Goal: Task Accomplishment & Management: Use online tool/utility

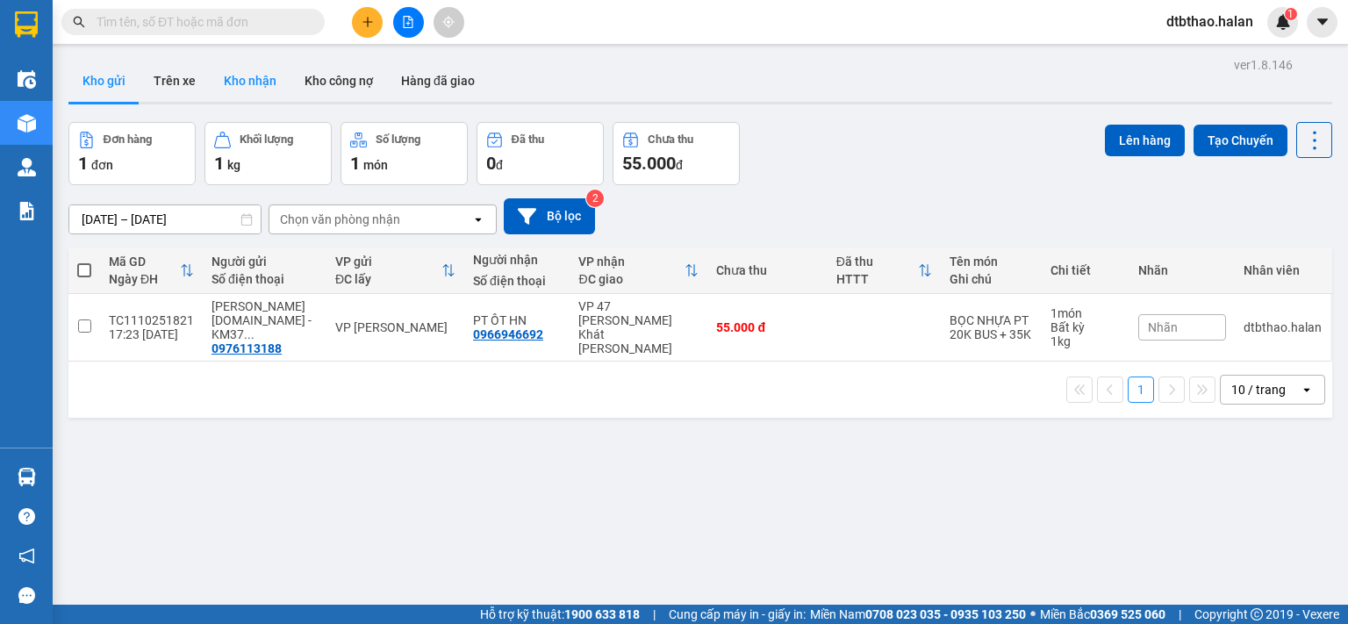
click at [256, 83] on button "Kho nhận" at bounding box center [250, 81] width 81 height 42
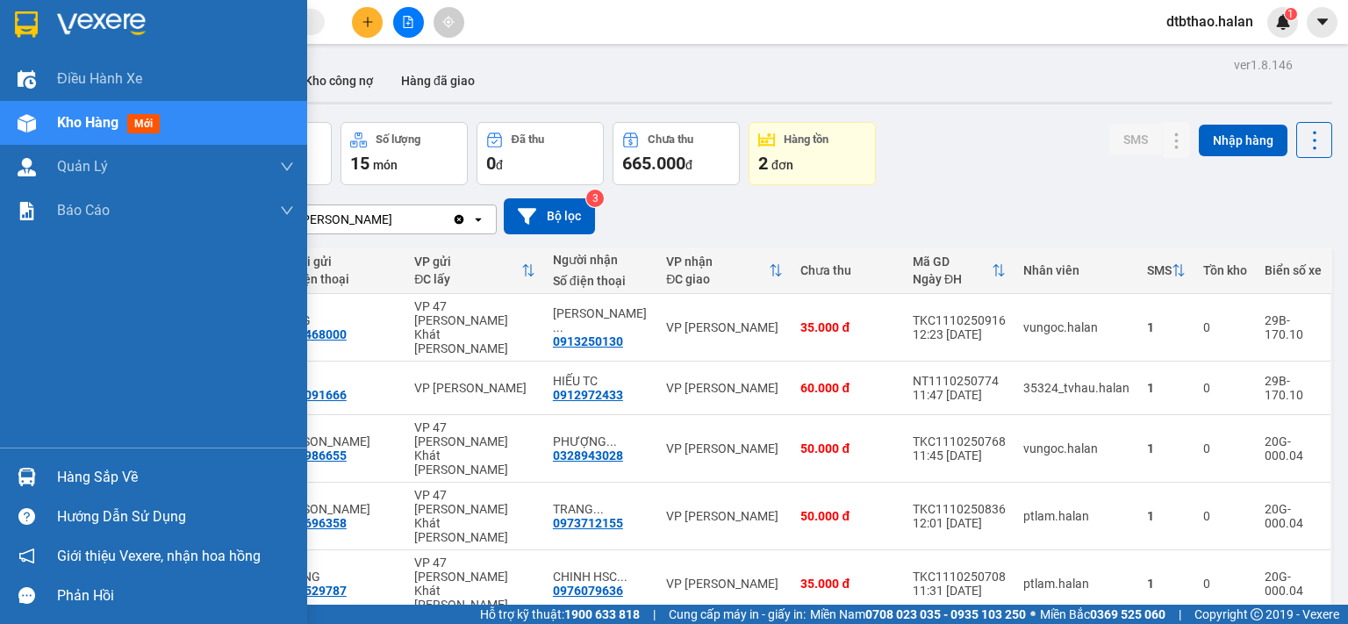
click at [76, 476] on div "Hàng sắp về" at bounding box center [175, 477] width 237 height 26
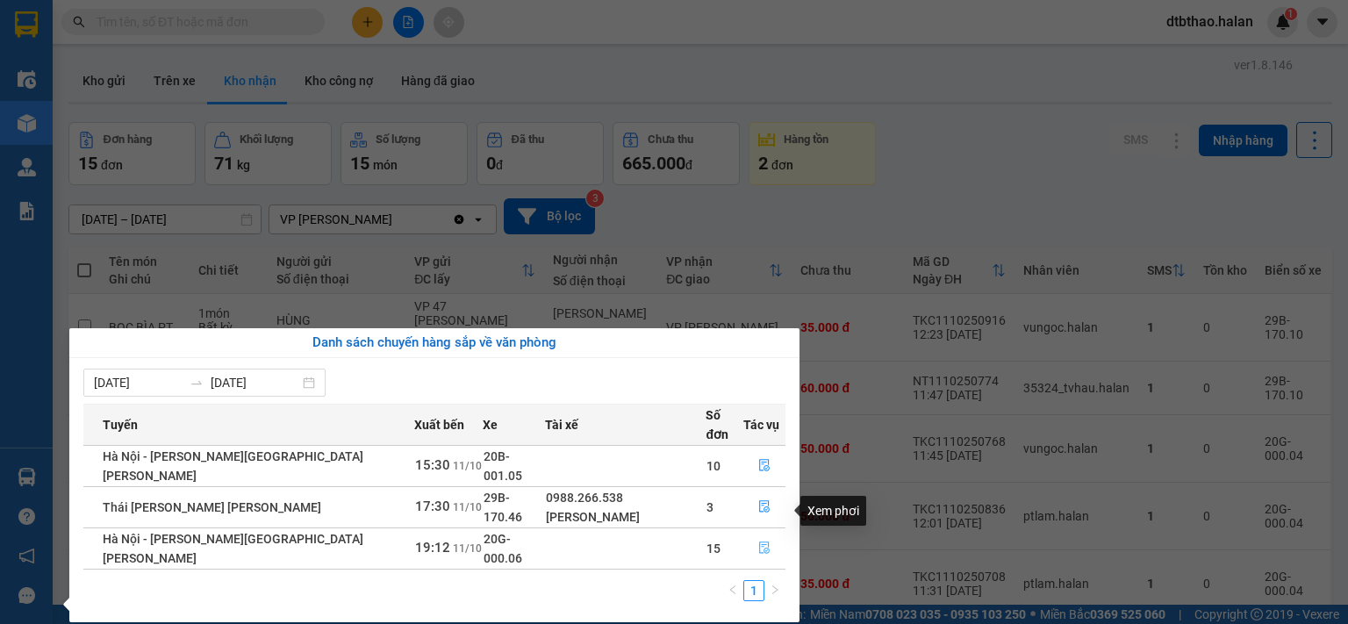
click at [758, 541] on icon "file-done" at bounding box center [764, 547] width 12 height 12
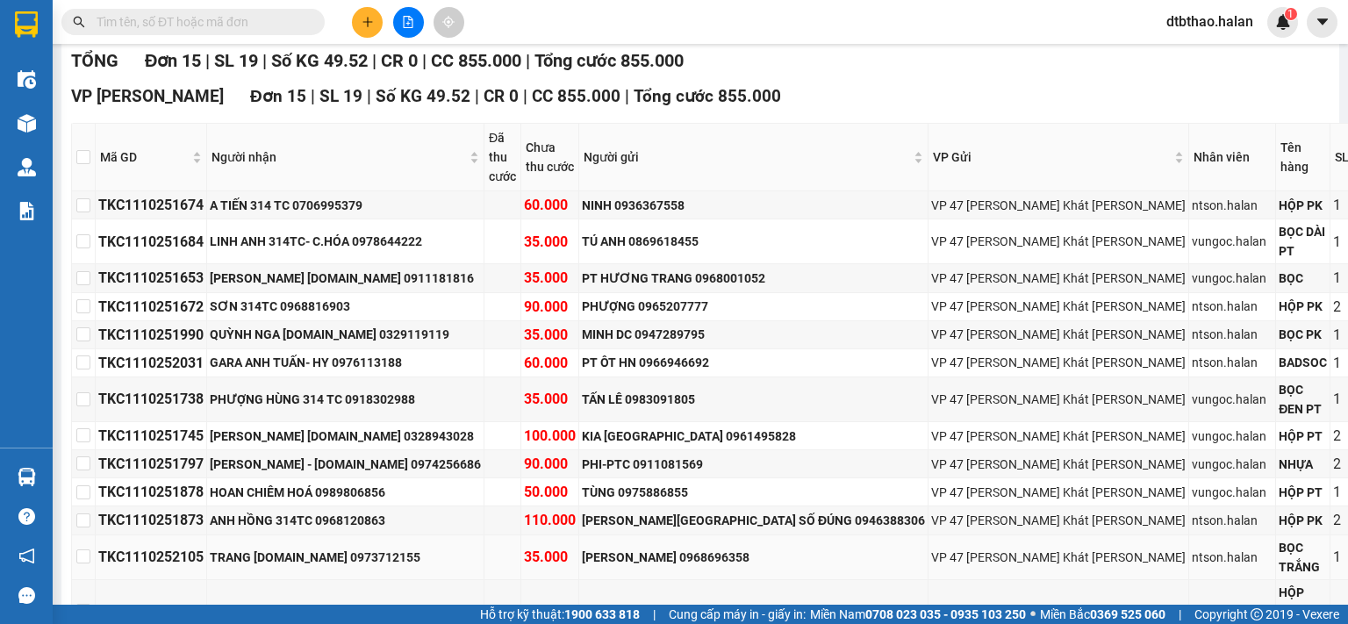
scroll to position [340, 0]
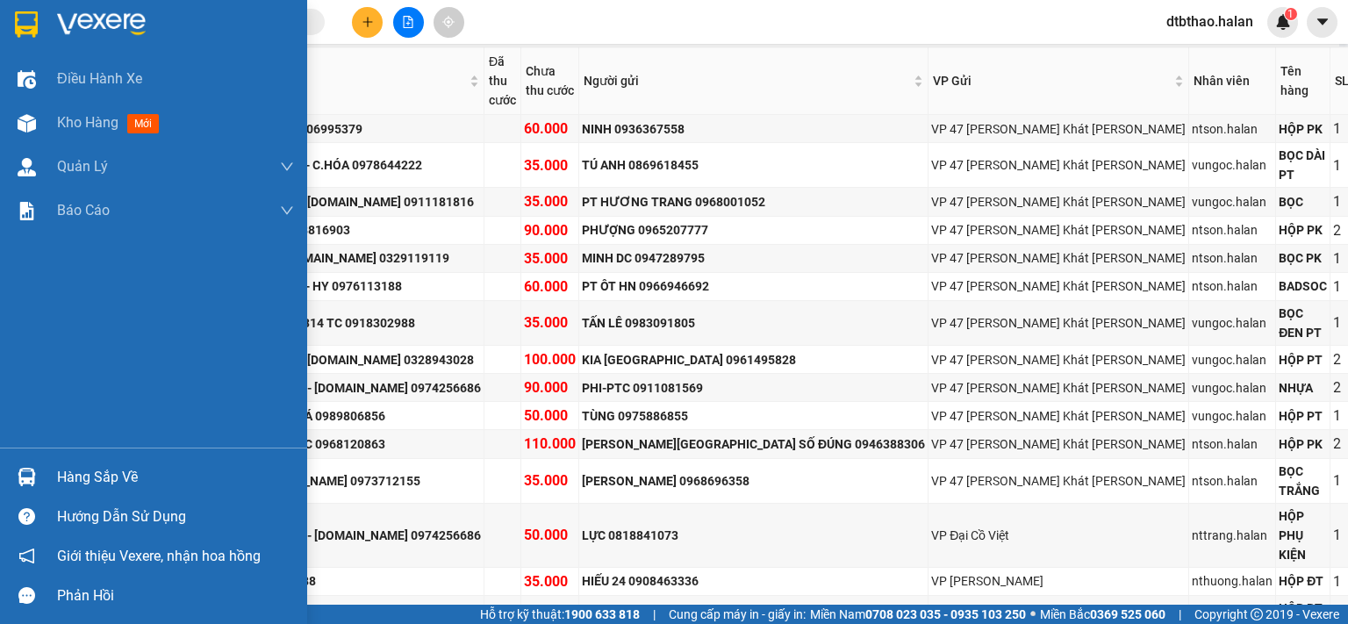
click at [114, 483] on div "Hàng sắp về" at bounding box center [175, 477] width 237 height 26
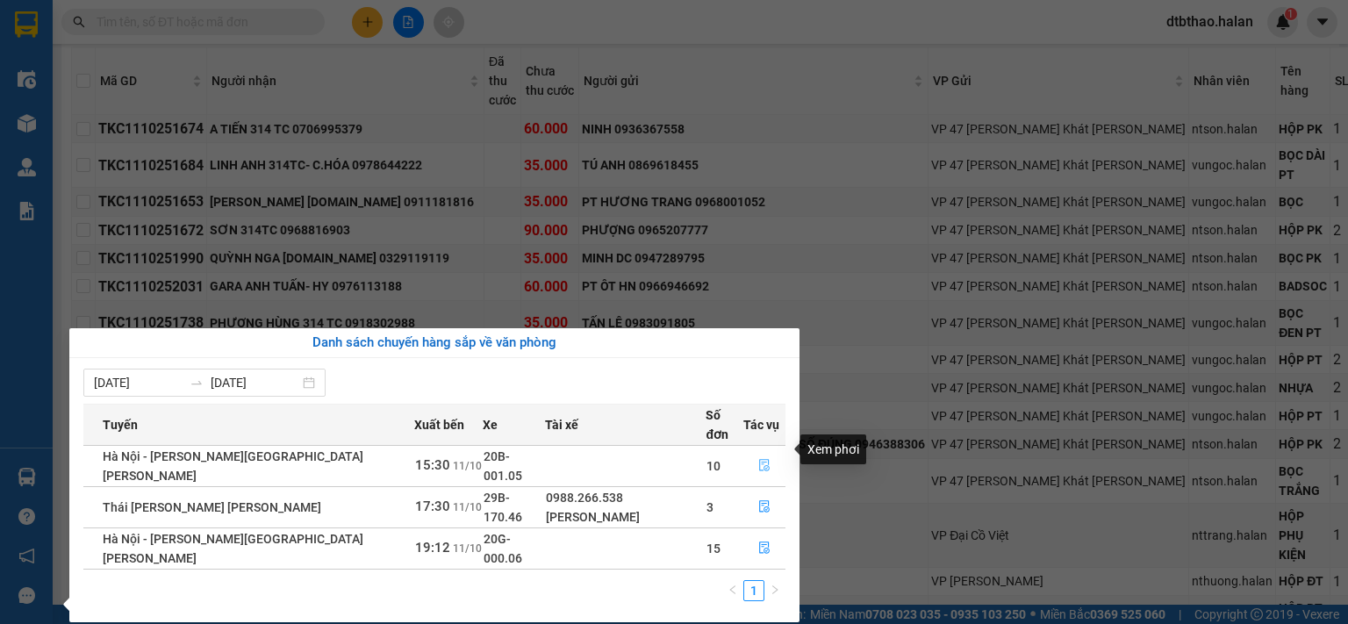
click at [762, 459] on icon "file-done" at bounding box center [764, 465] width 12 height 12
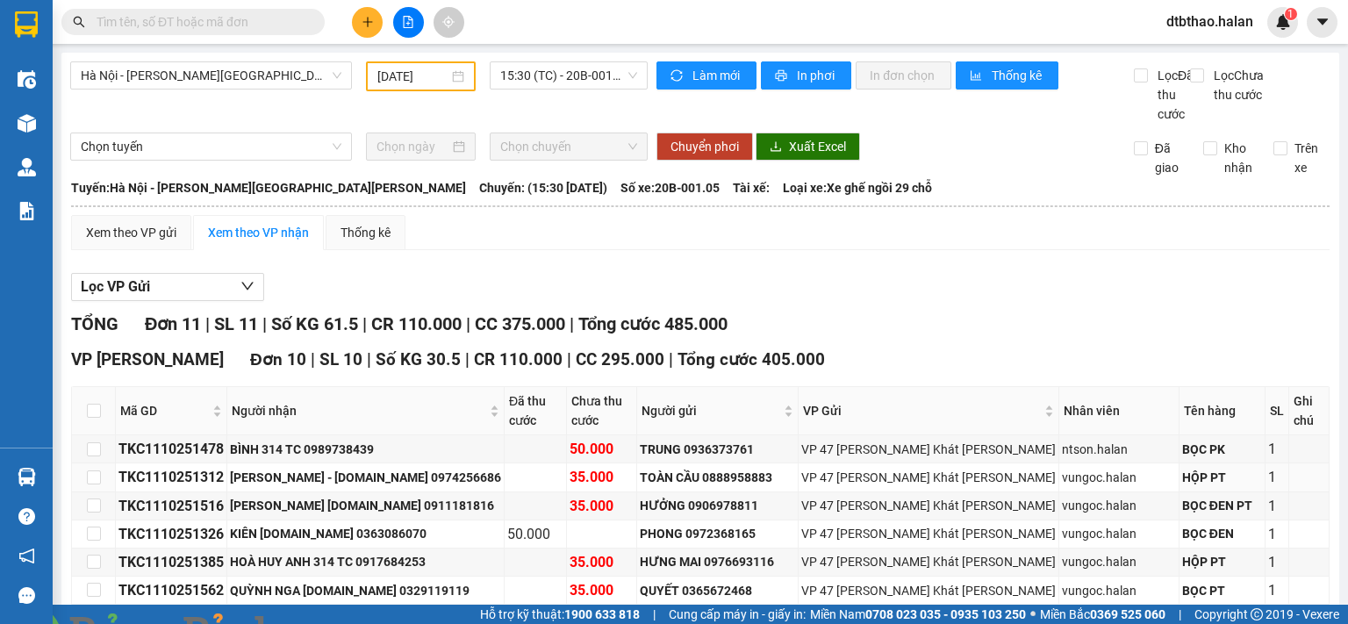
scroll to position [351, 0]
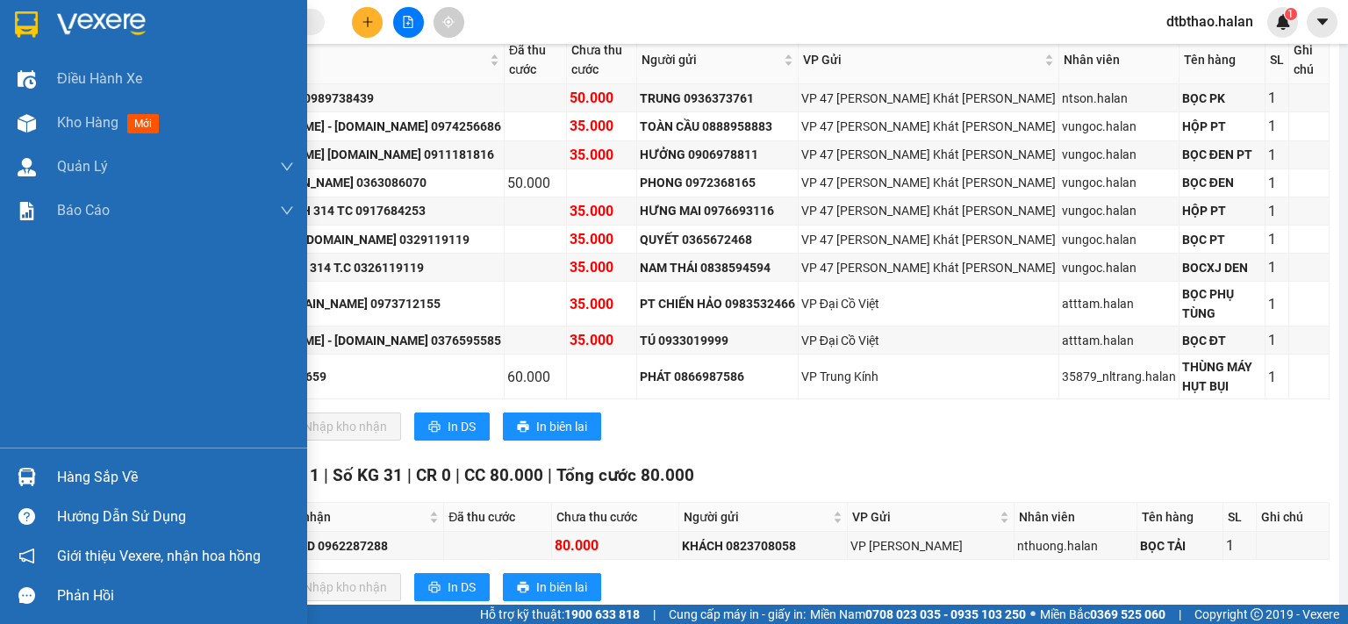
click at [62, 476] on div "Hàng sắp về" at bounding box center [175, 477] width 237 height 26
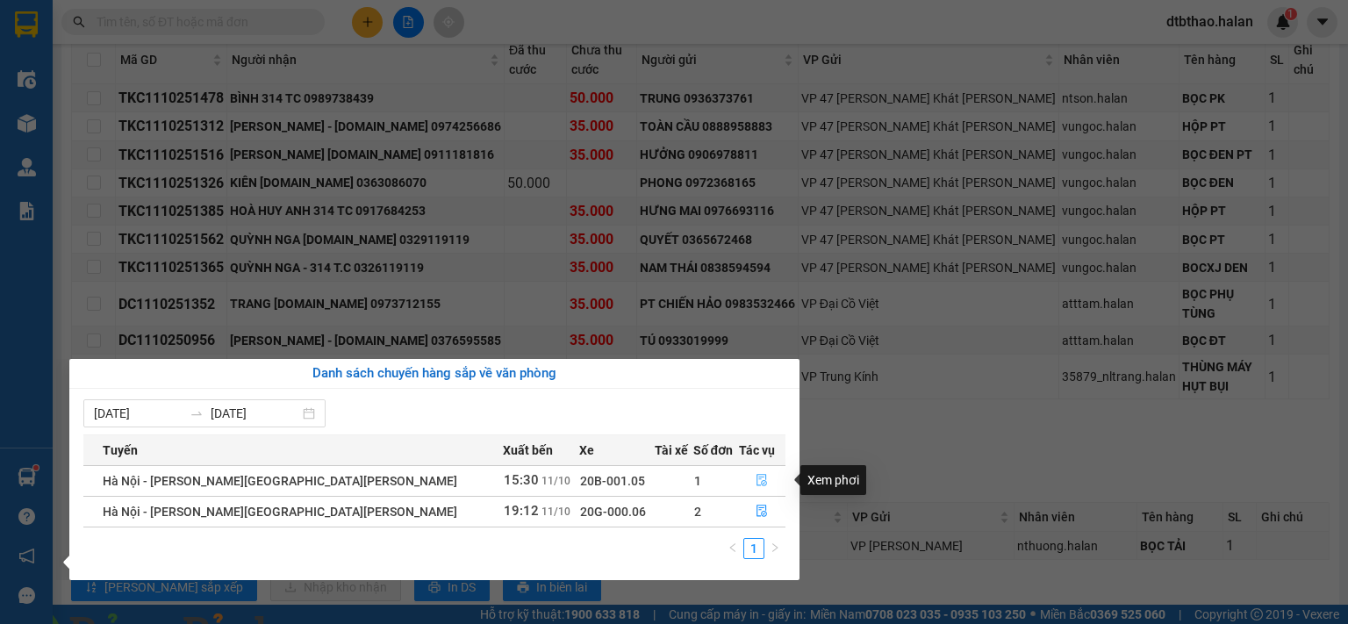
click at [741, 475] on button "button" at bounding box center [763, 481] width 46 height 28
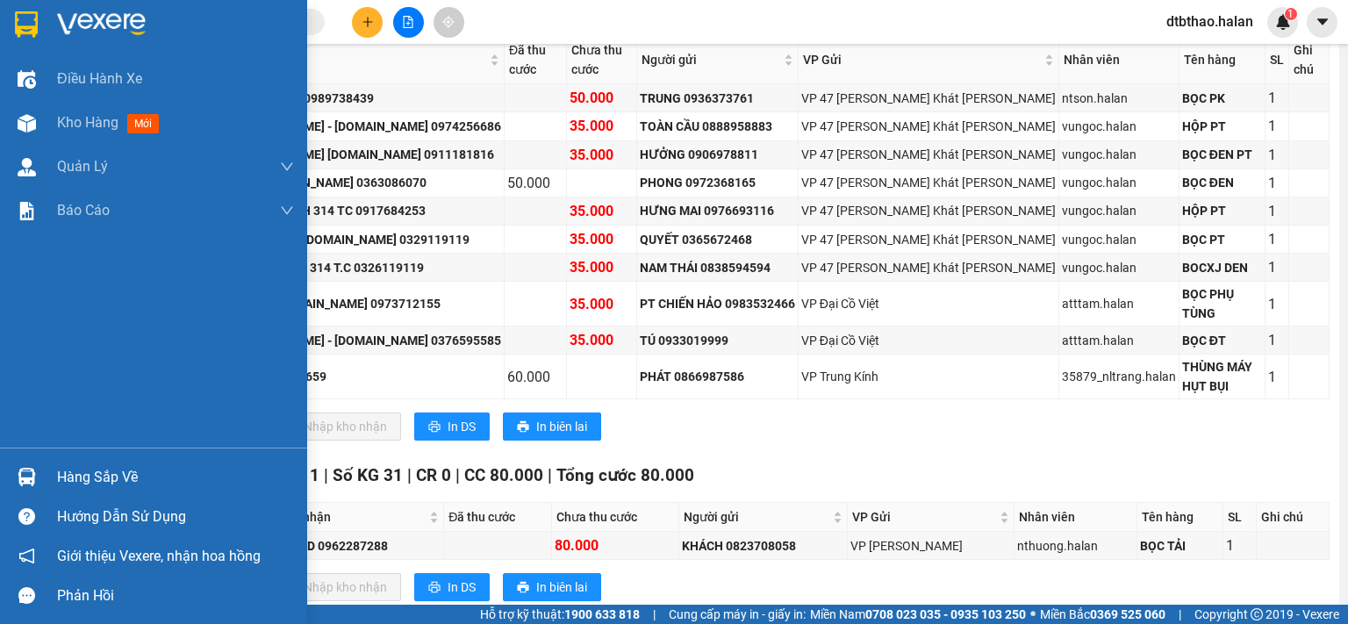
click at [64, 487] on div "Hàng sắp về" at bounding box center [175, 477] width 237 height 26
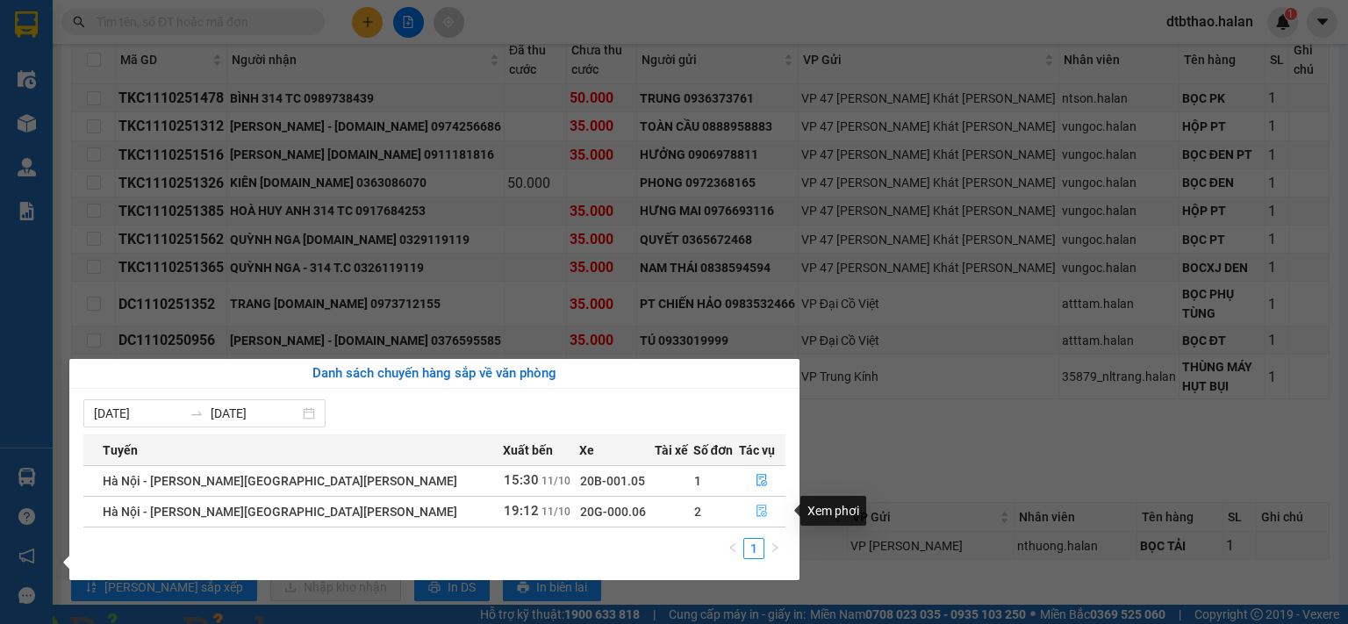
click at [757, 512] on icon "file-done" at bounding box center [762, 511] width 11 height 12
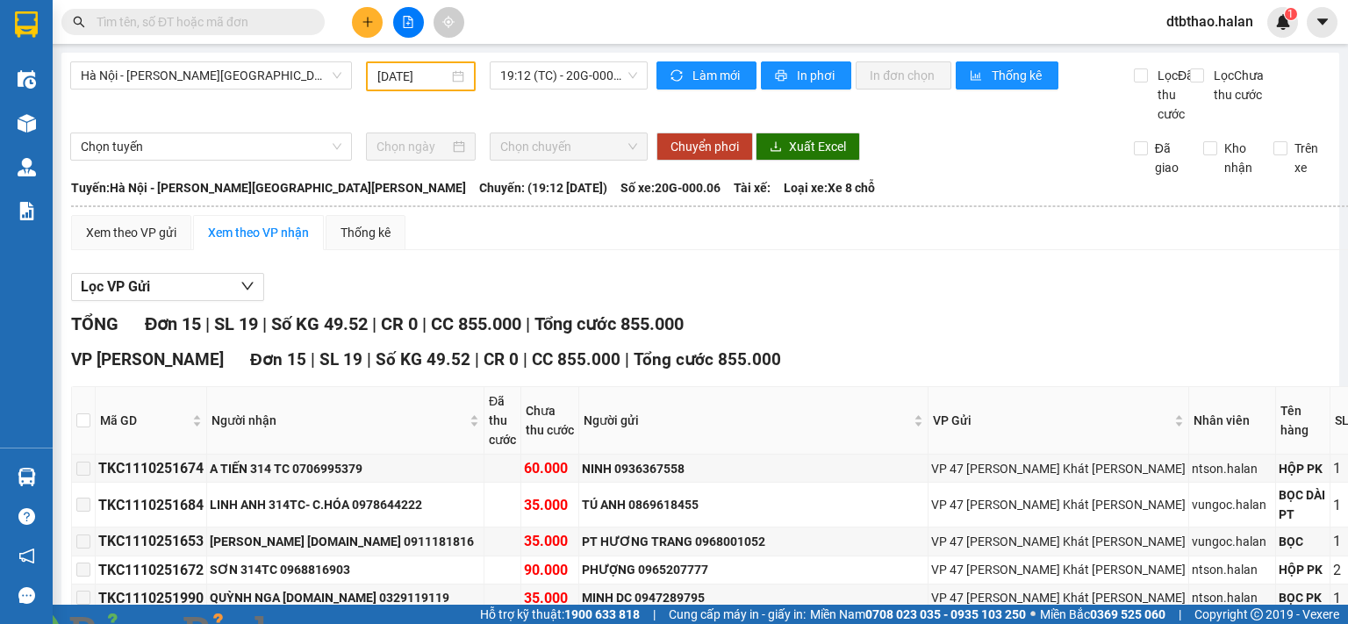
scroll to position [340, 0]
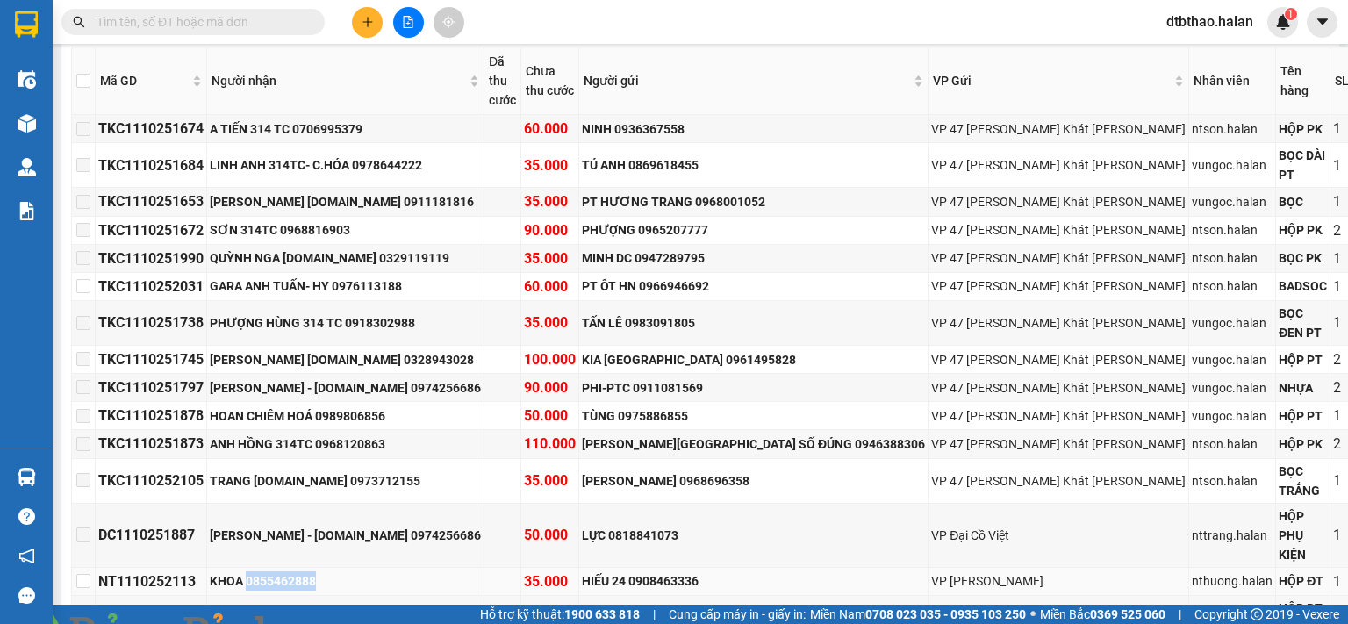
drag, startPoint x: 278, startPoint y: 474, endPoint x: 357, endPoint y: 474, distance: 79.0
click at [357, 571] on div "KHOA 0855462888" at bounding box center [345, 580] width 271 height 19
copy div "0855462888"
click at [257, 23] on input "text" at bounding box center [200, 21] width 207 height 19
paste input "0855462888"
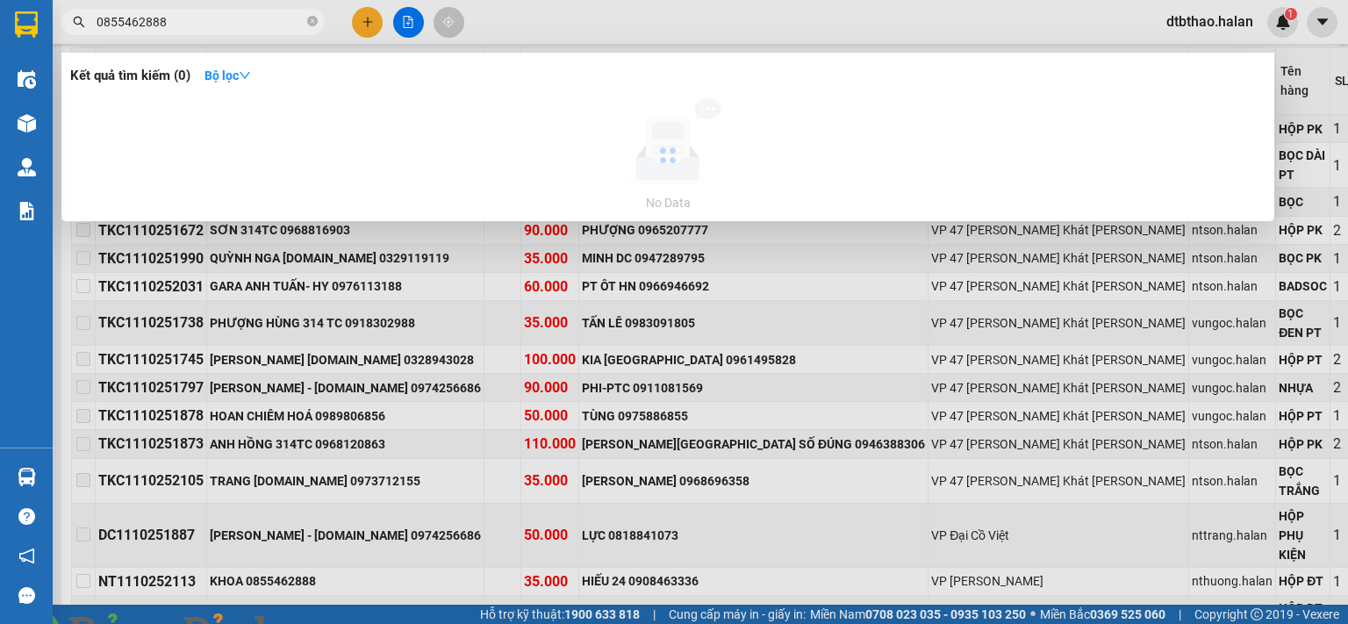
type input "0855462888"
click at [323, 623] on img at bounding box center [317, 634] width 11 height 11
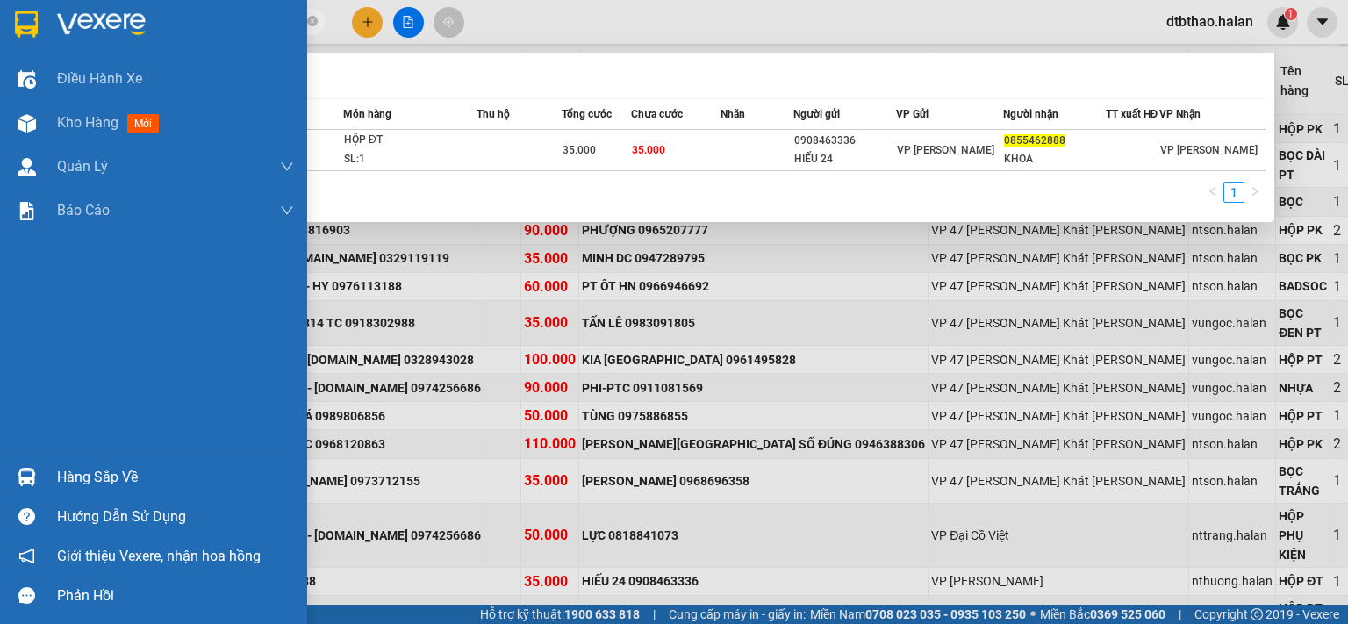
click at [60, 482] on div "Hàng sắp về" at bounding box center [175, 477] width 237 height 26
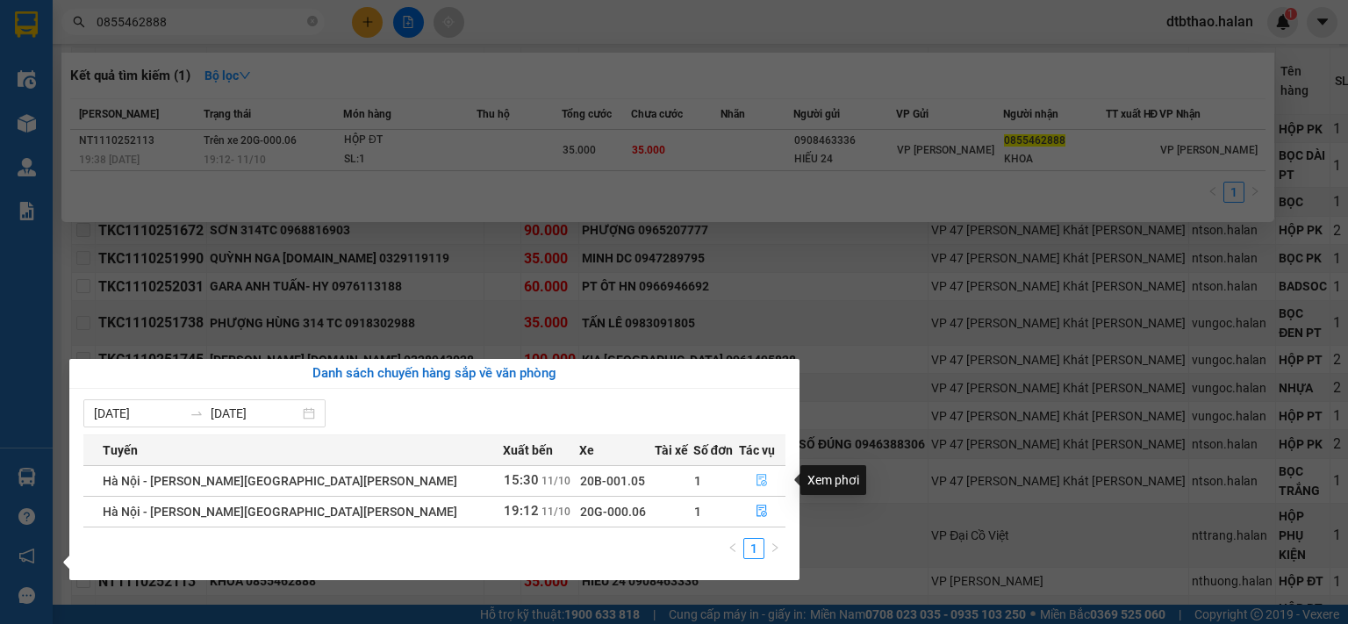
click at [755, 476] on icon "file-done" at bounding box center [761, 480] width 12 height 12
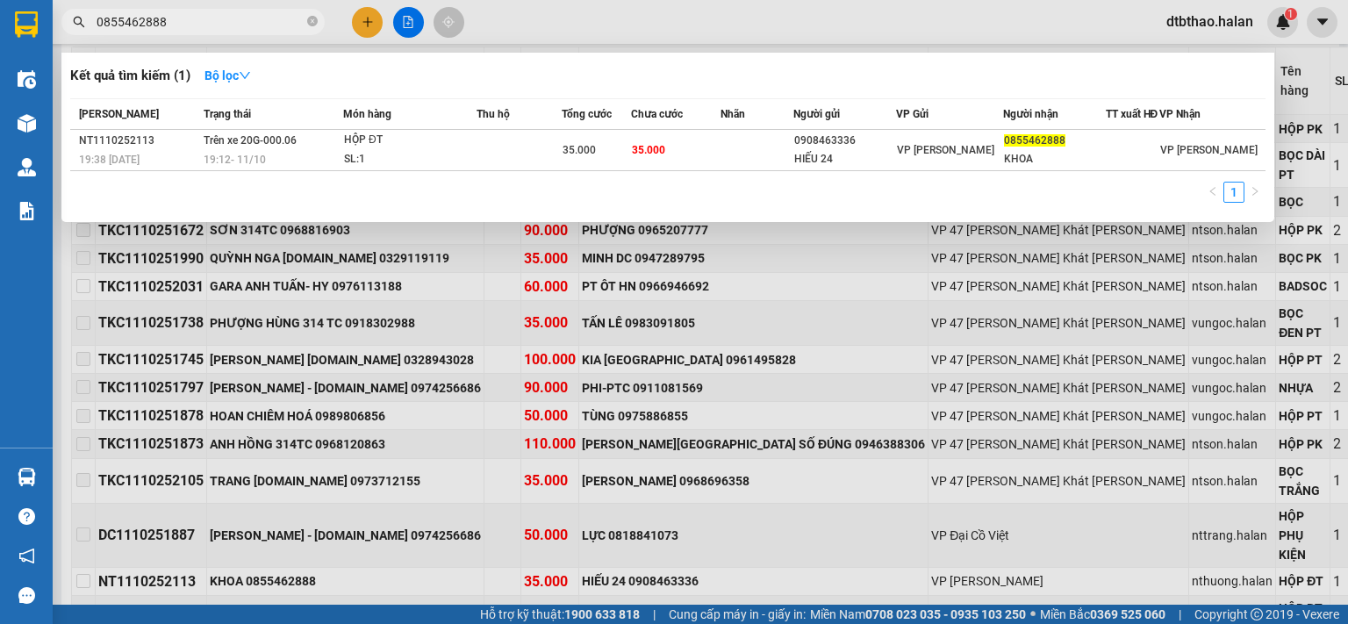
click at [279, 543] on div at bounding box center [674, 312] width 1348 height 624
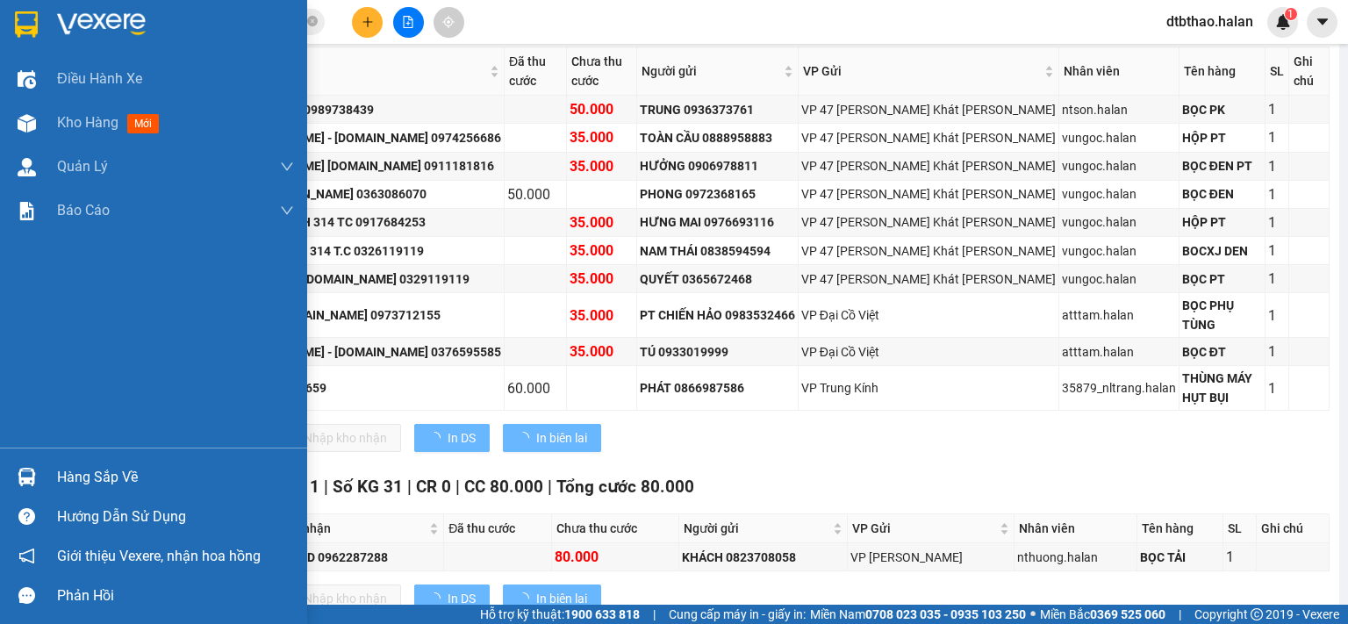
click at [74, 471] on div "Hàng sắp về" at bounding box center [175, 477] width 237 height 26
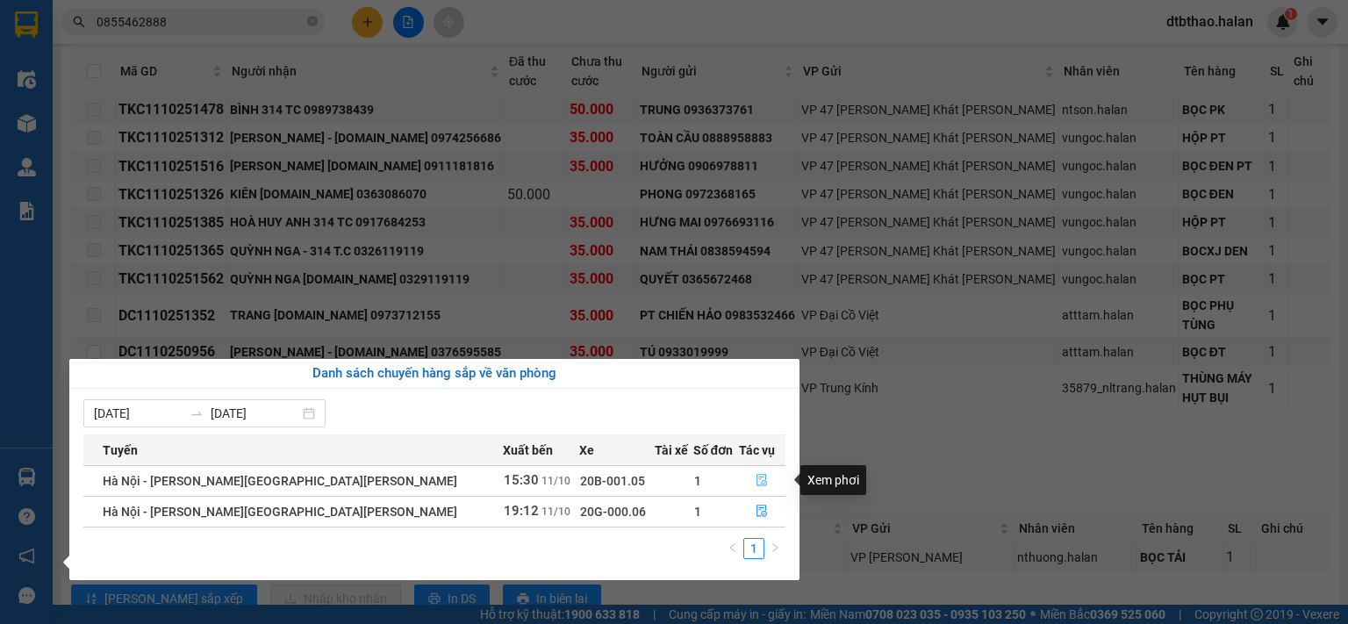
click at [757, 481] on icon "file-done" at bounding box center [762, 481] width 11 height 12
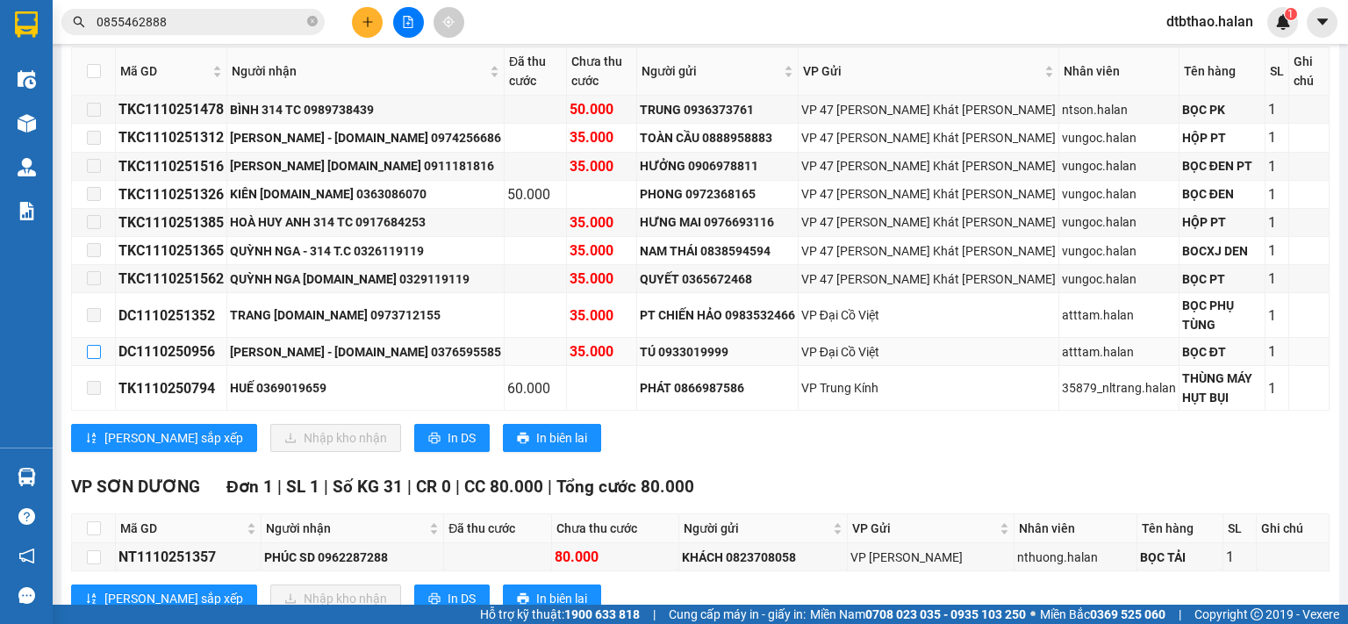
click at [91, 345] on input "checkbox" at bounding box center [94, 352] width 14 height 14
checkbox input "true"
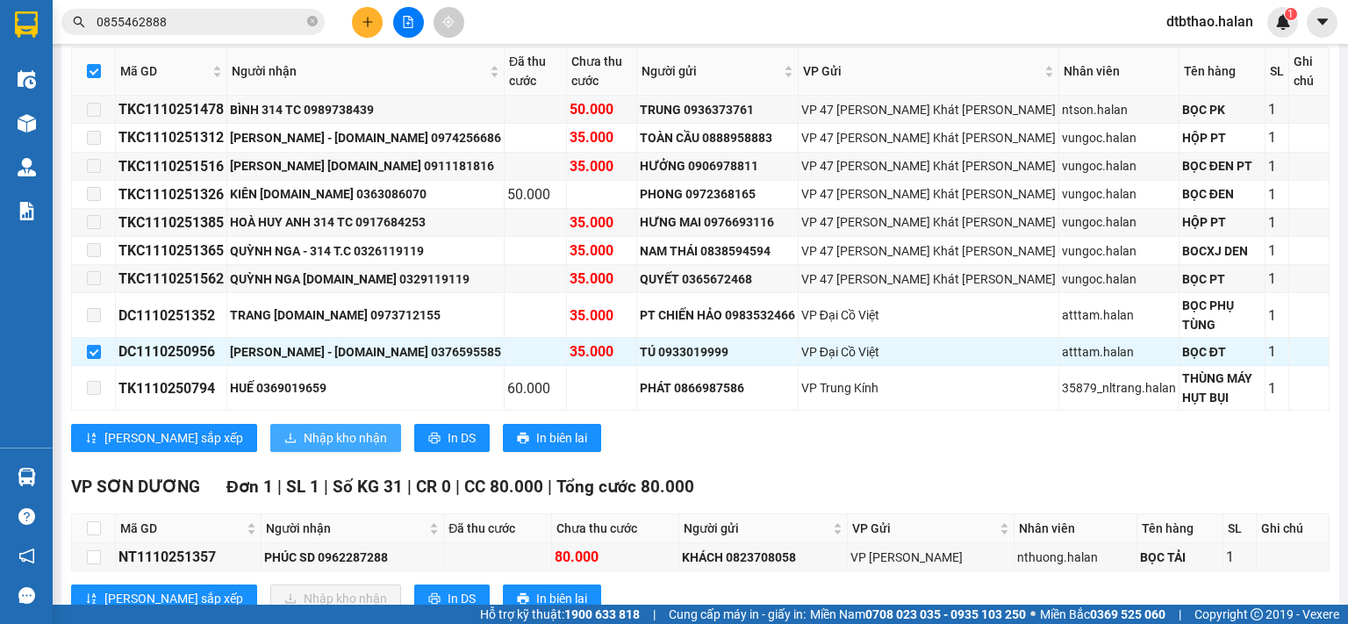
click at [304, 428] on span "Nhập kho nhận" at bounding box center [345, 437] width 83 height 19
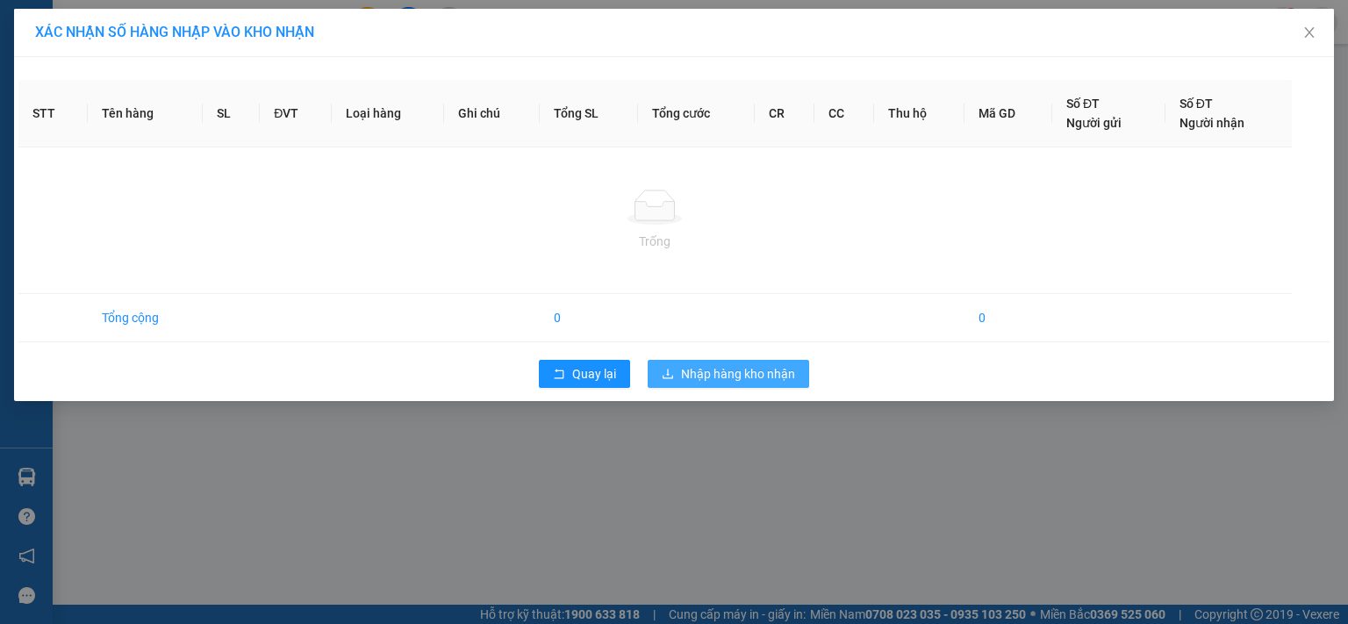
click at [735, 372] on span "Nhập hàng kho nhận" at bounding box center [738, 373] width 114 height 19
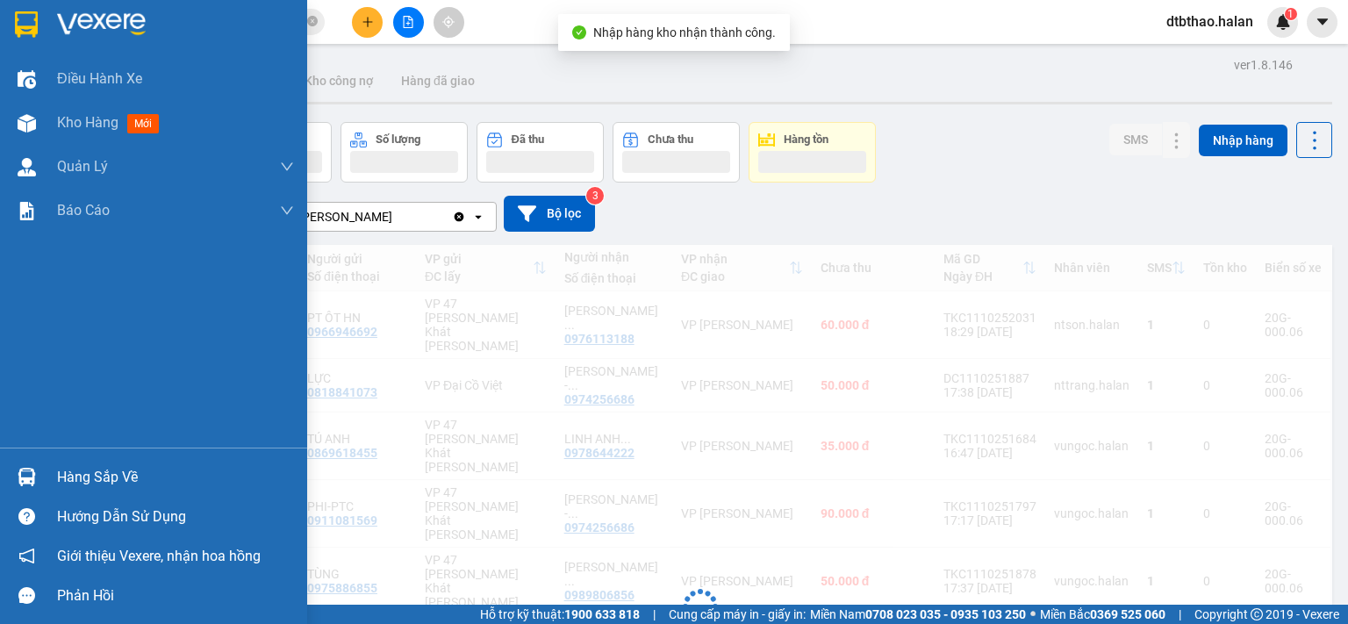
click at [116, 476] on div "Hàng sắp về" at bounding box center [175, 477] width 237 height 26
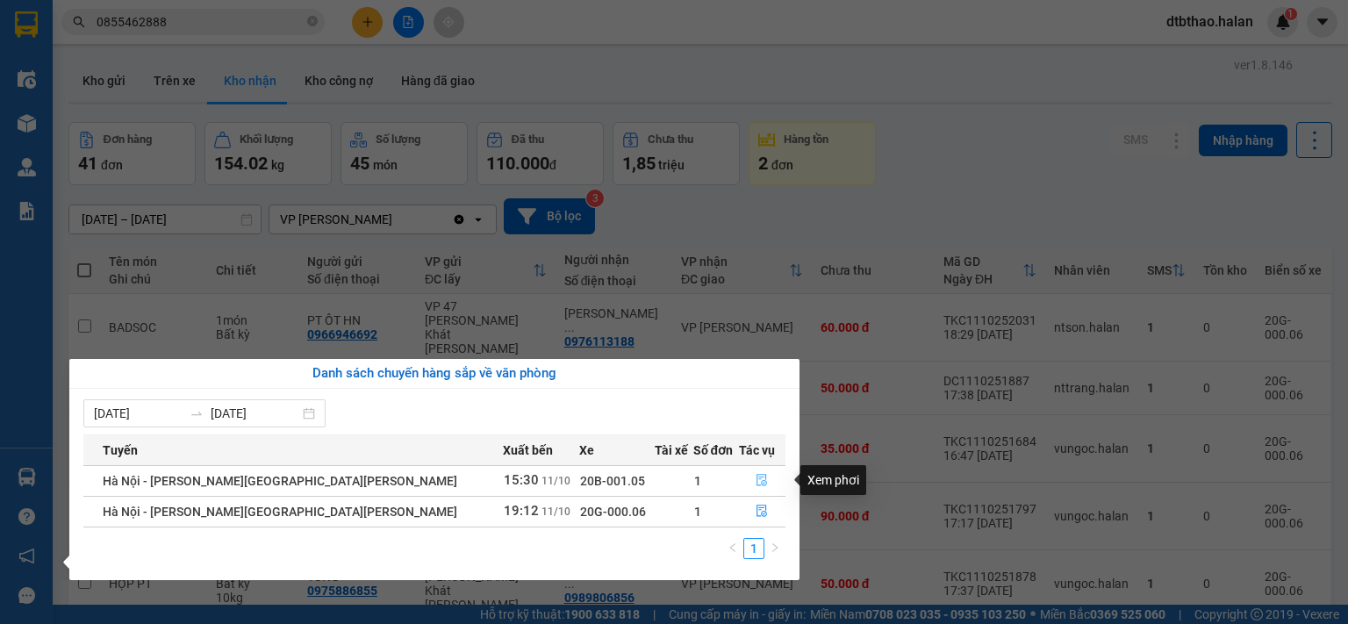
click at [755, 480] on icon "file-done" at bounding box center [761, 480] width 12 height 12
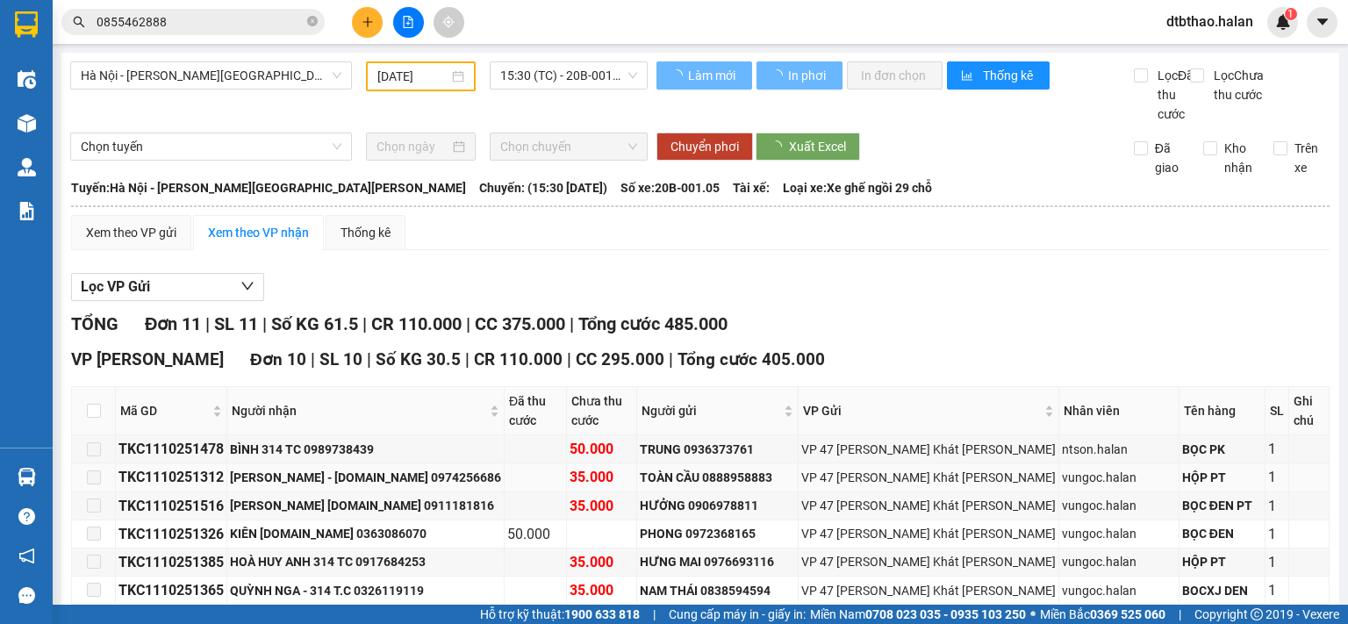
scroll to position [263, 0]
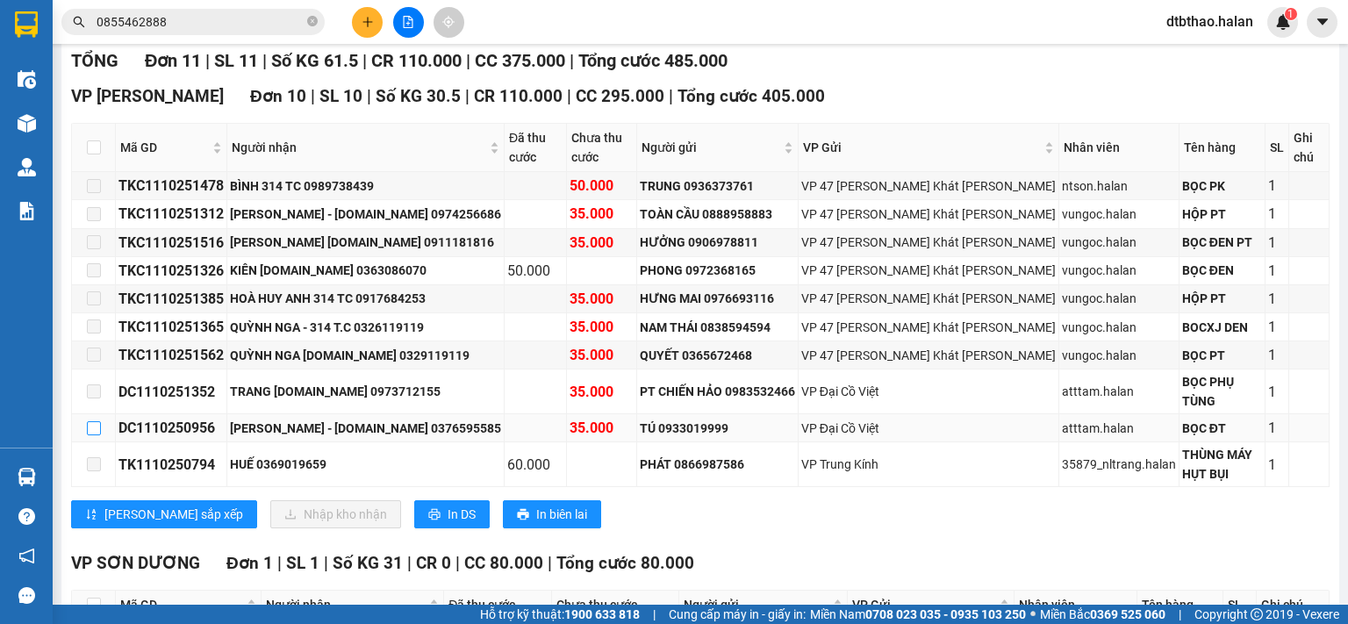
click at [92, 421] on input "checkbox" at bounding box center [94, 428] width 14 height 14
checkbox input "true"
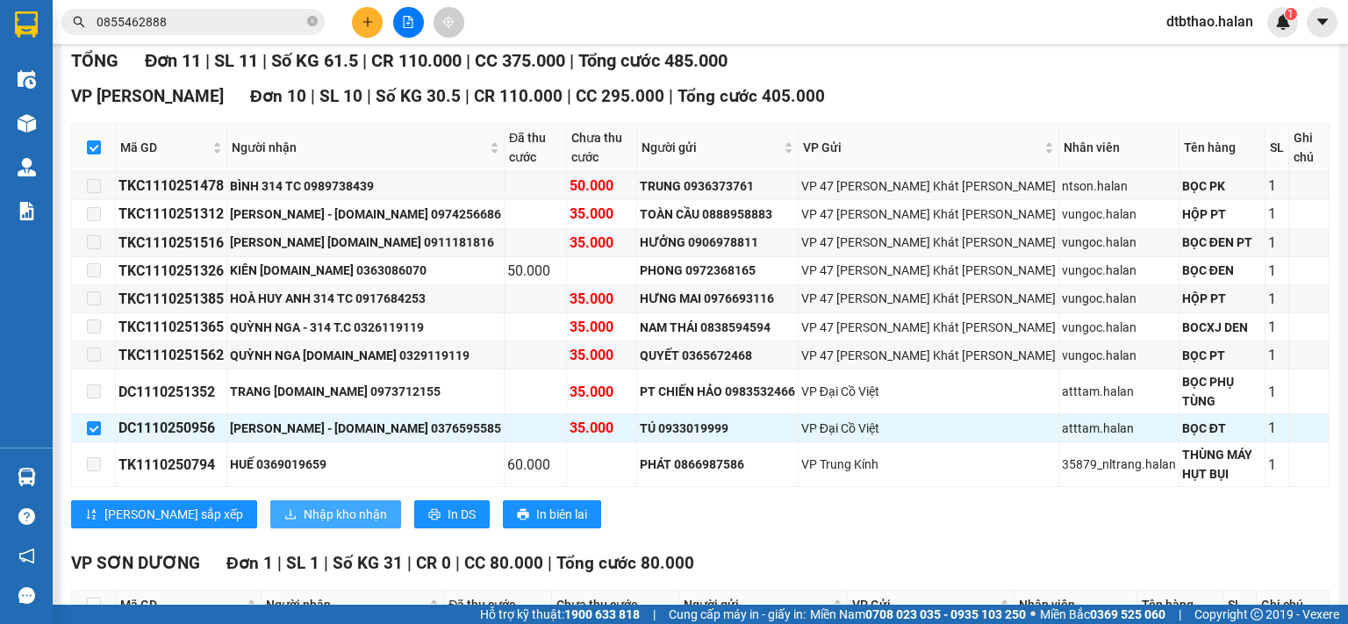
click at [304, 505] on span "Nhập kho nhận" at bounding box center [345, 514] width 83 height 19
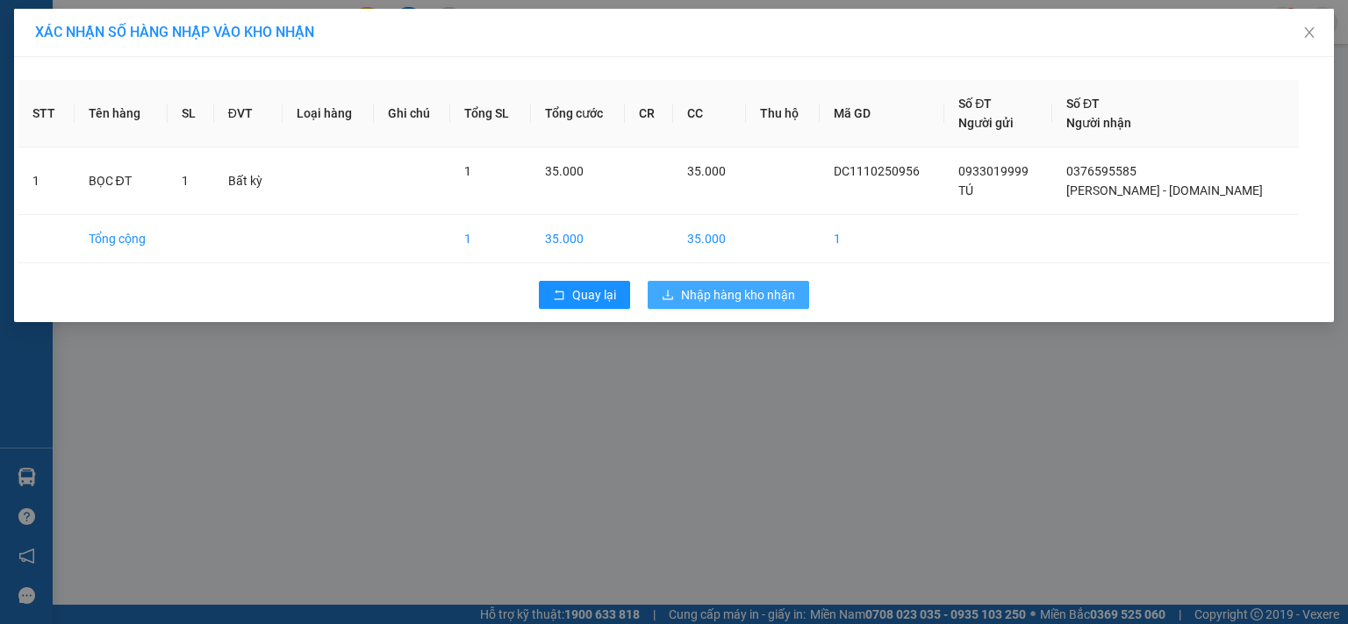
click at [765, 290] on span "Nhập hàng kho nhận" at bounding box center [738, 294] width 114 height 19
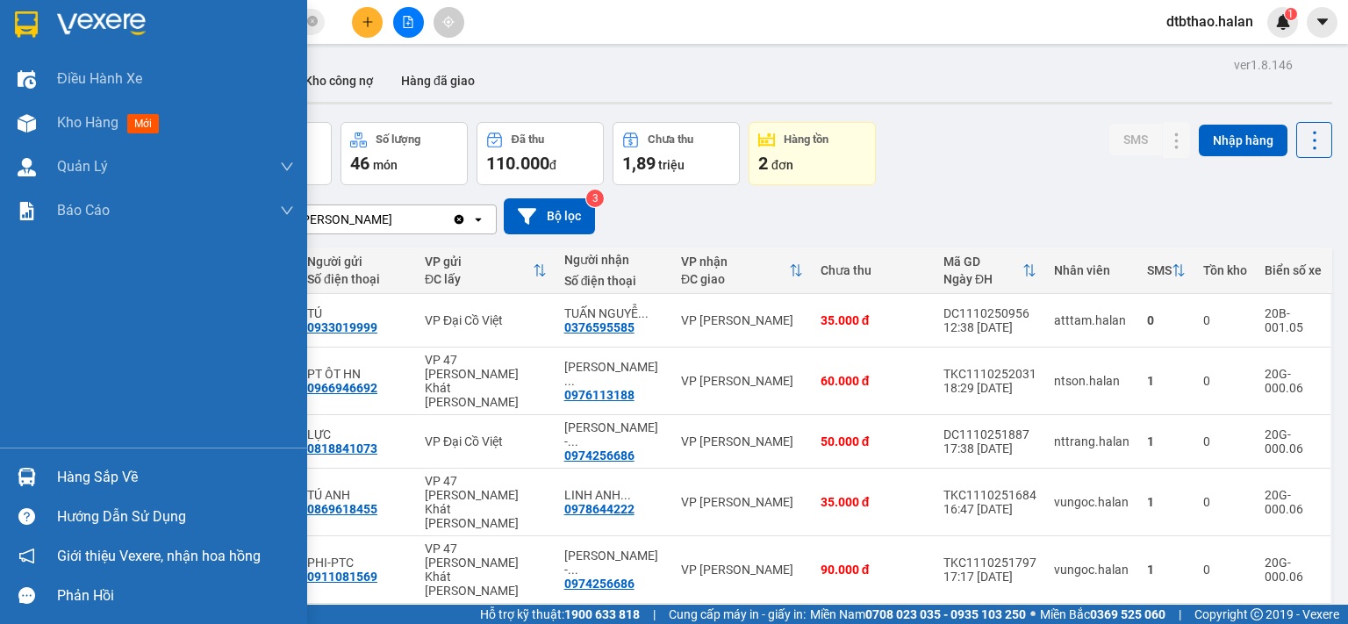
click at [130, 475] on div "Hàng sắp về" at bounding box center [175, 477] width 237 height 26
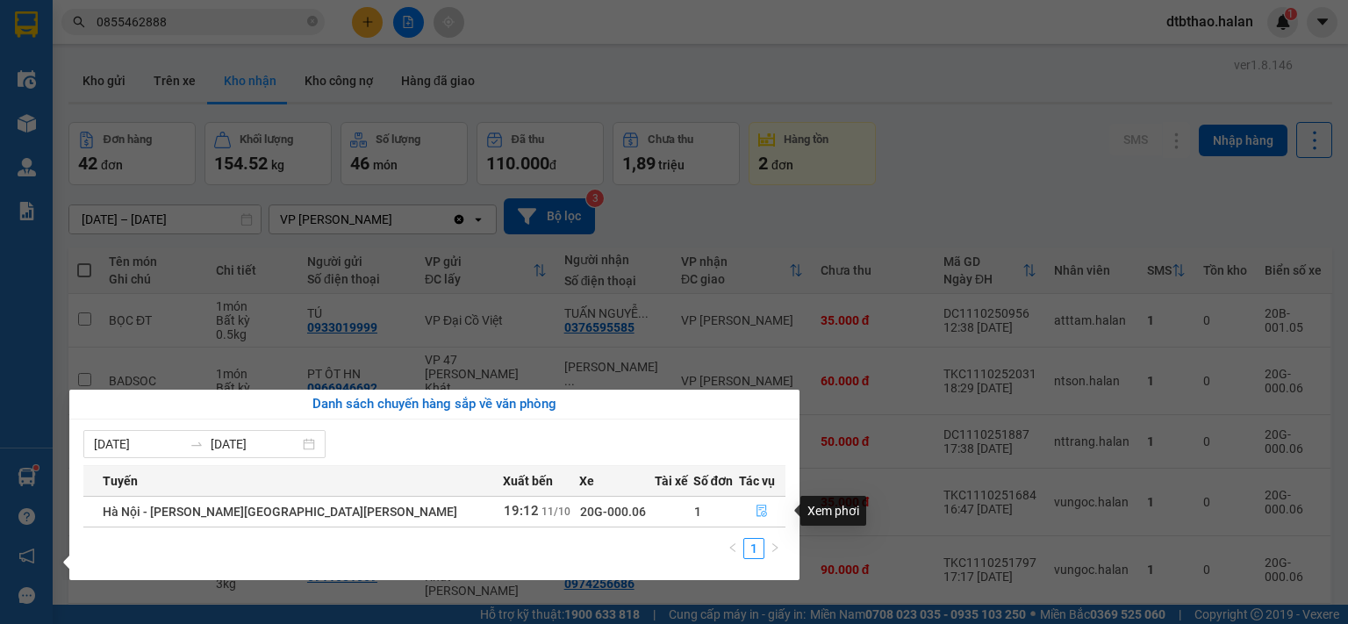
click at [757, 508] on icon "file-done" at bounding box center [762, 511] width 11 height 12
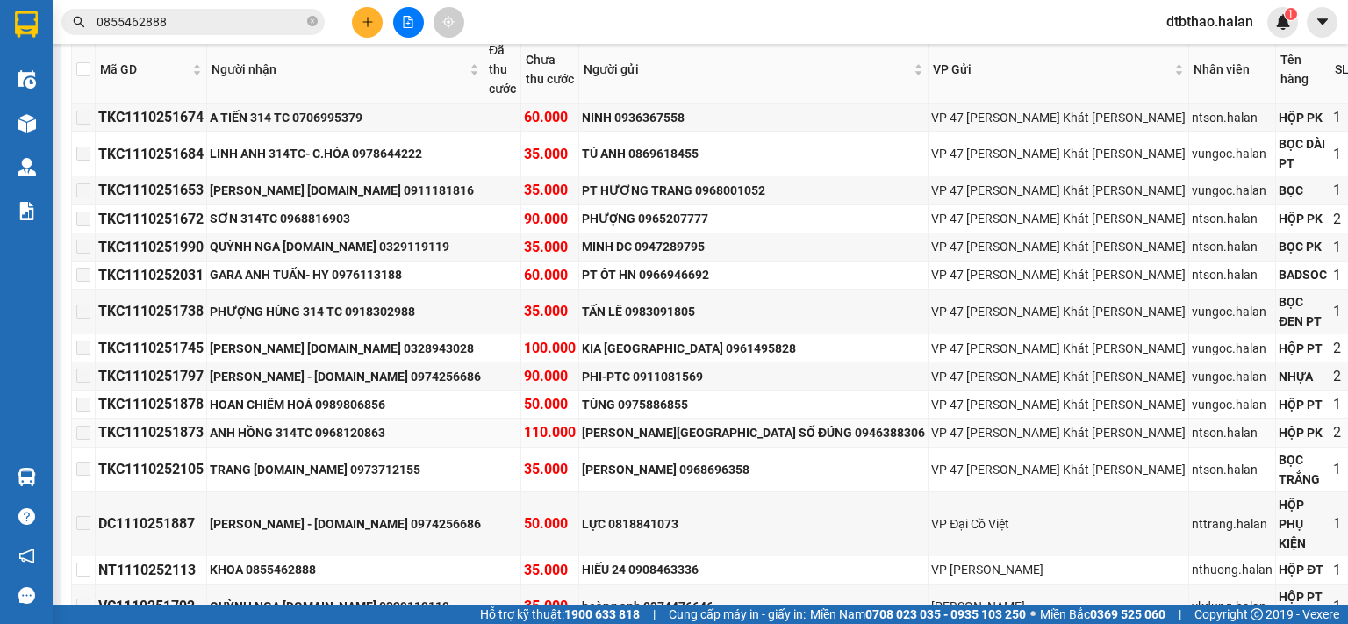
scroll to position [340, 0]
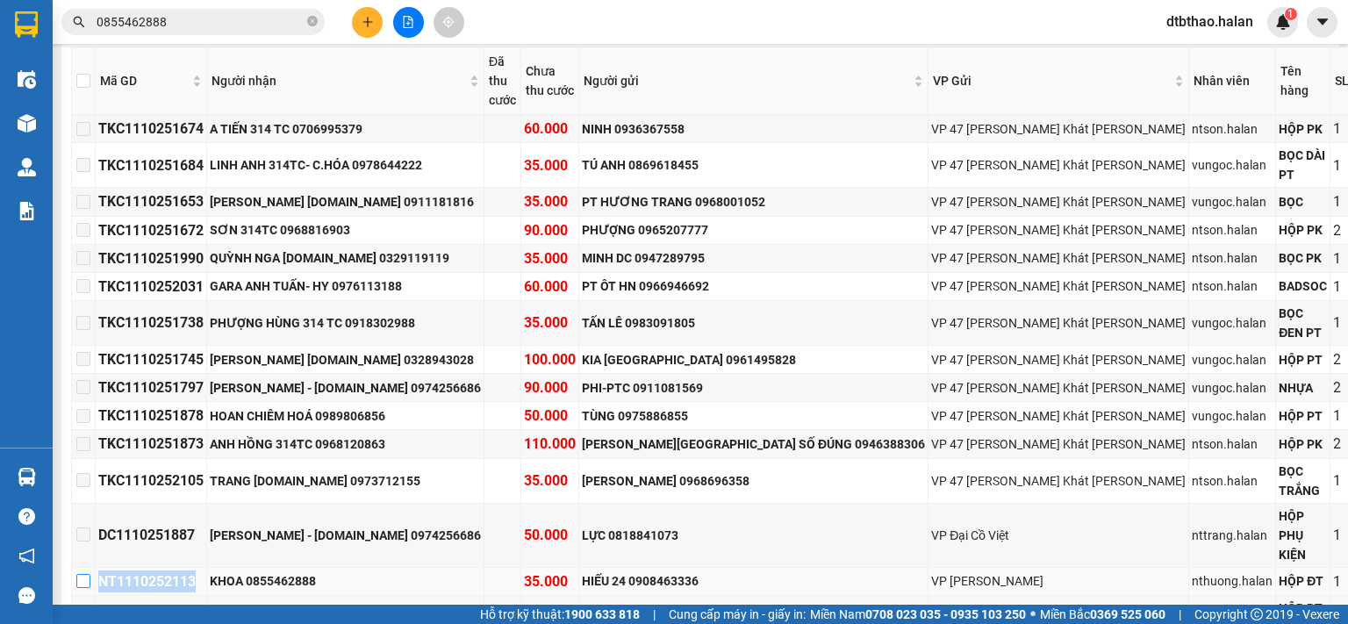
drag, startPoint x: 222, startPoint y: 472, endPoint x: 90, endPoint y: 472, distance: 131.6
click at [90, 568] on tr "NT1110252113 [PERSON_NAME] 0855462888 35.000 [PERSON_NAME] 24 0908463336 VP [PE…" at bounding box center [730, 582] width 1316 height 28
copy tr "NT1110252113"
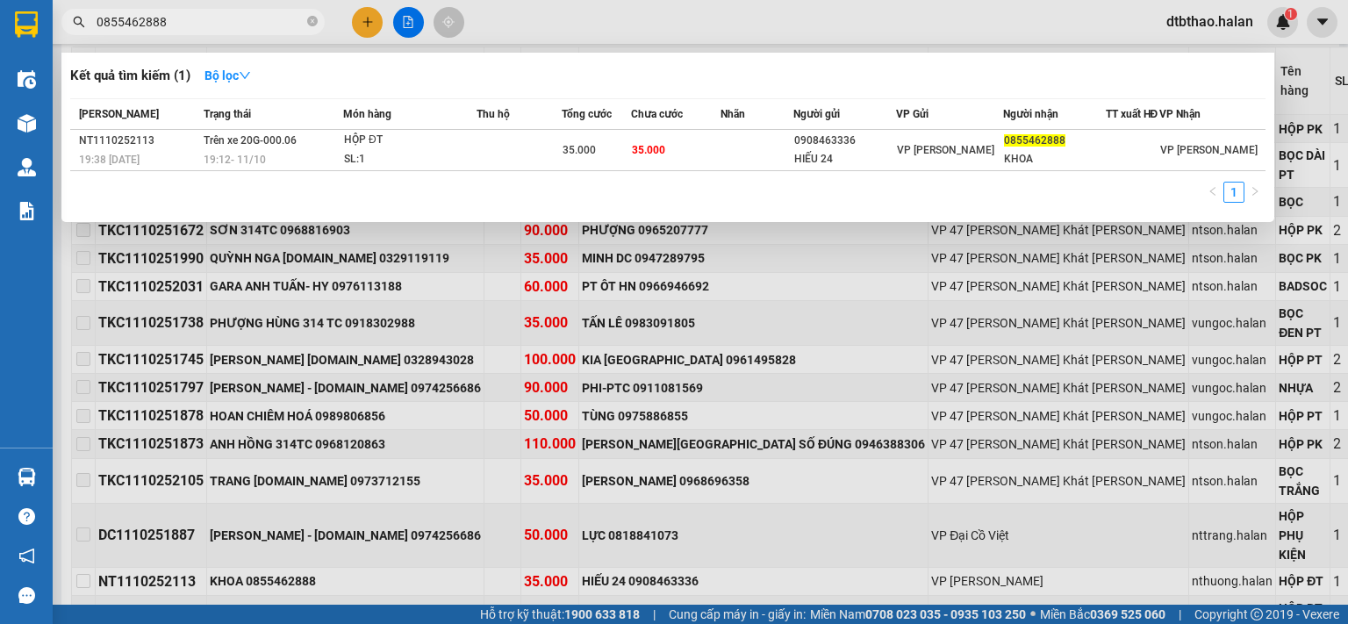
drag, startPoint x: 211, startPoint y: 18, endPoint x: 48, endPoint y: 22, distance: 162.4
click at [48, 22] on section "Kết quả [PERSON_NAME] ( 1 ) Bộ lọc Mã ĐH Trạng thái Món hàng Thu hộ Tổng [PERSO…" at bounding box center [674, 312] width 1348 height 624
paste input "NT1110252113"
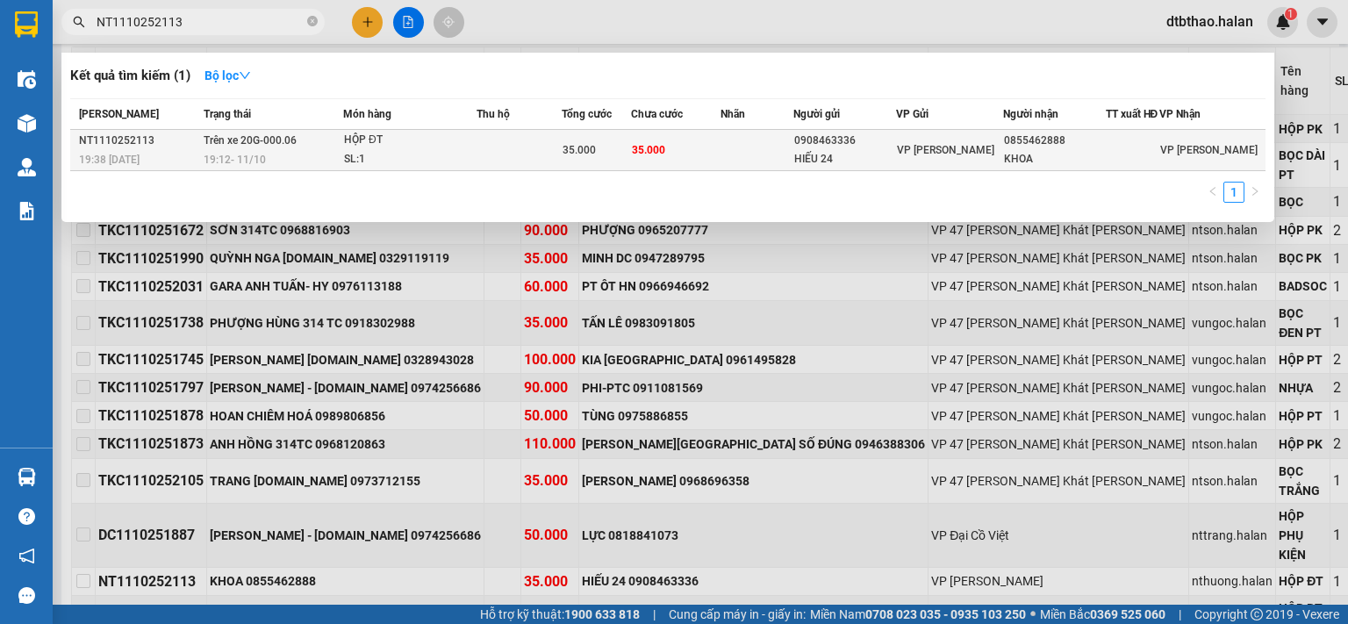
type input "NT1110252113"
click at [823, 168] on div "HIẾU 24" at bounding box center [844, 159] width 101 height 18
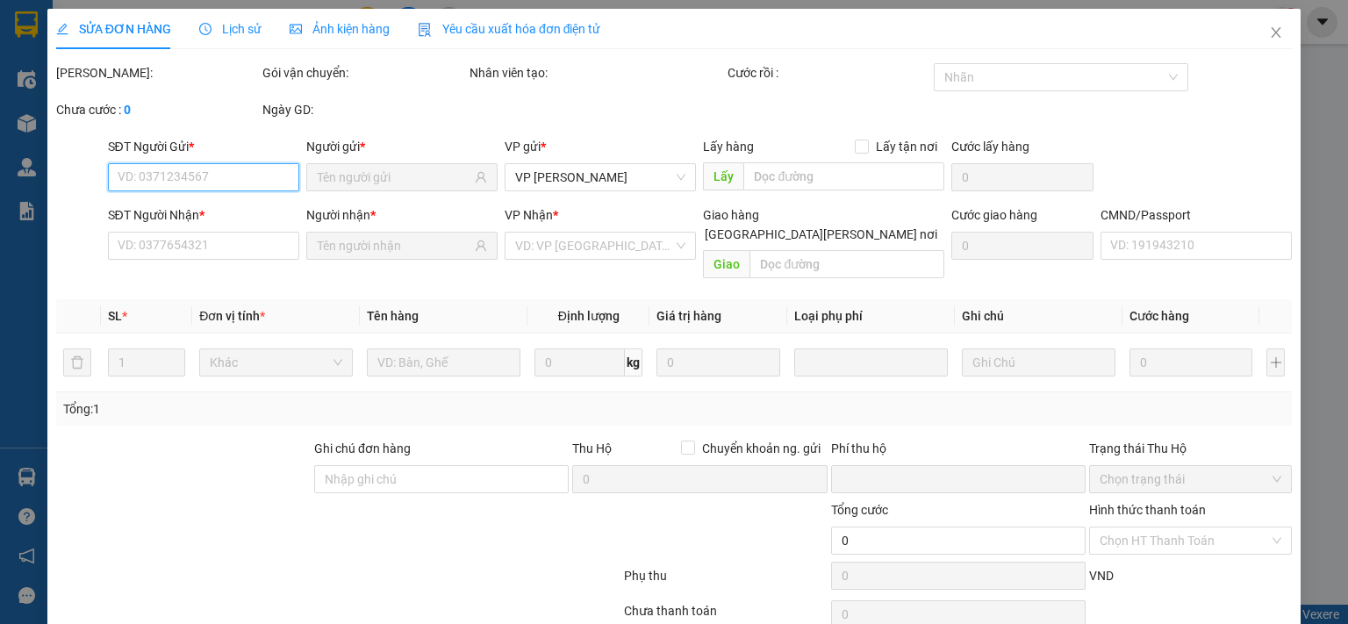
type input "0908463336"
type input "HIẾU 24"
type input "0855462888"
type input "KHOA"
type input "0"
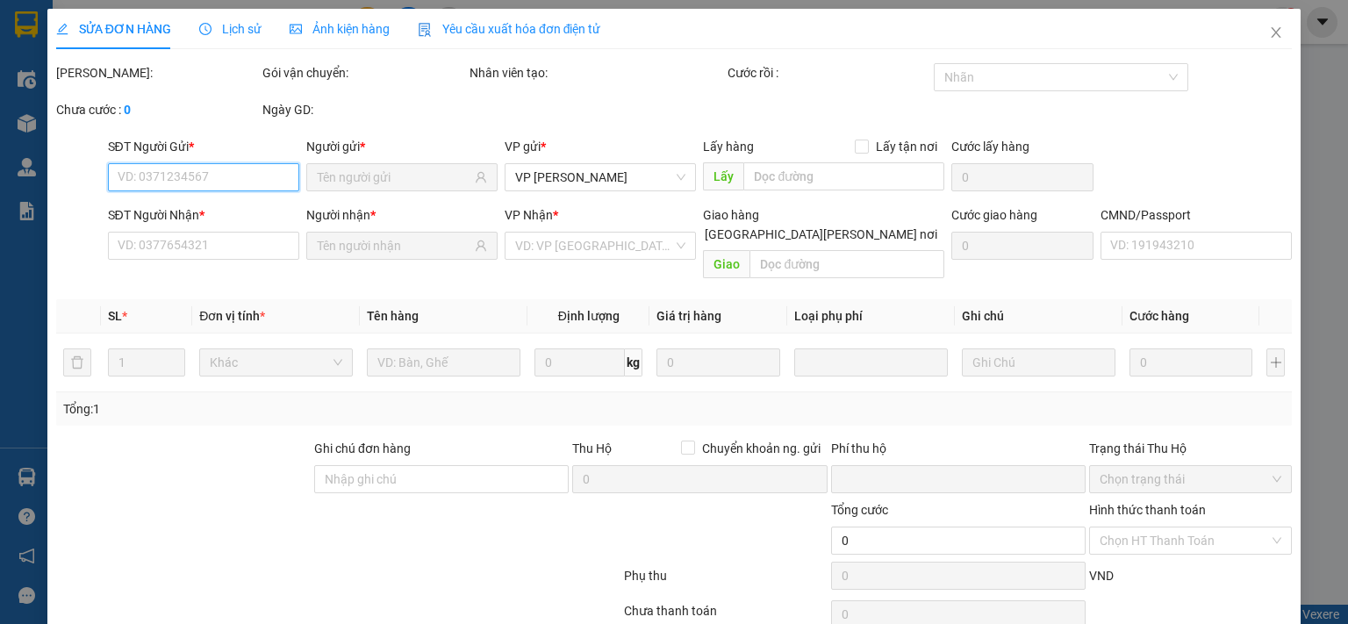
type input "35.000"
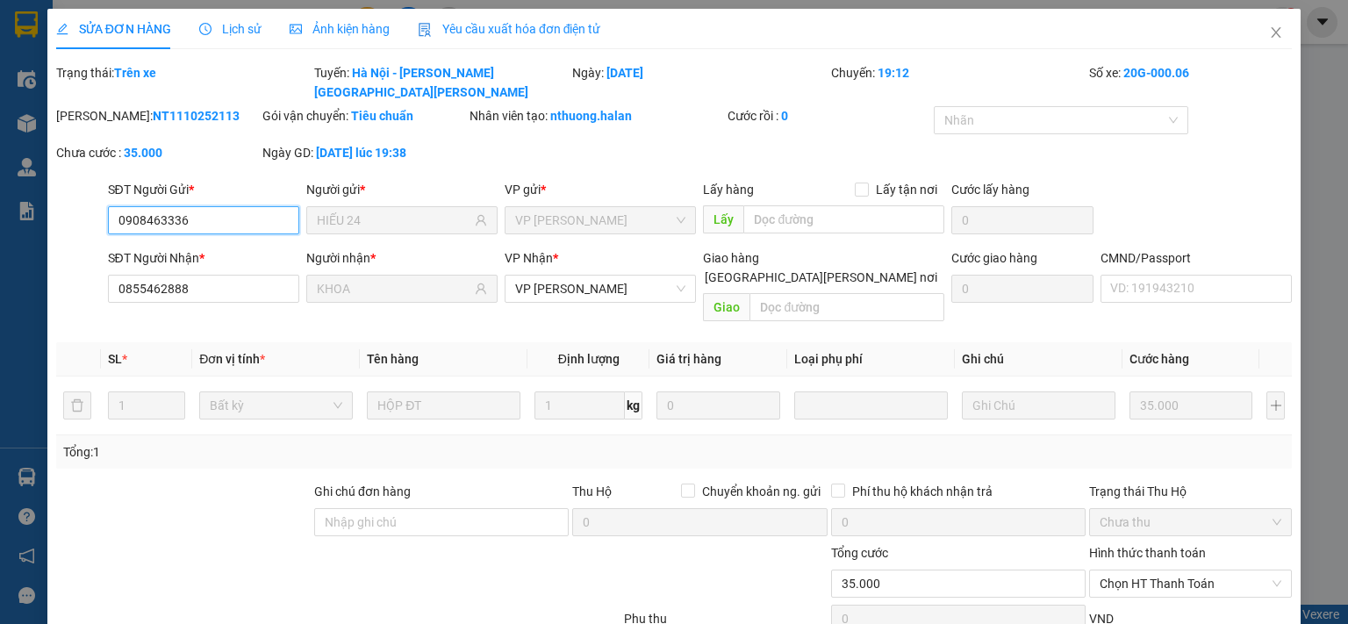
scroll to position [62, 0]
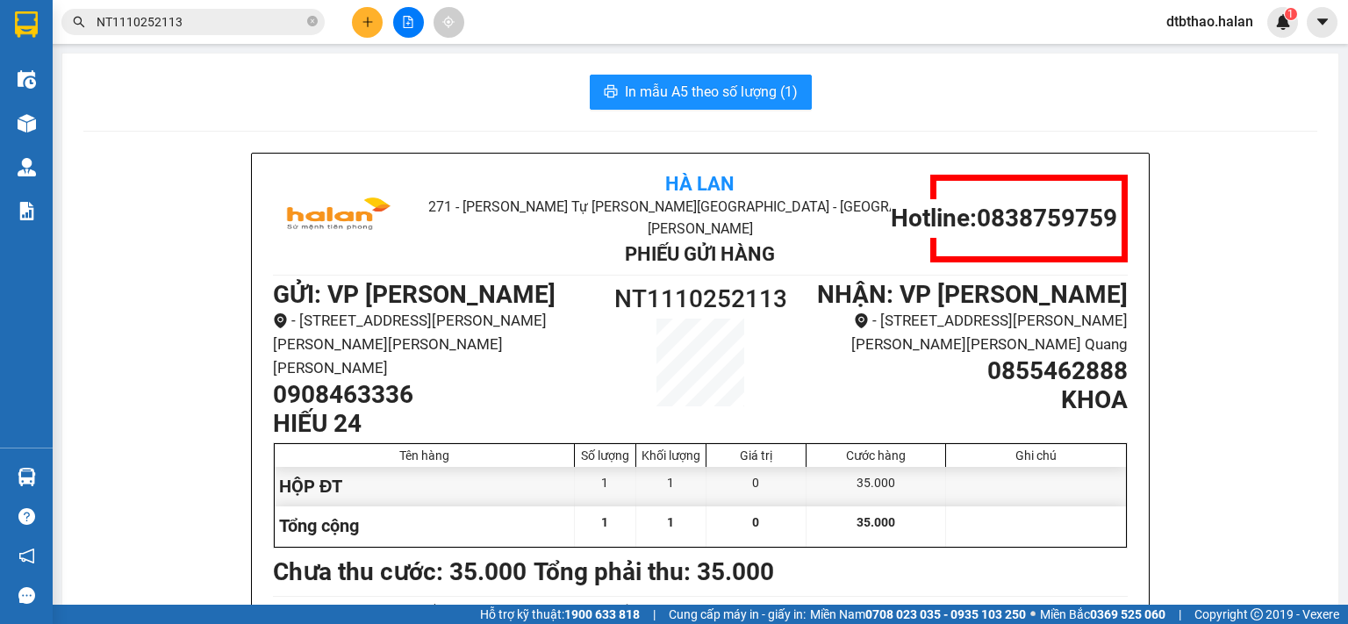
scroll to position [88, 0]
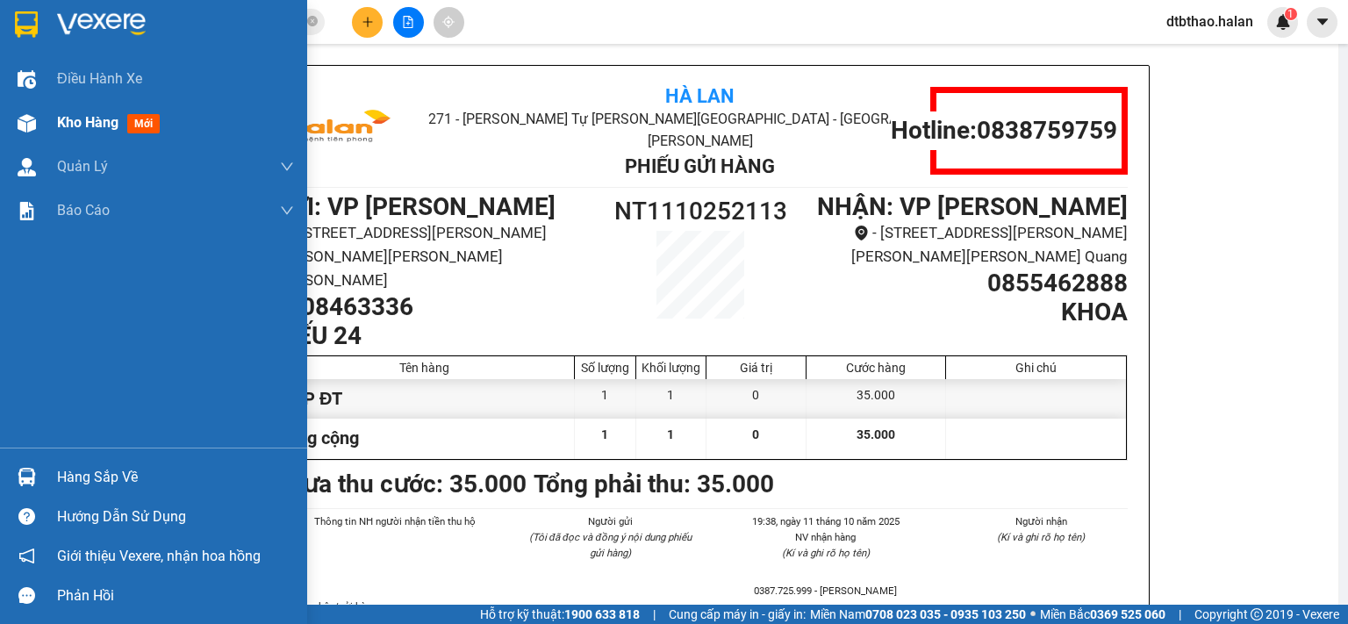
click at [105, 128] on span "Kho hàng" at bounding box center [87, 122] width 61 height 17
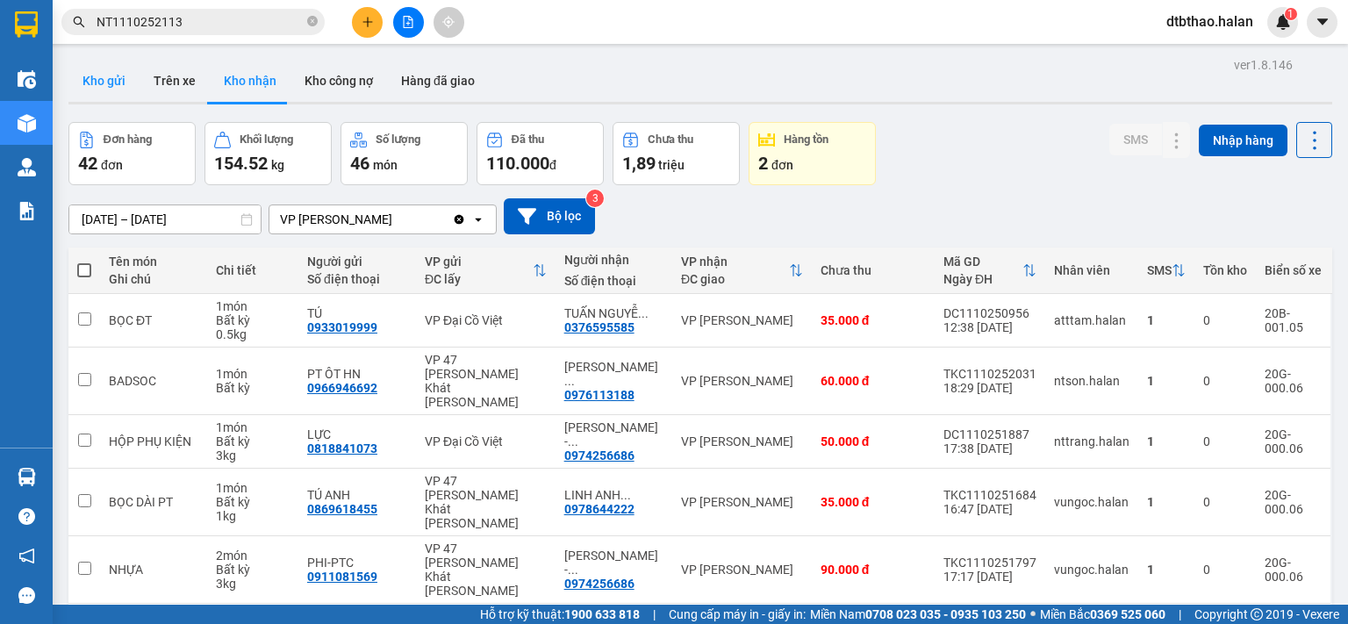
click at [95, 74] on button "Kho gửi" at bounding box center [103, 81] width 71 height 42
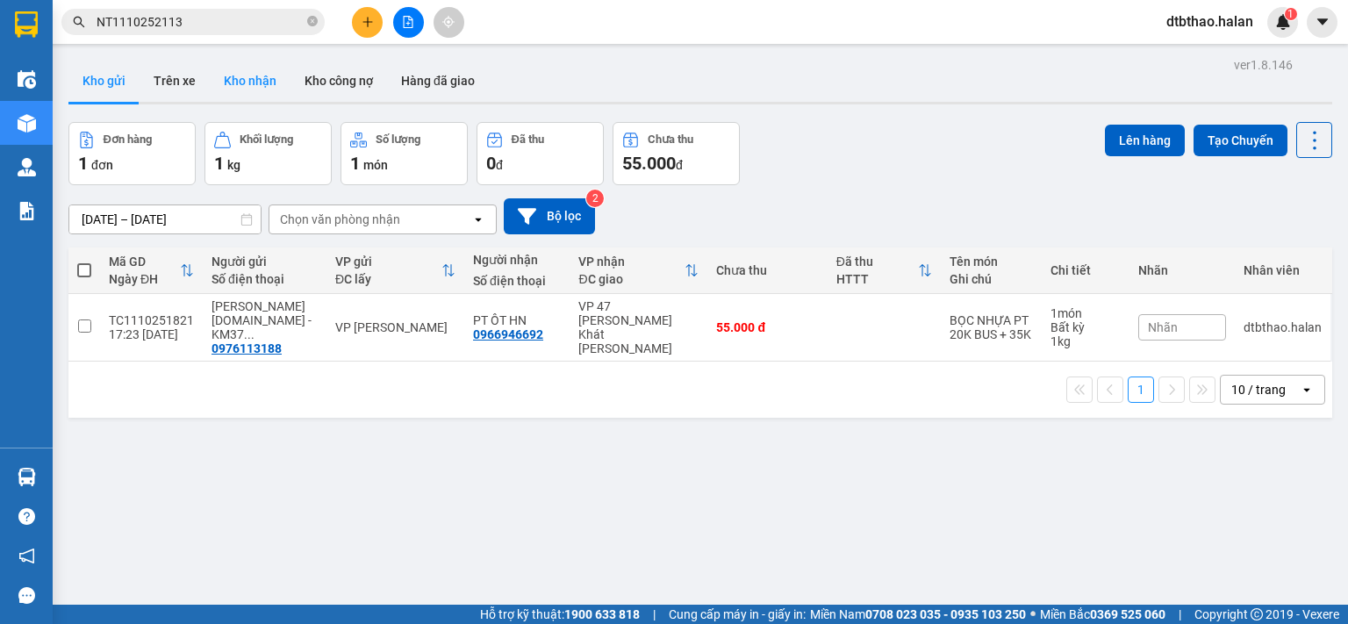
click at [245, 83] on button "Kho nhận" at bounding box center [250, 81] width 81 height 42
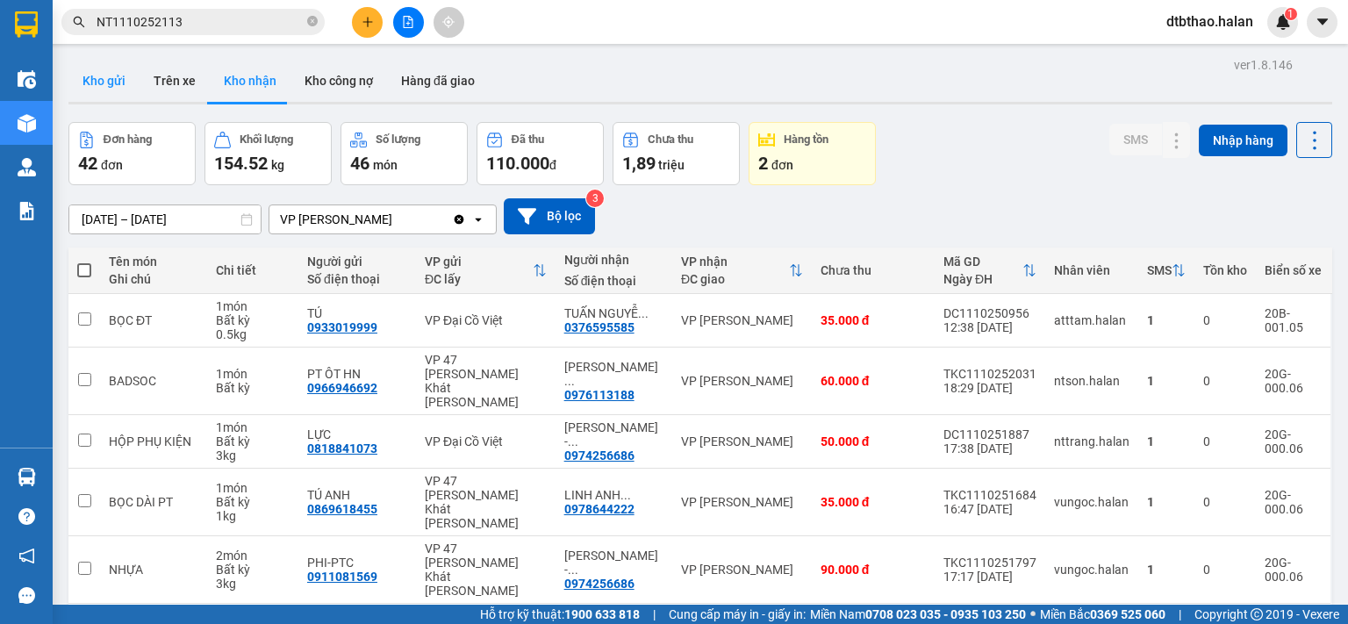
click at [116, 77] on button "Kho gửi" at bounding box center [103, 81] width 71 height 42
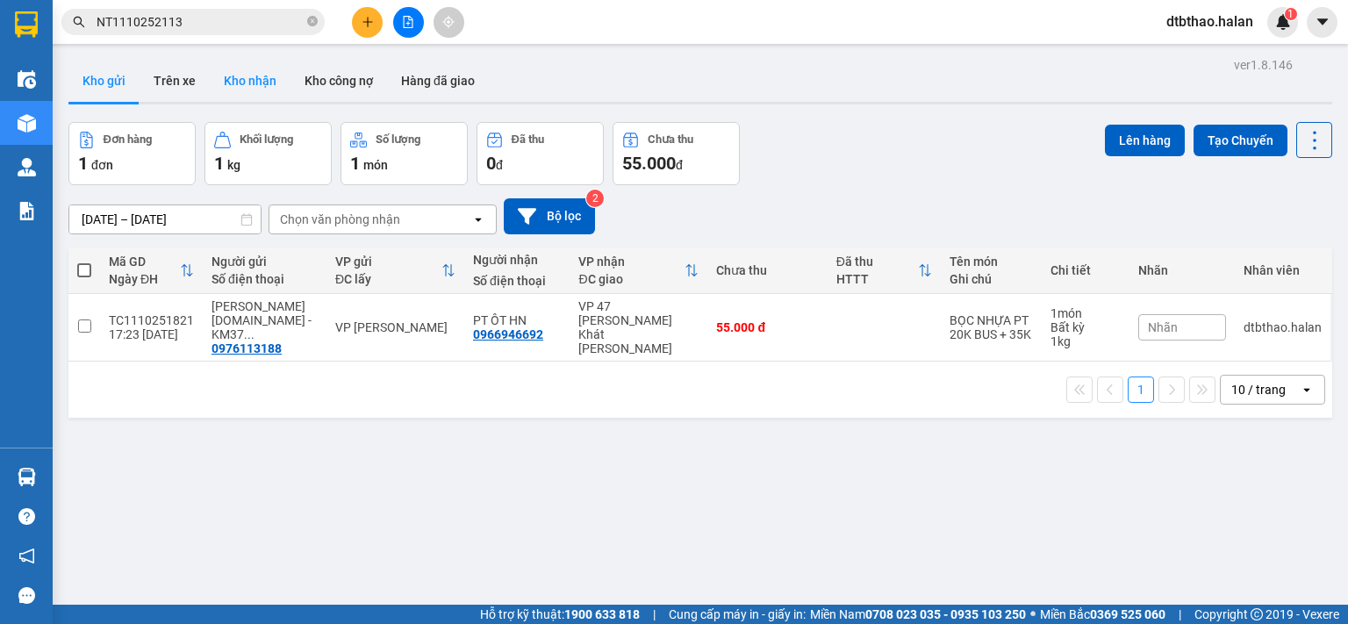
click at [233, 82] on button "Kho nhận" at bounding box center [250, 81] width 81 height 42
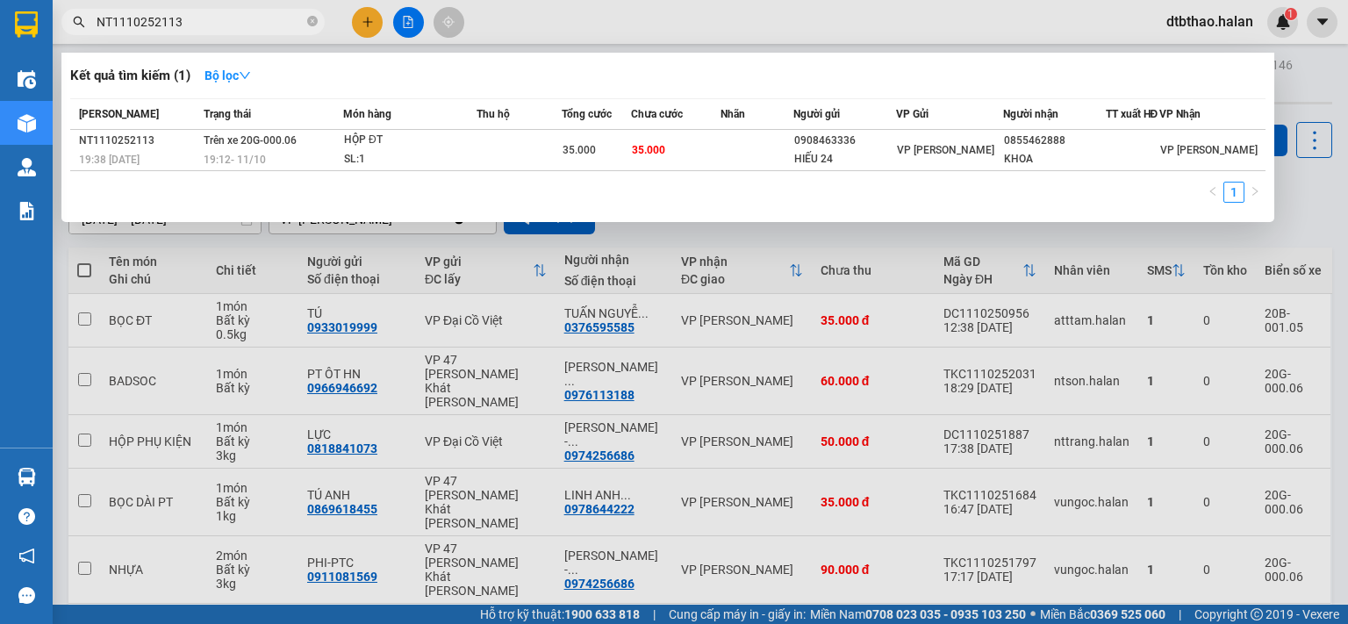
drag, startPoint x: 189, startPoint y: 25, endPoint x: 89, endPoint y: 32, distance: 99.5
click at [89, 32] on span "NT1110252113" at bounding box center [192, 22] width 263 height 26
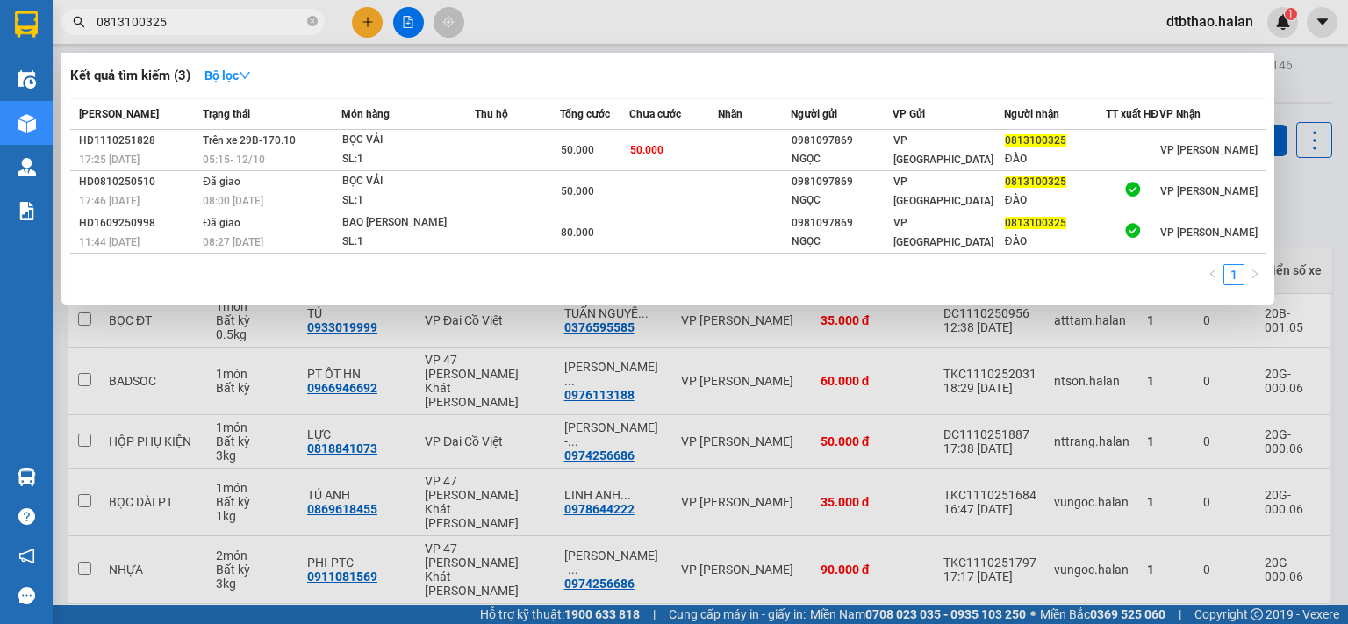
click at [770, 389] on div at bounding box center [674, 312] width 1348 height 624
drag, startPoint x: 189, startPoint y: 21, endPoint x: 70, endPoint y: 22, distance: 118.5
click at [70, 22] on span "0813100325" at bounding box center [192, 22] width 263 height 26
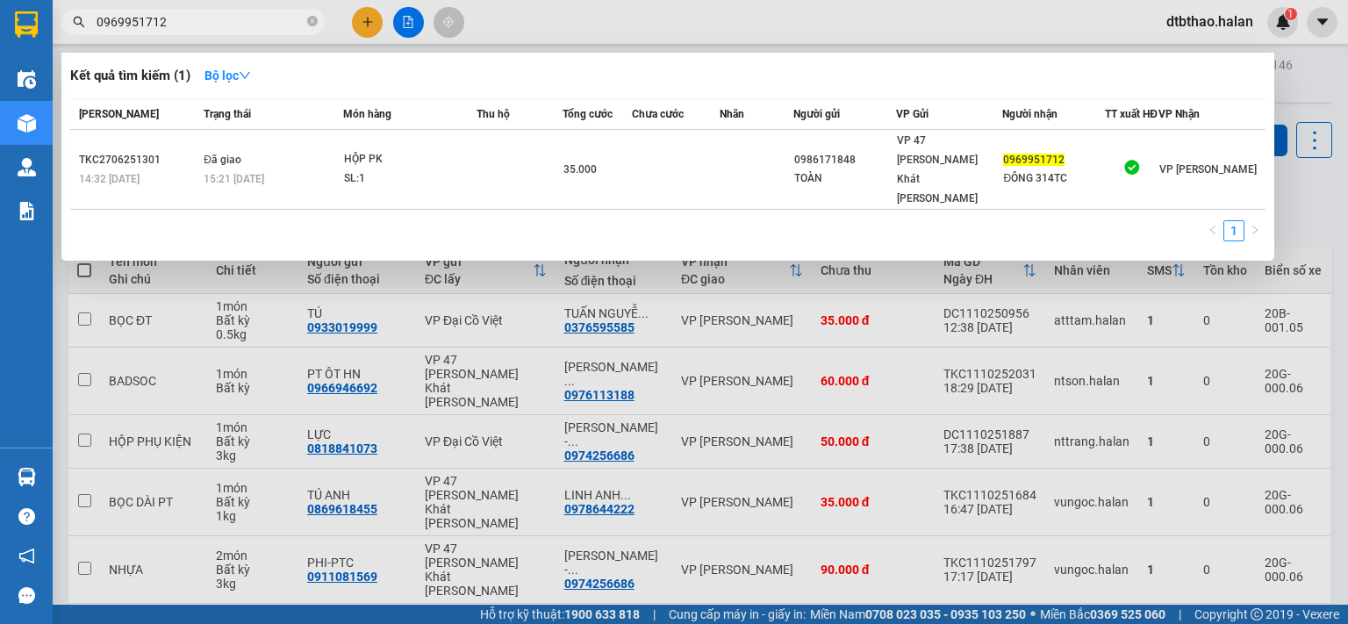
type input "0969951712"
click at [365, 24] on div at bounding box center [674, 312] width 1348 height 624
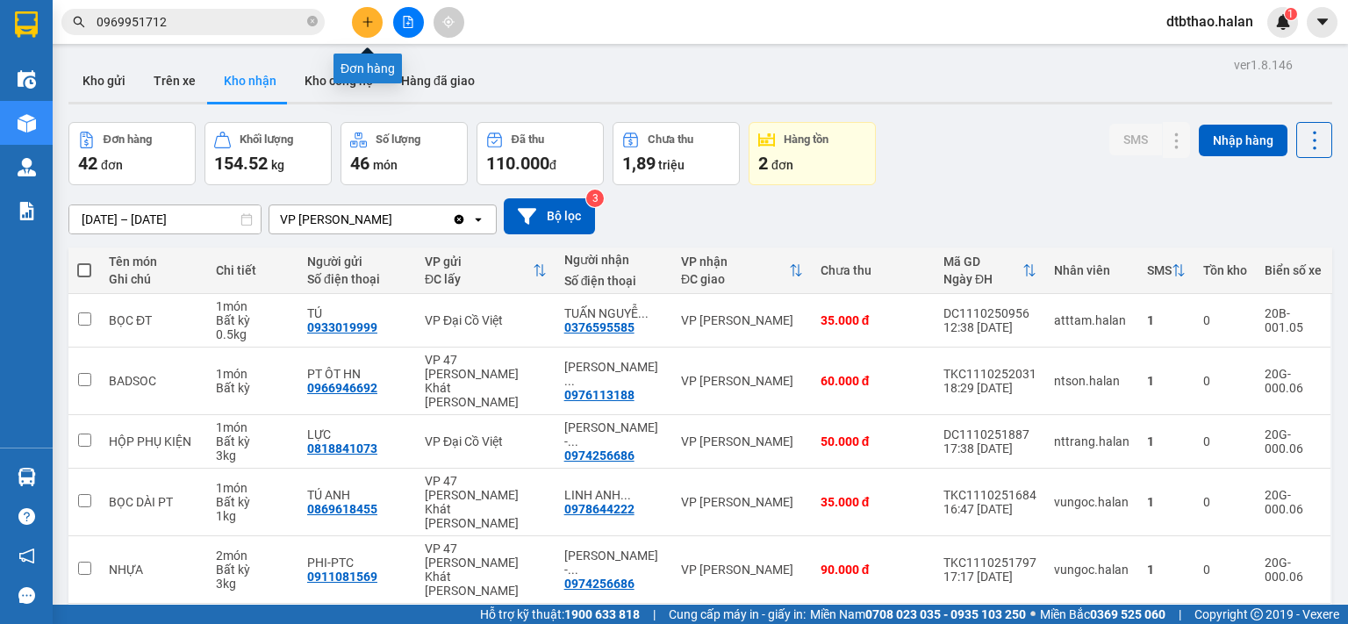
click at [374, 22] on button at bounding box center [367, 22] width 31 height 31
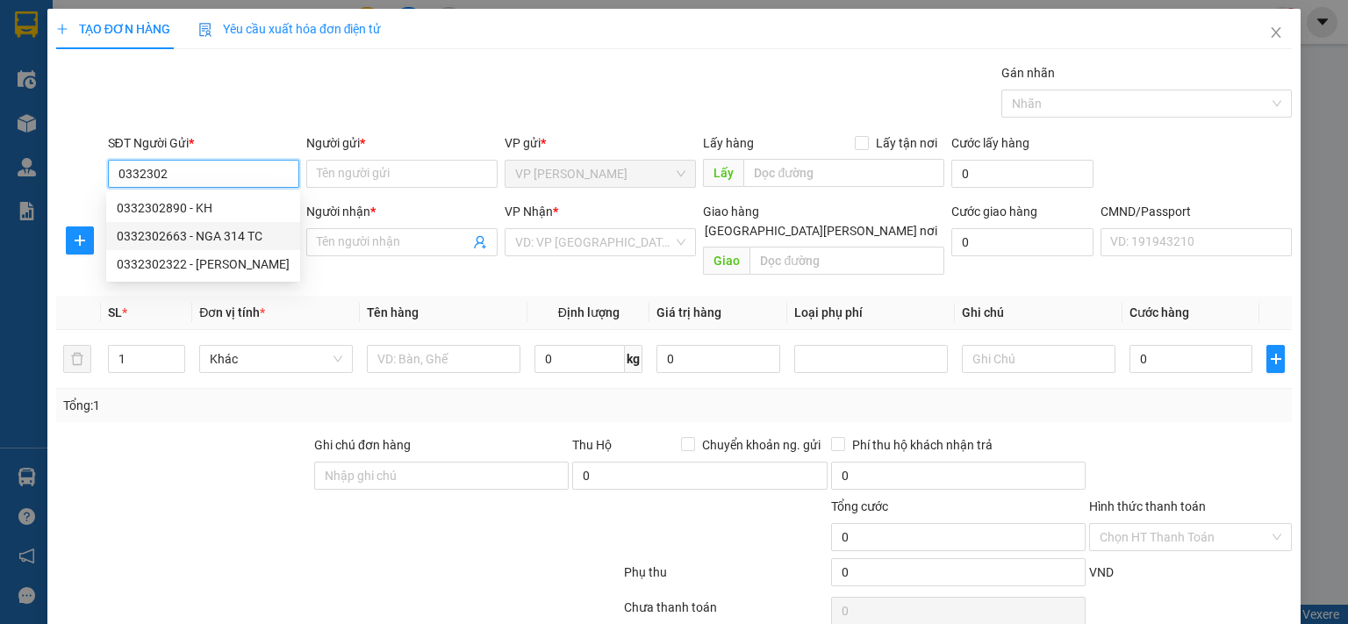
drag, startPoint x: 193, startPoint y: 237, endPoint x: 190, endPoint y: 259, distance: 22.1
click at [193, 237] on div "0332302663 - NGA 314 TC" at bounding box center [203, 235] width 173 height 19
type input "0332302663"
type input "NGA 314 TC"
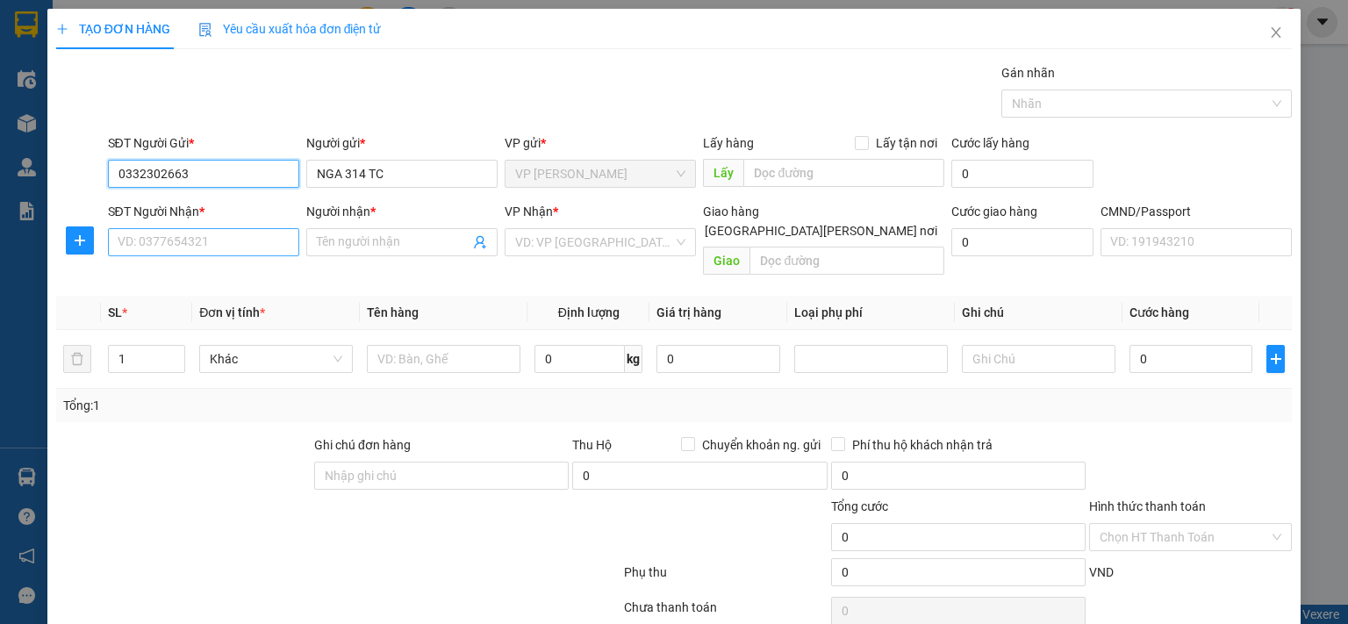
type input "0332302663"
click at [239, 247] on input "SĐT Người Nhận *" at bounding box center [203, 242] width 191 height 28
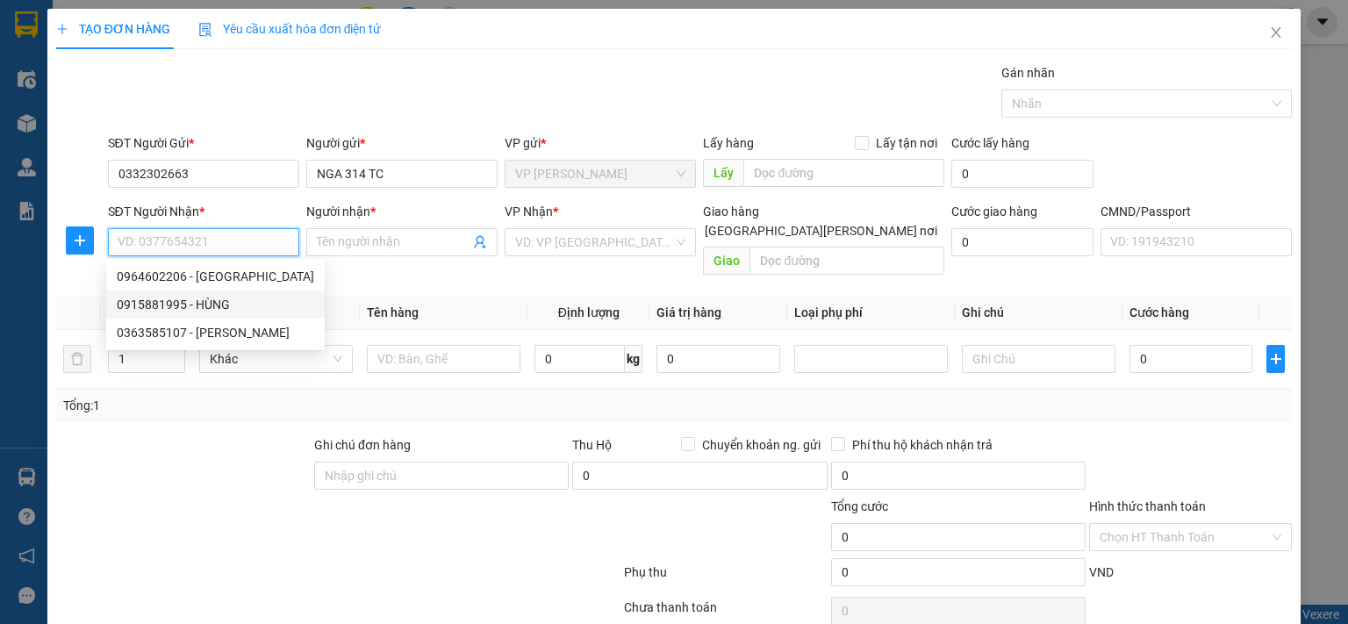
click at [218, 311] on div "0915881995 - HÙNG" at bounding box center [215, 304] width 197 height 19
type input "0915881995"
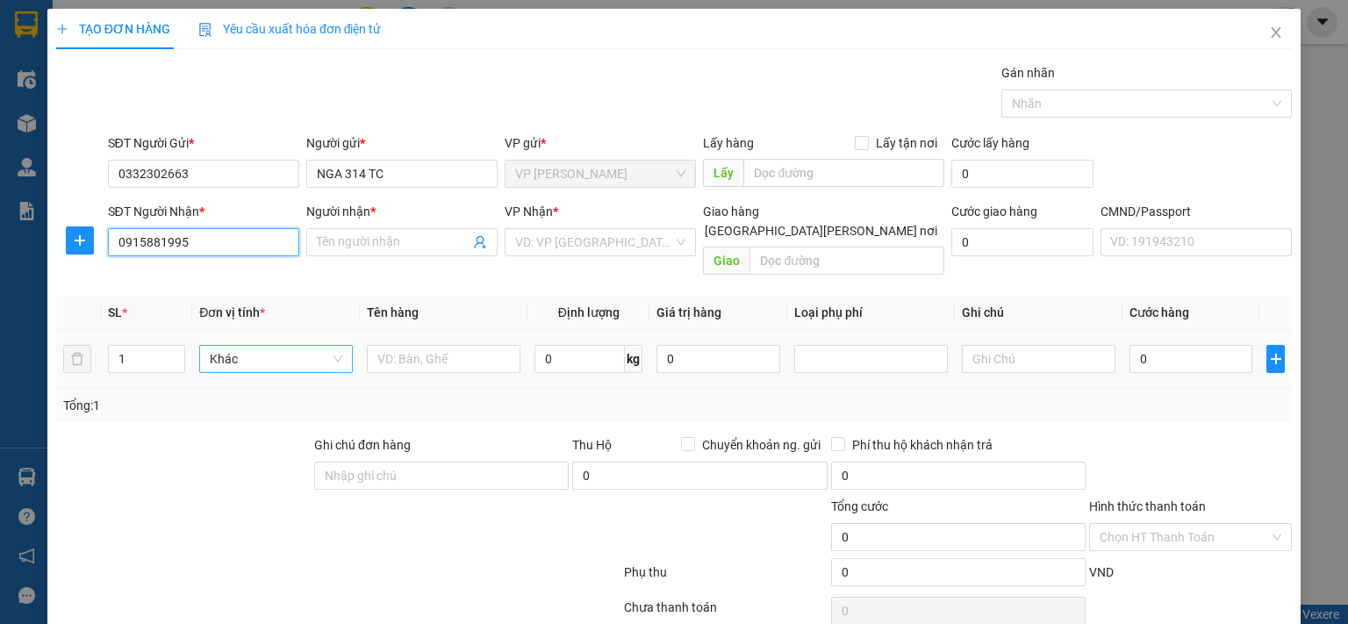
type input "HÙNG"
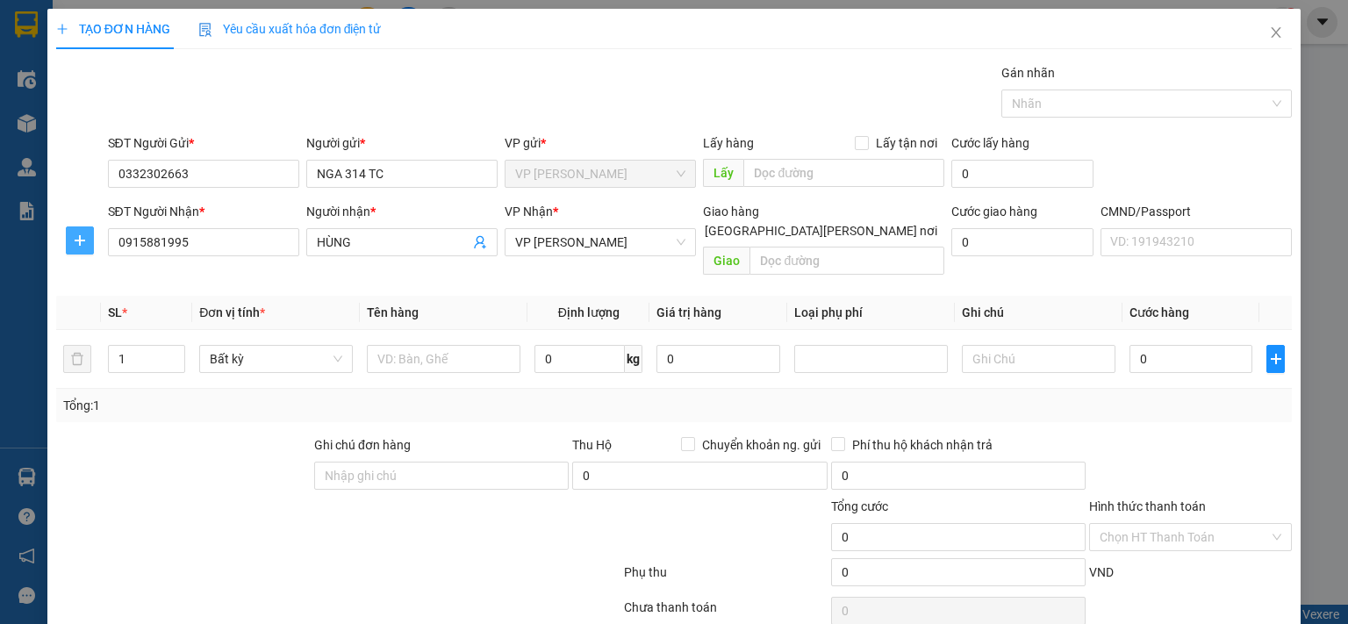
click at [77, 238] on icon "plus" at bounding box center [80, 240] width 14 height 14
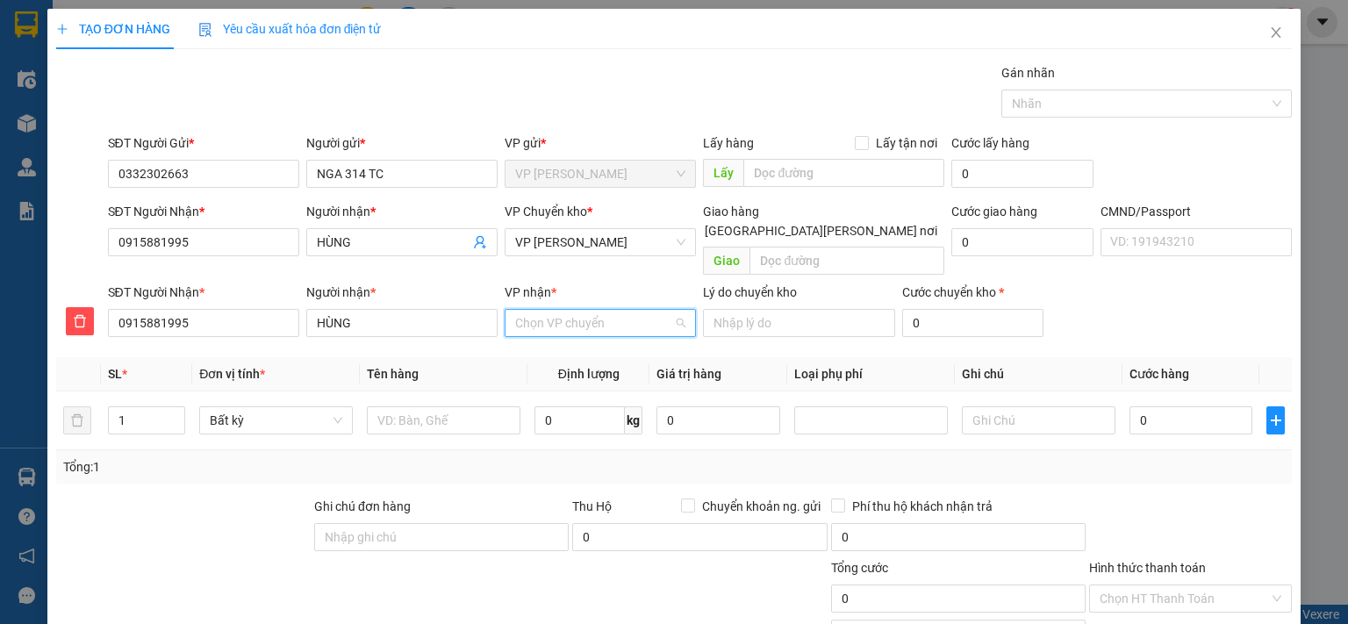
click at [598, 310] on input "VP nhận *" at bounding box center [594, 323] width 158 height 26
type input "trãi"
click at [572, 335] on div "VP [PERSON_NAME]" at bounding box center [594, 338] width 168 height 19
click at [593, 239] on span "VP [PERSON_NAME]" at bounding box center [600, 242] width 170 height 26
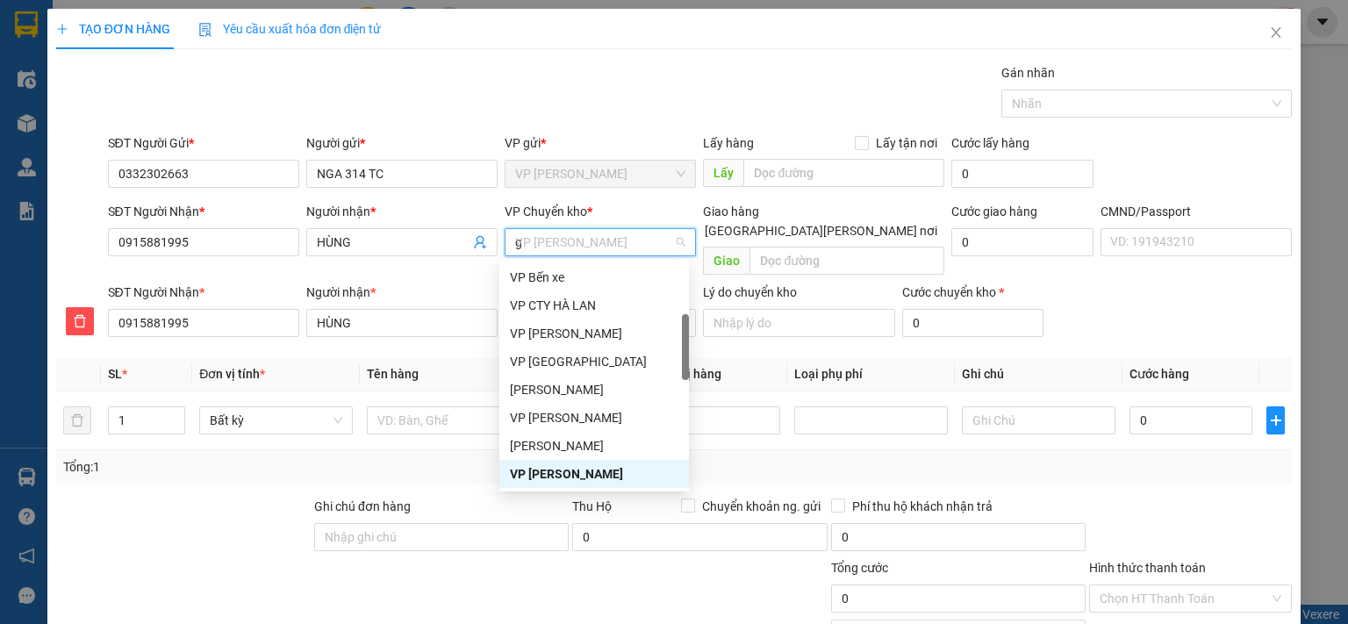
scroll to position [168, 0]
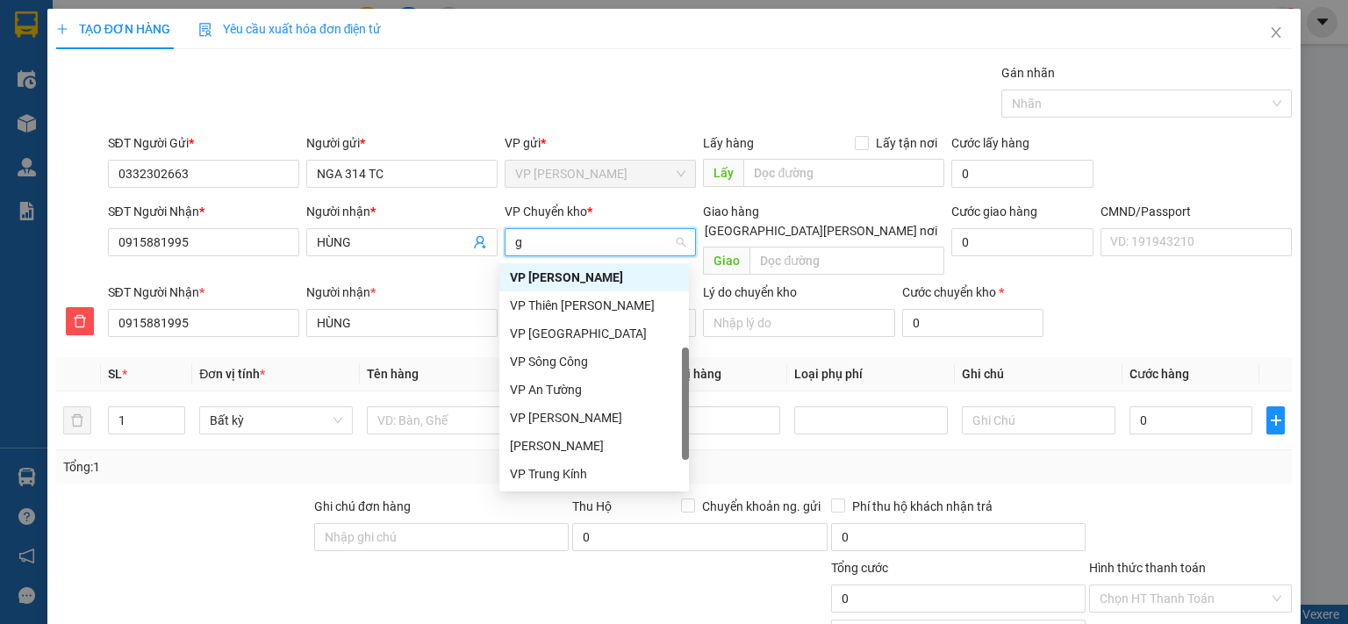
type input "gi"
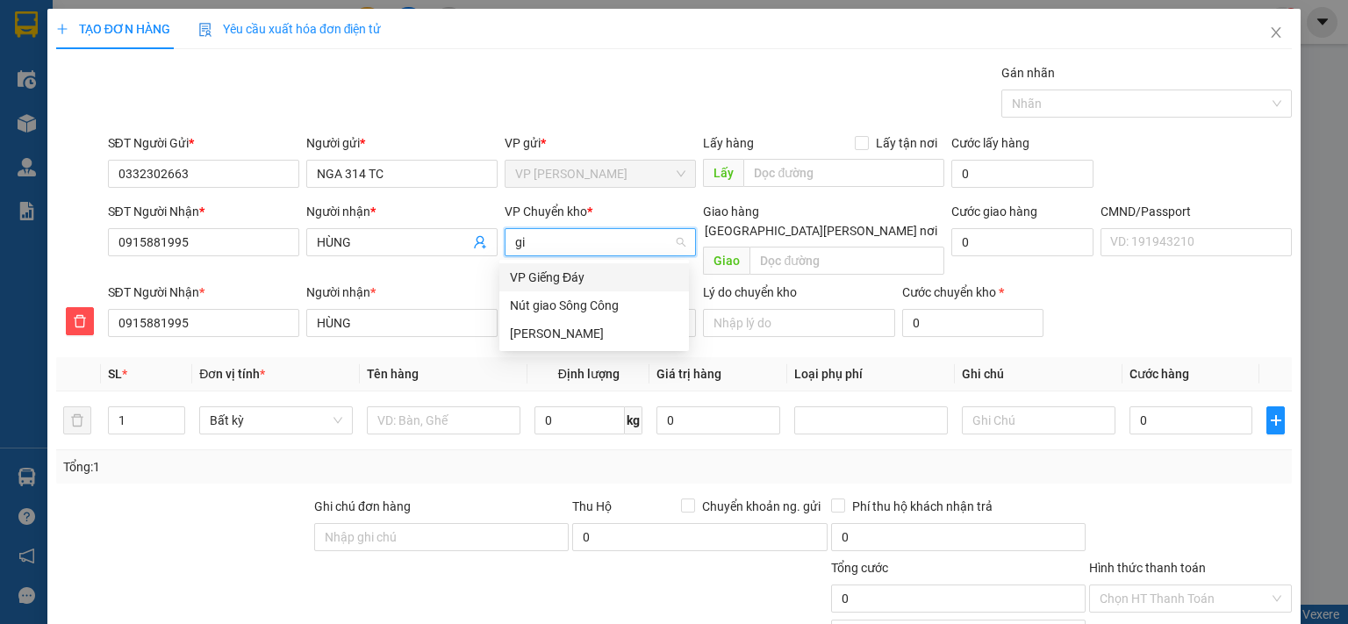
scroll to position [0, 0]
click at [564, 337] on div "[PERSON_NAME]" at bounding box center [594, 333] width 168 height 19
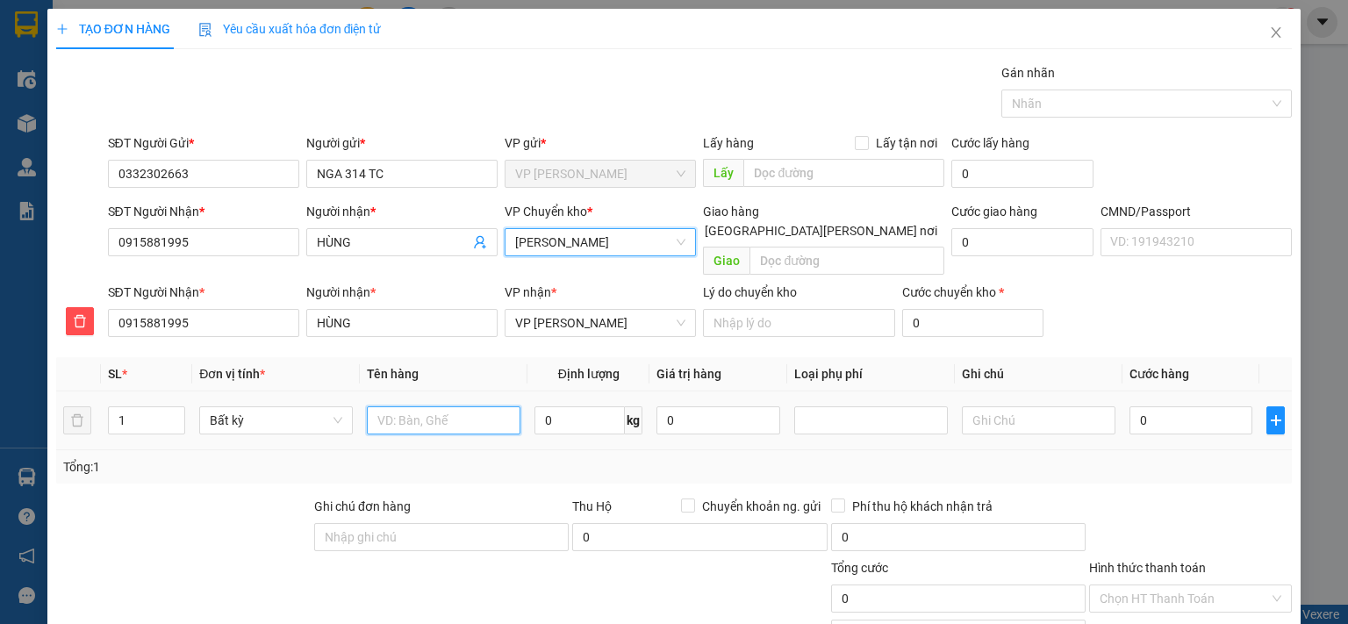
click at [446, 406] on input "text" at bounding box center [444, 420] width 154 height 28
type input "HỘP ĐT"
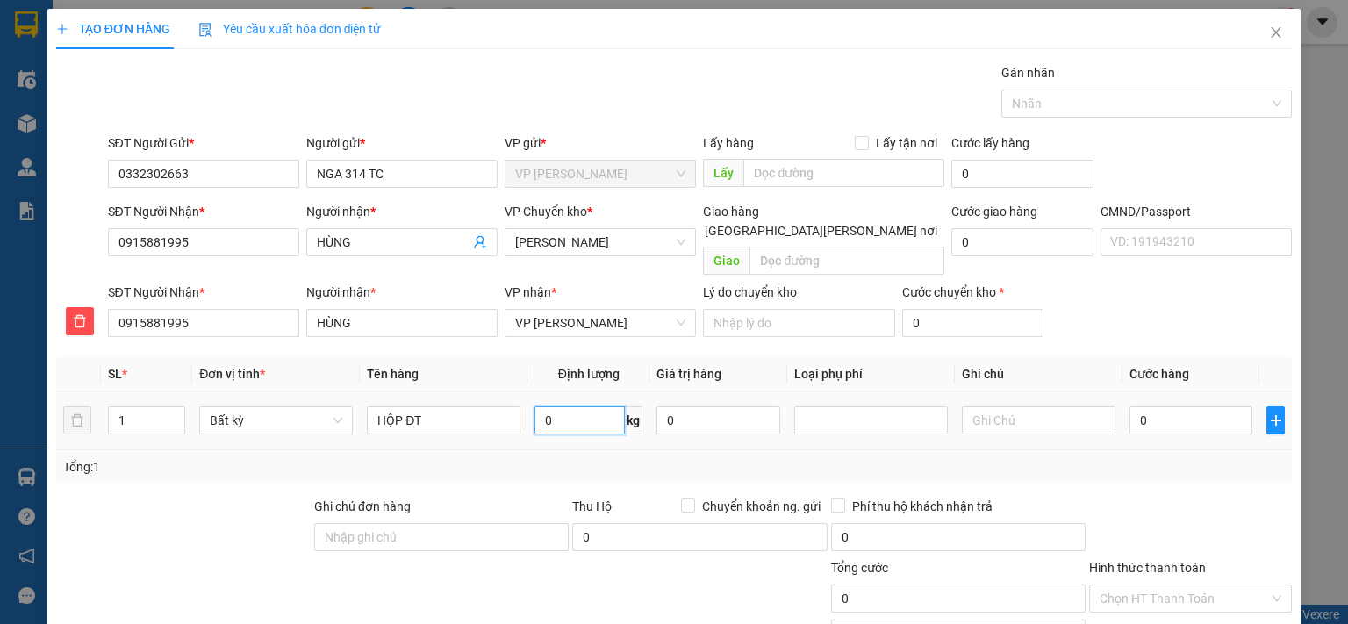
click at [598, 406] on input "0" at bounding box center [579, 420] width 90 height 28
type input "0.2"
click at [1206, 406] on input "0" at bounding box center [1190, 420] width 123 height 28
type input "35.000"
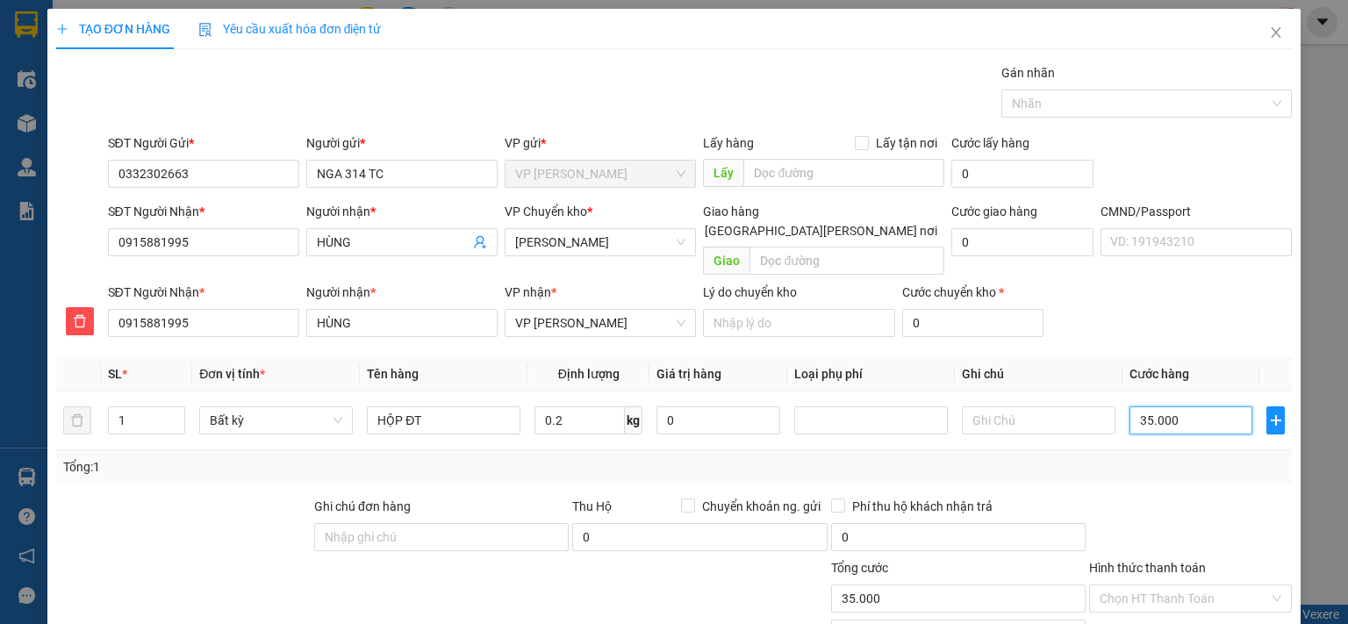
scroll to position [119, 0]
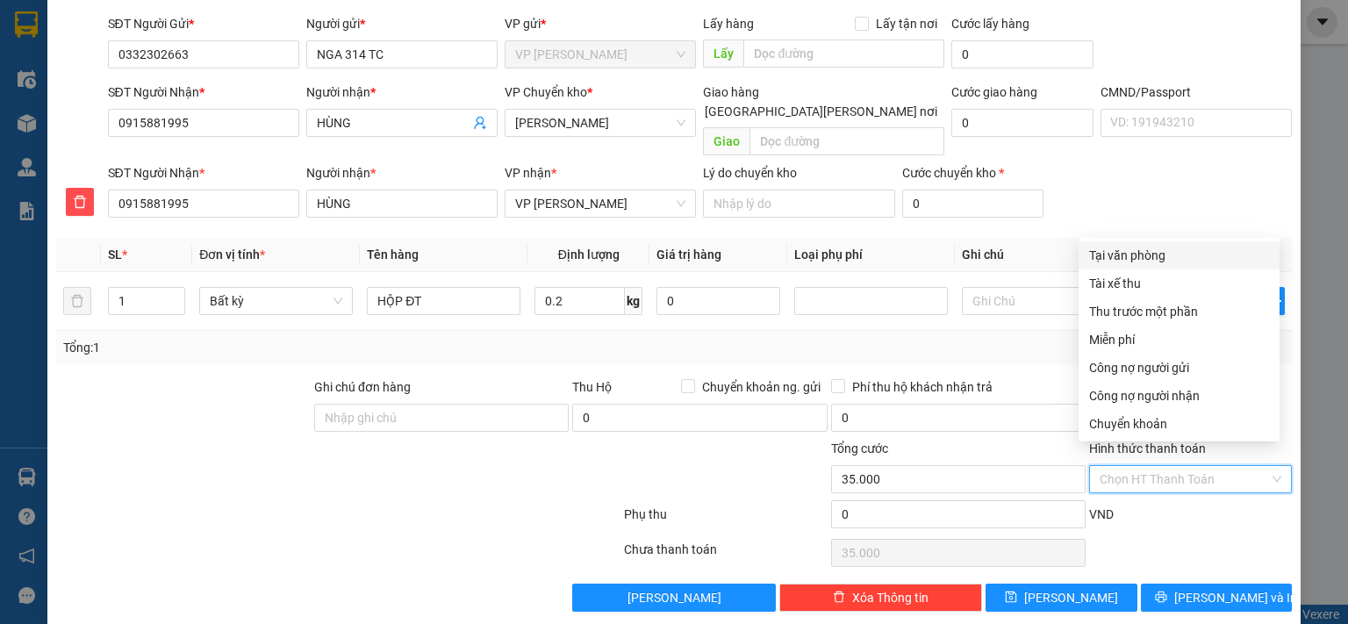
click at [1181, 466] on input "Hình thức thanh toán" at bounding box center [1183, 479] width 169 height 26
drag, startPoint x: 1110, startPoint y: 254, endPoint x: 1116, endPoint y: 345, distance: 91.5
click at [1109, 254] on div "Tại văn phòng" at bounding box center [1179, 255] width 180 height 19
type input "0"
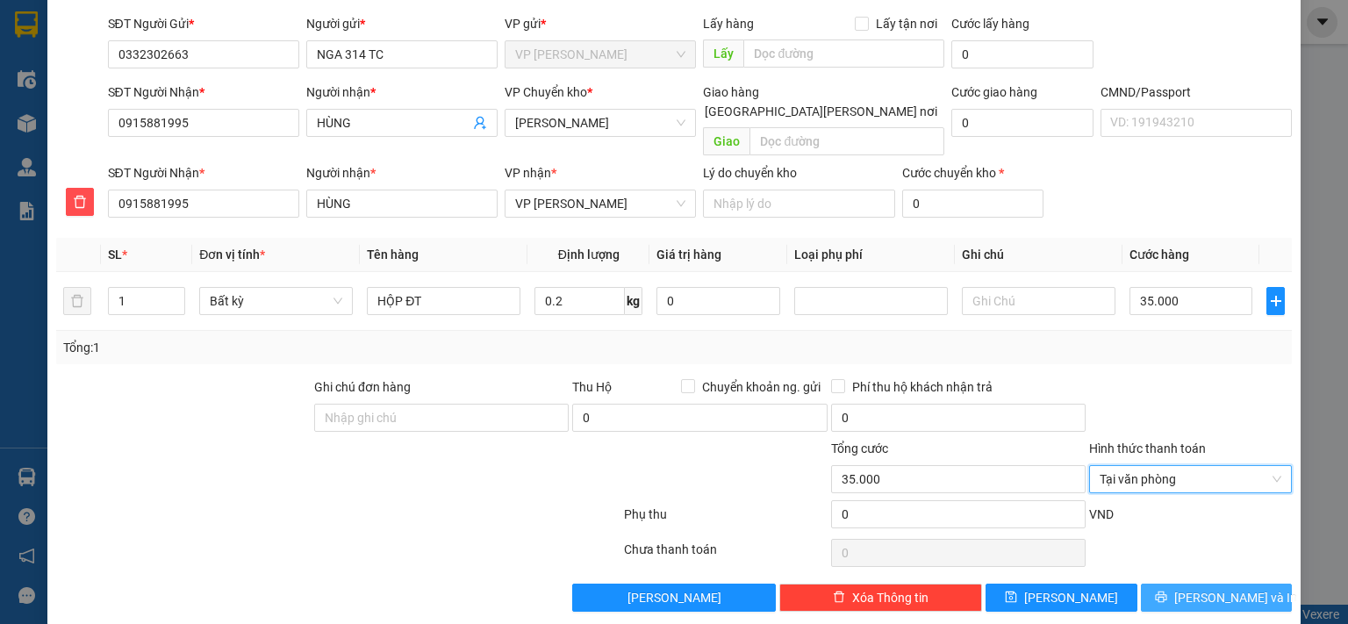
click at [1218, 588] on span "[PERSON_NAME] và In" at bounding box center [1235, 597] width 123 height 19
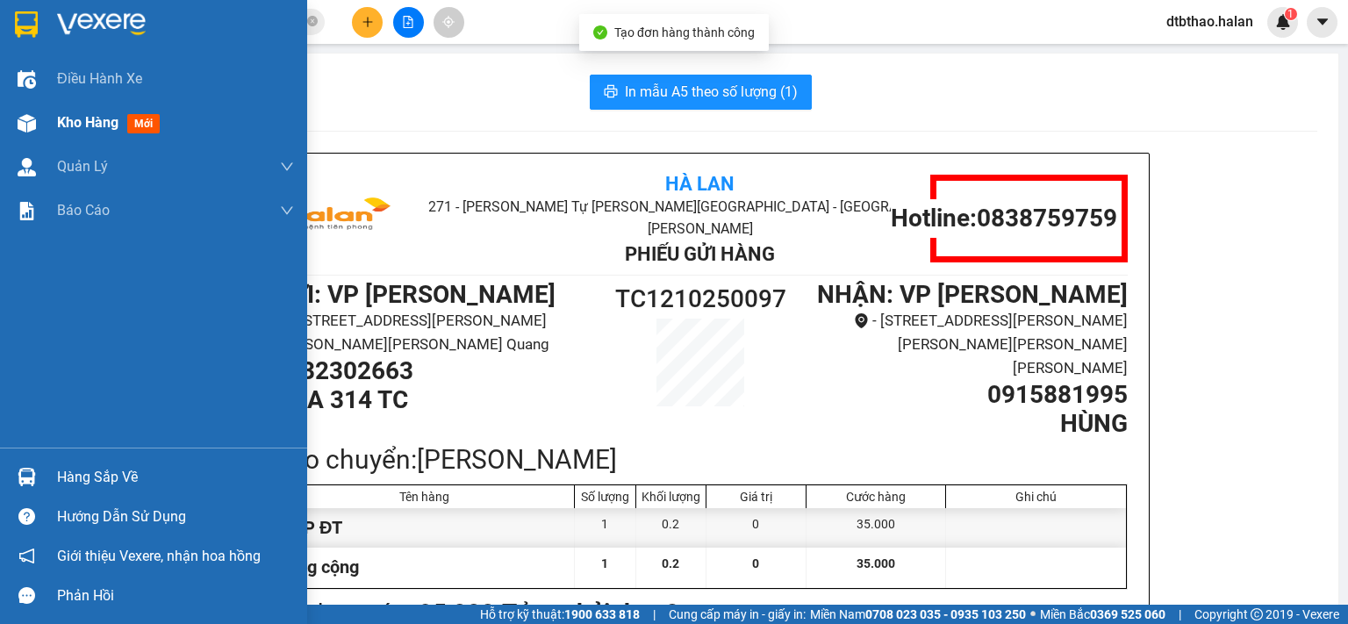
click at [86, 120] on span "Kho hàng" at bounding box center [87, 122] width 61 height 17
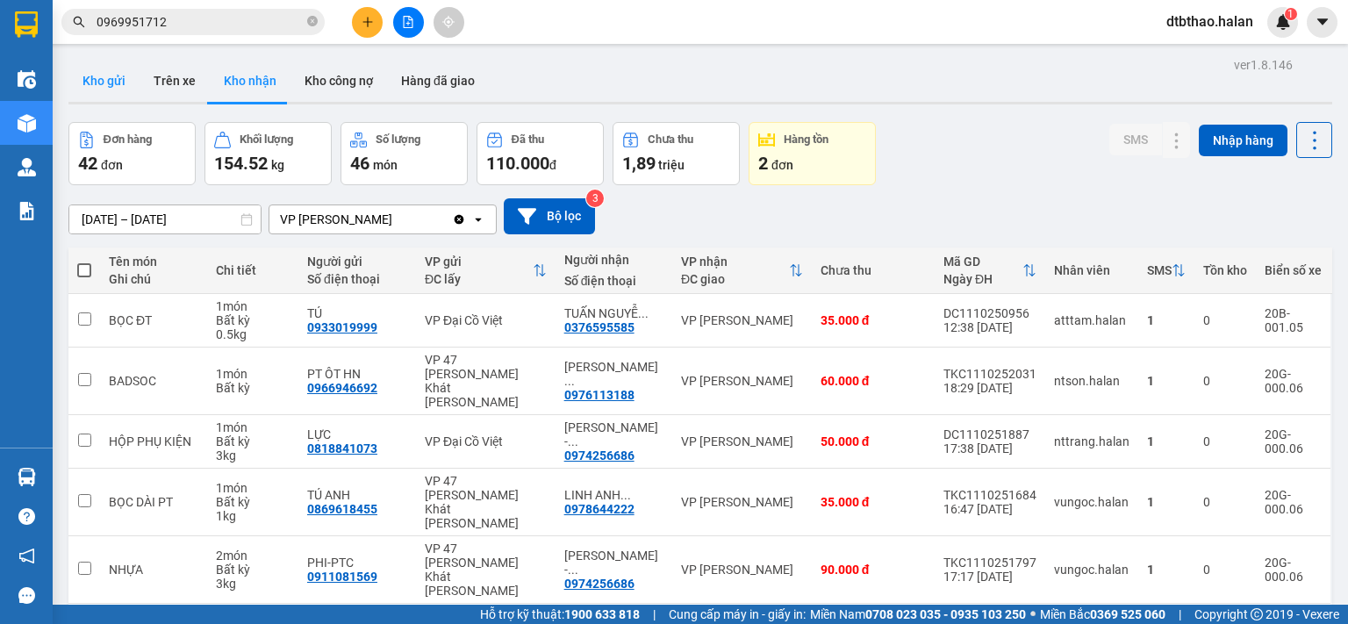
click at [113, 73] on button "Kho gửi" at bounding box center [103, 81] width 71 height 42
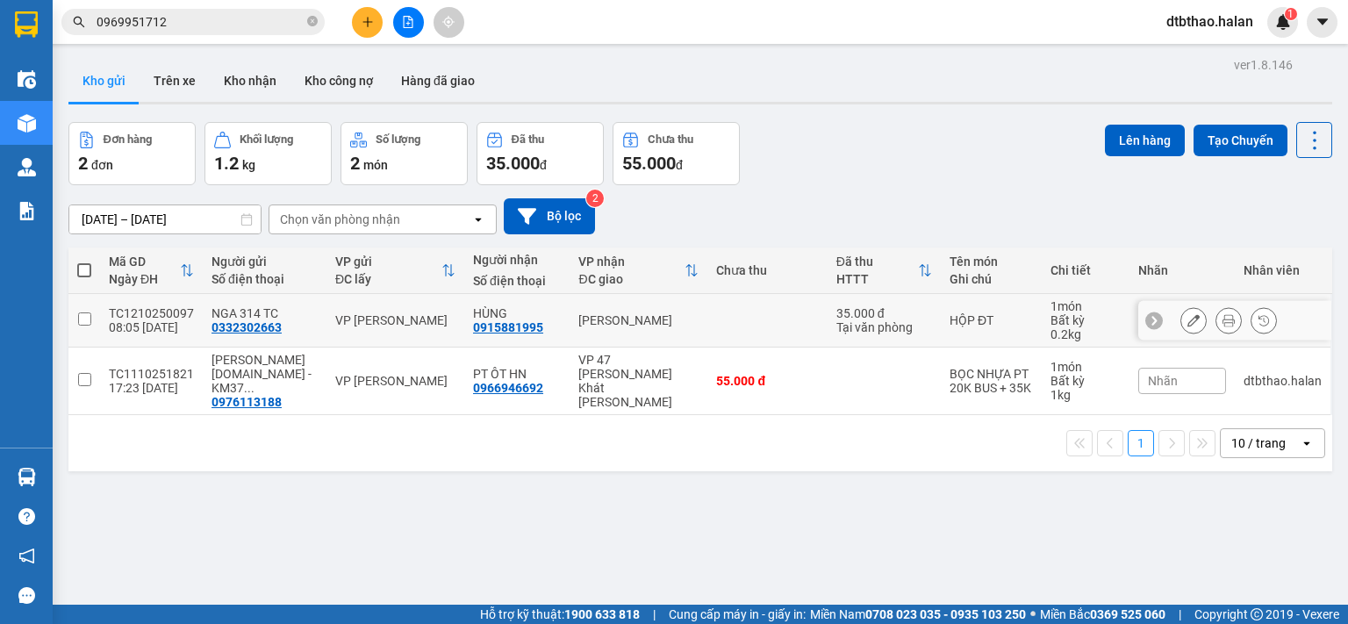
click at [88, 322] on input "checkbox" at bounding box center [84, 318] width 13 height 13
checkbox input "true"
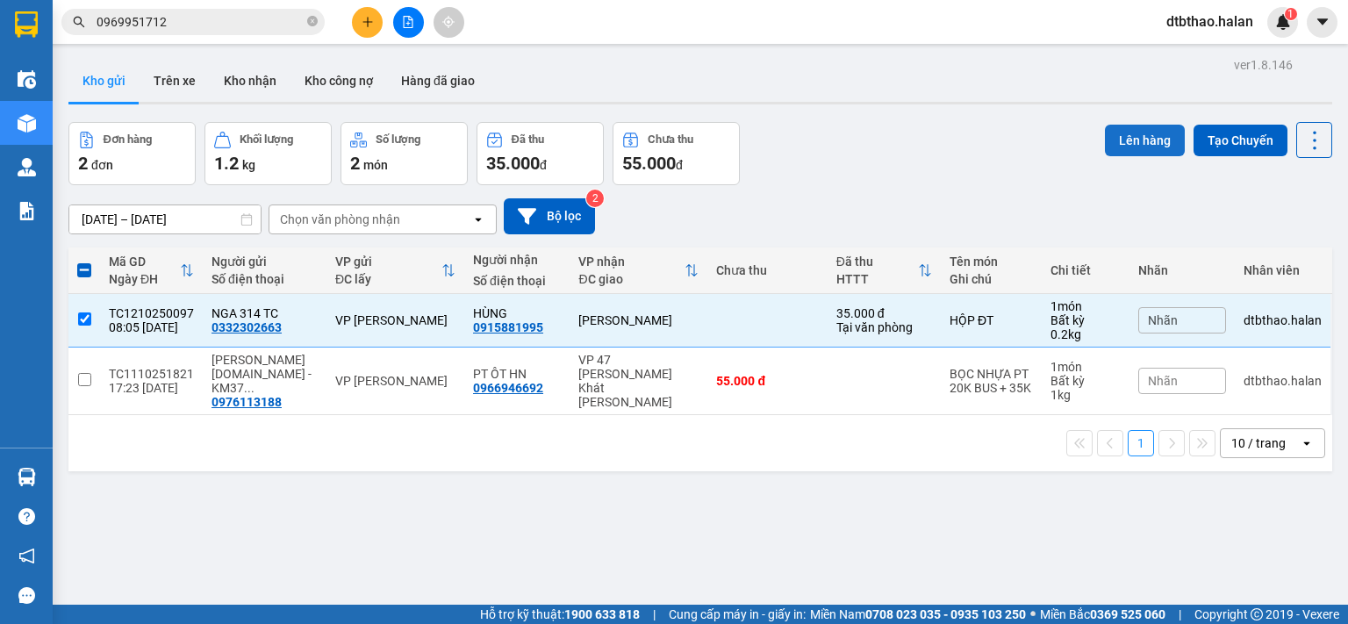
click at [1142, 137] on button "Lên hàng" at bounding box center [1145, 141] width 80 height 32
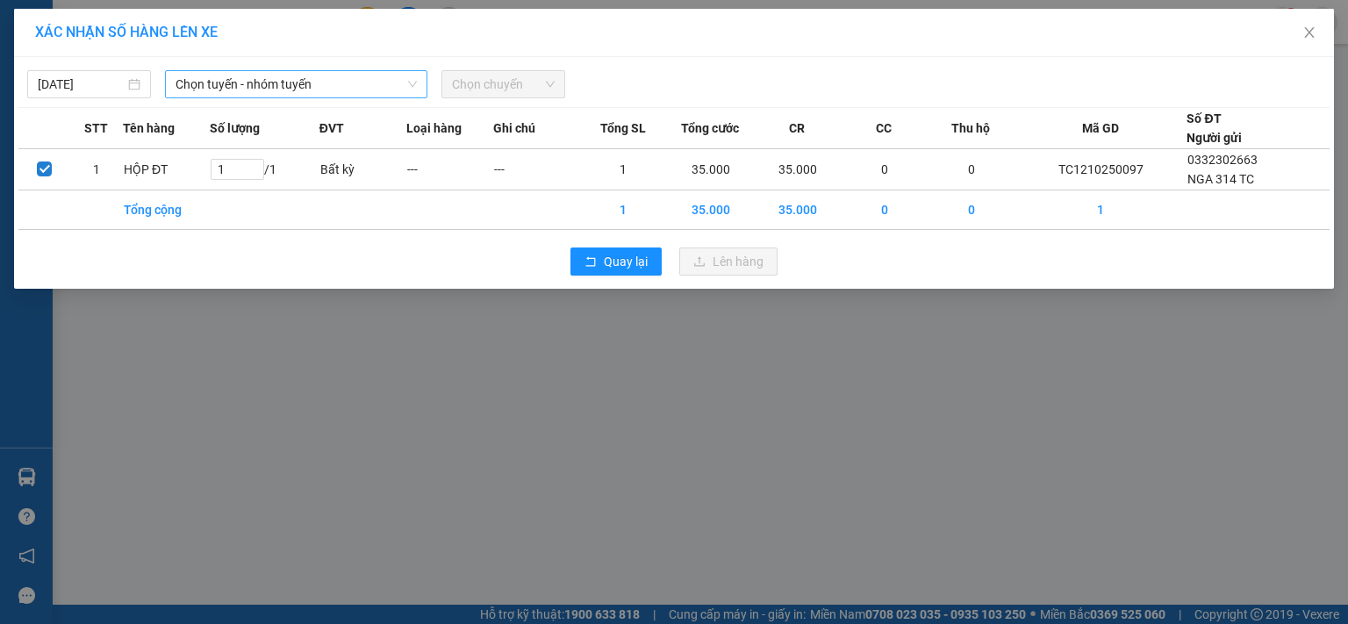
click at [383, 83] on span "Chọn tuyến - nhóm tuyến" at bounding box center [295, 84] width 241 height 26
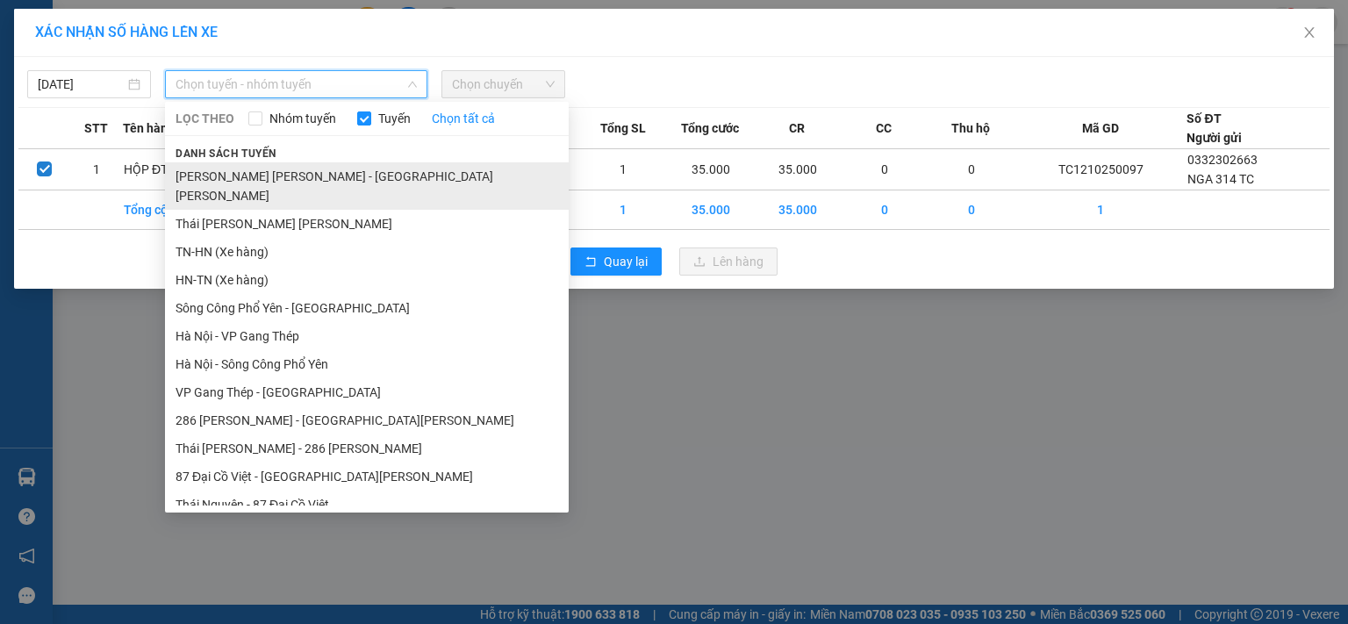
click at [268, 175] on li "[PERSON_NAME] [PERSON_NAME] - [GEOGRAPHIC_DATA][PERSON_NAME]" at bounding box center [367, 185] width 404 height 47
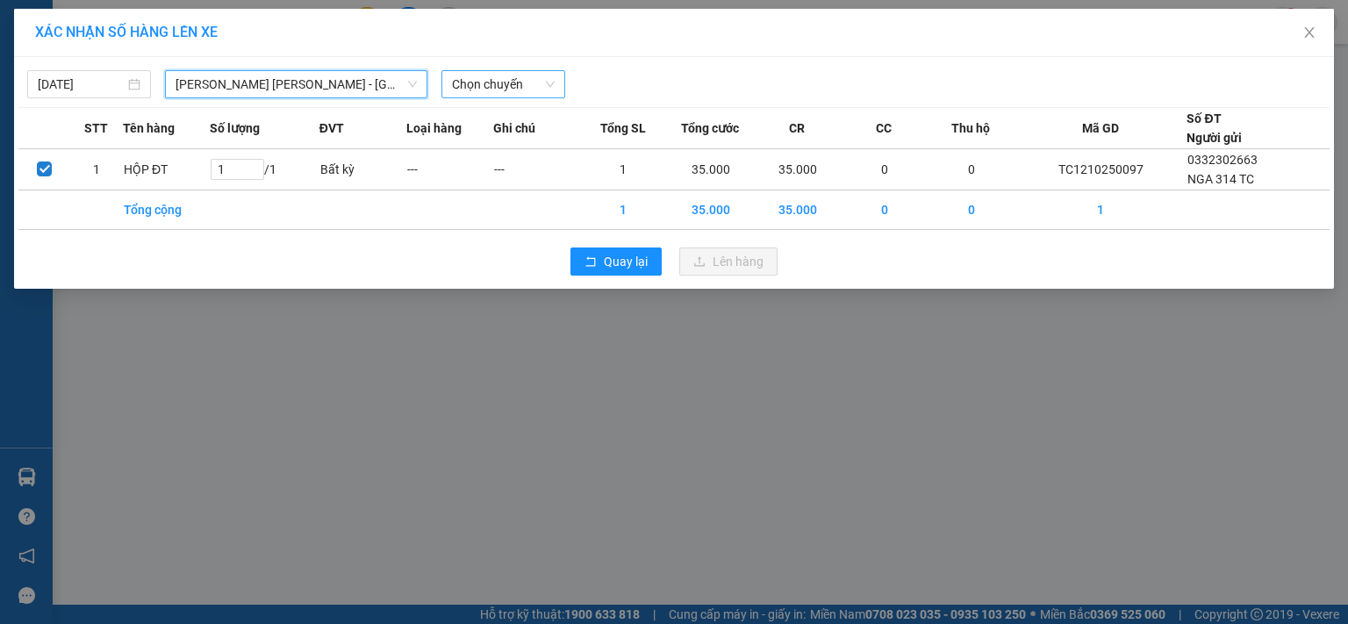
click at [488, 77] on span "Chọn chuyến" at bounding box center [503, 84] width 103 height 26
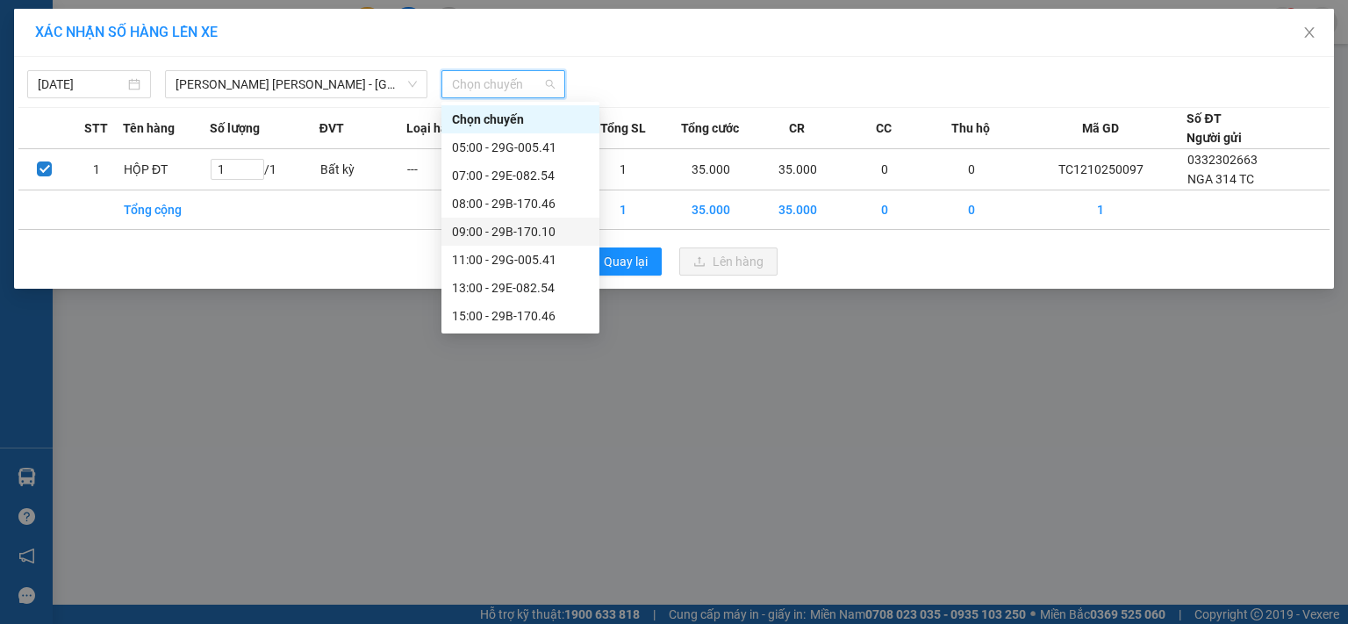
click at [529, 233] on div "09:00 - 29B-170.10" at bounding box center [520, 231] width 137 height 19
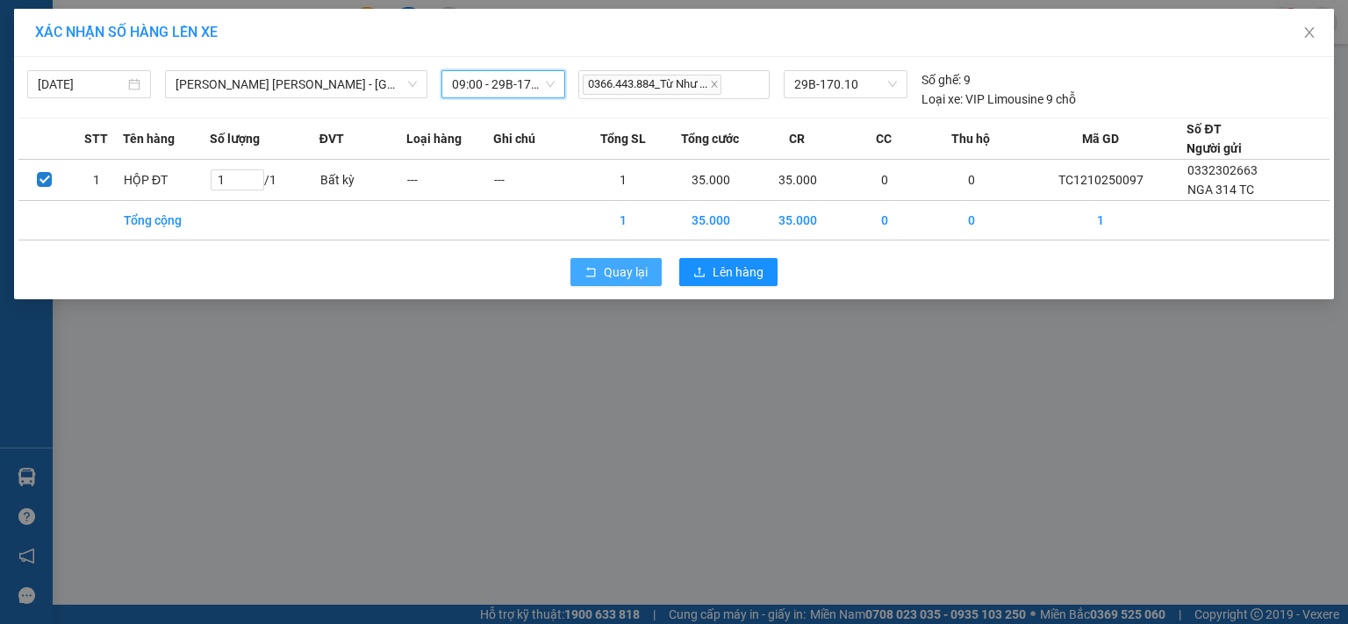
click at [610, 265] on span "Quay lại" at bounding box center [626, 271] width 44 height 19
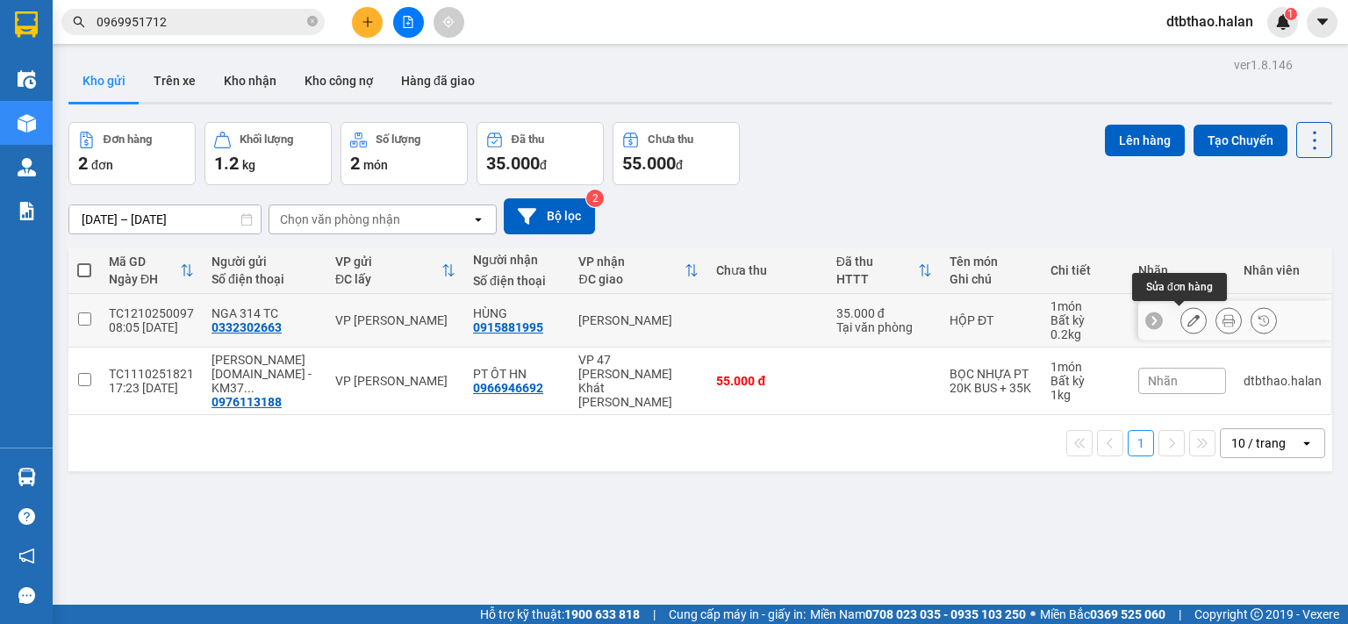
click at [1187, 325] on icon at bounding box center [1193, 320] width 12 height 12
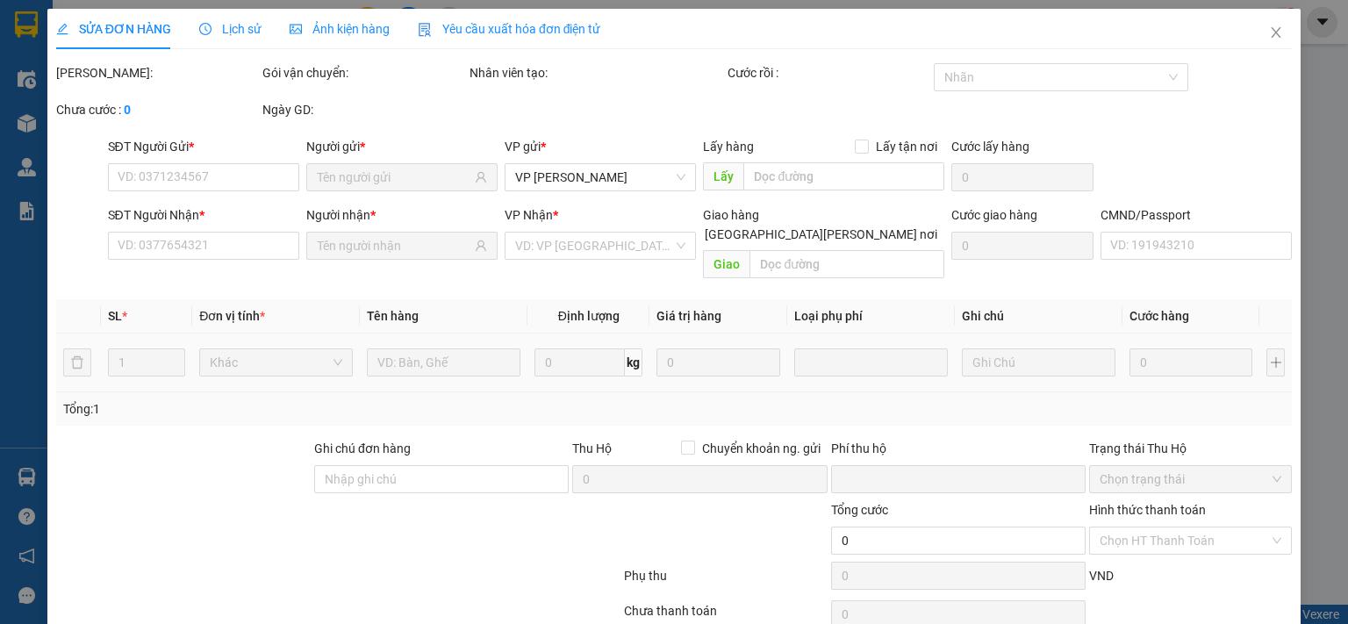
type input "0332302663"
type input "0915881995"
type input "0"
type input "35.000"
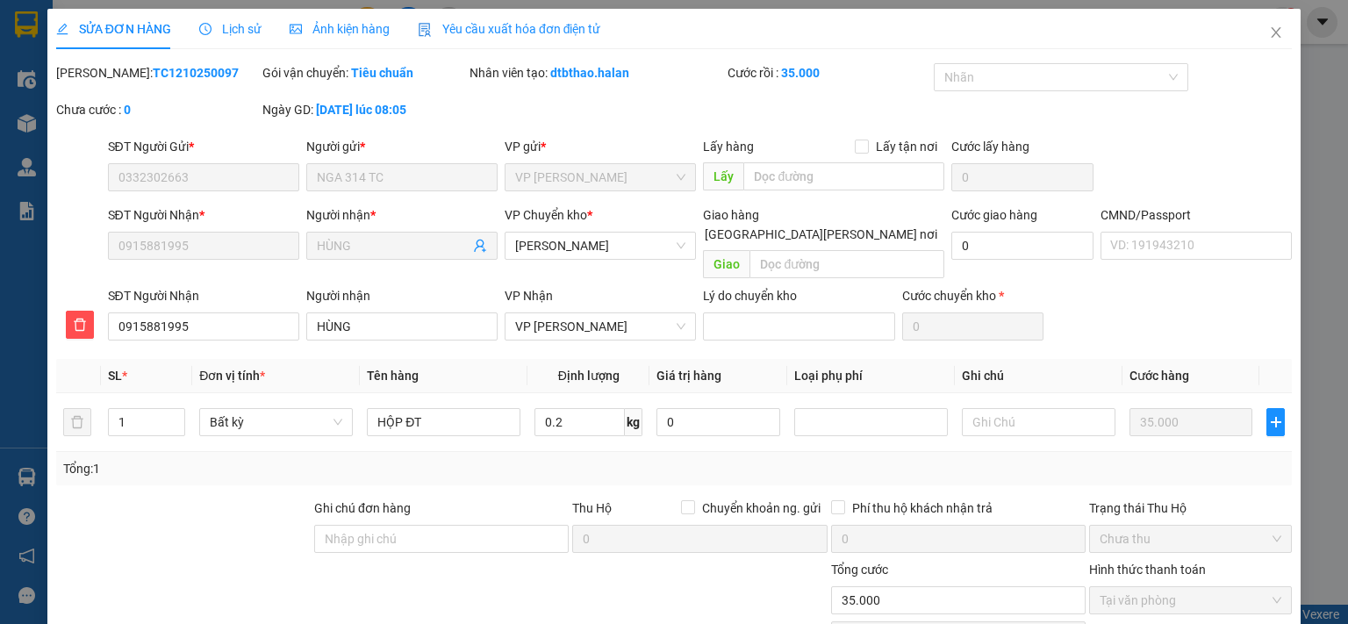
scroll to position [122, 0]
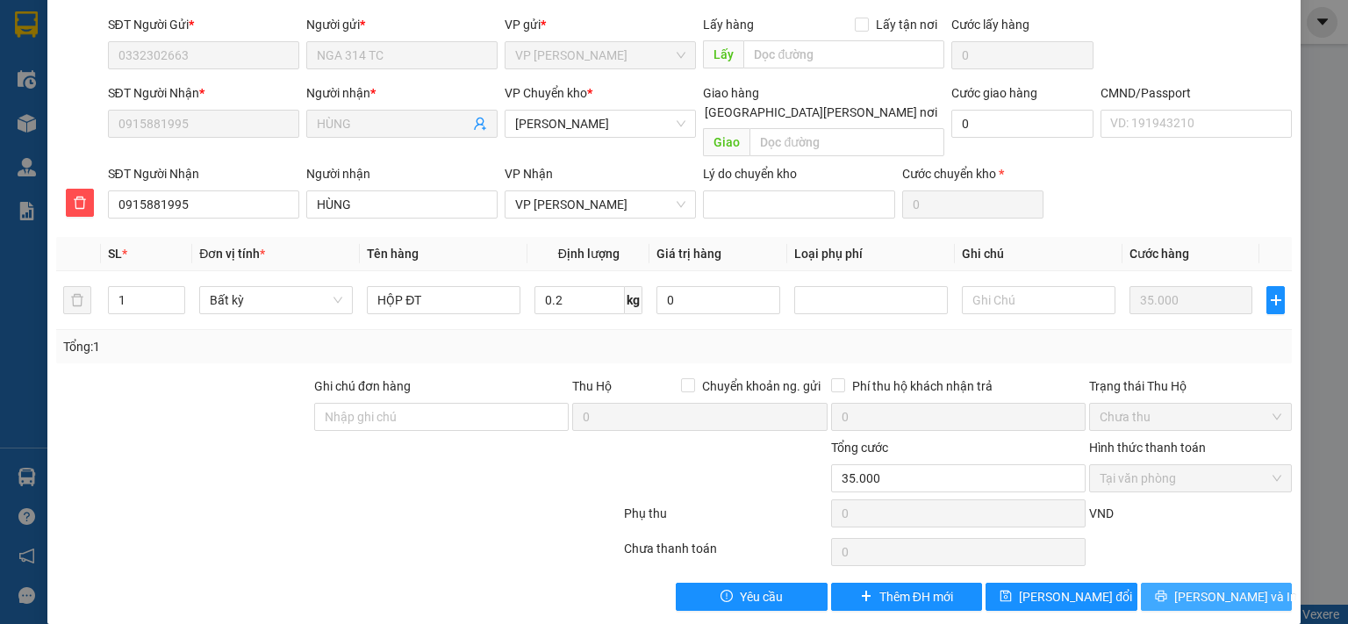
click at [1166, 591] on icon "printer" at bounding box center [1160, 596] width 11 height 11
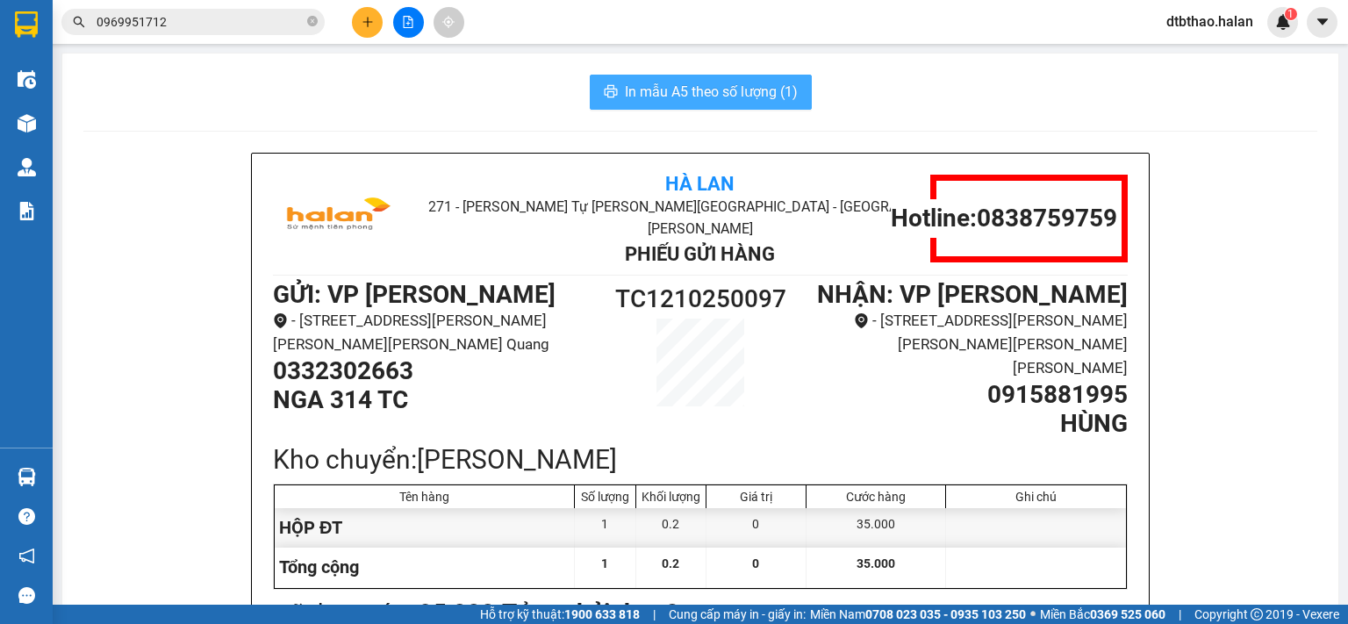
click at [762, 89] on span "In mẫu A5 theo số lượng (1)" at bounding box center [711, 92] width 173 height 22
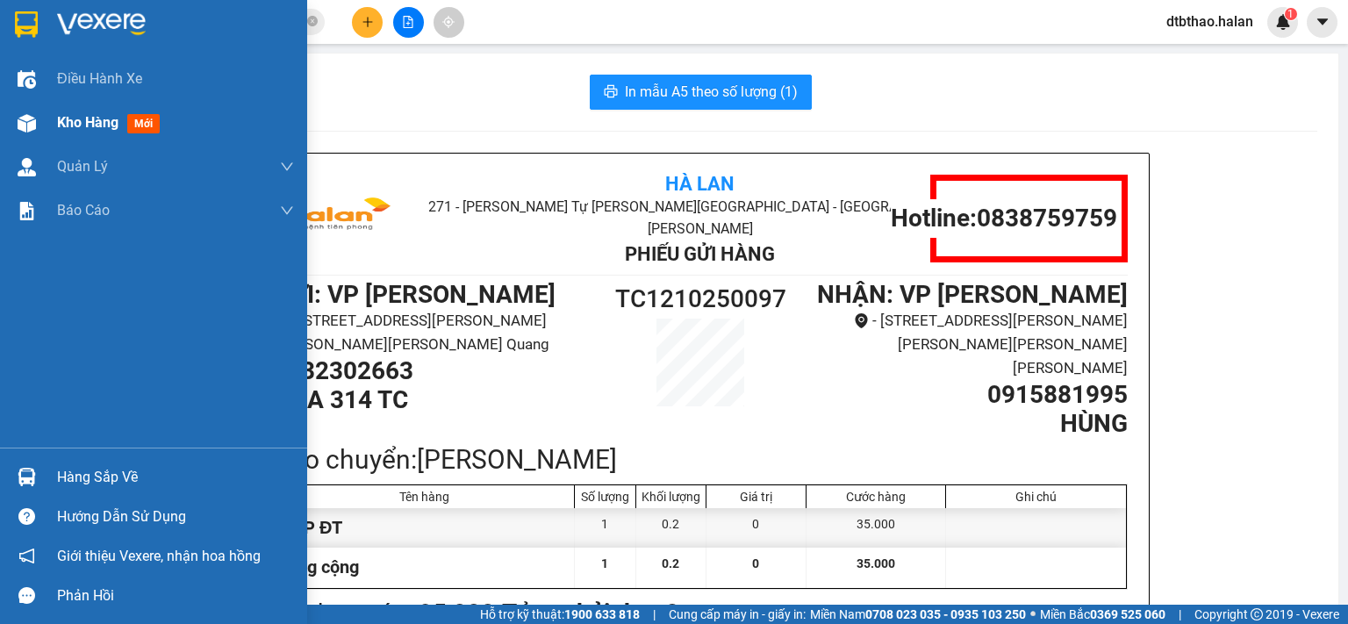
click at [94, 121] on span "Kho hàng" at bounding box center [87, 122] width 61 height 17
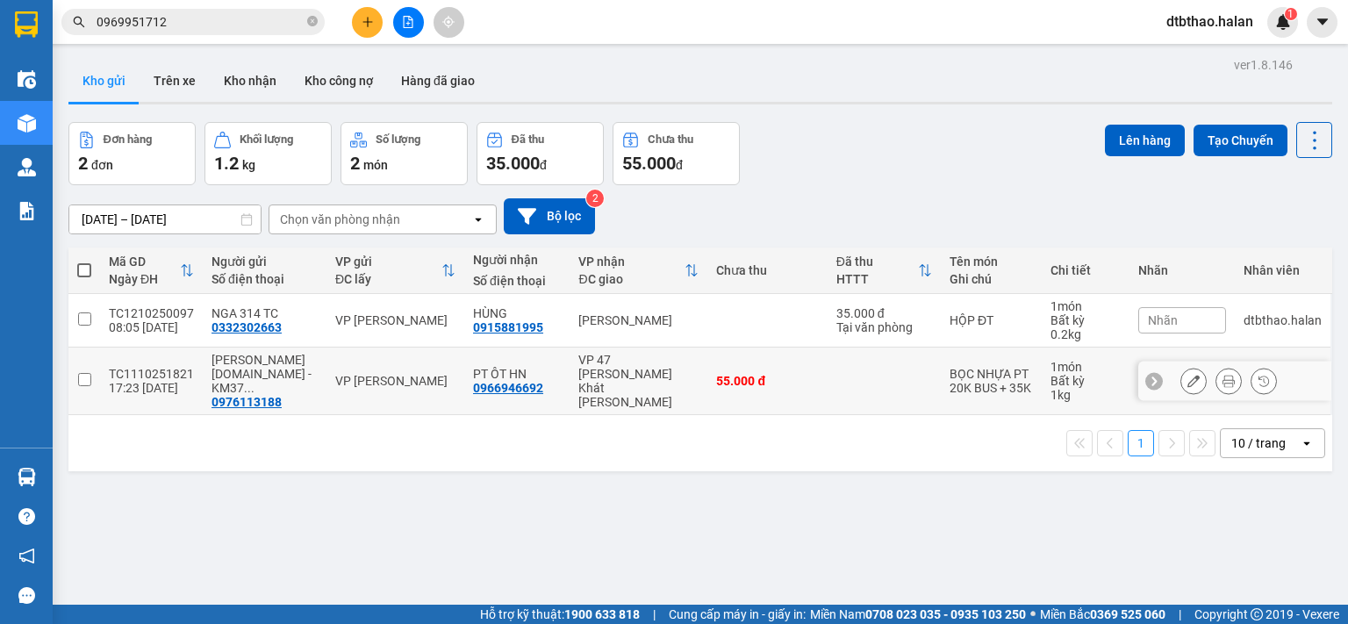
click at [82, 373] on input "checkbox" at bounding box center [84, 379] width 13 height 13
checkbox input "true"
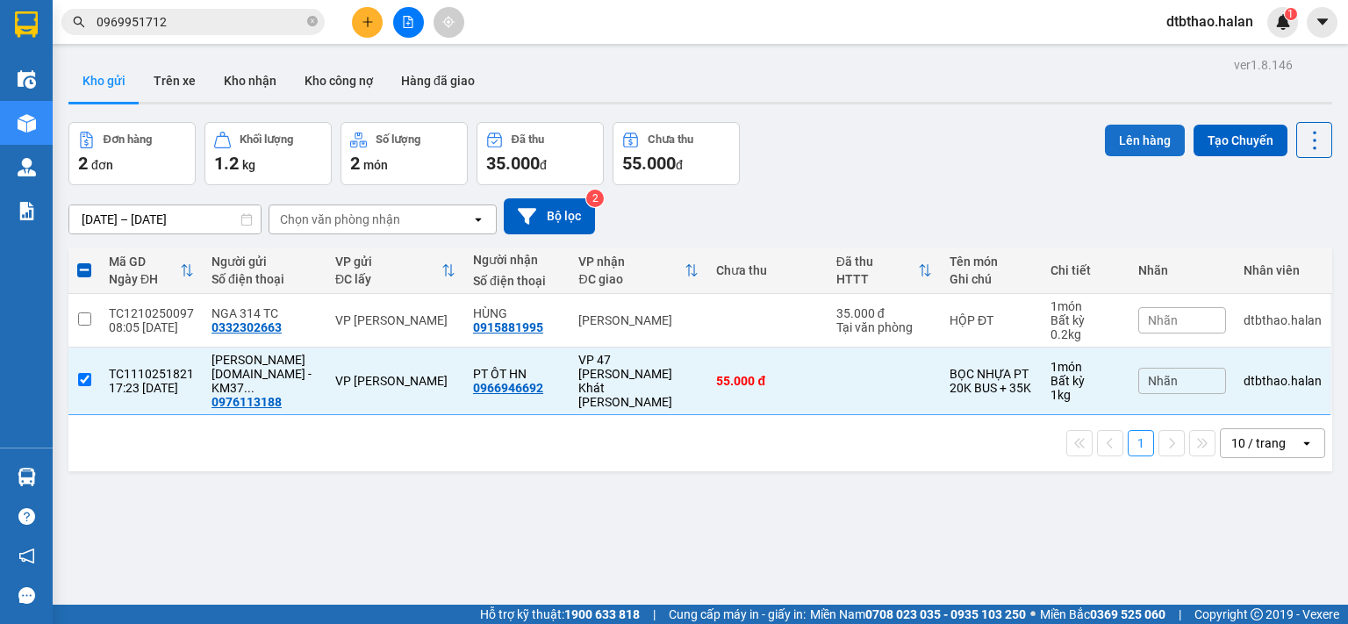
click at [1117, 140] on button "Lên hàng" at bounding box center [1145, 141] width 80 height 32
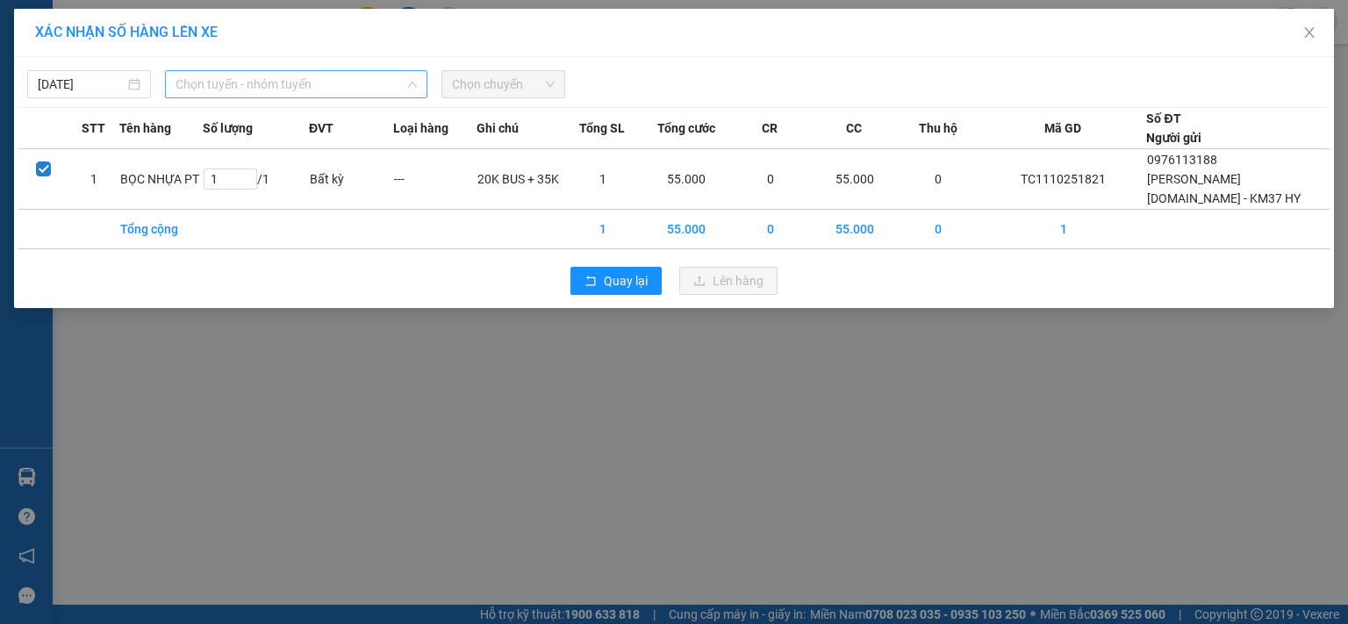
click at [327, 85] on span "Chọn tuyến - nhóm tuyến" at bounding box center [295, 84] width 241 height 26
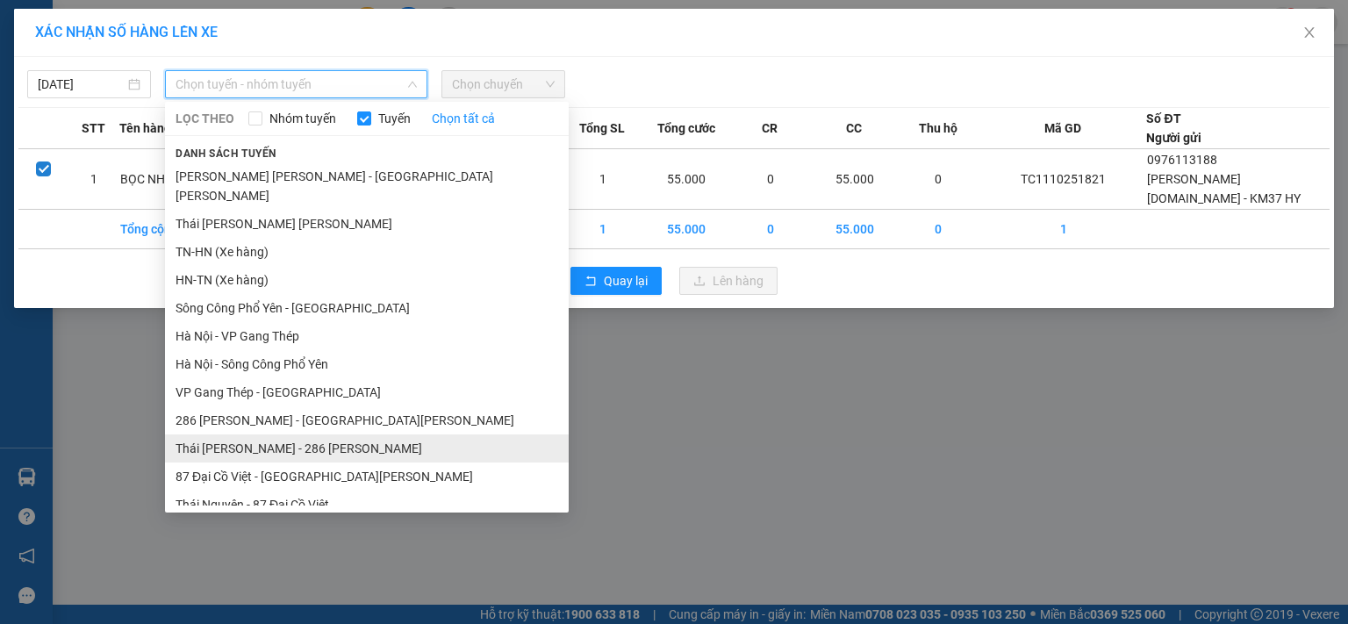
scroll to position [161, 0]
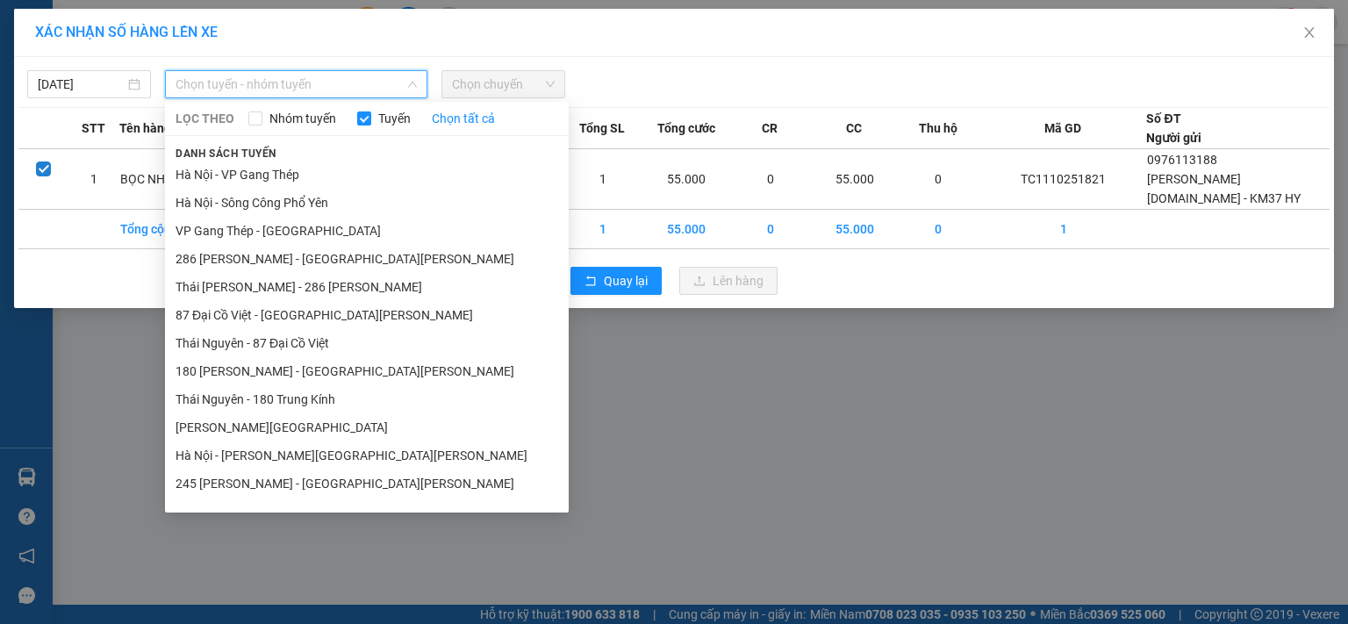
click at [286, 414] on li "[PERSON_NAME][GEOGRAPHIC_DATA]" at bounding box center [367, 427] width 404 height 28
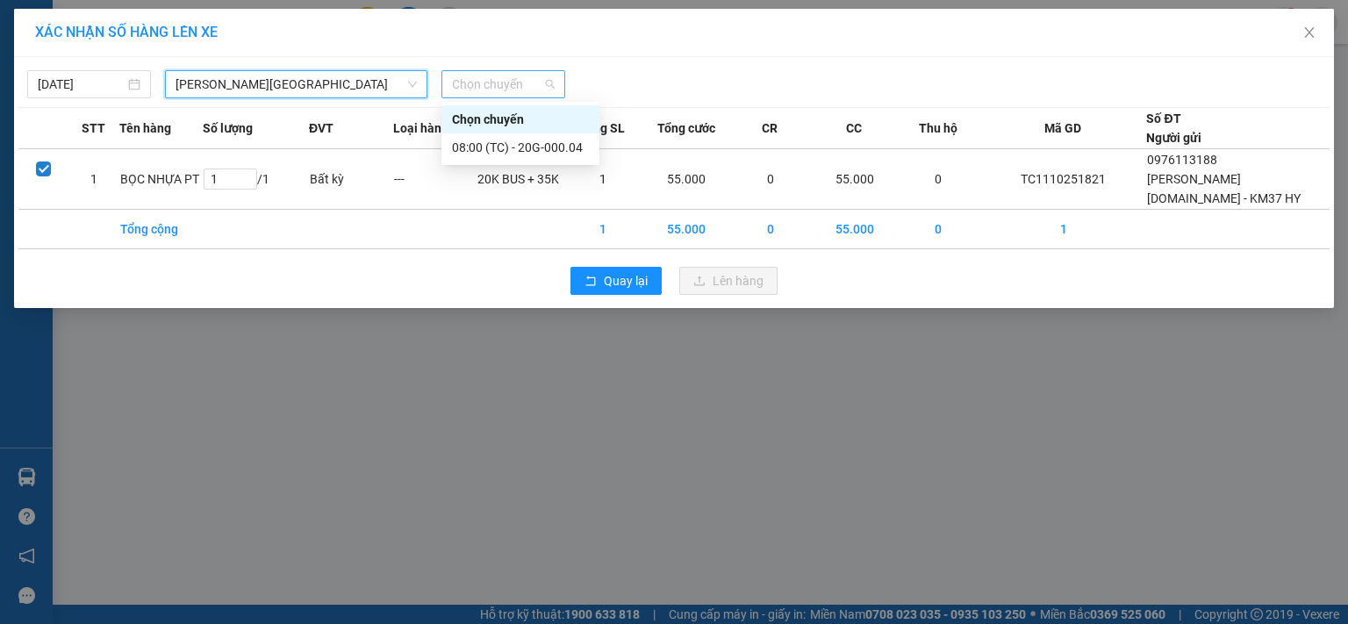
click at [512, 80] on span "Chọn chuyến" at bounding box center [503, 84] width 103 height 26
click at [509, 144] on div "08:00 (TC) - 20G-000.04" at bounding box center [520, 147] width 137 height 19
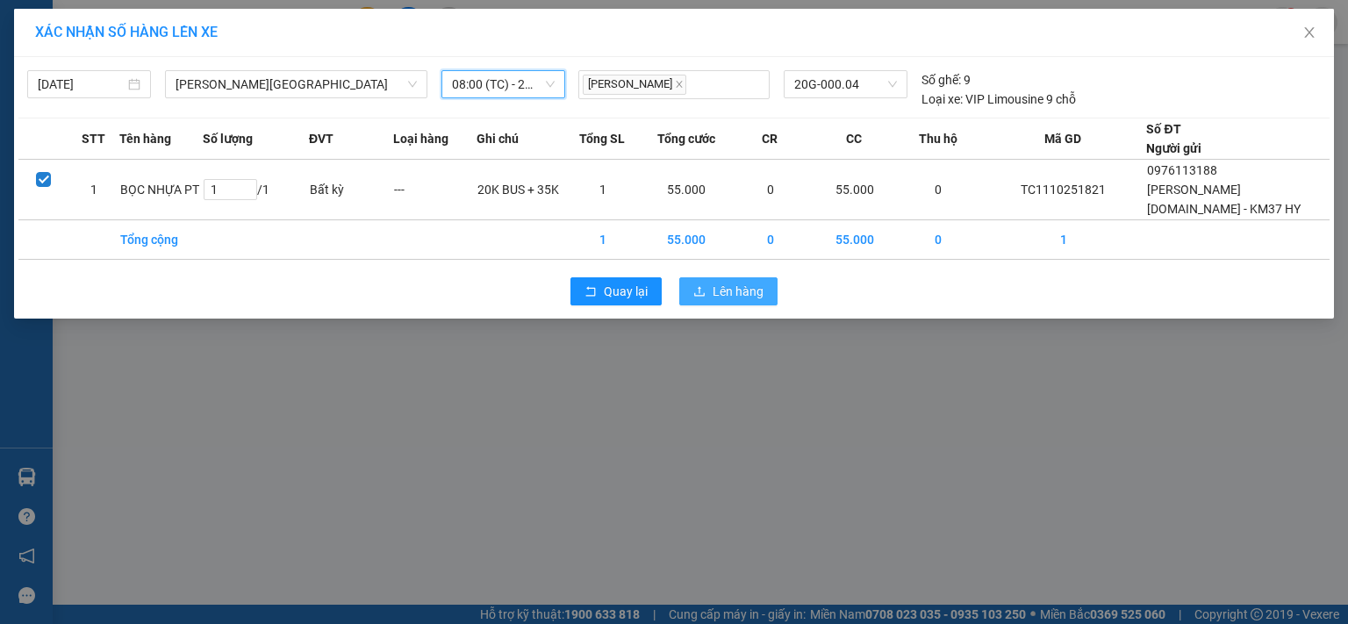
click at [719, 290] on span "Lên hàng" at bounding box center [737, 291] width 51 height 19
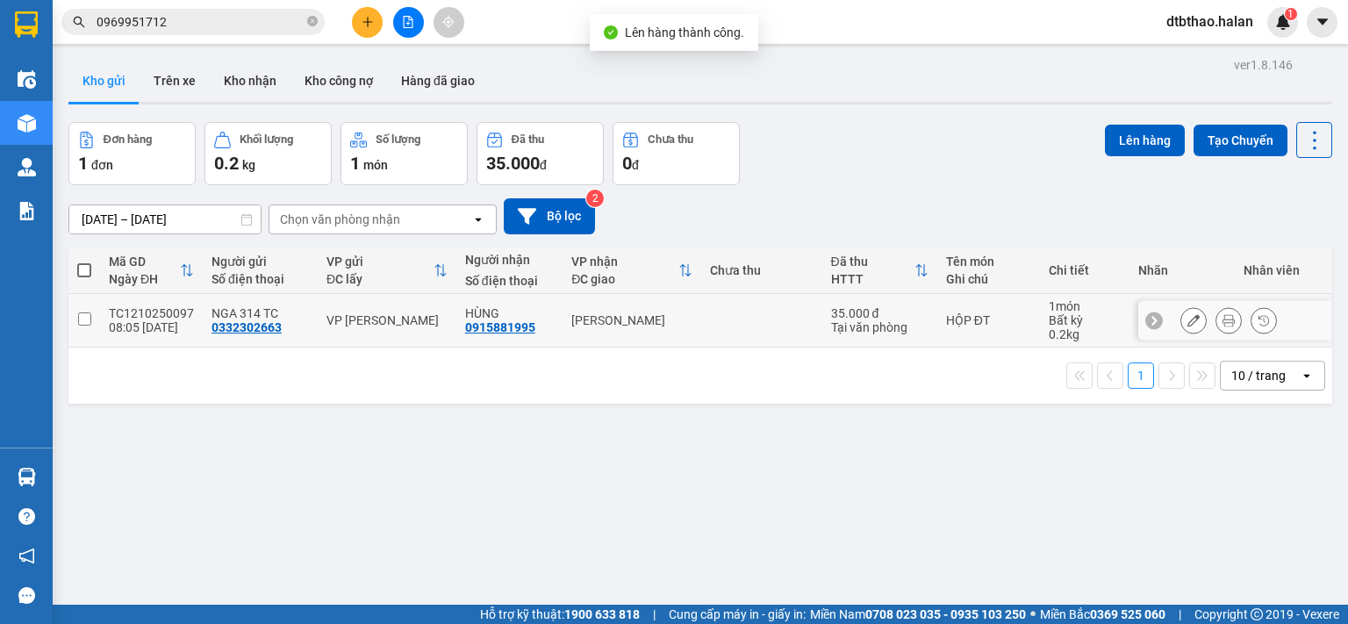
click at [83, 319] on input "checkbox" at bounding box center [84, 318] width 13 height 13
checkbox input "true"
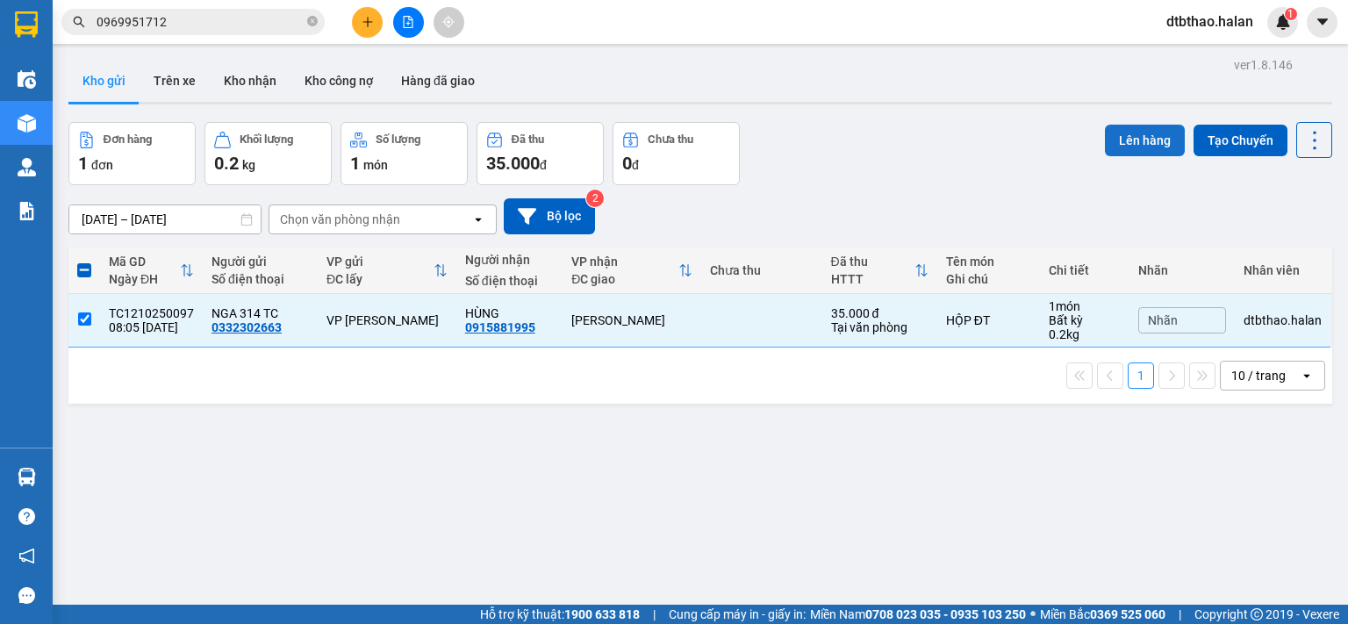
click at [1130, 140] on button "Lên hàng" at bounding box center [1145, 141] width 80 height 32
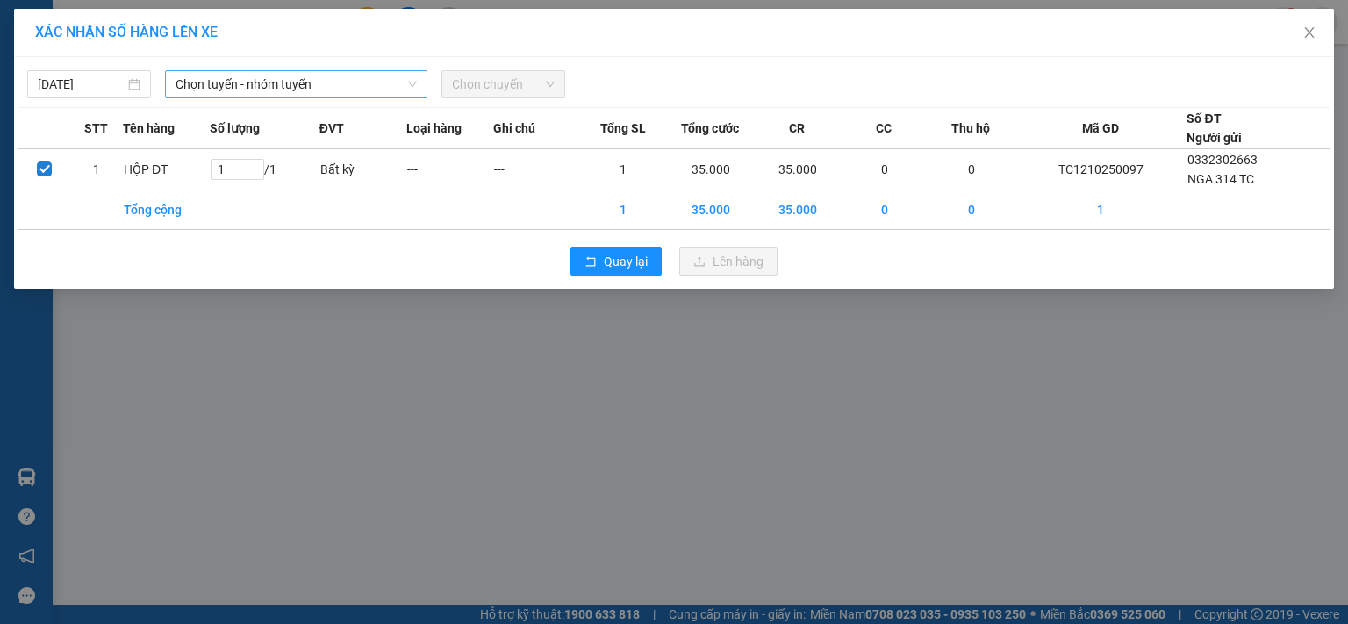
click at [394, 79] on span "Chọn tuyến - nhóm tuyến" at bounding box center [295, 84] width 241 height 26
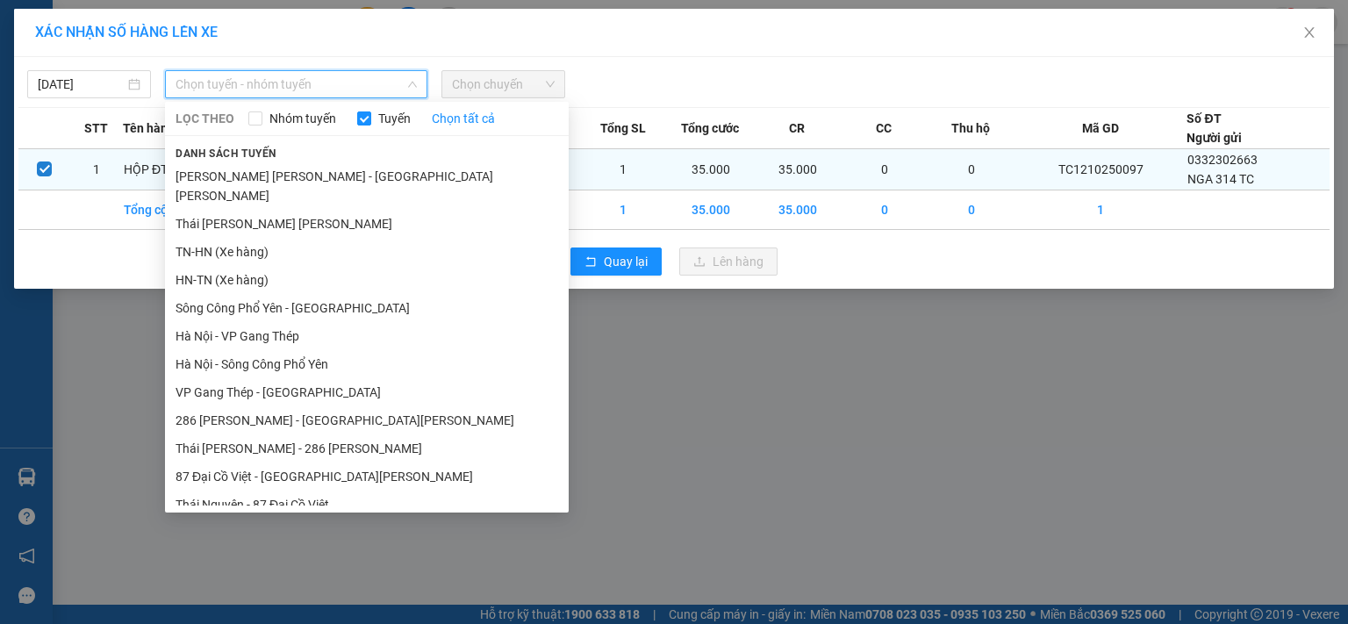
drag, startPoint x: 326, startPoint y: 176, endPoint x: 347, endPoint y: 164, distance: 25.1
click at [326, 175] on li "[PERSON_NAME] [PERSON_NAME] - [GEOGRAPHIC_DATA][PERSON_NAME]" at bounding box center [367, 185] width 404 height 47
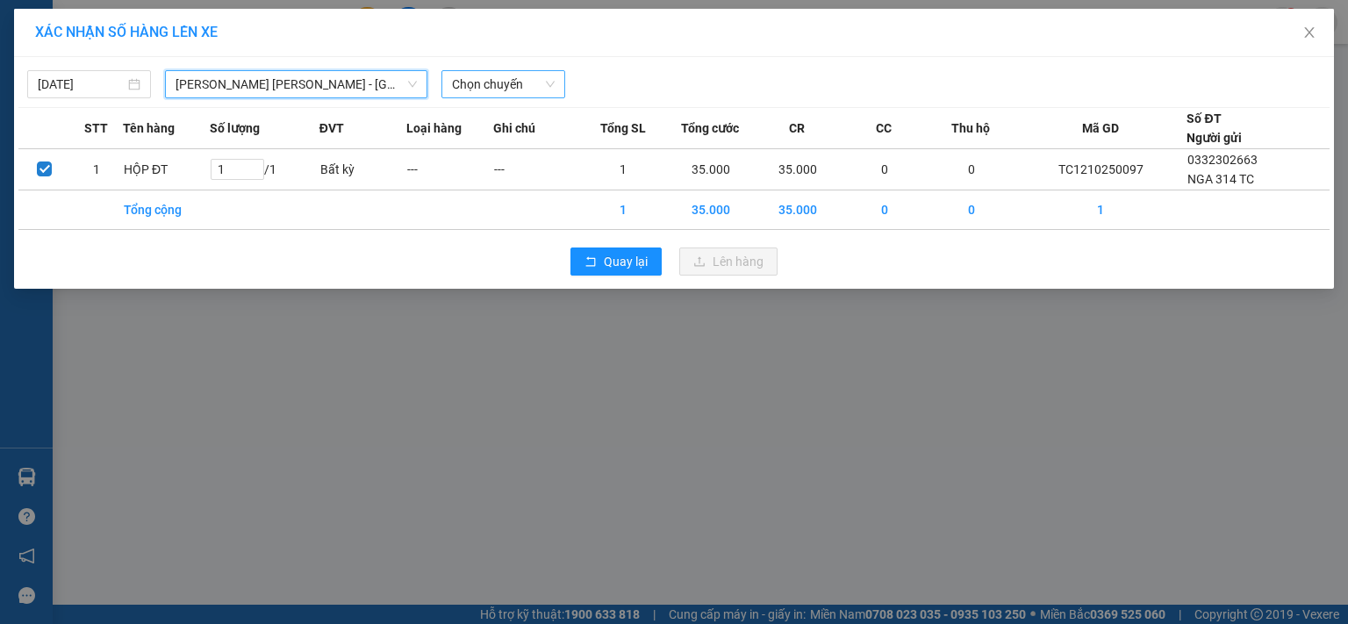
click at [502, 84] on span "Chọn chuyến" at bounding box center [503, 84] width 103 height 26
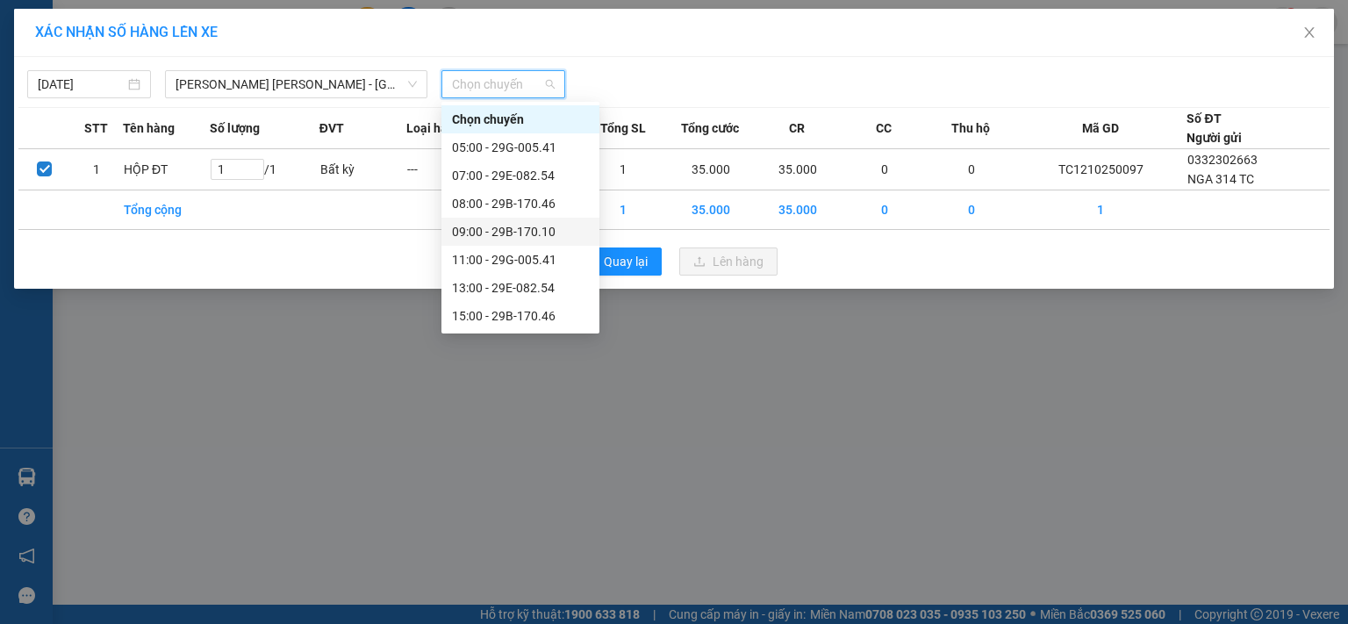
click at [523, 234] on div "09:00 - 29B-170.10" at bounding box center [520, 231] width 137 height 19
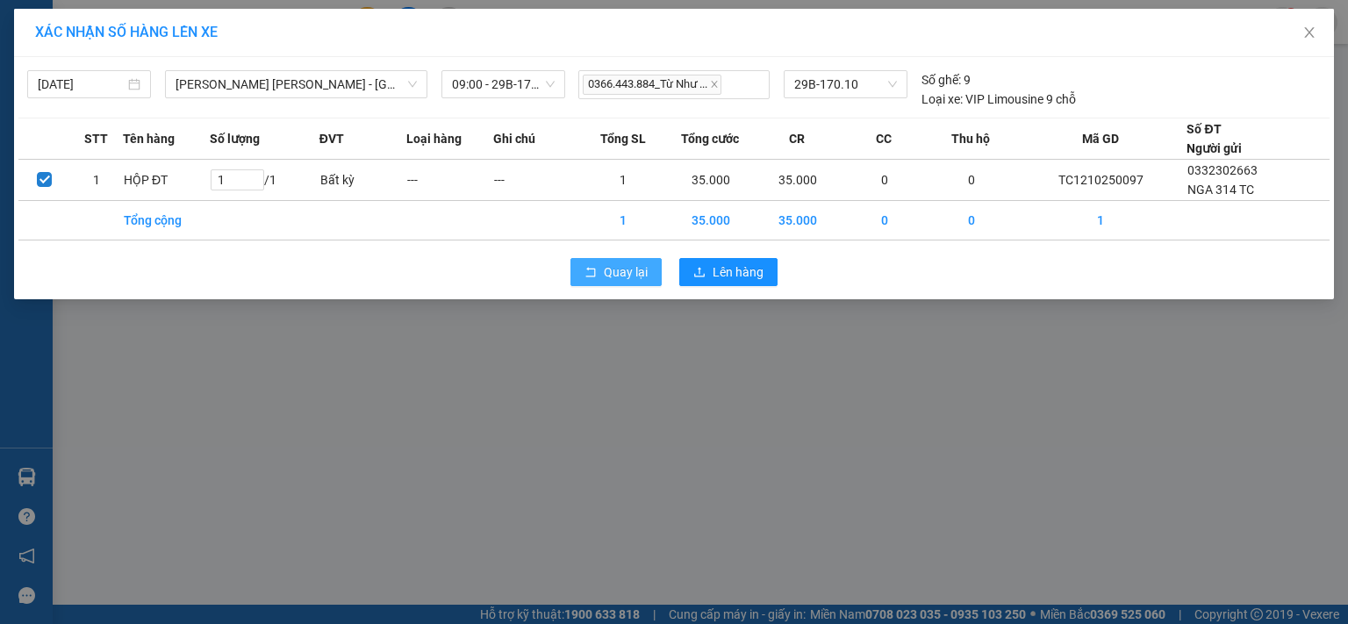
click at [612, 269] on span "Quay lại" at bounding box center [626, 271] width 44 height 19
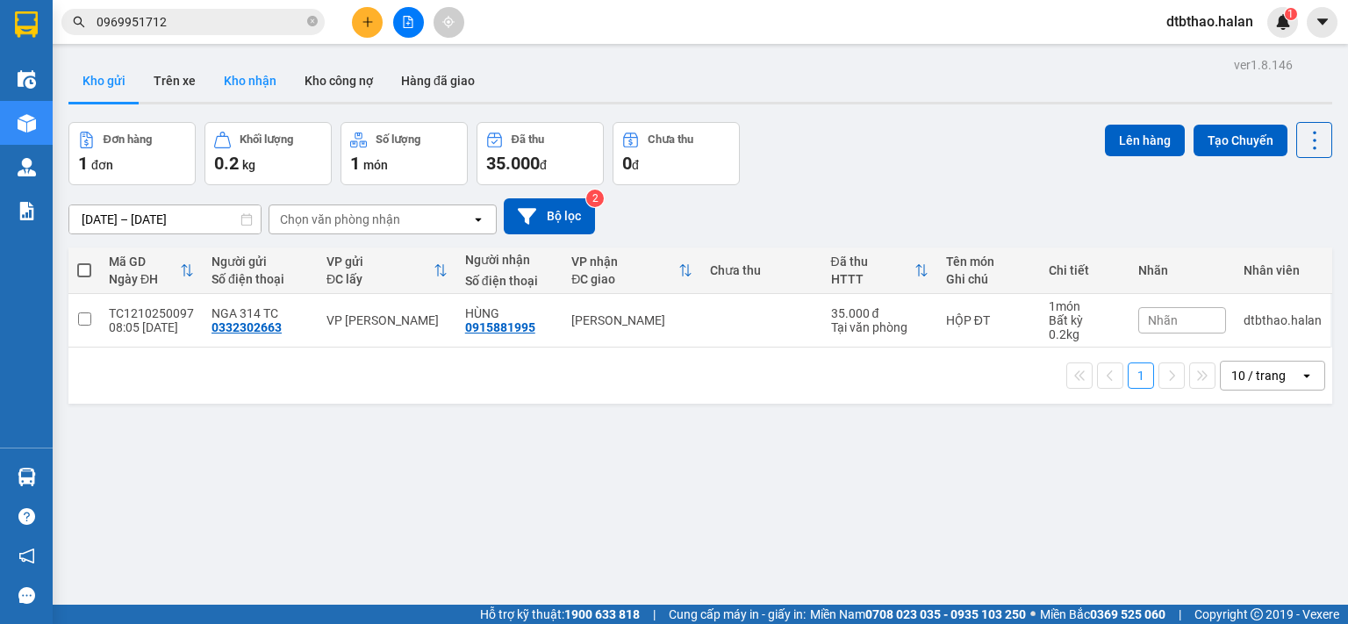
click at [239, 77] on button "Kho nhận" at bounding box center [250, 81] width 81 height 42
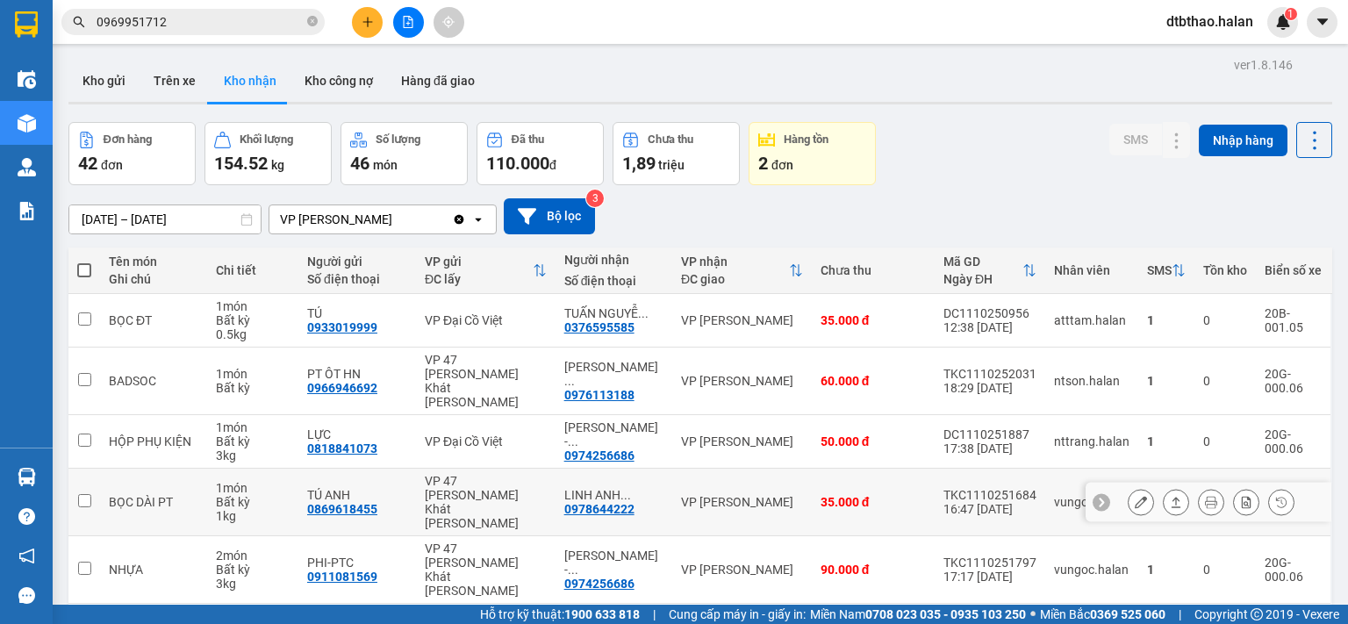
scroll to position [263, 0]
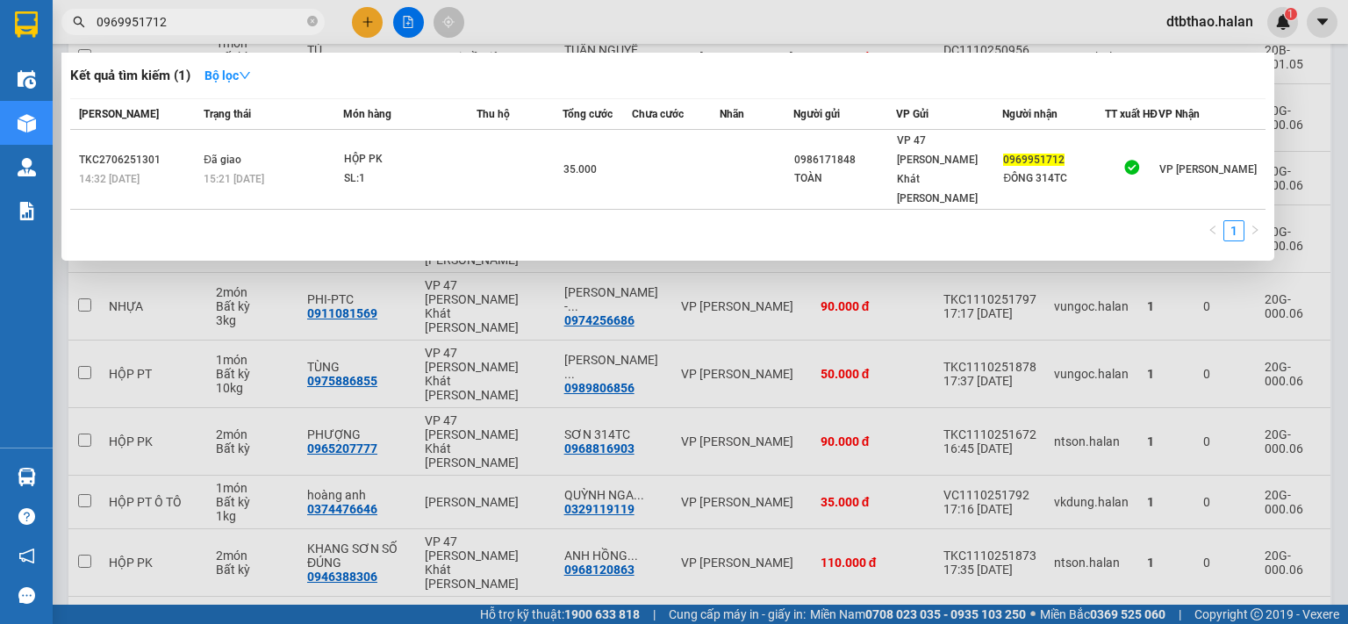
drag, startPoint x: 175, startPoint y: 24, endPoint x: 86, endPoint y: 39, distance: 90.9
click at [86, 38] on div "Kết quả [PERSON_NAME] ( 1 ) Bộ lọc Mã ĐH Trạng thái Món hàng Thu hộ Tổng [PERSO…" at bounding box center [171, 22] width 342 height 31
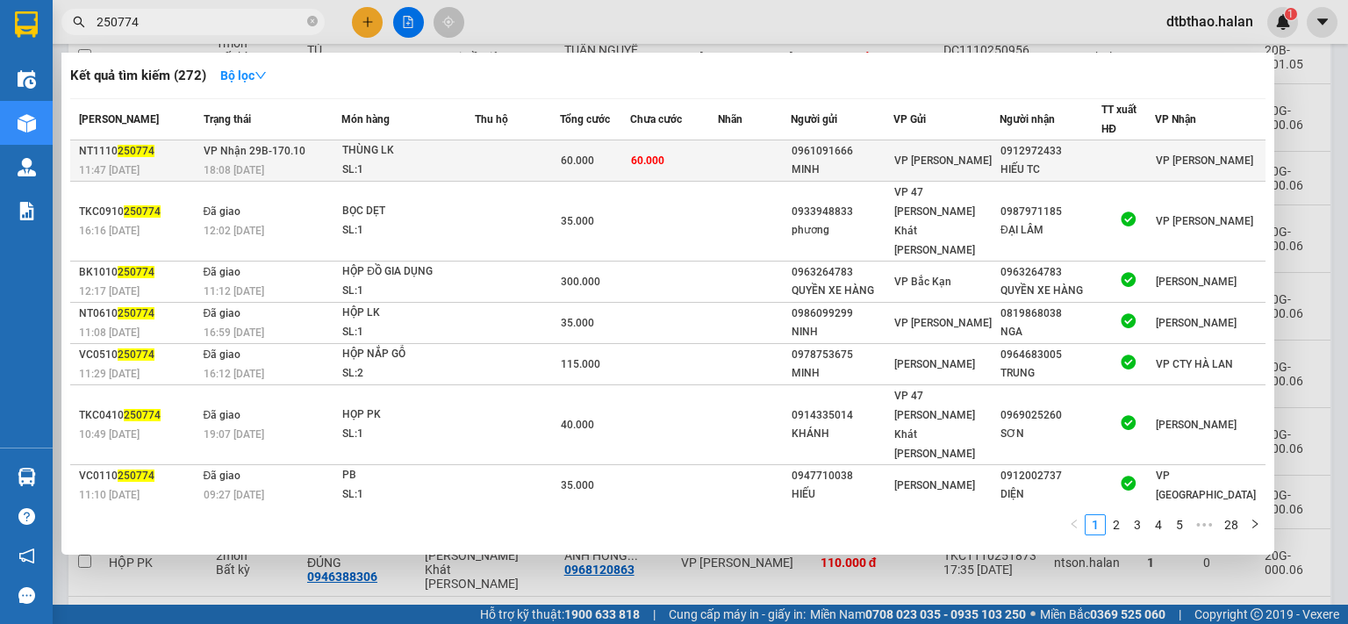
type input "250774"
click at [846, 163] on div "MINH" at bounding box center [841, 170] width 100 height 18
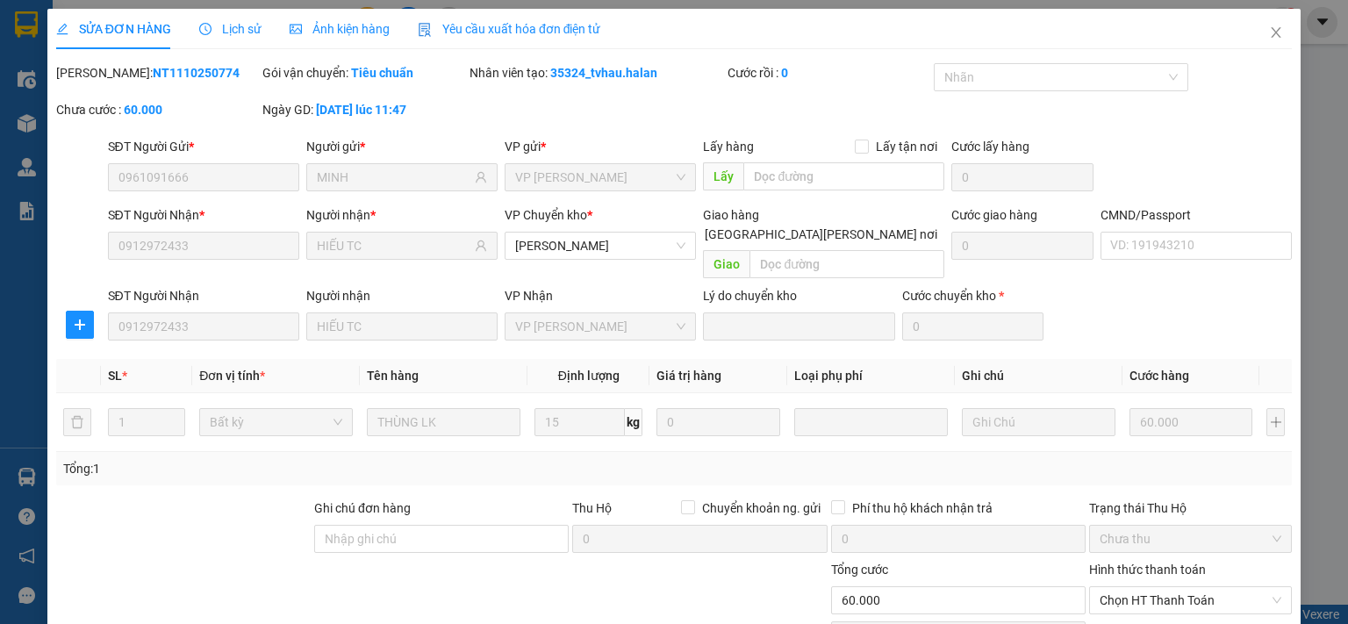
type input "0961091666"
type input "MINH"
type input "0912972433"
type input "HIẾU TC"
type input "0"
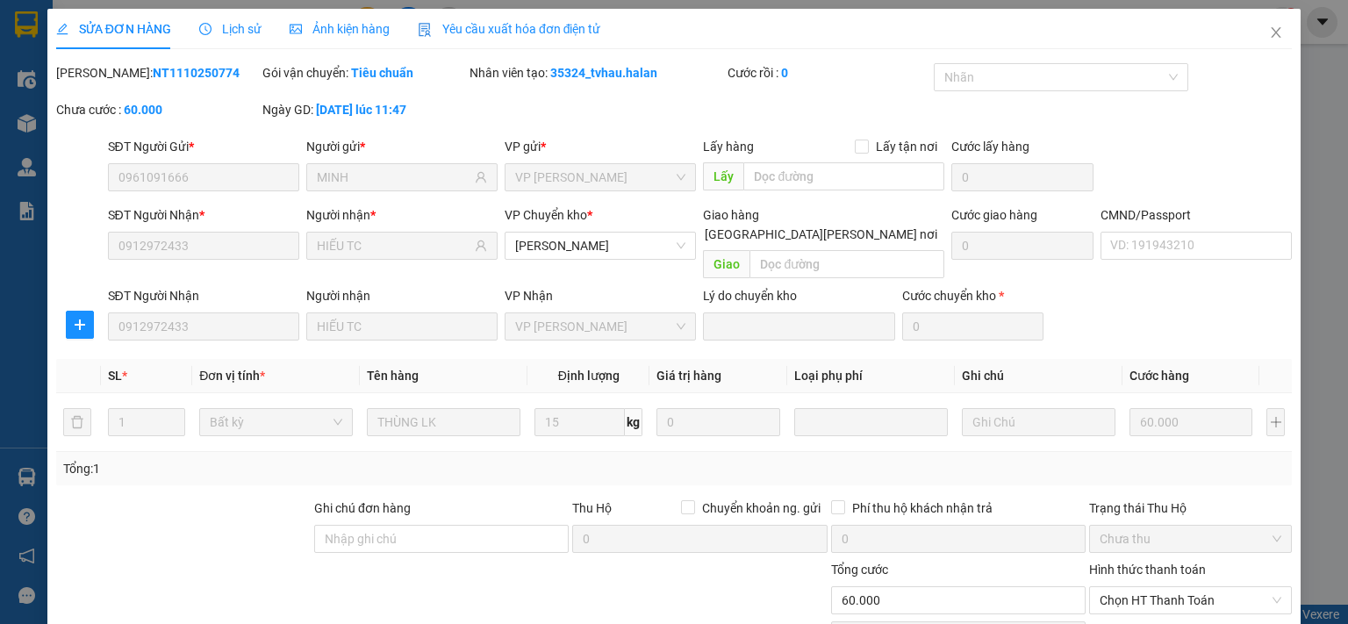
type input "60.000"
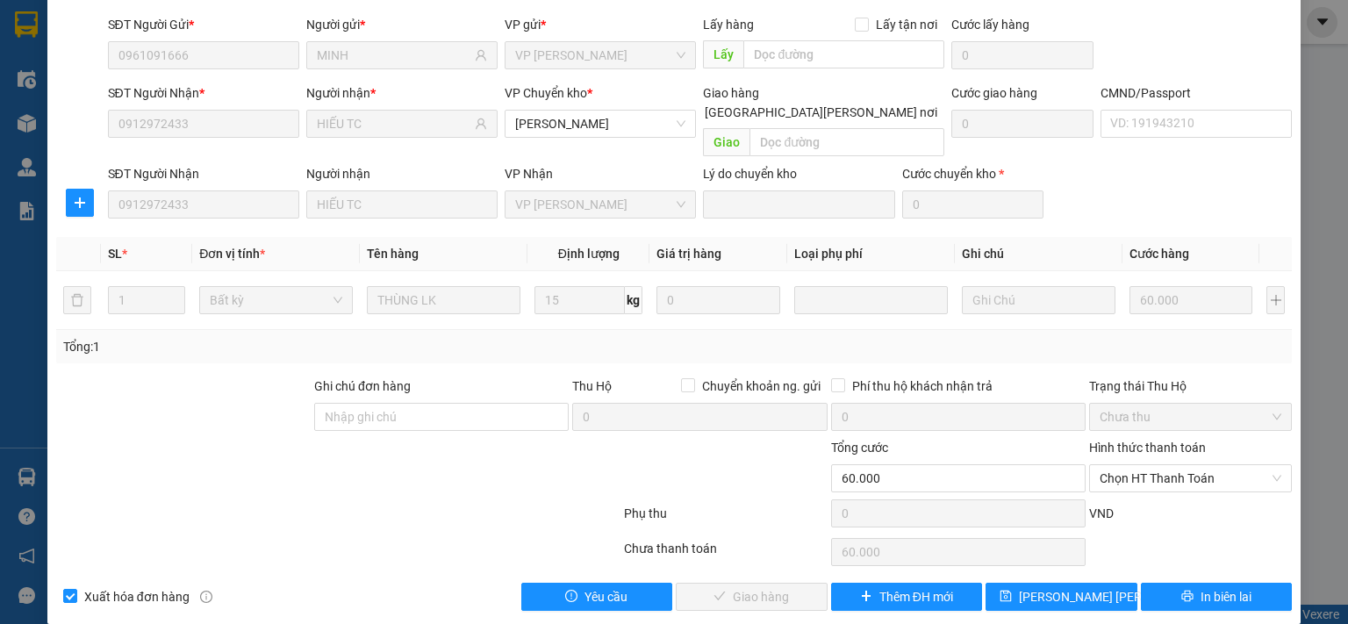
scroll to position [122, 0]
drag, startPoint x: 1135, startPoint y: 462, endPoint x: 1134, endPoint y: 474, distance: 11.5
click at [1137, 465] on span "Chọn HT Thanh Toán" at bounding box center [1190, 478] width 182 height 26
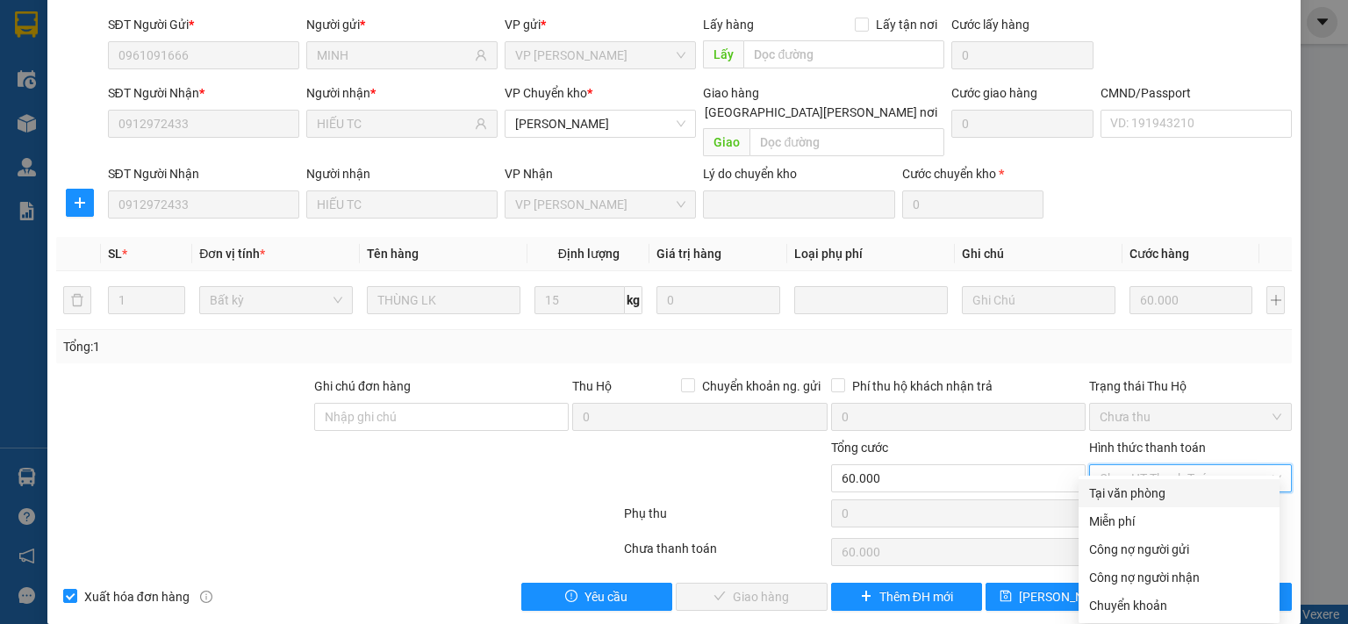
click at [1121, 497] on div "Tại văn phòng" at bounding box center [1179, 492] width 180 height 19
type input "0"
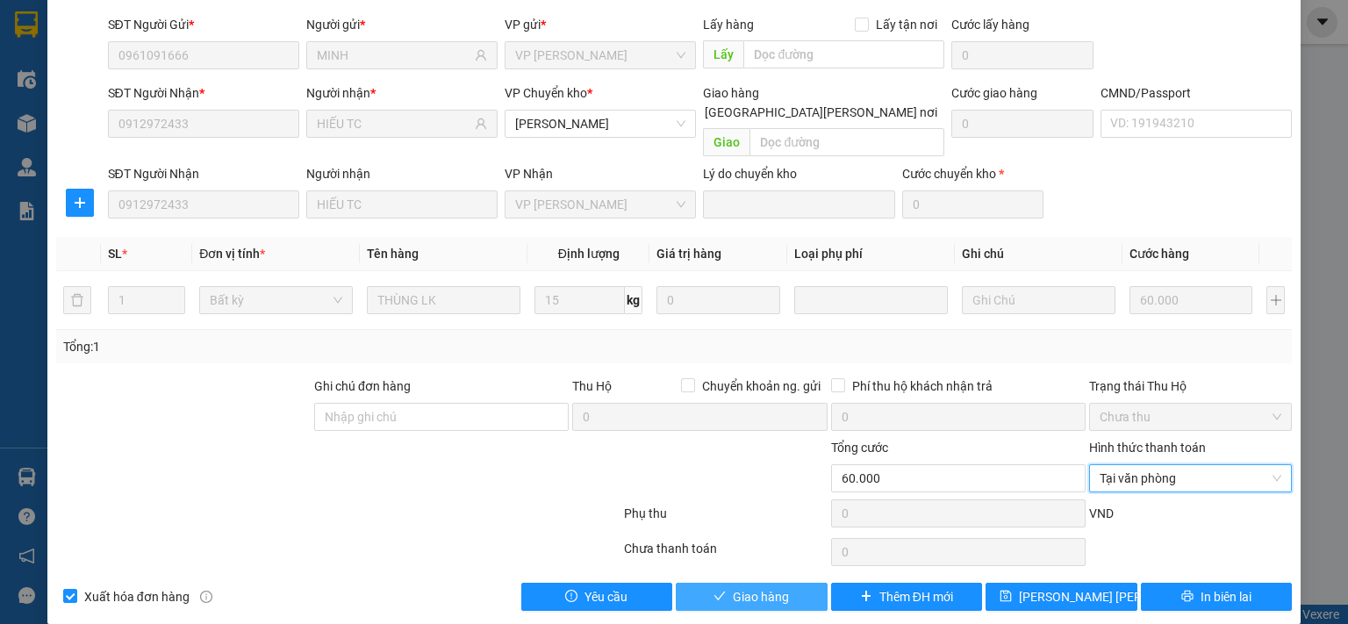
click at [718, 590] on icon "check" at bounding box center [719, 596] width 12 height 12
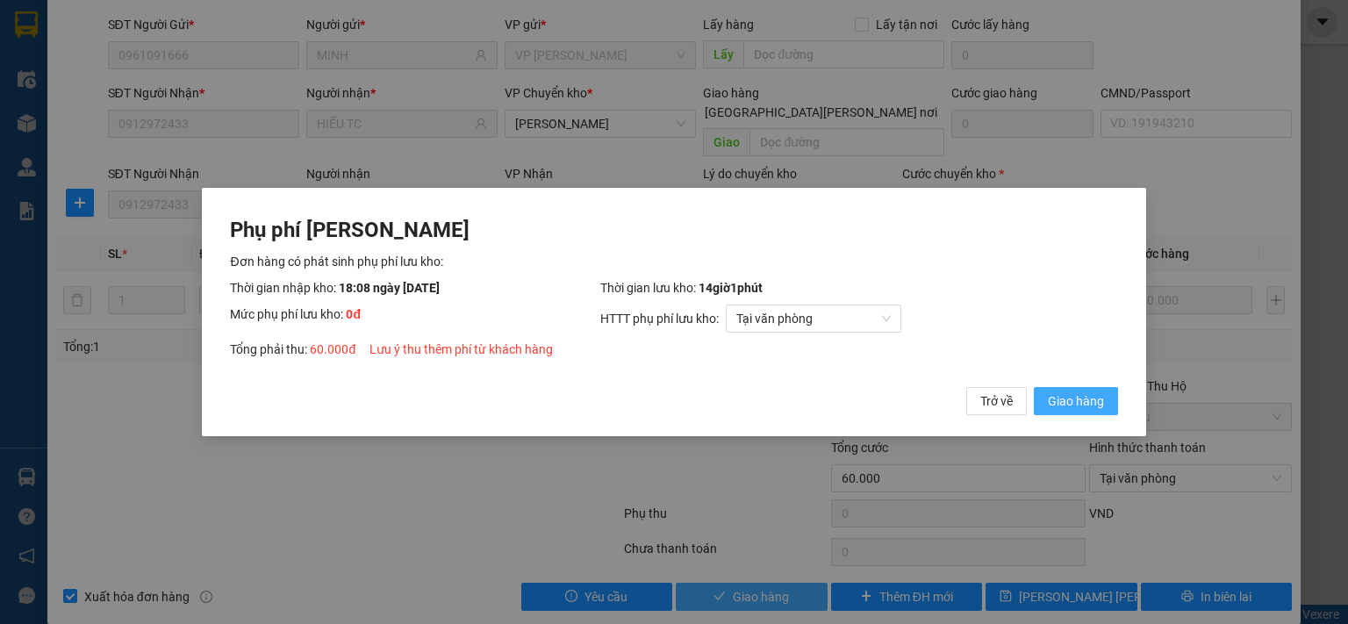
click at [1062, 402] on span "Giao hàng" at bounding box center [1076, 400] width 56 height 19
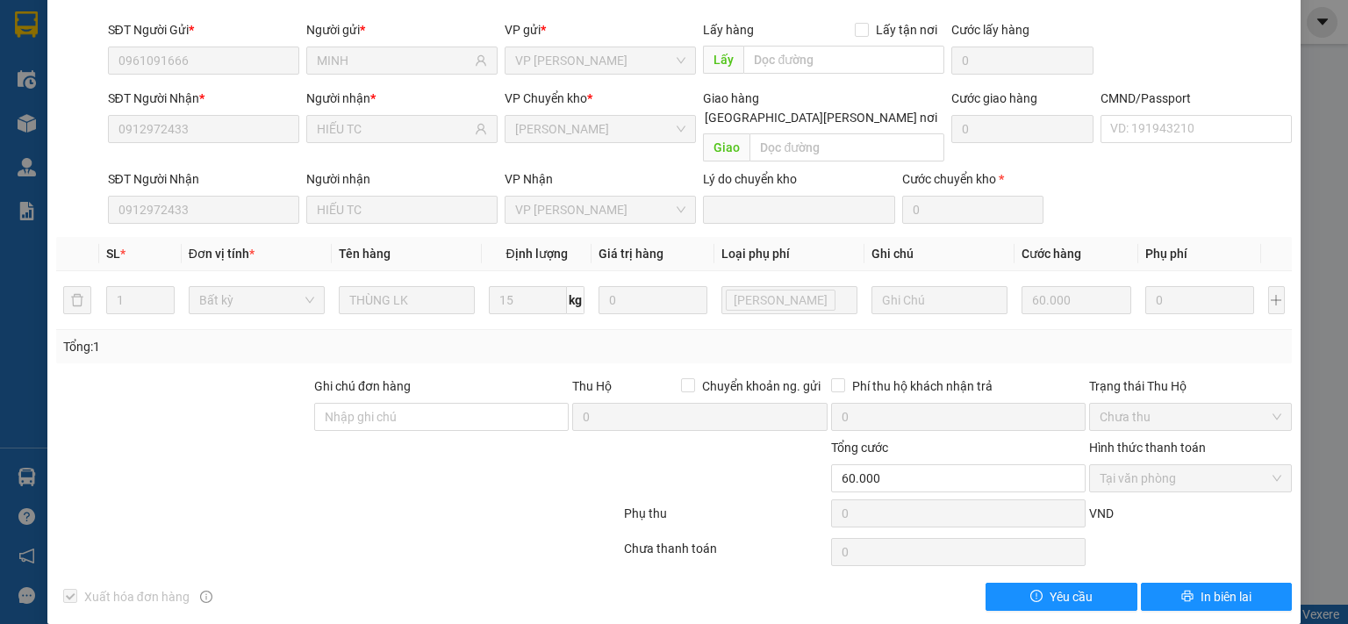
scroll to position [0, 0]
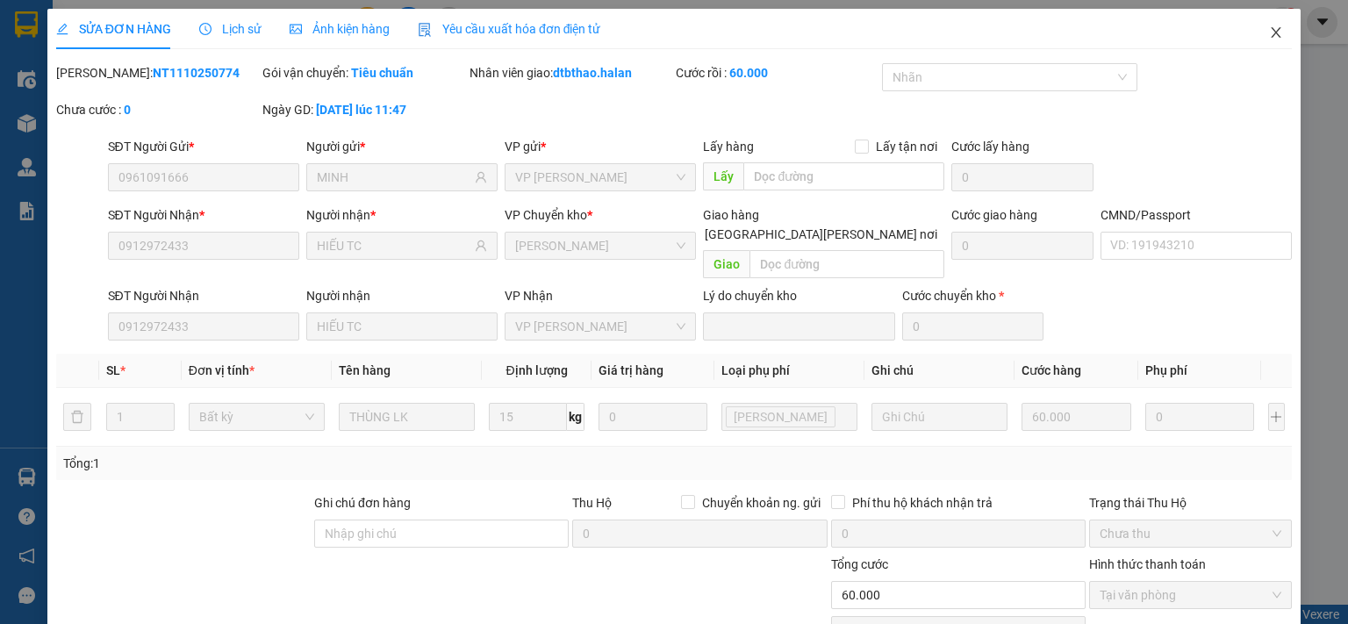
click at [1269, 32] on icon "close" at bounding box center [1276, 32] width 14 height 14
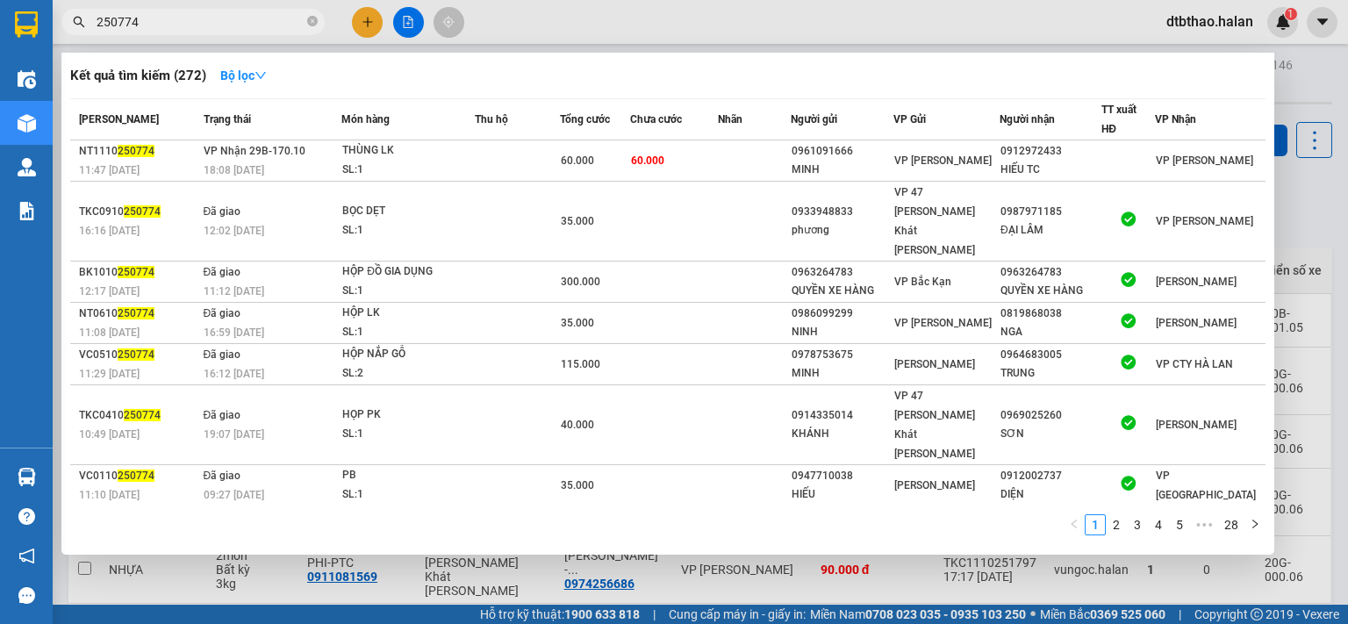
drag, startPoint x: 111, startPoint y: 22, endPoint x: 162, endPoint y: 22, distance: 51.8
click at [162, 22] on input "250774" at bounding box center [200, 21] width 207 height 19
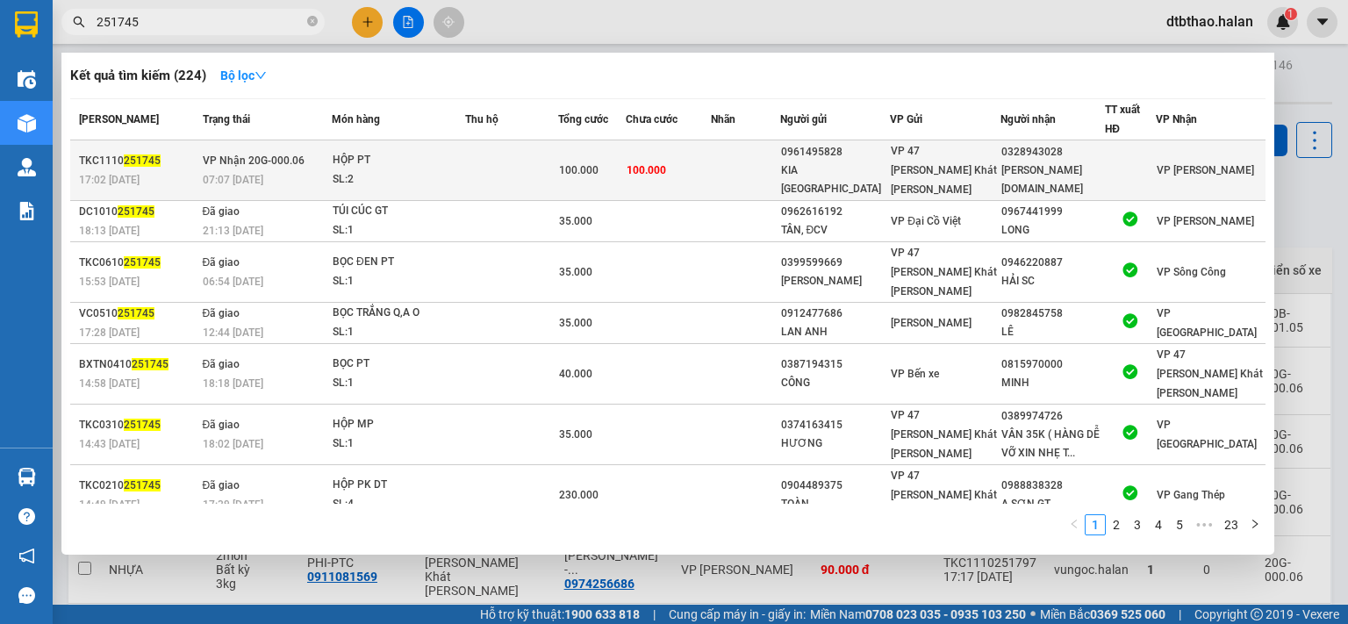
type input "251745"
click at [1035, 164] on div "[PERSON_NAME] [DOMAIN_NAME]" at bounding box center [1052, 179] width 103 height 37
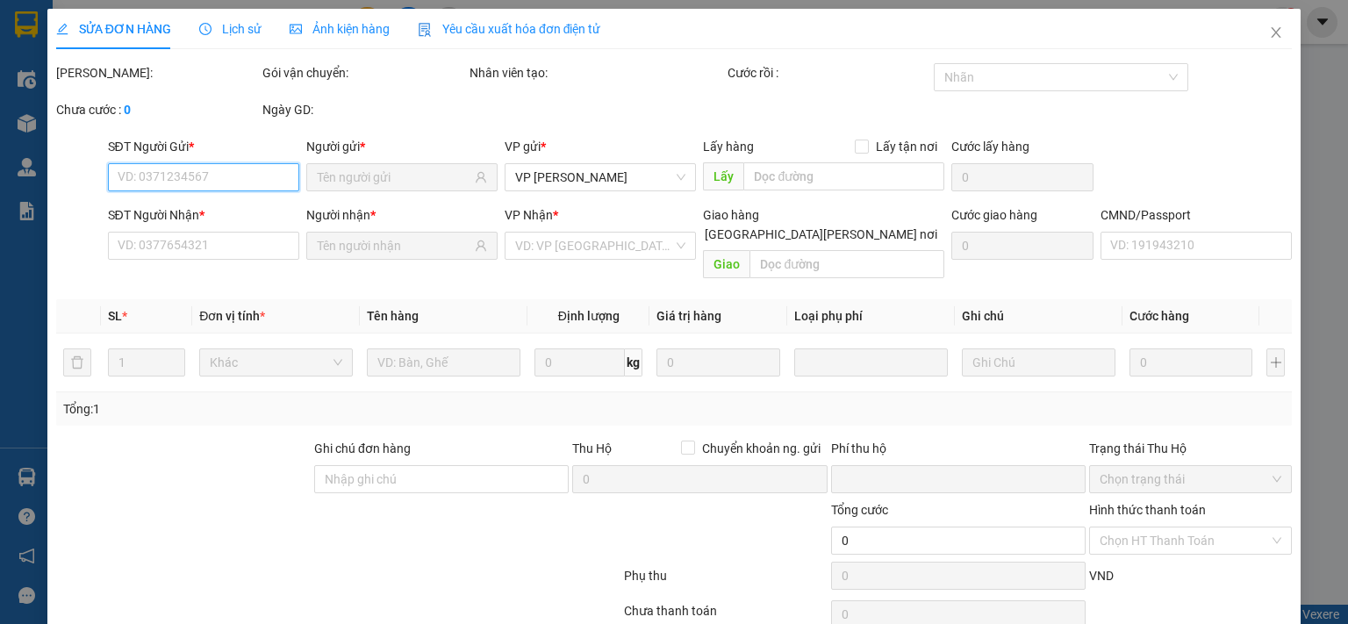
type input "0961495828"
type input "KIA [GEOGRAPHIC_DATA]"
type input "0328943028"
type input "[PERSON_NAME] [DOMAIN_NAME]"
type input "0"
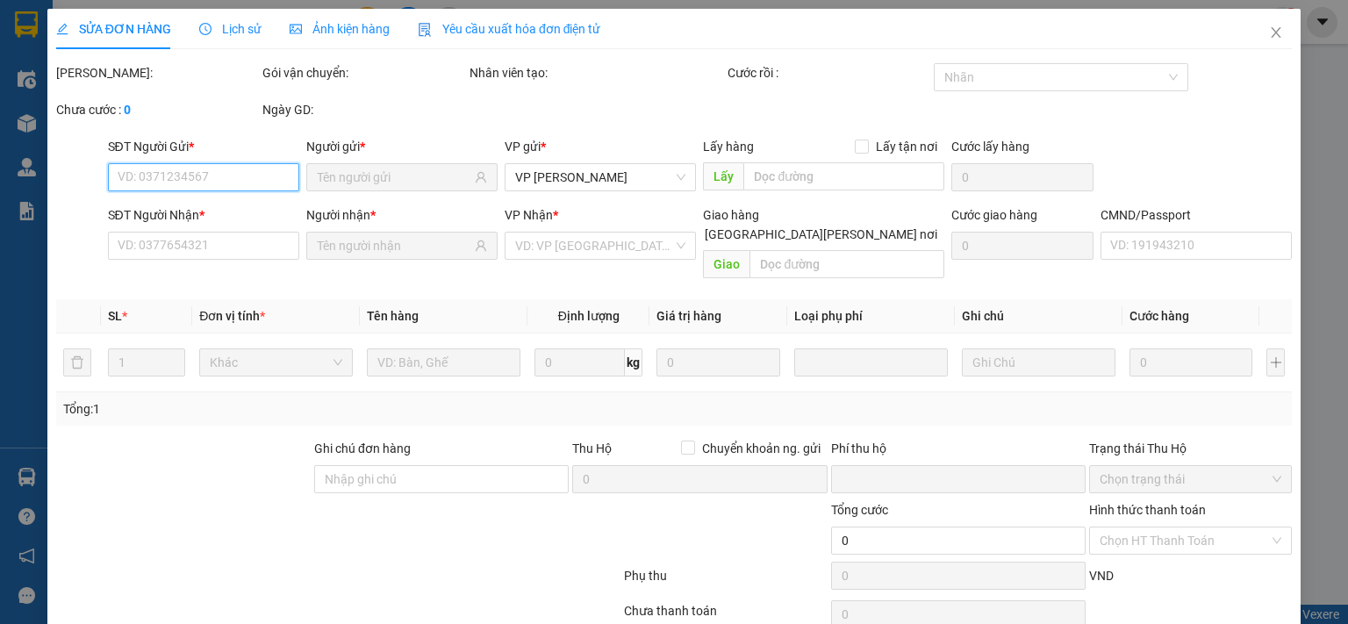
type input "100.000"
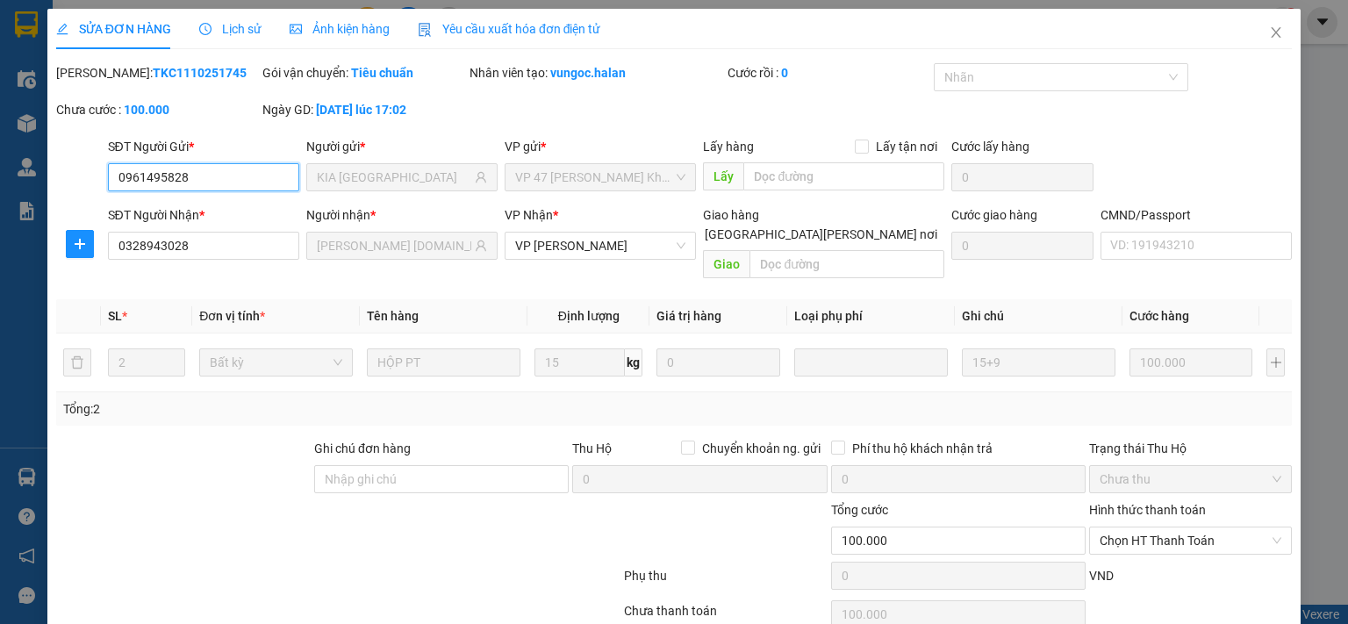
scroll to position [62, 0]
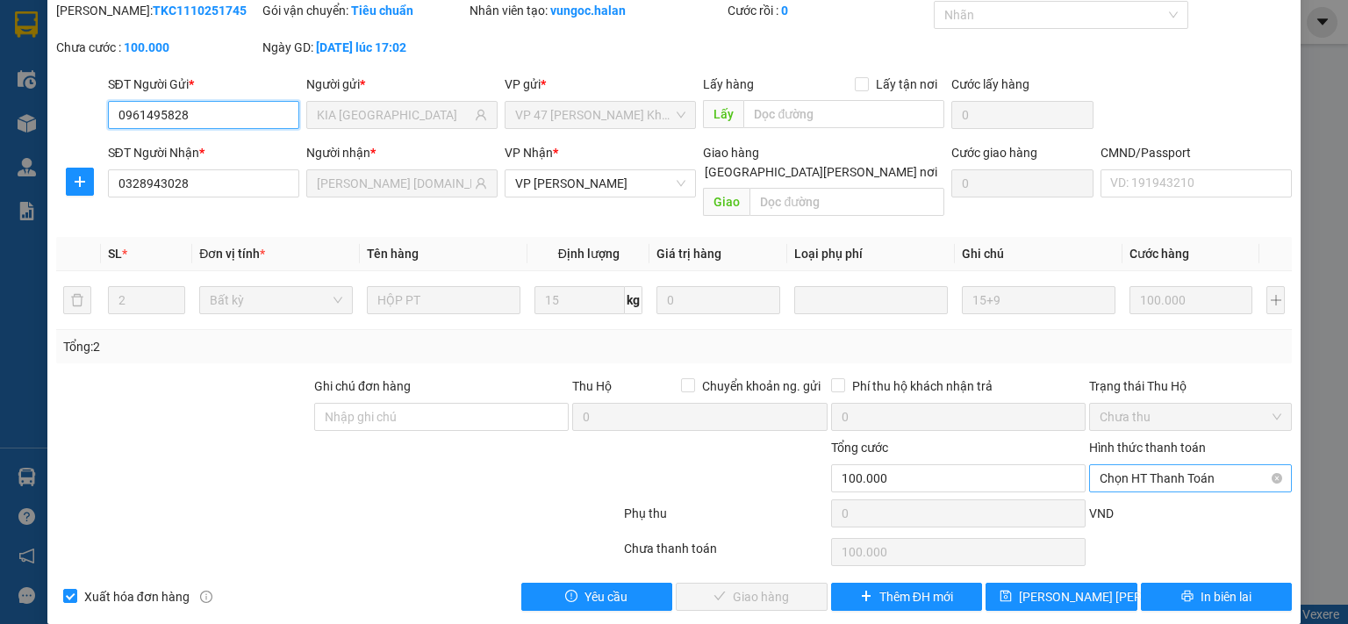
click at [1162, 465] on span "Chọn HT Thanh Toán" at bounding box center [1190, 478] width 182 height 26
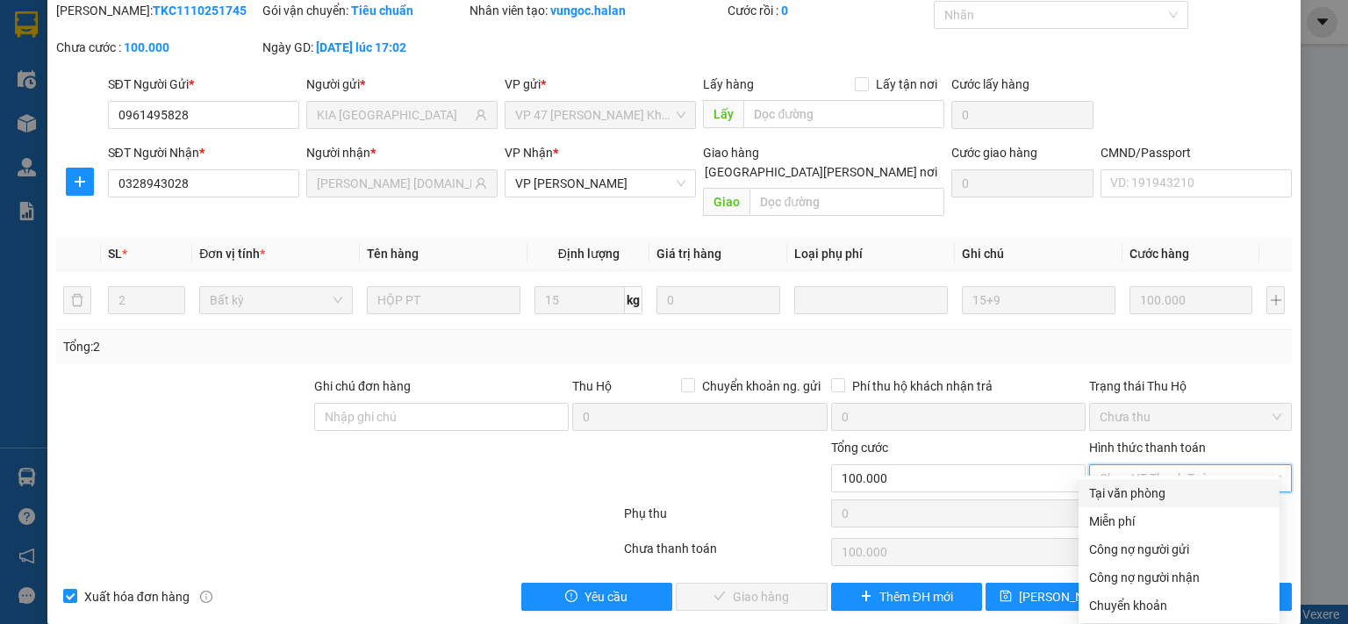
click at [1141, 487] on div "Tại văn phòng" at bounding box center [1179, 492] width 180 height 19
type input "0"
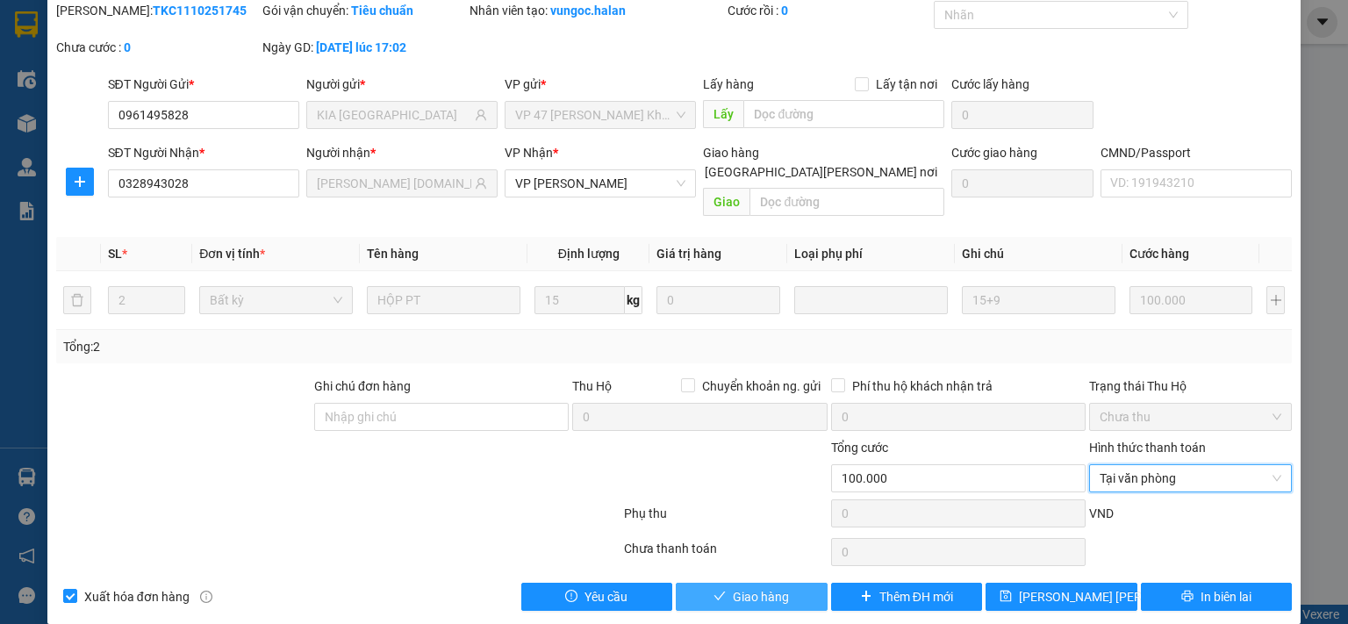
click at [774, 587] on span "Giao hàng" at bounding box center [761, 596] width 56 height 19
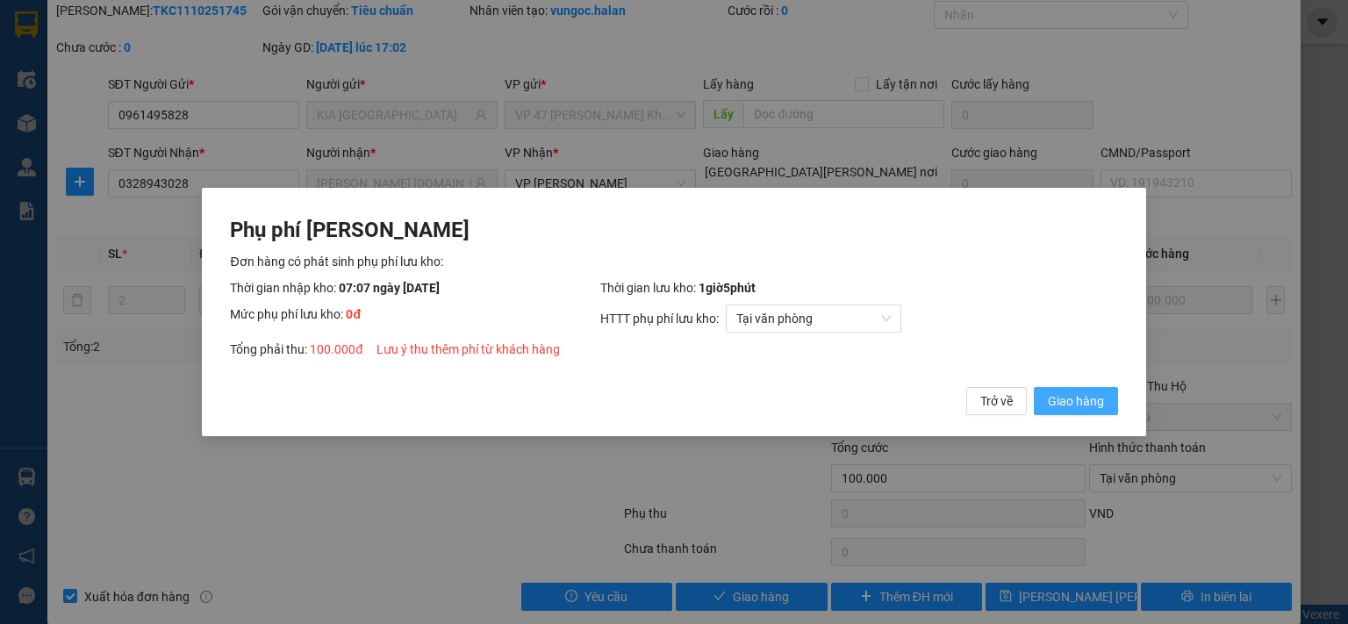
click at [1095, 407] on span "Giao hàng" at bounding box center [1076, 400] width 56 height 19
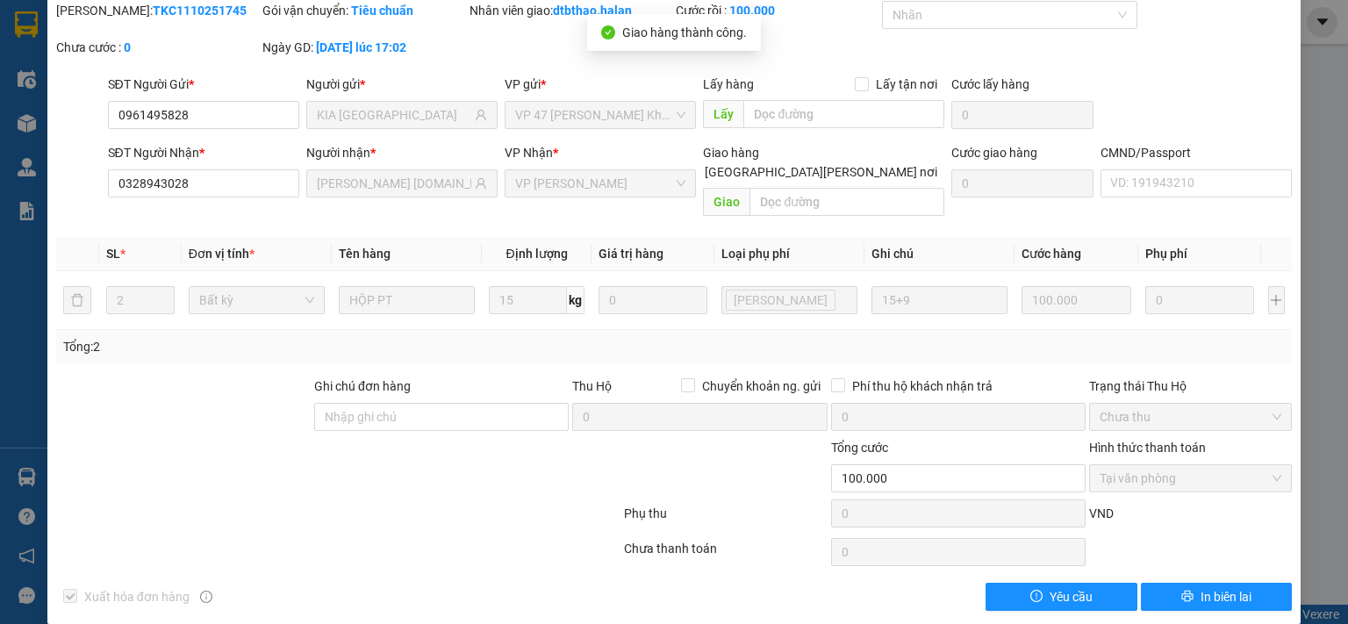
scroll to position [0, 0]
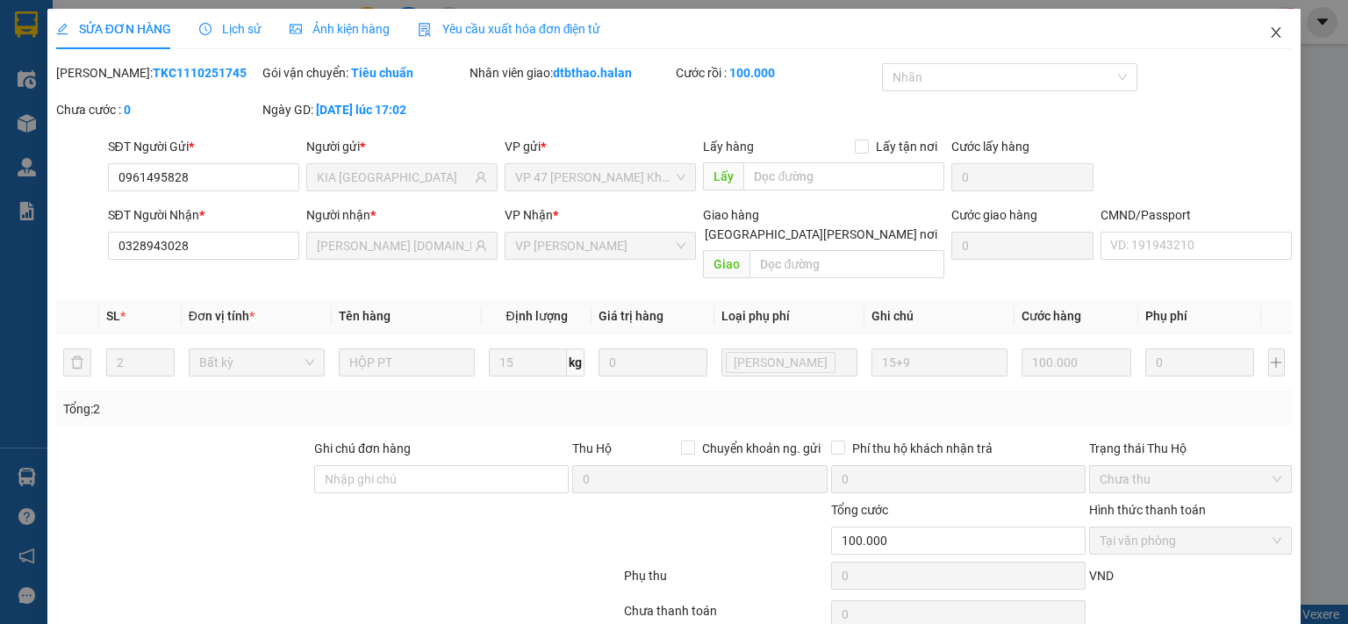
click at [1269, 34] on icon "close" at bounding box center [1276, 32] width 14 height 14
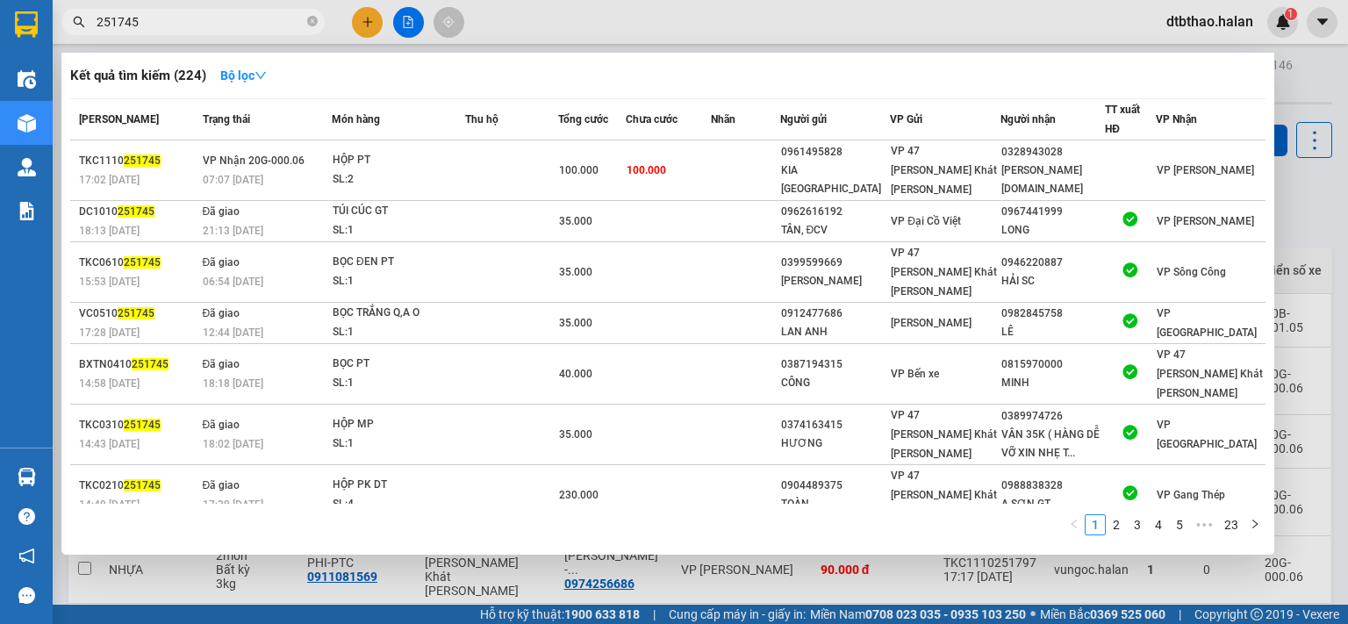
drag, startPoint x: 112, startPoint y: 19, endPoint x: 170, endPoint y: 19, distance: 57.9
click at [170, 19] on input "251745" at bounding box center [200, 21] width 207 height 19
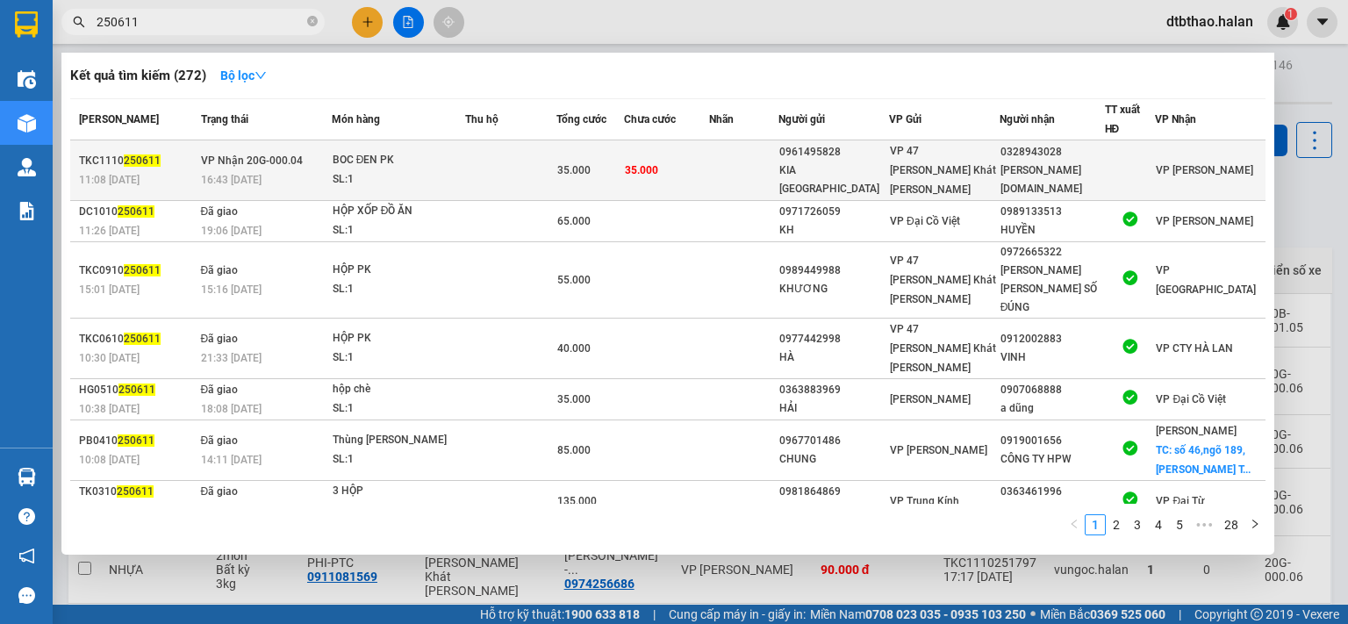
type input "250611"
click at [962, 168] on div "VP 47 [PERSON_NAME] Khát [PERSON_NAME]" at bounding box center [944, 170] width 109 height 58
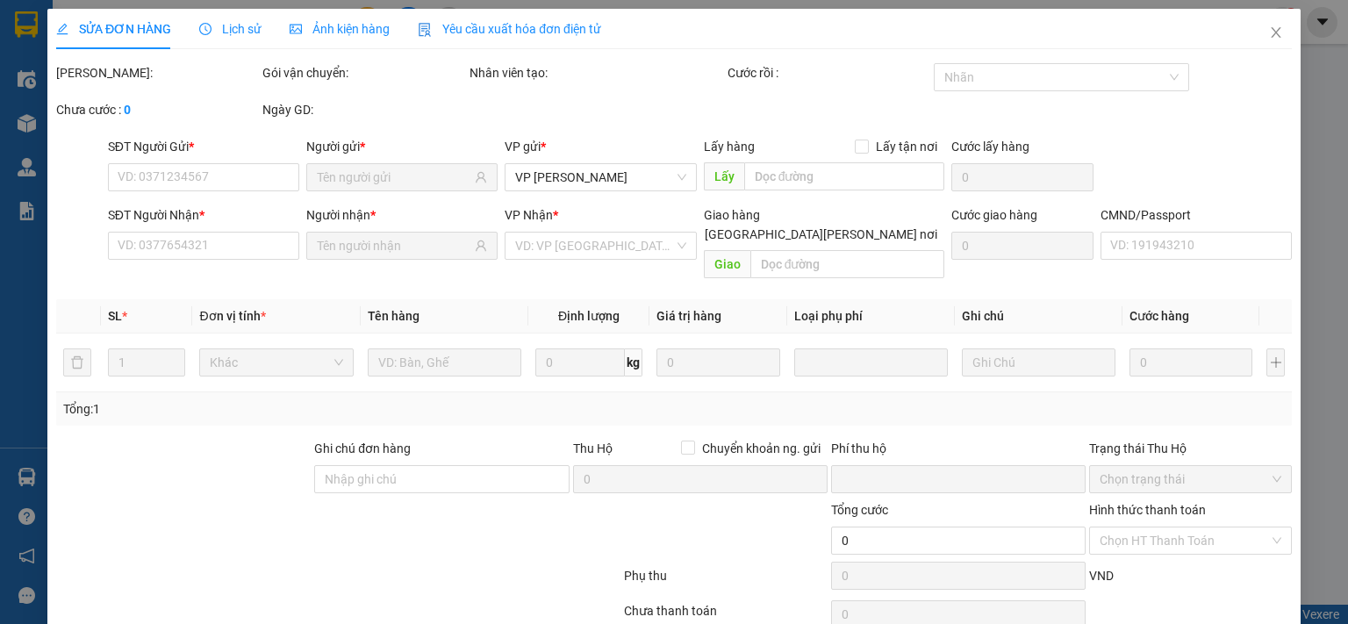
type input "0961495828"
type input "KIA [GEOGRAPHIC_DATA]"
type input "0328943028"
type input "[PERSON_NAME] [DOMAIN_NAME]"
type input "0"
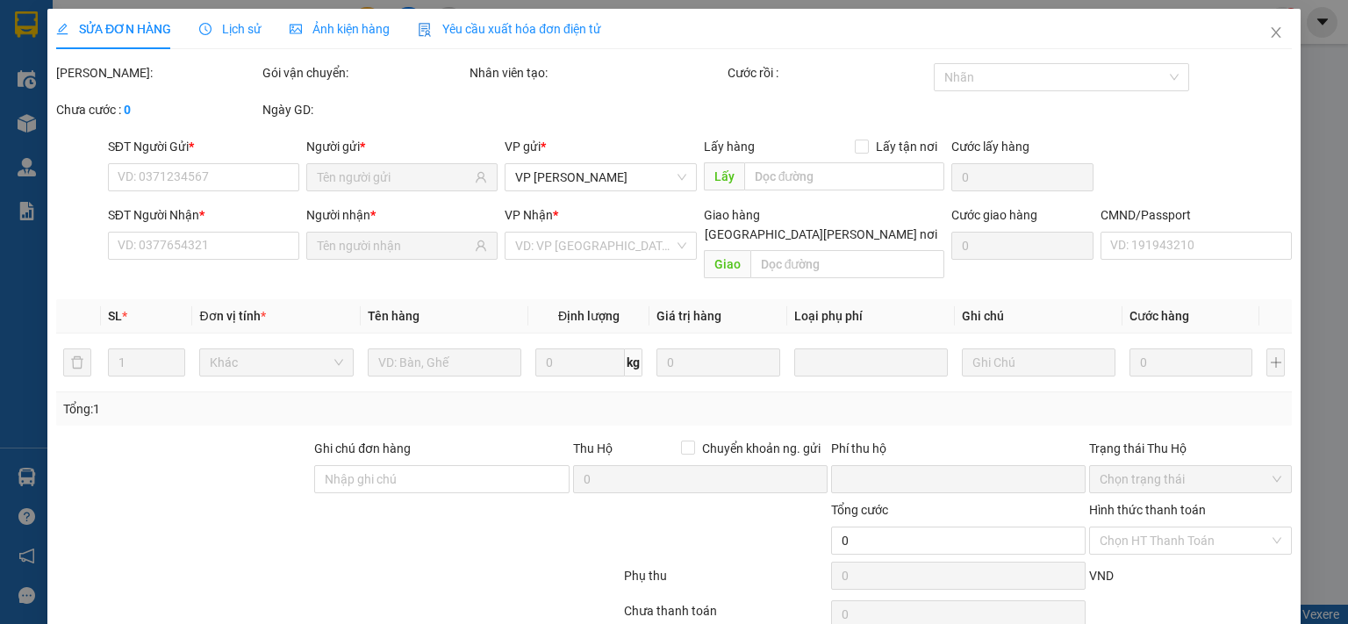
type input "35.000"
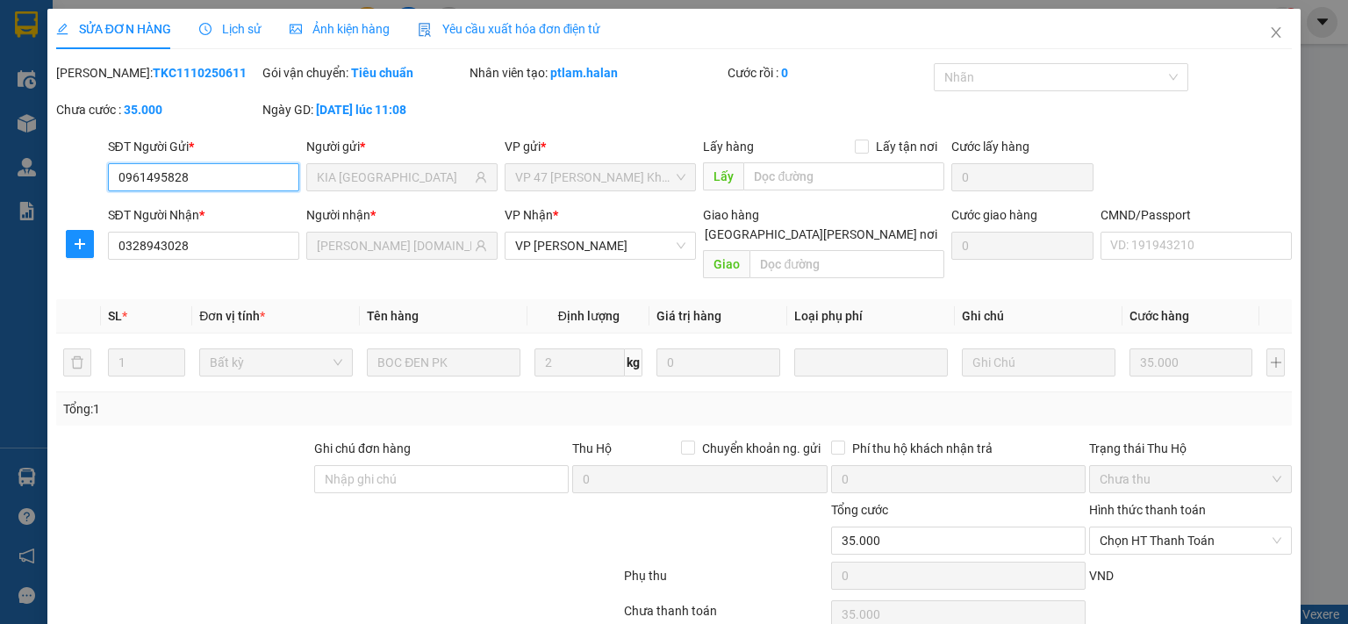
scroll to position [62, 0]
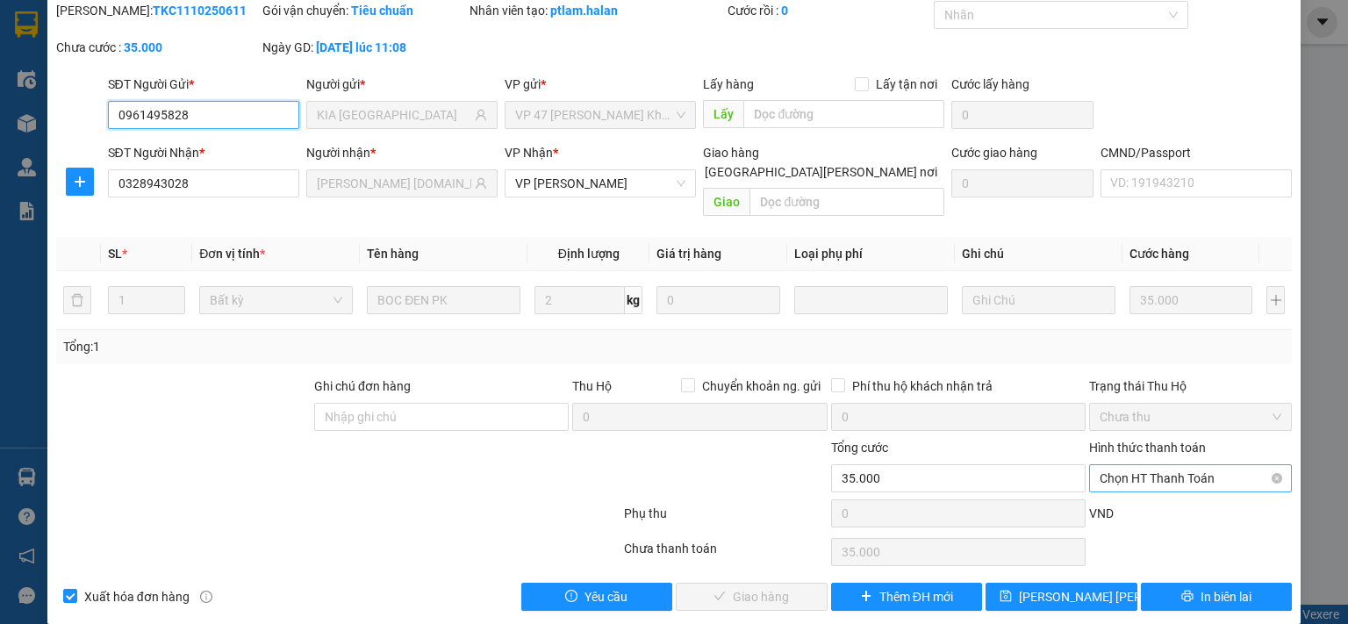
click at [1161, 465] on span "Chọn HT Thanh Toán" at bounding box center [1190, 478] width 182 height 26
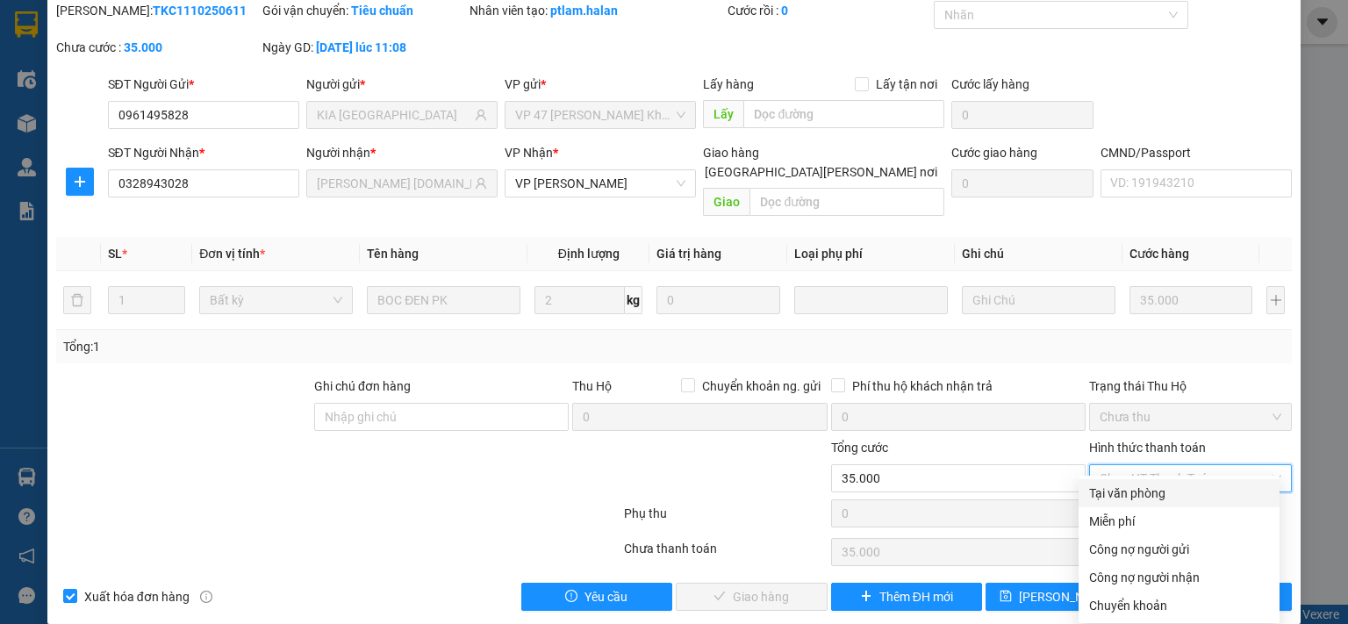
click at [1163, 488] on div "Tại văn phòng" at bounding box center [1179, 492] width 180 height 19
type input "0"
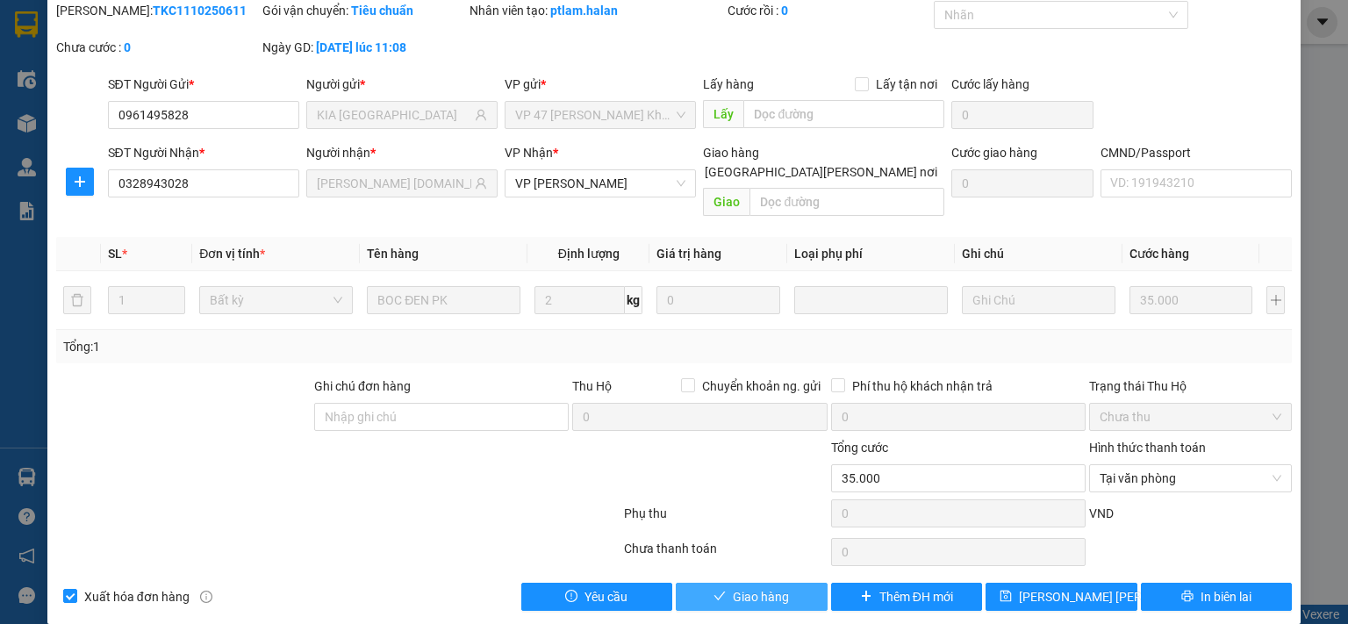
click at [784, 583] on button "Giao hàng" at bounding box center [752, 597] width 152 height 28
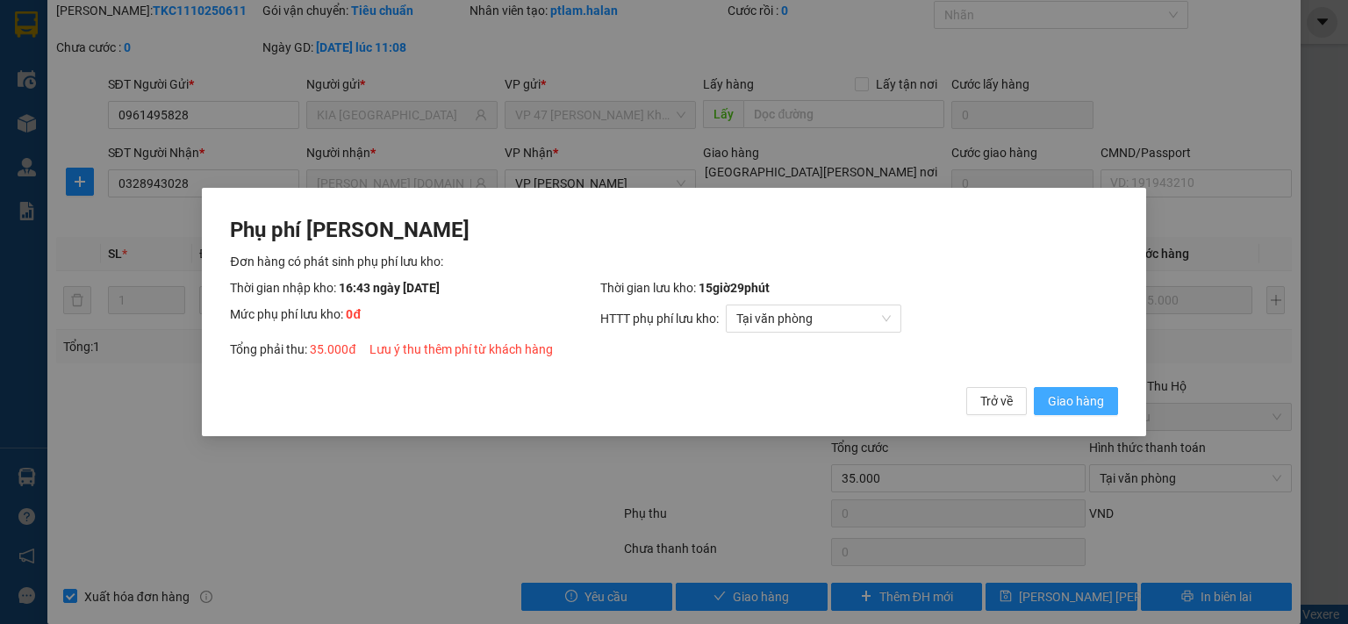
click at [1069, 404] on span "Giao hàng" at bounding box center [1076, 400] width 56 height 19
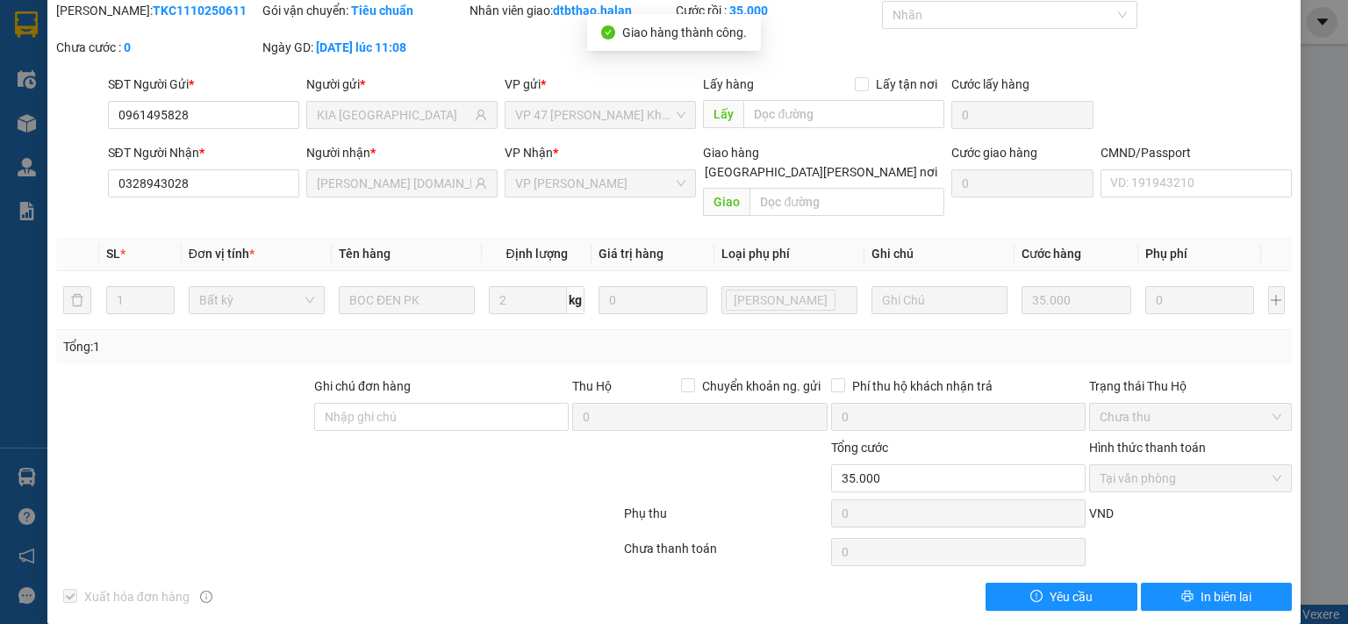
scroll to position [0, 0]
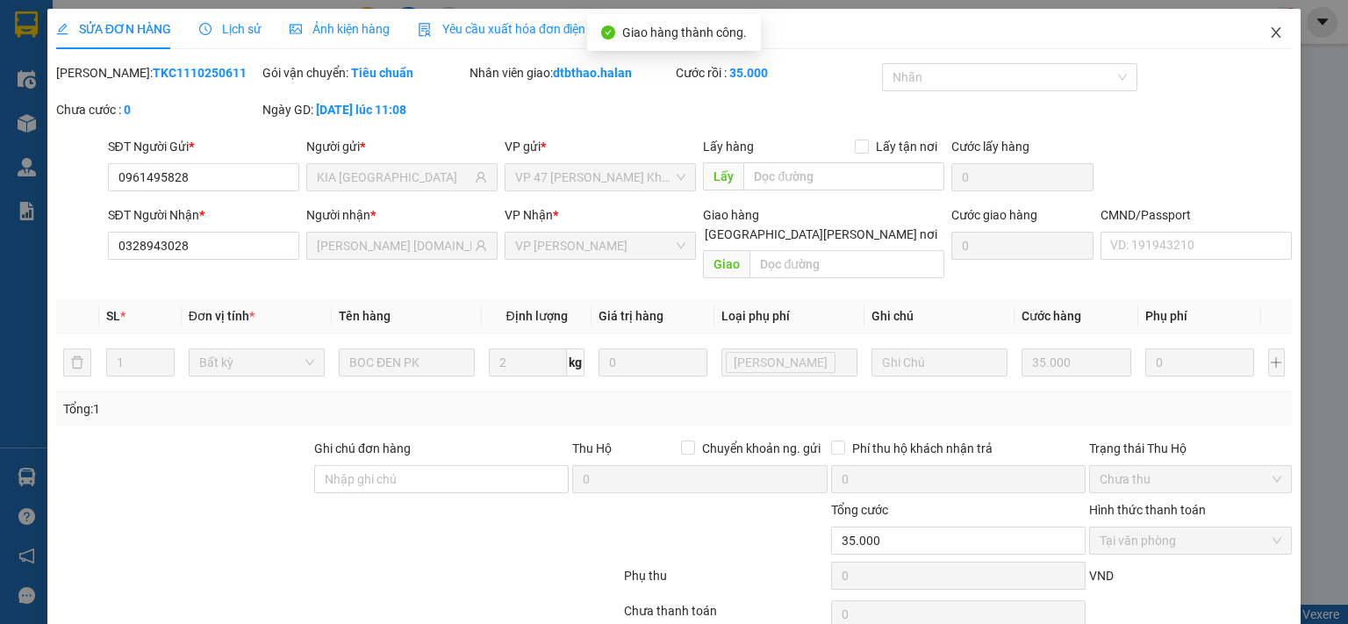
click at [1271, 36] on icon "close" at bounding box center [1276, 32] width 10 height 11
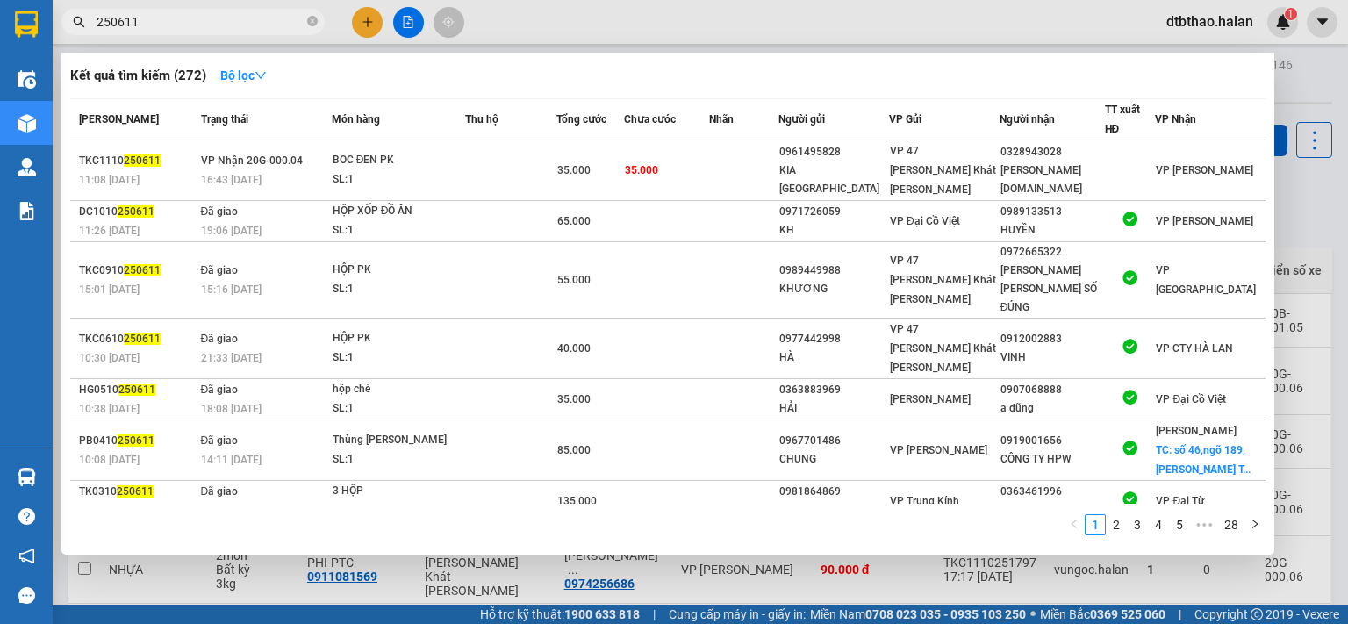
drag, startPoint x: 110, startPoint y: 20, endPoint x: 171, endPoint y: 20, distance: 61.4
click at [171, 20] on input "250611" at bounding box center [200, 21] width 207 height 19
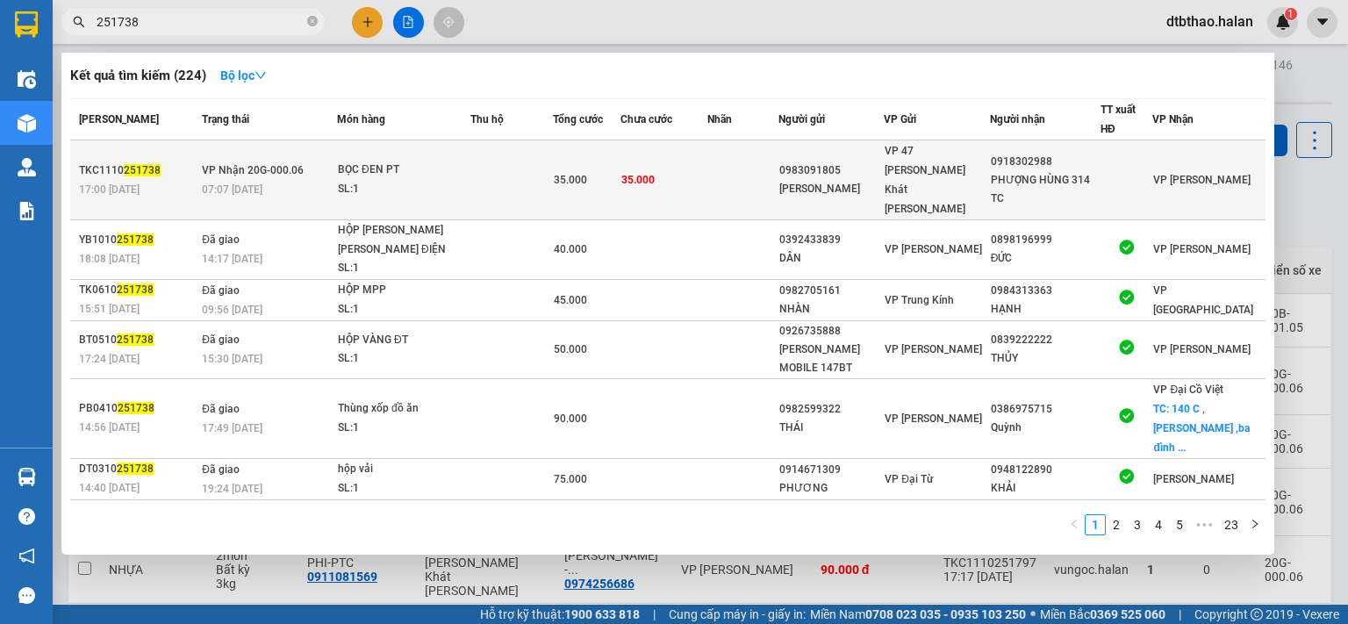
type input "251738"
click at [1066, 171] on div "PHƯỢNG HÙNG 314 TC" at bounding box center [1045, 189] width 109 height 37
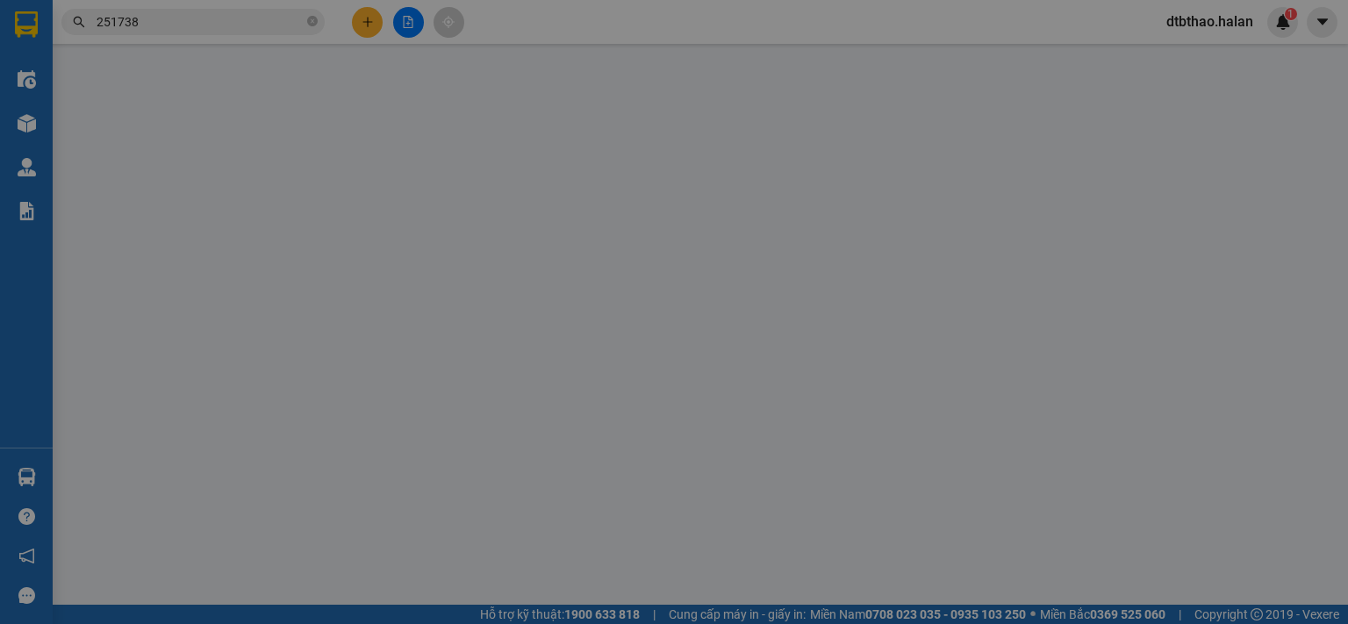
type input "0983091805"
type input "[PERSON_NAME]"
type input "0918302988"
type input "PHƯỢNG HÙNG 314 TC"
type input "0"
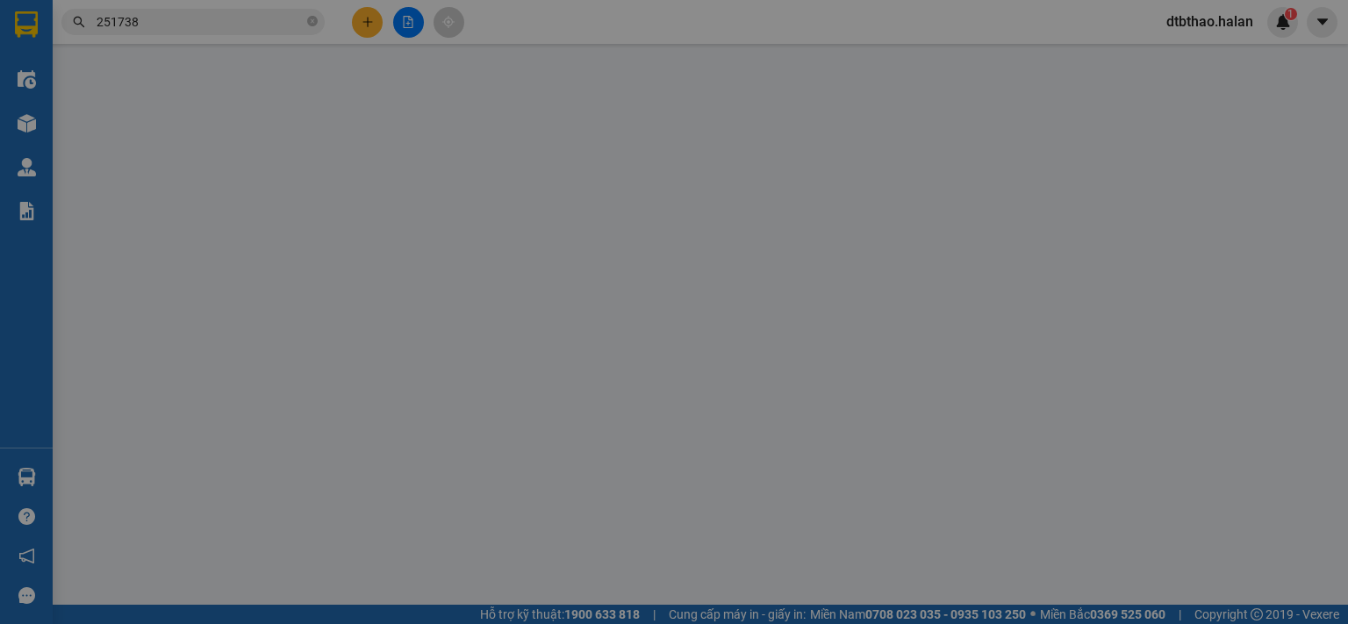
type input "35.000"
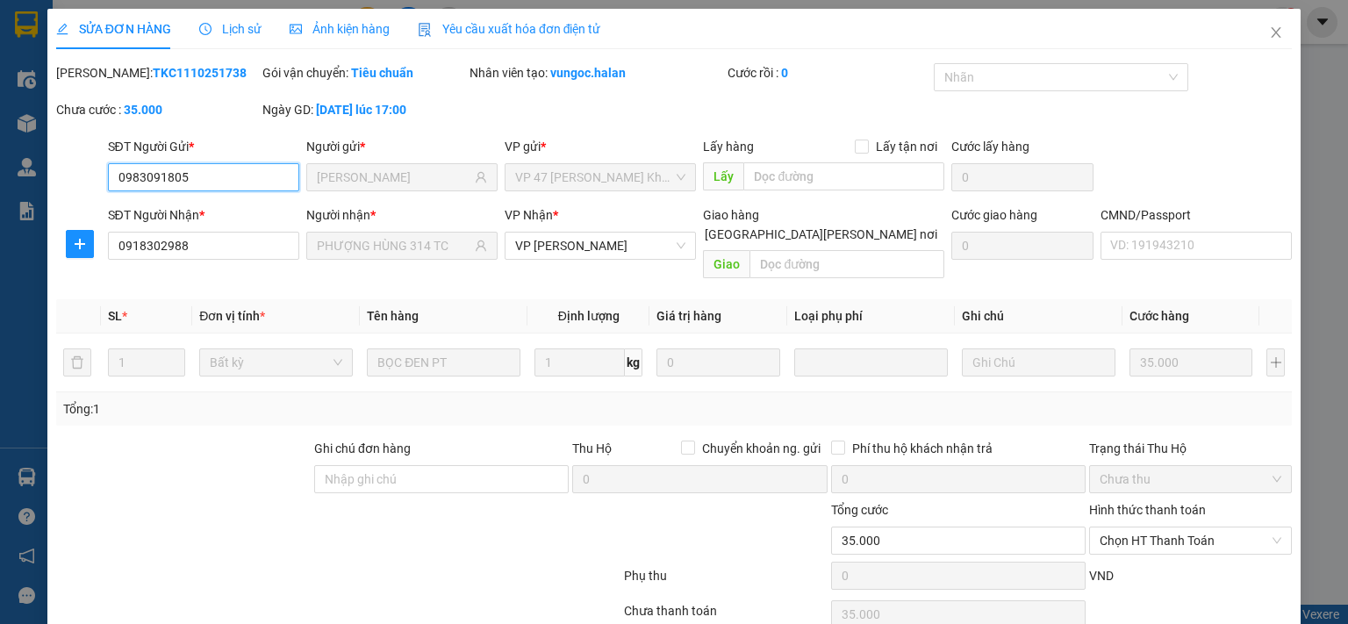
scroll to position [62, 0]
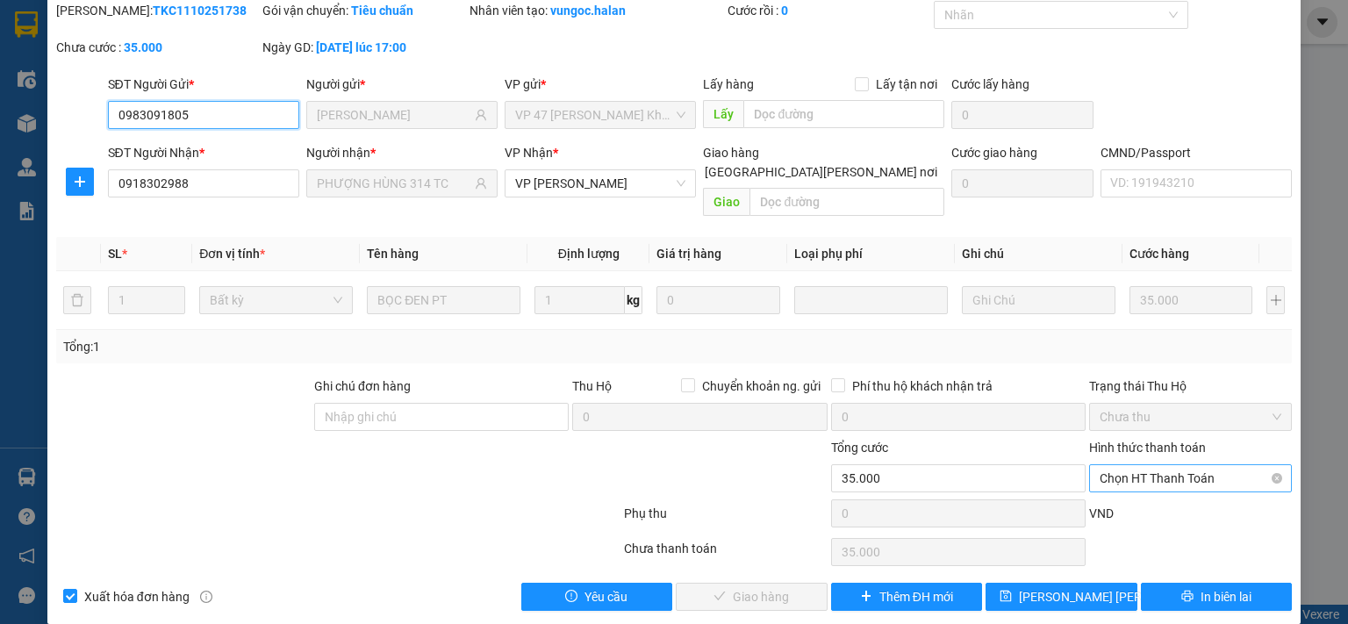
click at [1160, 465] on span "Chọn HT Thanh Toán" at bounding box center [1190, 478] width 182 height 26
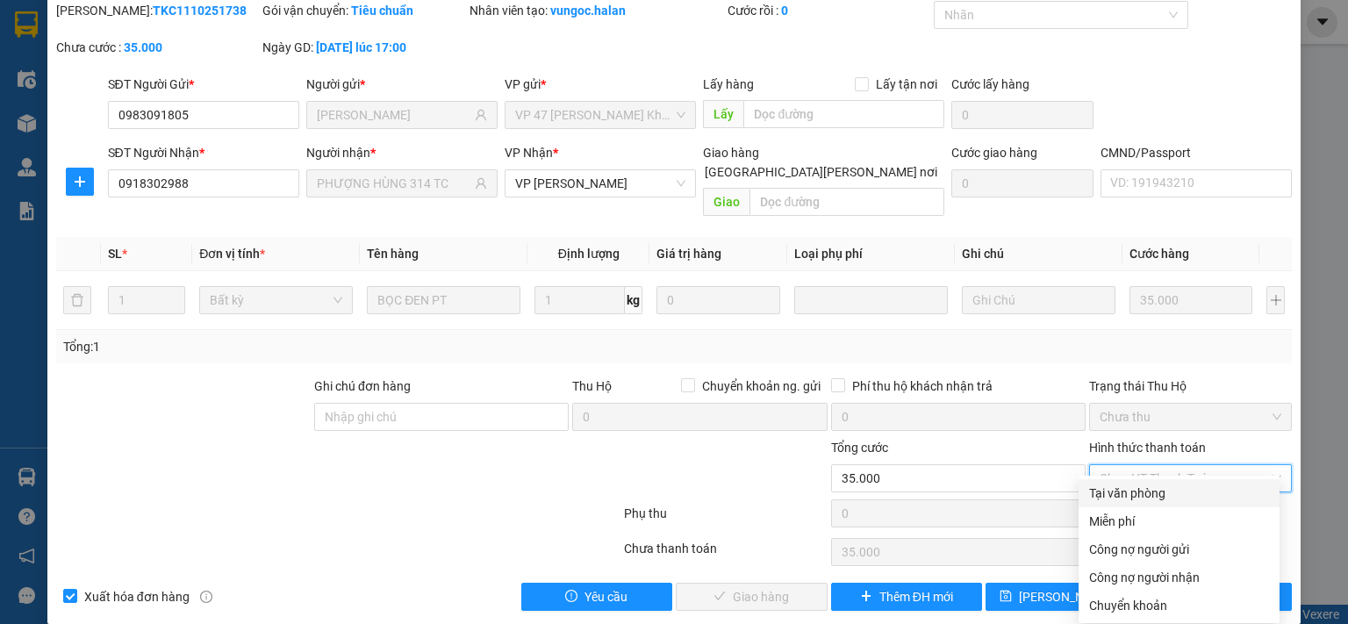
click at [1156, 489] on div "Tại văn phòng" at bounding box center [1179, 492] width 180 height 19
type input "0"
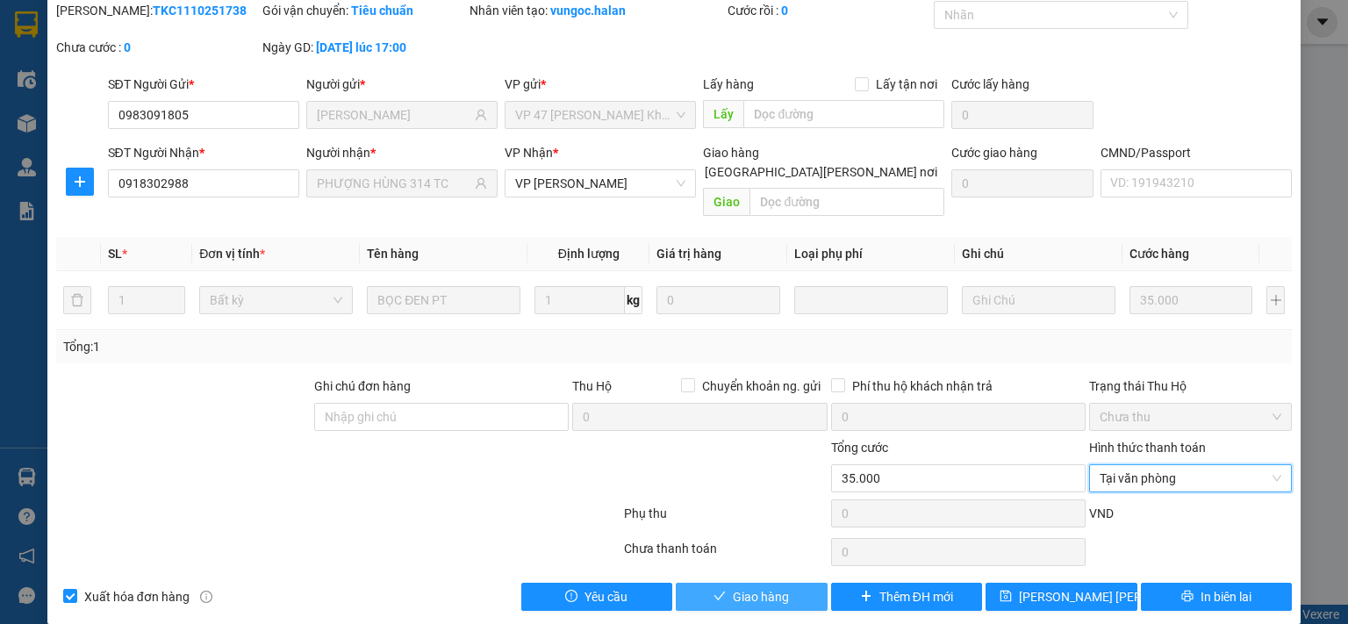
click at [776, 587] on span "Giao hàng" at bounding box center [761, 596] width 56 height 19
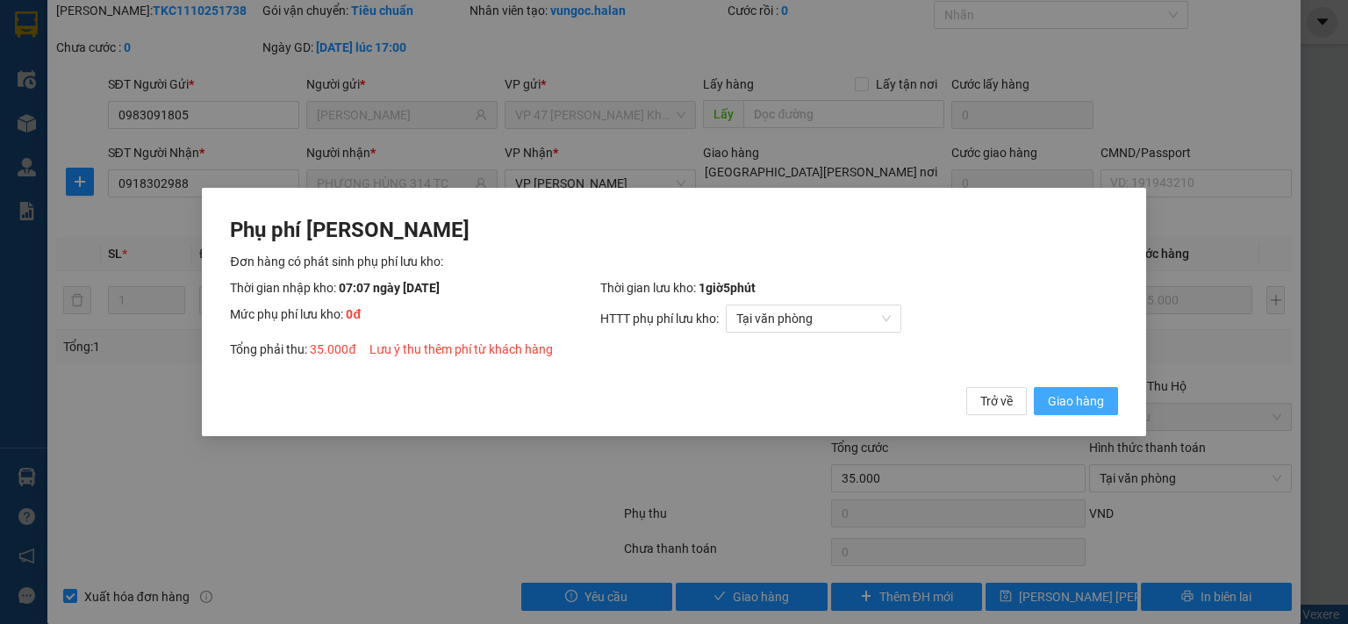
click at [1074, 392] on span "Giao hàng" at bounding box center [1076, 400] width 56 height 19
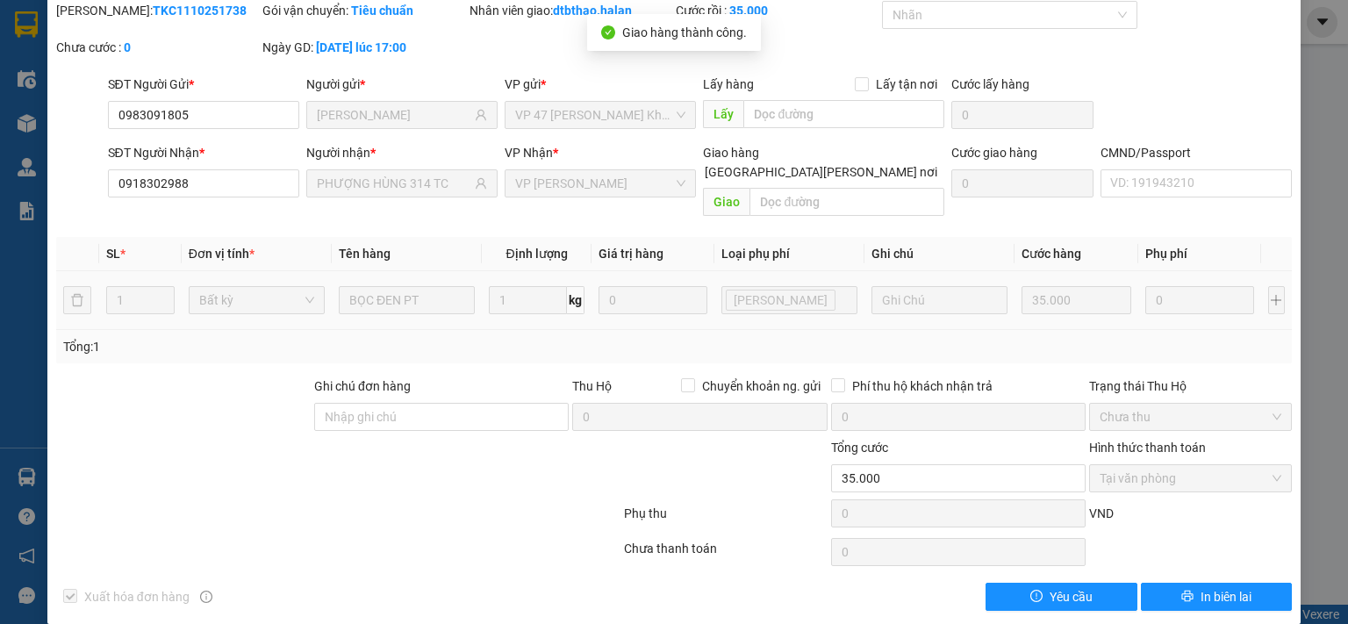
scroll to position [0, 0]
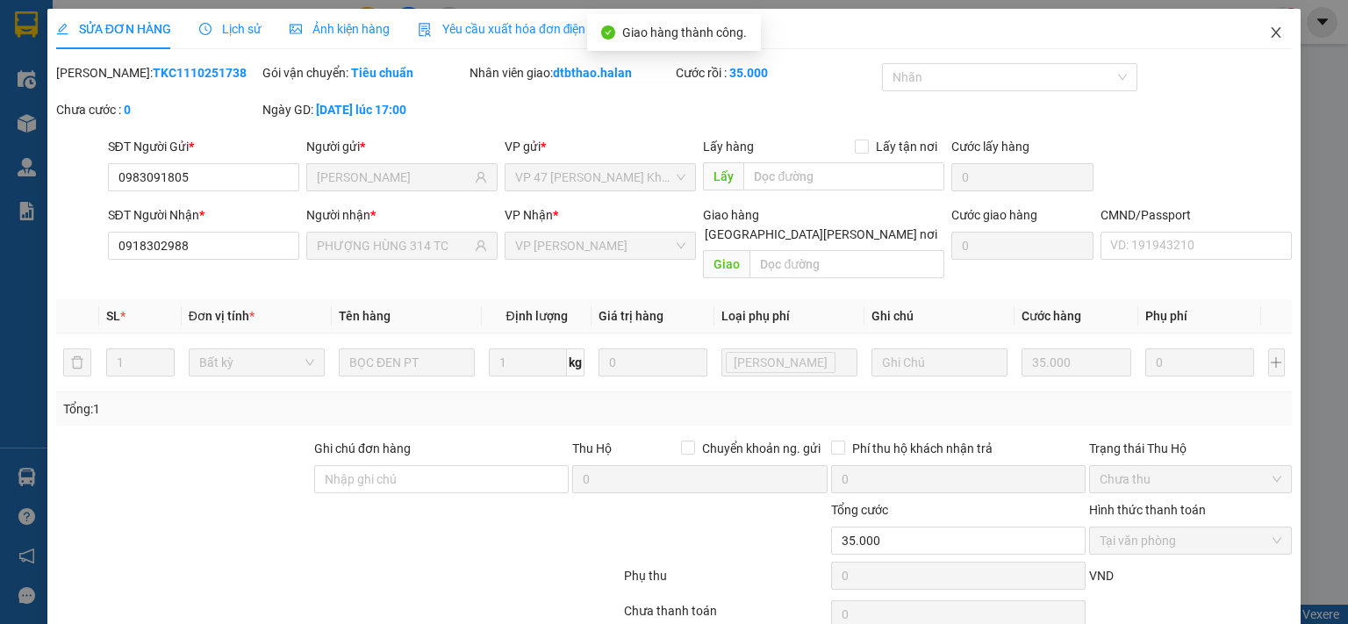
click at [1269, 31] on icon "close" at bounding box center [1276, 32] width 14 height 14
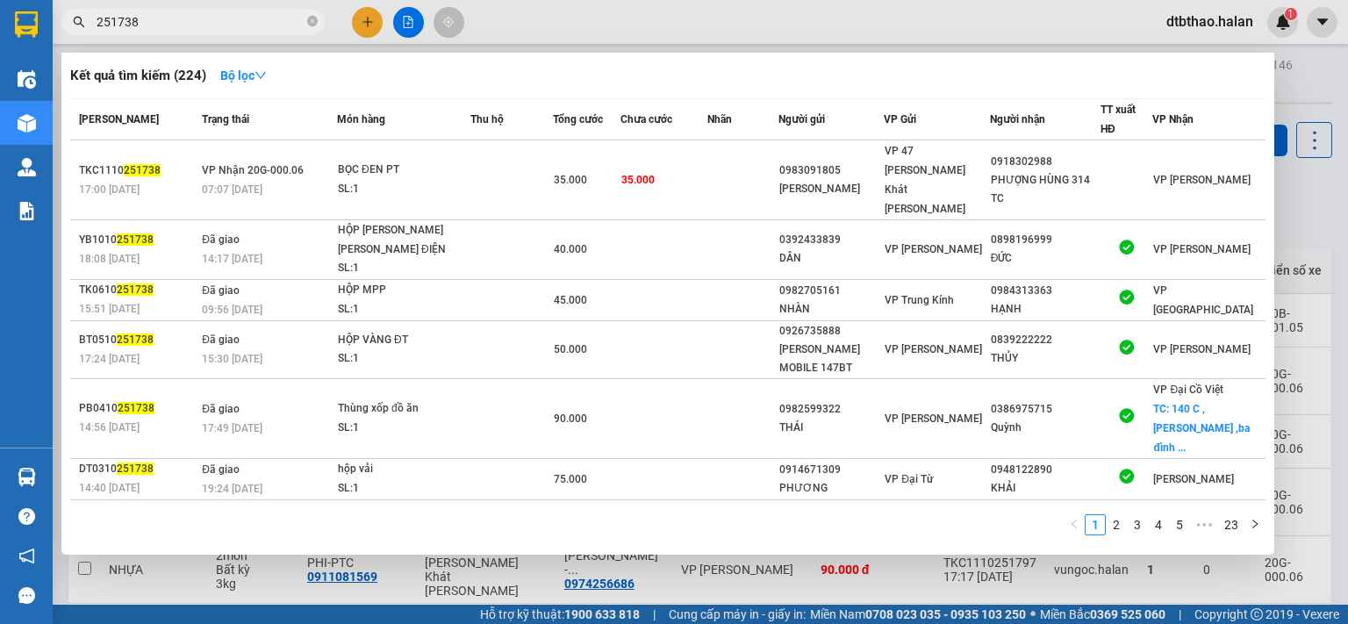
drag, startPoint x: 109, startPoint y: 20, endPoint x: 190, endPoint y: 9, distance: 81.5
click at [190, 9] on span "251738" at bounding box center [192, 22] width 263 height 26
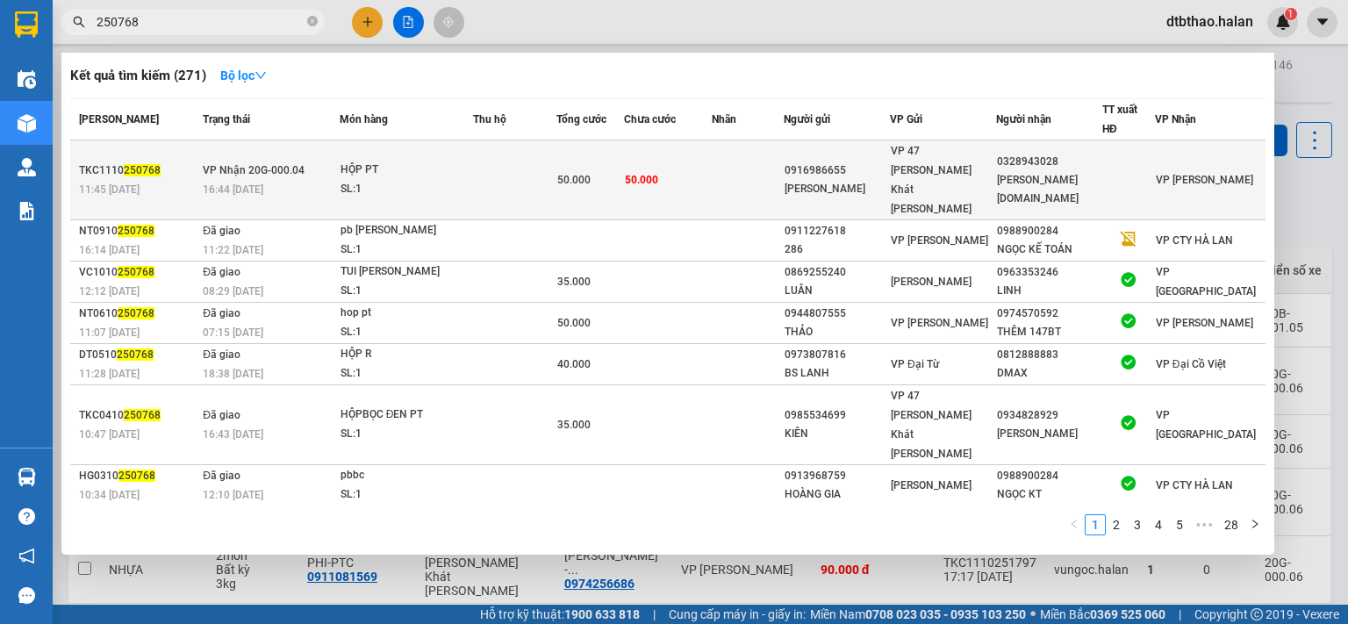
type input "250768"
click at [1012, 171] on div "[PERSON_NAME] [DOMAIN_NAME]" at bounding box center [1049, 189] width 104 height 37
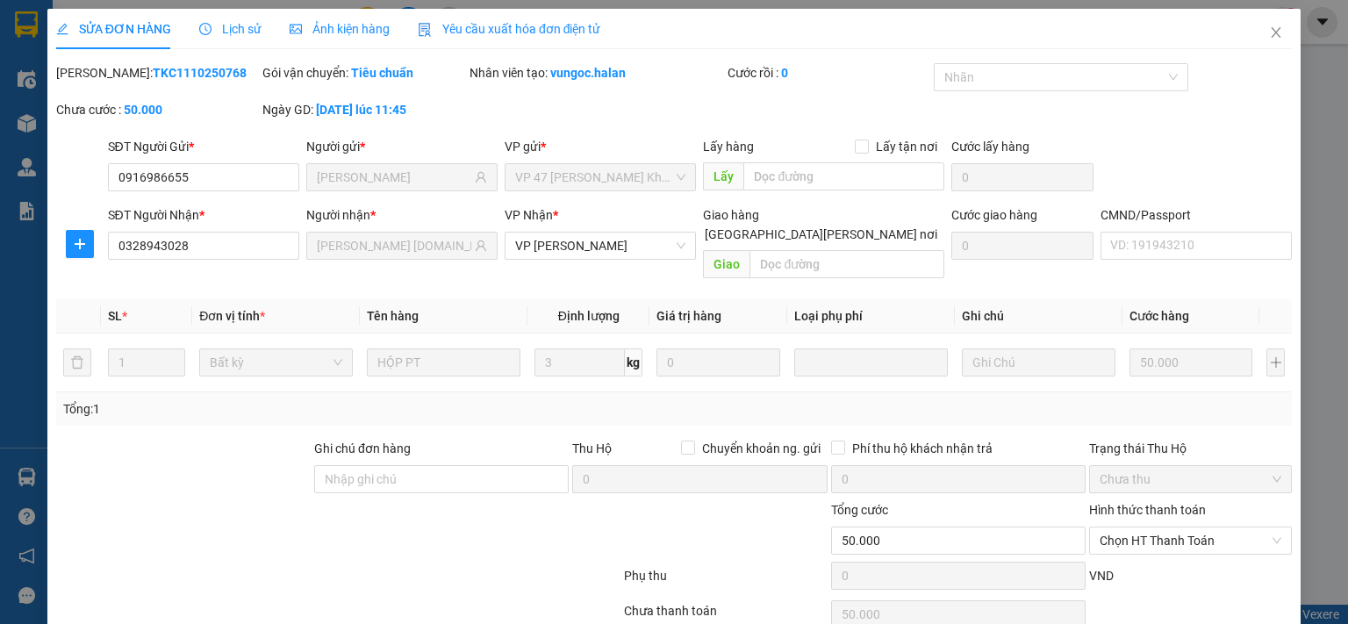
type input "0916986655"
type input "[PERSON_NAME]"
type input "0328943028"
type input "[PERSON_NAME] [DOMAIN_NAME]"
type input "0"
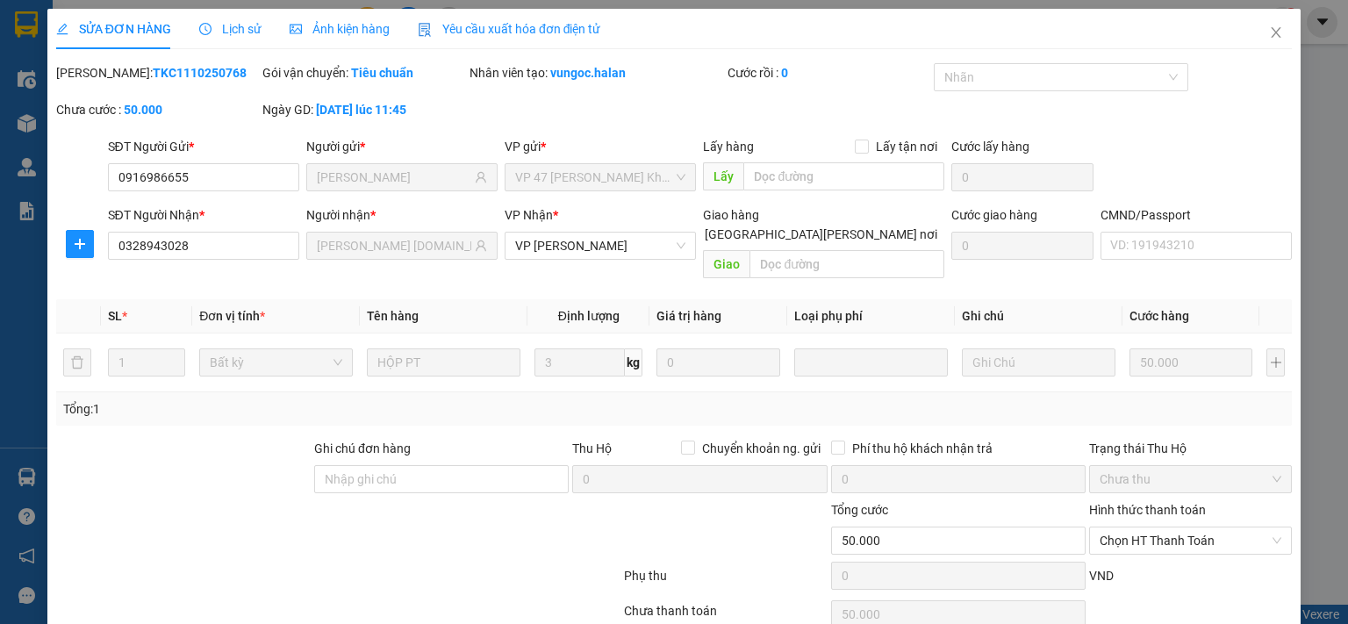
type input "50.000"
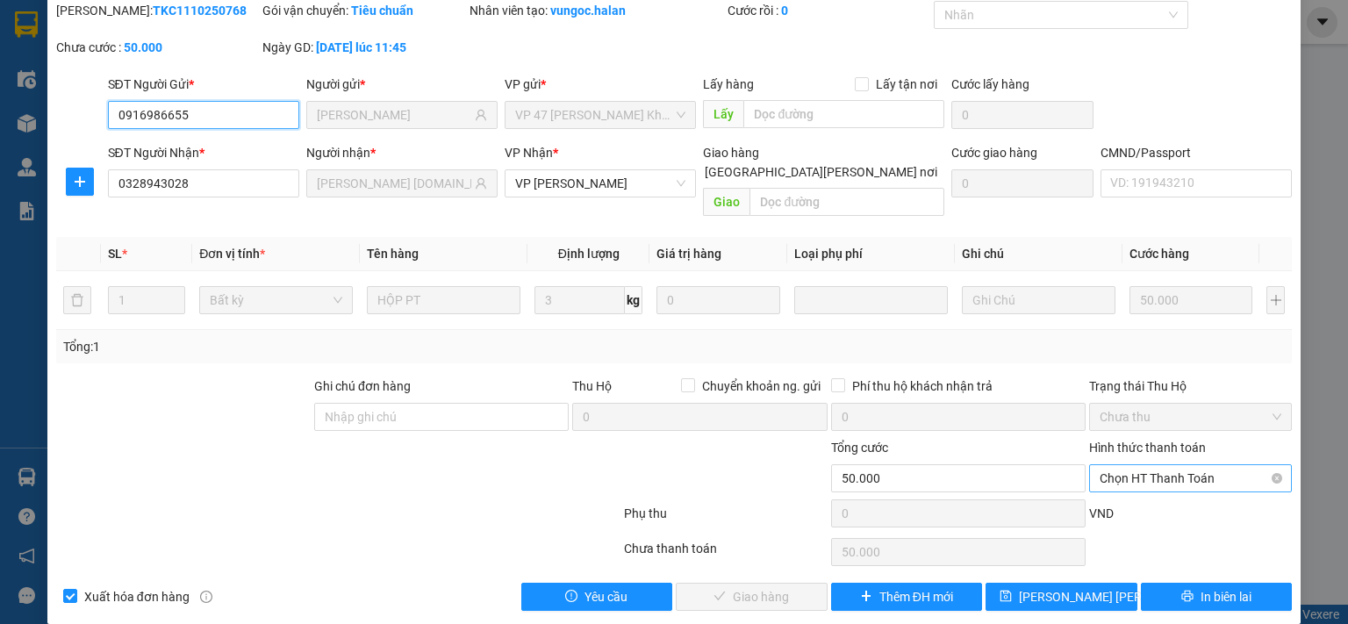
click at [1143, 465] on span "Chọn HT Thanh Toán" at bounding box center [1190, 478] width 182 height 26
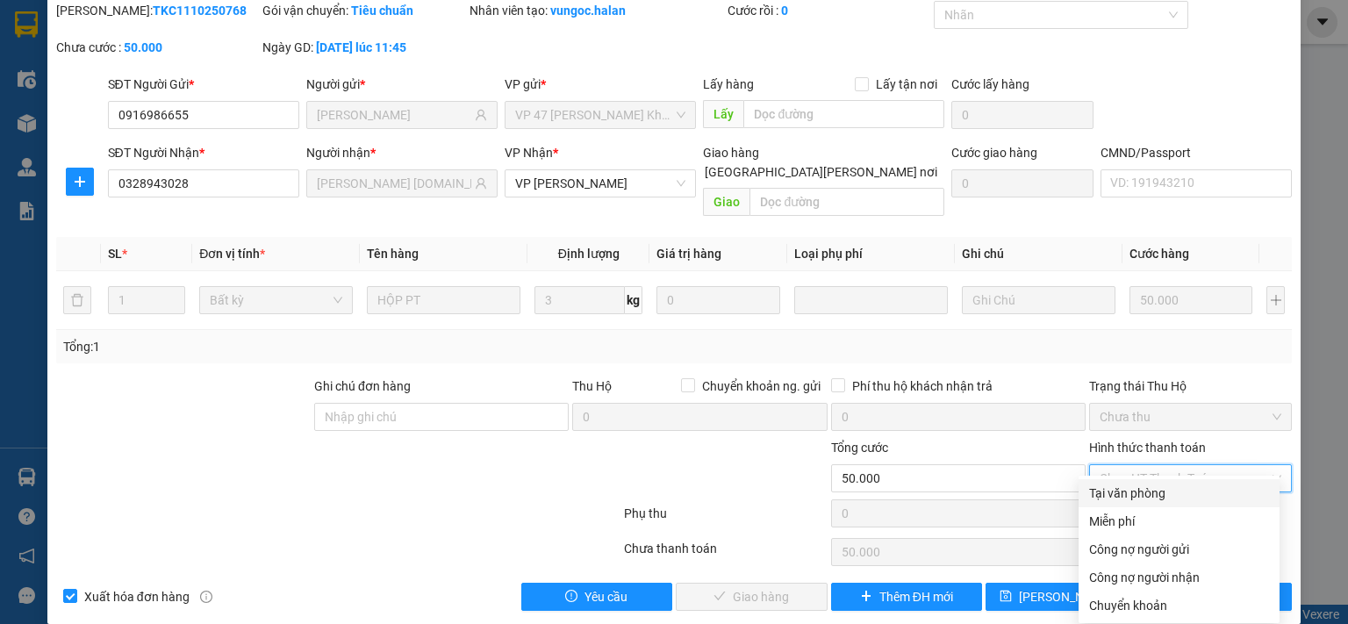
click at [1144, 497] on div "Tại văn phòng" at bounding box center [1179, 492] width 180 height 19
type input "0"
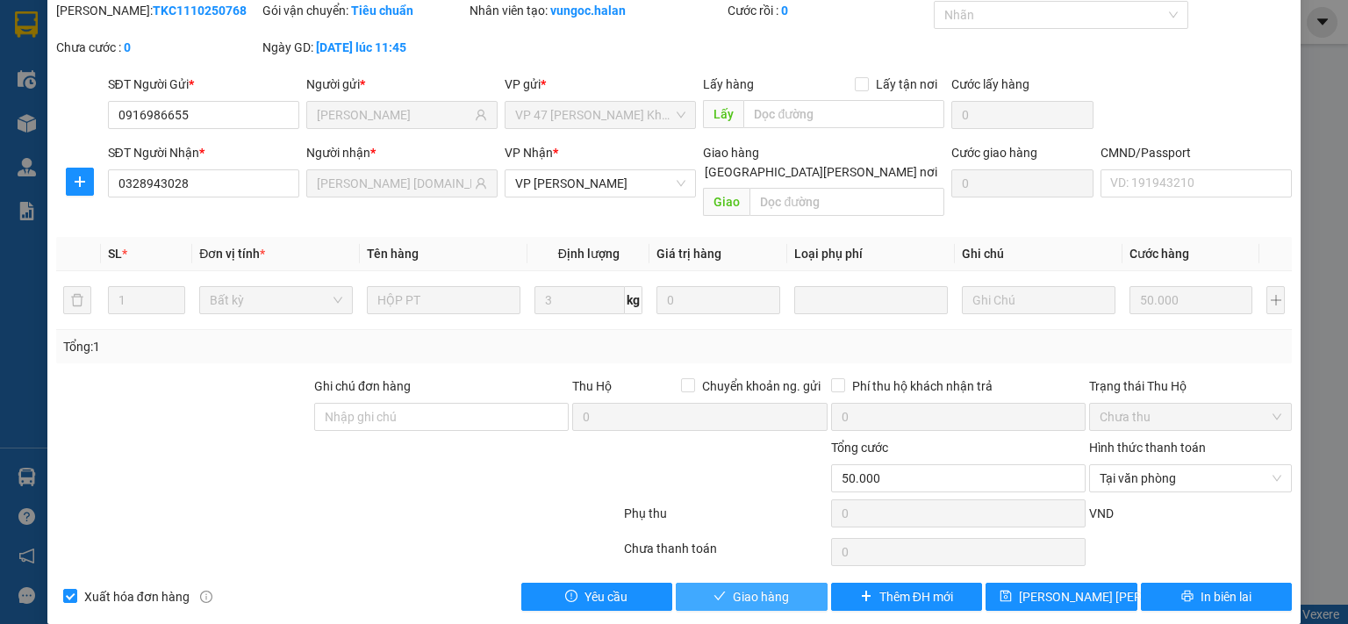
click at [770, 587] on span "Giao hàng" at bounding box center [761, 596] width 56 height 19
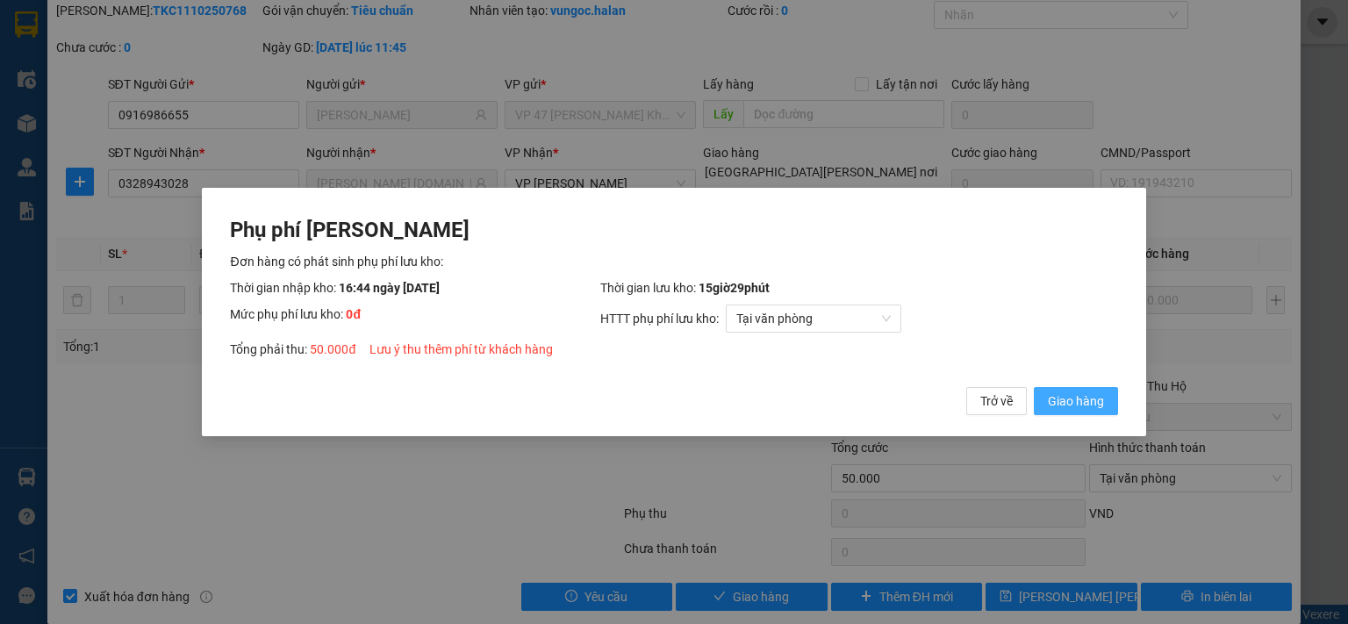
click at [1108, 401] on button "Giao hàng" at bounding box center [1076, 401] width 84 height 28
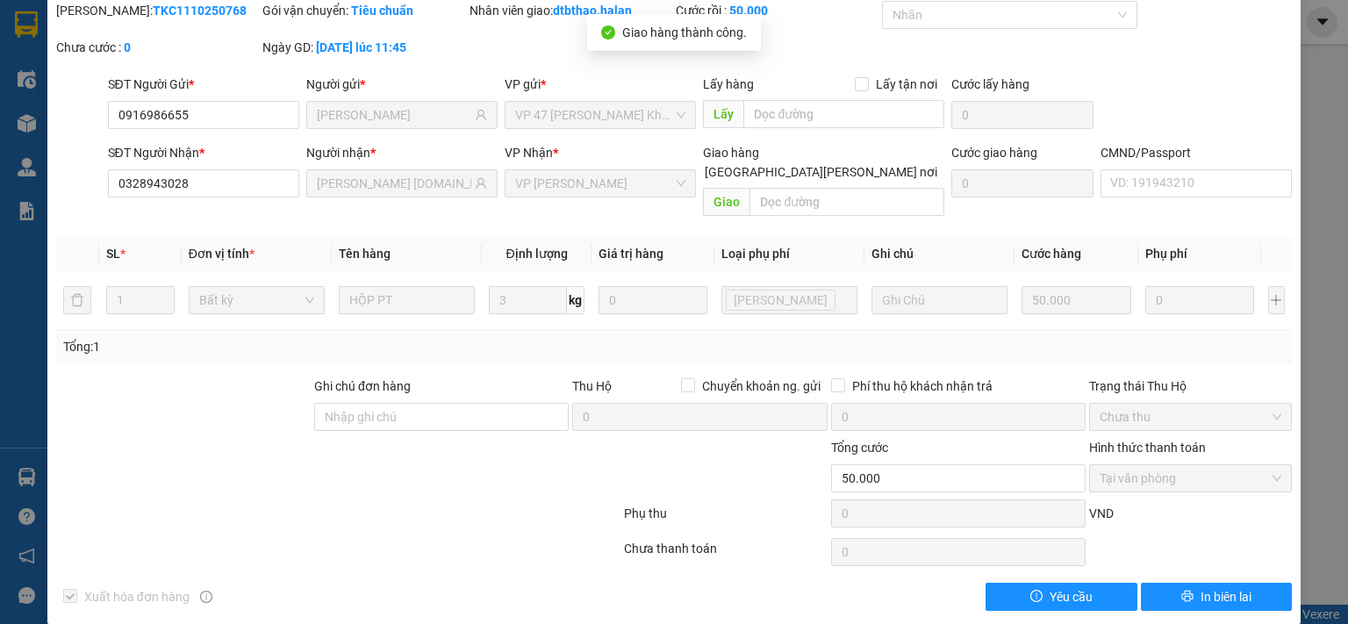
scroll to position [0, 0]
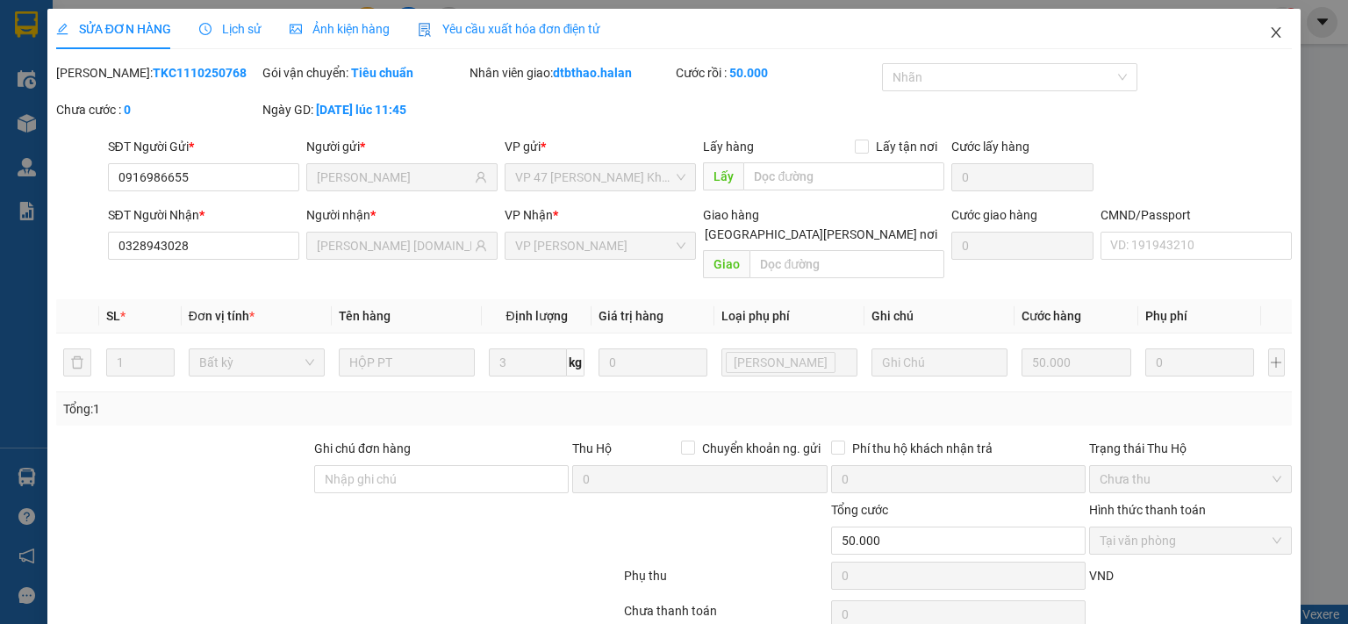
click at [1269, 34] on icon "close" at bounding box center [1276, 32] width 14 height 14
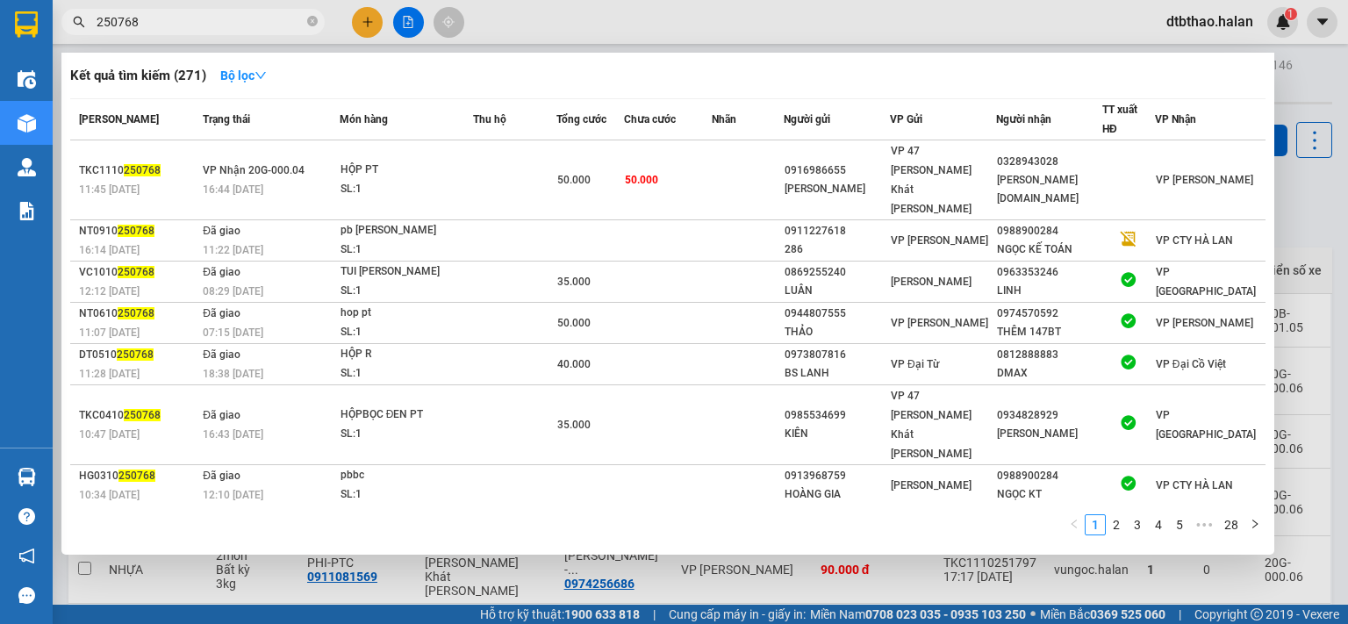
drag, startPoint x: 125, startPoint y: 22, endPoint x: 150, endPoint y: 22, distance: 25.4
click at [150, 22] on input "250768" at bounding box center [200, 21] width 207 height 19
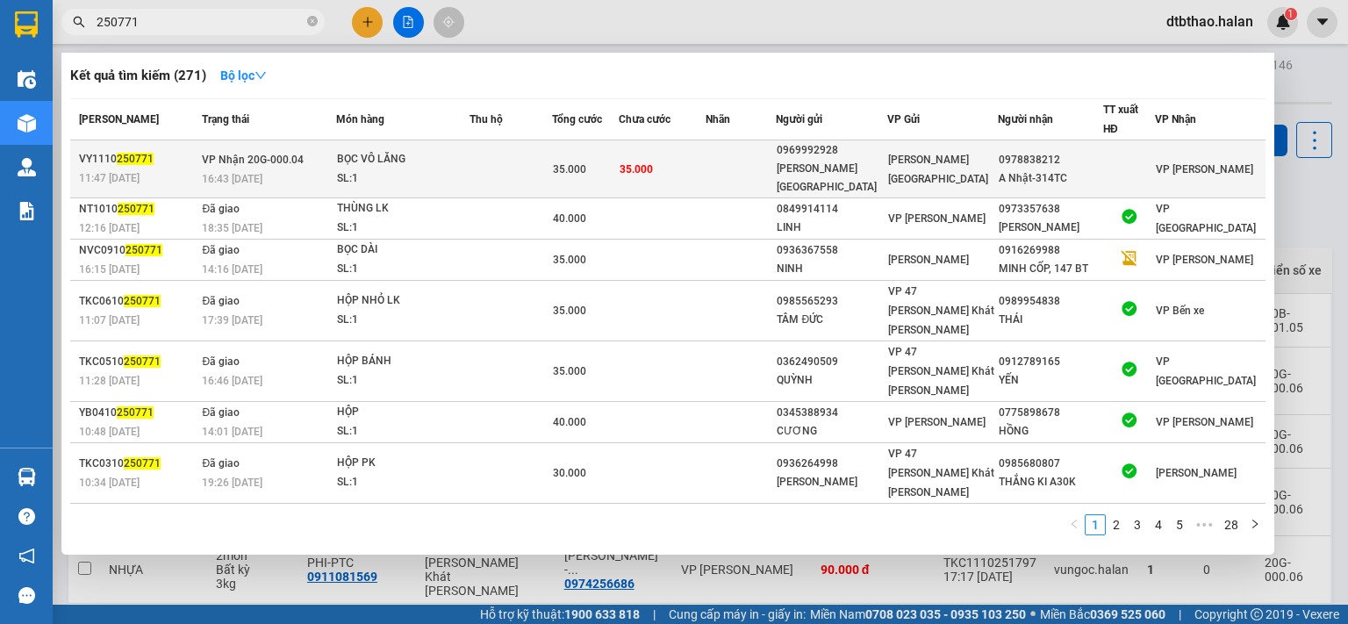
type input "250771"
click at [943, 150] on div "[PERSON_NAME][GEOGRAPHIC_DATA]" at bounding box center [942, 169] width 109 height 39
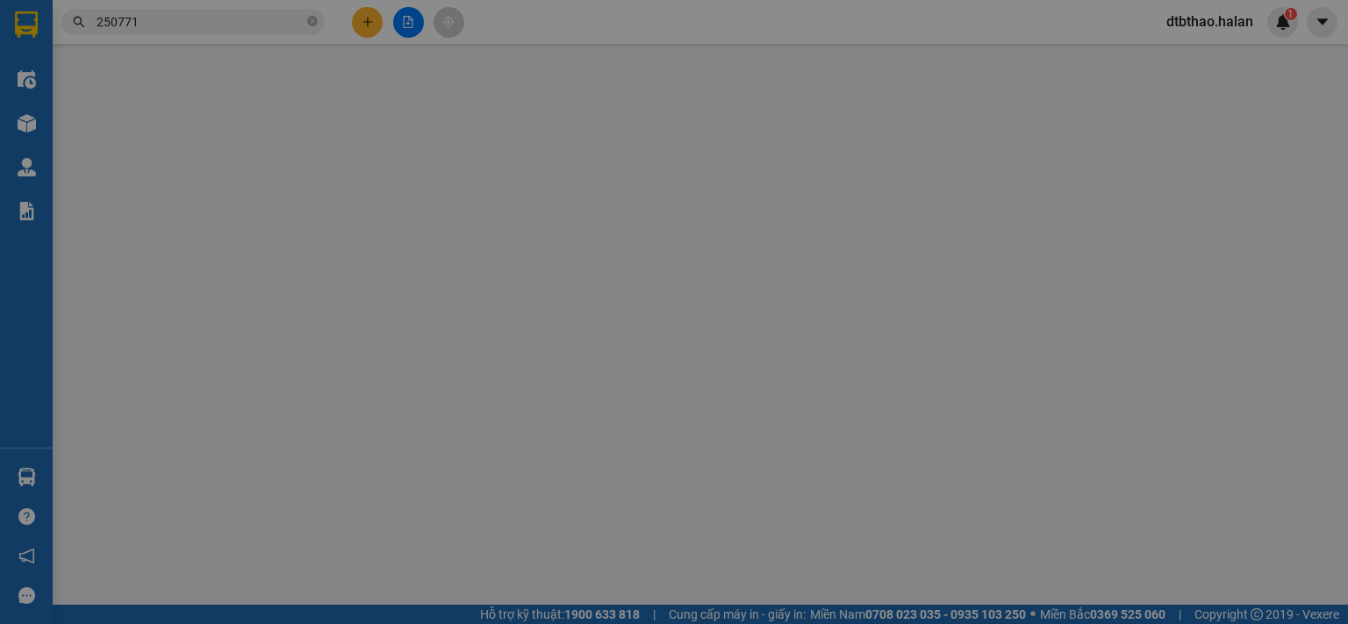
type input "0969992928"
type input "[PERSON_NAME][GEOGRAPHIC_DATA]"
type input "0978838212"
type input "A Nhật-314TC"
type input "0"
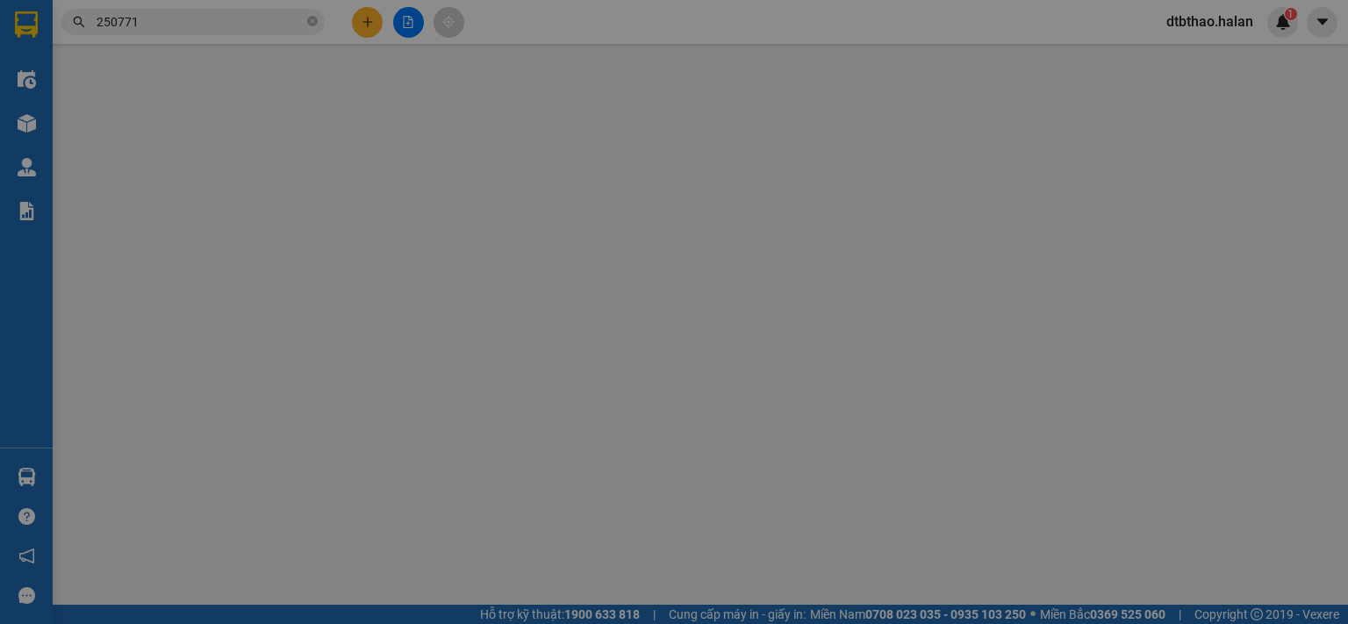
type input "35.000"
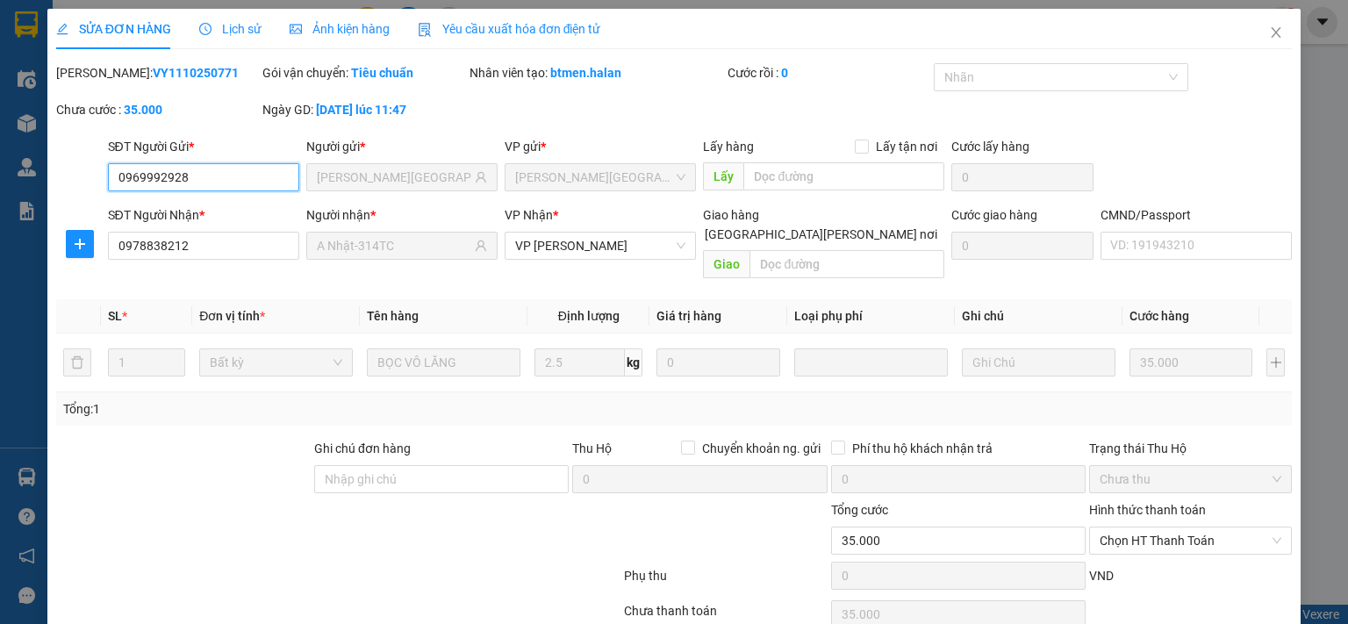
scroll to position [62, 0]
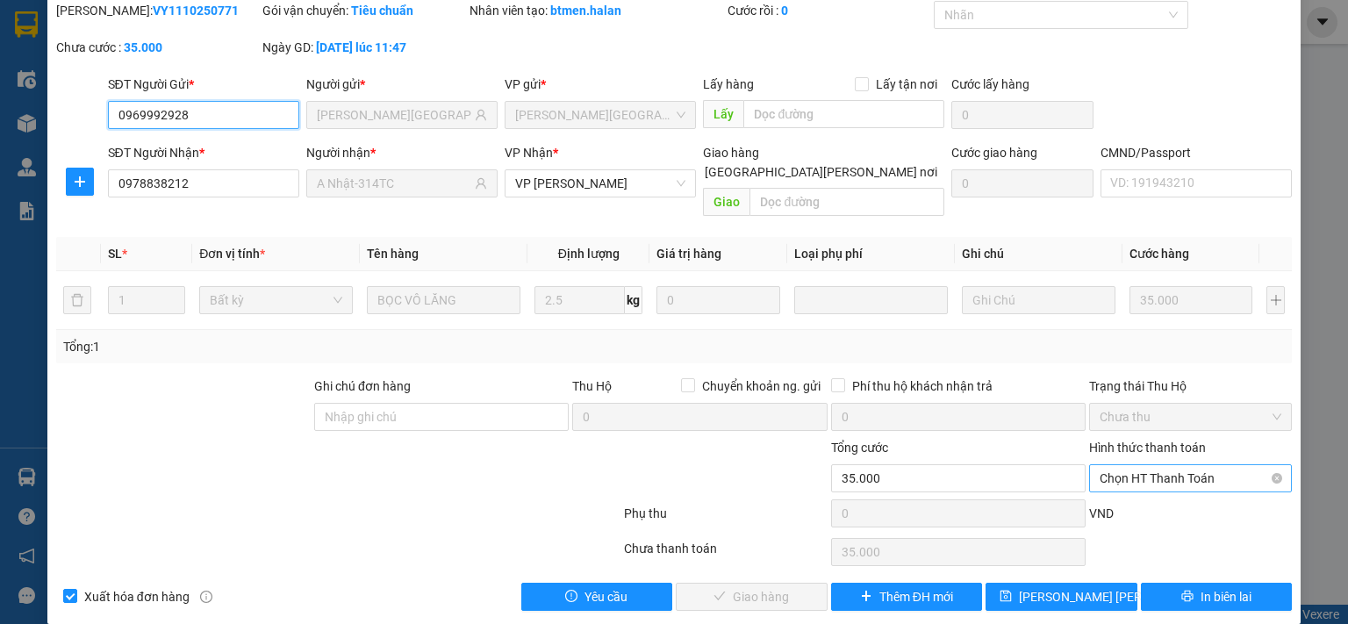
click at [1161, 465] on span "Chọn HT Thanh Toán" at bounding box center [1190, 478] width 182 height 26
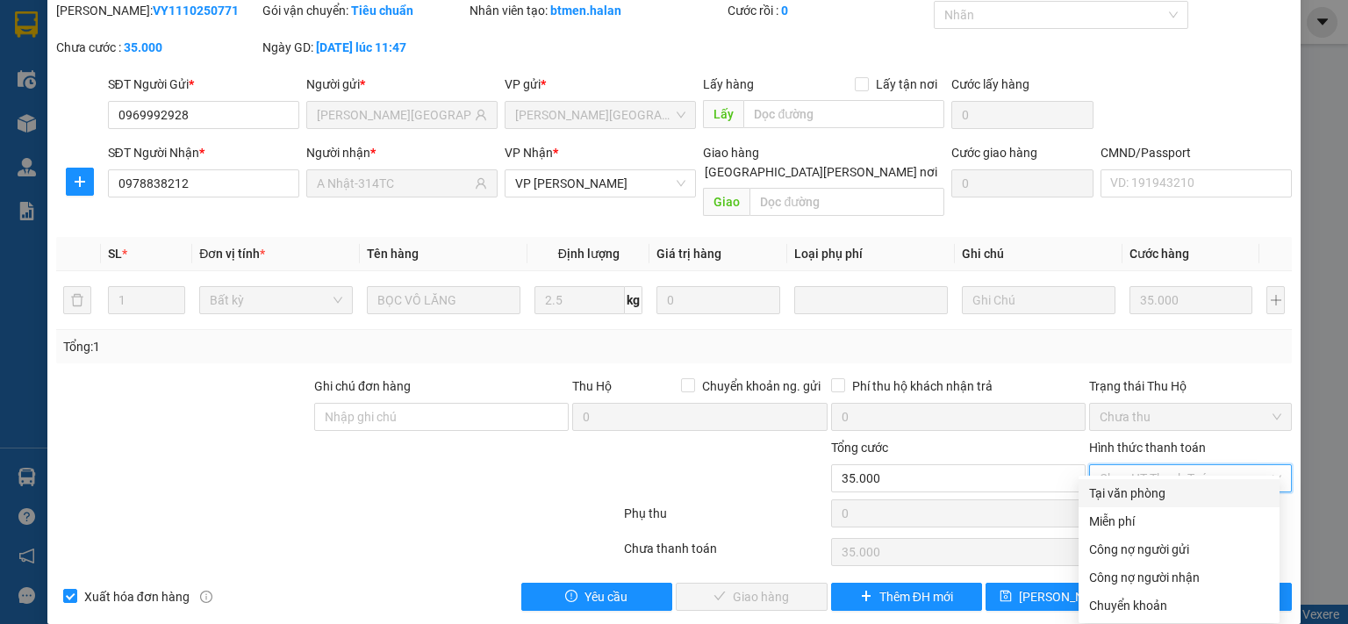
click at [1149, 494] on div "Tại văn phòng" at bounding box center [1179, 492] width 180 height 19
type input "0"
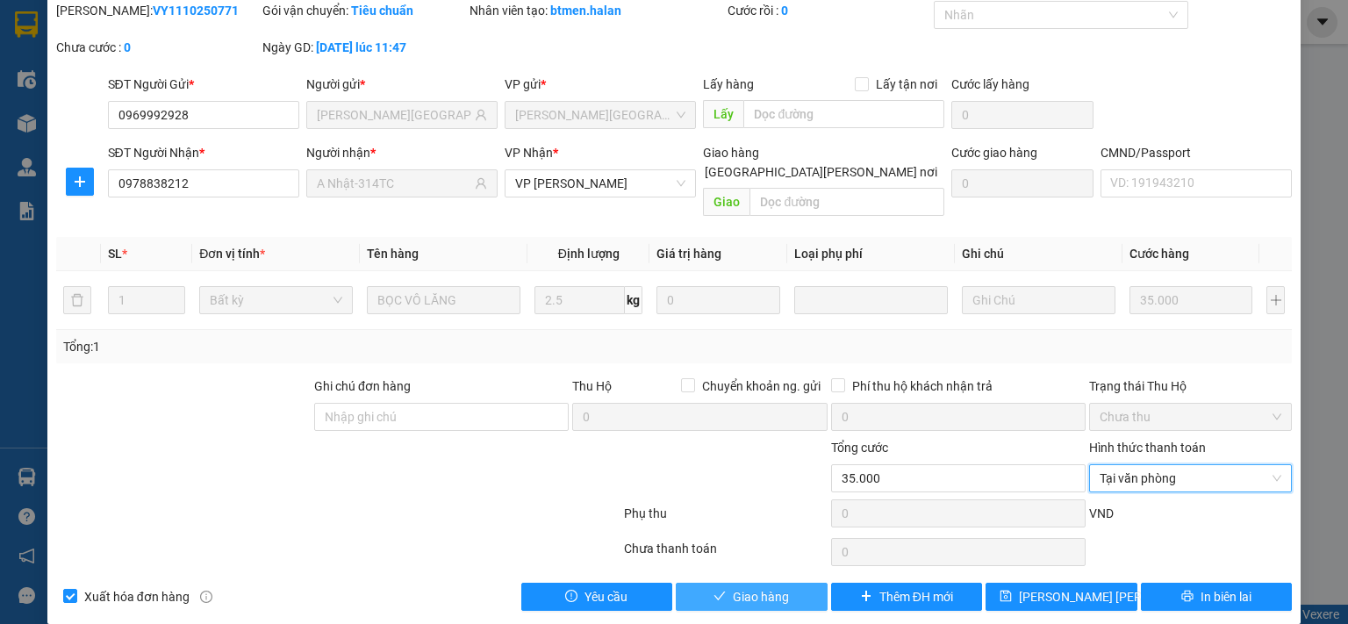
click at [791, 583] on button "Giao hàng" at bounding box center [752, 597] width 152 height 28
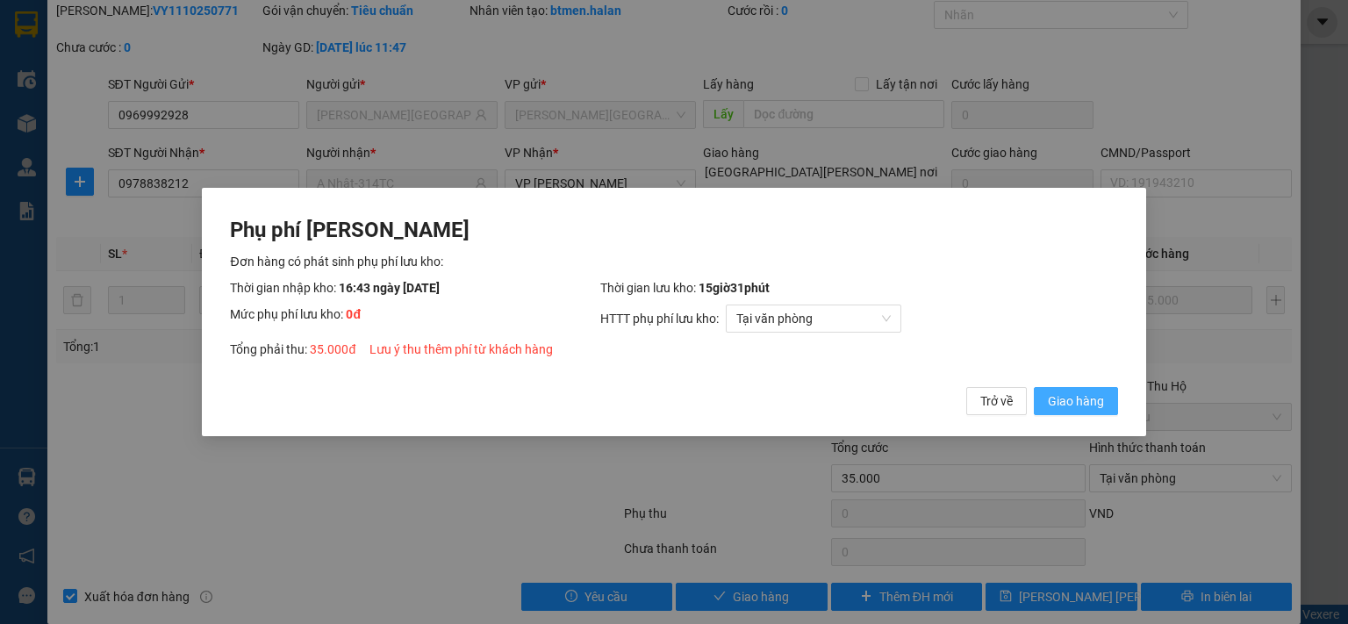
click at [1085, 398] on span "Giao hàng" at bounding box center [1076, 400] width 56 height 19
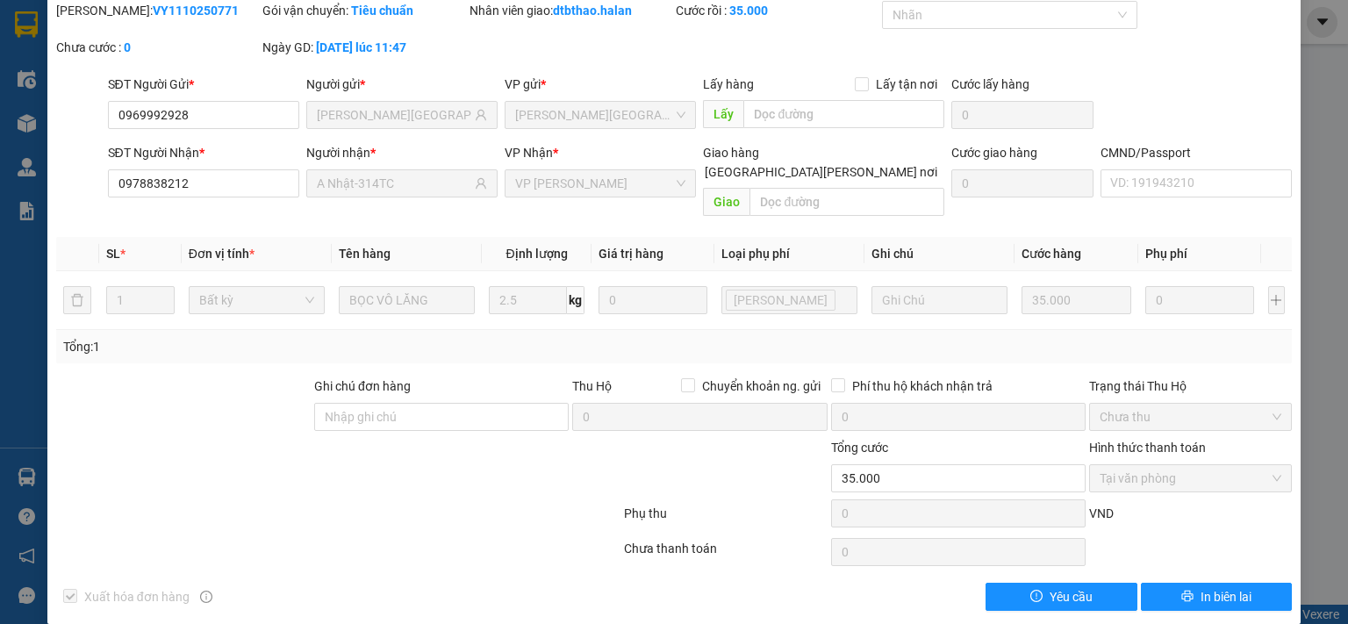
scroll to position [0, 0]
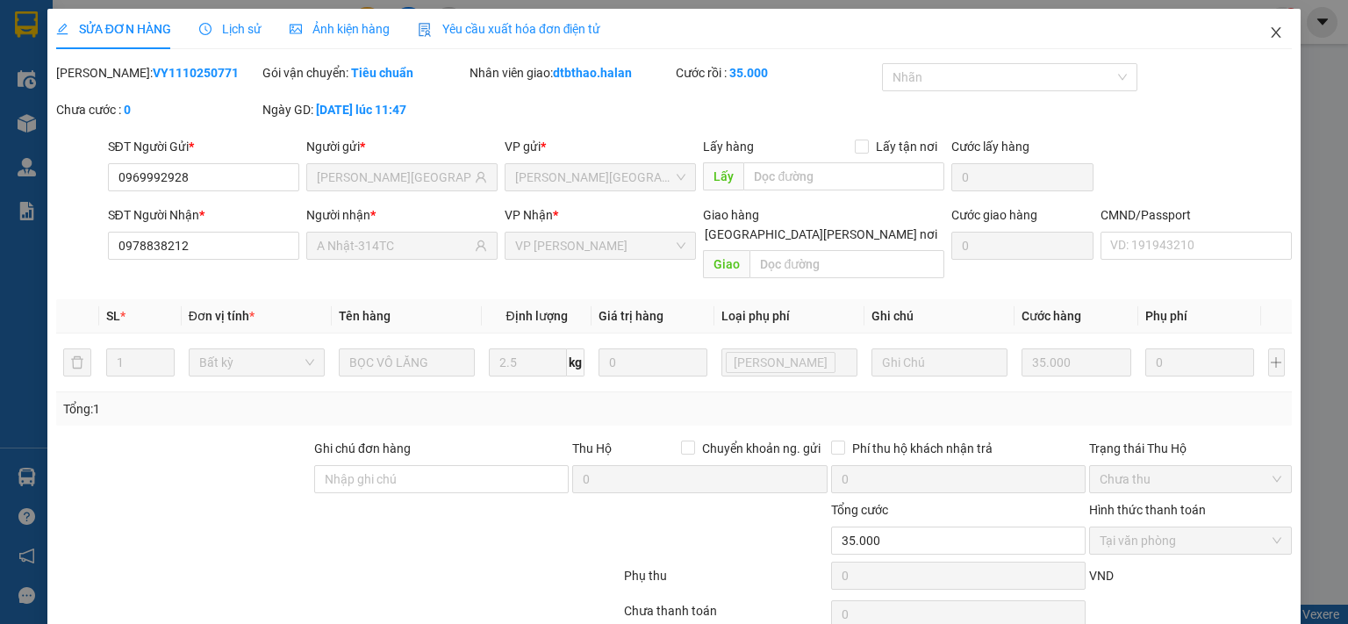
click at [1269, 31] on icon "close" at bounding box center [1276, 32] width 14 height 14
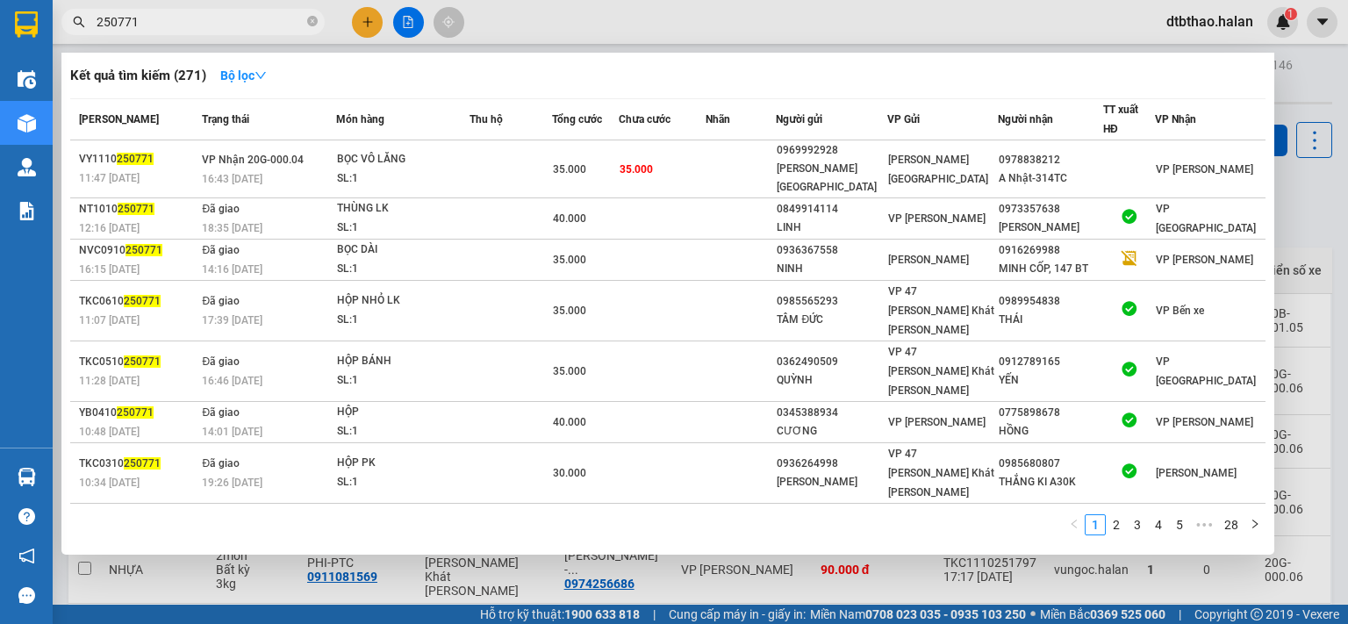
drag, startPoint x: 112, startPoint y: 20, endPoint x: 207, endPoint y: 30, distance: 95.3
click at [207, 30] on input "250771" at bounding box center [200, 21] width 207 height 19
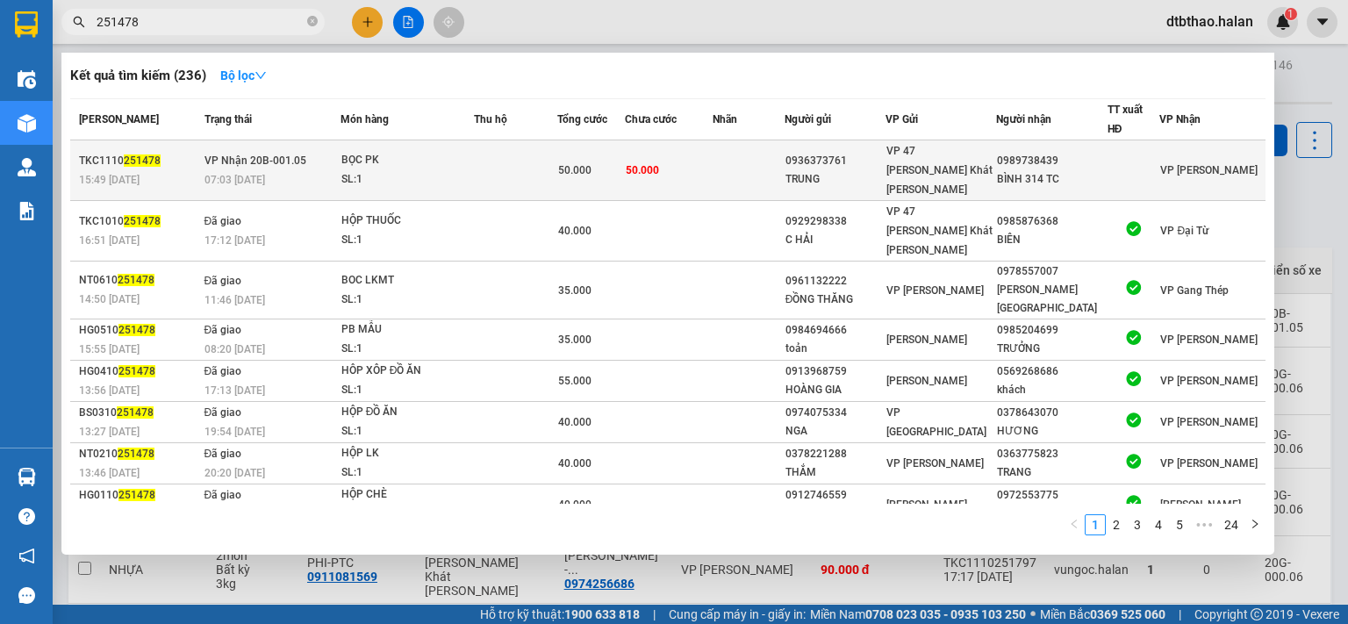
type input "251478"
click at [1081, 170] on div "BÌNH 314 TC" at bounding box center [1051, 179] width 109 height 18
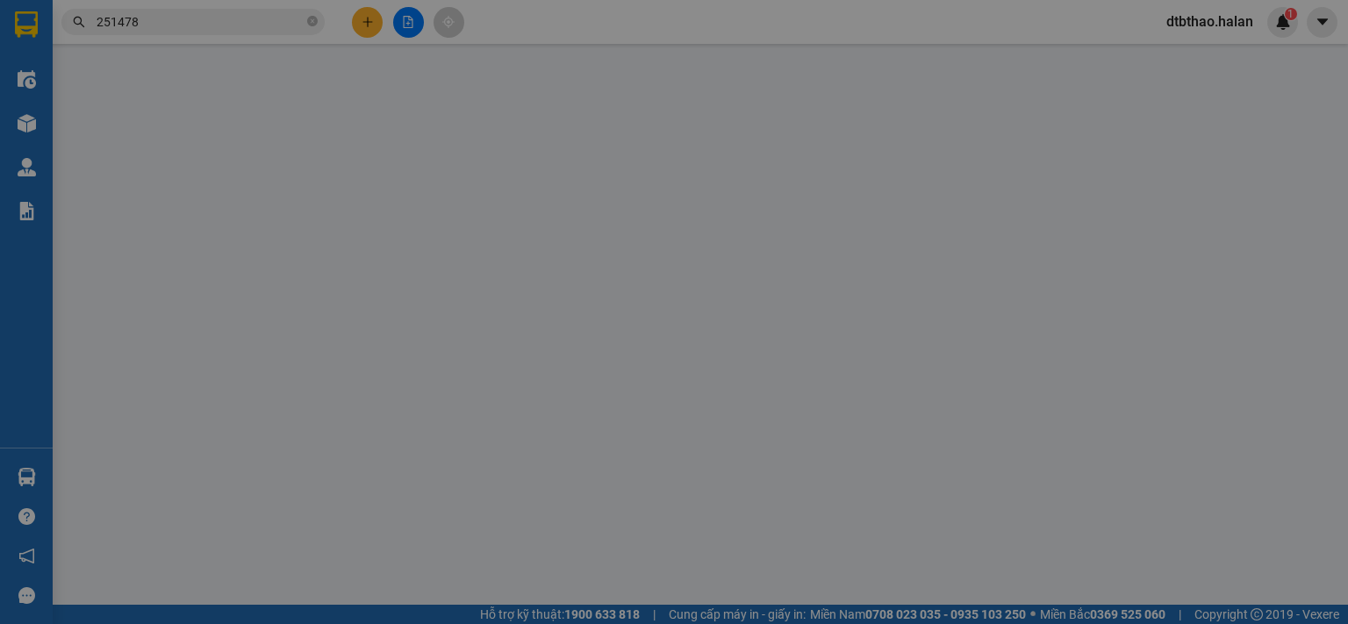
type input "0936373761"
type input "TRUNG"
type input "0989738439"
type input "BÌNH 314 TC"
type input "0"
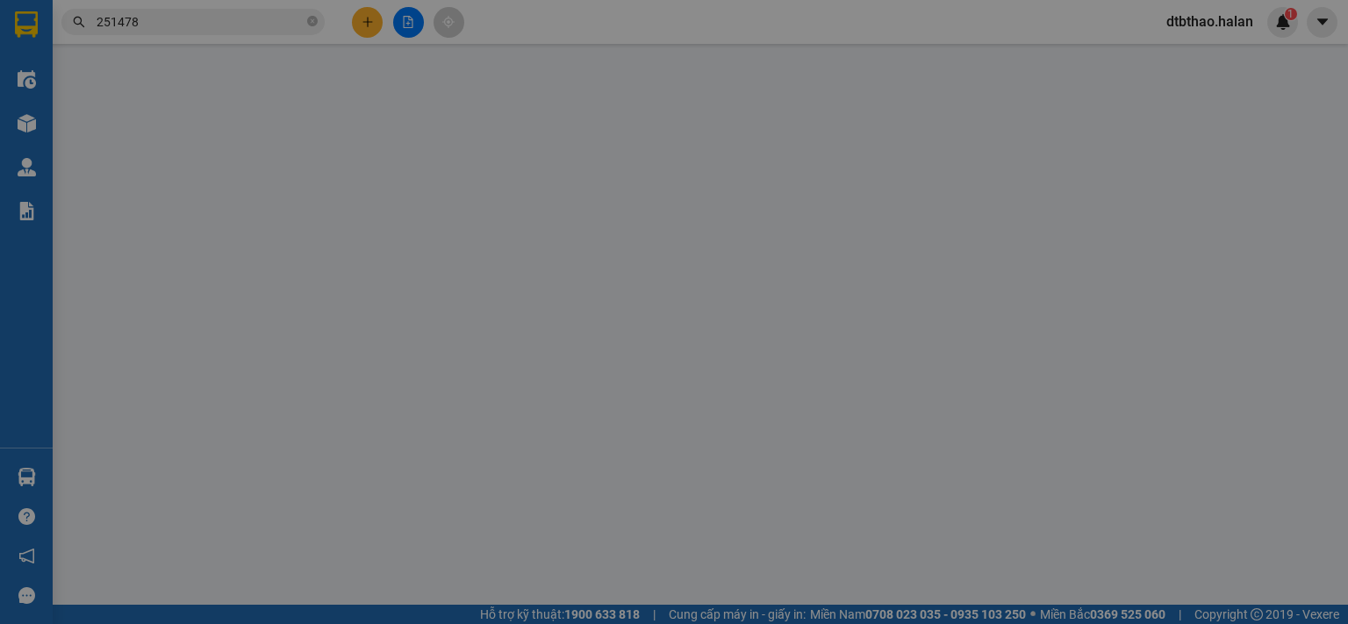
type input "50.000"
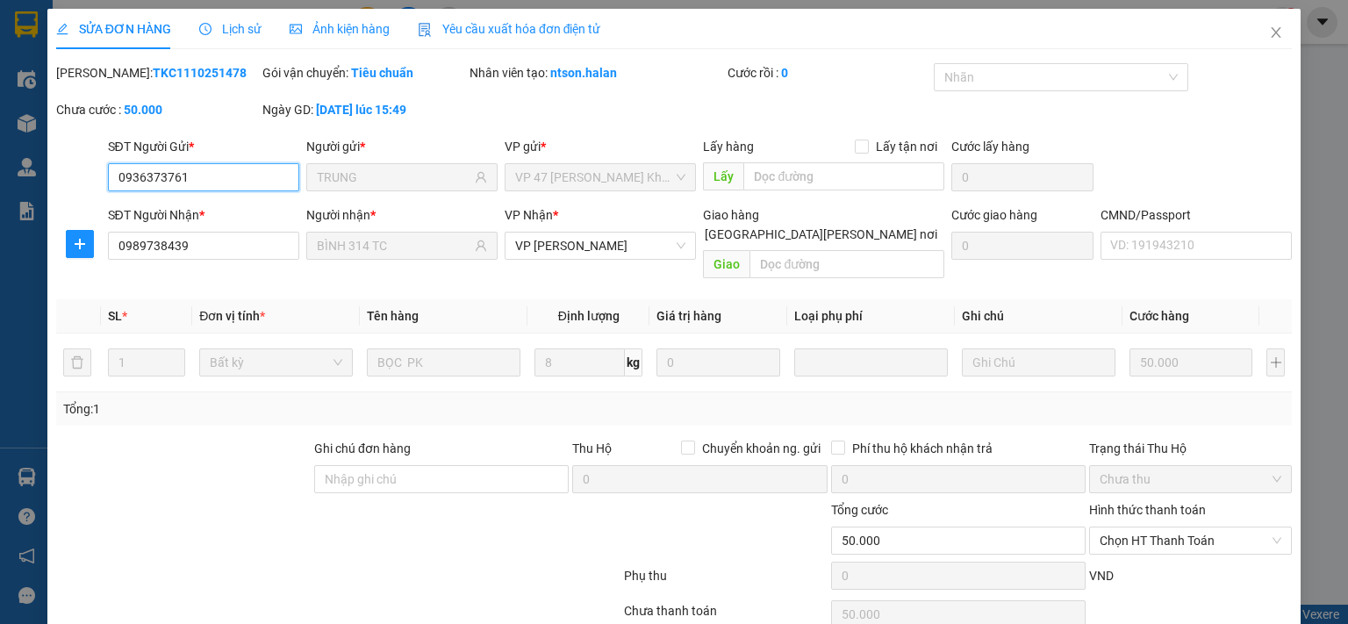
scroll to position [62, 0]
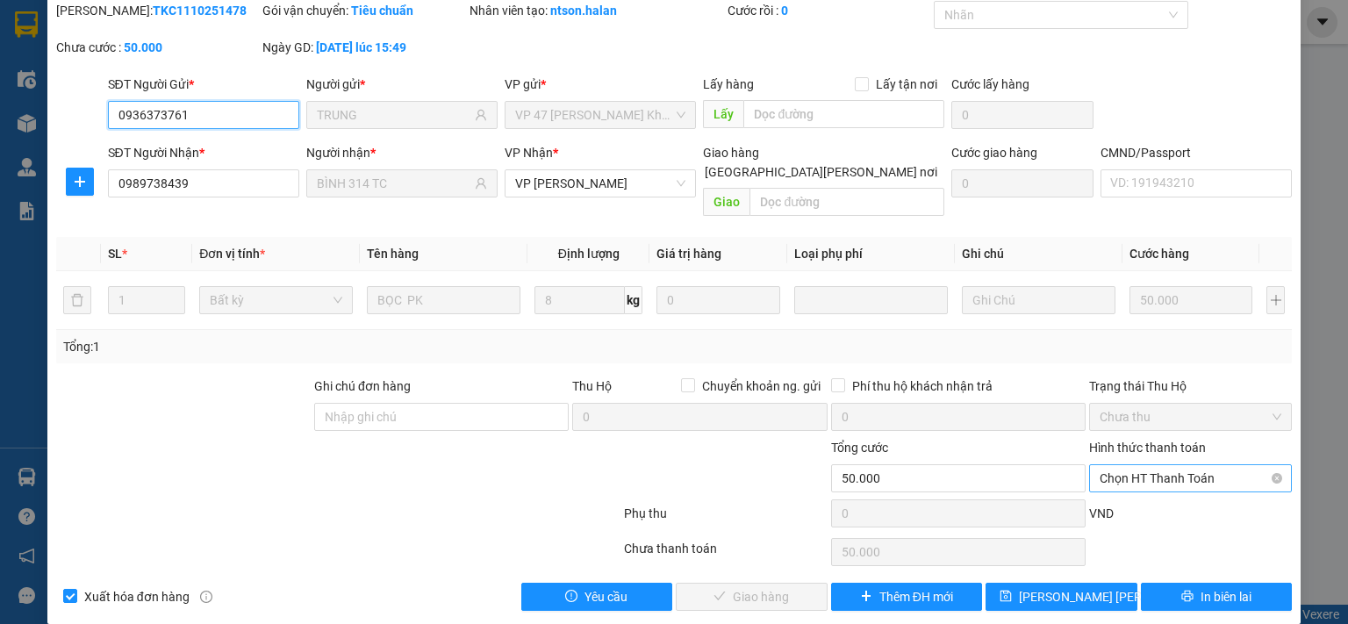
click at [1159, 465] on span "Chọn HT Thanh Toán" at bounding box center [1190, 478] width 182 height 26
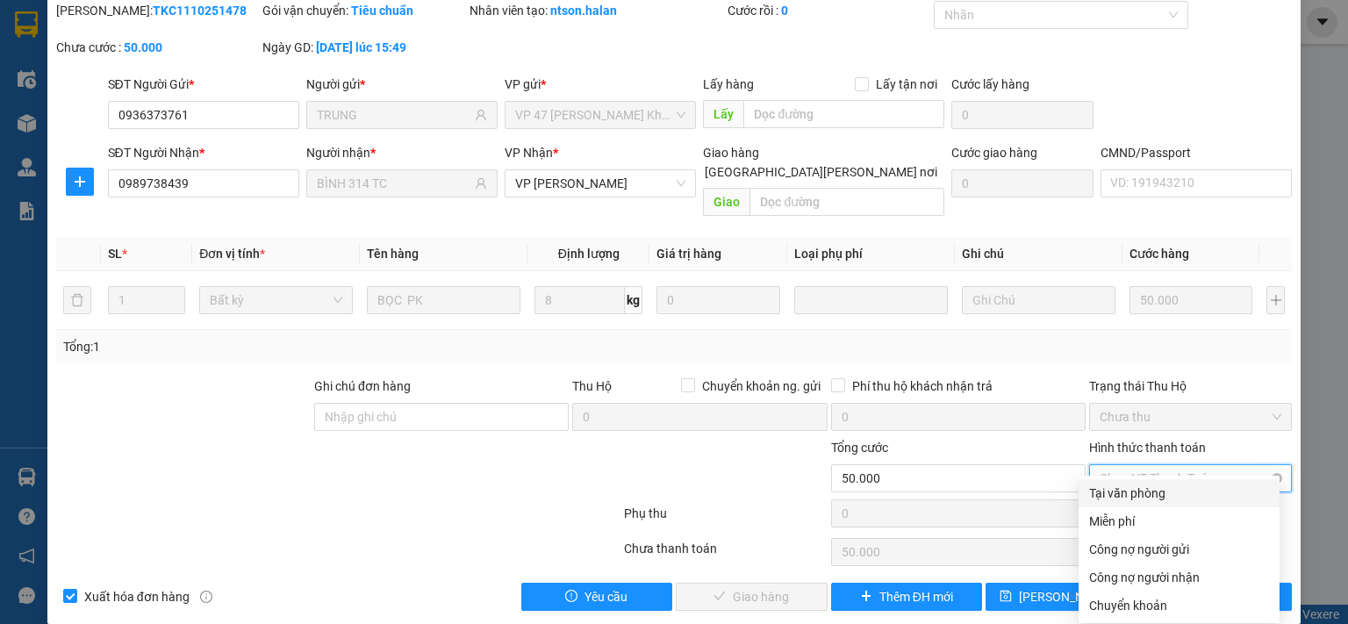
click at [1142, 500] on div "Tại văn phòng" at bounding box center [1179, 492] width 180 height 19
type input "0"
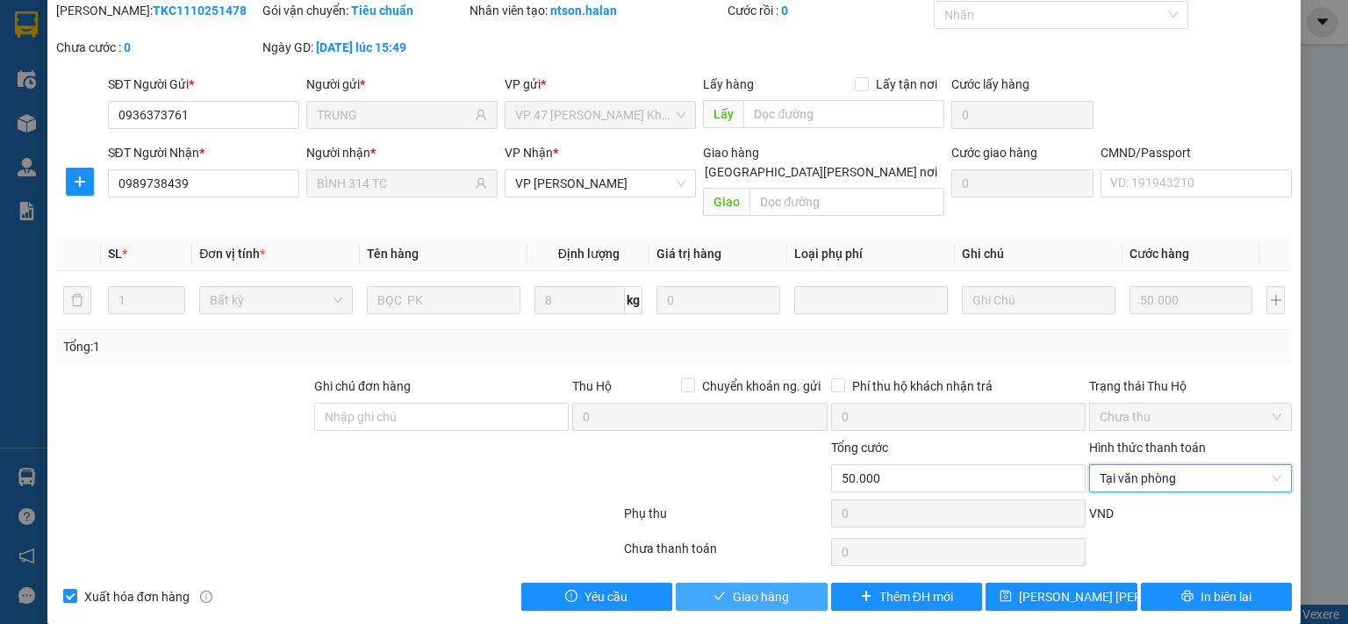
click at [790, 583] on button "Giao hàng" at bounding box center [752, 597] width 152 height 28
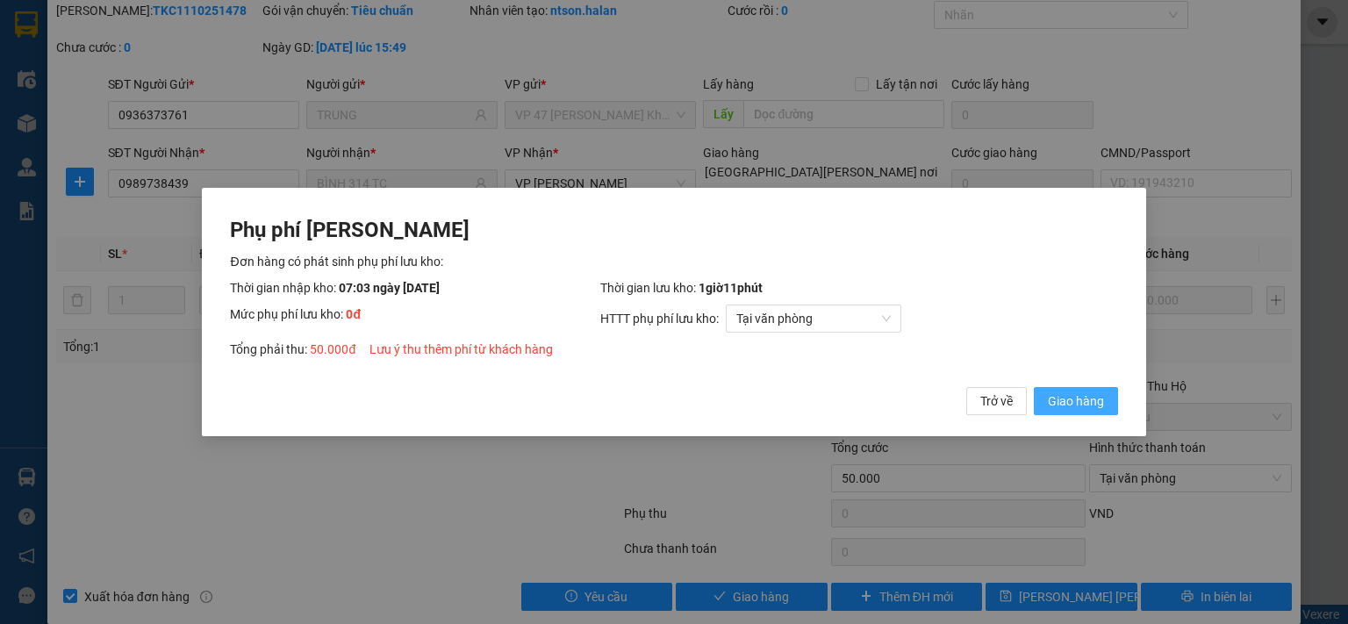
click at [1072, 404] on span "Giao hàng" at bounding box center [1076, 400] width 56 height 19
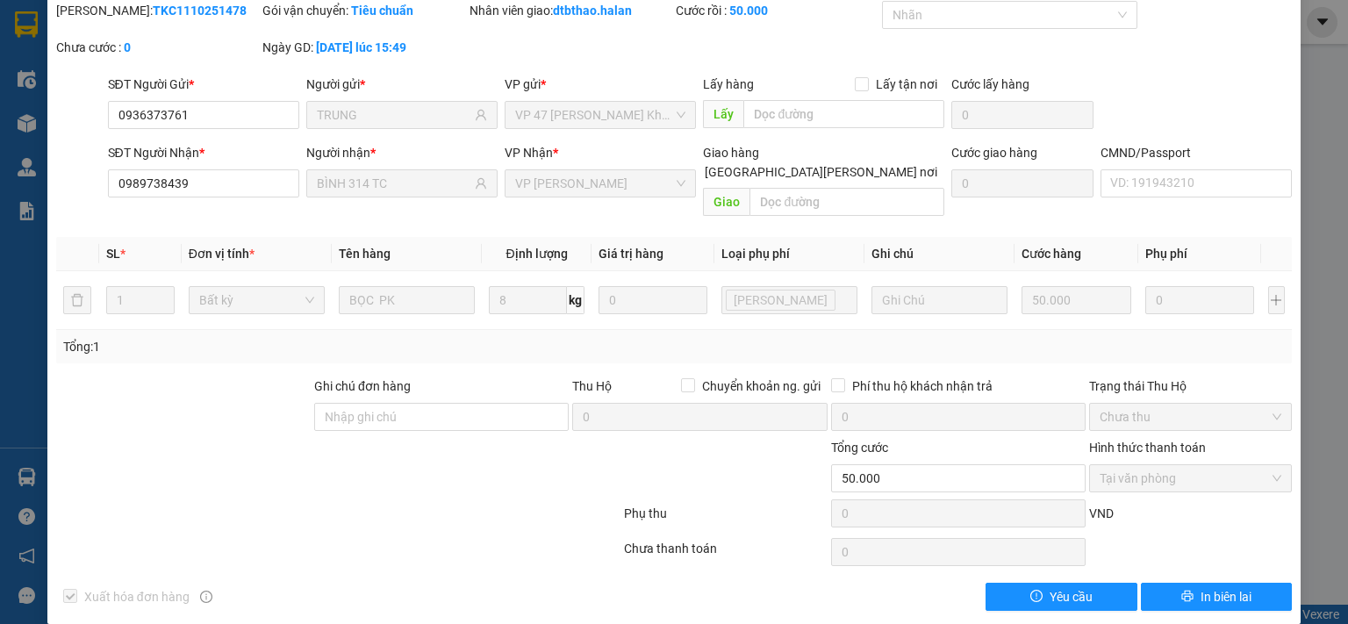
scroll to position [0, 0]
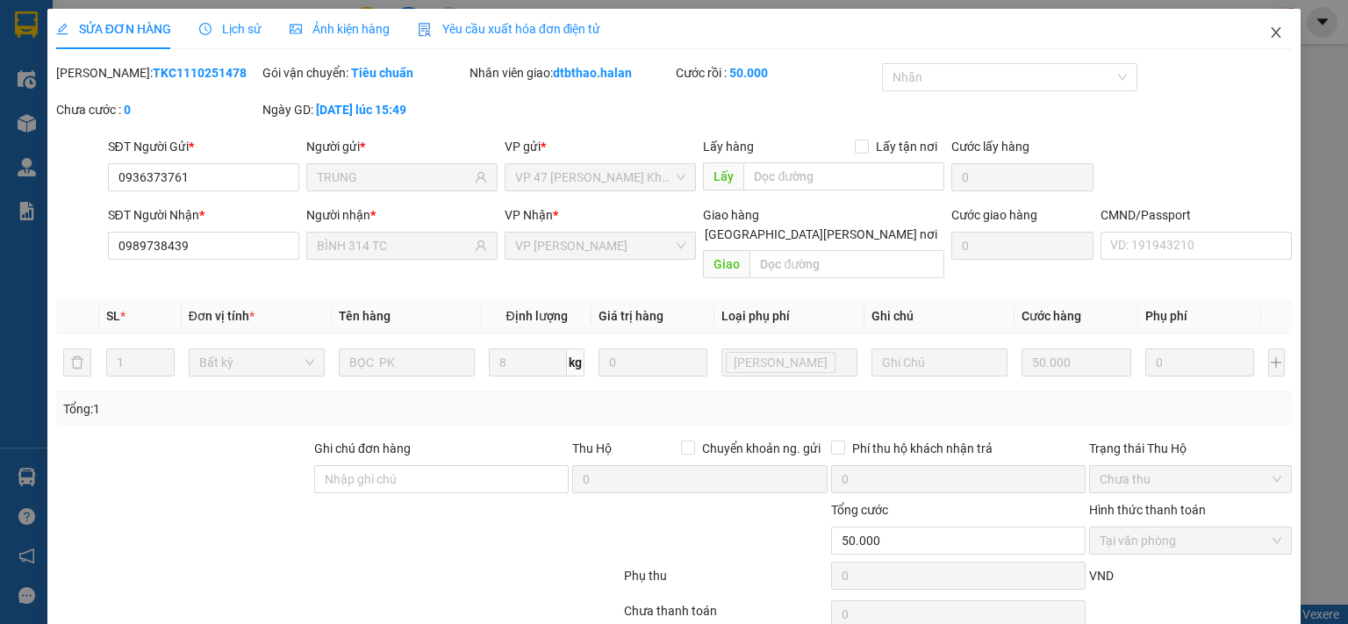
click at [1271, 30] on icon "close" at bounding box center [1276, 32] width 10 height 11
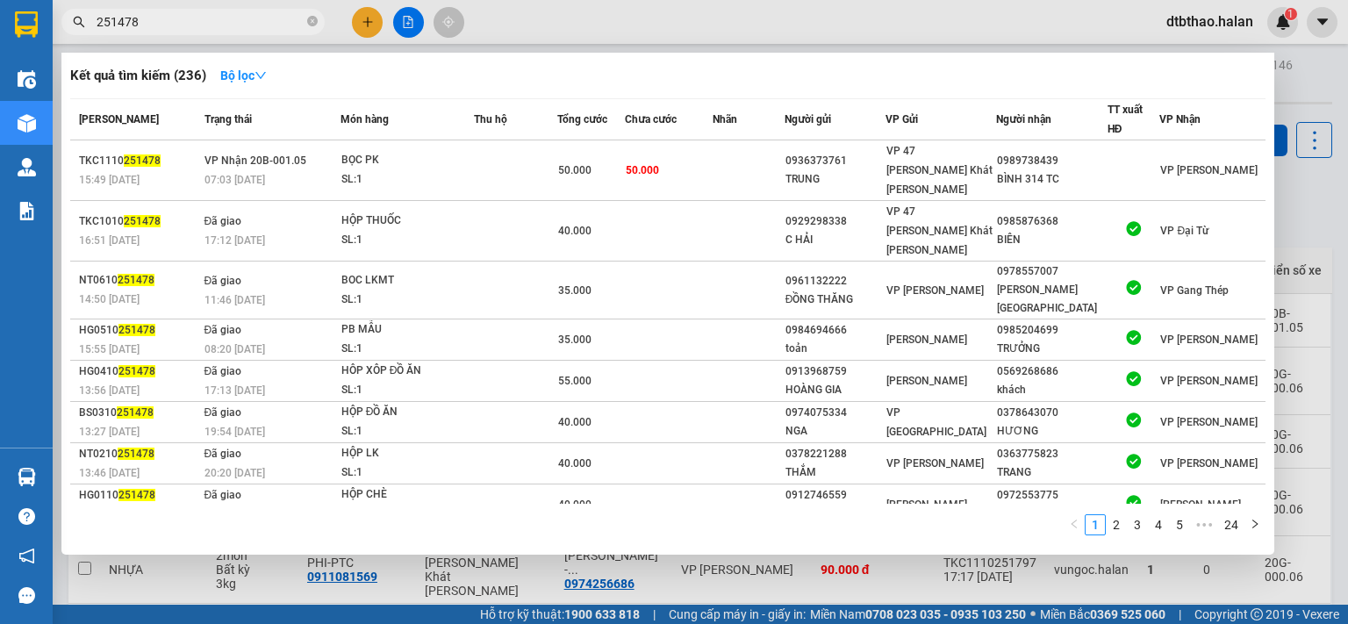
drag, startPoint x: 111, startPoint y: 20, endPoint x: 162, endPoint y: 20, distance: 51.8
click at [162, 20] on input "251478" at bounding box center [200, 21] width 207 height 19
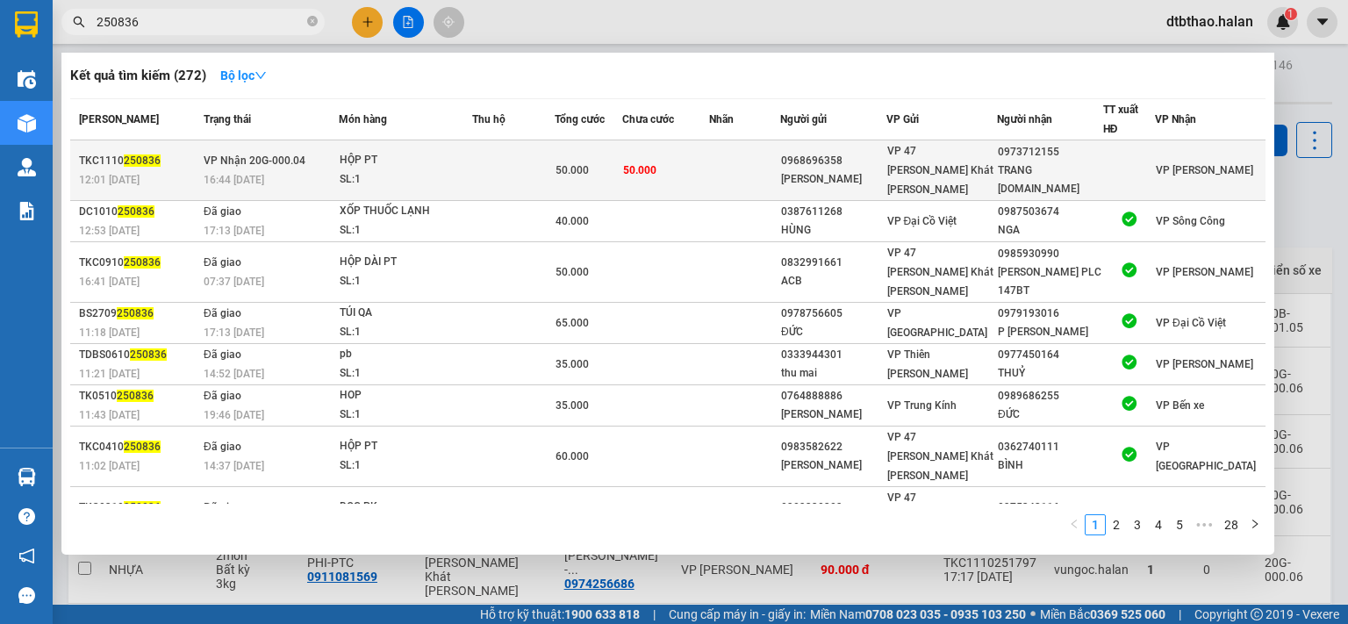
type input "250836"
click at [1067, 161] on div "TRANG [DOMAIN_NAME]" at bounding box center [1050, 179] width 104 height 37
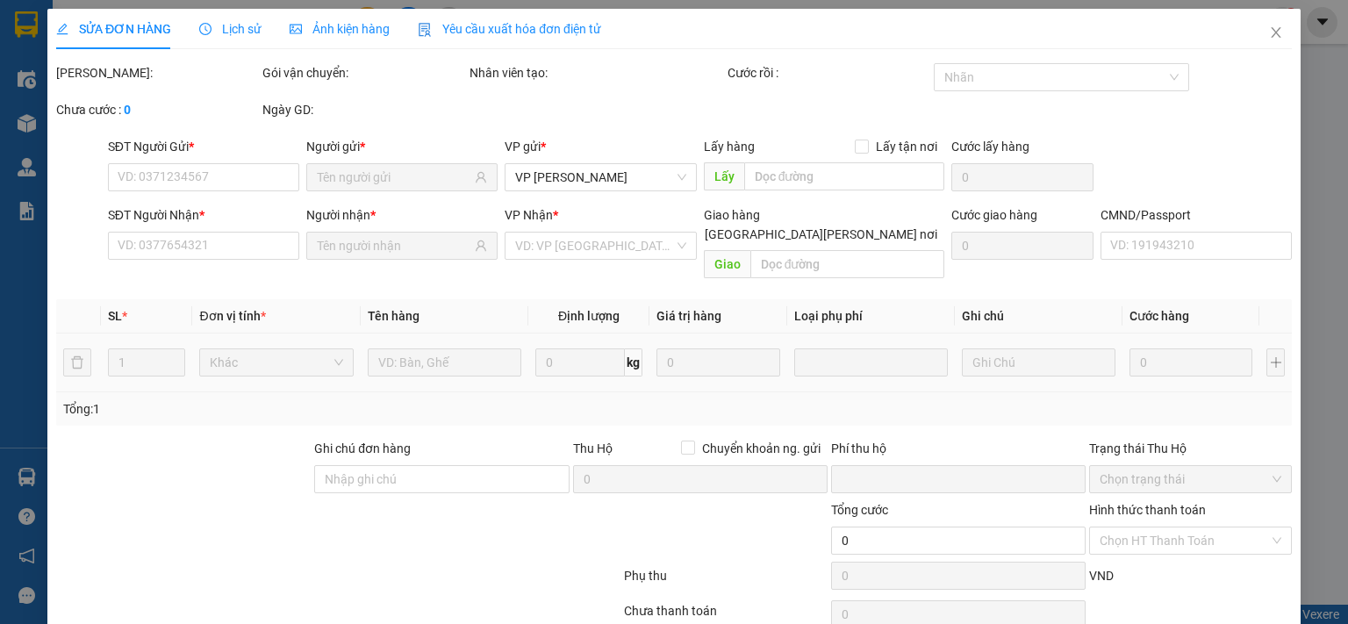
type input "0968696358"
type input "[PERSON_NAME]"
type input "0973712155"
type input "TRANG [DOMAIN_NAME]"
type input "0"
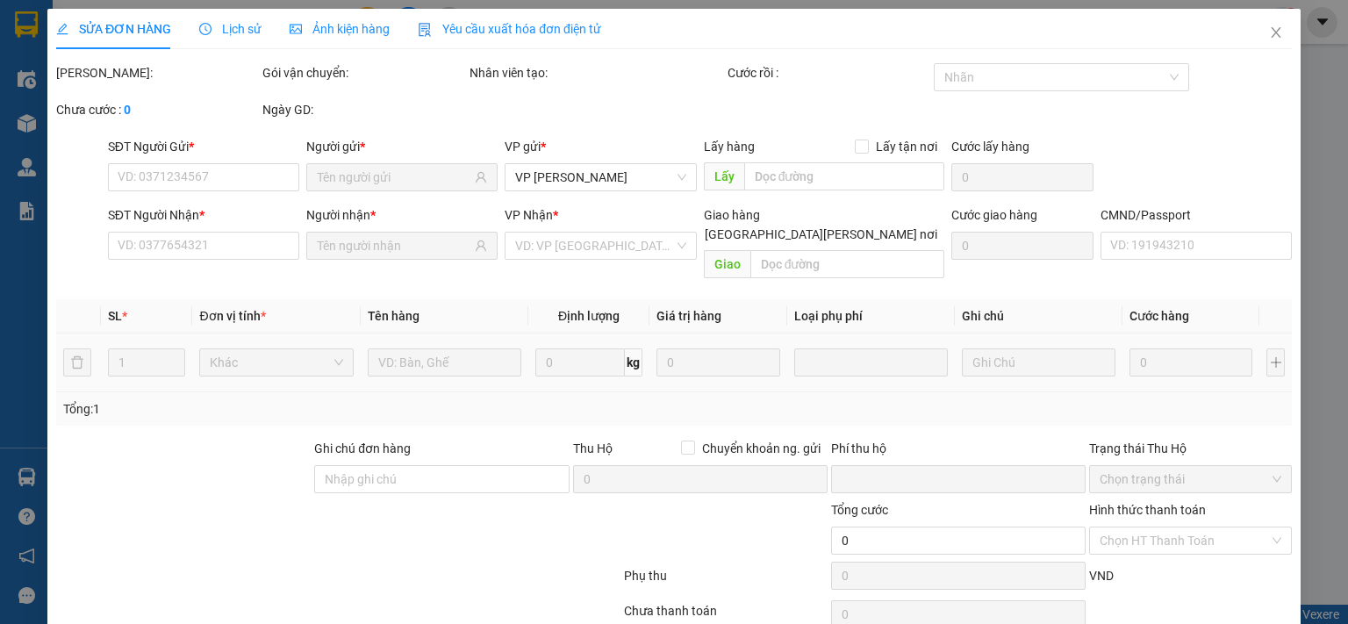
type input "50.000"
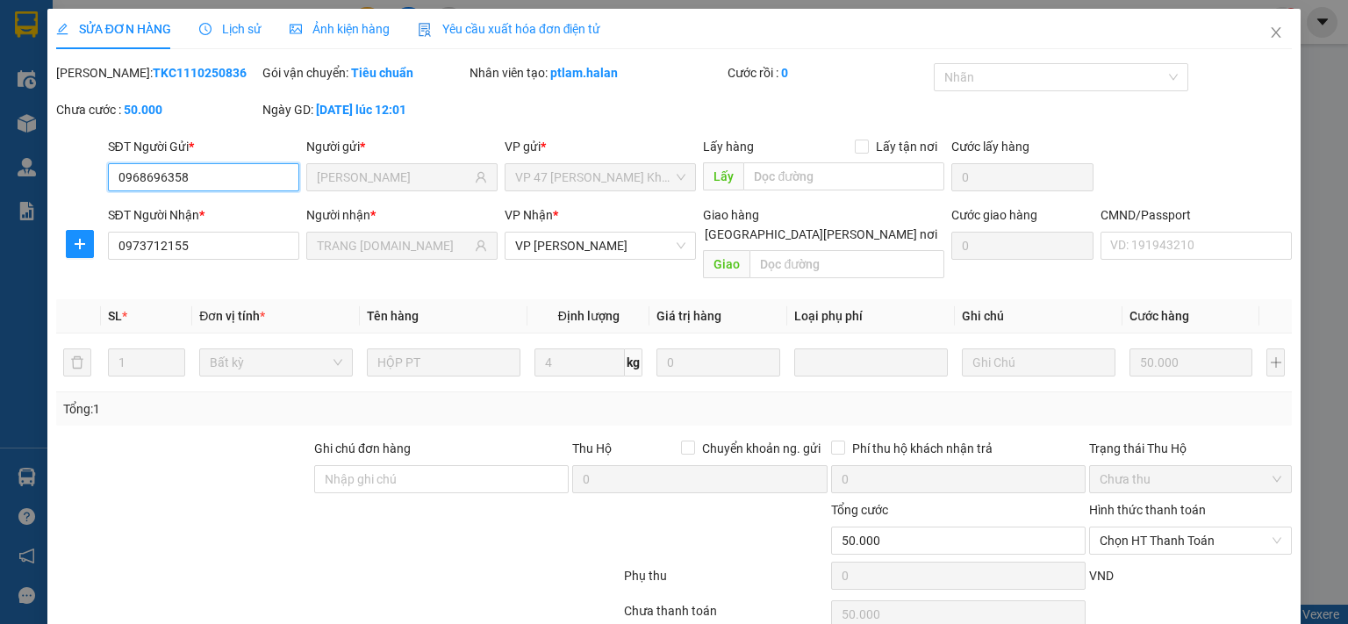
scroll to position [62, 0]
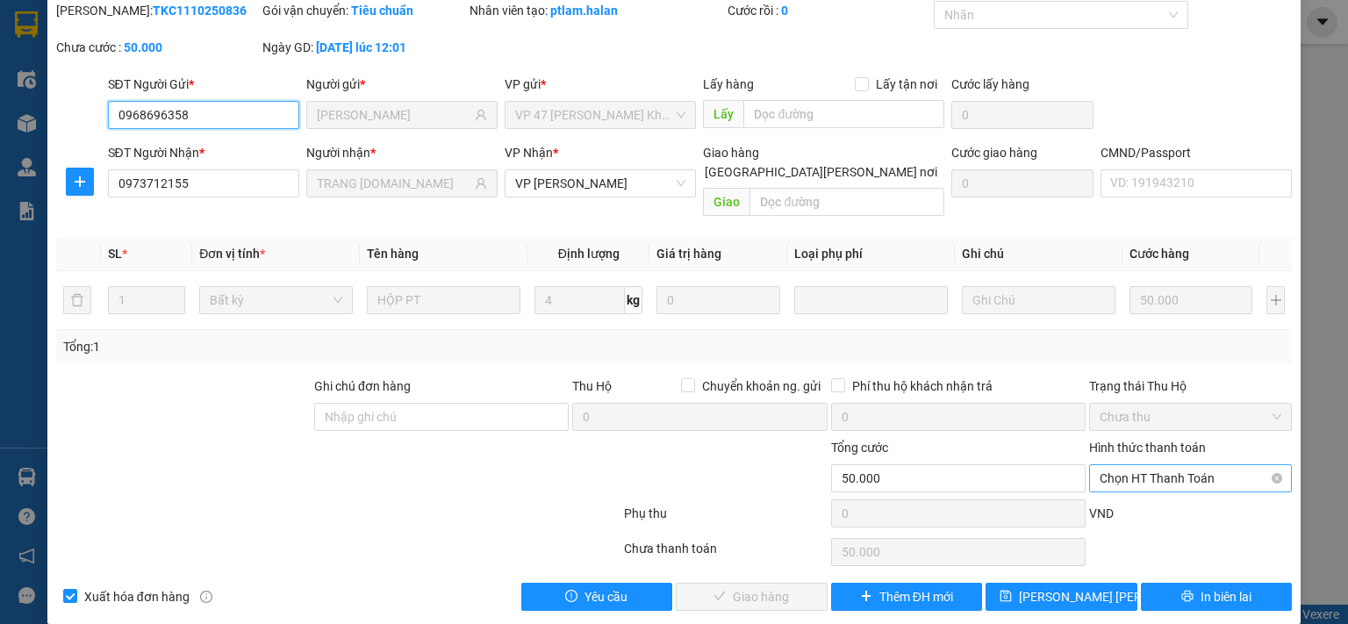
click at [1128, 465] on span "Chọn HT Thanh Toán" at bounding box center [1190, 478] width 182 height 26
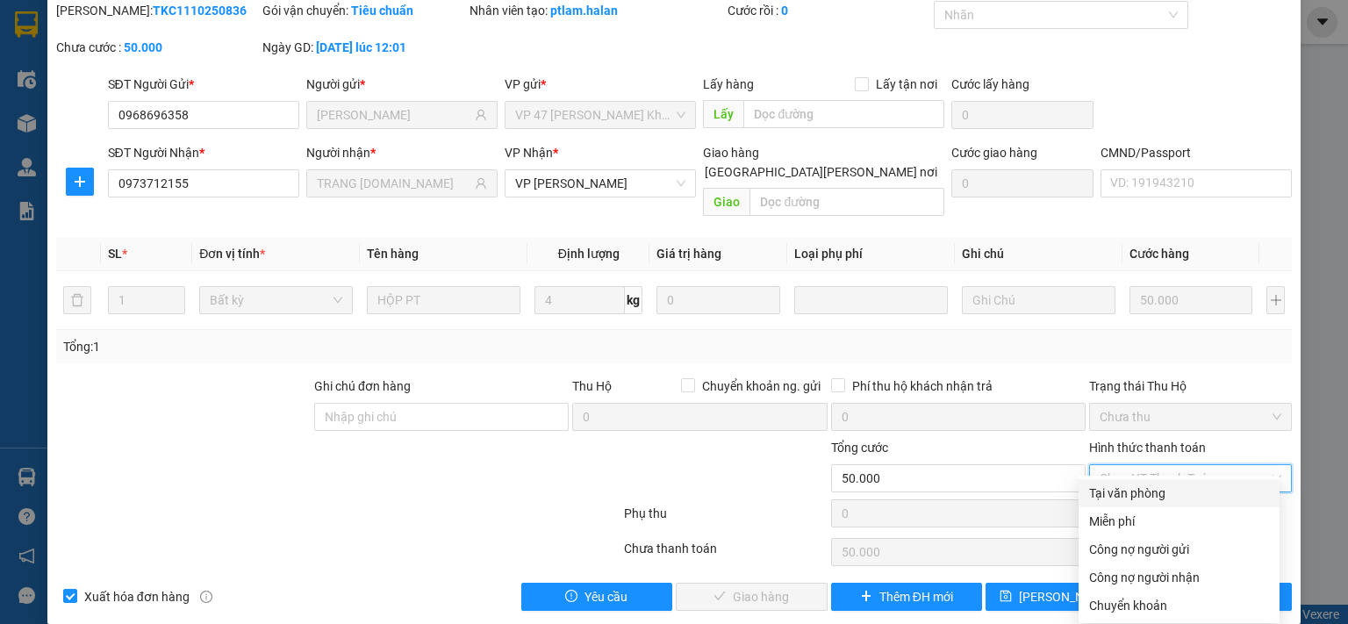
drag, startPoint x: 1126, startPoint y: 491, endPoint x: 1111, endPoint y: 498, distance: 16.1
click at [1126, 492] on div "Tại văn phòng" at bounding box center [1179, 492] width 180 height 19
type input "0"
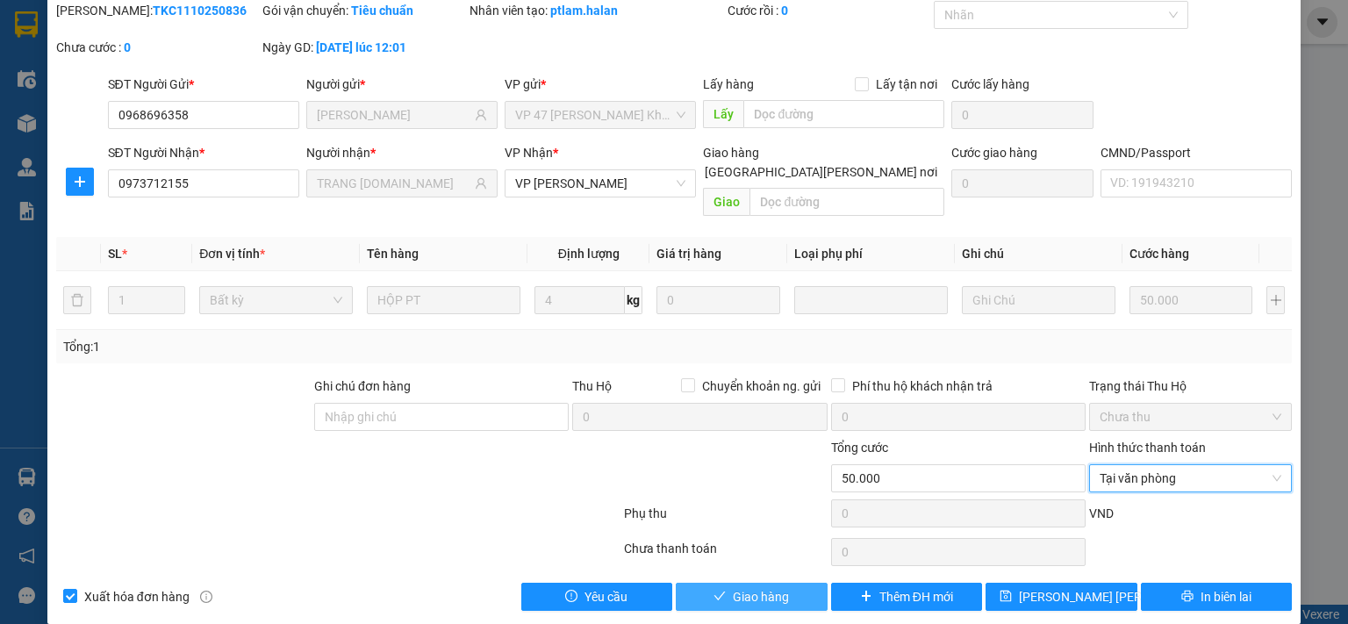
click at [748, 587] on span "Giao hàng" at bounding box center [761, 596] width 56 height 19
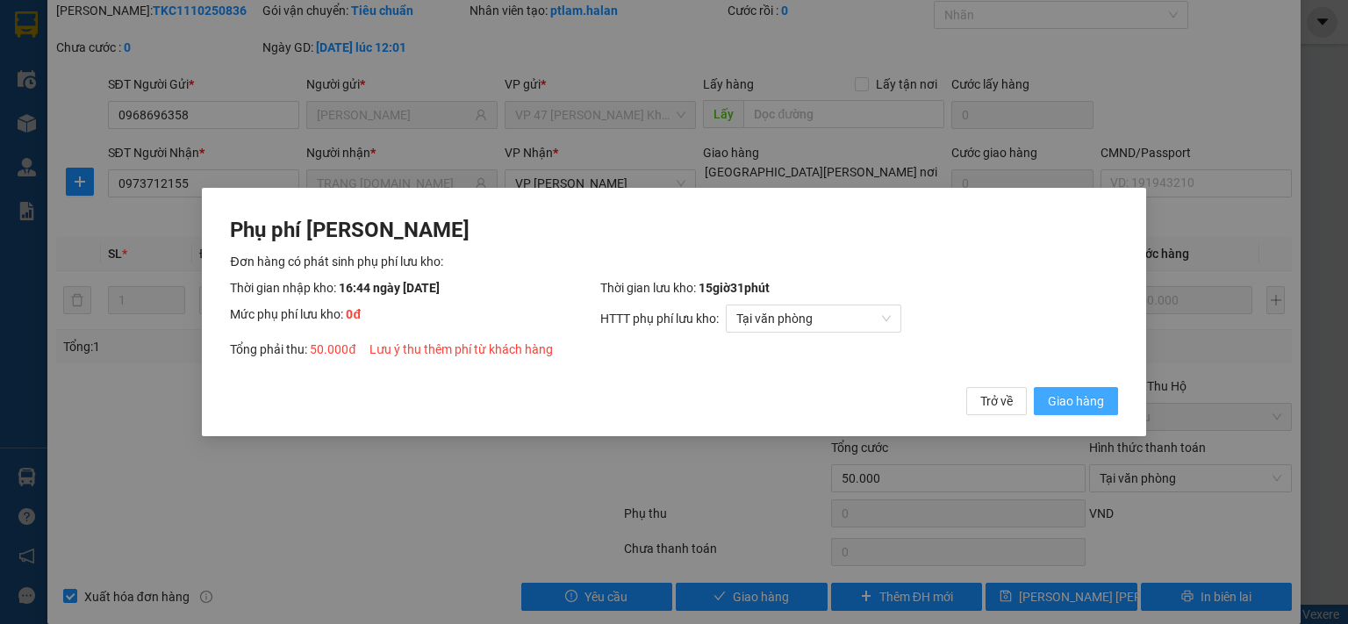
click at [1080, 400] on span "Giao hàng" at bounding box center [1076, 400] width 56 height 19
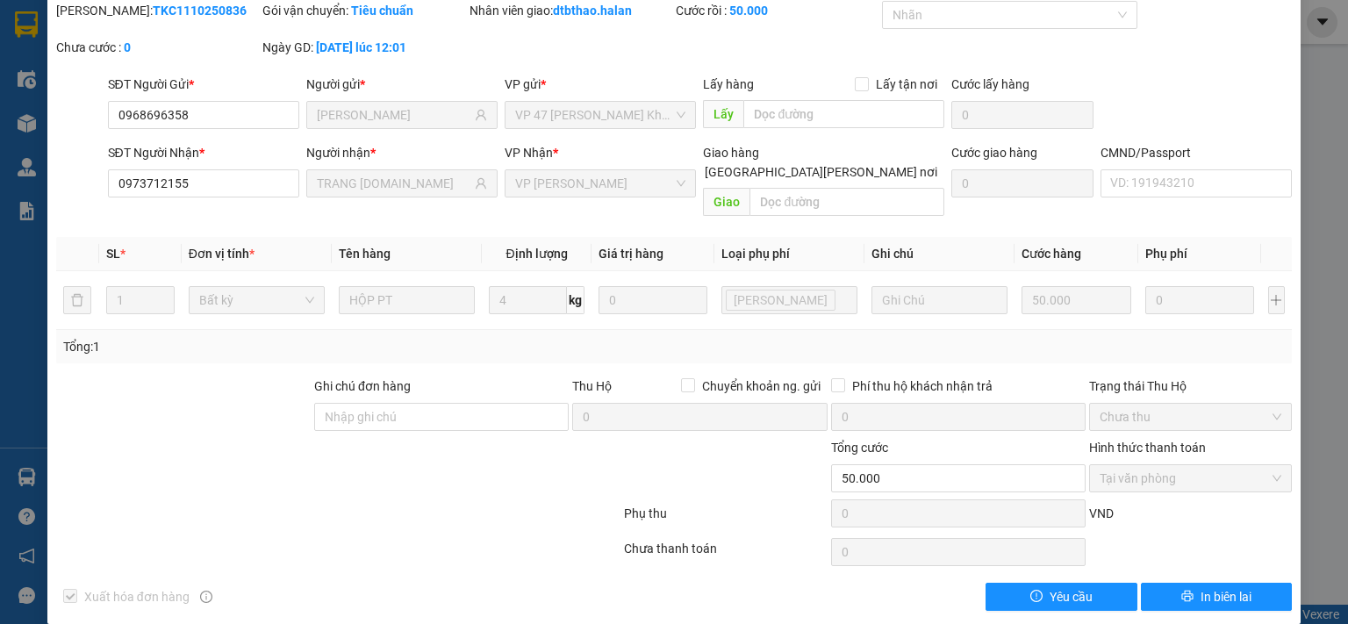
scroll to position [0, 0]
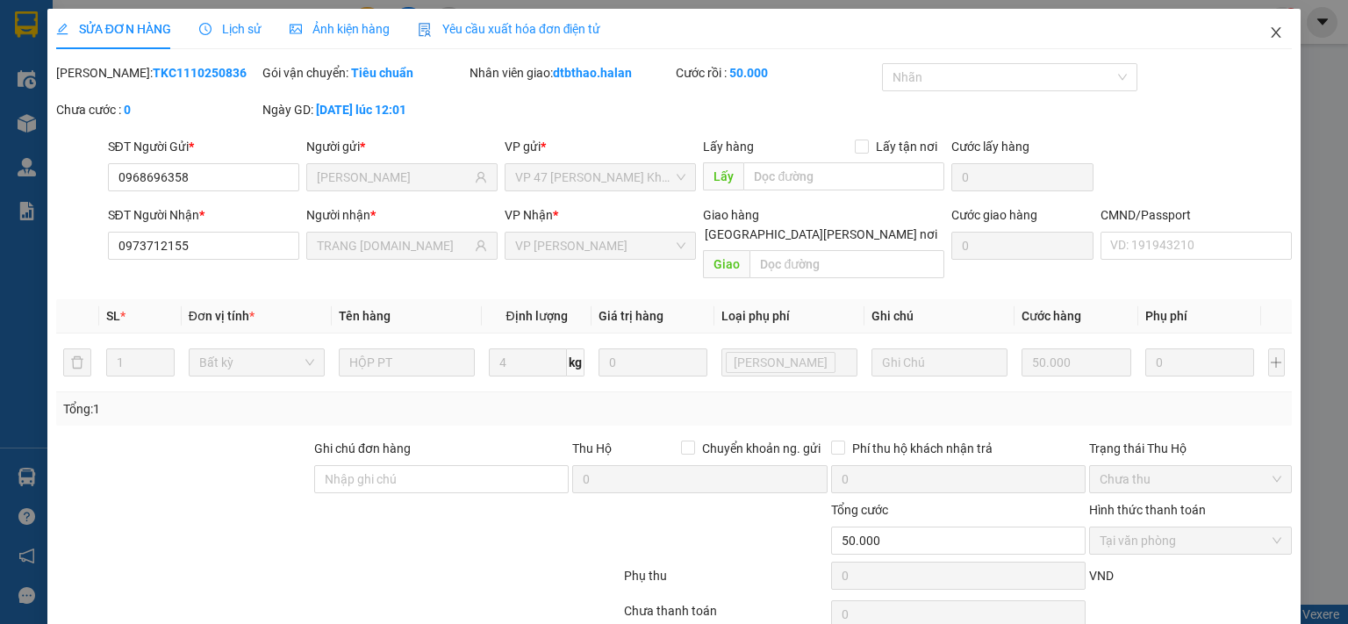
click at [1269, 31] on icon "close" at bounding box center [1276, 32] width 14 height 14
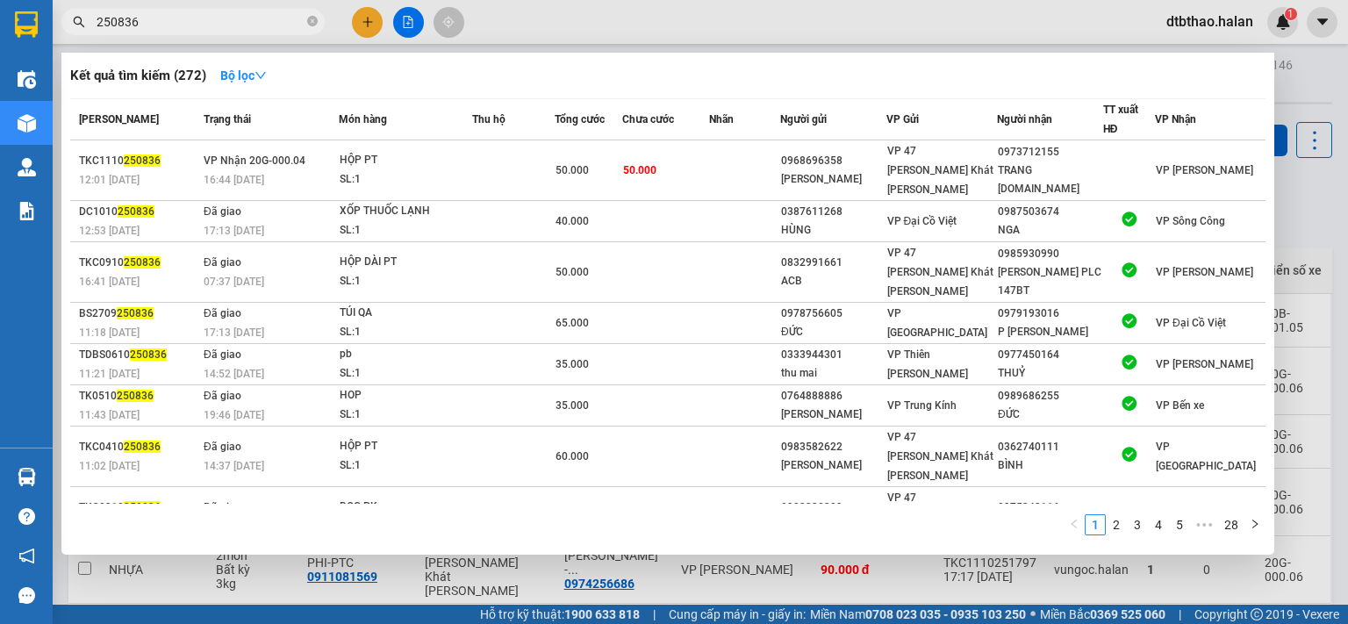
click at [162, 24] on input "250836" at bounding box center [200, 21] width 207 height 19
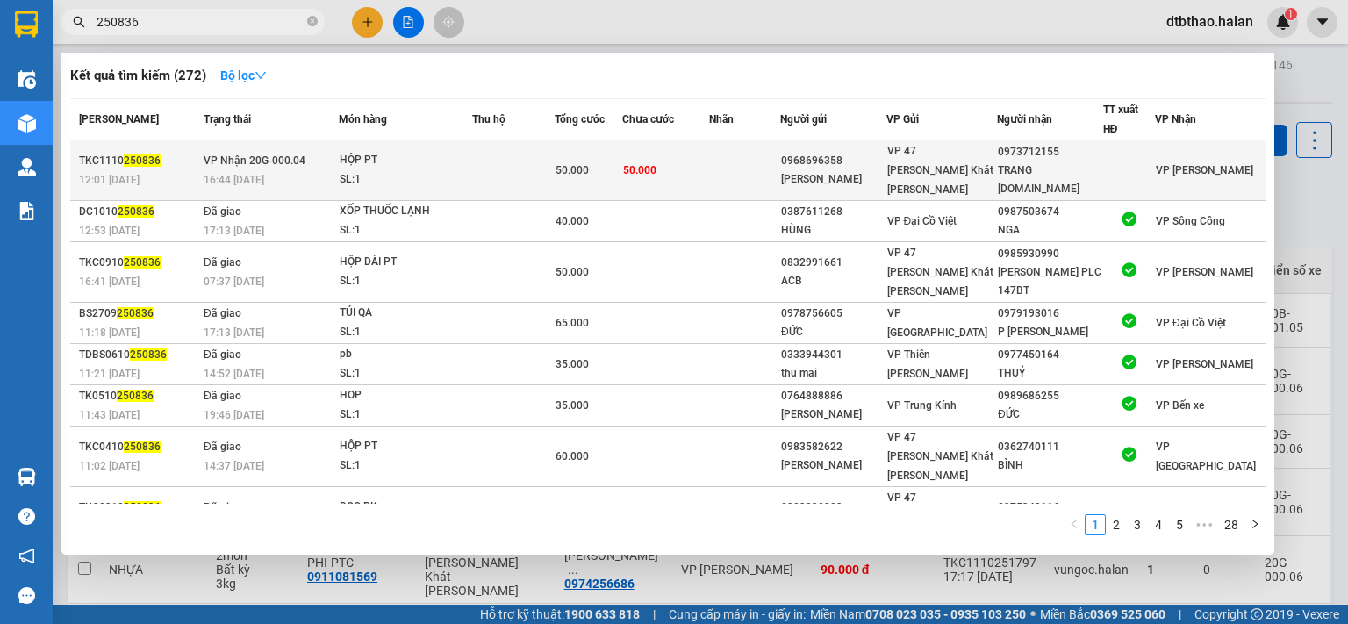
click at [471, 170] on div "SL: 1" at bounding box center [406, 179] width 132 height 19
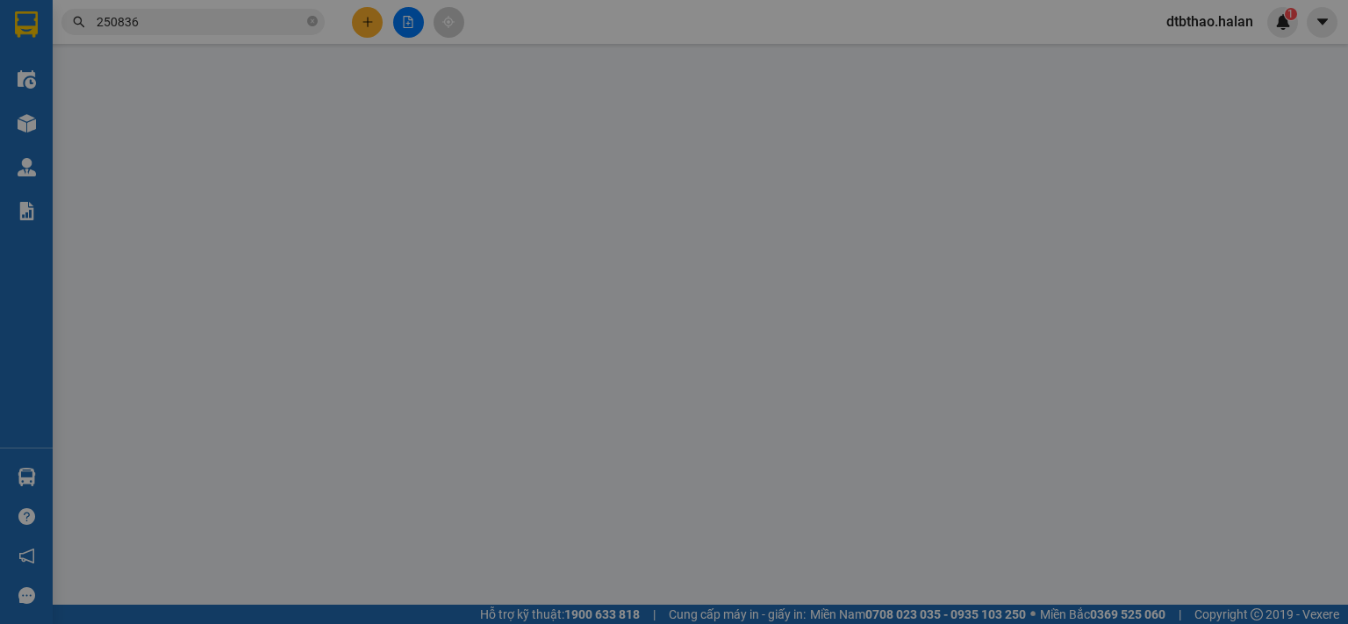
type input "0968696358"
type input "[PERSON_NAME]"
type input "0973712155"
type input "TRANG [DOMAIN_NAME]"
type input "0"
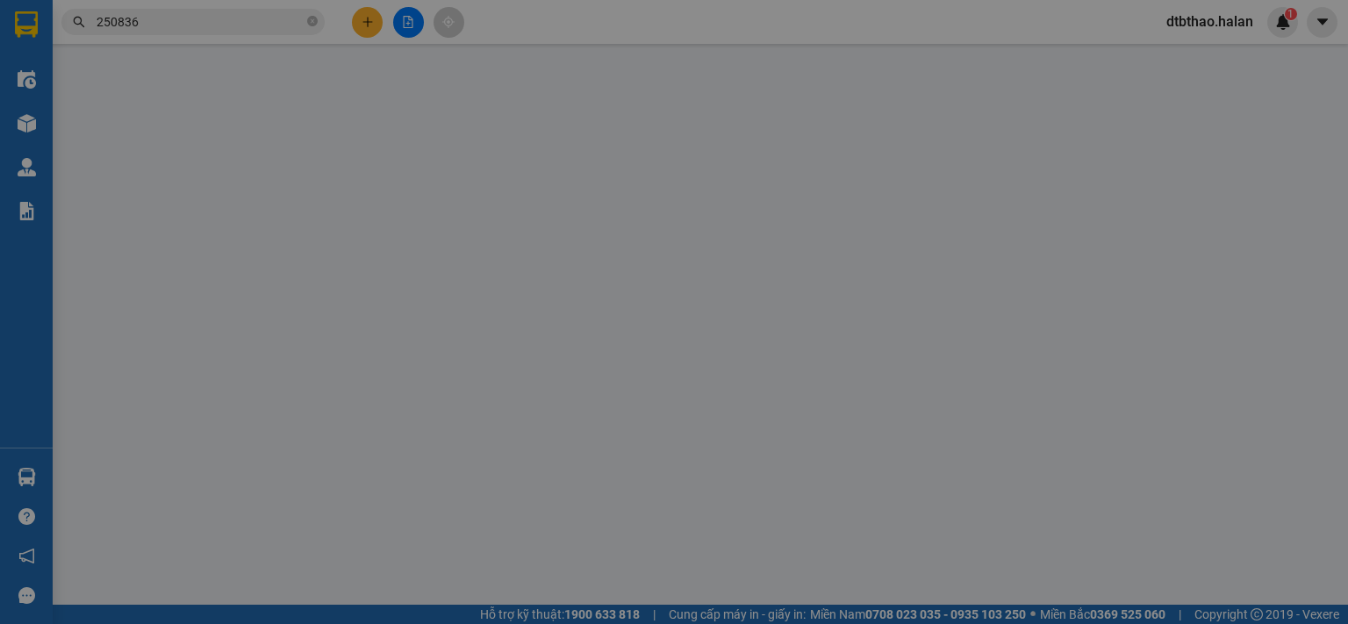
type input "50.000"
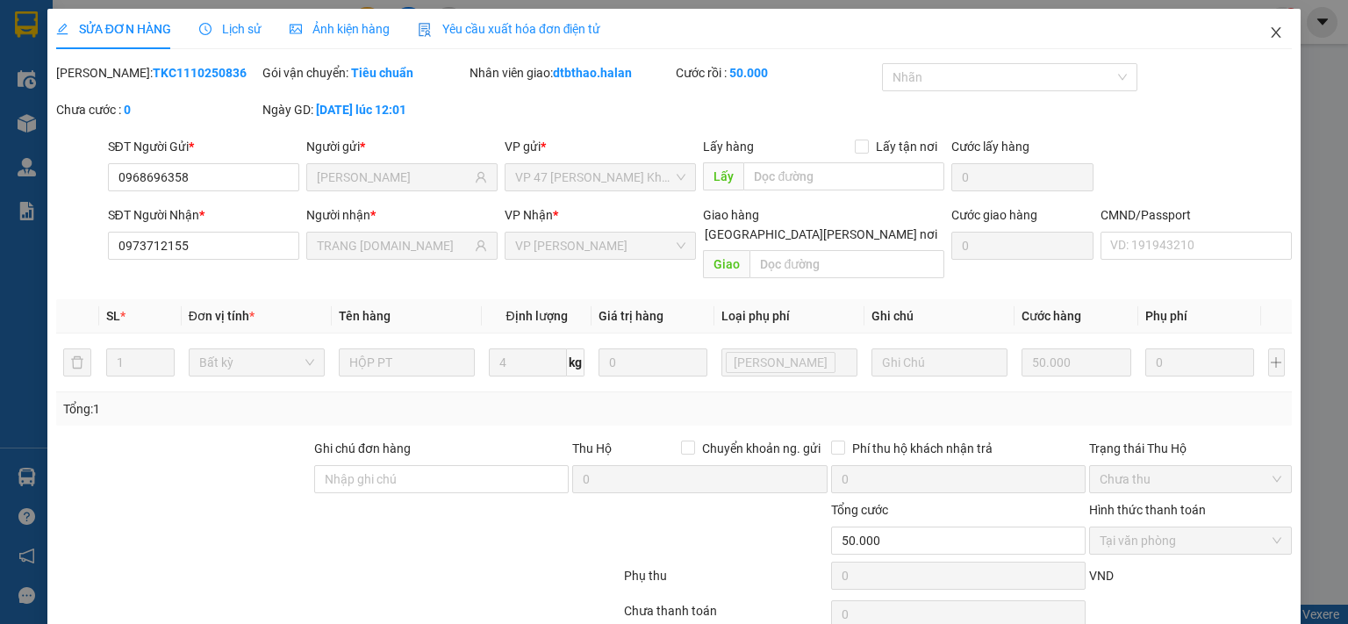
click at [1271, 30] on icon "close" at bounding box center [1276, 32] width 10 height 11
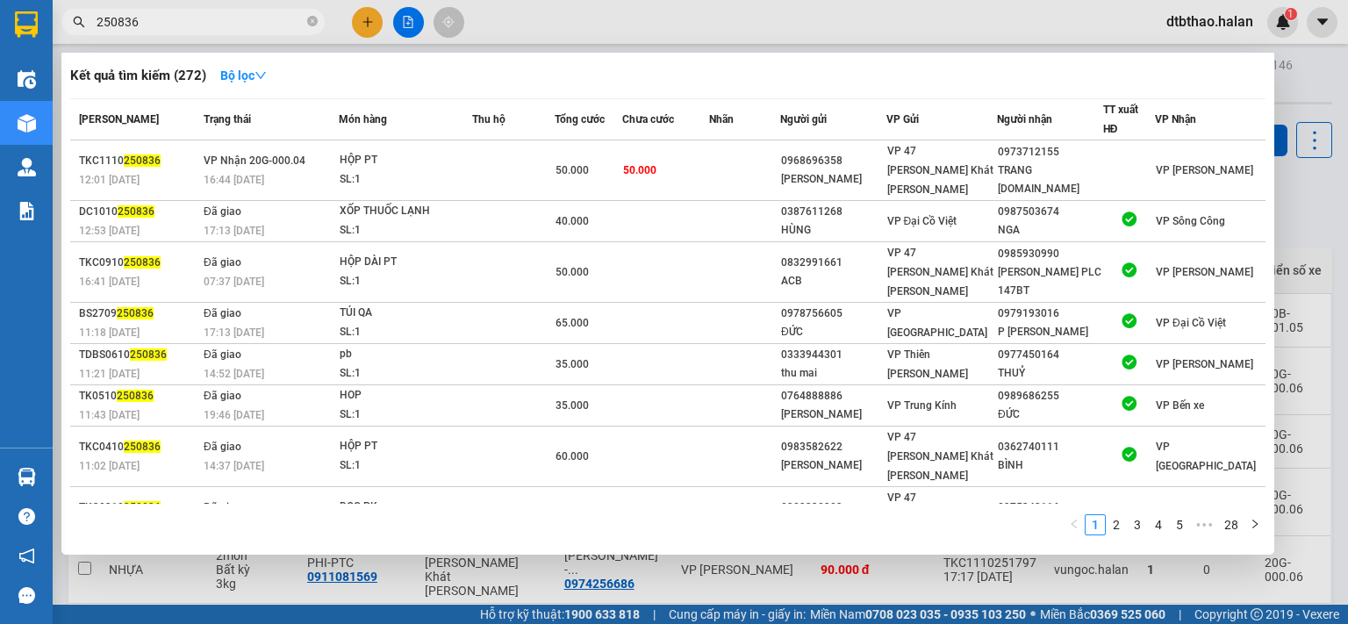
drag, startPoint x: 108, startPoint y: 19, endPoint x: 197, endPoint y: 19, distance: 89.5
click at [197, 19] on input "250836" at bounding box center [200, 21] width 207 height 19
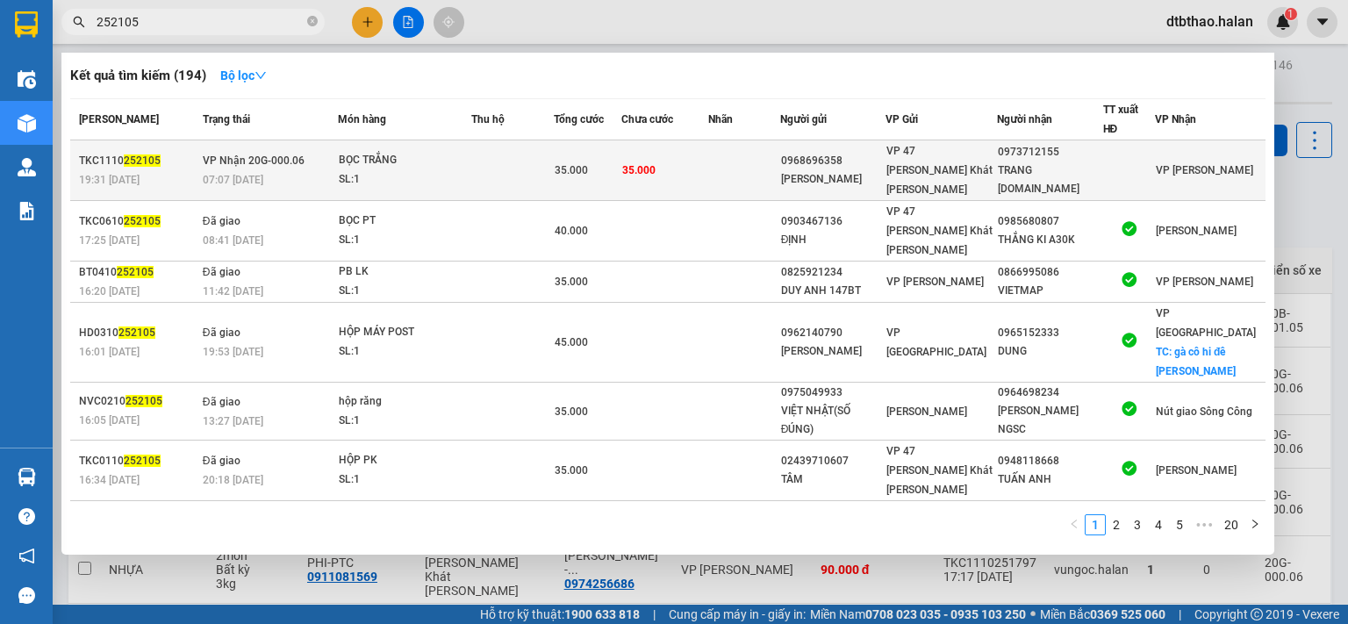
type input "252105"
click at [972, 161] on div "VP 47 [PERSON_NAME] Khát [PERSON_NAME]" at bounding box center [940, 170] width 109 height 58
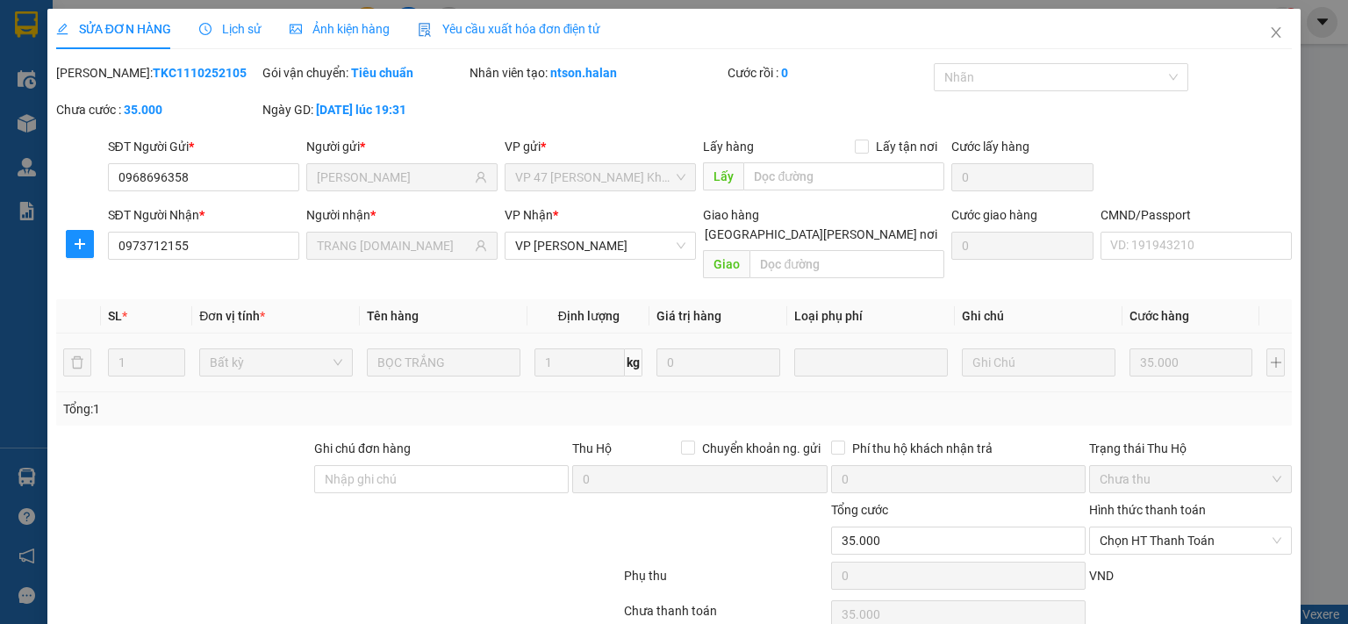
type input "0968696358"
type input "[PERSON_NAME]"
type input "0973712155"
type input "TRANG [DOMAIN_NAME]"
type input "0"
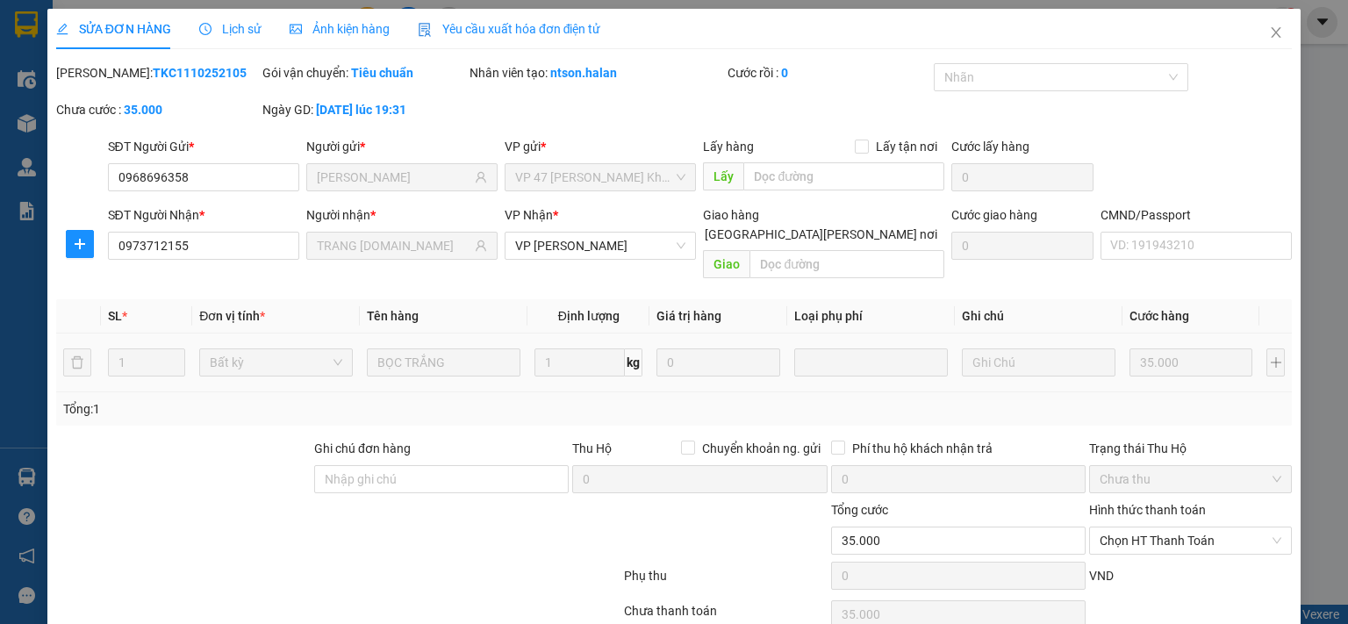
type input "35.000"
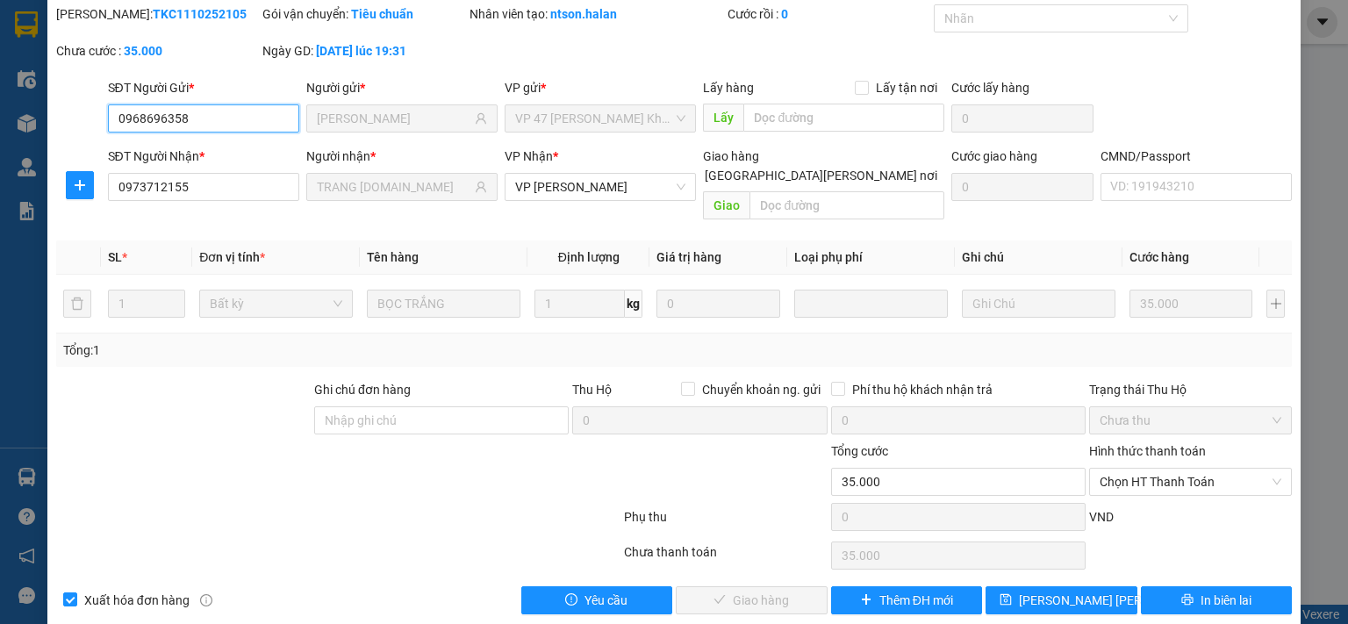
scroll to position [62, 0]
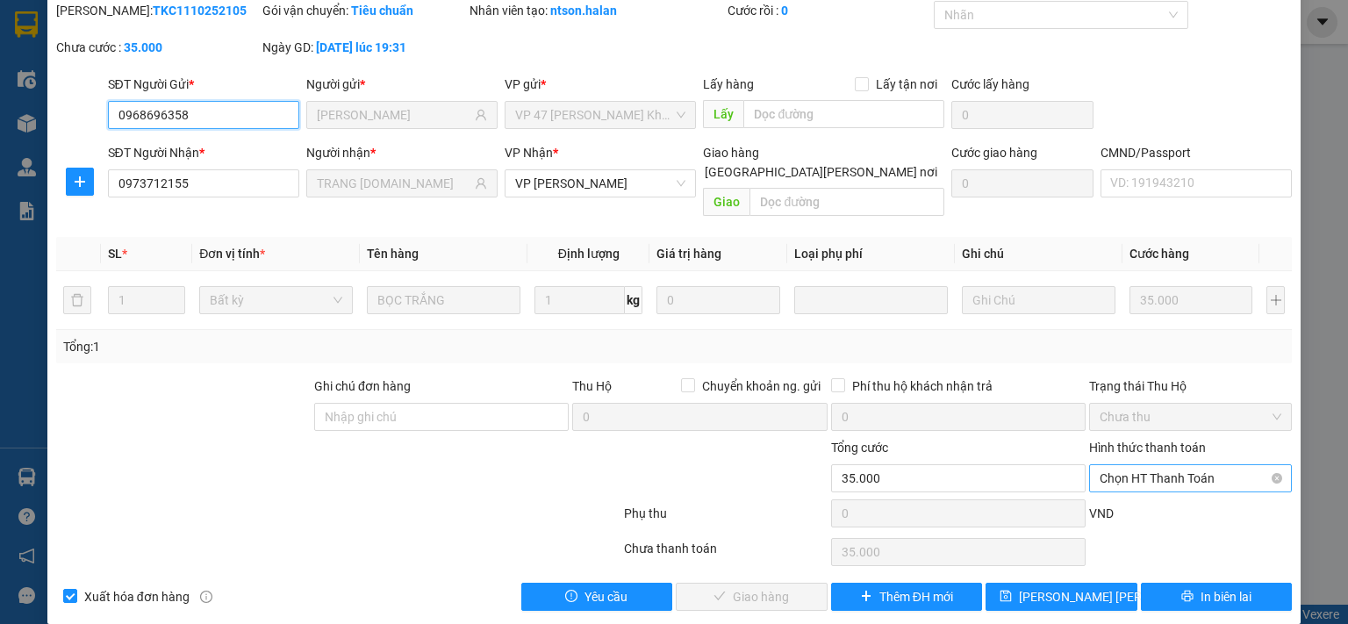
click at [1185, 465] on span "Chọn HT Thanh Toán" at bounding box center [1190, 478] width 182 height 26
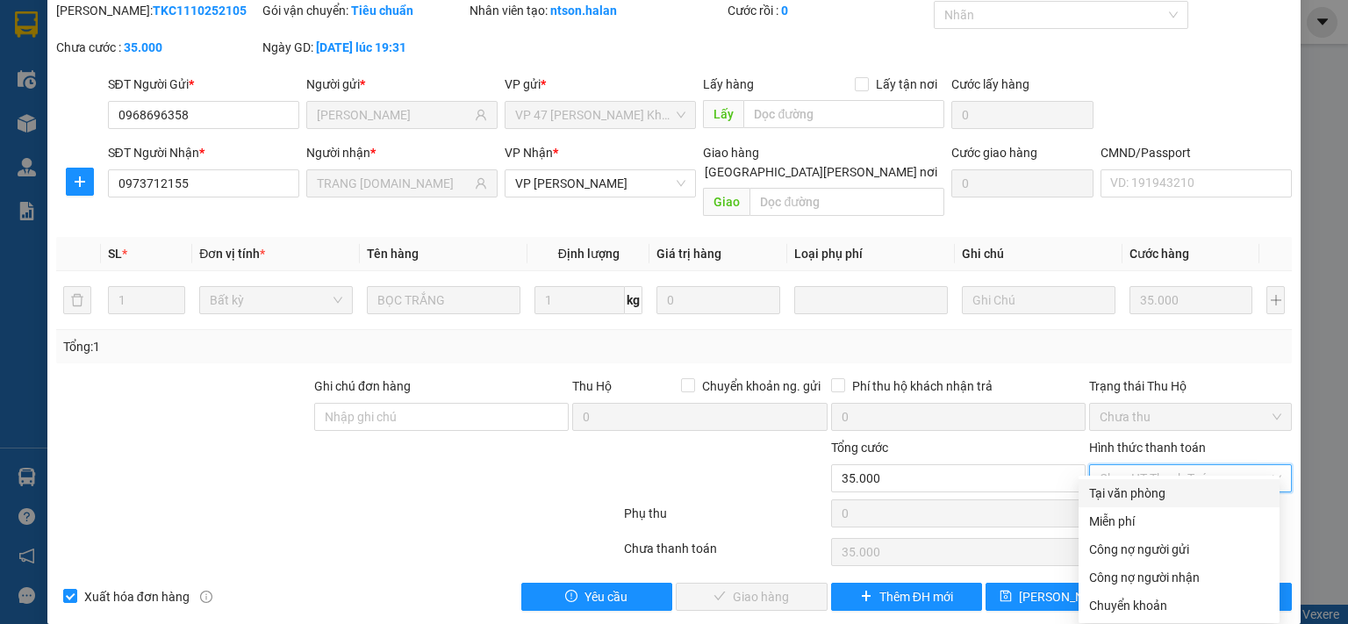
drag, startPoint x: 1131, startPoint y: 485, endPoint x: 1095, endPoint y: 515, distance: 46.7
click at [1131, 486] on div "Tại văn phòng" at bounding box center [1179, 492] width 180 height 19
type input "0"
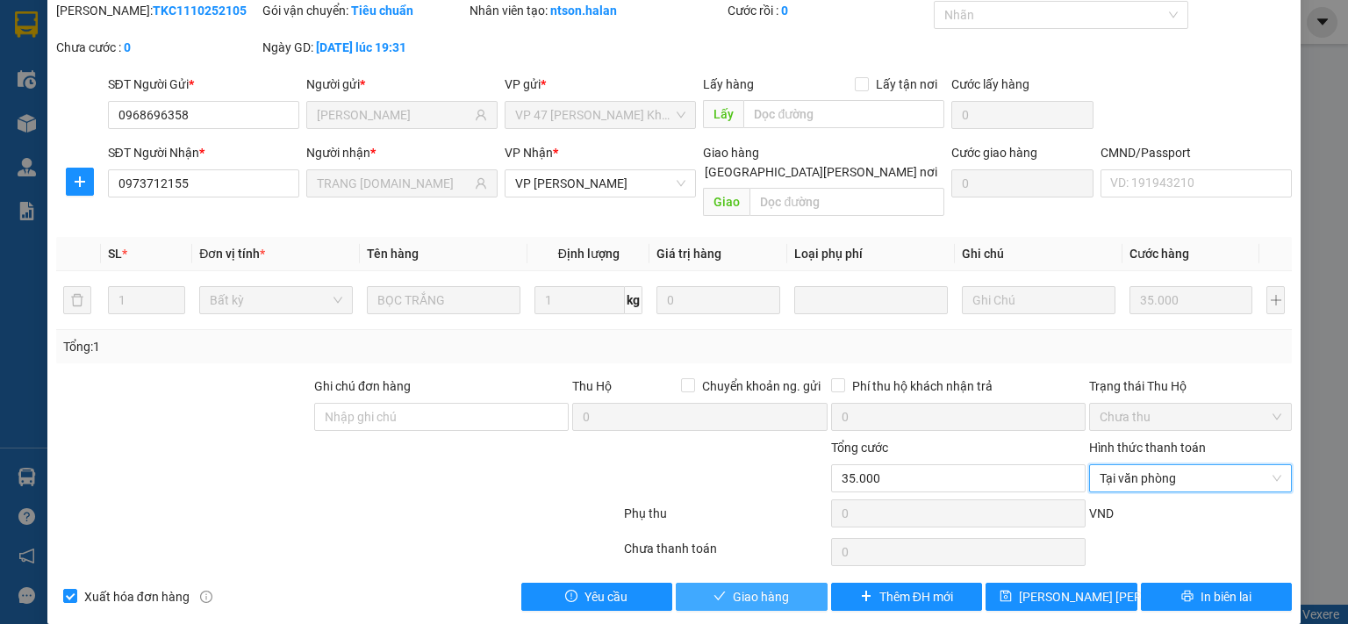
click at [737, 587] on span "Giao hàng" at bounding box center [761, 596] width 56 height 19
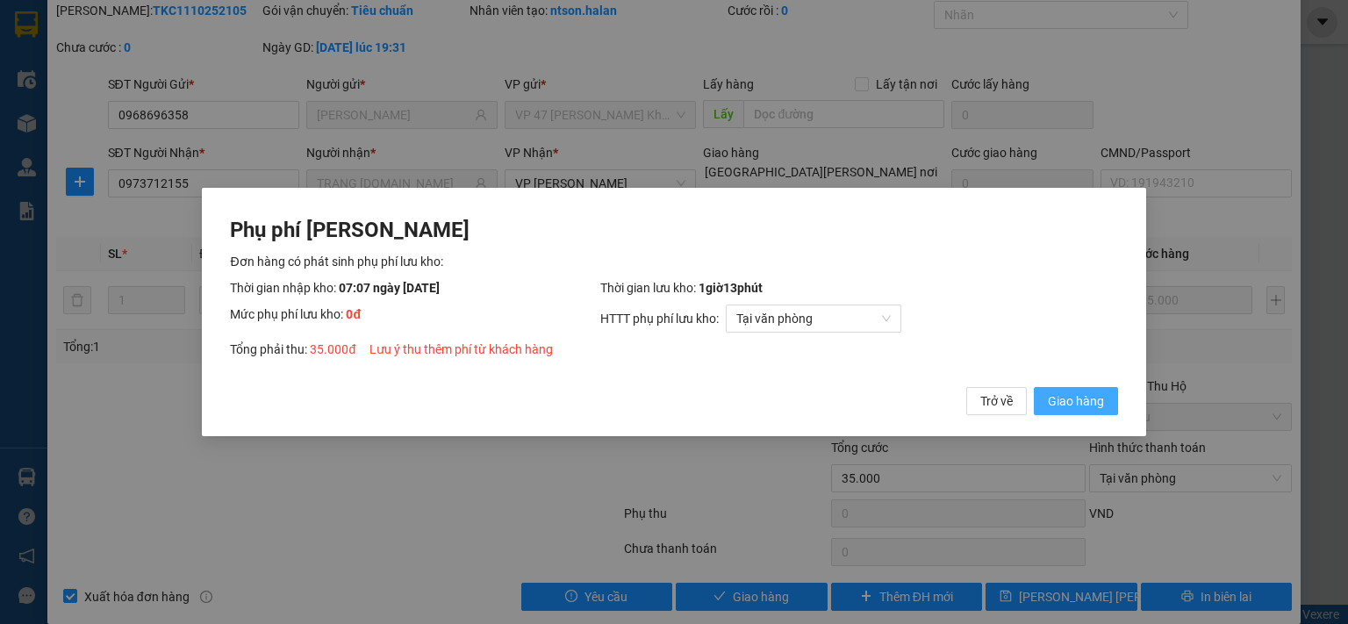
click at [1067, 400] on span "Giao hàng" at bounding box center [1076, 400] width 56 height 19
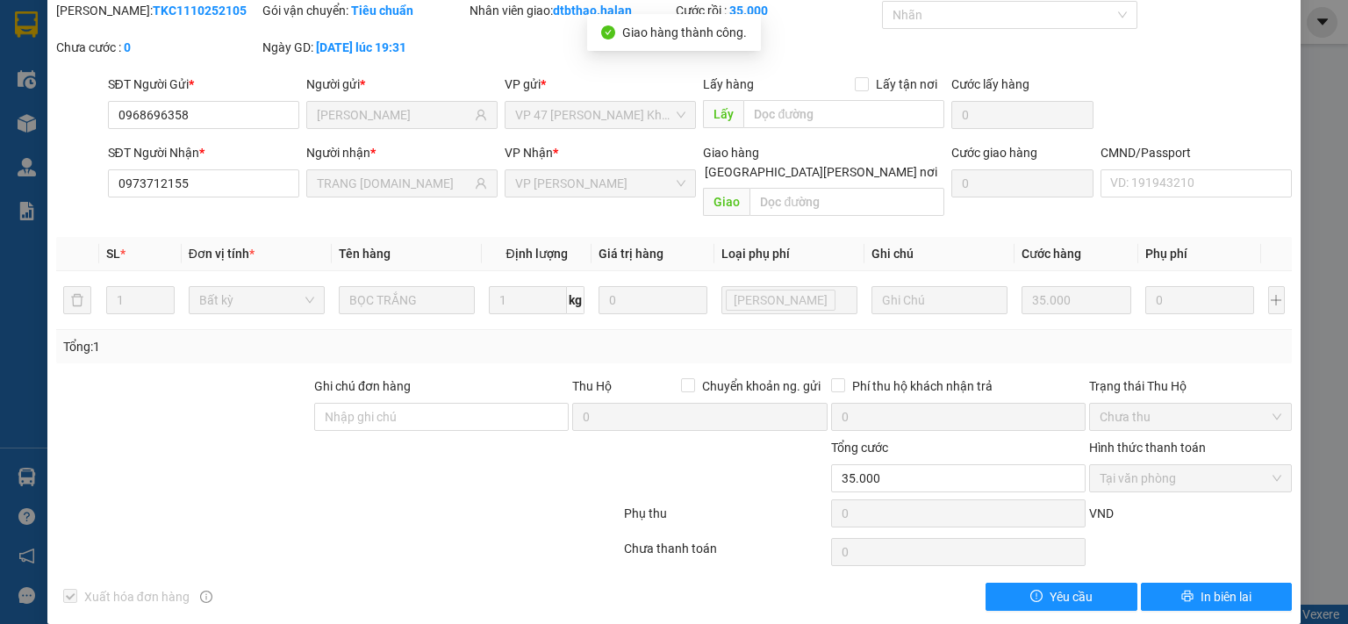
scroll to position [0, 0]
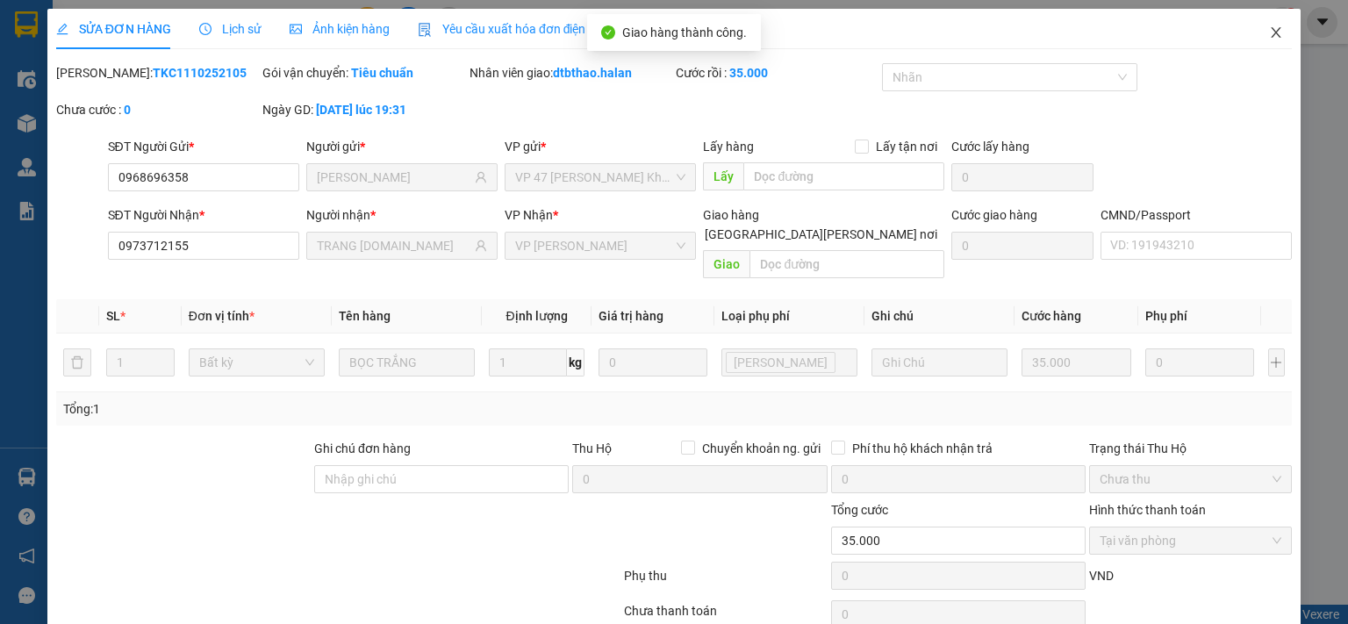
click at [1269, 33] on icon "close" at bounding box center [1276, 32] width 14 height 14
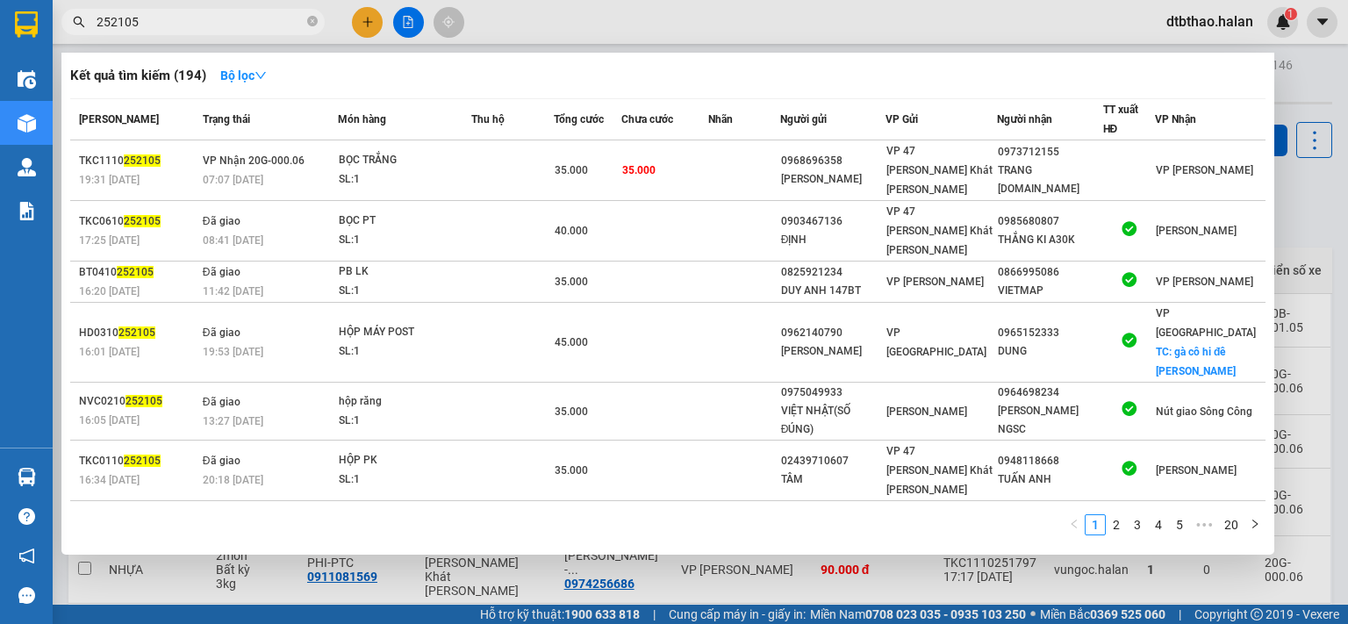
drag, startPoint x: 110, startPoint y: 23, endPoint x: 216, endPoint y: 27, distance: 106.3
click at [216, 27] on input "252105" at bounding box center [200, 21] width 207 height 19
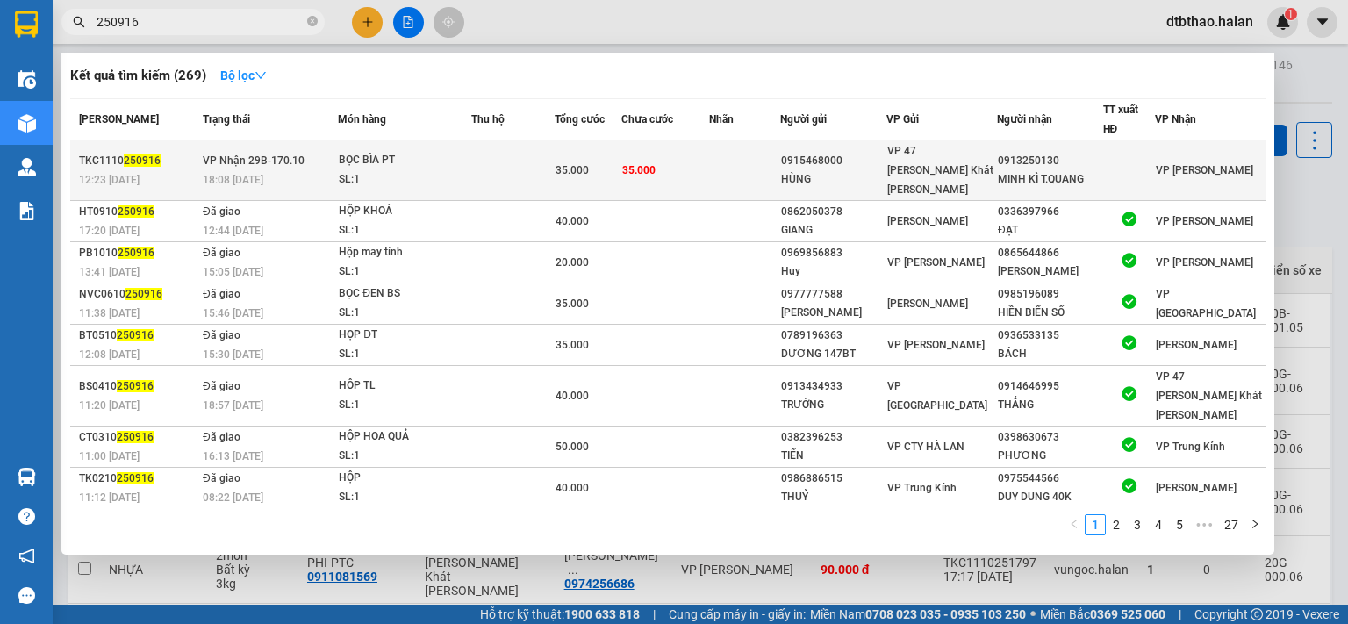
type input "250916"
click at [885, 170] on div "HÙNG" at bounding box center [833, 179] width 104 height 18
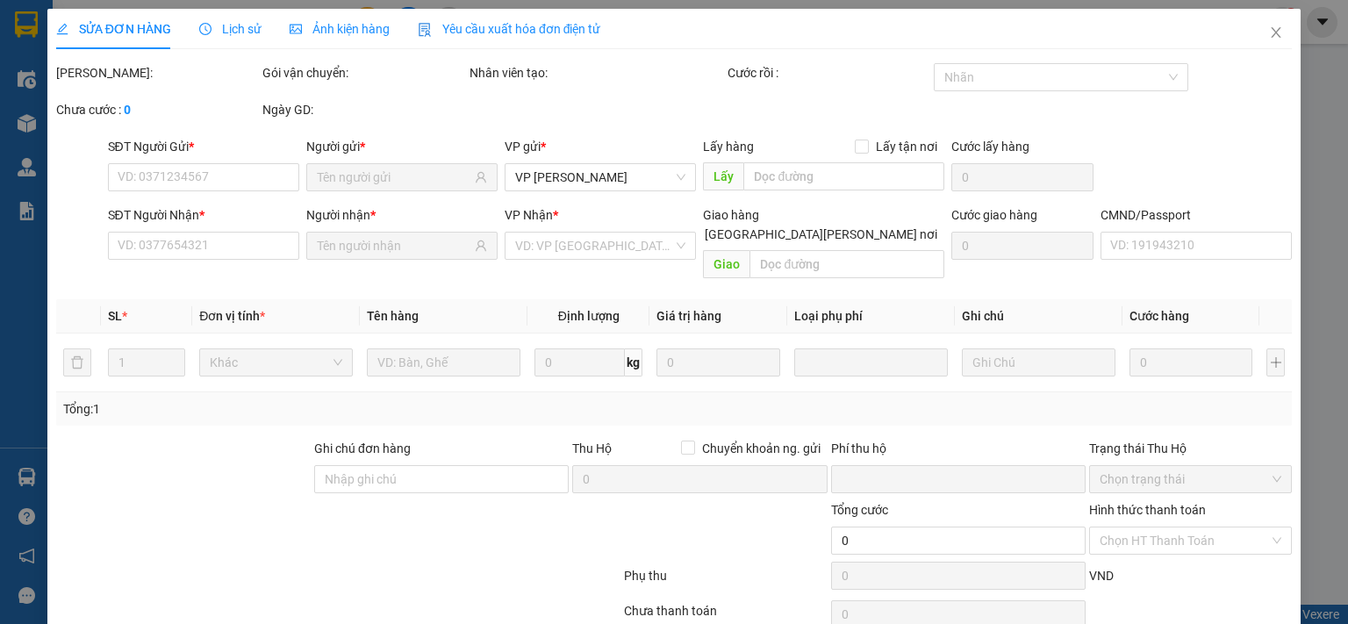
type input "0915468000"
type input "HÙNG"
type input "0913250130"
type input "MINH KÌ T.QUANG"
type input "008184002449"
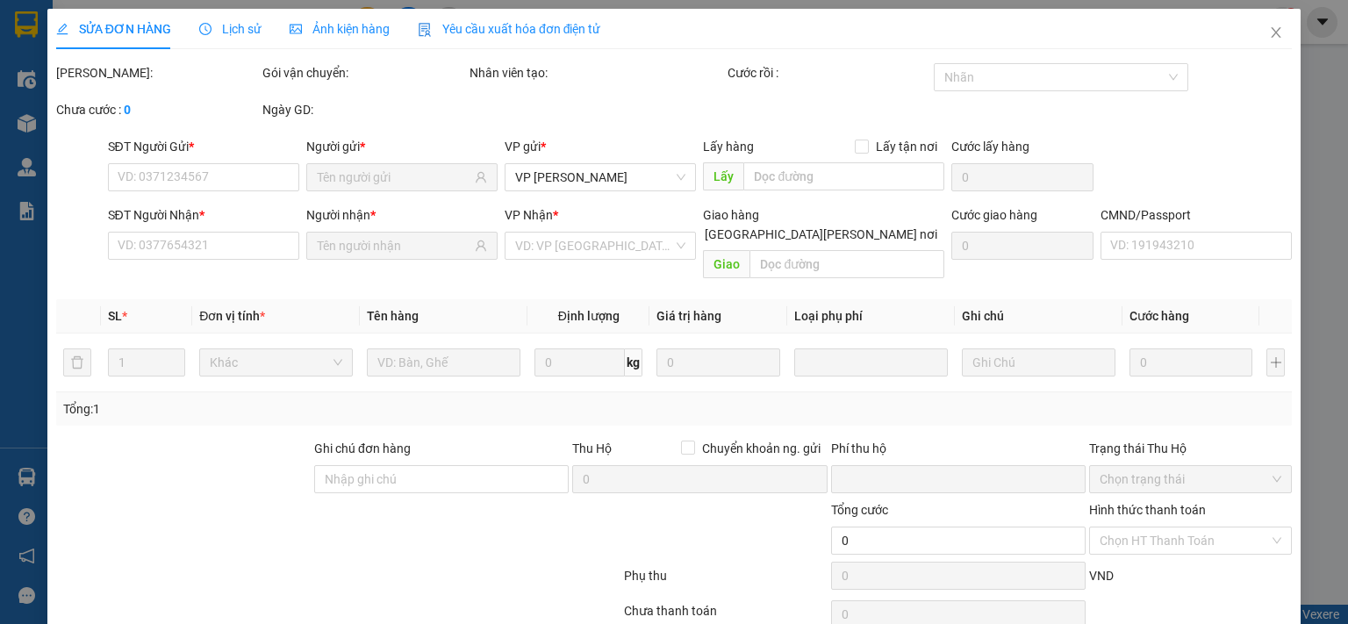
type input "0"
type input "35.000"
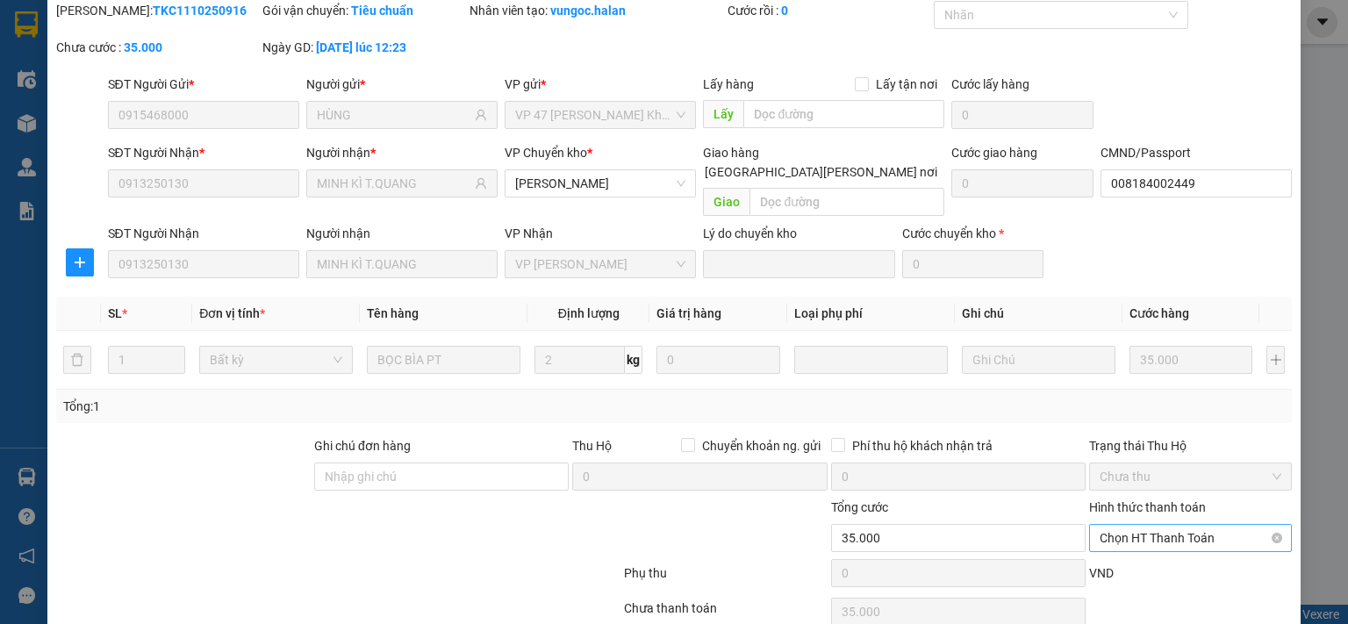
scroll to position [122, 0]
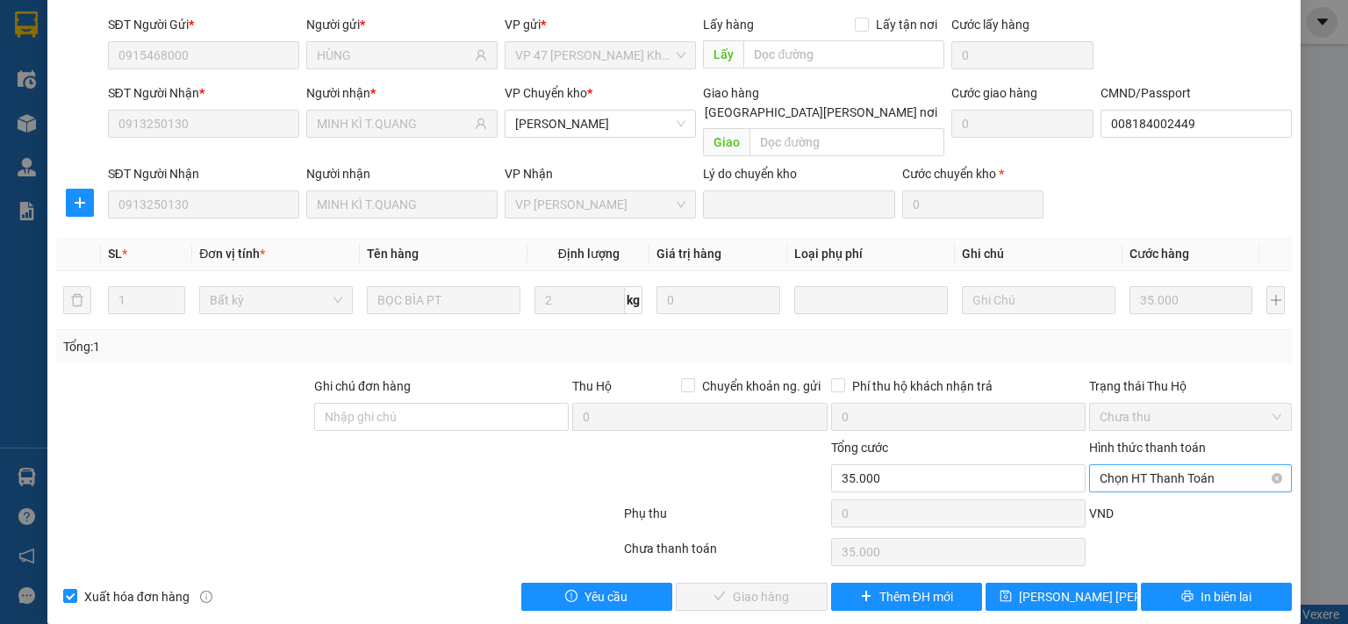
click at [1137, 465] on span "Chọn HT Thanh Toán" at bounding box center [1190, 478] width 182 height 26
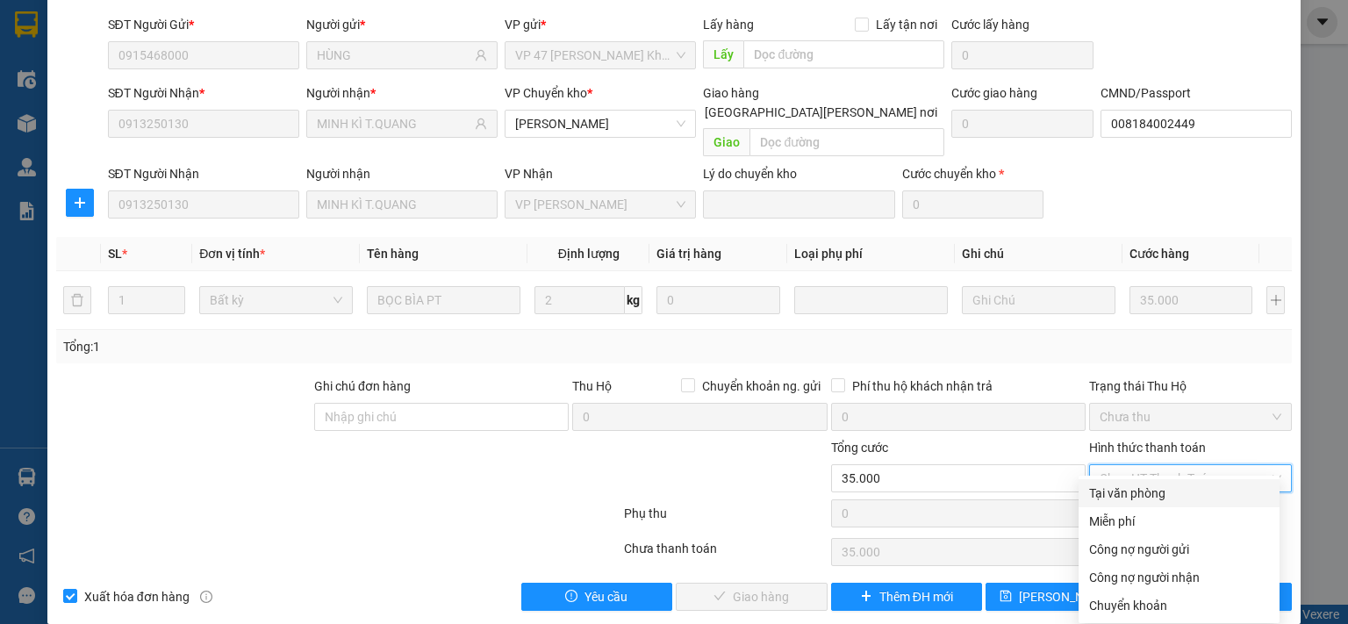
click at [1129, 489] on div "Tại văn phòng" at bounding box center [1179, 492] width 180 height 19
type input "0"
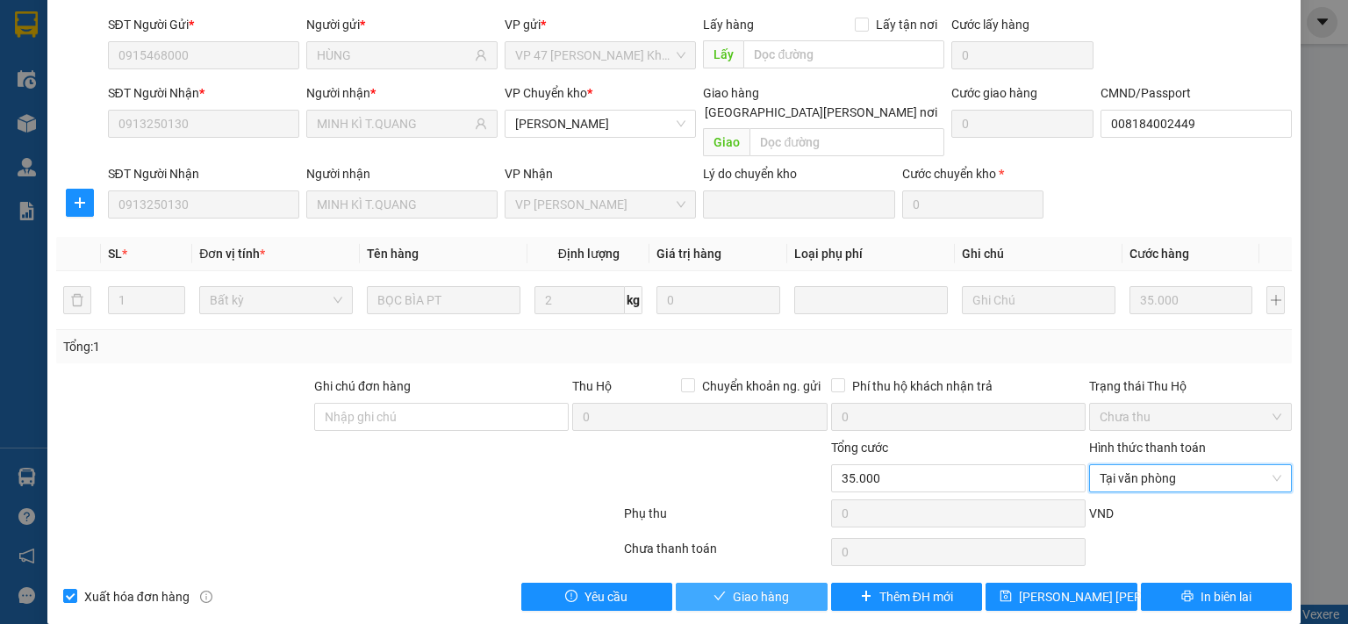
click at [803, 583] on button "Giao hàng" at bounding box center [752, 597] width 152 height 28
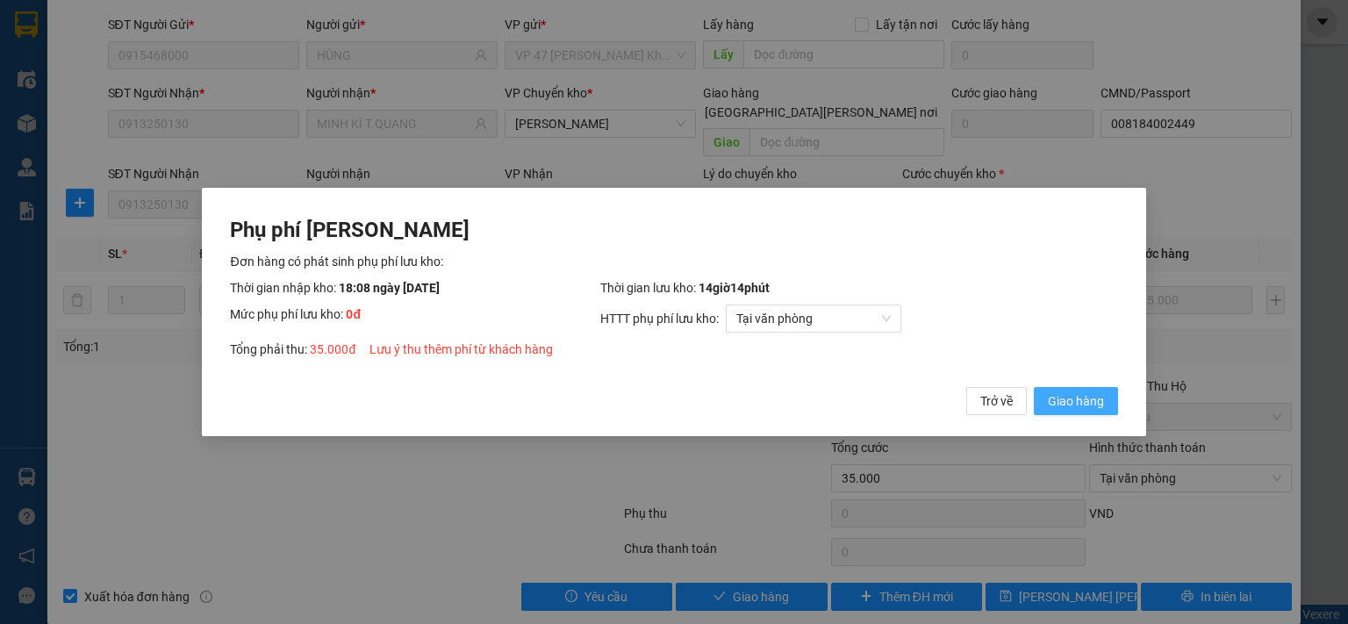
click at [1063, 398] on span "Giao hàng" at bounding box center [1076, 400] width 56 height 19
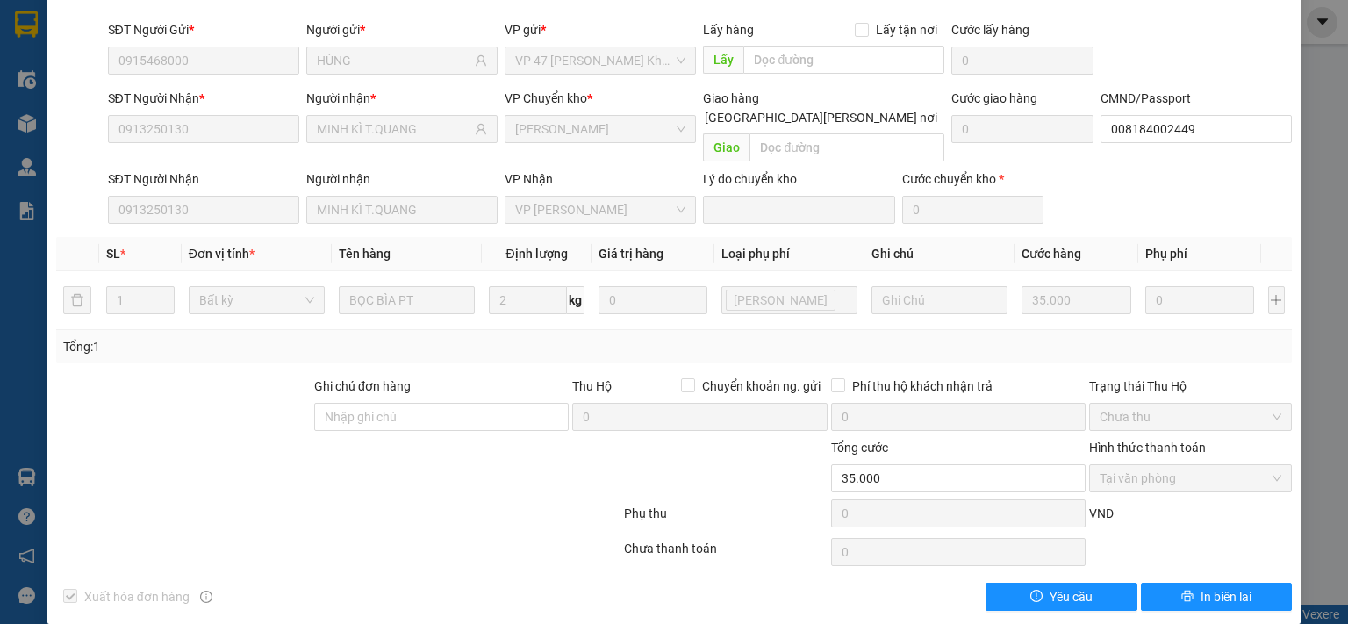
scroll to position [0, 0]
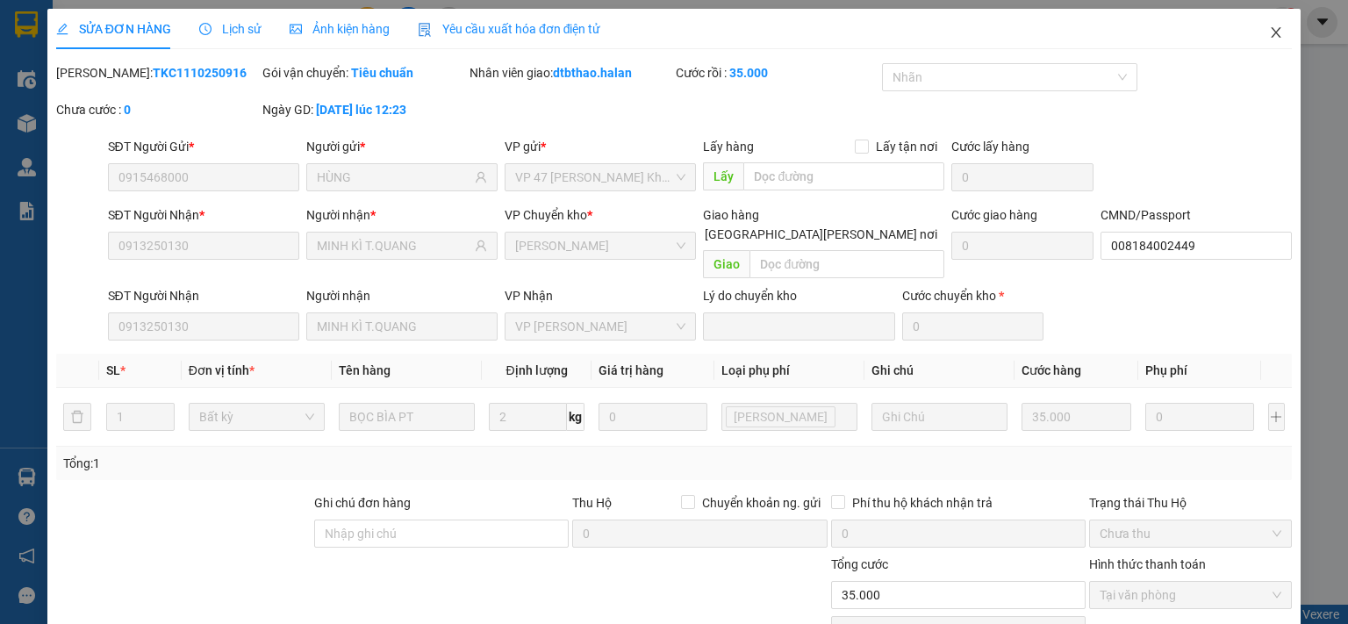
click at [1269, 29] on icon "close" at bounding box center [1276, 32] width 14 height 14
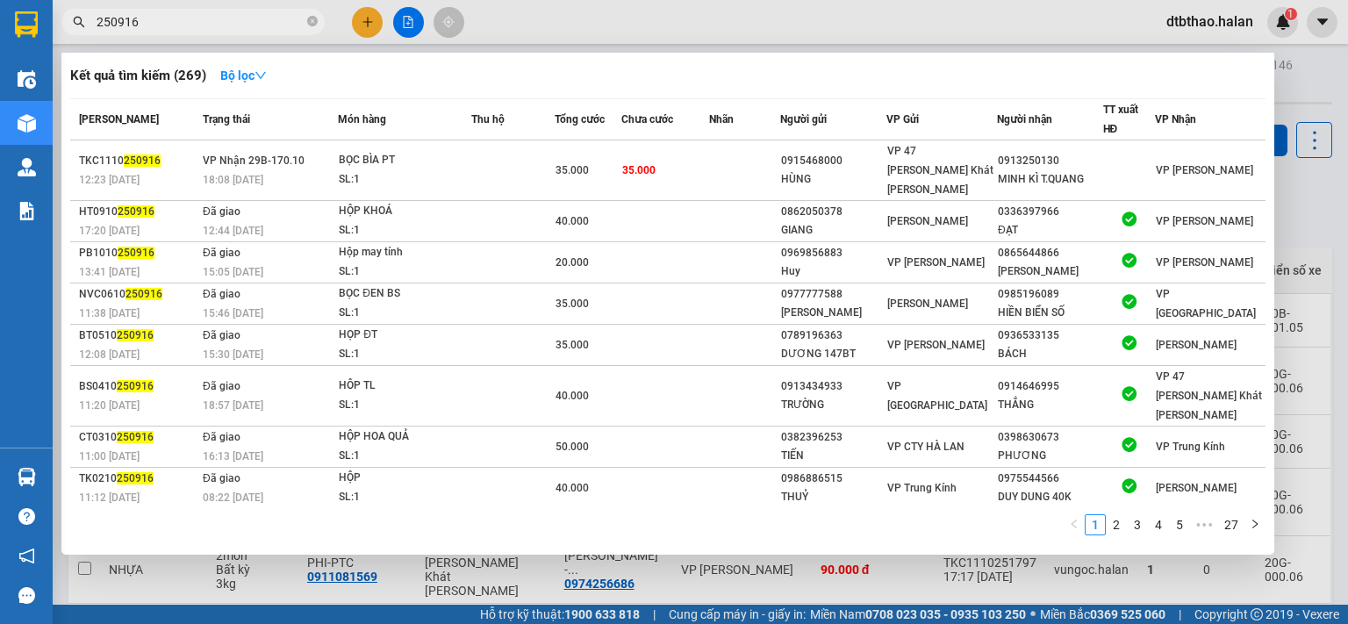
drag, startPoint x: 112, startPoint y: 20, endPoint x: 175, endPoint y: 17, distance: 63.3
click at [175, 17] on input "250916" at bounding box center [200, 21] width 207 height 19
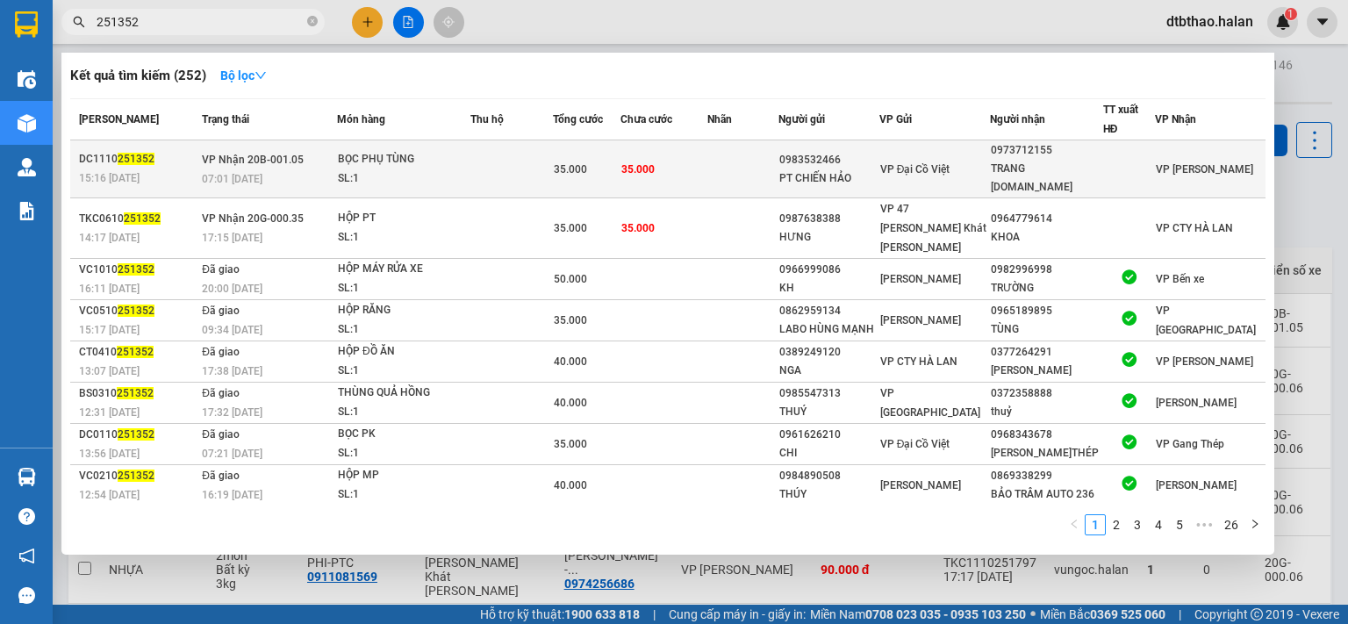
type input "251352"
click at [878, 169] on div "PT CHIẾN HẢO" at bounding box center [828, 178] width 99 height 18
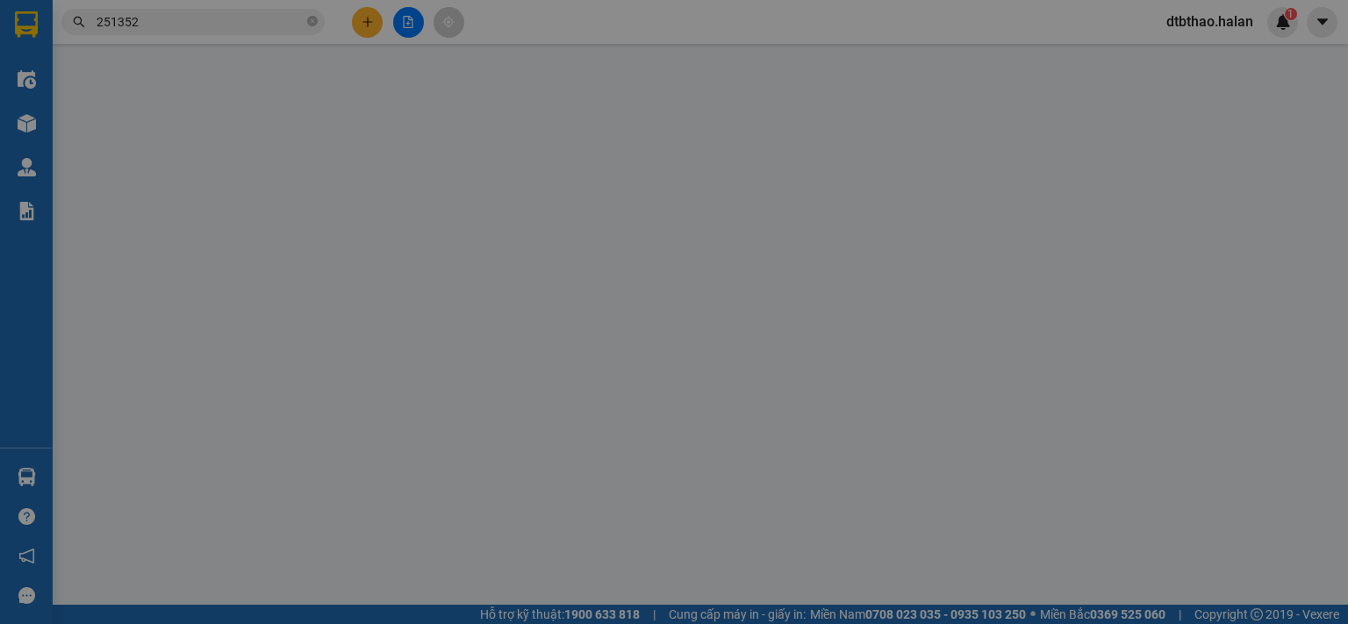
type input "0983532466"
type input "PT CHIẾN HẢO"
type input "0973712155"
type input "TRANG [DOMAIN_NAME]"
type input "0"
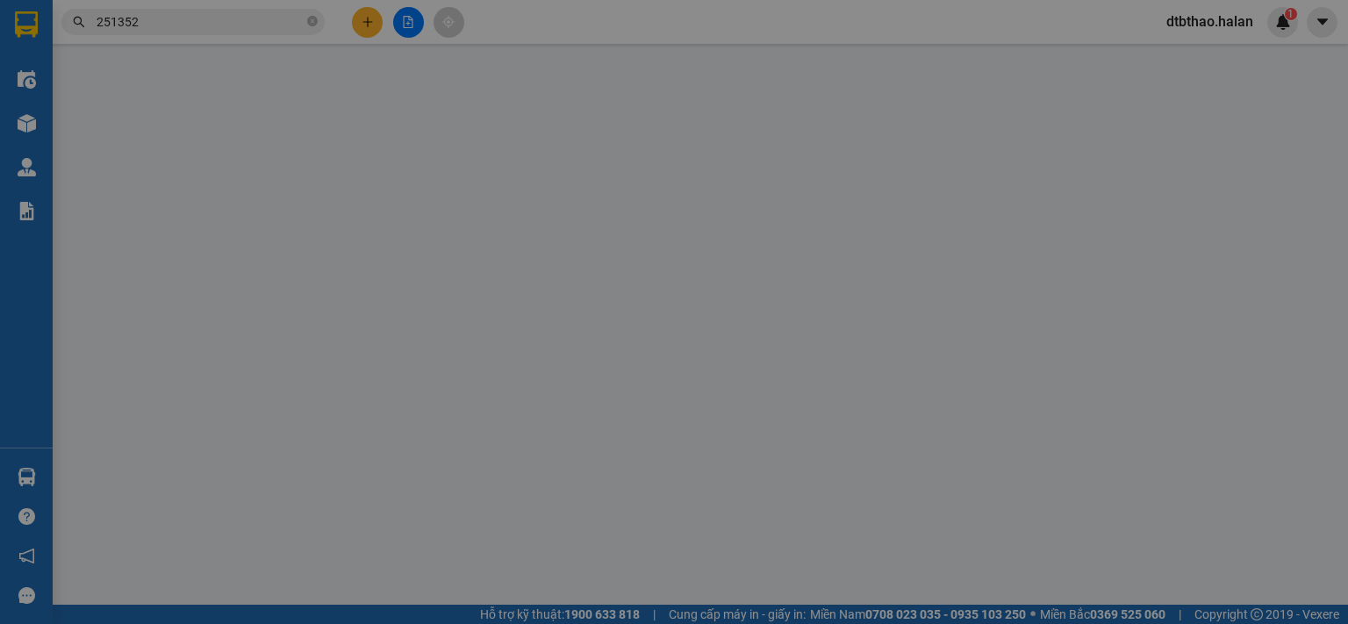
type input "35.000"
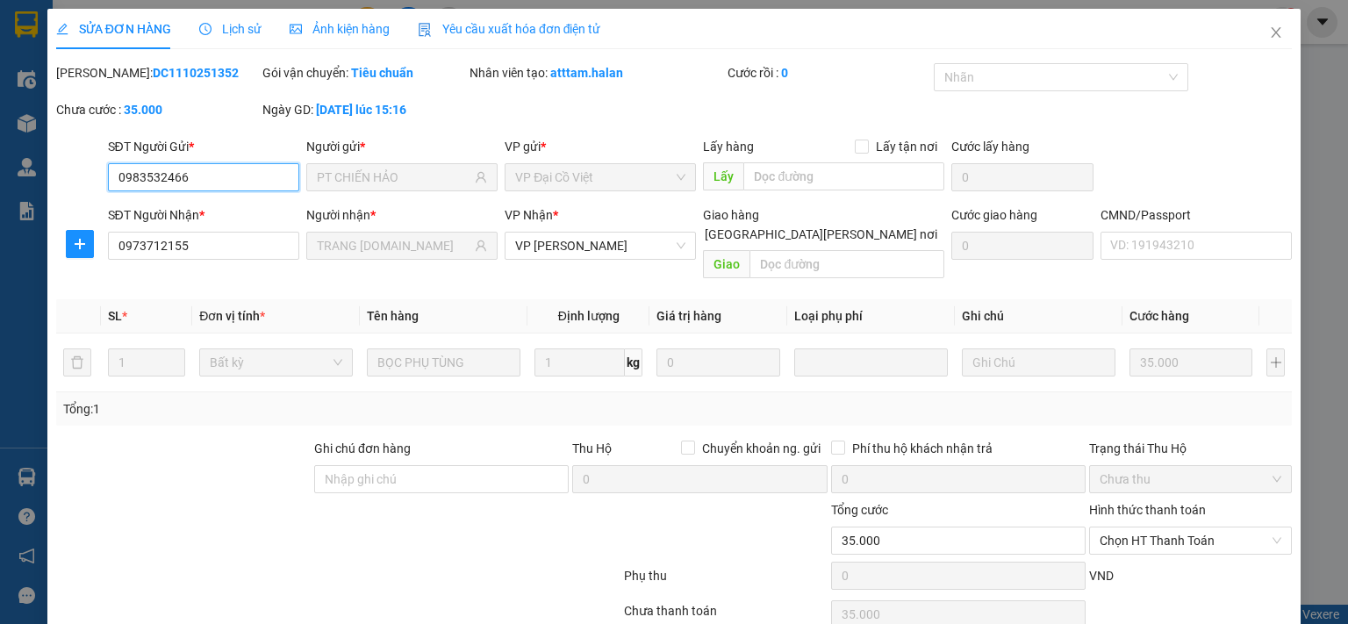
scroll to position [62, 0]
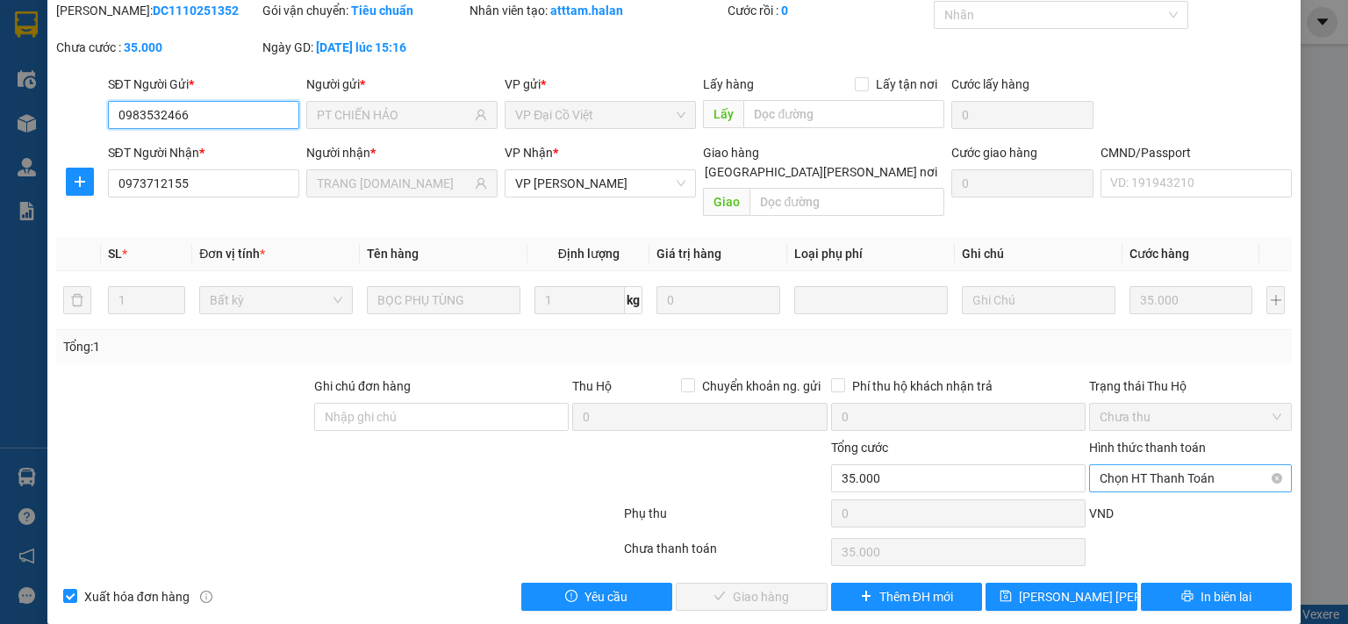
click at [1173, 465] on span "Chọn HT Thanh Toán" at bounding box center [1190, 478] width 182 height 26
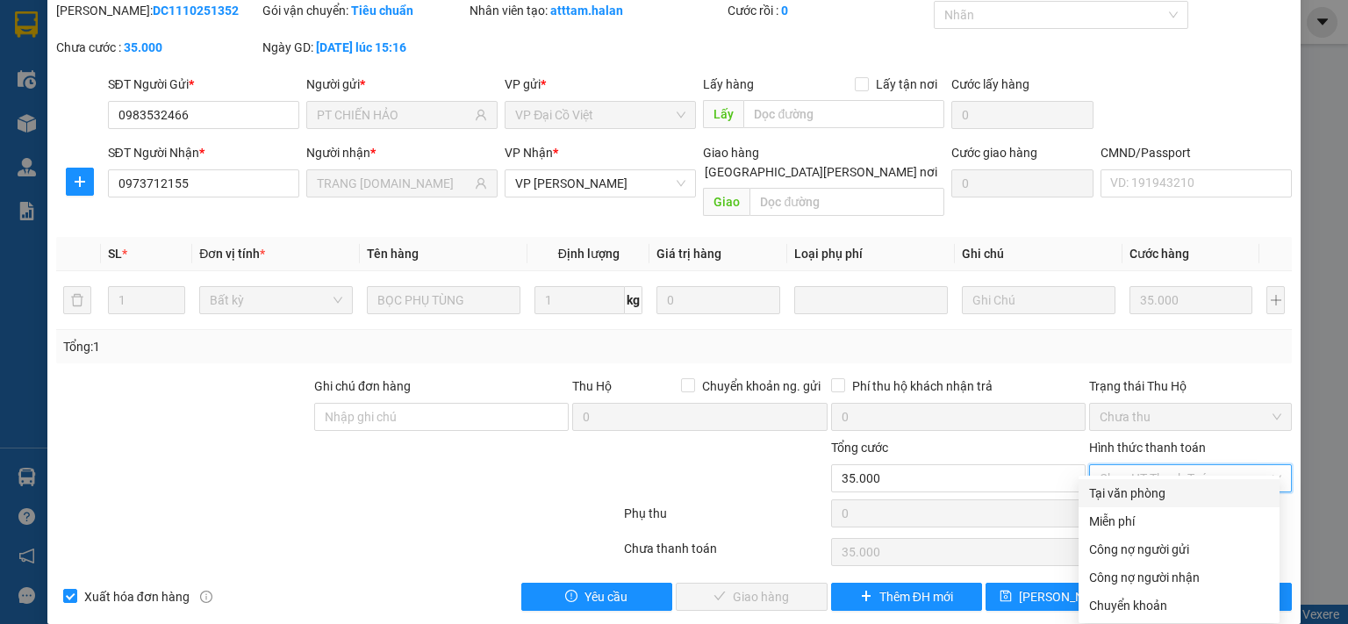
click at [1154, 487] on div "Tại văn phòng" at bounding box center [1179, 492] width 180 height 19
type input "0"
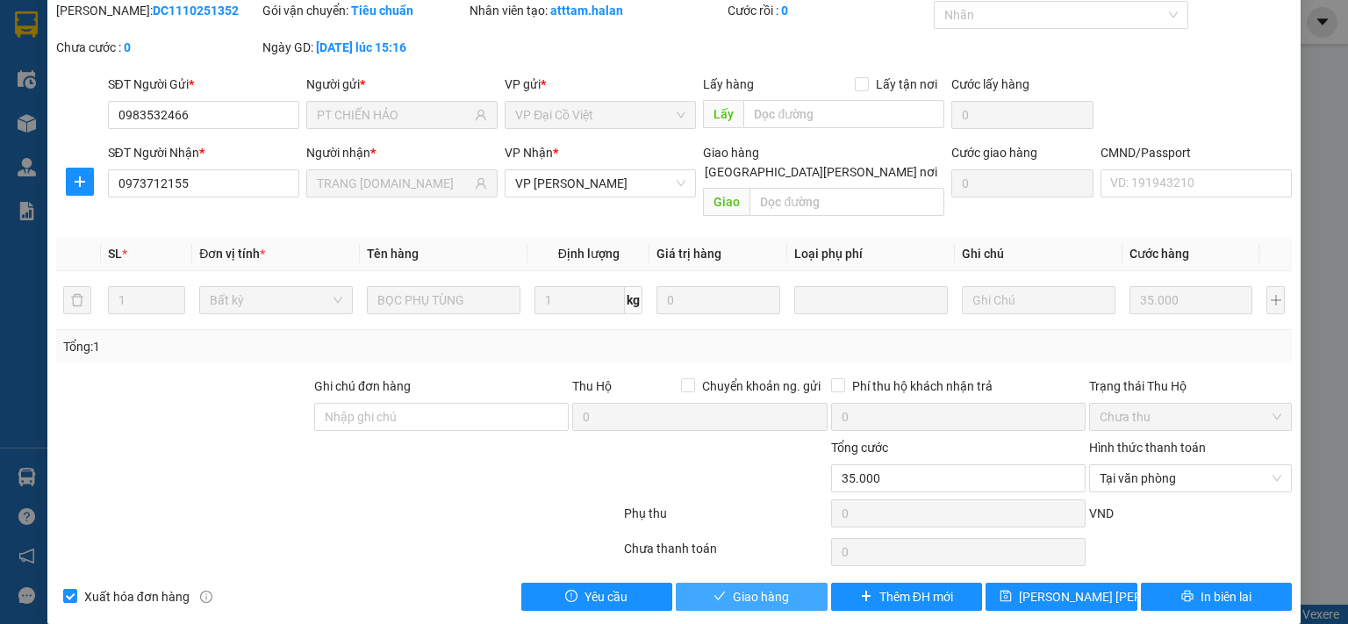
click at [779, 587] on span "Giao hàng" at bounding box center [761, 596] width 56 height 19
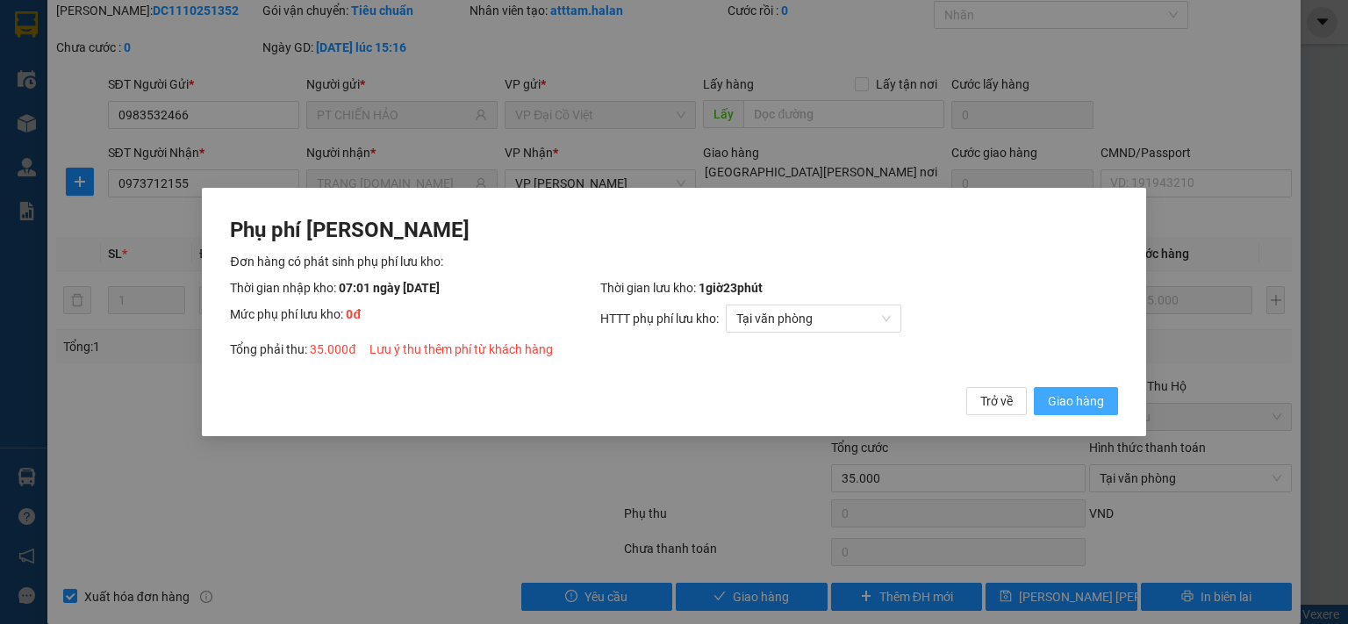
click at [1079, 406] on span "Giao hàng" at bounding box center [1076, 400] width 56 height 19
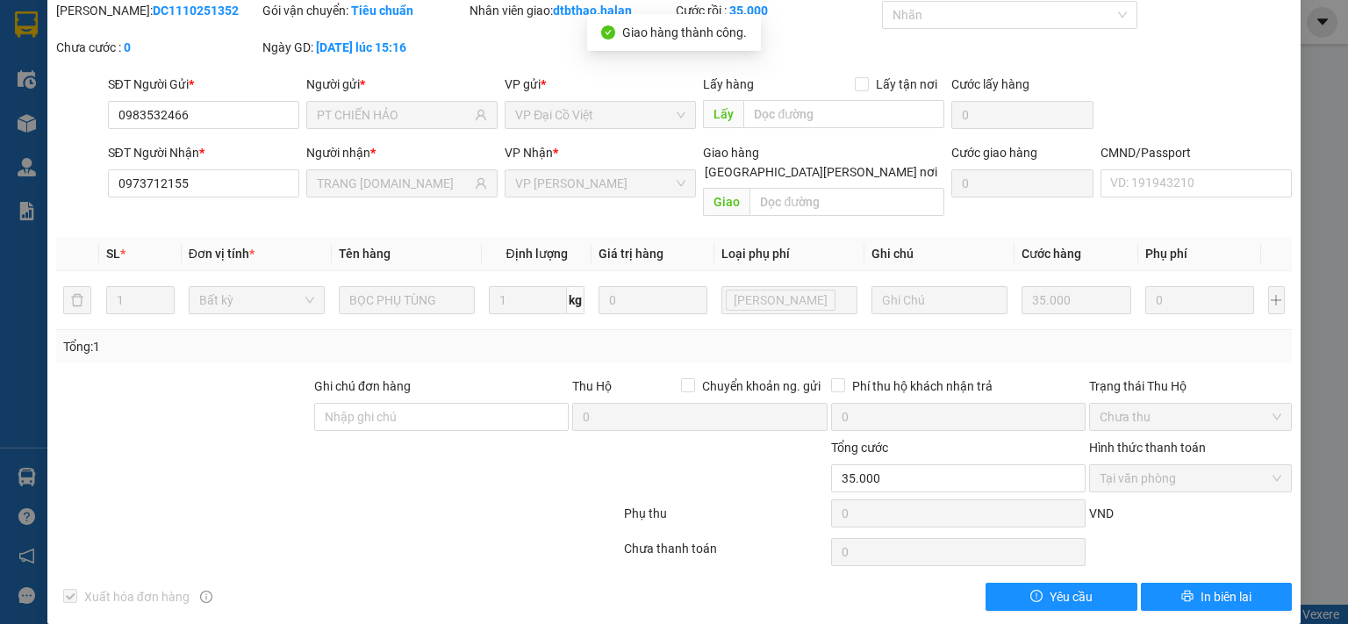
scroll to position [0, 0]
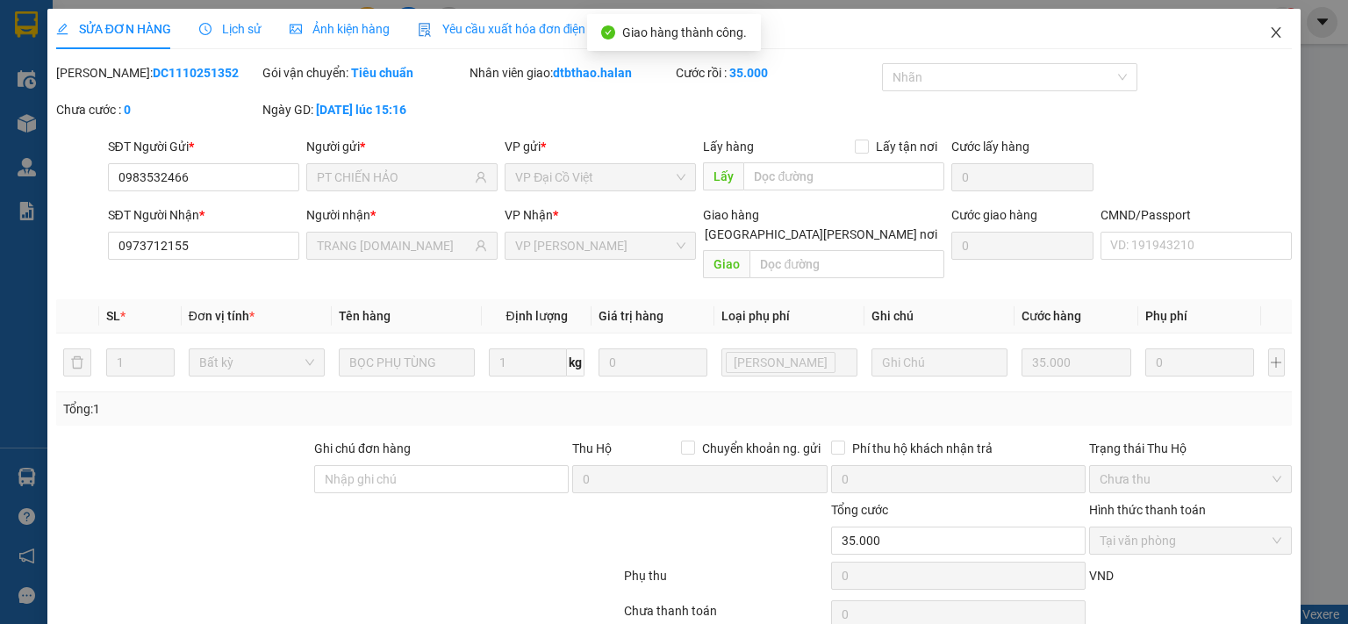
click at [1271, 33] on icon "close" at bounding box center [1276, 32] width 10 height 11
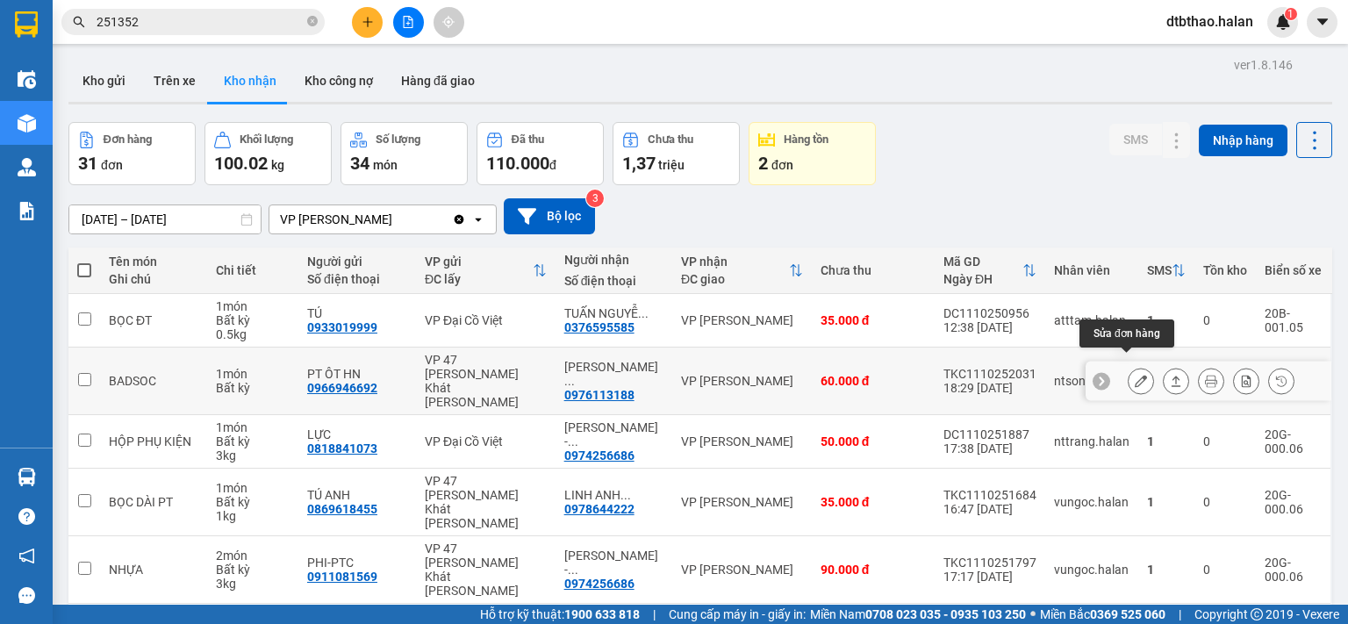
click at [1135, 375] on icon at bounding box center [1141, 381] width 12 height 12
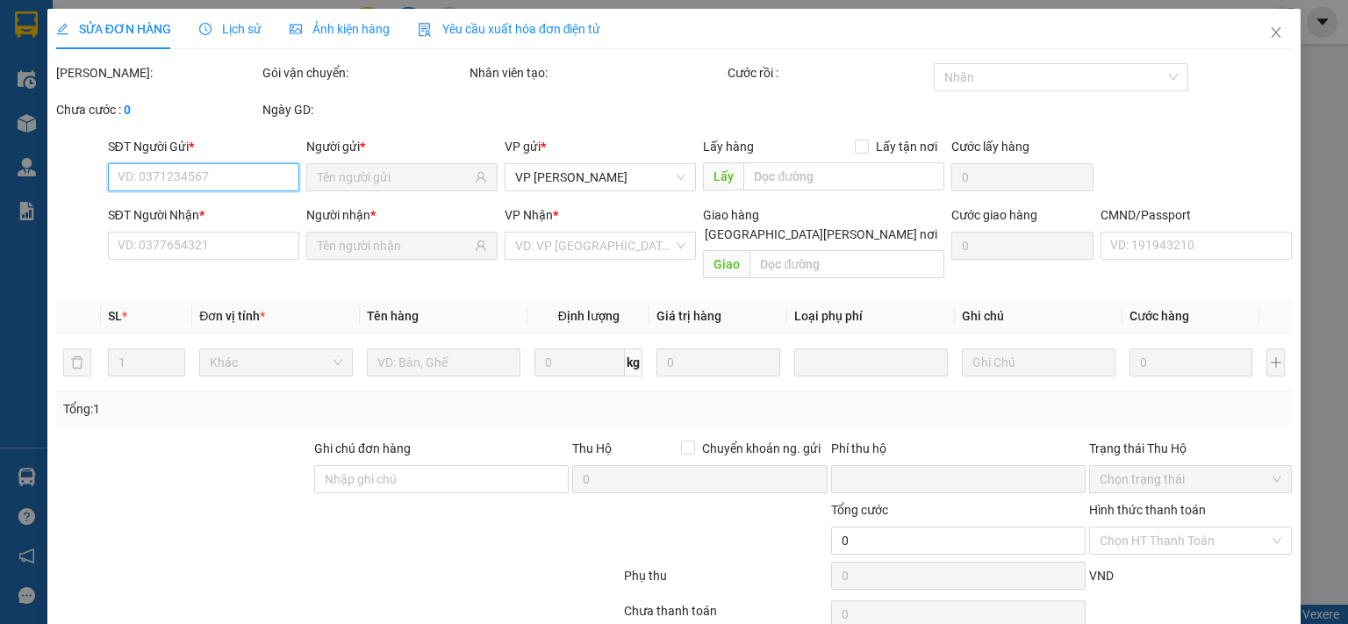
type input "0966946692"
type input "PT ÔT HN"
type input "0976113188"
type input "[PERSON_NAME] [PERSON_NAME]"
type input "0"
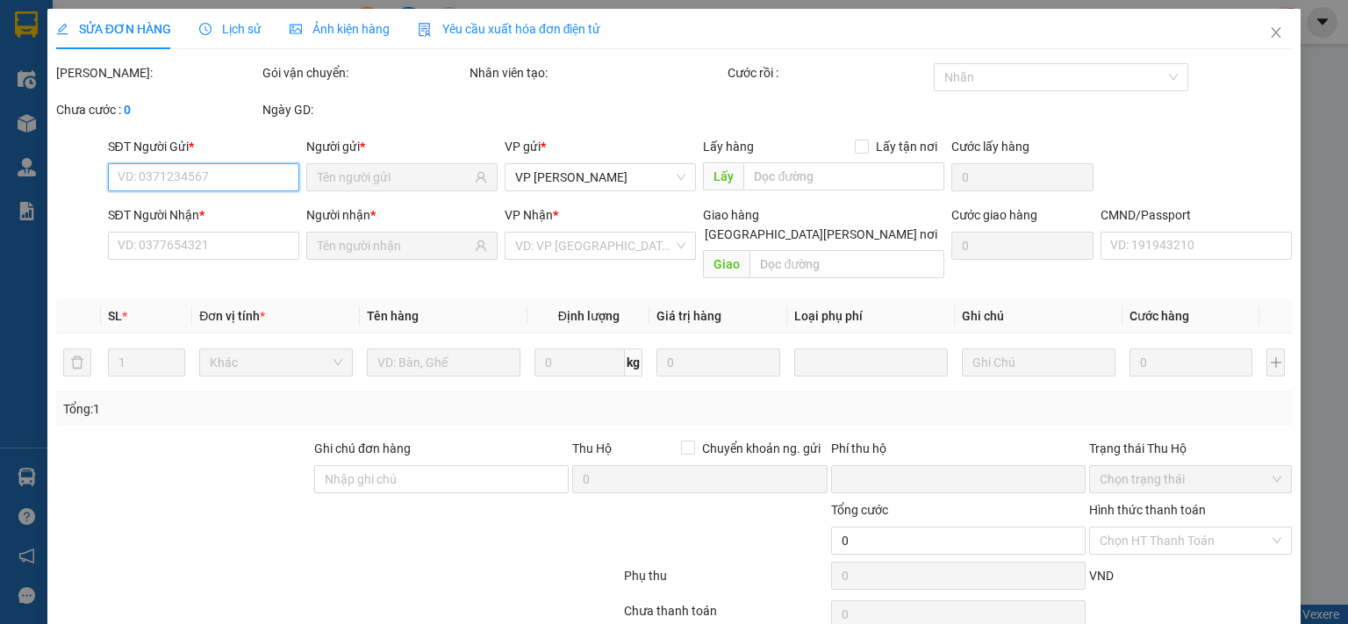
type input "60.000"
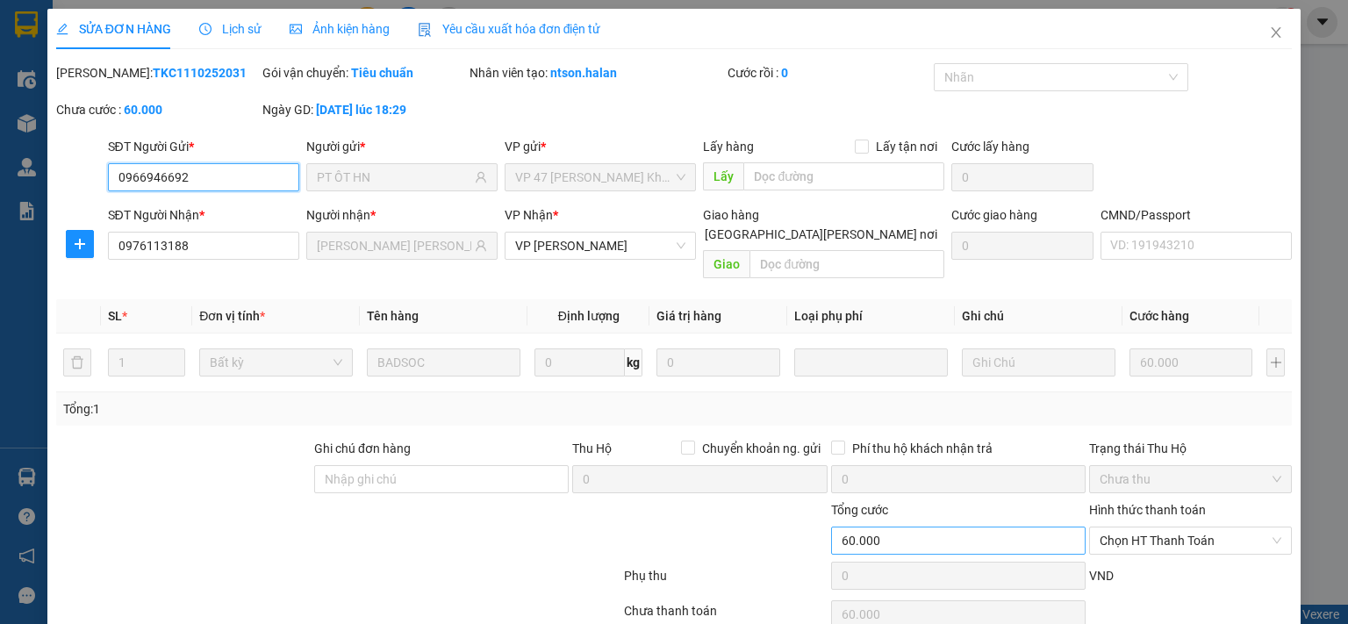
scroll to position [62, 0]
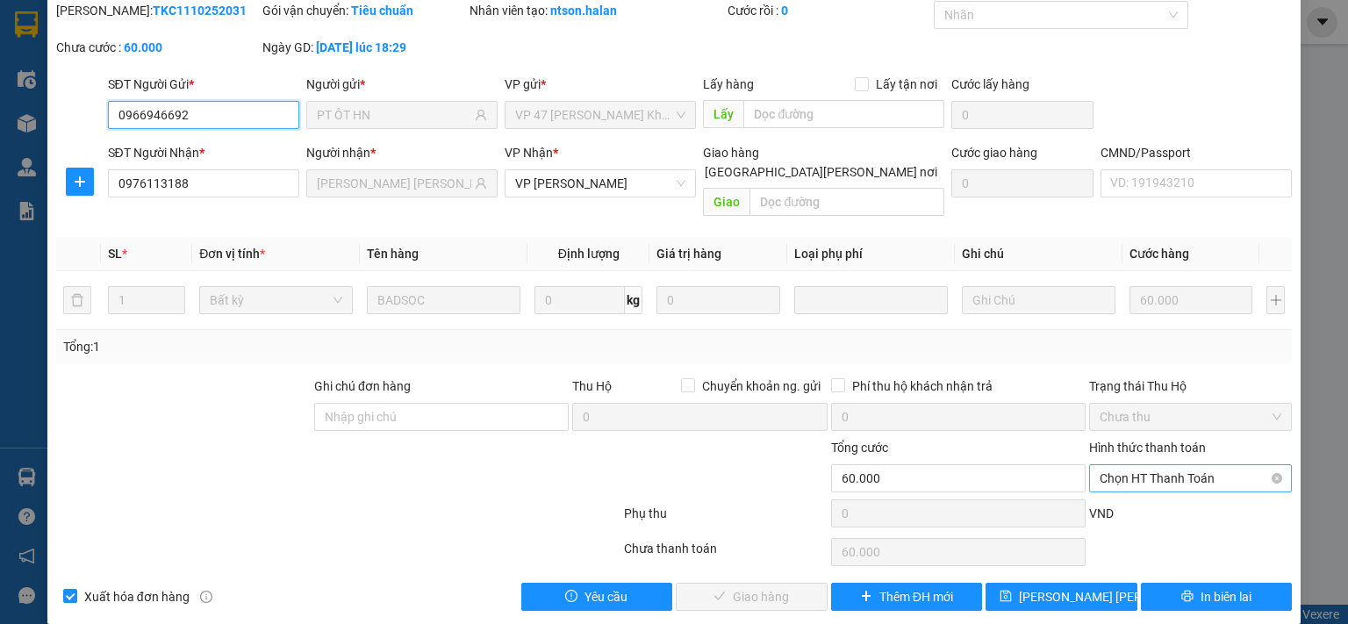
click at [1105, 465] on span "Chọn HT Thanh Toán" at bounding box center [1190, 478] width 182 height 26
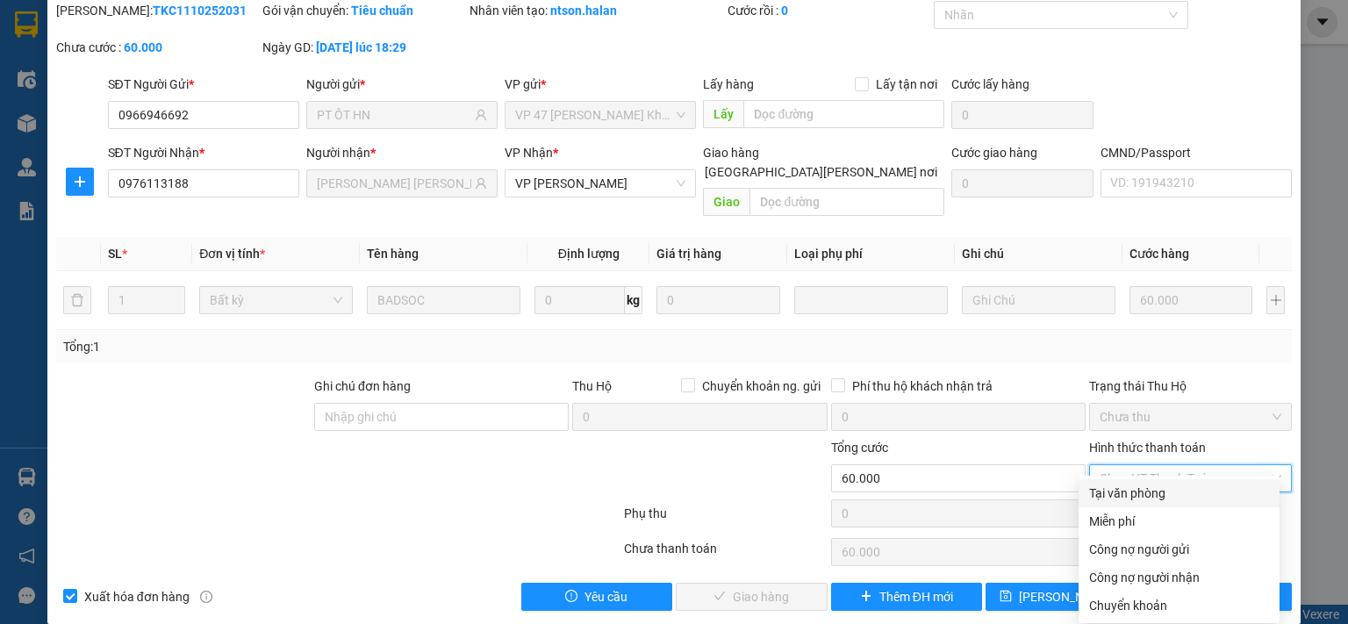
click at [1106, 483] on div "Tại văn phòng" at bounding box center [1179, 492] width 180 height 19
type input "0"
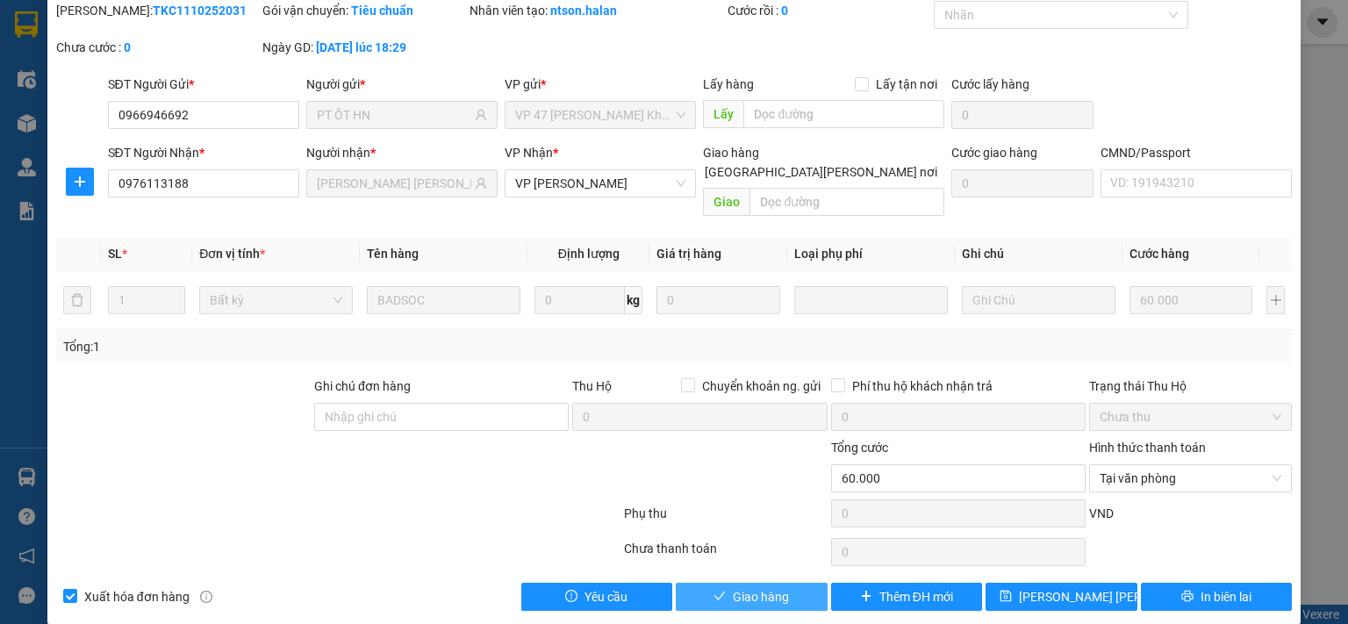
click at [782, 585] on button "Giao hàng" at bounding box center [752, 597] width 152 height 28
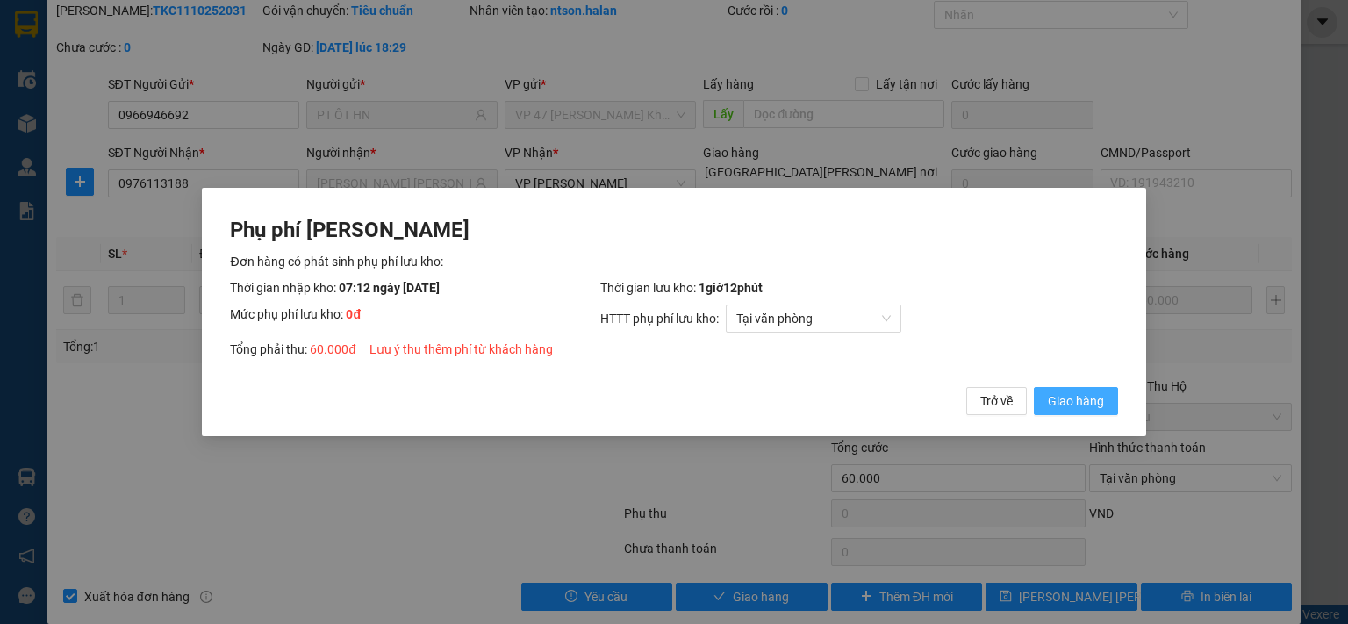
click at [1077, 403] on span "Giao hàng" at bounding box center [1076, 400] width 56 height 19
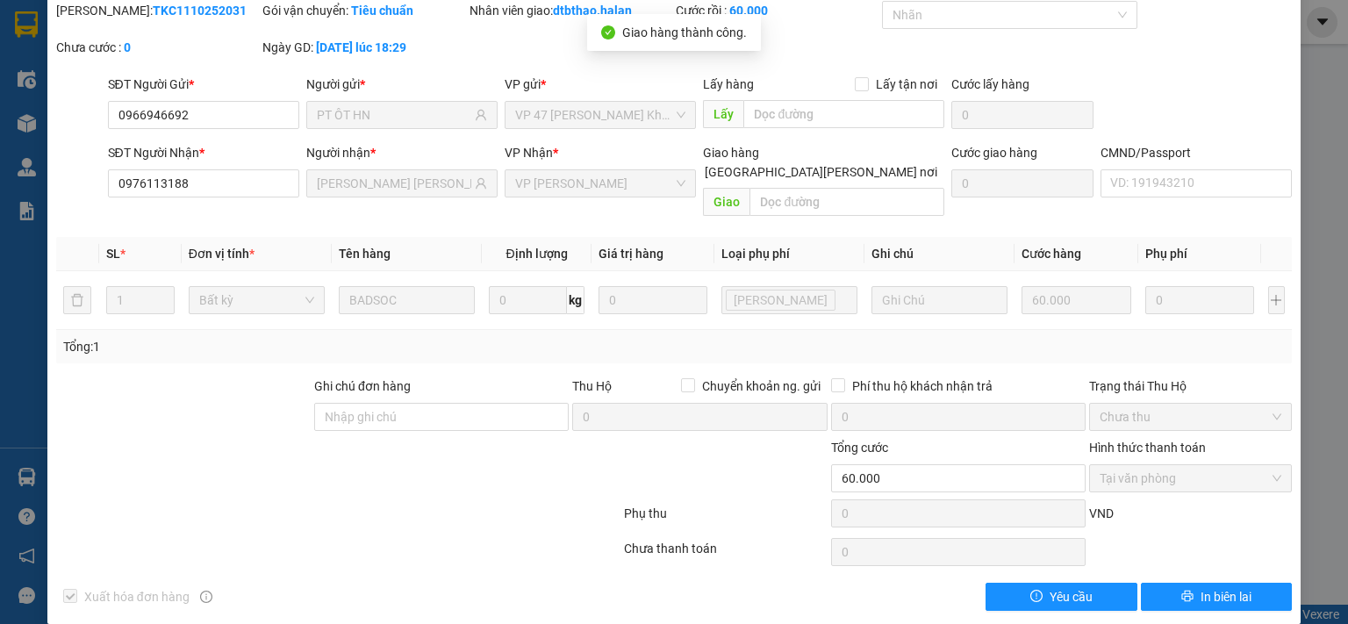
scroll to position [0, 0]
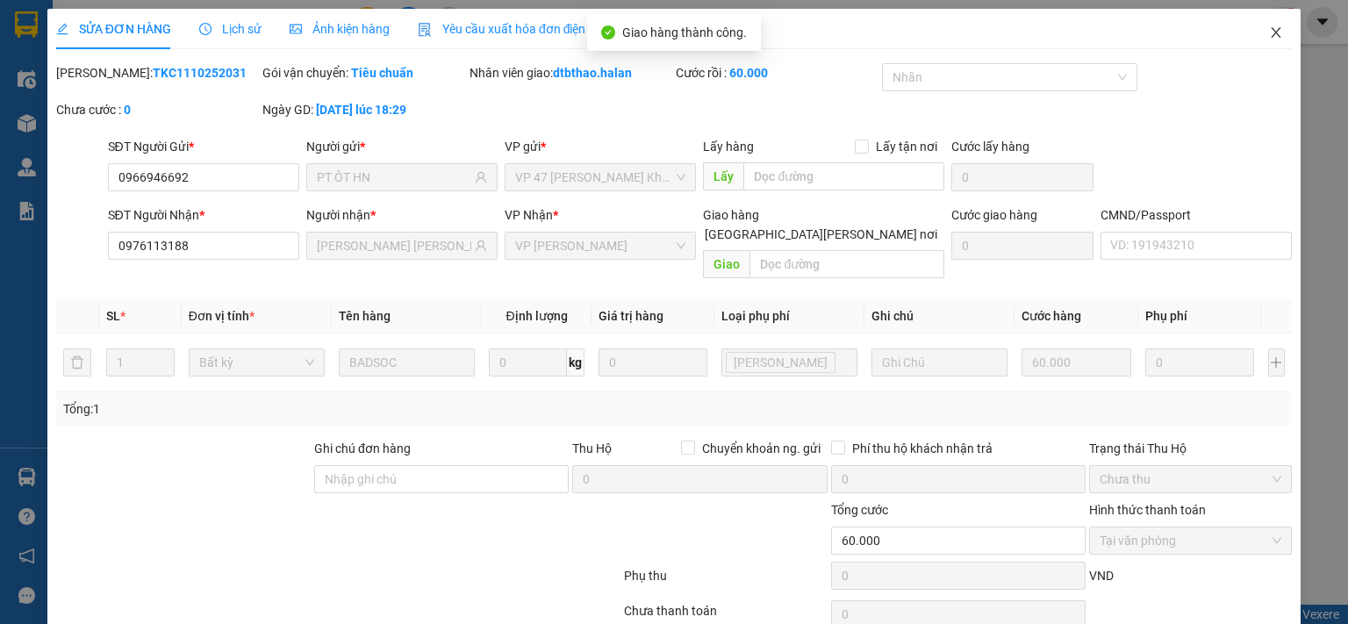
click at [1269, 35] on icon "close" at bounding box center [1276, 32] width 14 height 14
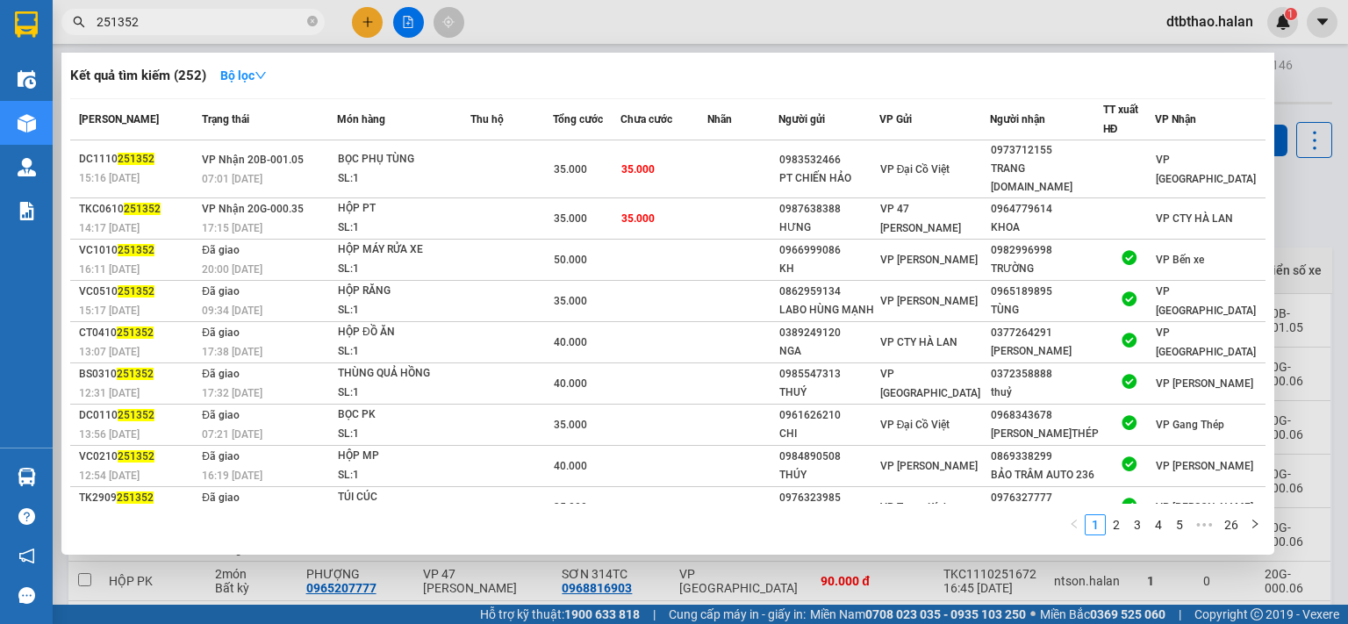
drag, startPoint x: 117, startPoint y: 24, endPoint x: 254, endPoint y: 35, distance: 138.2
click at [242, 35] on div "Kết quả tìm kiếm ( 252 ) Bộ lọc Mã ĐH Trạng thái Món hàng Thu hộ Tổng cước Chưa…" at bounding box center [171, 22] width 342 height 31
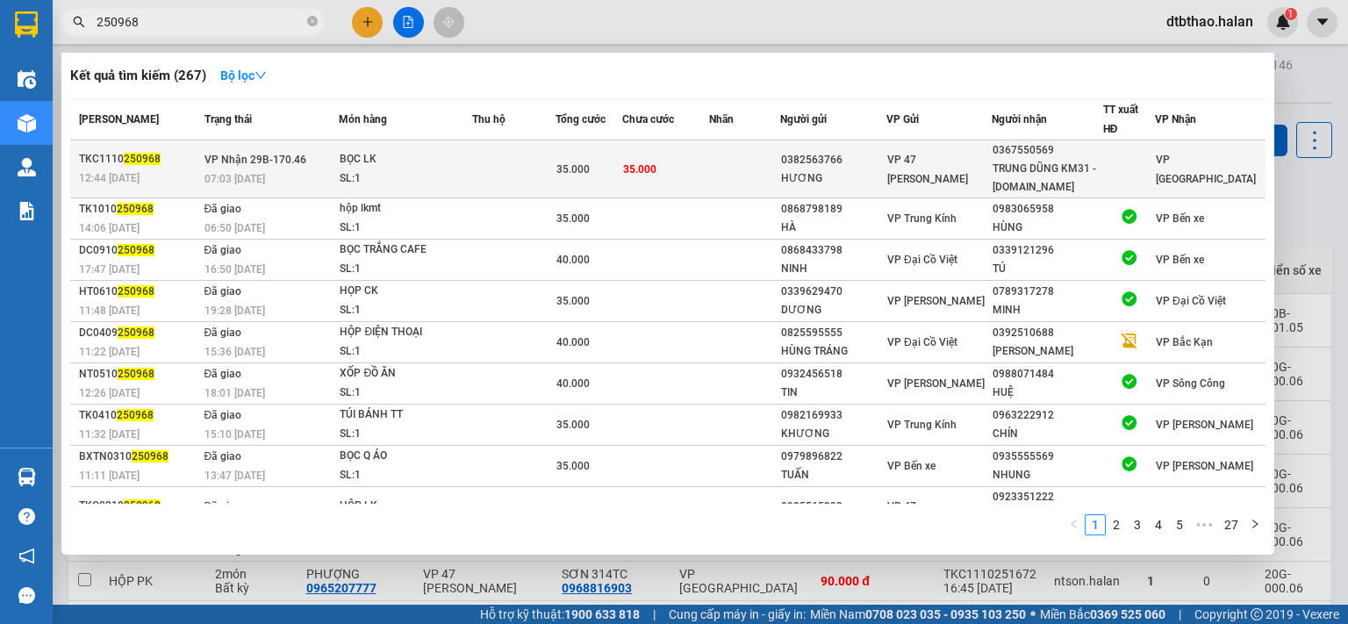
type input "250968"
click at [1063, 173] on div "TRUNG DŨNG KM31 - 314.TC" at bounding box center [1046, 178] width 109 height 37
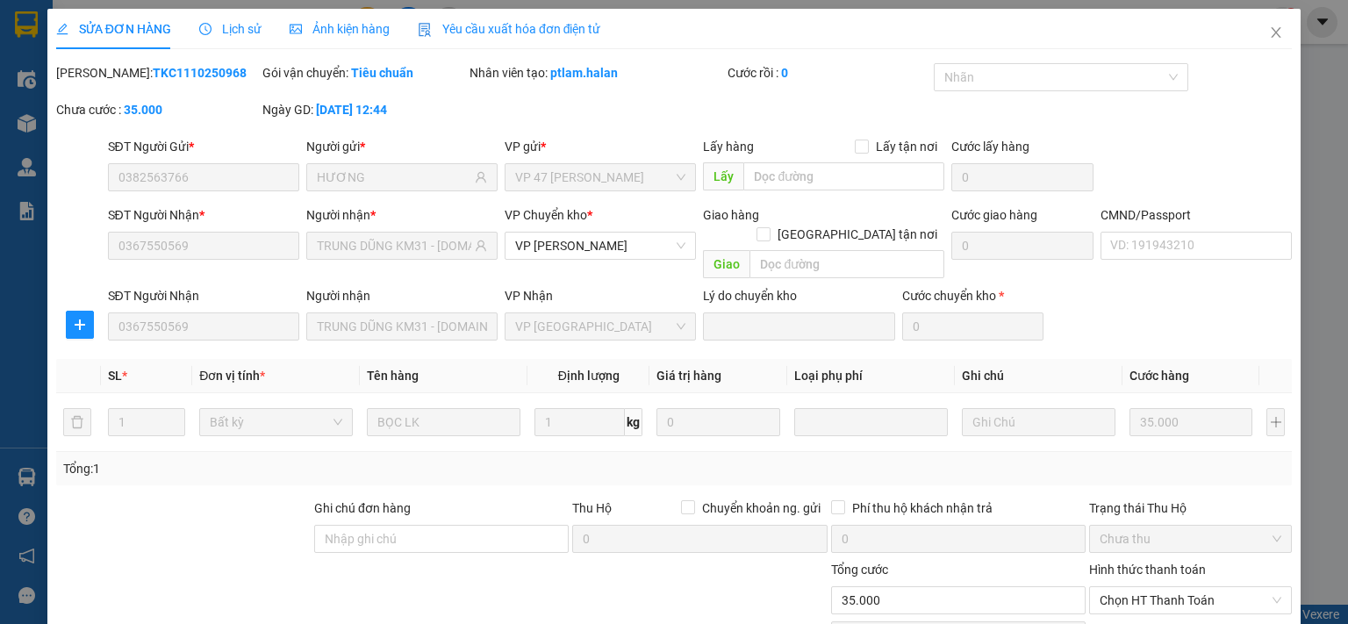
type input "0382563766"
type input "HƯƠNG"
type input "0367550569"
type input "TRUNG DŨNG KM31 - 314.TC"
type input "0"
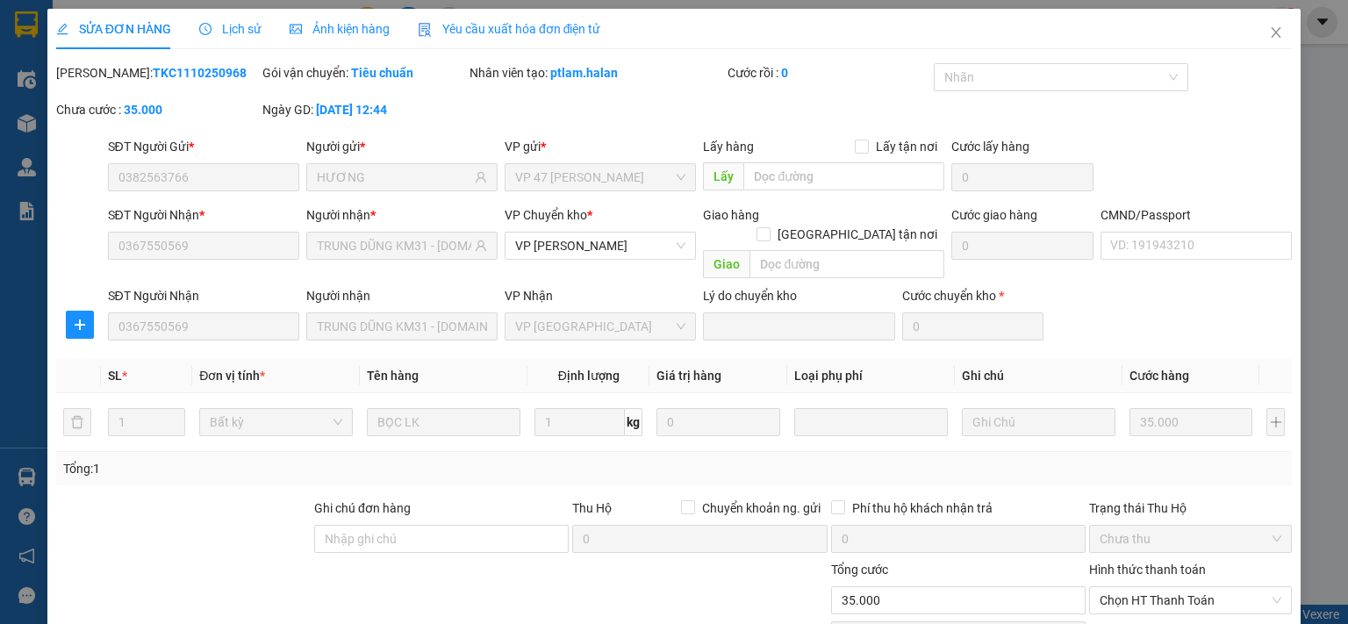
type input "35.000"
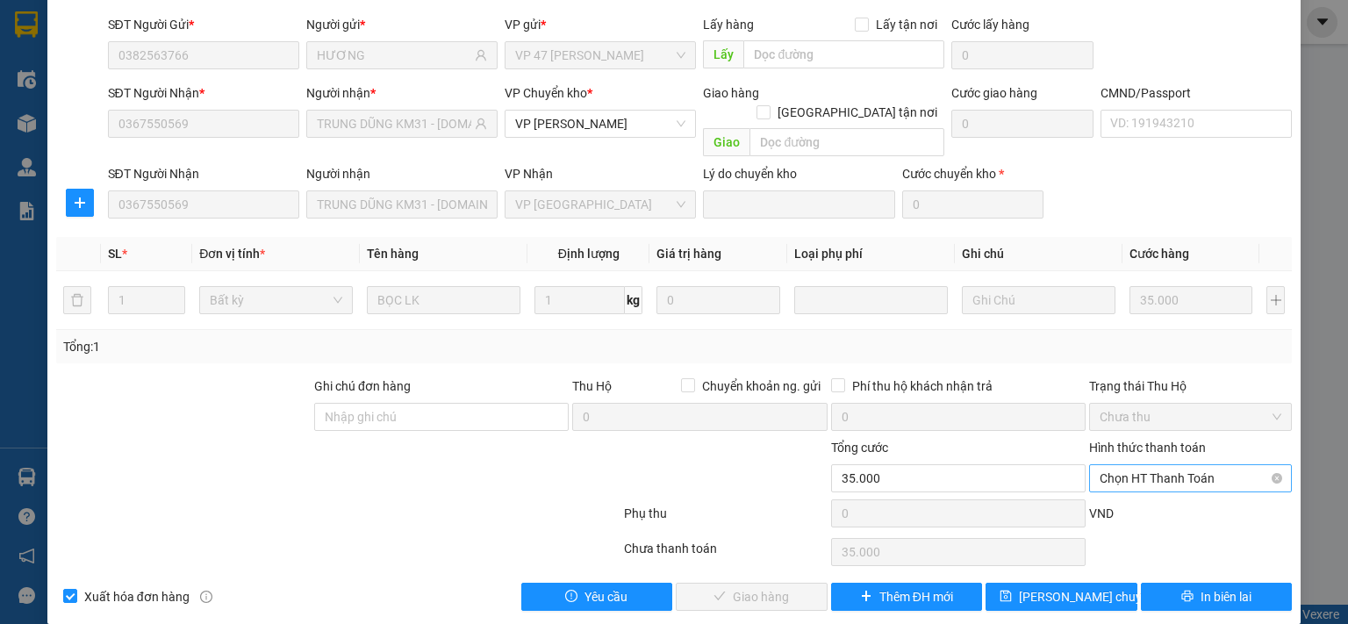
click at [1150, 465] on span "Chọn HT Thanh Toán" at bounding box center [1190, 478] width 182 height 26
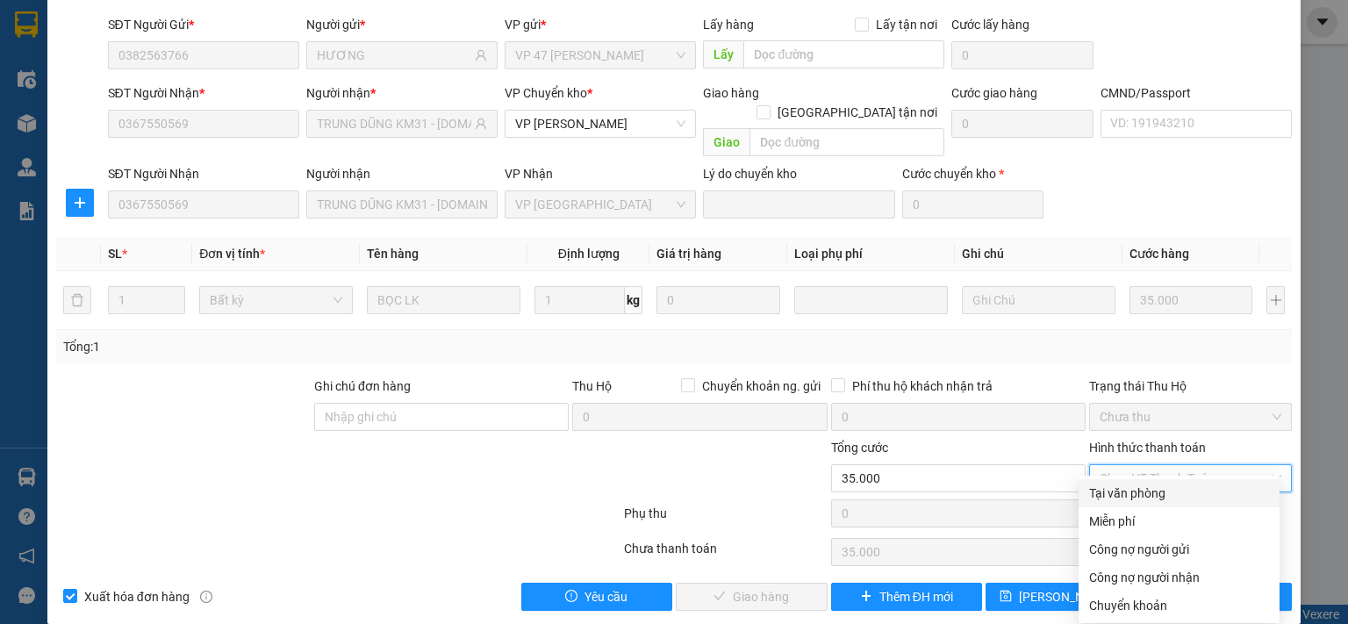
click at [1145, 496] on div "Tại văn phòng" at bounding box center [1179, 492] width 180 height 19
type input "0"
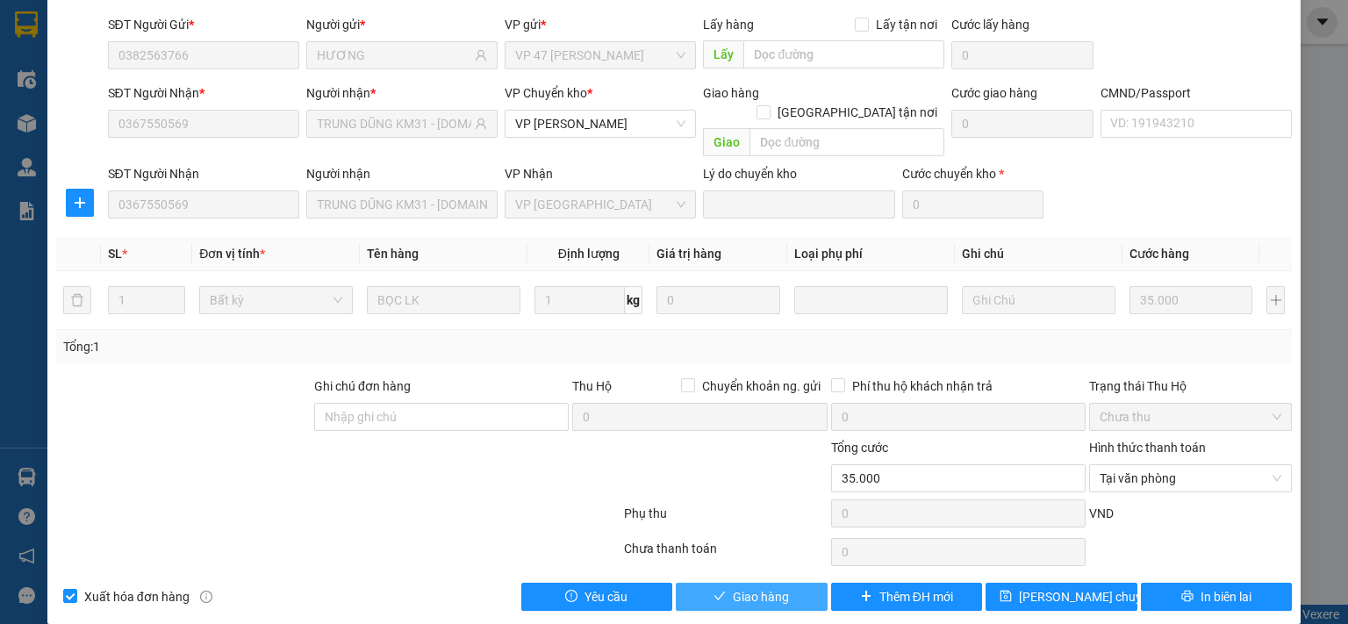
click at [773, 587] on span "Giao hàng" at bounding box center [761, 596] width 56 height 19
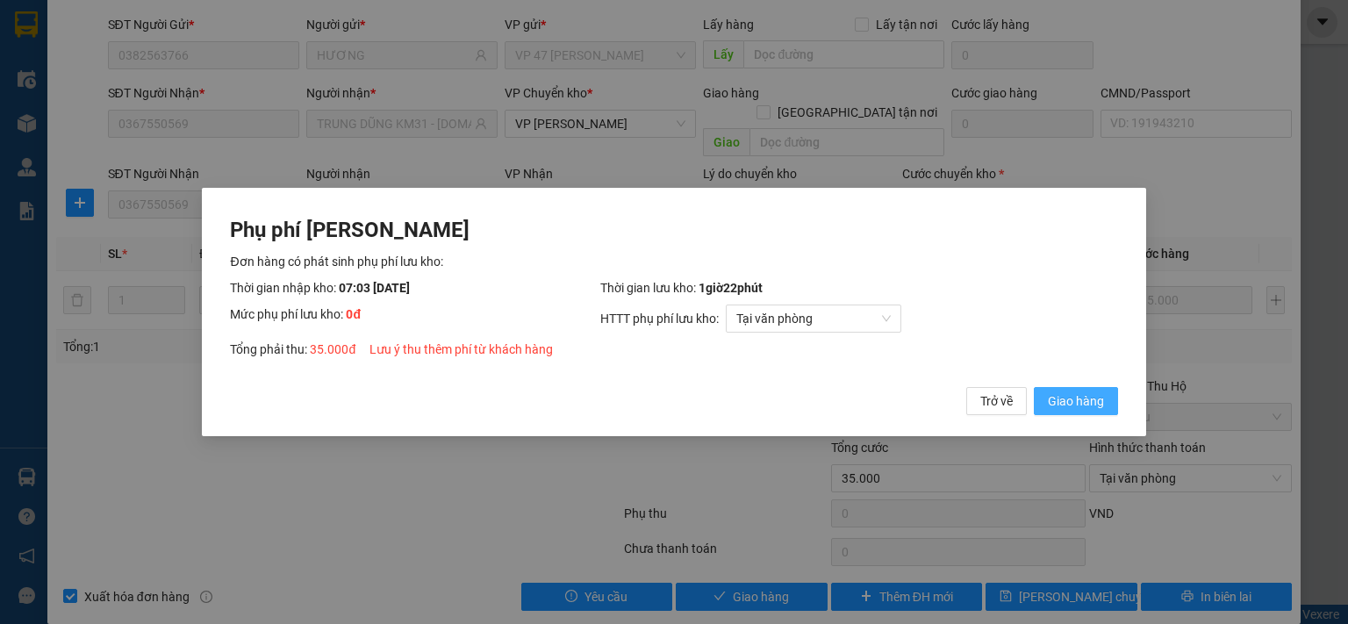
click at [1098, 397] on span "Giao hàng" at bounding box center [1076, 400] width 56 height 19
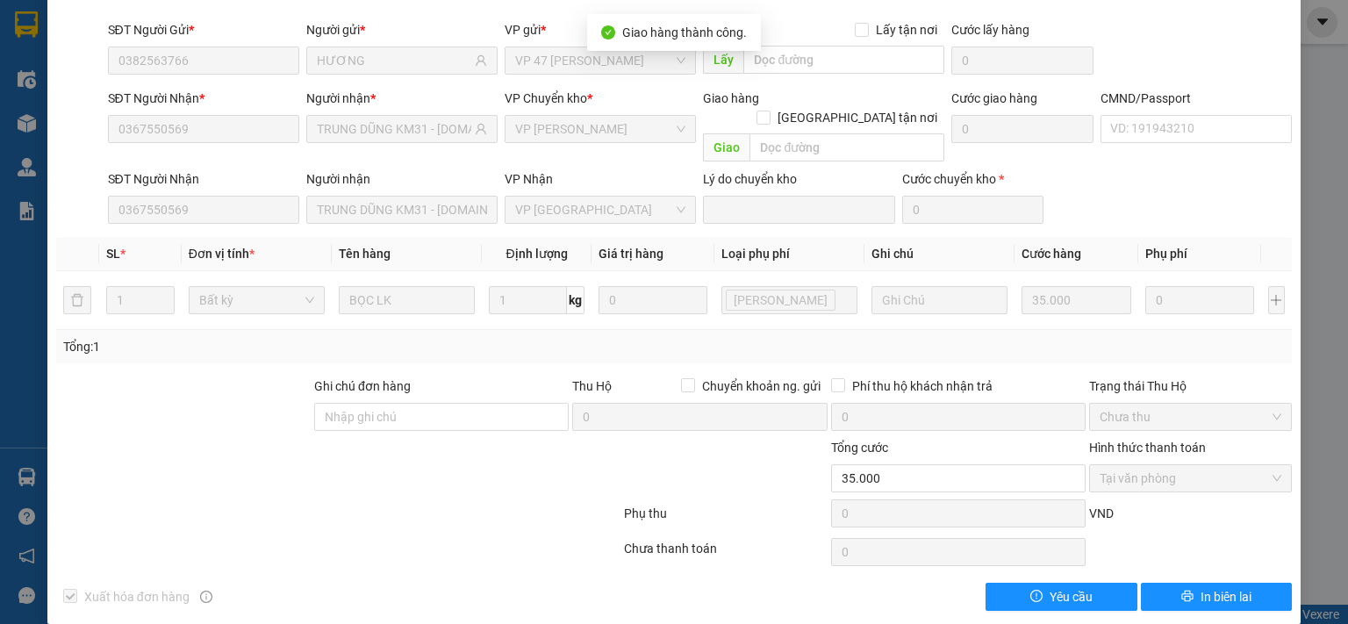
scroll to position [0, 0]
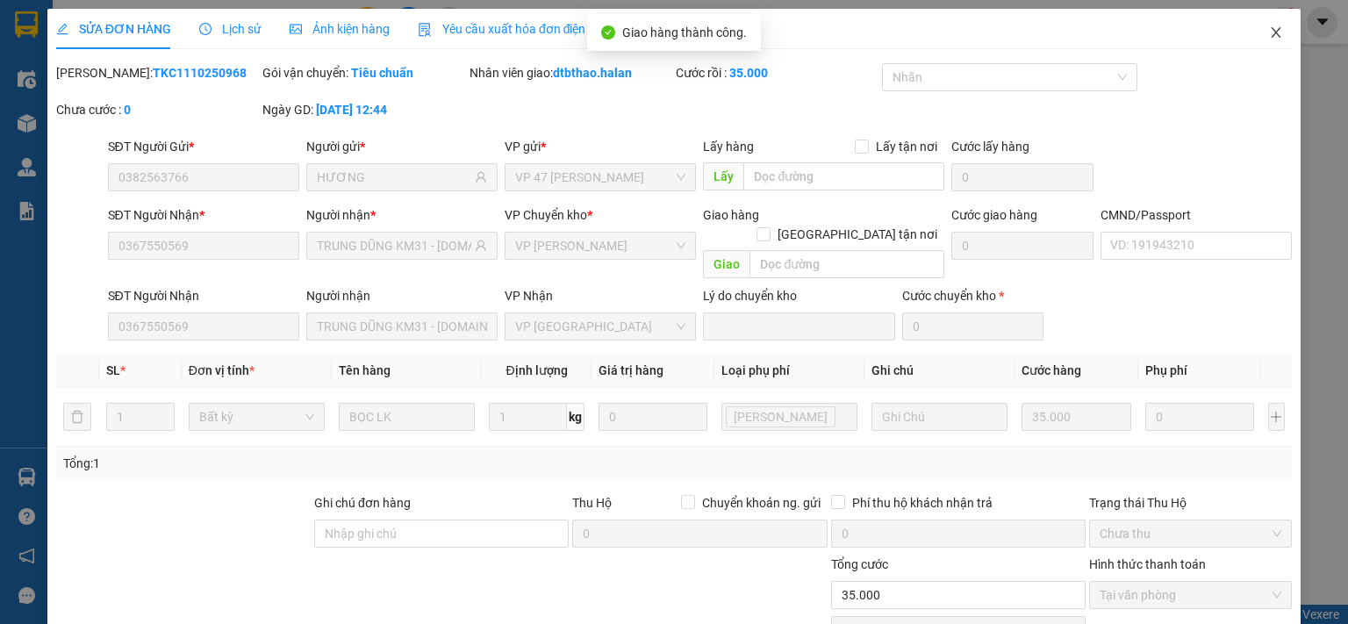
click at [1269, 31] on icon "close" at bounding box center [1276, 32] width 14 height 14
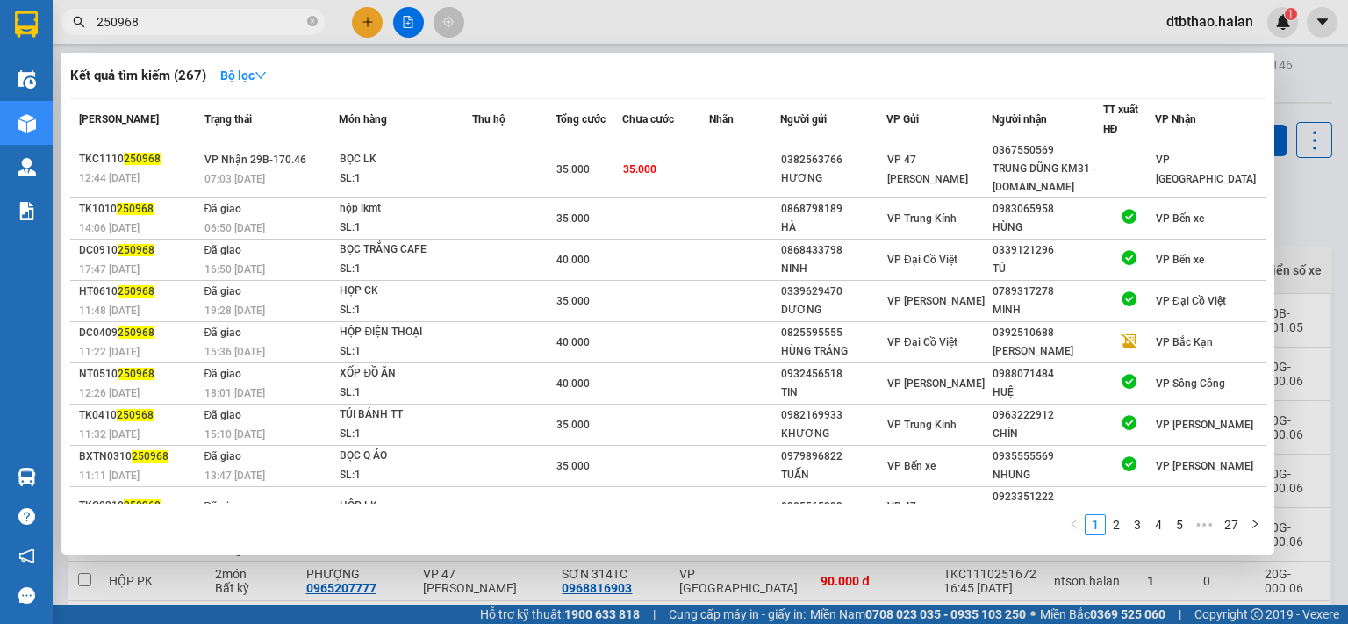
drag, startPoint x: 110, startPoint y: 21, endPoint x: 235, endPoint y: 21, distance: 125.5
click at [235, 21] on input "250968" at bounding box center [200, 21] width 207 height 19
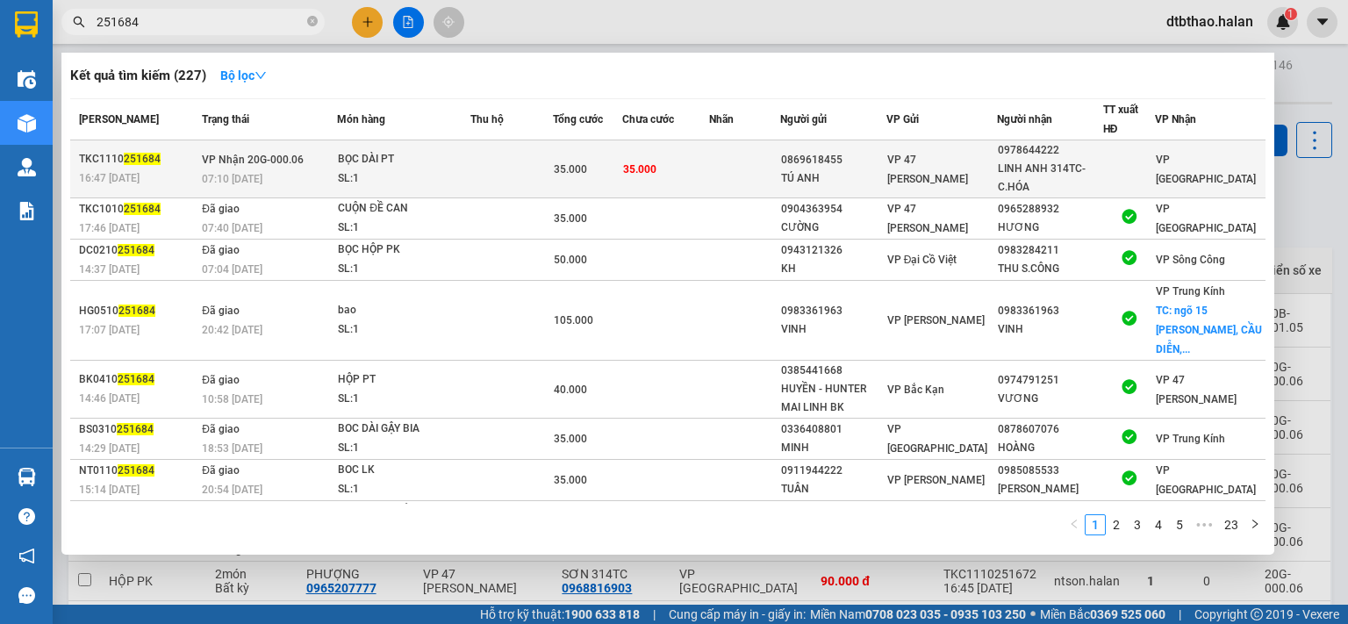
type input "251684"
click at [1023, 164] on div "LINH ANH 314TC- C.HÓA" at bounding box center [1050, 178] width 104 height 37
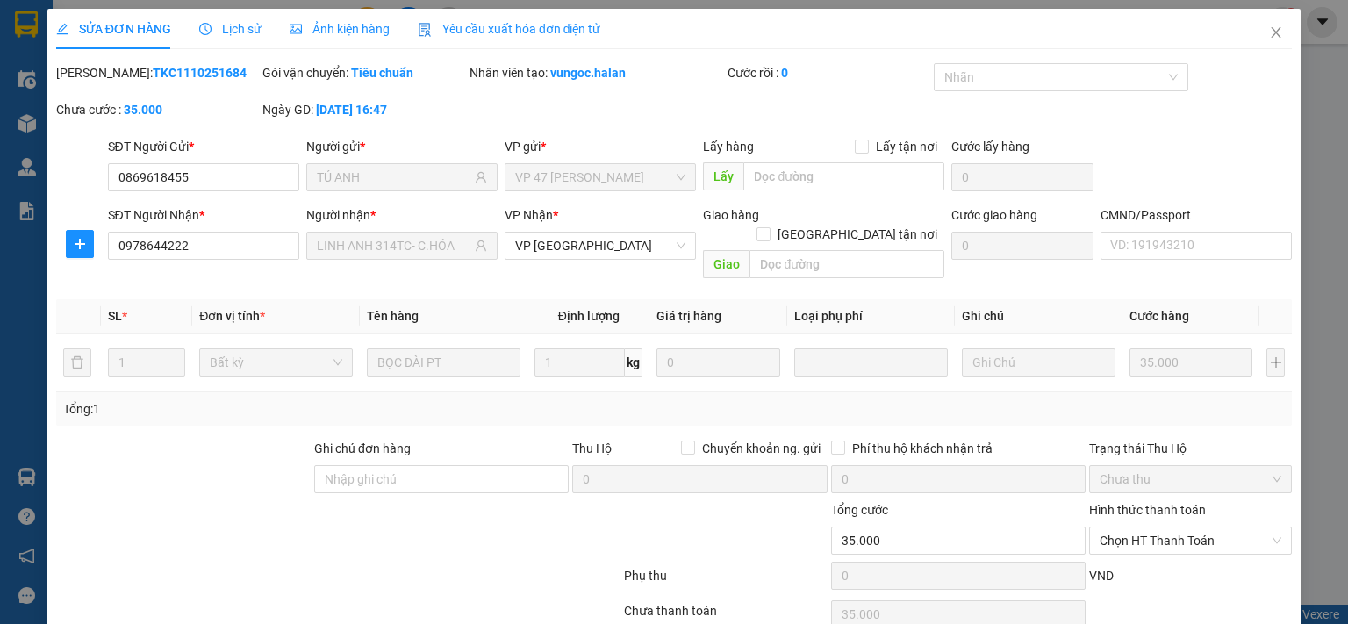
type input "0869618455"
type input "TÚ ANH"
type input "0978644222"
type input "LINH ANH 314TC- C.HÓA"
type input "0"
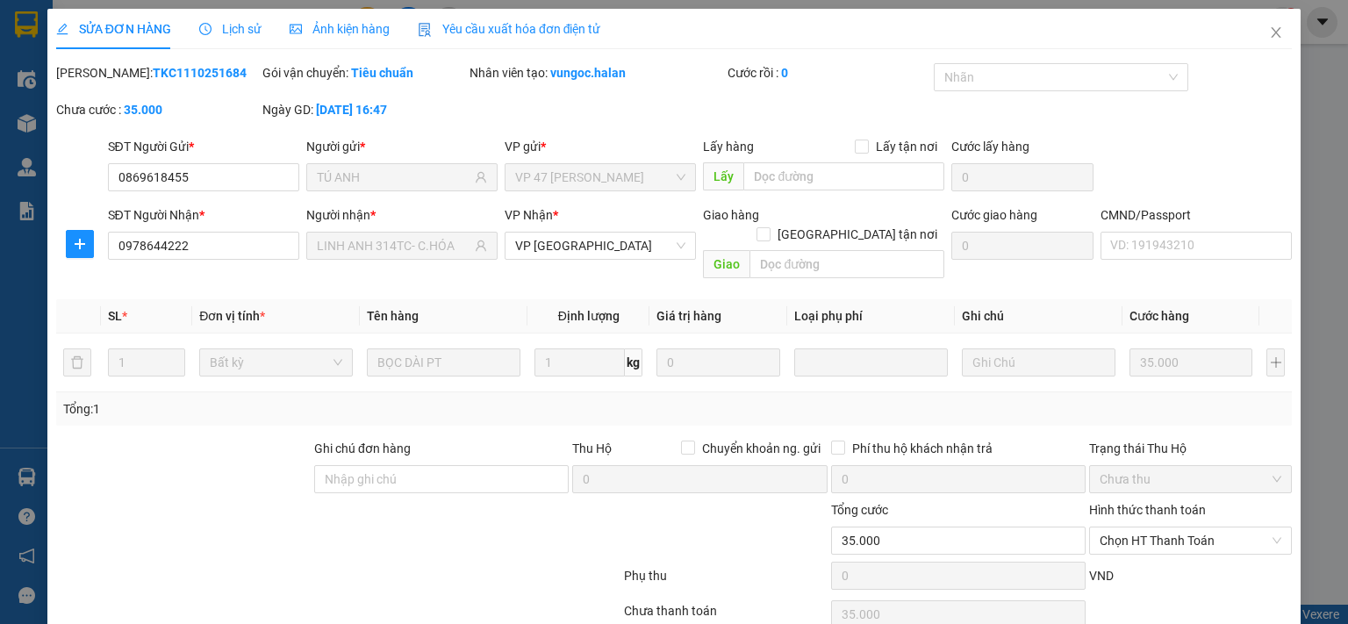
type input "35.000"
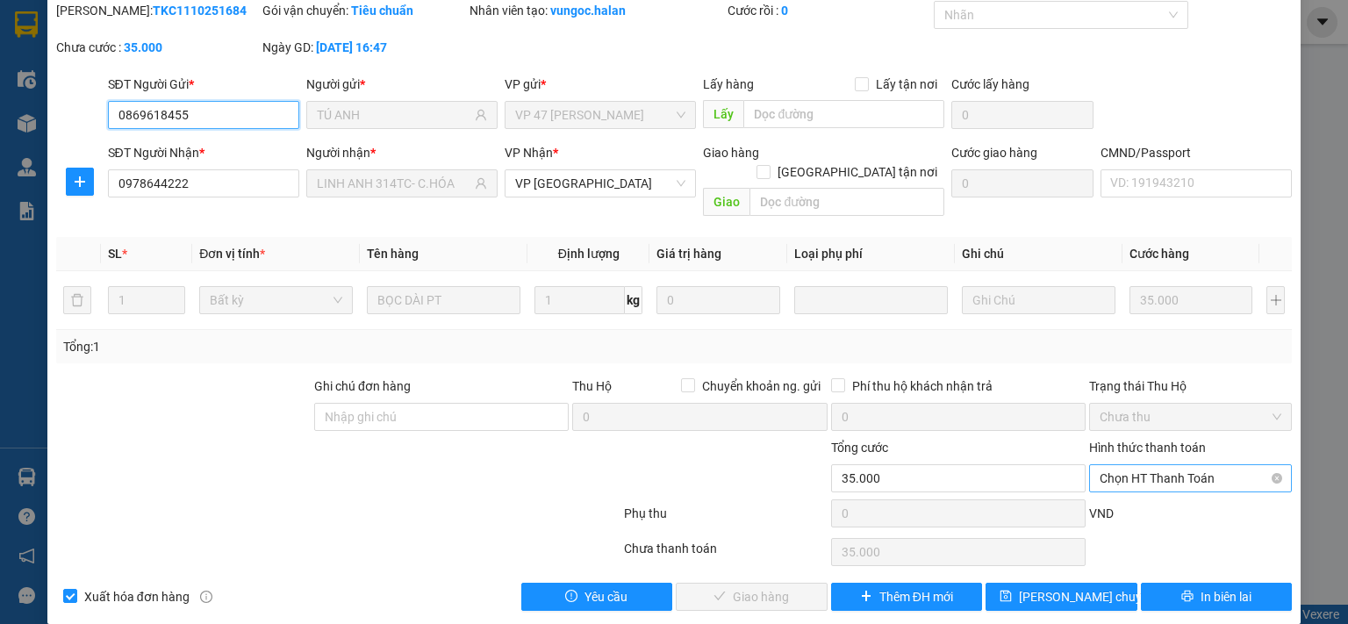
click at [1157, 465] on span "Chọn HT Thanh Toán" at bounding box center [1190, 478] width 182 height 26
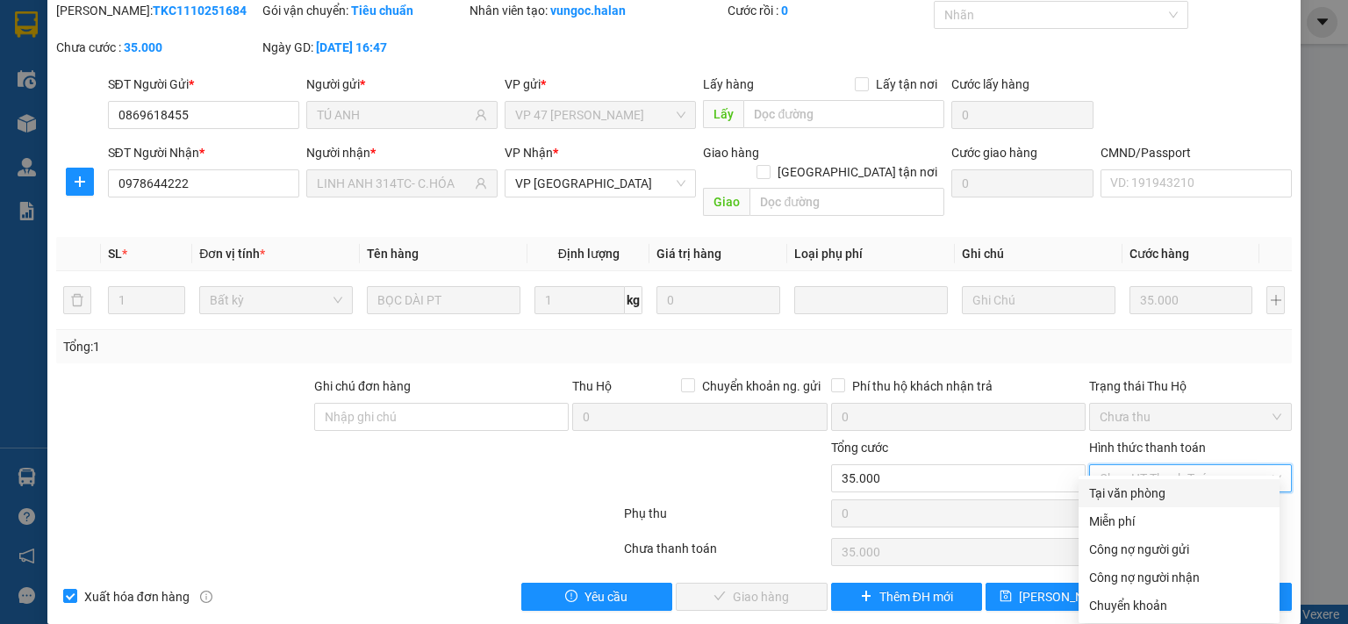
click at [1137, 494] on div "Tại văn phòng" at bounding box center [1179, 492] width 180 height 19
type input "0"
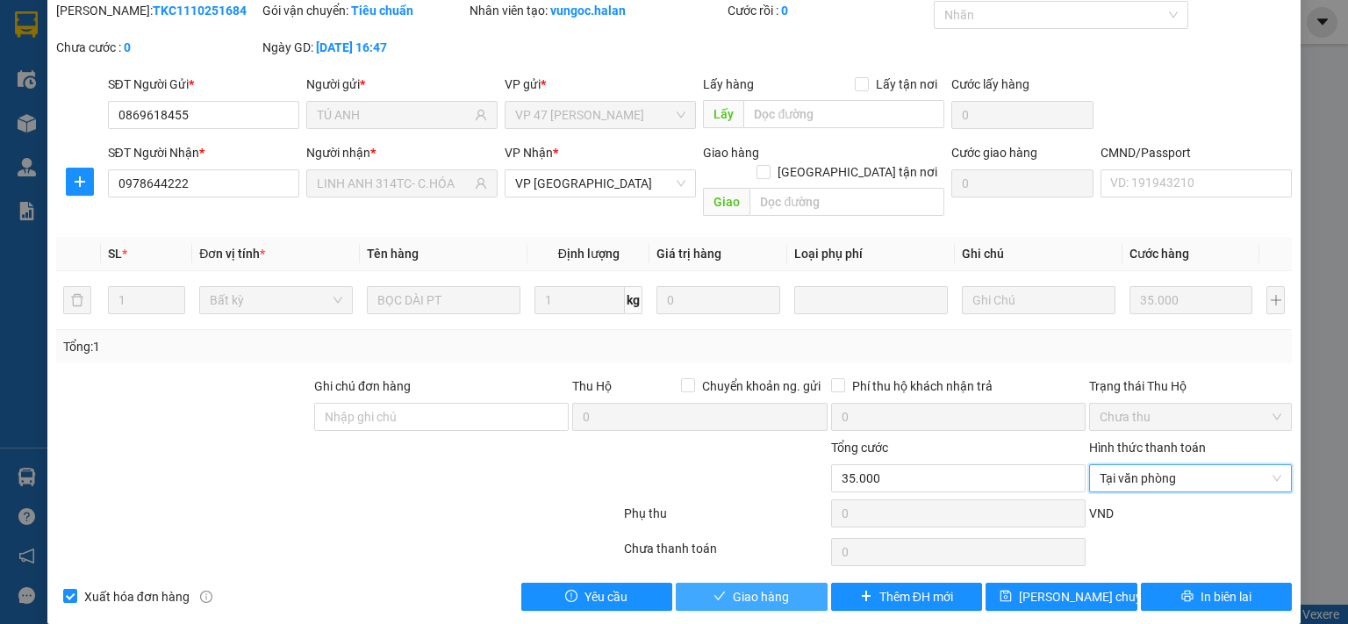
click at [741, 587] on span "Giao hàng" at bounding box center [761, 596] width 56 height 19
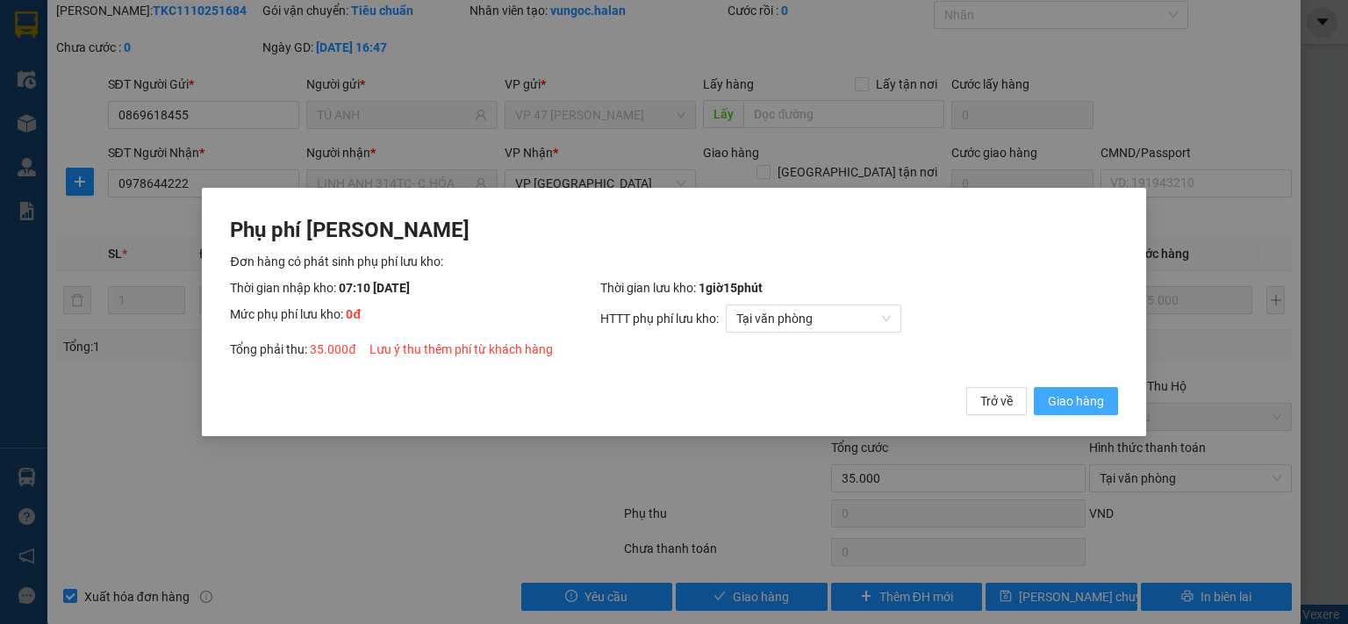
click at [1078, 396] on span "Giao hàng" at bounding box center [1076, 400] width 56 height 19
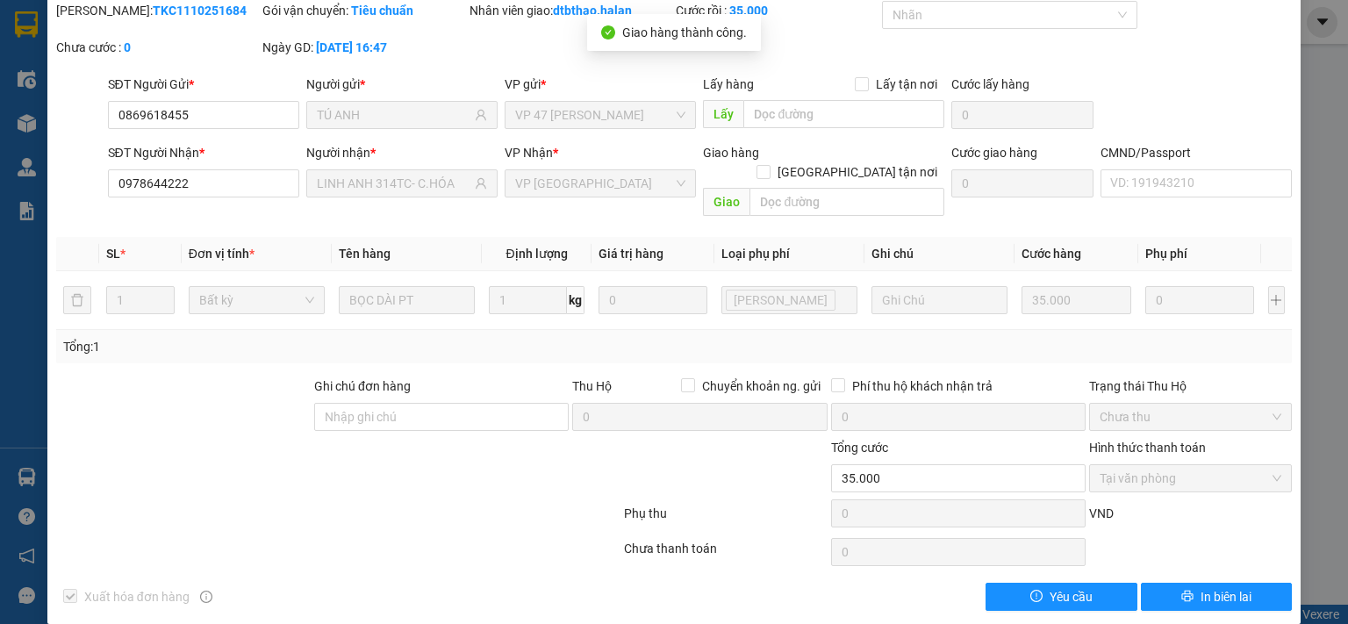
scroll to position [0, 0]
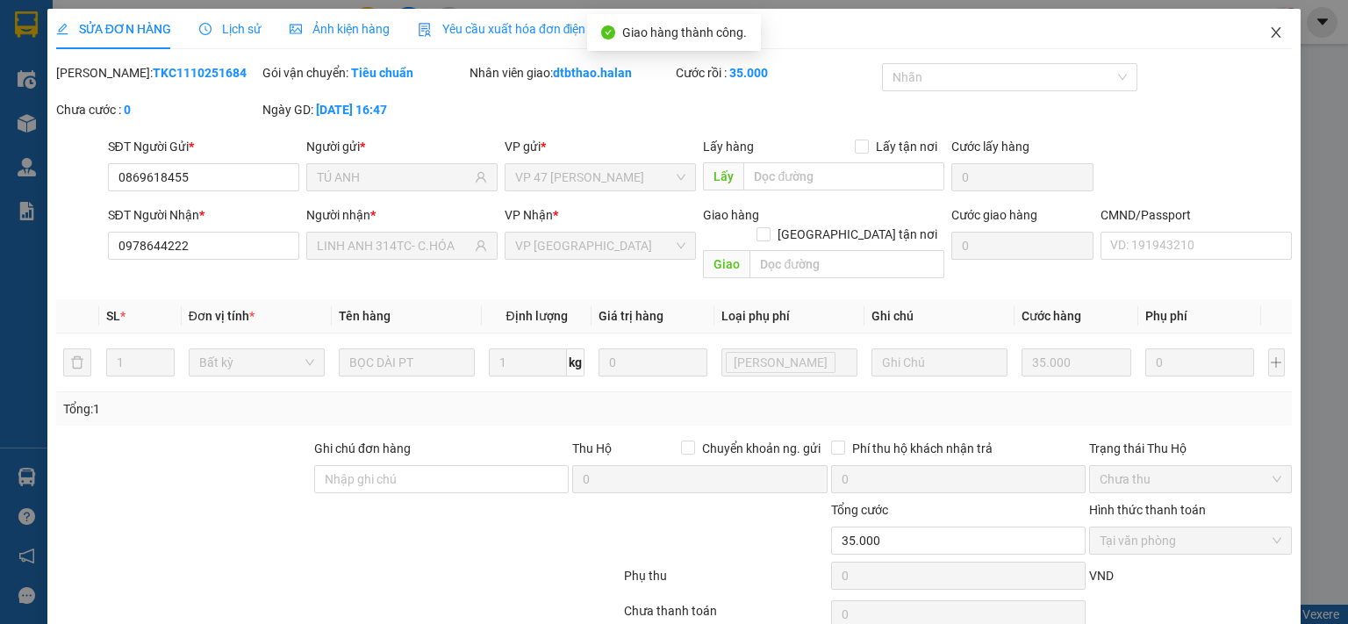
click at [1253, 33] on span "Close" at bounding box center [1275, 33] width 49 height 49
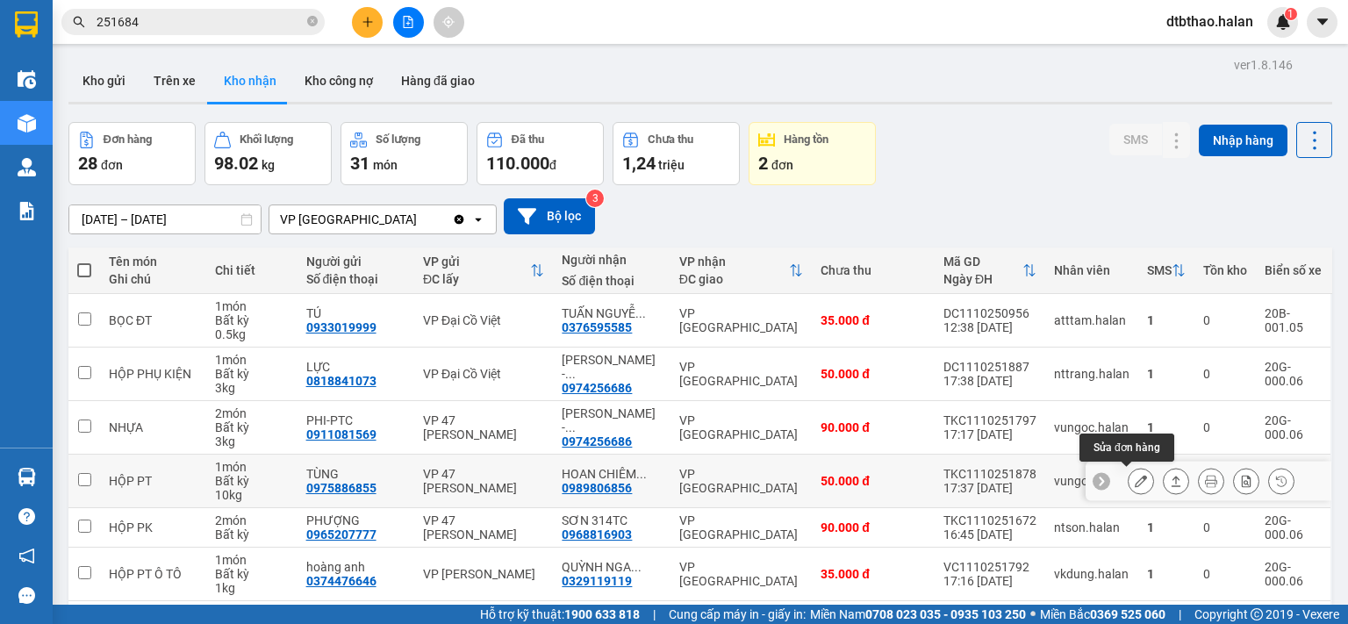
click at [1135, 477] on icon at bounding box center [1141, 481] width 12 height 12
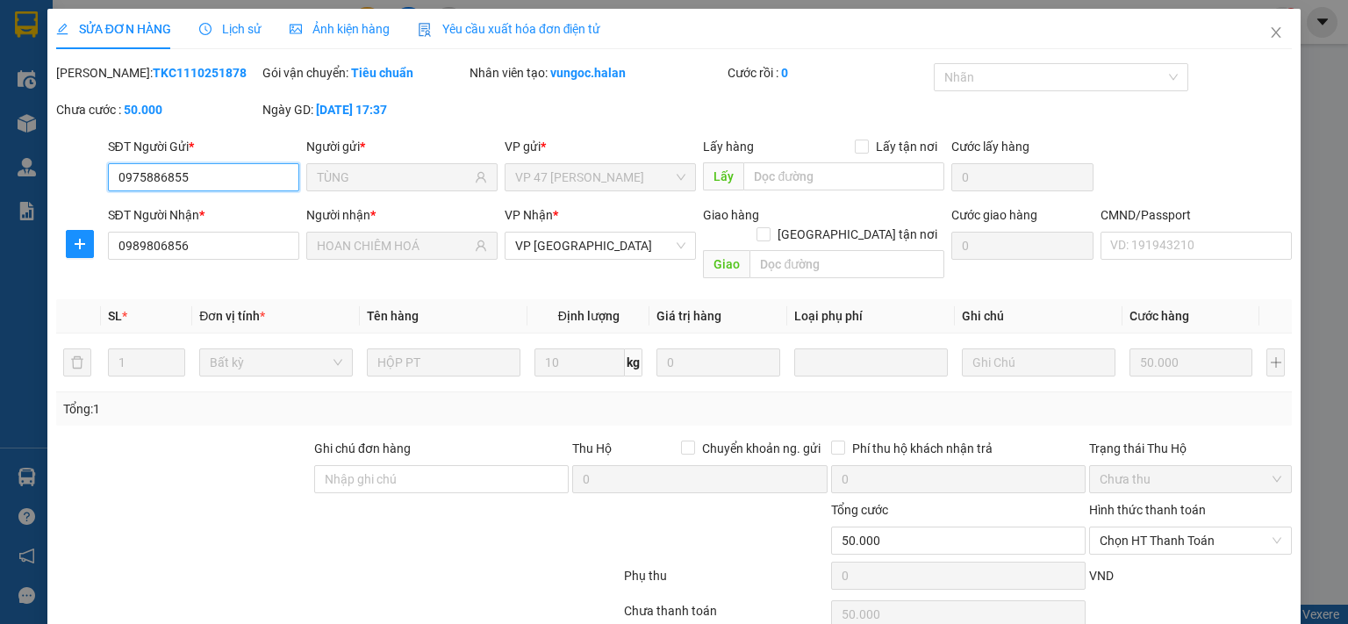
type input "0975886855"
type input "TÙNG"
type input "0989806856"
type input "HOAN CHIÊM HOÁ"
type input "0"
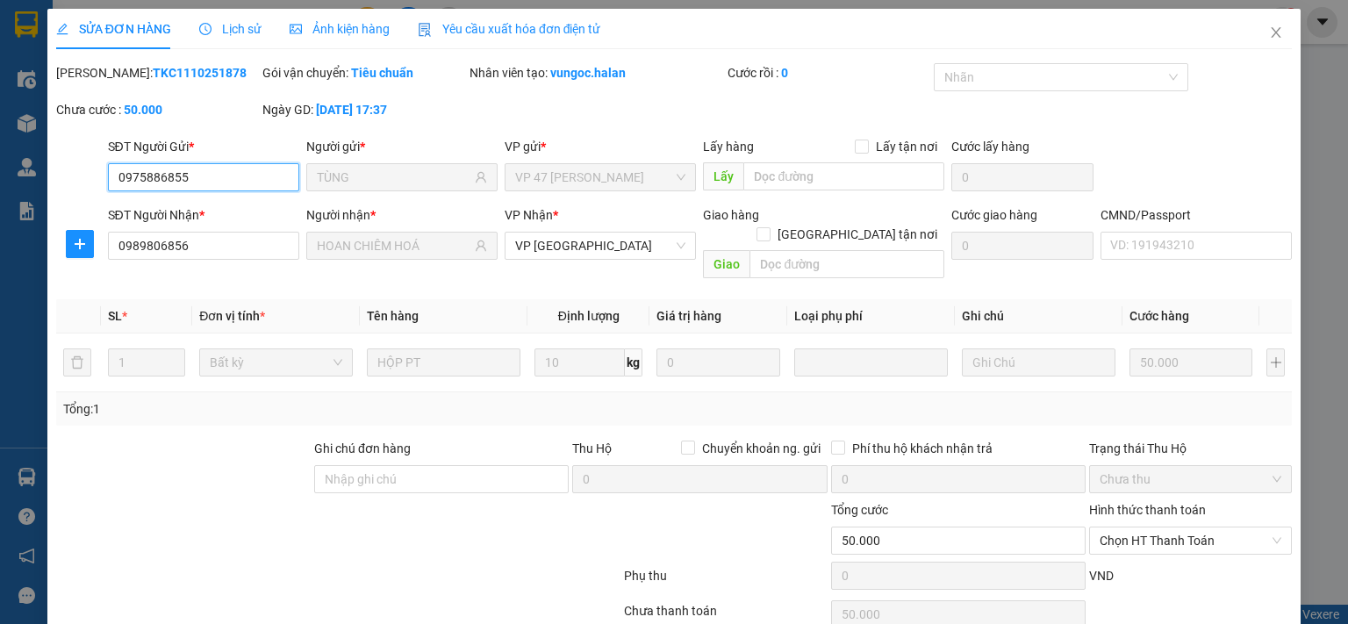
type input "50.000"
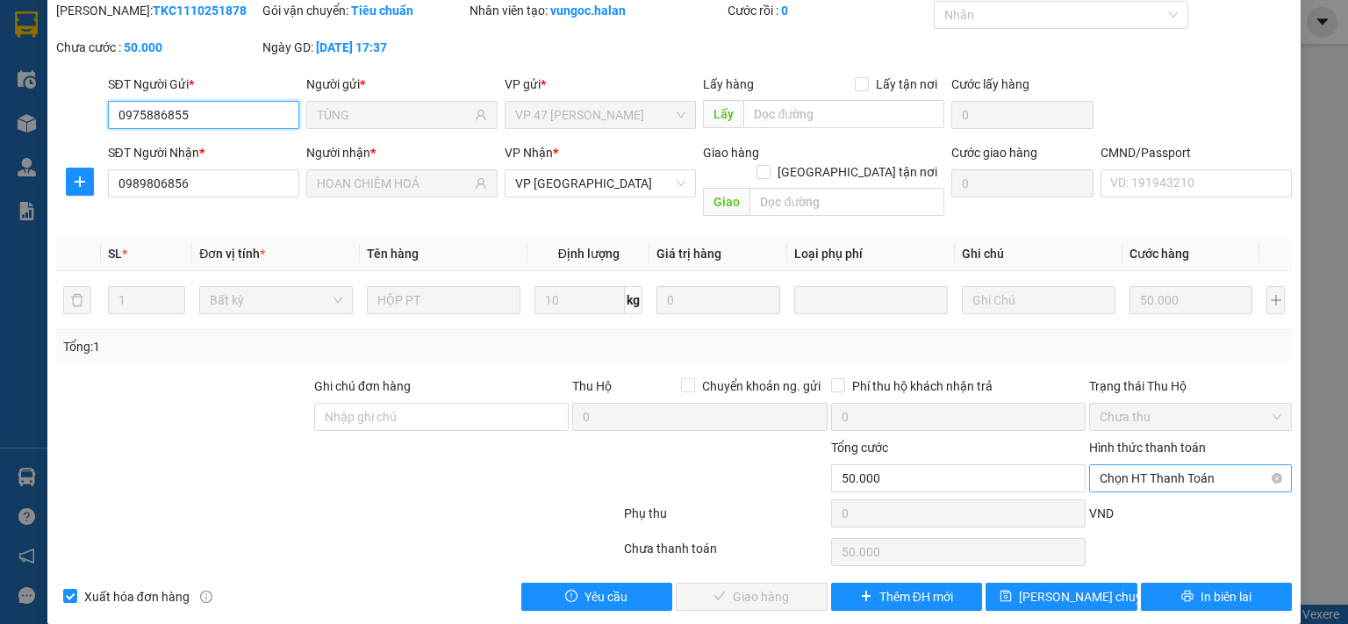
click at [1145, 465] on span "Chọn HT Thanh Toán" at bounding box center [1190, 478] width 182 height 26
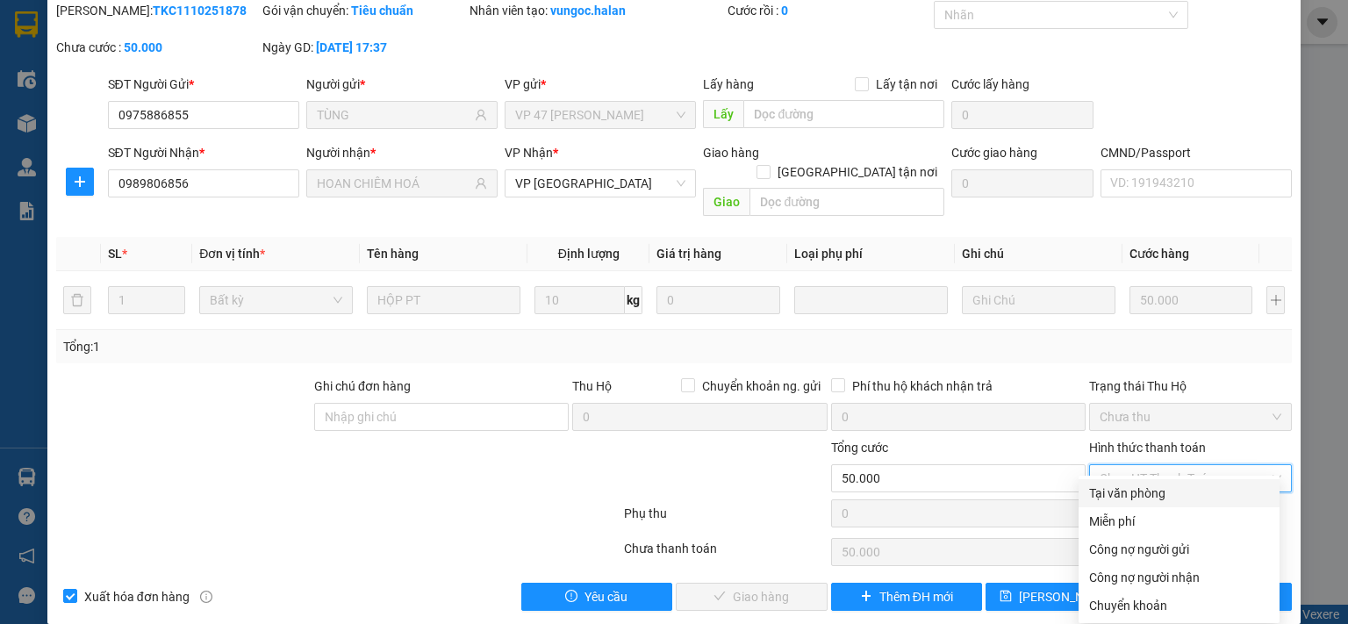
click at [1148, 487] on div "Tại văn phòng" at bounding box center [1179, 492] width 180 height 19
type input "0"
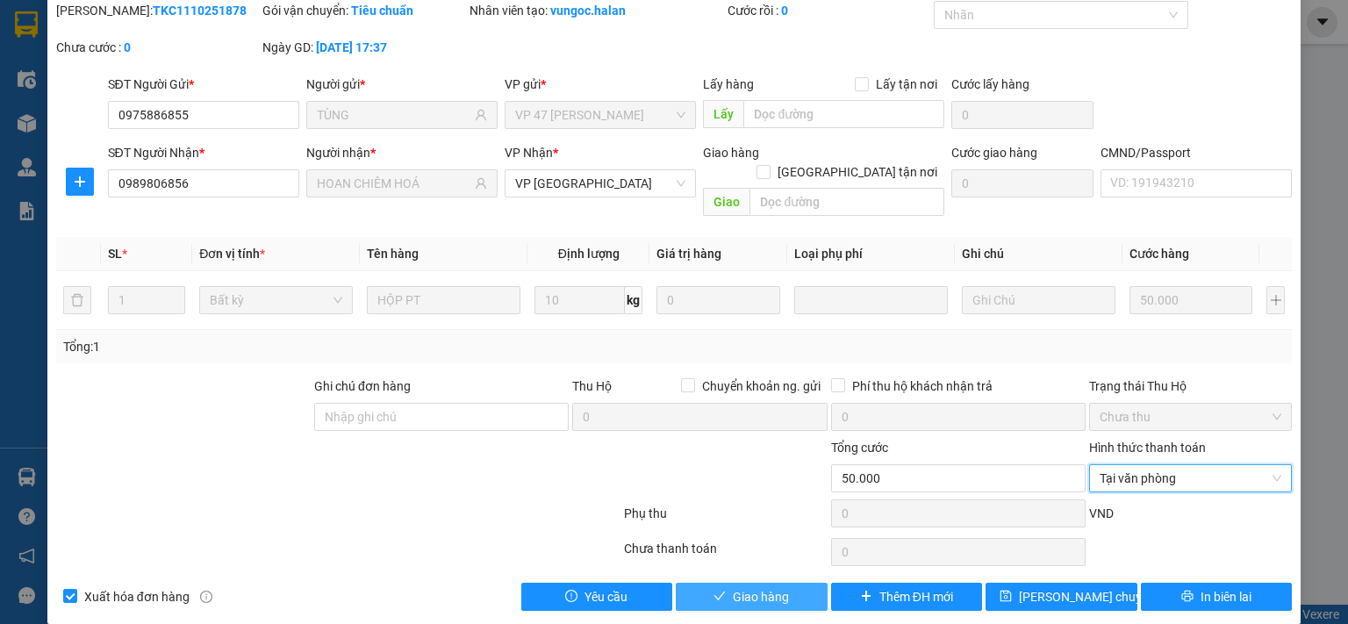
click at [762, 587] on span "Giao hàng" at bounding box center [761, 596] width 56 height 19
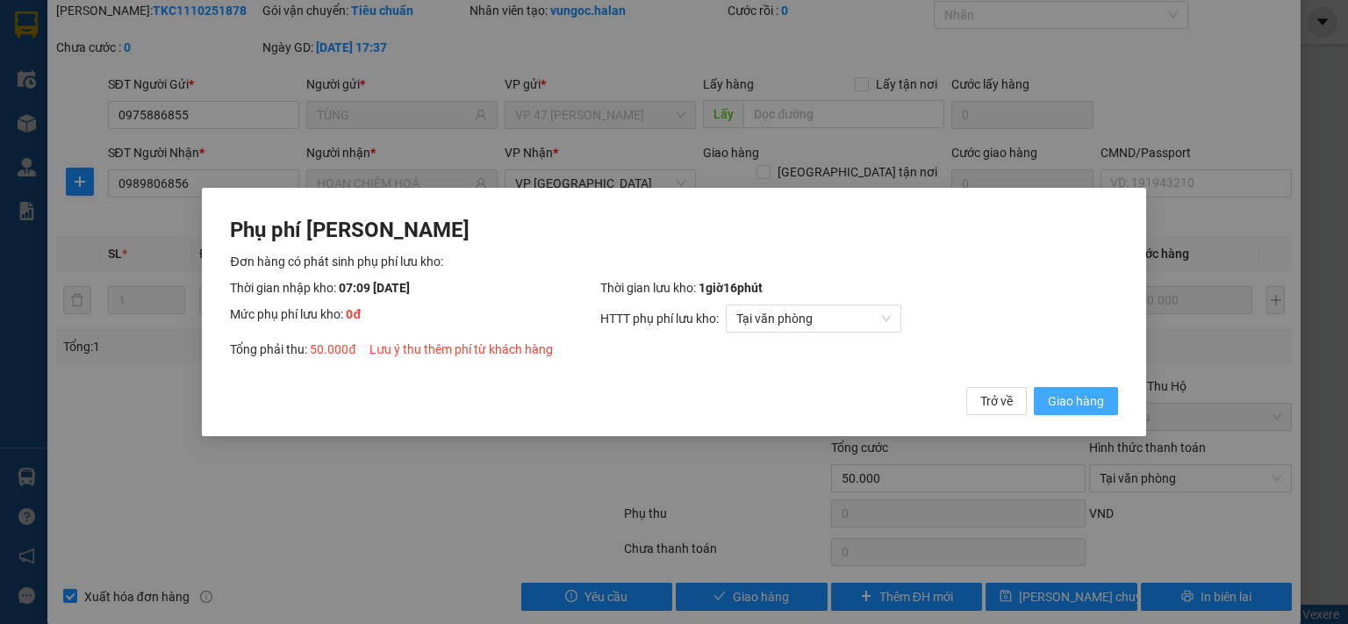
click at [1077, 409] on span "Giao hàng" at bounding box center [1076, 400] width 56 height 19
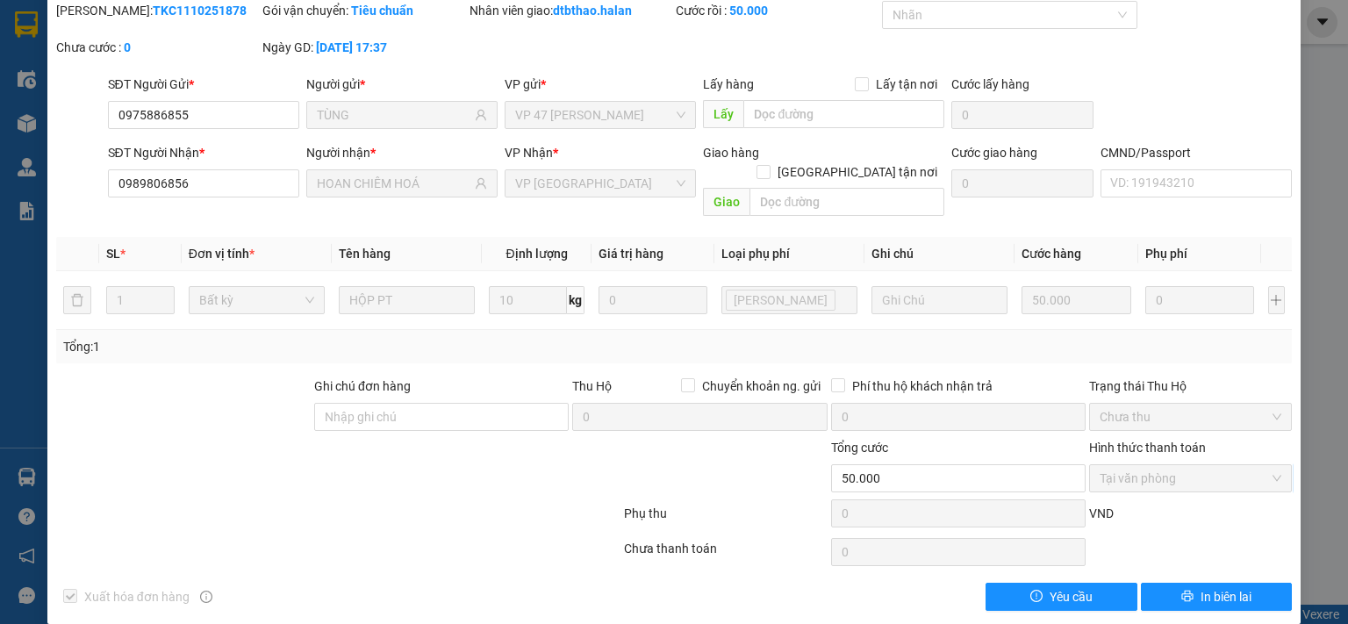
scroll to position [0, 0]
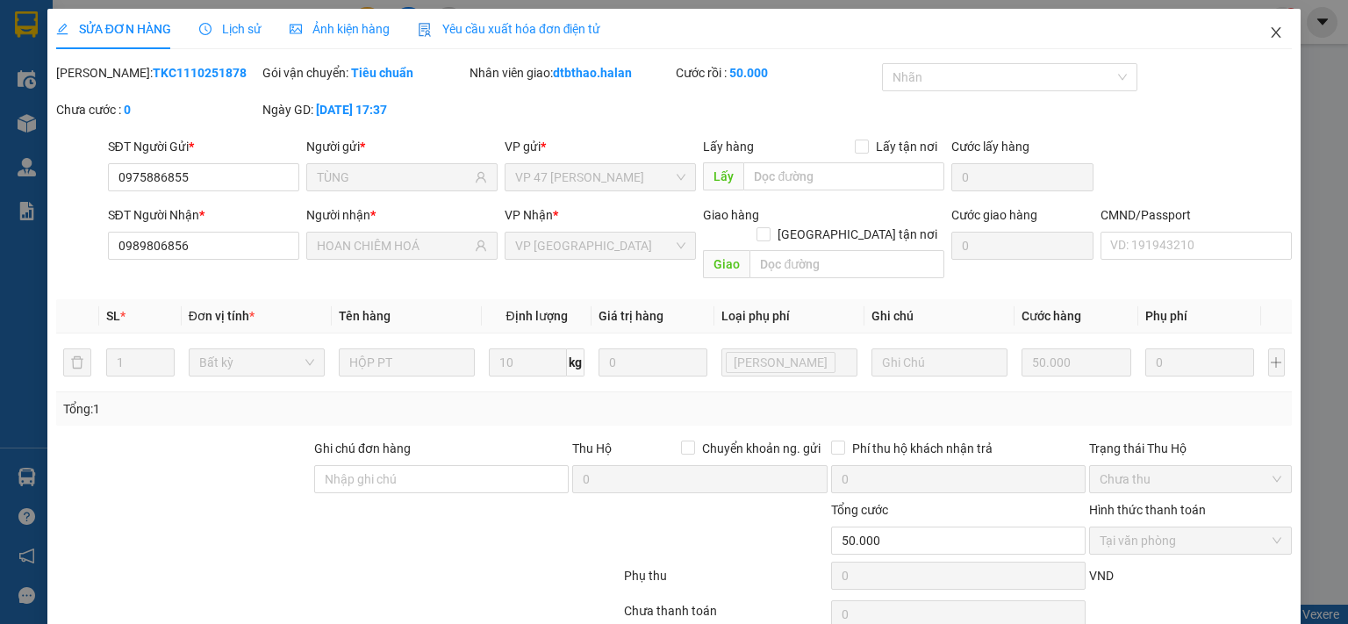
click at [1269, 31] on icon "close" at bounding box center [1276, 32] width 14 height 14
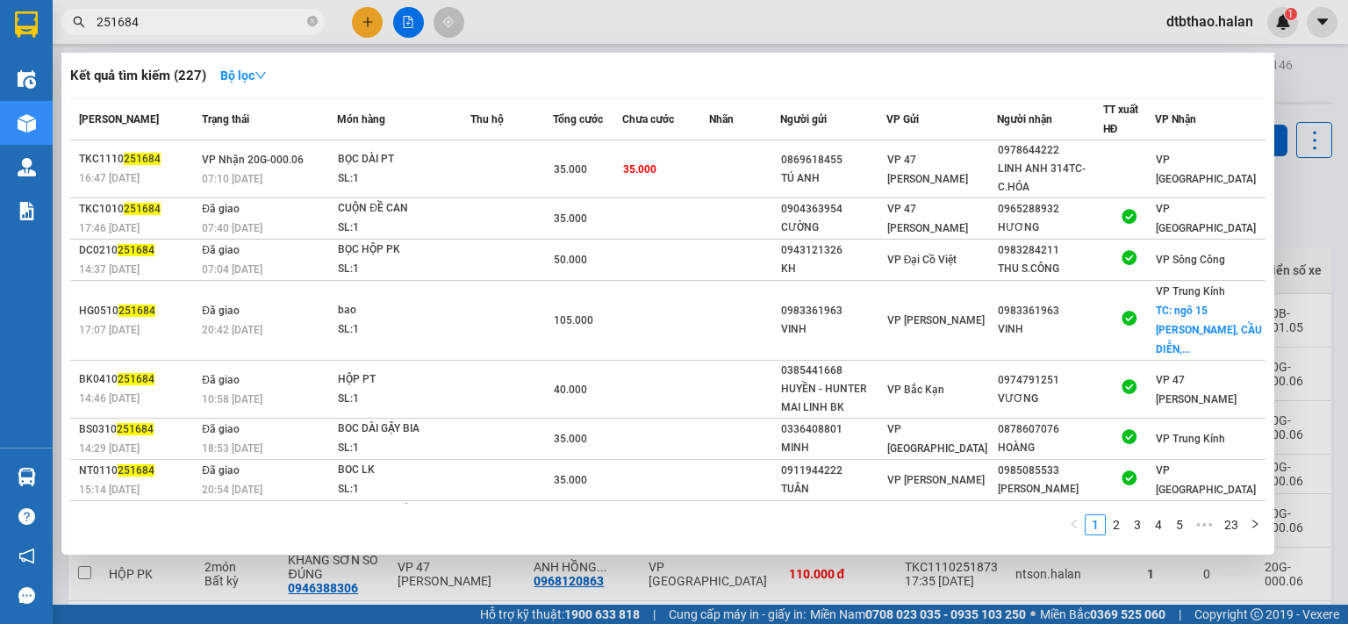
drag, startPoint x: 116, startPoint y: 18, endPoint x: 184, endPoint y: 19, distance: 68.5
click at [184, 19] on input "251684" at bounding box center [200, 21] width 207 height 19
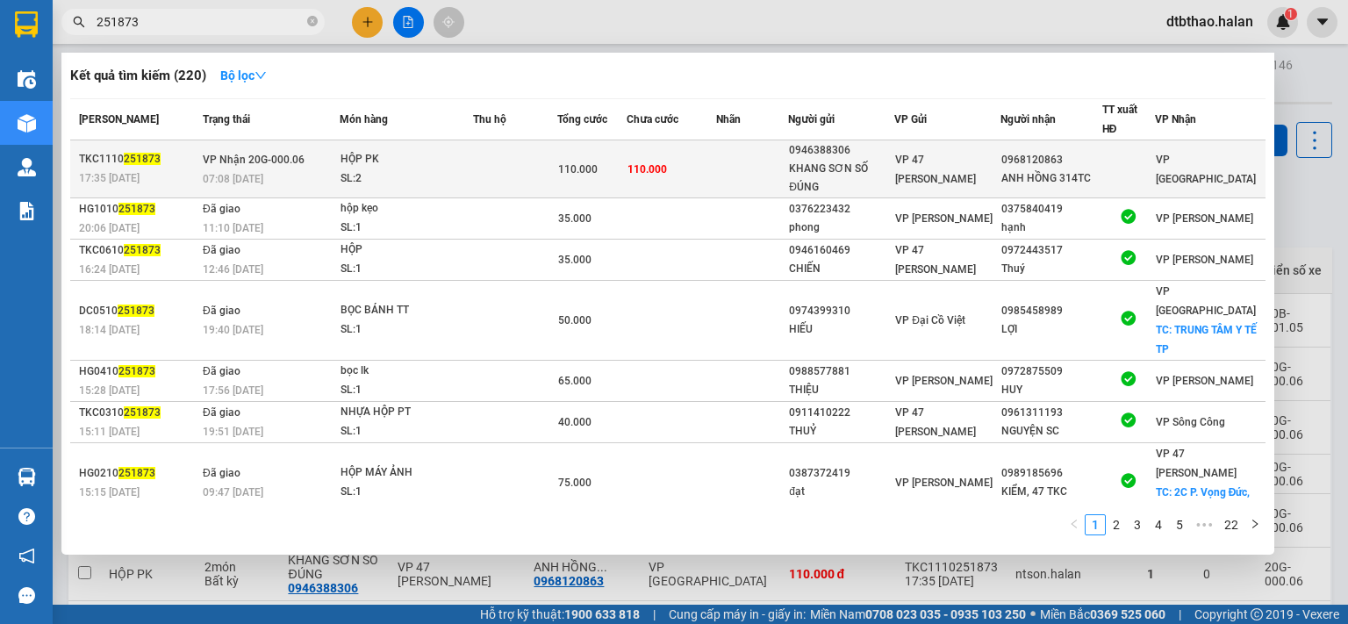
type input "251873"
click at [1029, 161] on div "0968120863" at bounding box center [1051, 160] width 100 height 18
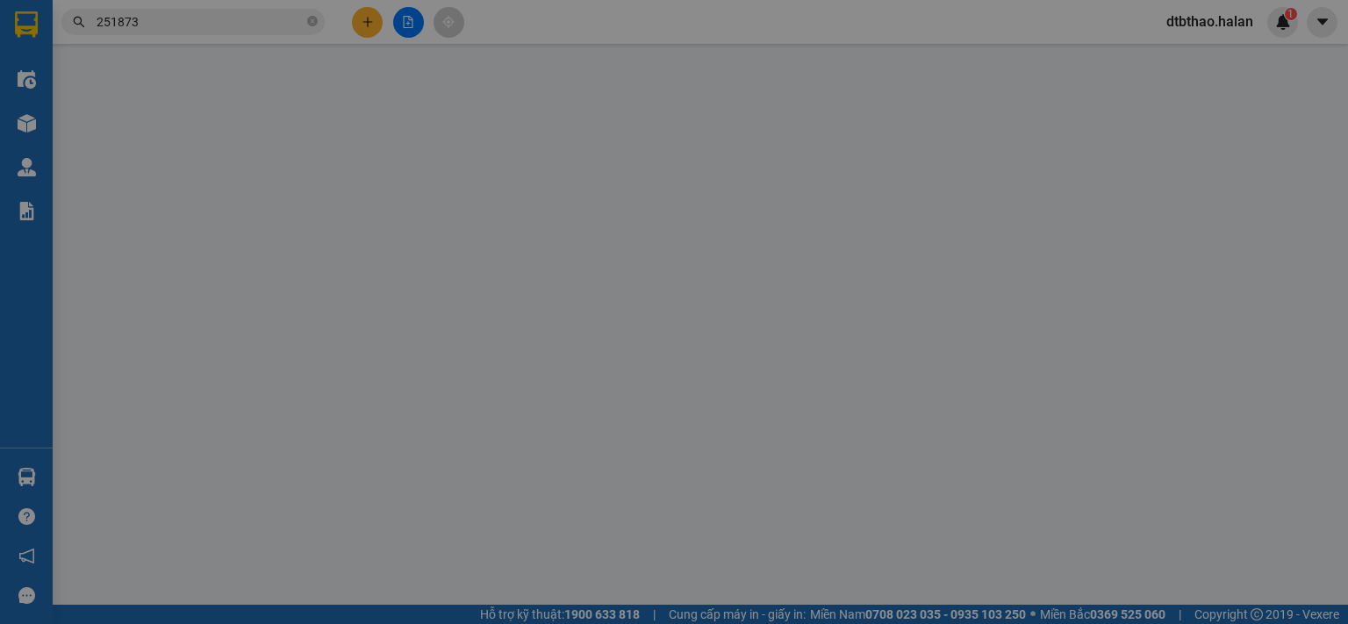
type input "0946388306"
type input "KHANG SƠN SỐ ĐÚNG"
type input "0968120863"
type input "ANH HỒNG 314TC"
type input "0"
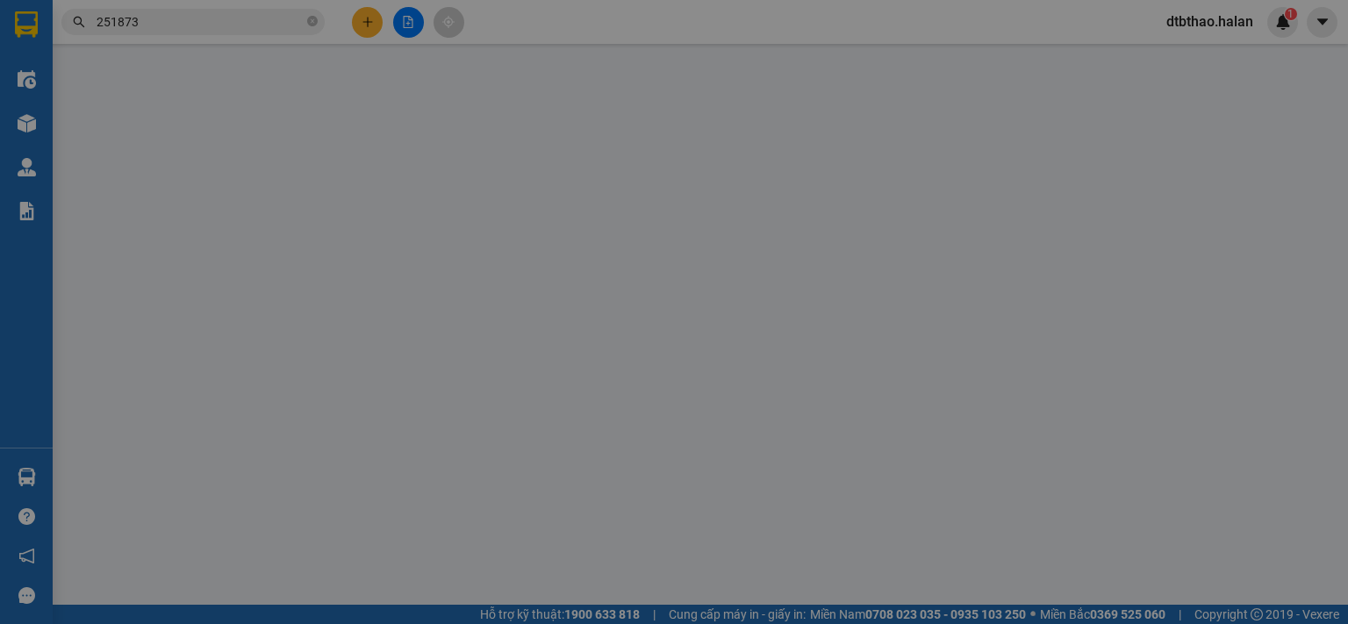
type input "110.000"
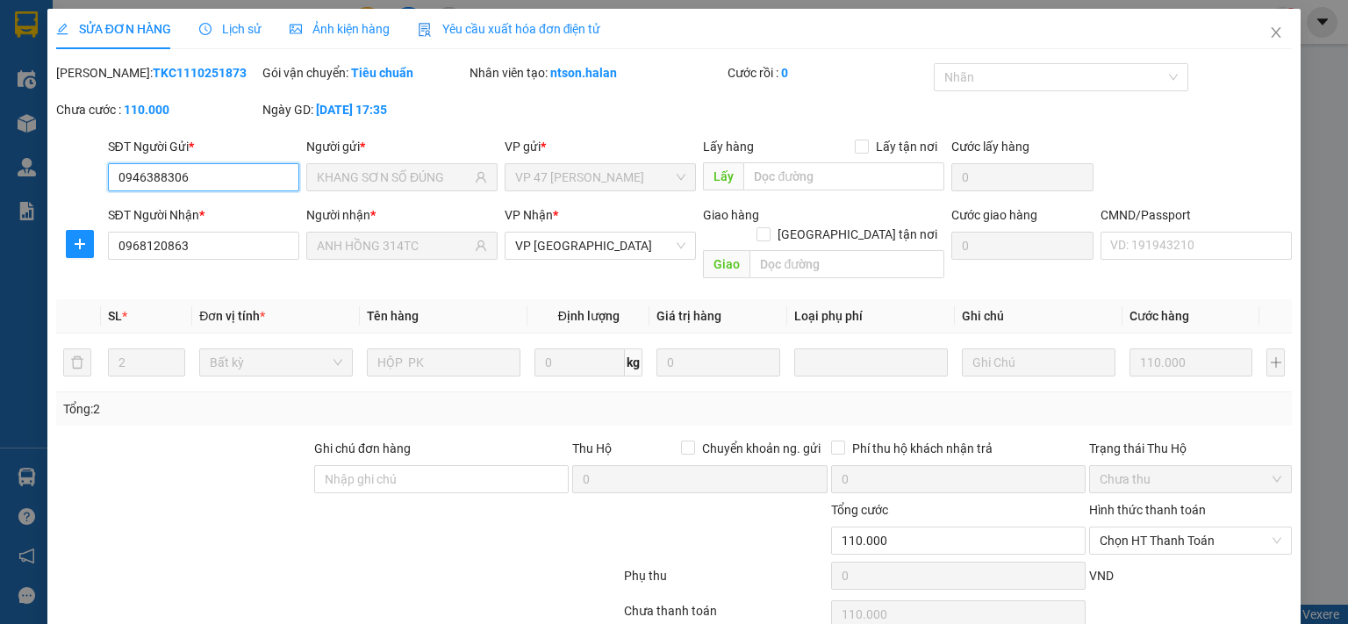
scroll to position [62, 0]
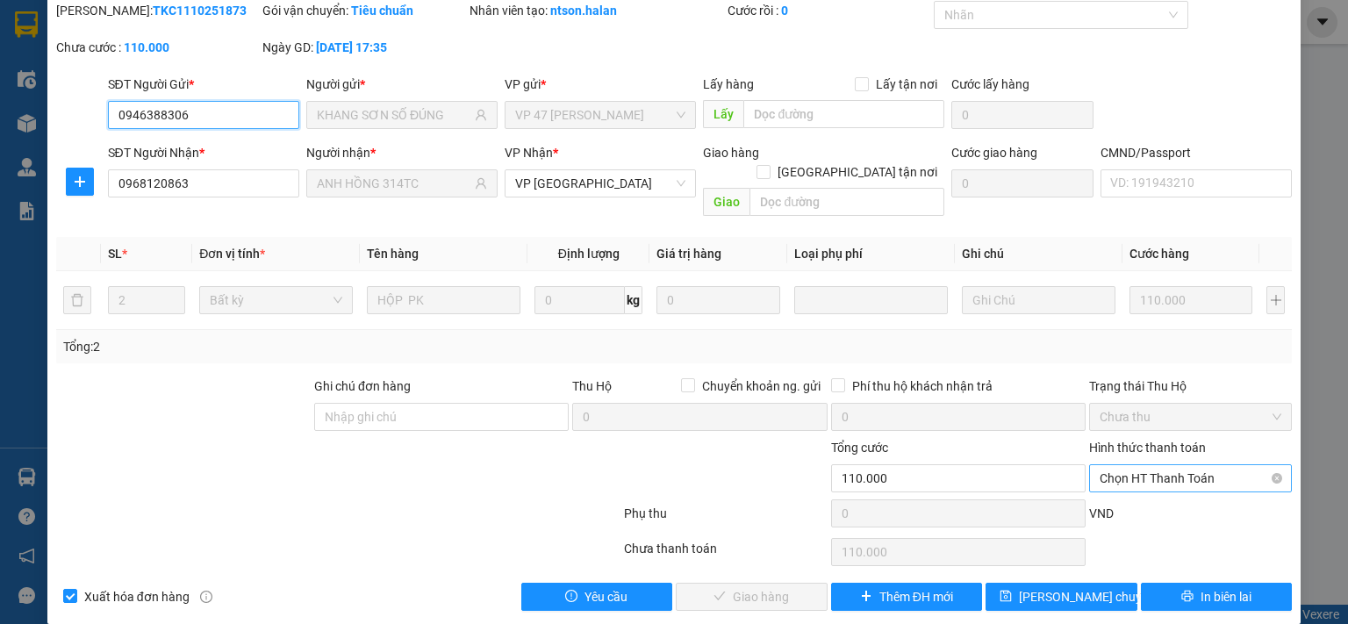
click at [1158, 465] on span "Chọn HT Thanh Toán" at bounding box center [1190, 478] width 182 height 26
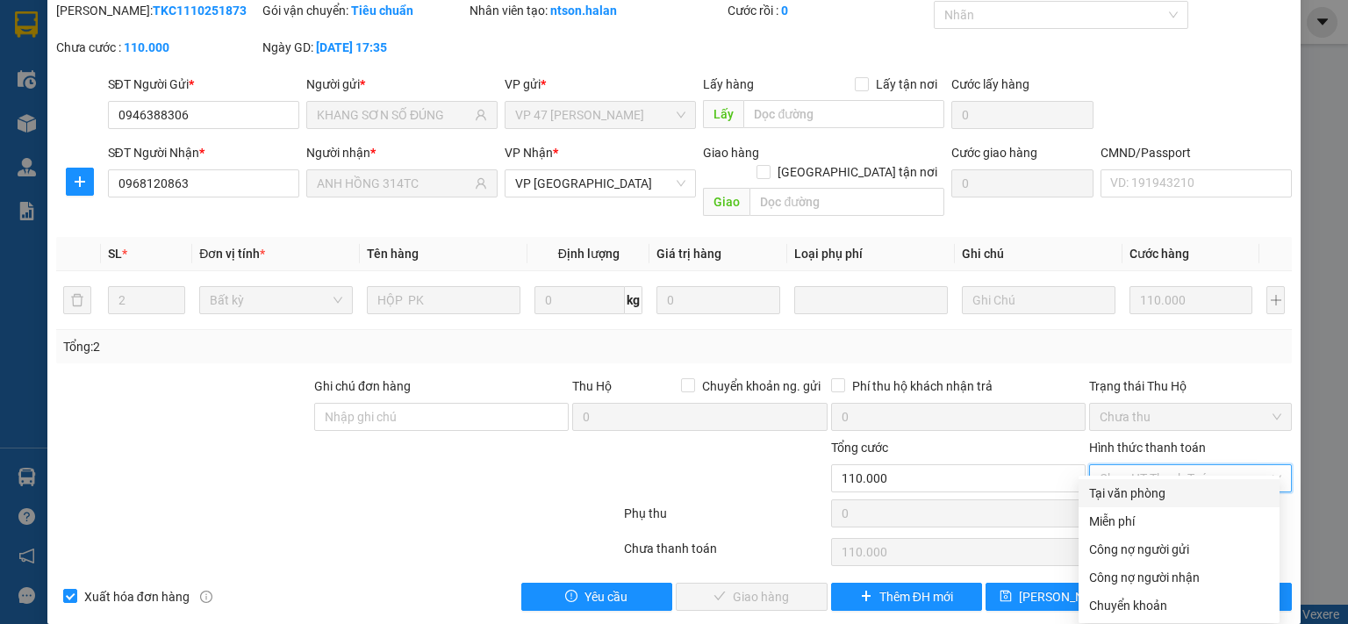
click at [1134, 500] on div "Tại văn phòng" at bounding box center [1179, 492] width 180 height 19
type input "0"
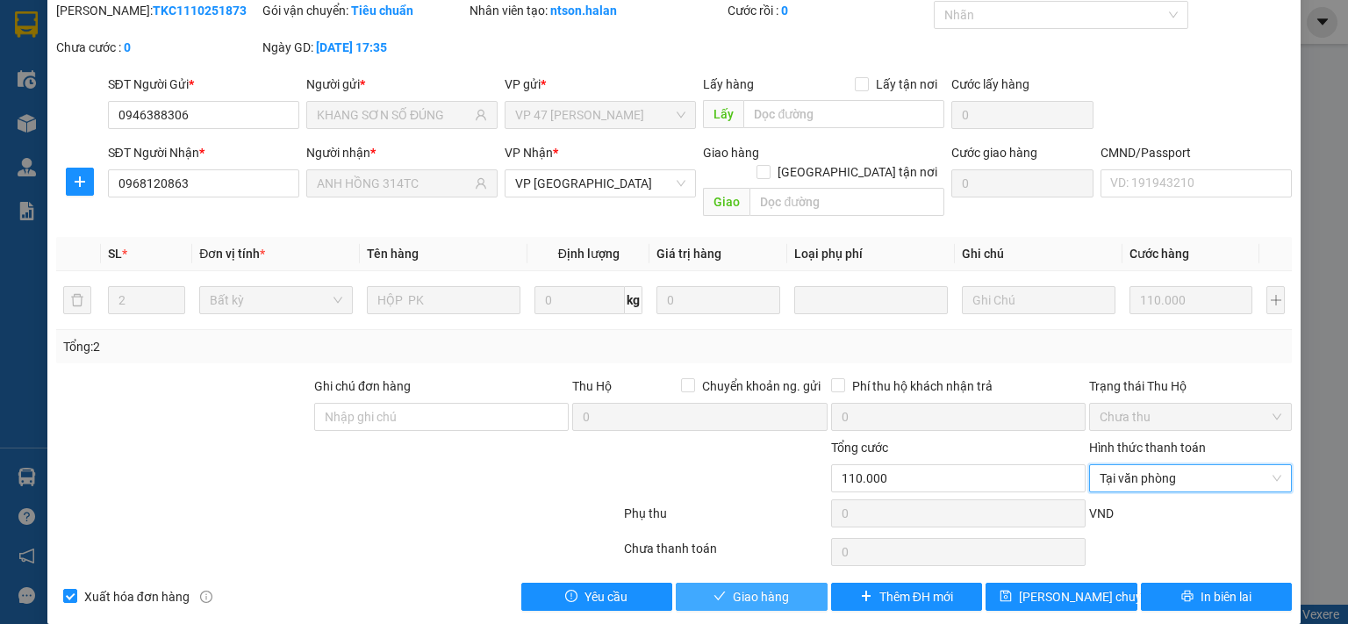
click at [796, 583] on button "Giao hàng" at bounding box center [752, 597] width 152 height 28
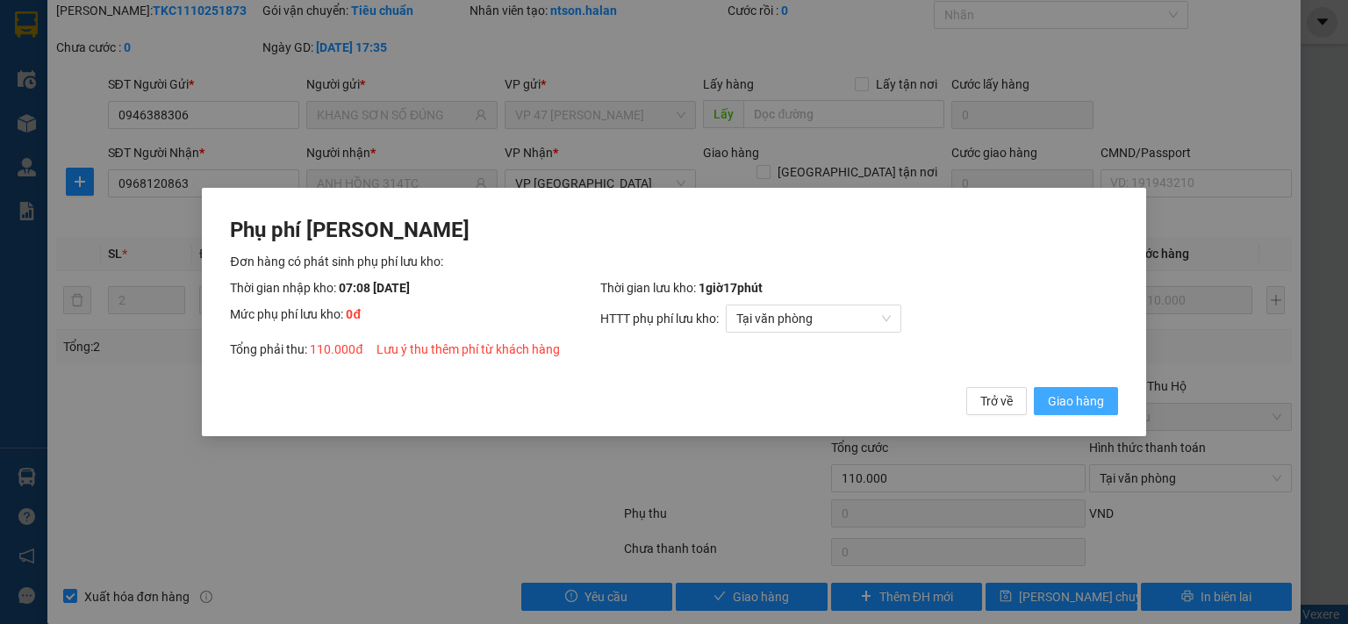
click at [1087, 406] on span "Giao hàng" at bounding box center [1076, 400] width 56 height 19
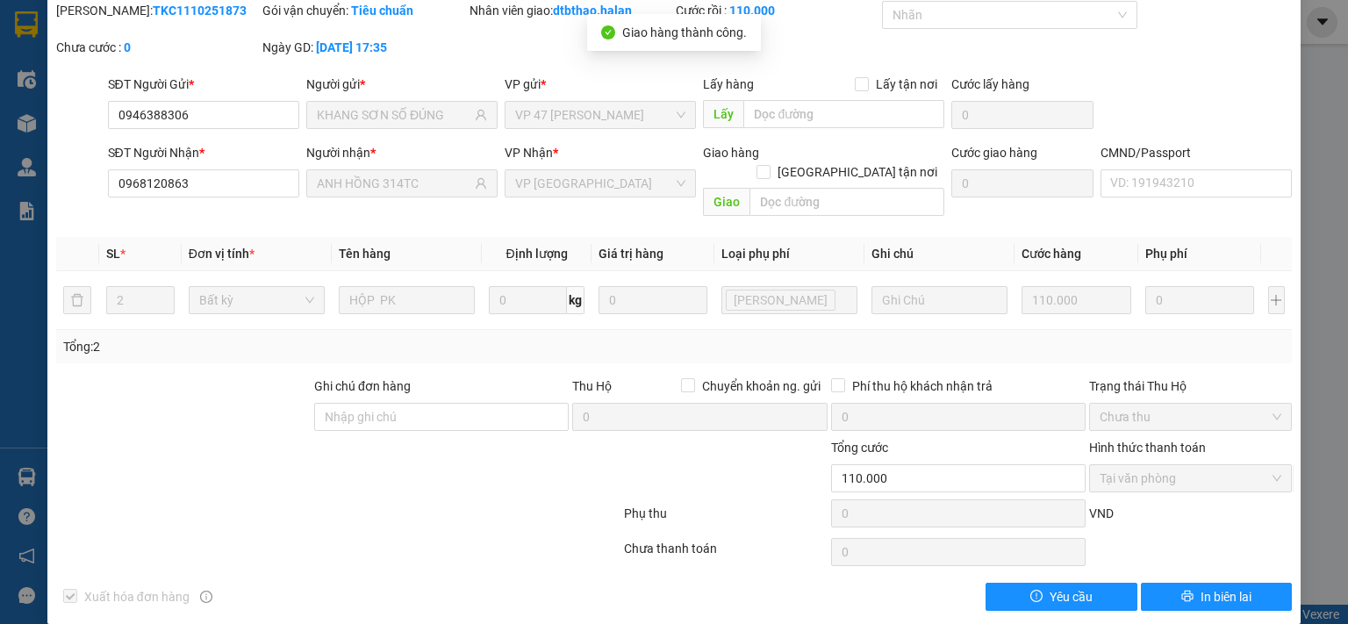
scroll to position [0, 0]
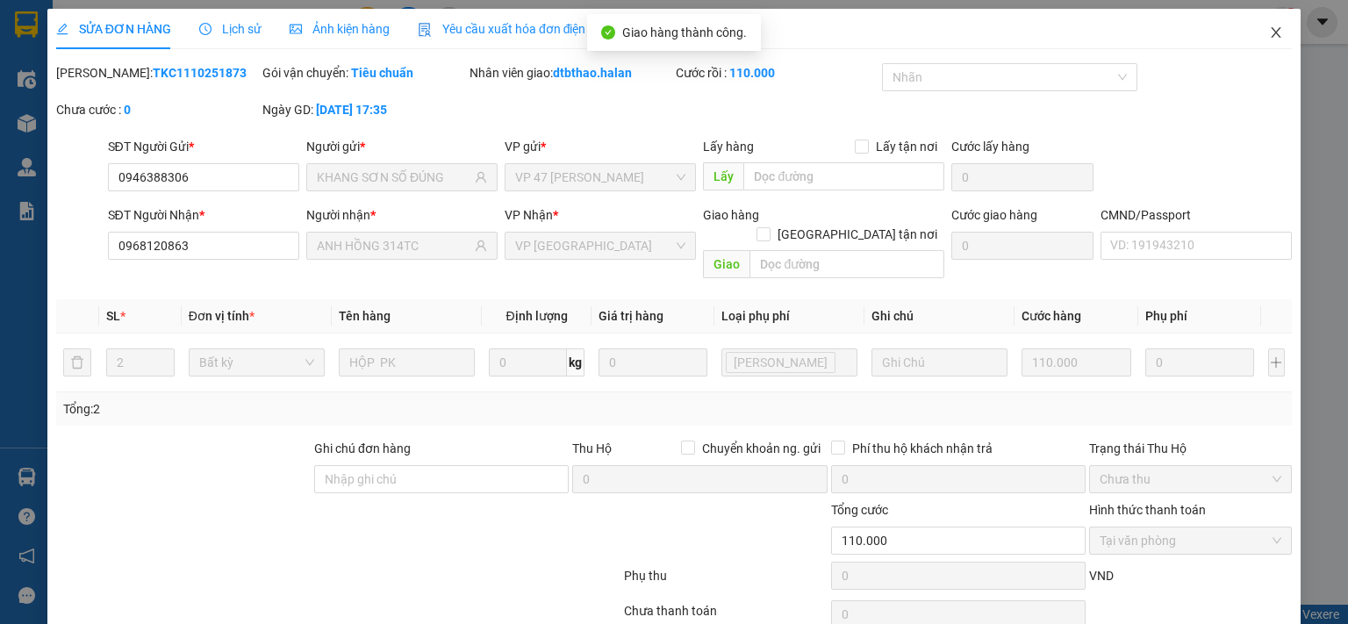
click at [1271, 35] on icon "close" at bounding box center [1276, 32] width 10 height 11
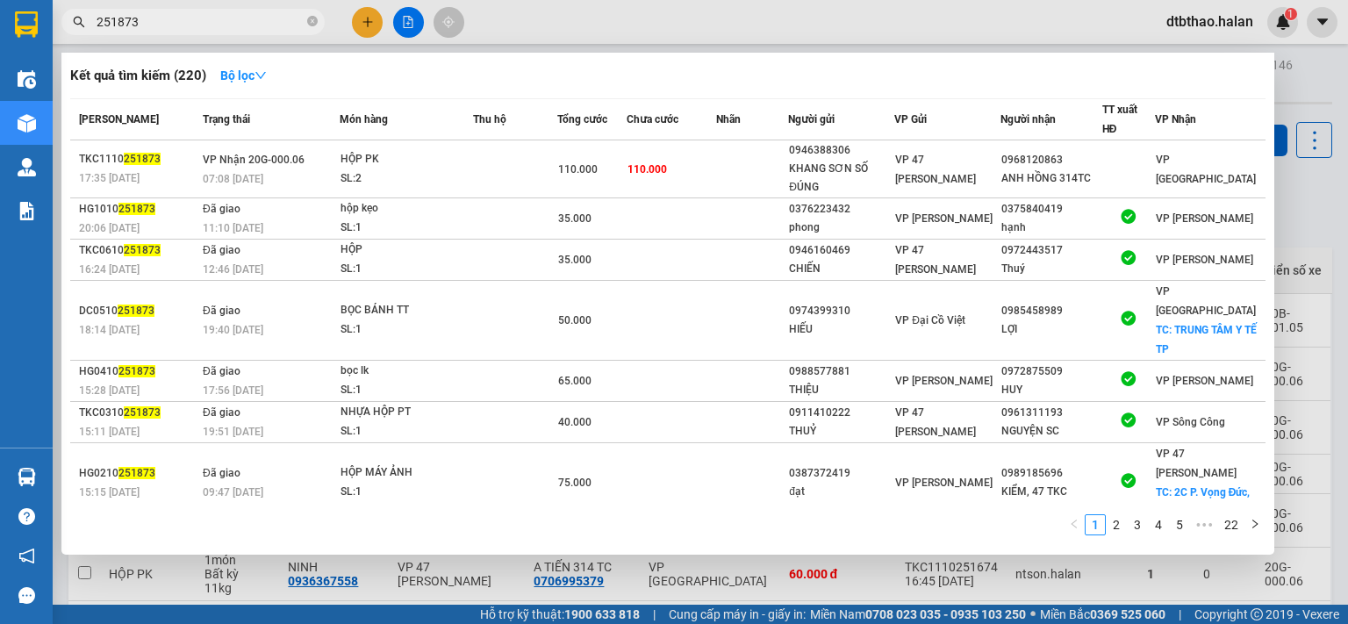
drag, startPoint x: 110, startPoint y: 20, endPoint x: 171, endPoint y: 20, distance: 61.4
click at [170, 20] on input "251873" at bounding box center [200, 21] width 207 height 19
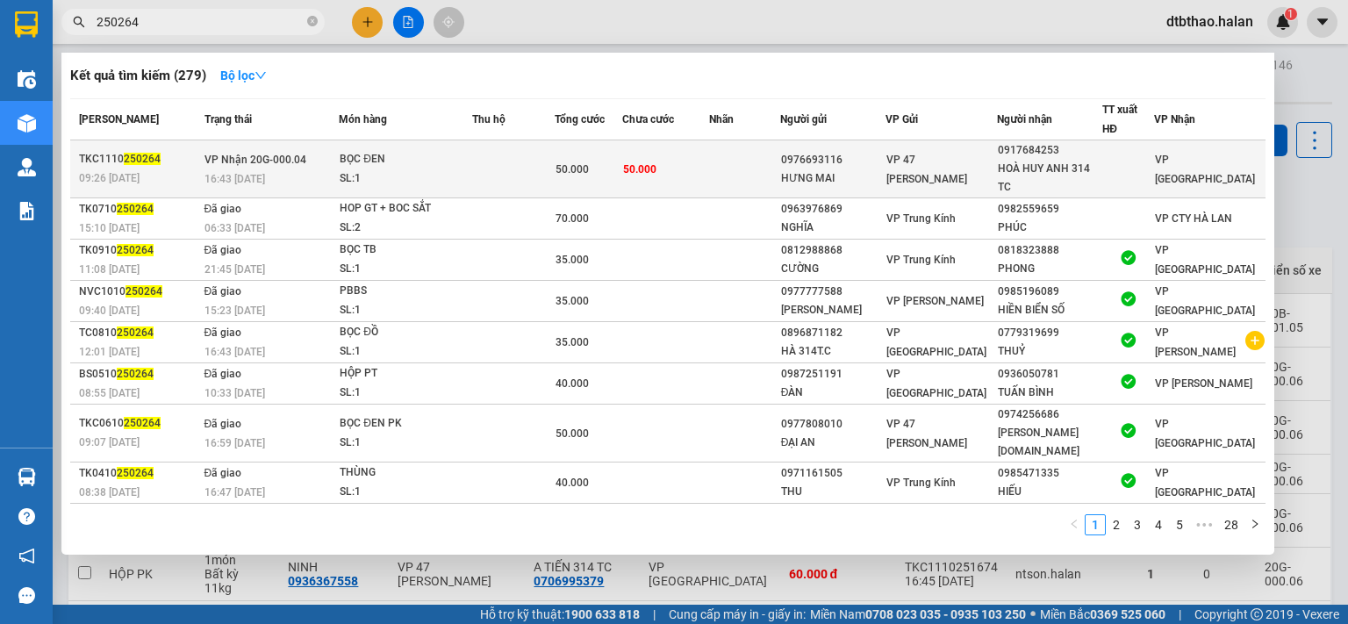
type input "250264"
click at [1113, 166] on div at bounding box center [1128, 169] width 50 height 18
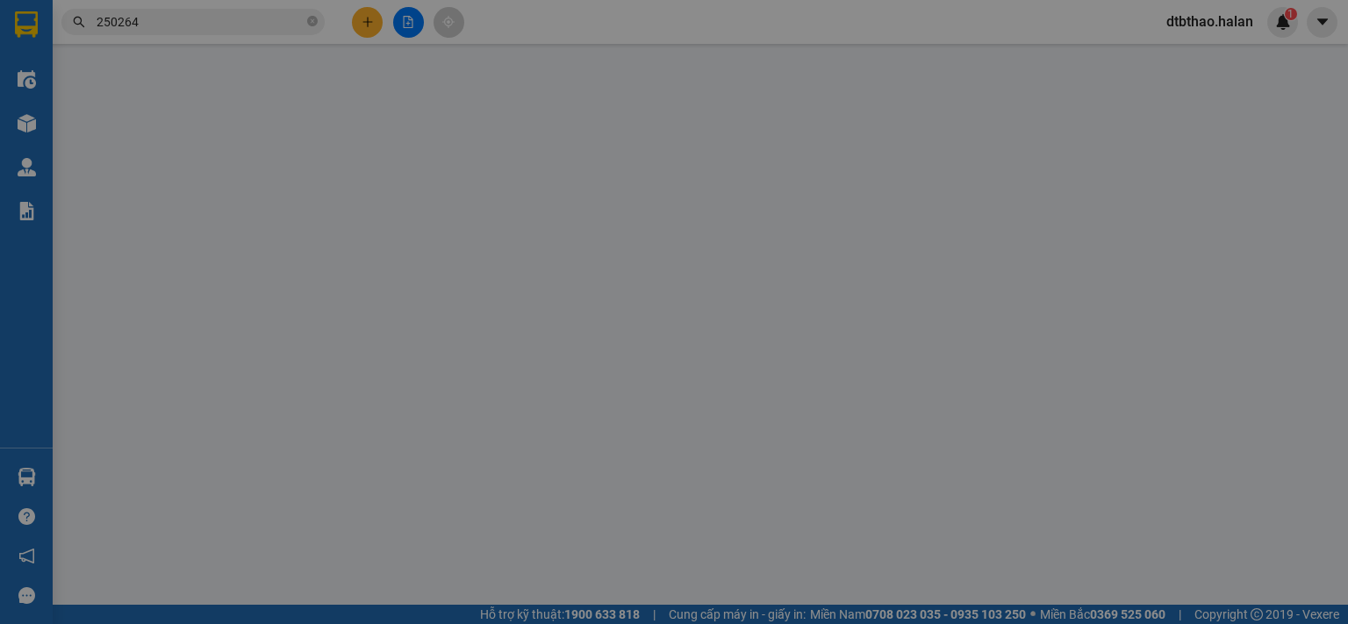
type input "0976693116"
type input "HƯNG MAI"
type input "0917684253"
type input "HOÀ HUY ANH 314 TC"
type input "0"
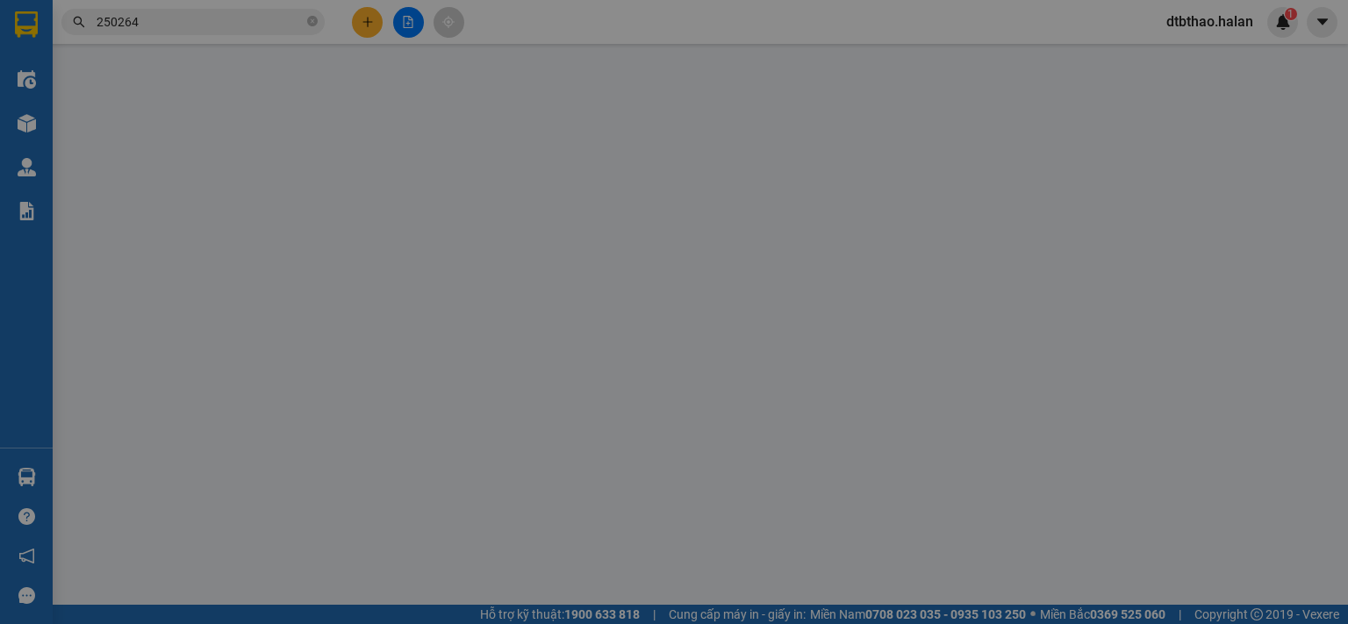
type input "50.000"
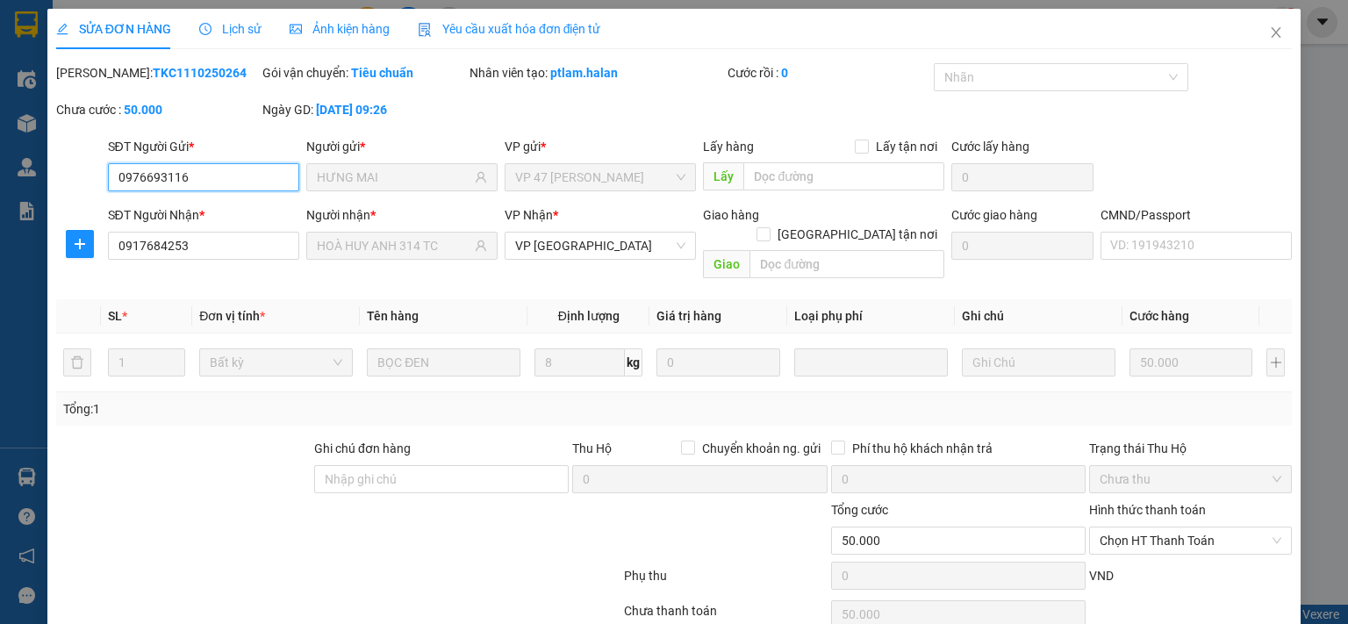
scroll to position [62, 0]
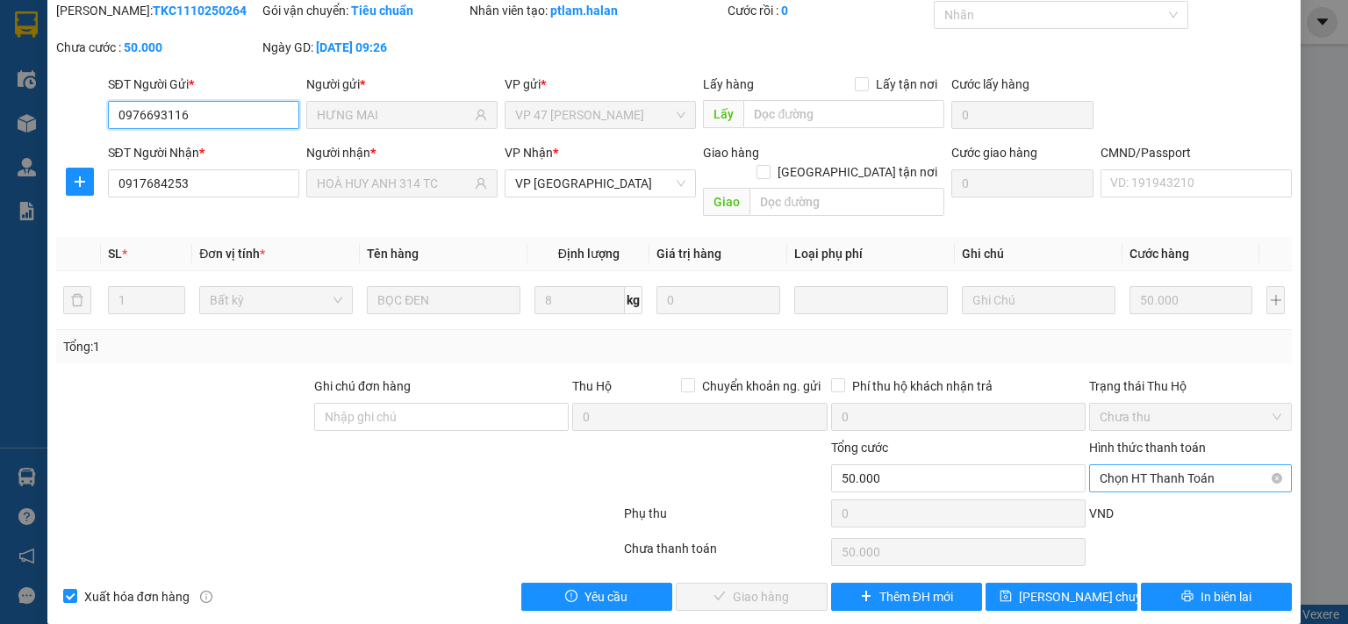
click at [1118, 465] on span "Chọn HT Thanh Toán" at bounding box center [1190, 478] width 182 height 26
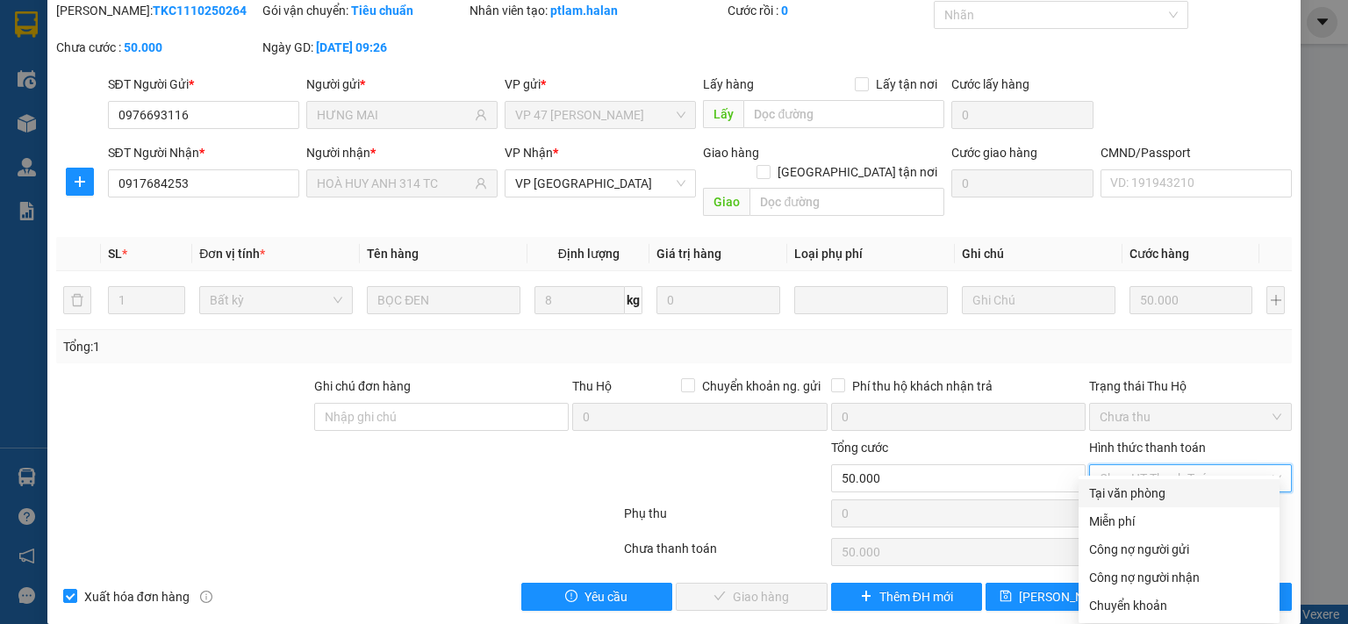
click at [1113, 493] on div "Tại văn phòng" at bounding box center [1179, 492] width 180 height 19
type input "0"
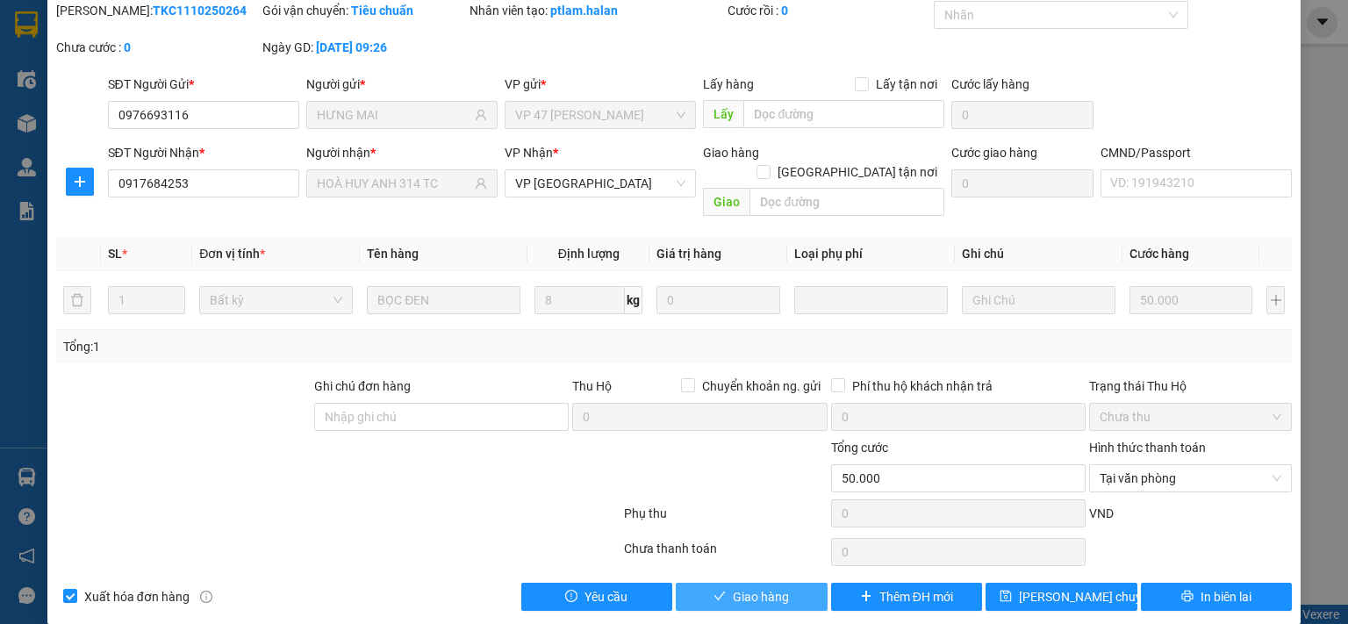
click at [757, 587] on span "Giao hàng" at bounding box center [761, 596] width 56 height 19
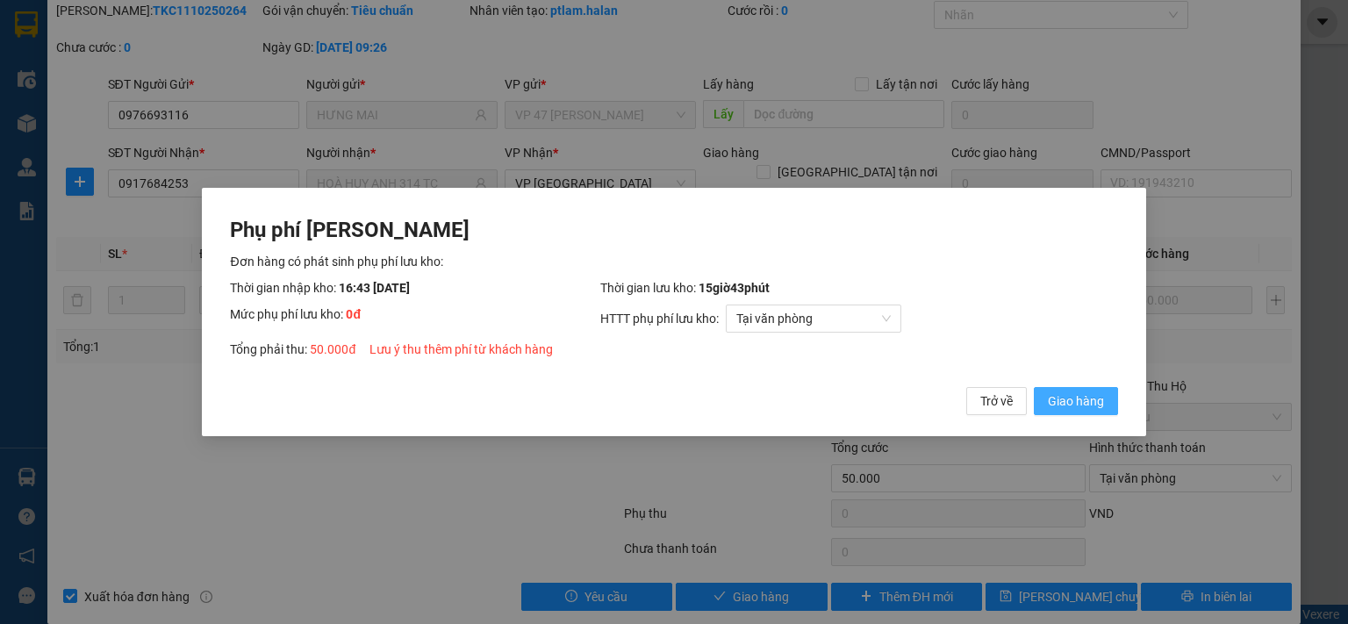
click at [1105, 406] on button "Giao hàng" at bounding box center [1076, 401] width 84 height 28
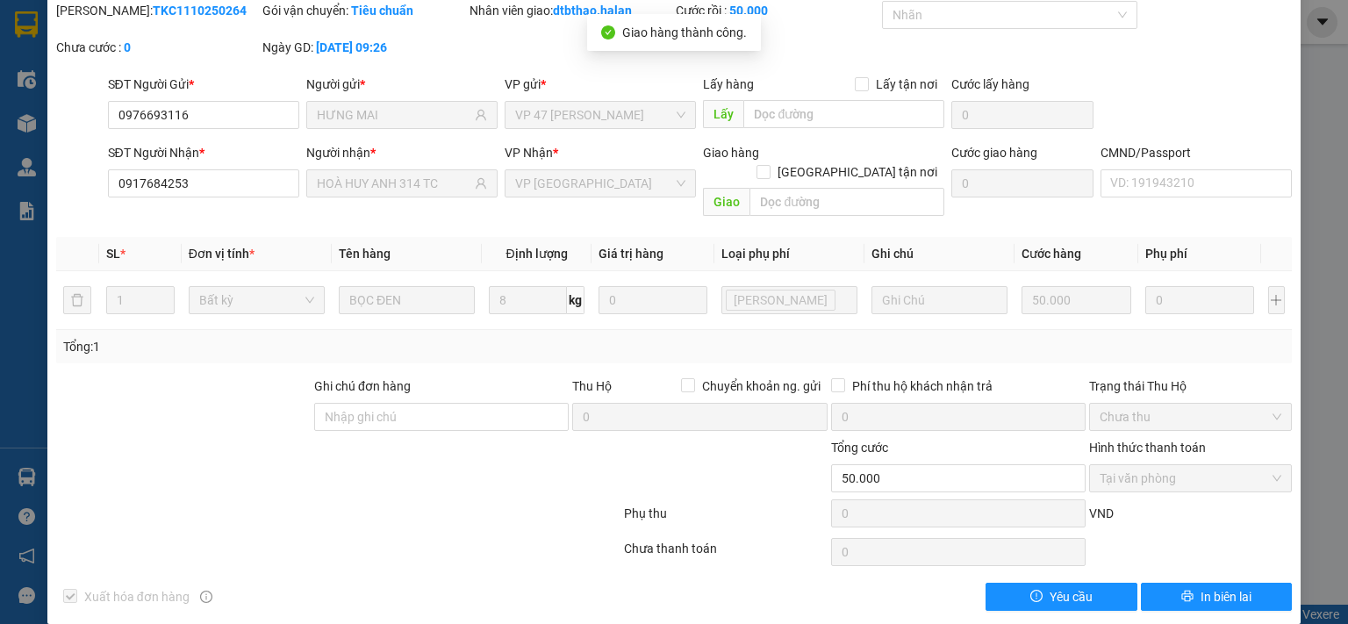
scroll to position [0, 0]
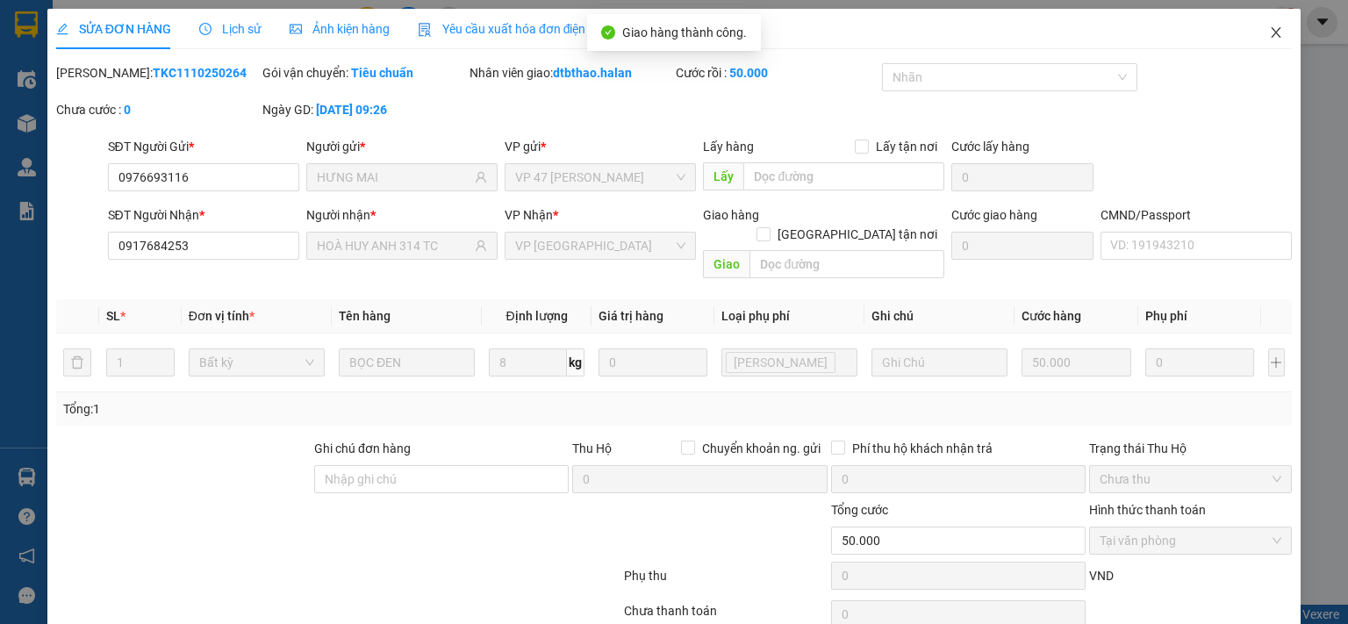
click at [1269, 37] on icon "close" at bounding box center [1276, 32] width 14 height 14
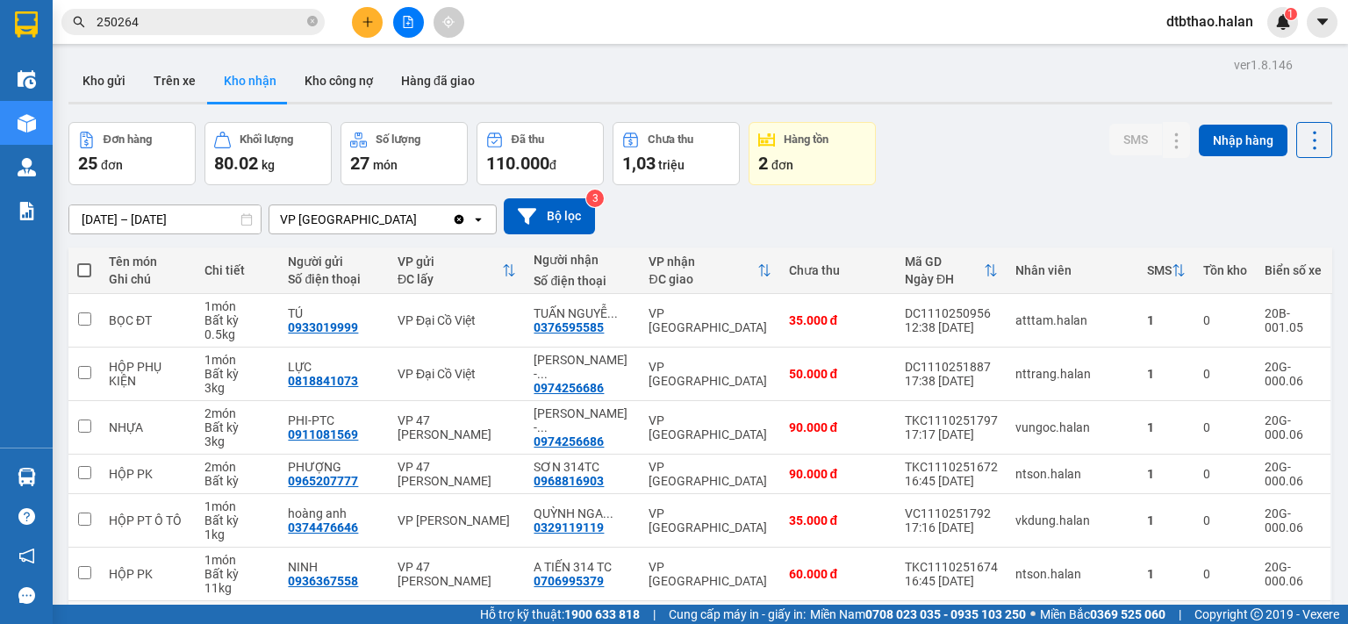
scroll to position [279, 0]
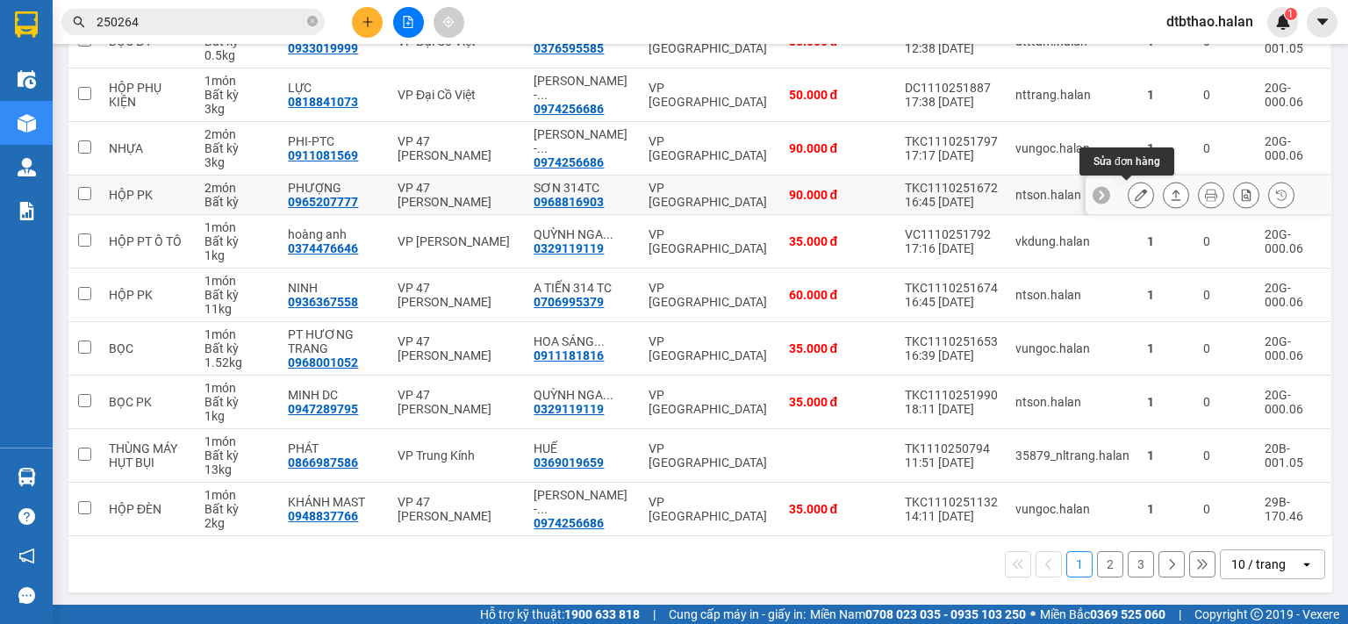
click at [1128, 195] on button at bounding box center [1140, 195] width 25 height 31
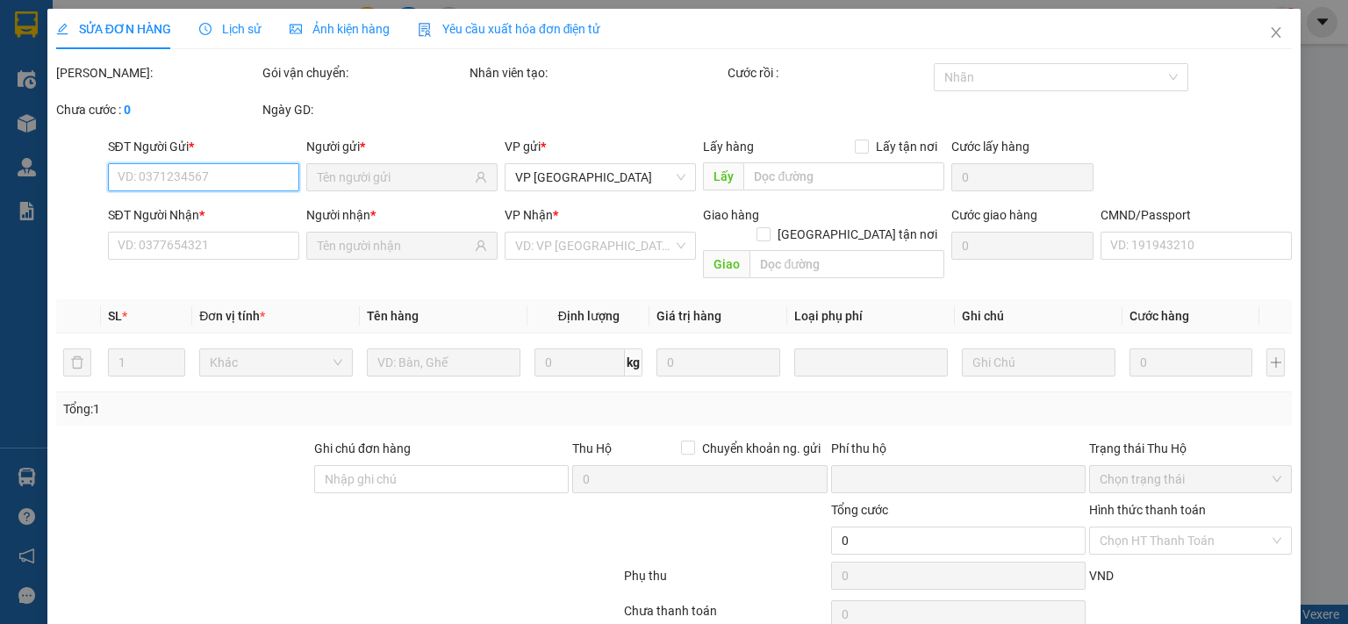
type input "0965207777"
type input "PHƯỢNG"
type input "0968816903"
type input "SƠN 314TC"
type input "0"
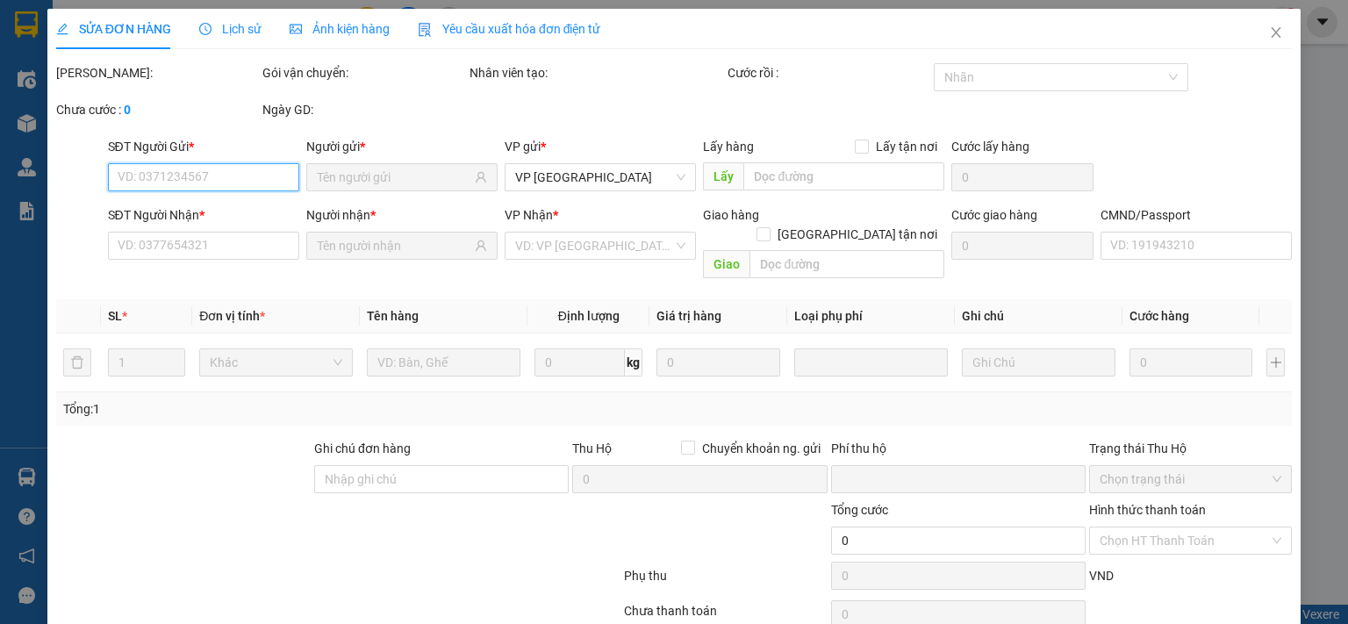
type input "90.000"
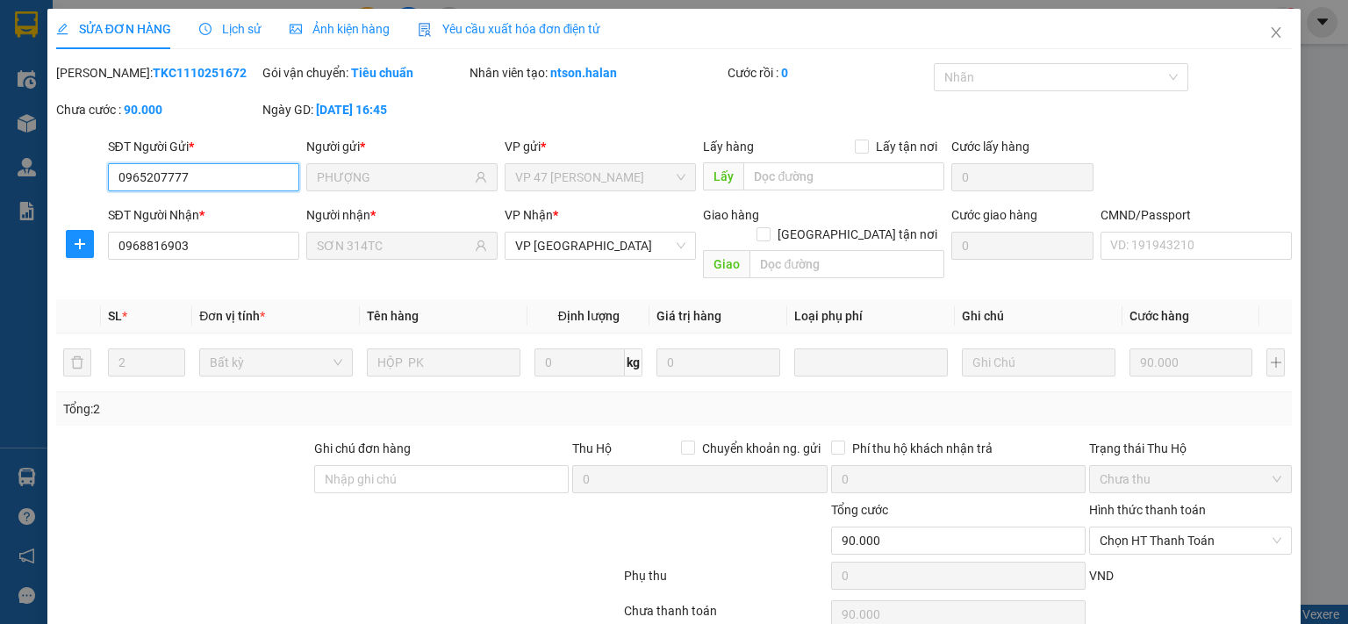
scroll to position [62, 0]
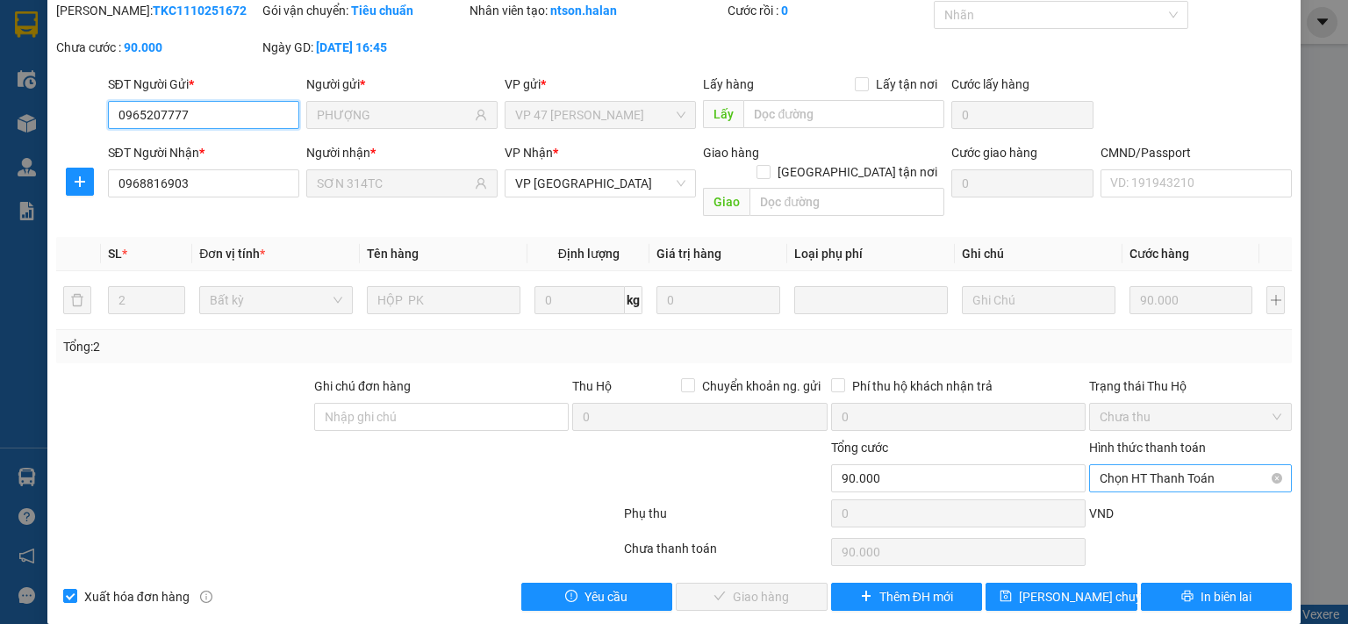
click at [1176, 465] on span "Chọn HT Thanh Toán" at bounding box center [1190, 478] width 182 height 26
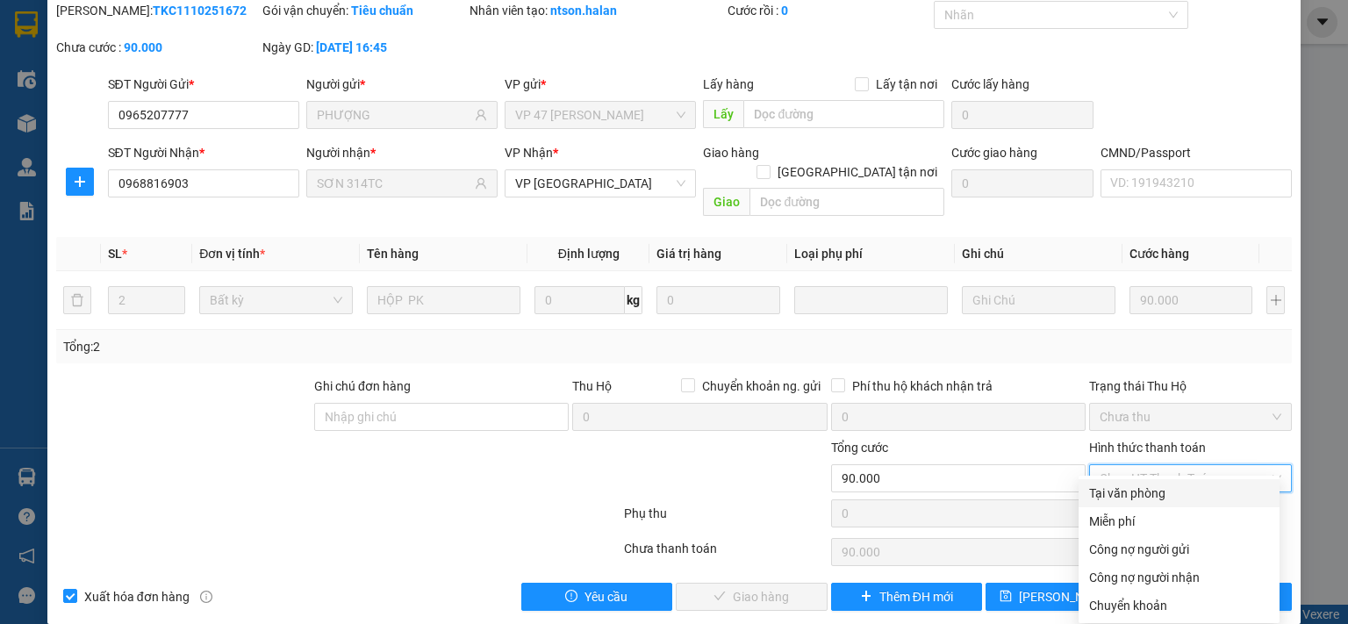
click at [1157, 492] on div "Tại văn phòng" at bounding box center [1179, 492] width 180 height 19
type input "0"
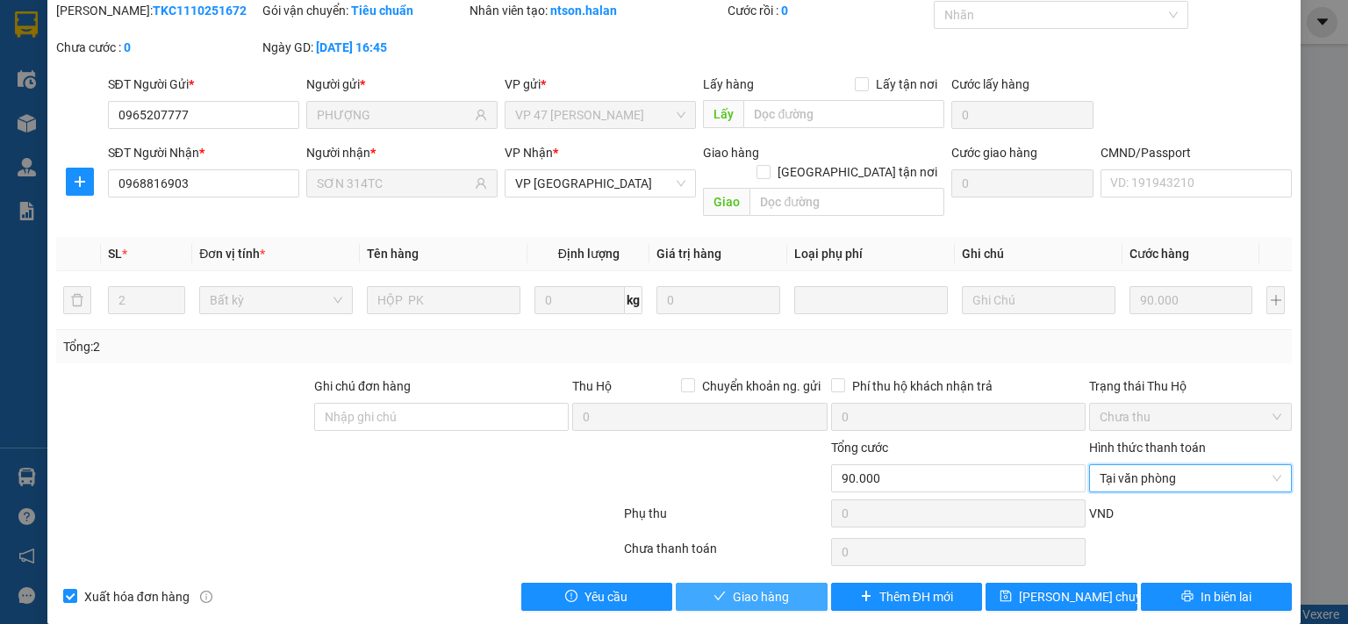
click at [770, 587] on span "Giao hàng" at bounding box center [761, 596] width 56 height 19
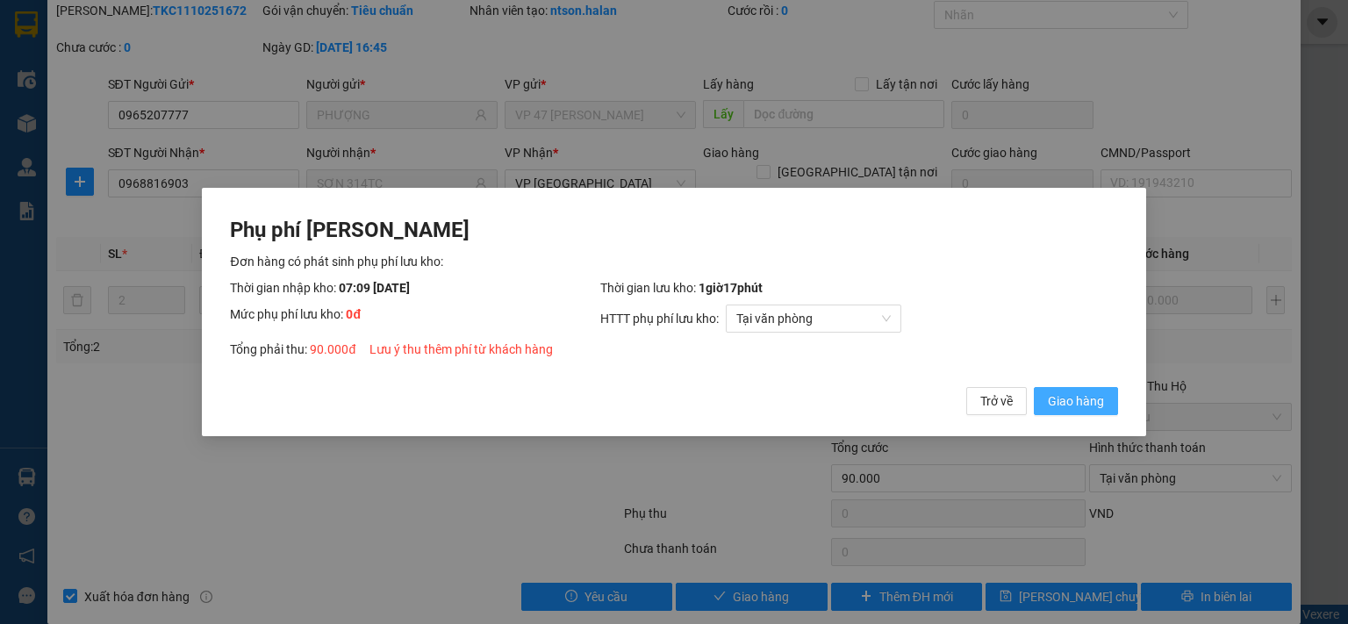
click at [1074, 397] on span "Giao hàng" at bounding box center [1076, 400] width 56 height 19
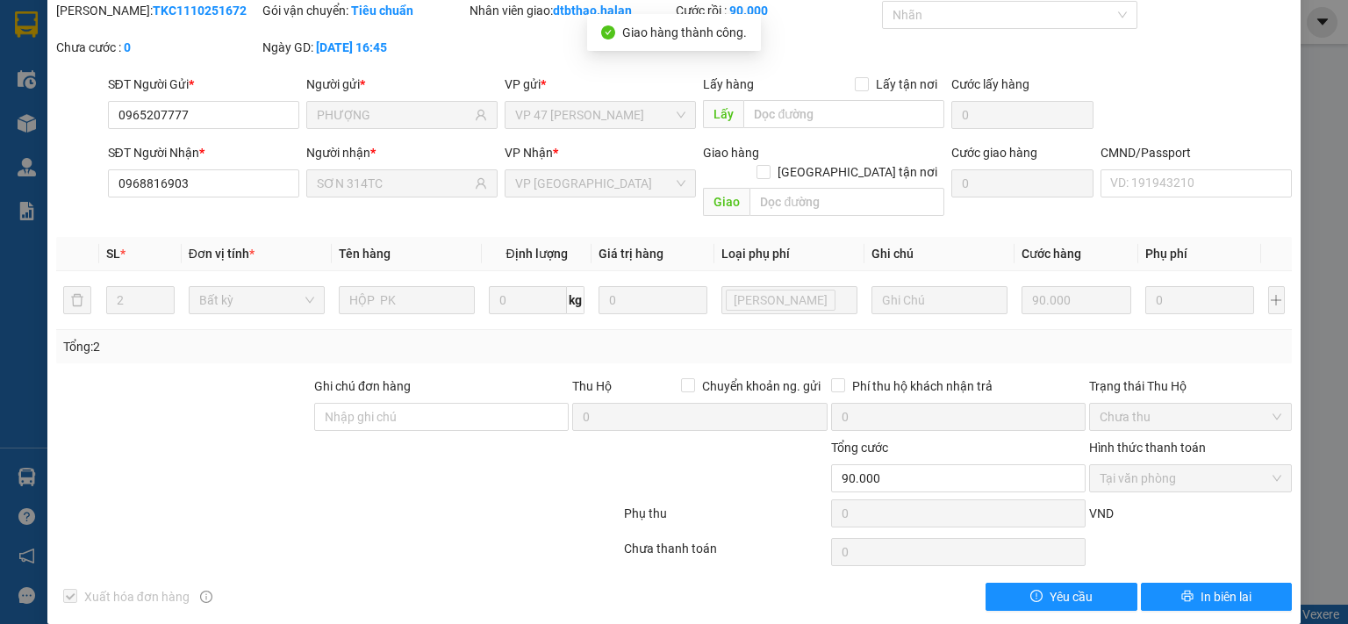
scroll to position [0, 0]
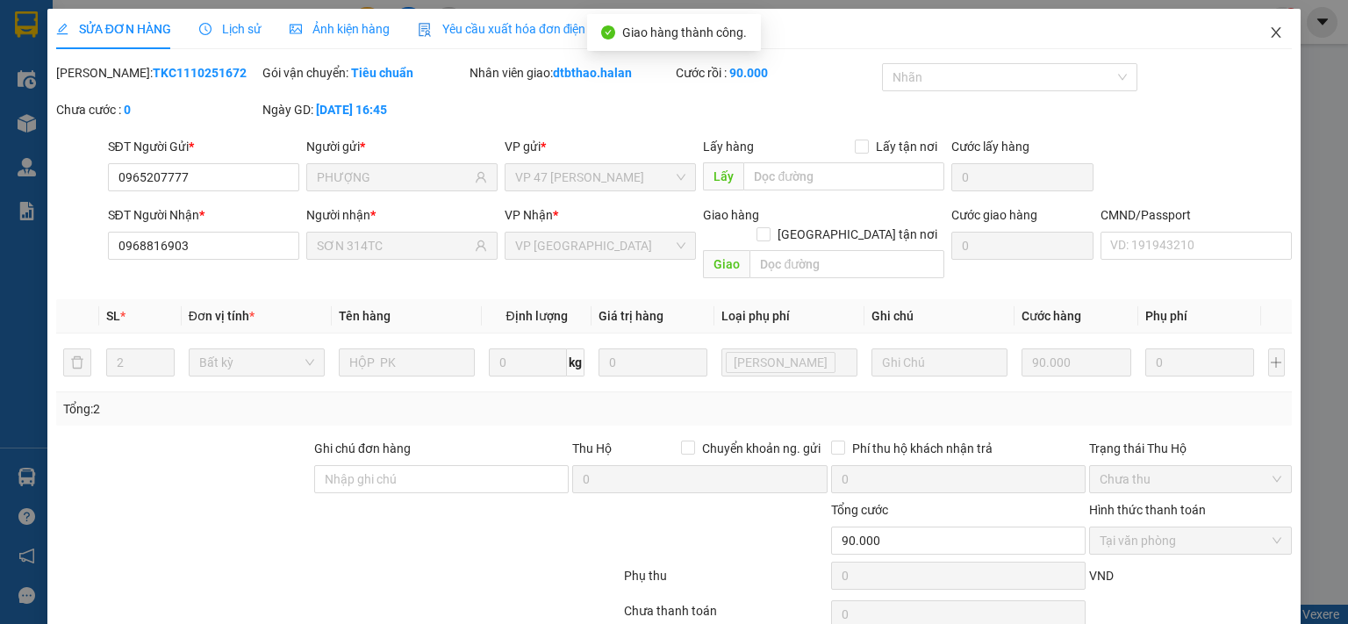
click at [1269, 30] on icon "close" at bounding box center [1276, 32] width 14 height 14
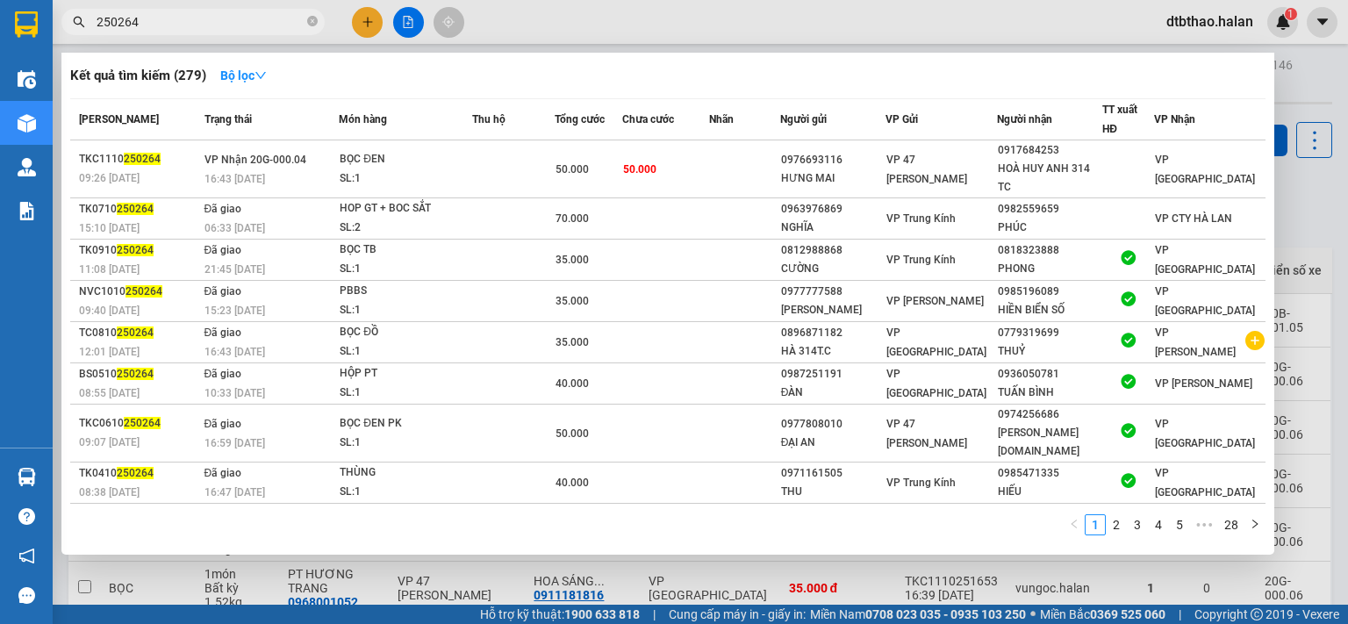
drag, startPoint x: 117, startPoint y: 18, endPoint x: 186, endPoint y: 18, distance: 69.3
click at [186, 18] on input "250264" at bounding box center [200, 21] width 207 height 19
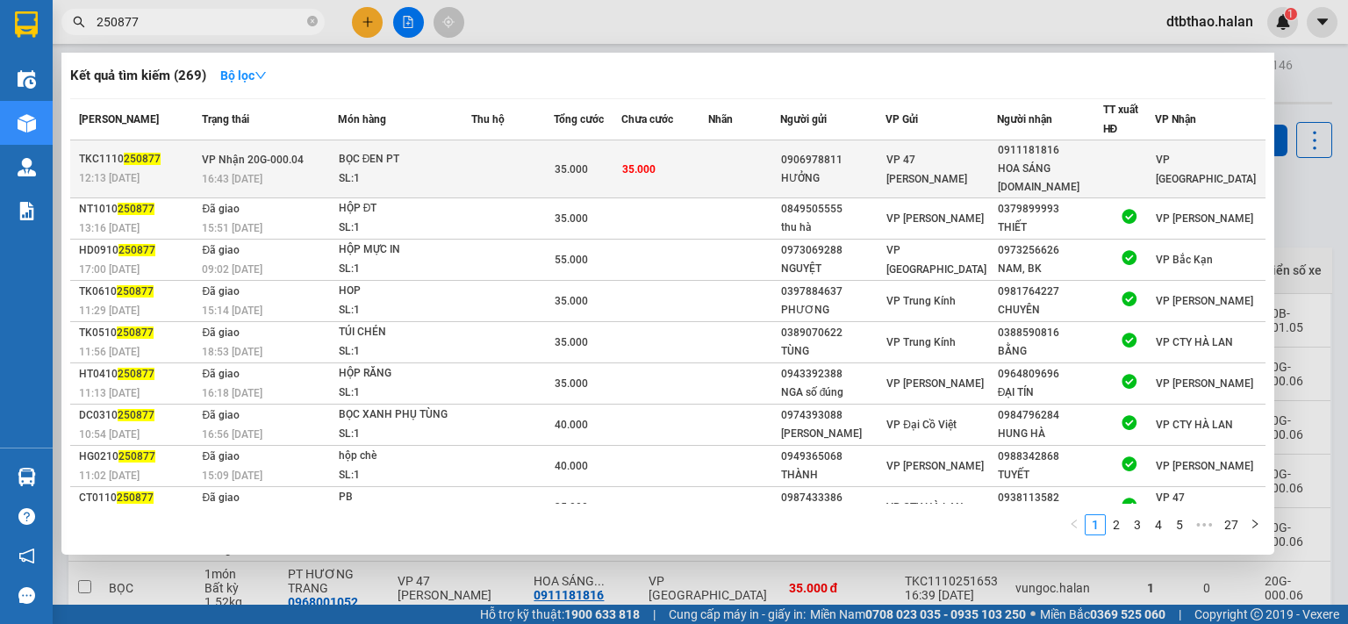
type input "250877"
click at [992, 167] on div "VP 47 [PERSON_NAME] Khát [PERSON_NAME]" at bounding box center [940, 169] width 109 height 39
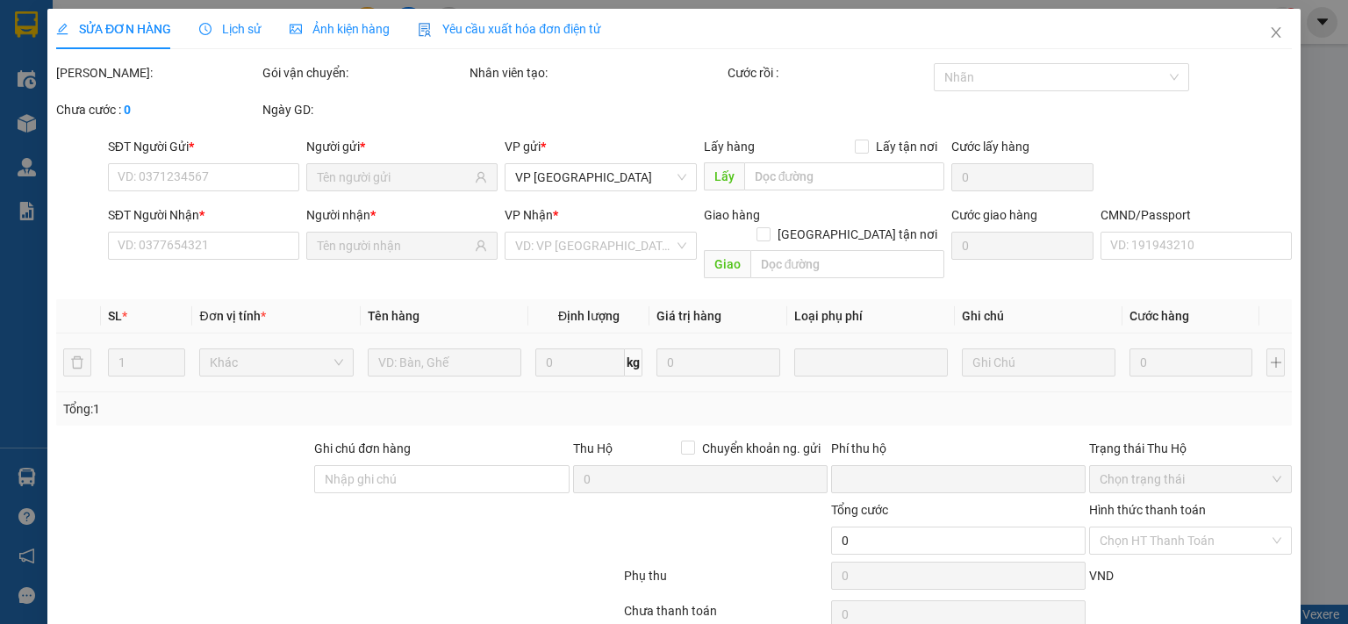
type input "0906978811"
type input "HƯỞNG"
type input "0911181816"
type input "[PERSON_NAME] [DOMAIN_NAME]"
type input "0"
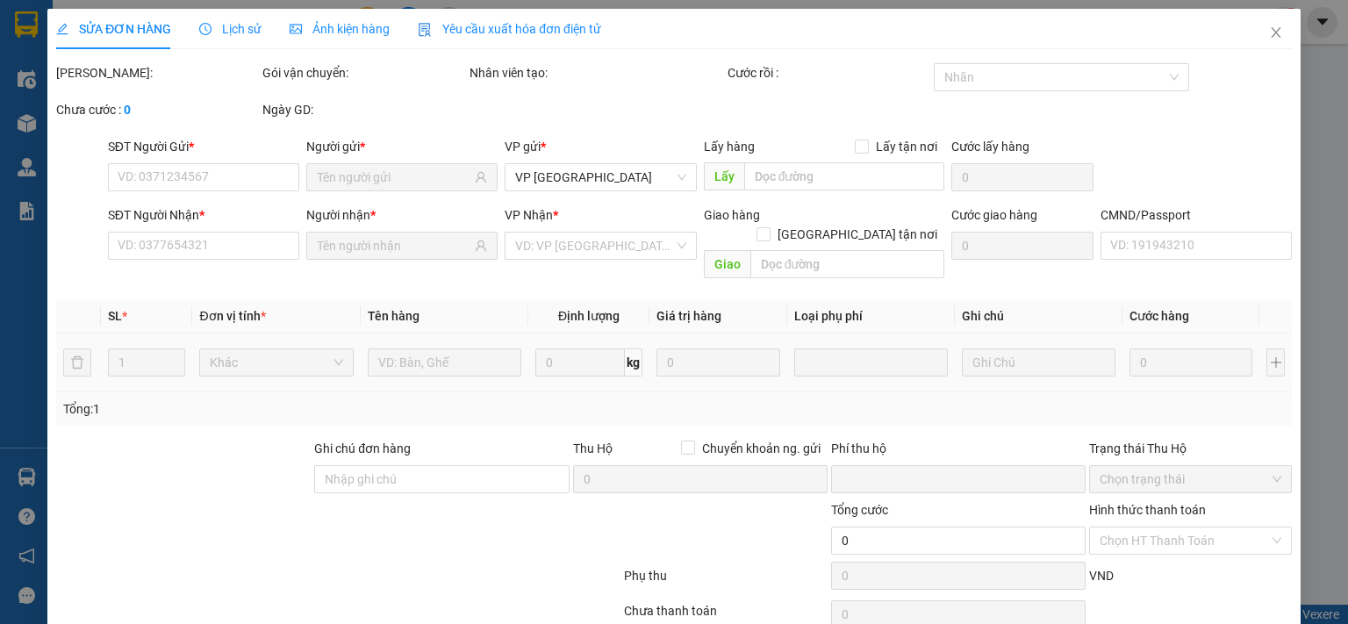
type input "35.000"
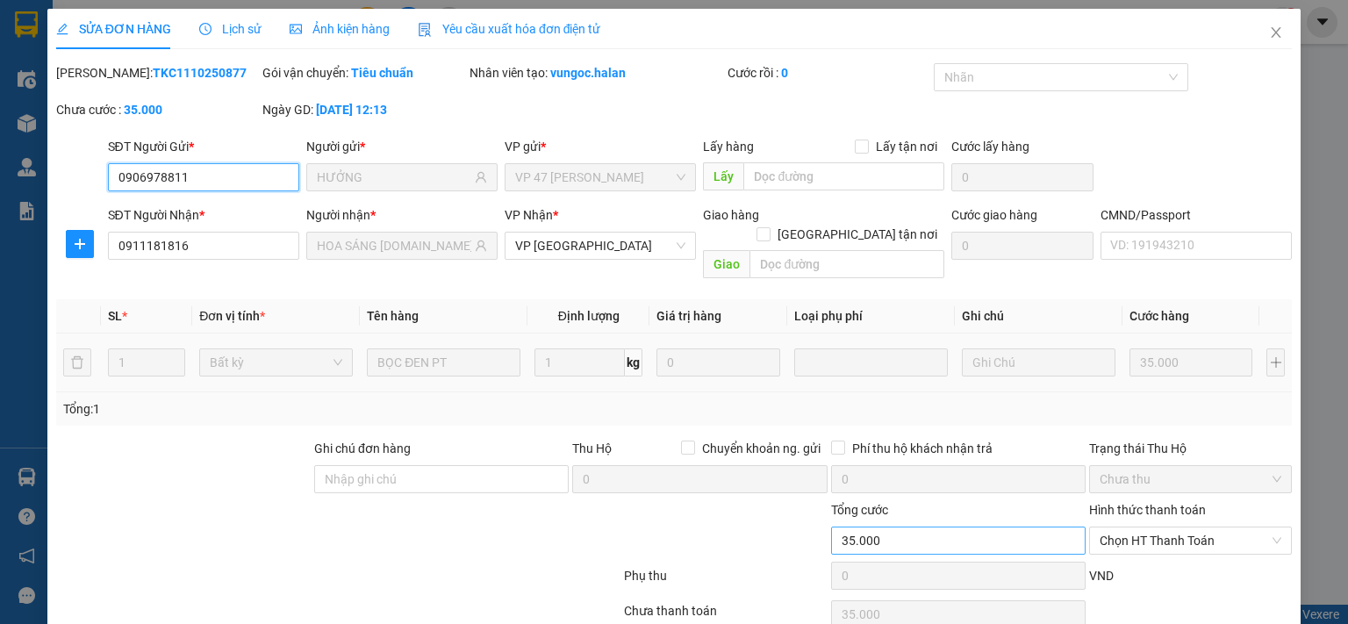
scroll to position [62, 0]
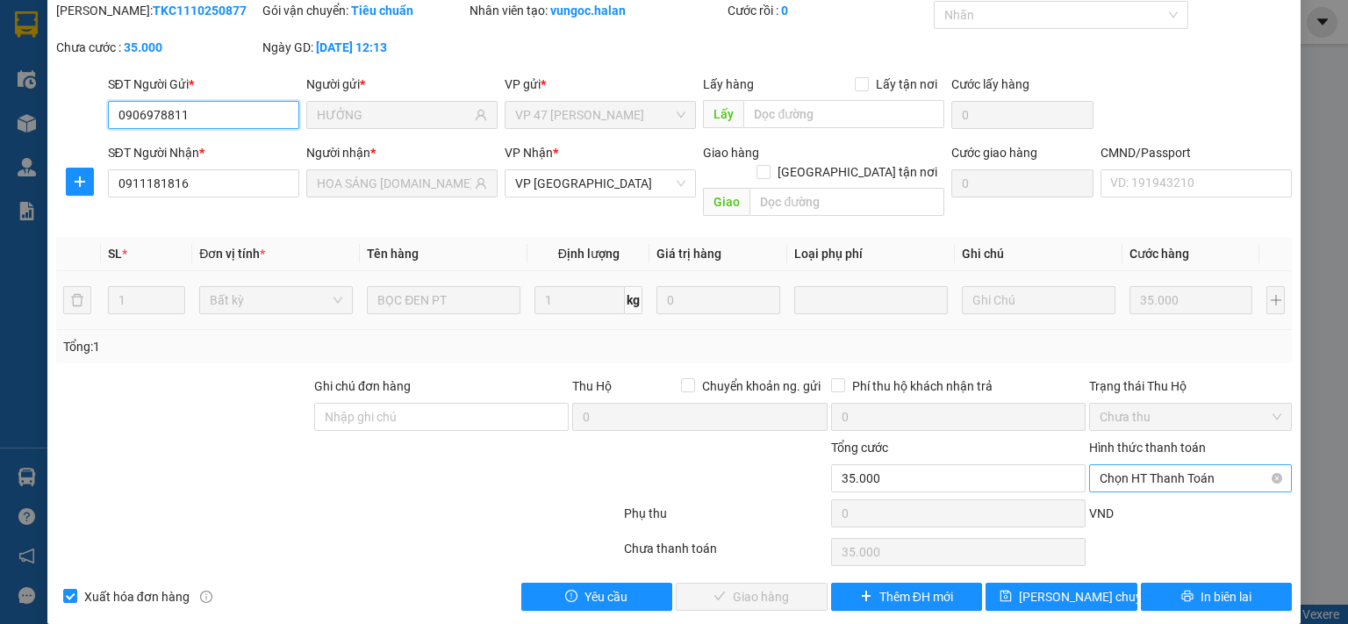
click at [1162, 465] on span "Chọn HT Thanh Toán" at bounding box center [1190, 478] width 182 height 26
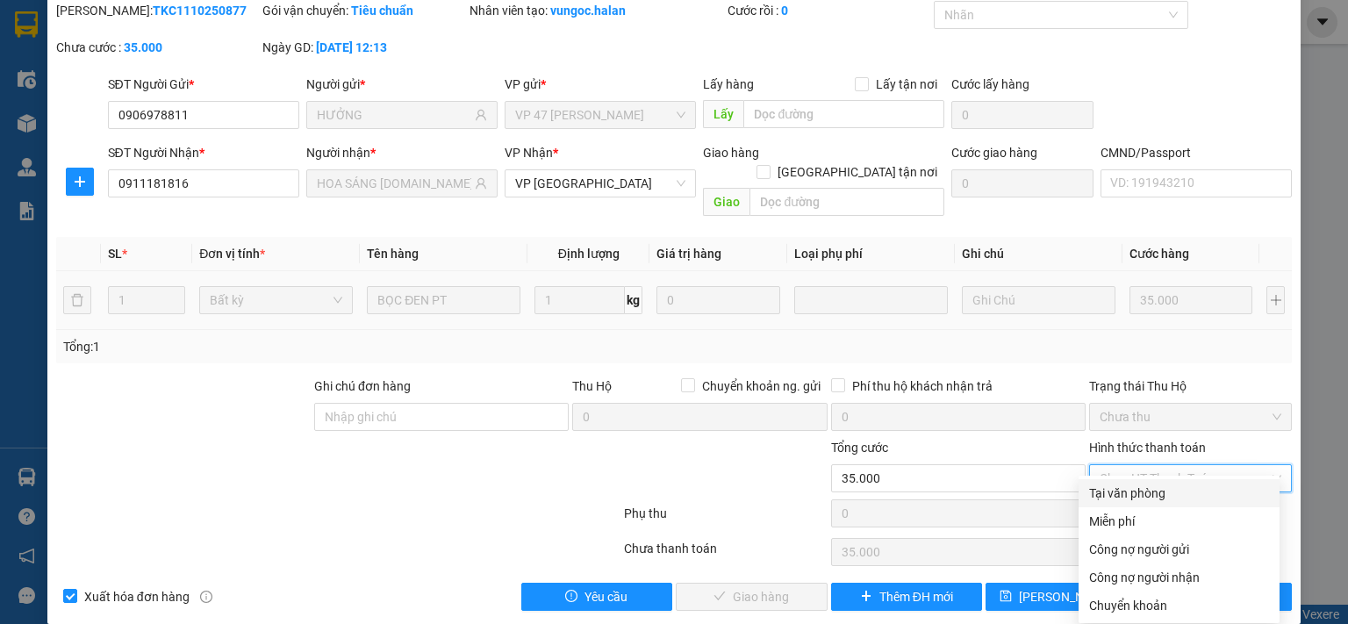
click at [1154, 494] on div "Tại văn phòng" at bounding box center [1179, 492] width 180 height 19
type input "0"
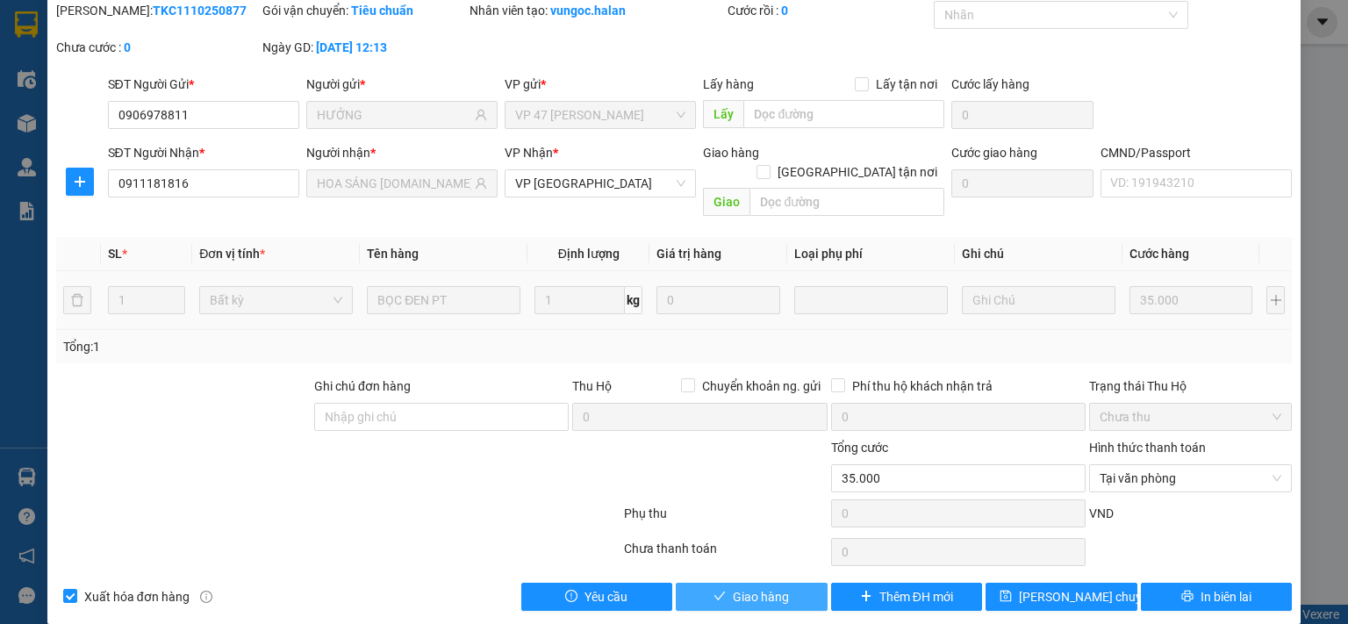
click at [770, 587] on span "Giao hàng" at bounding box center [761, 596] width 56 height 19
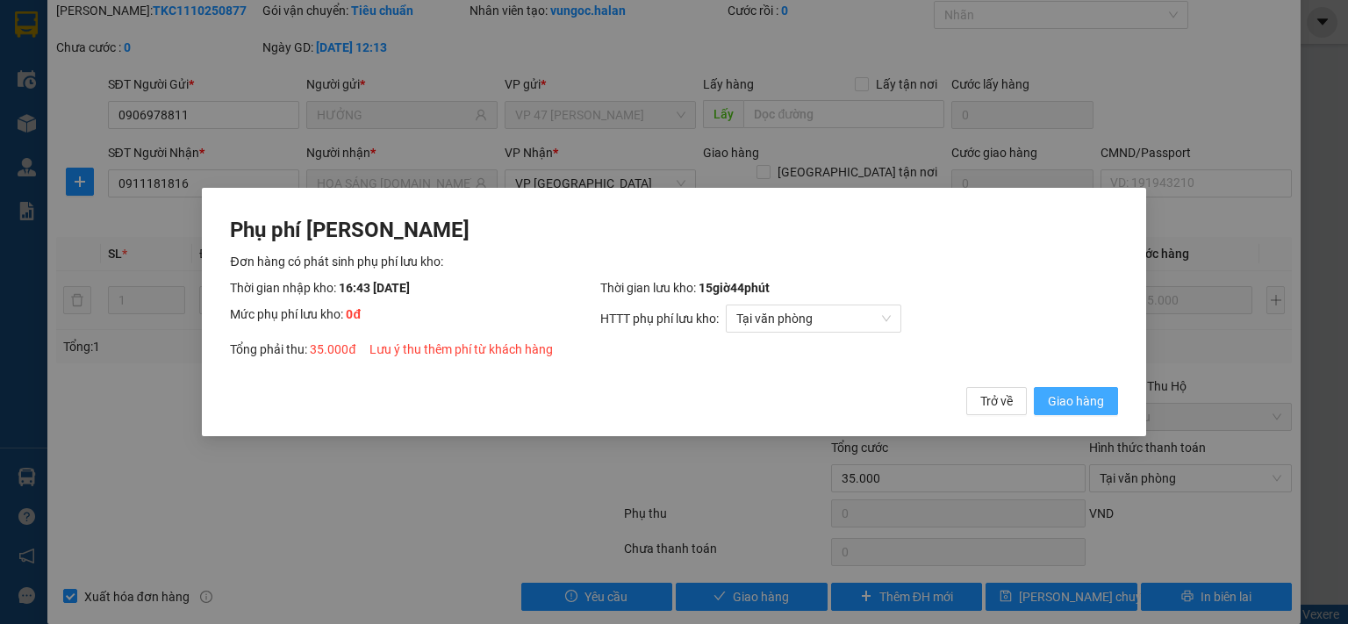
click at [1092, 402] on span "Giao hàng" at bounding box center [1076, 400] width 56 height 19
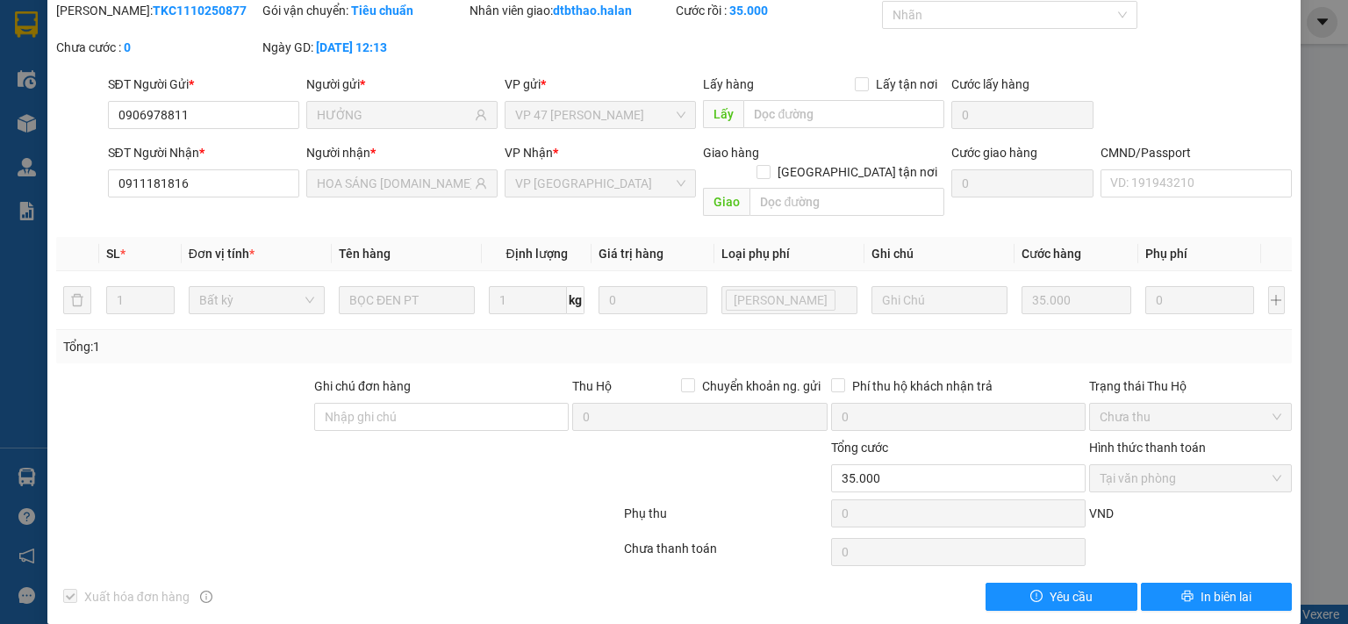
scroll to position [0, 0]
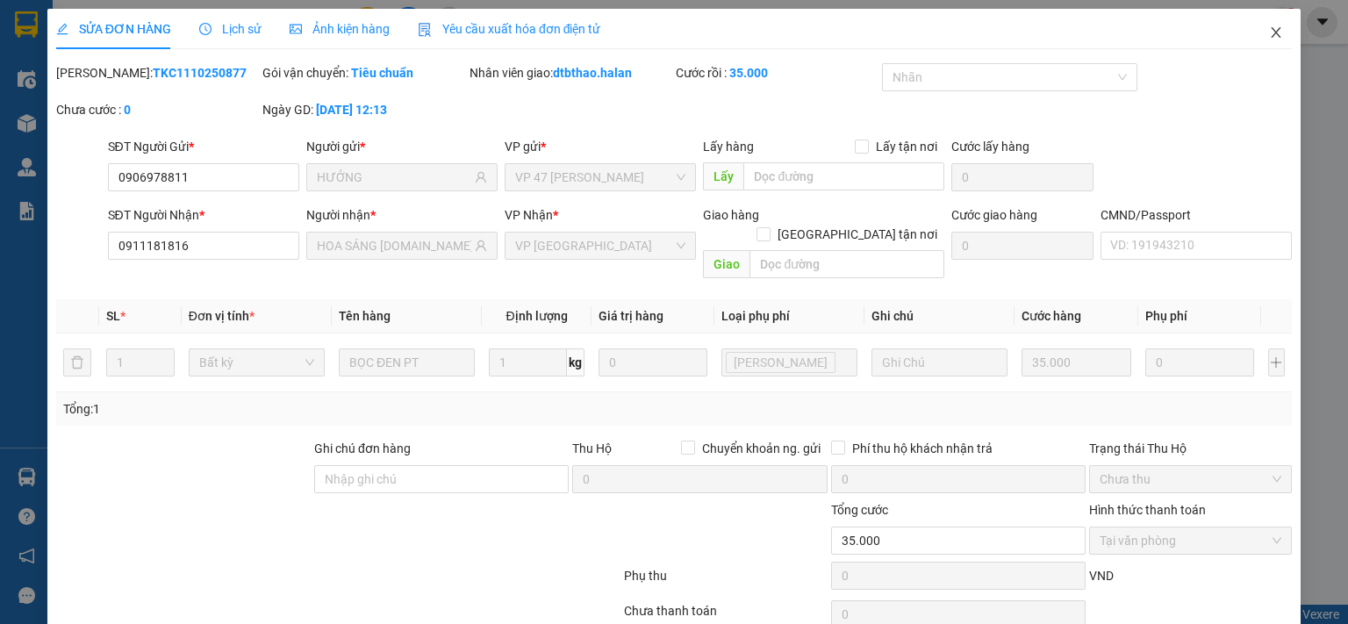
click at [1271, 29] on icon "close" at bounding box center [1276, 32] width 10 height 11
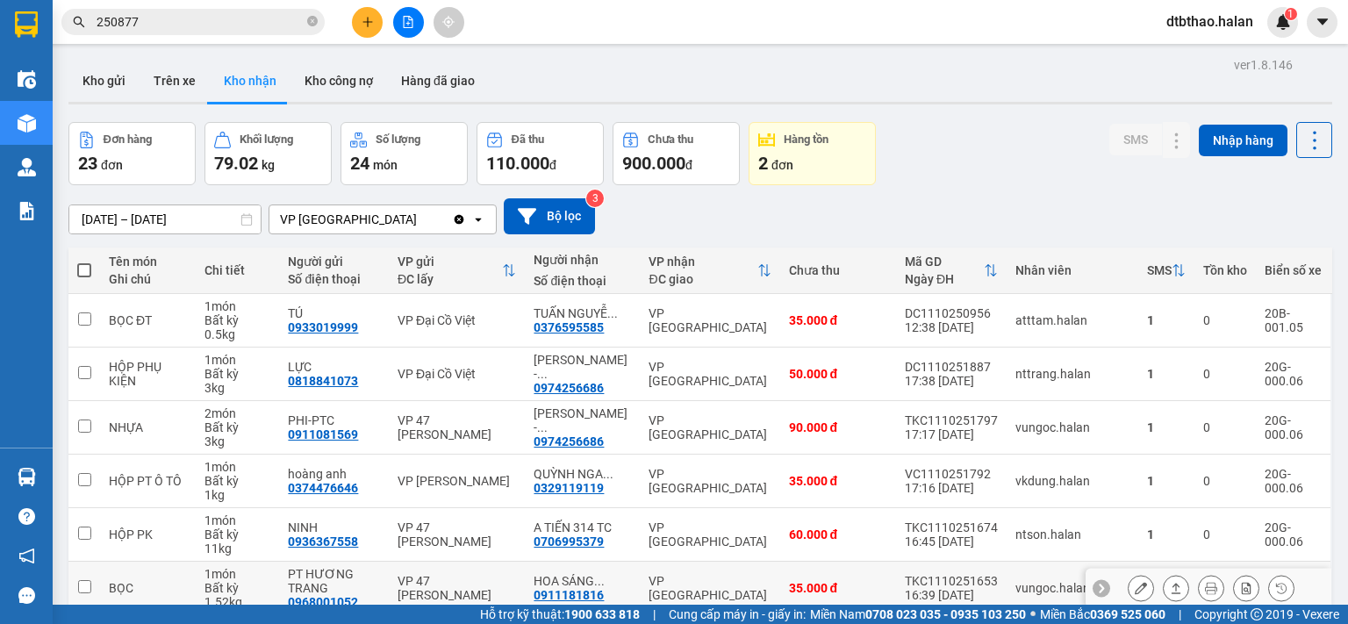
scroll to position [293, 0]
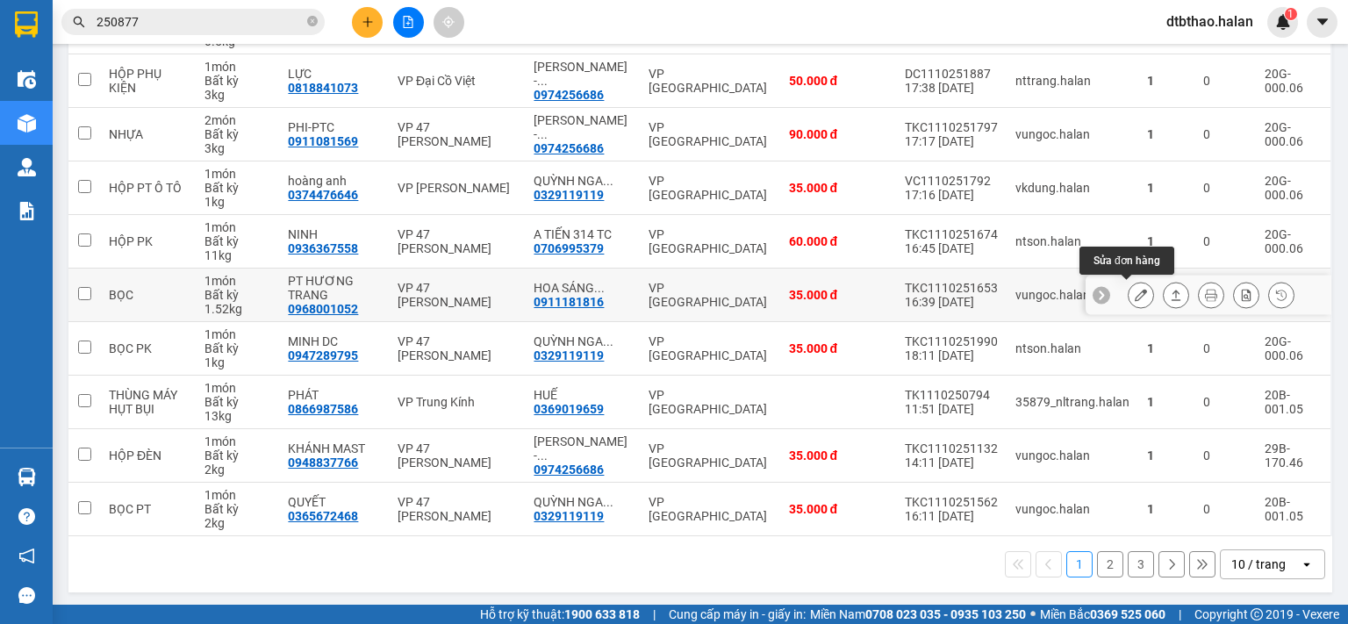
click at [1135, 291] on icon at bounding box center [1141, 295] width 12 height 12
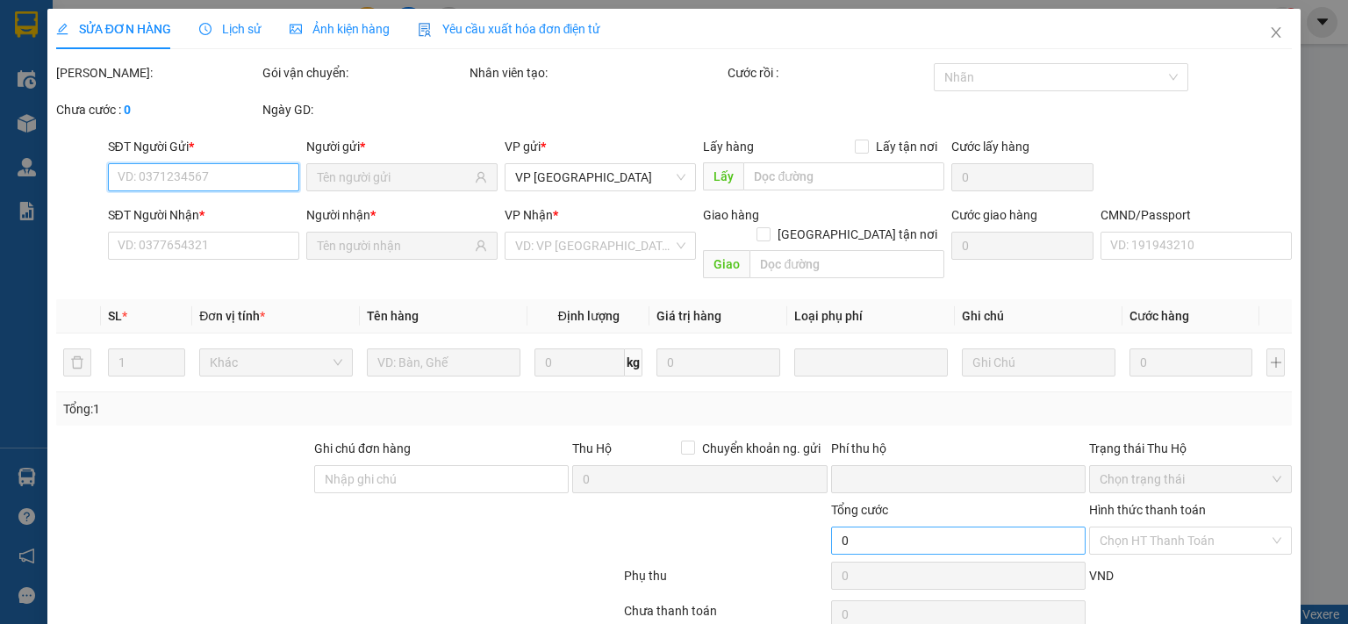
scroll to position [62, 0]
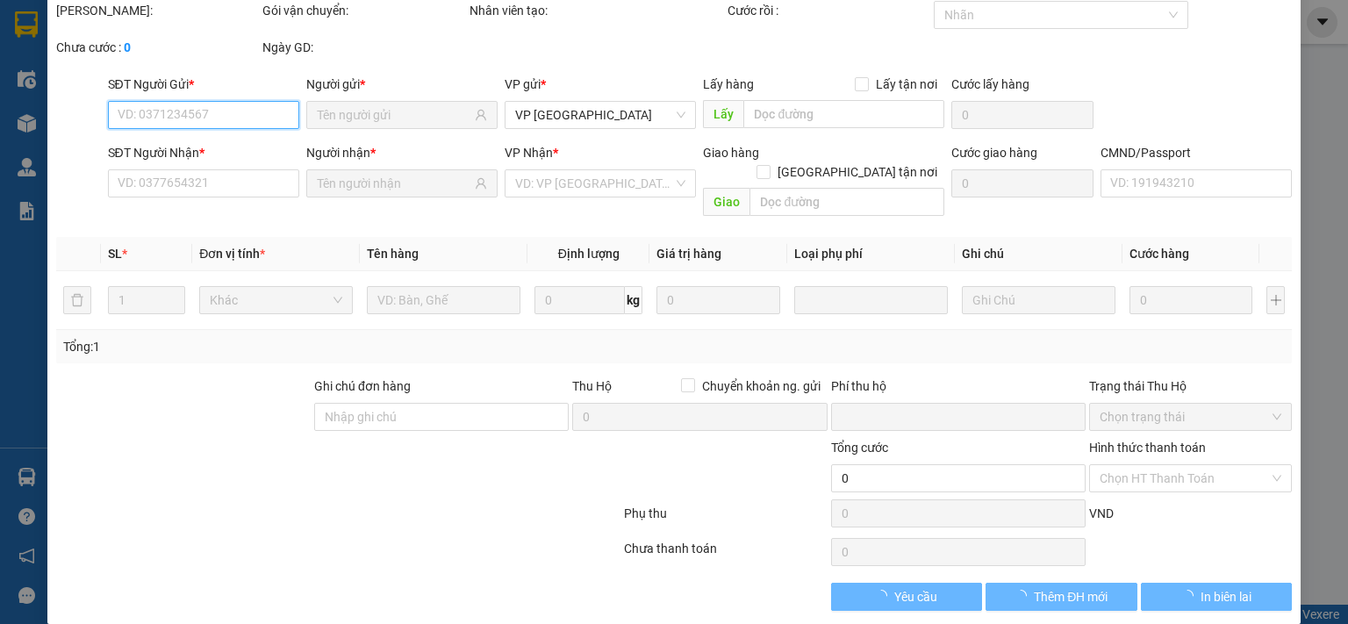
type input "0968001052"
type input "PT HƯƠNG TRANG"
type input "0911181816"
type input "[PERSON_NAME] [DOMAIN_NAME]"
type input "0"
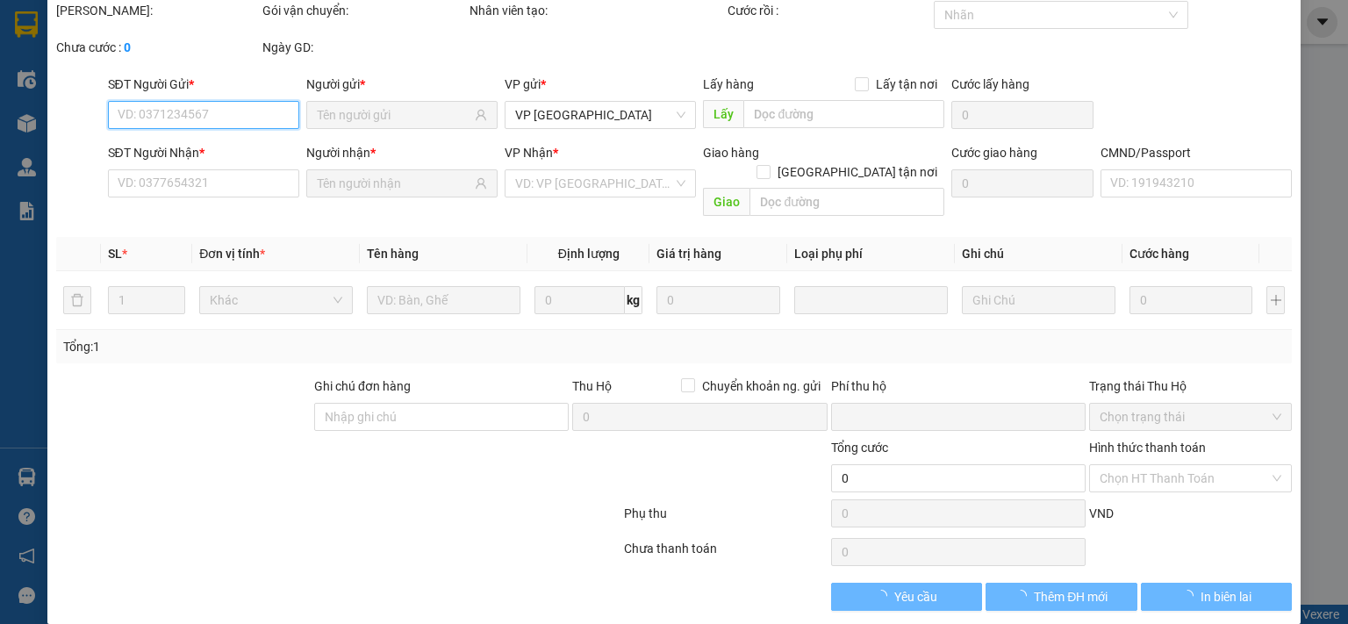
type input "35.000"
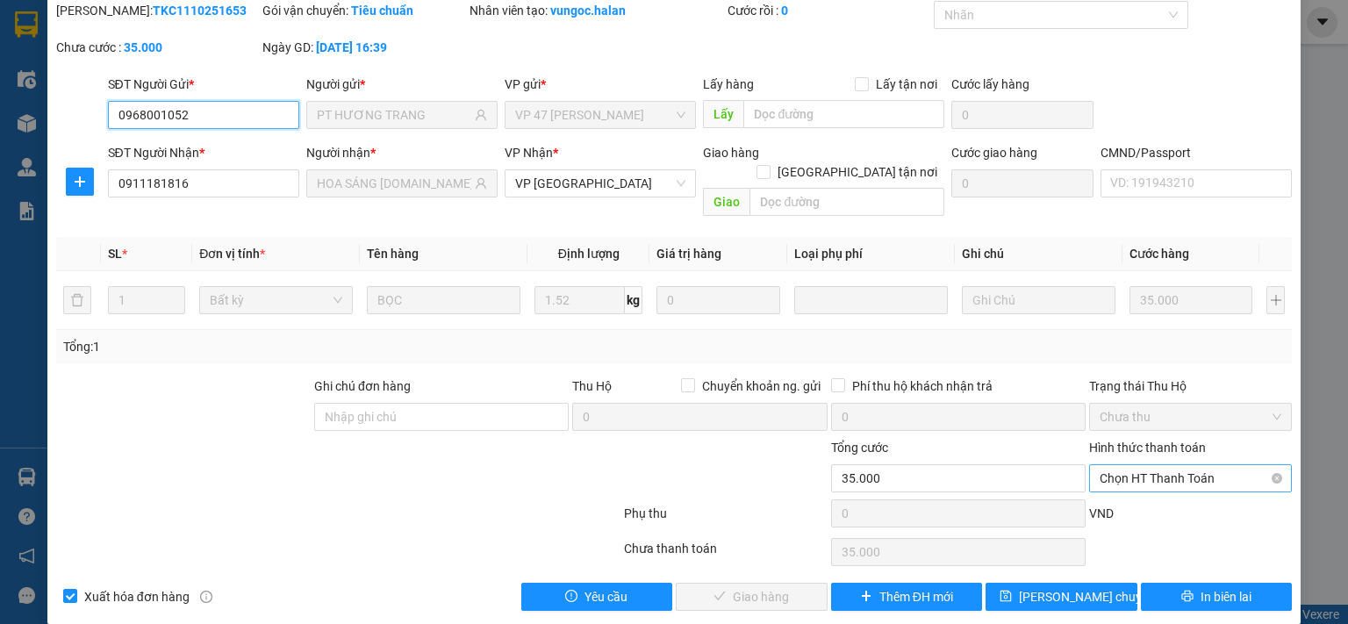
click at [1141, 465] on span "Chọn HT Thanh Toán" at bounding box center [1190, 478] width 182 height 26
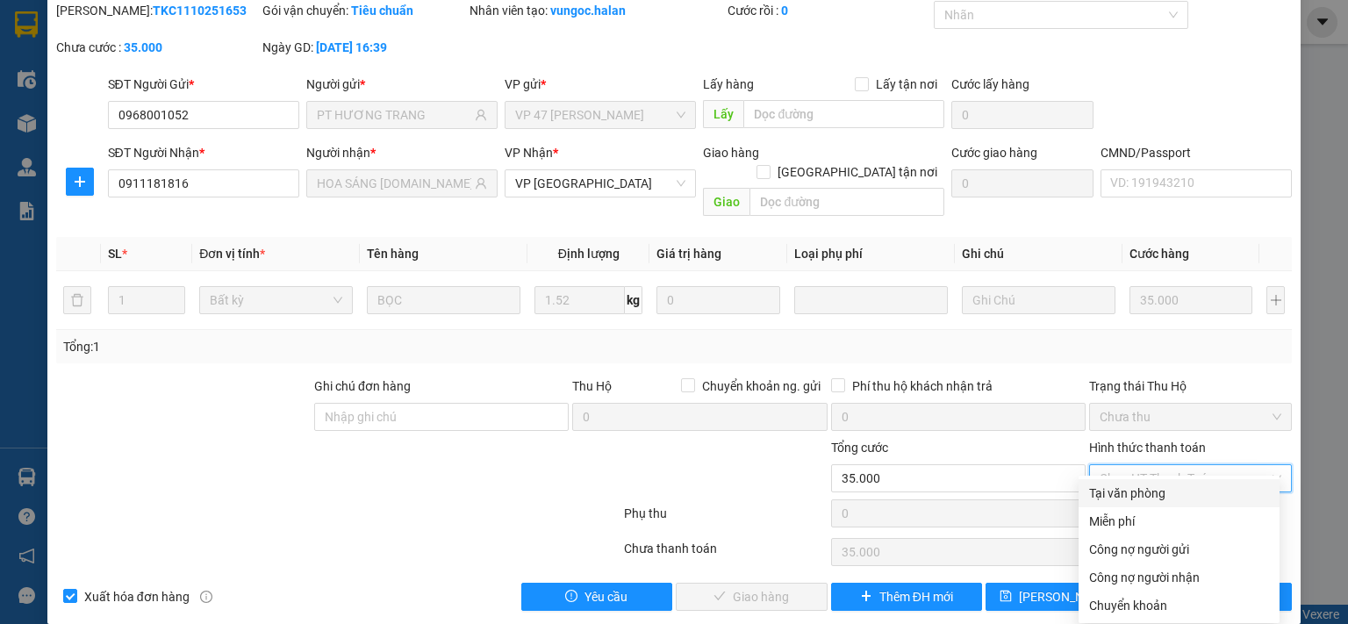
click at [1130, 494] on div "Tại văn phòng" at bounding box center [1179, 492] width 180 height 19
type input "0"
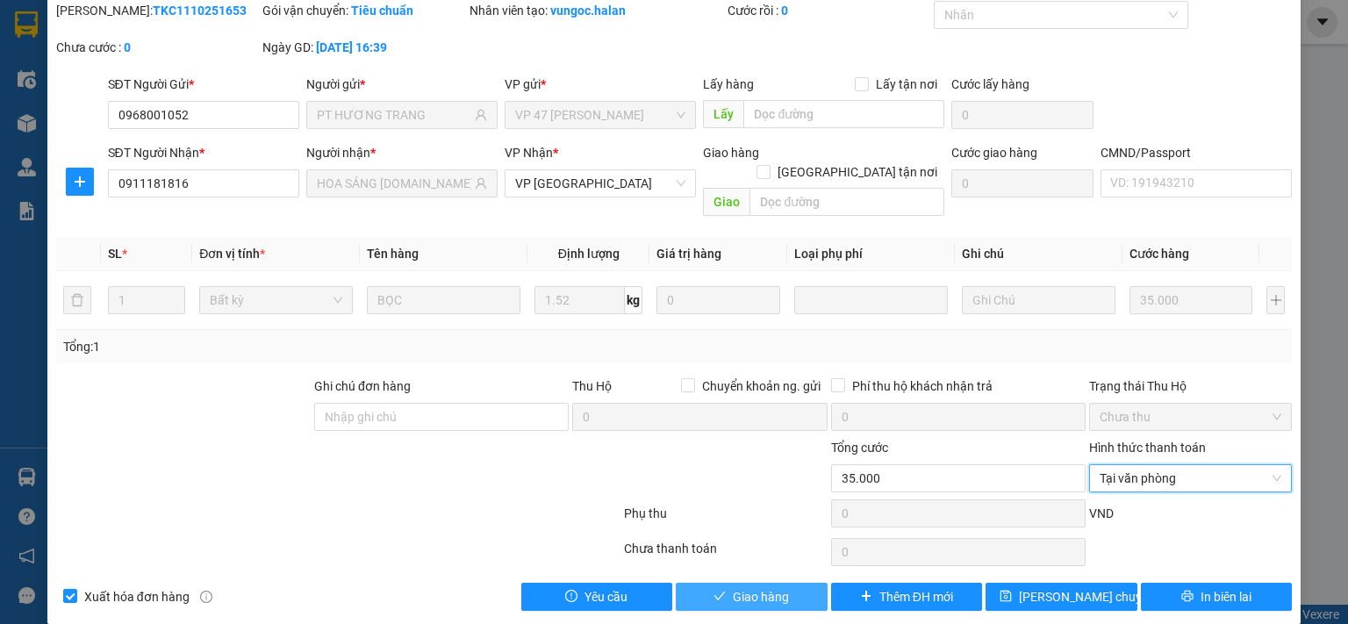
click at [772, 587] on span "Giao hàng" at bounding box center [761, 596] width 56 height 19
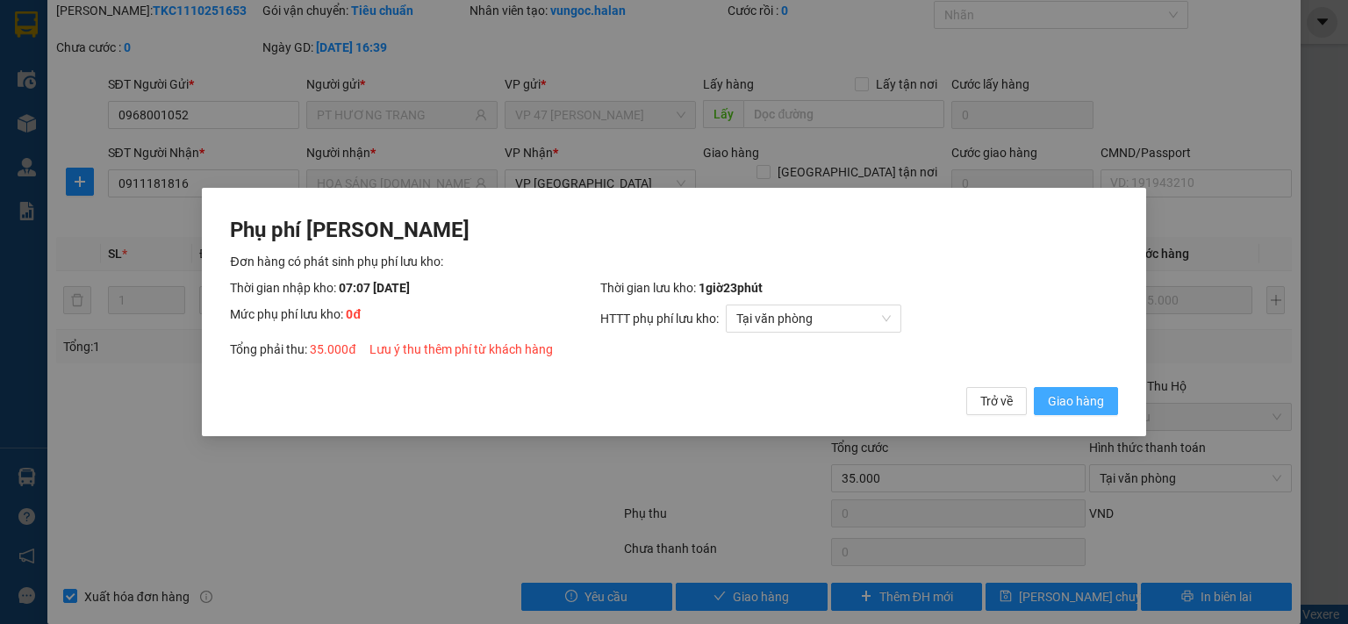
click at [1087, 397] on span "Giao hàng" at bounding box center [1076, 400] width 56 height 19
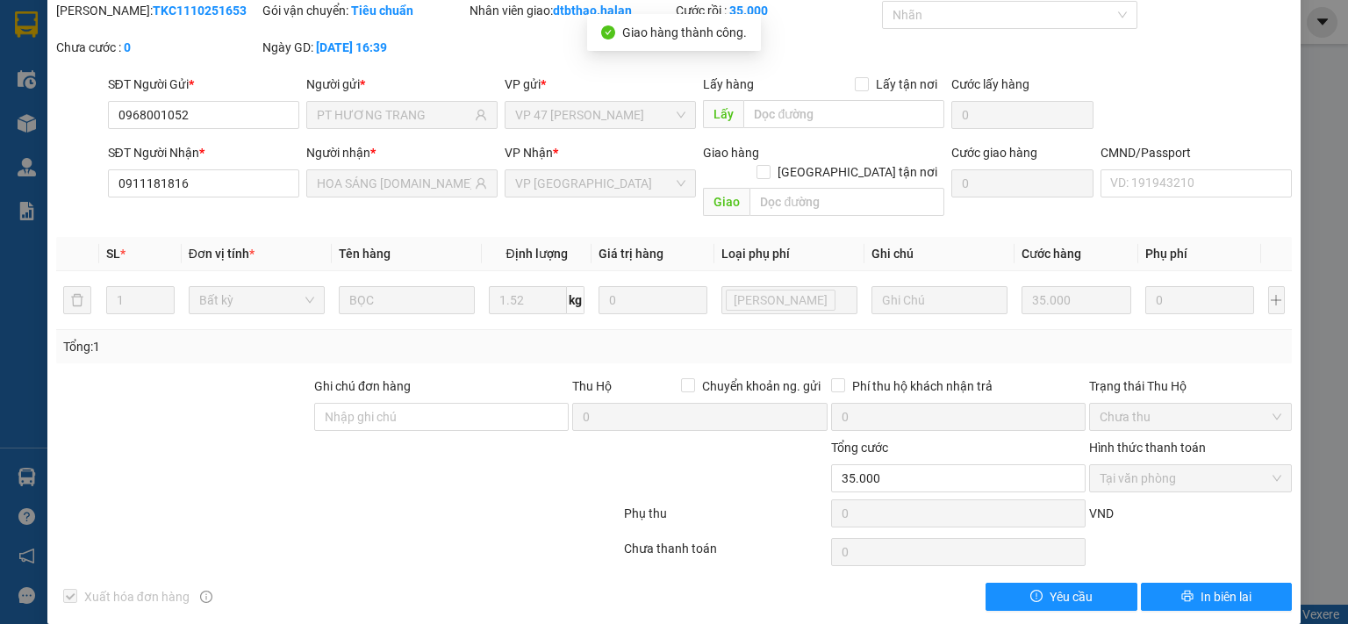
scroll to position [0, 0]
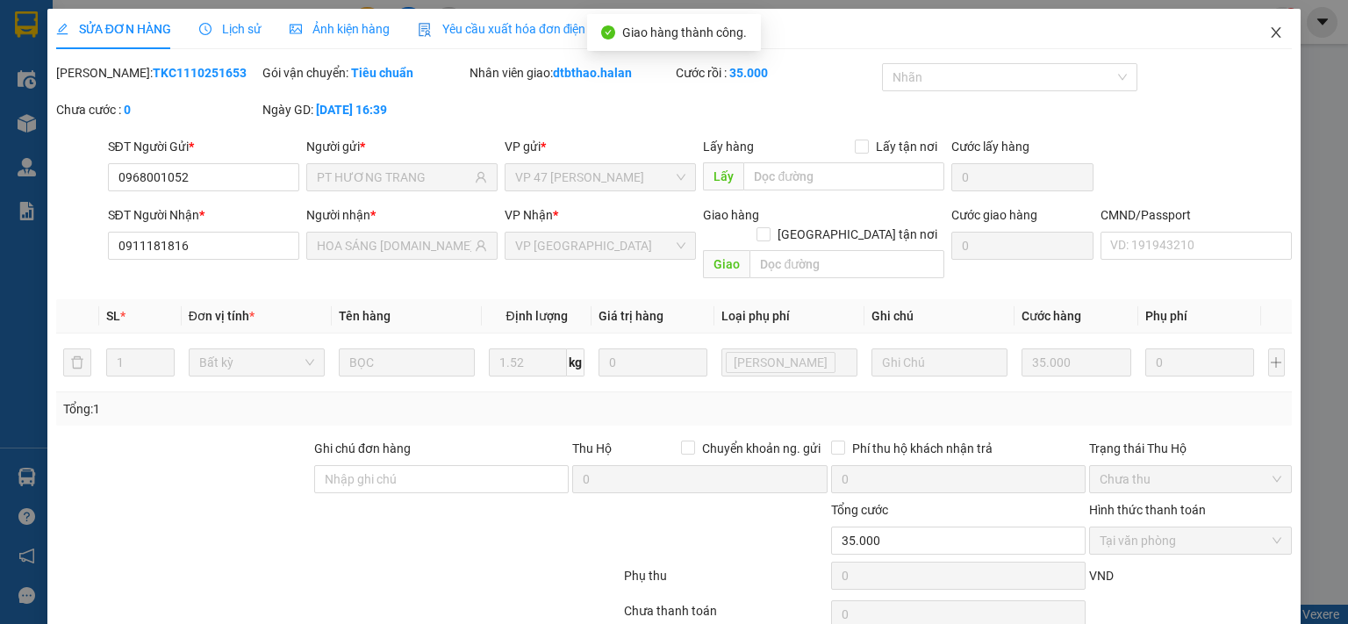
click at [1269, 32] on icon "close" at bounding box center [1276, 32] width 14 height 14
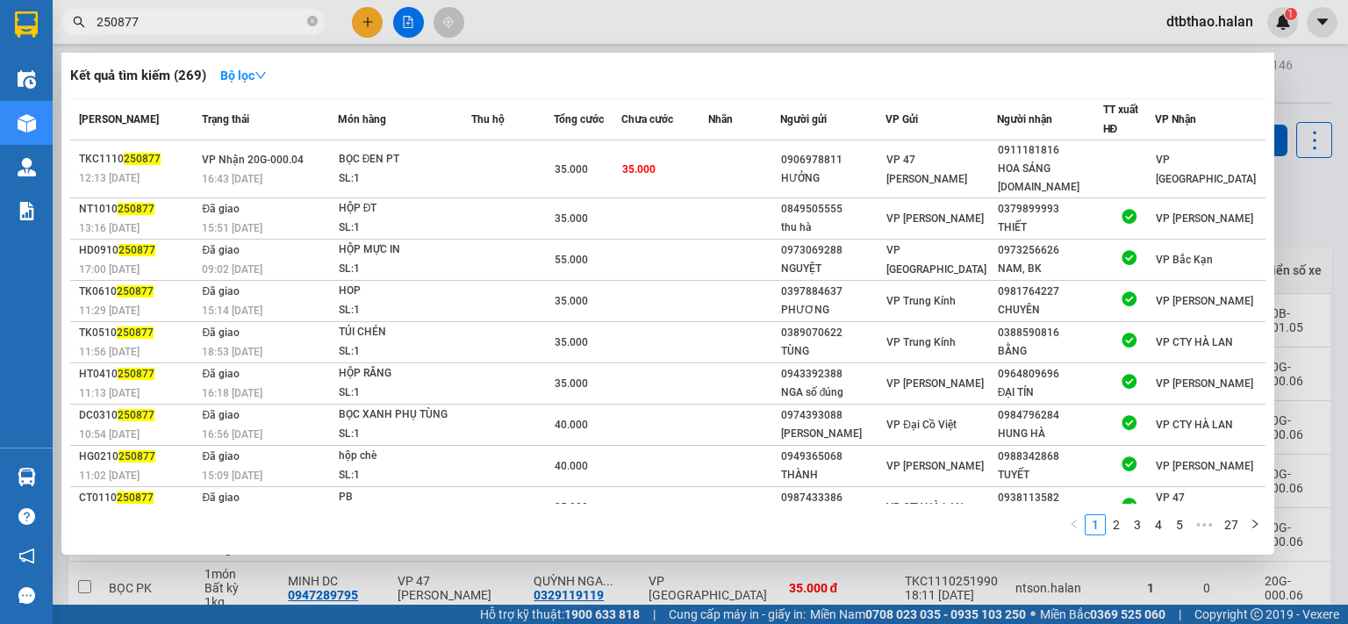
drag, startPoint x: 109, startPoint y: 23, endPoint x: 242, endPoint y: 23, distance: 133.4
click at [242, 23] on input "250877" at bounding box center [200, 21] width 207 height 19
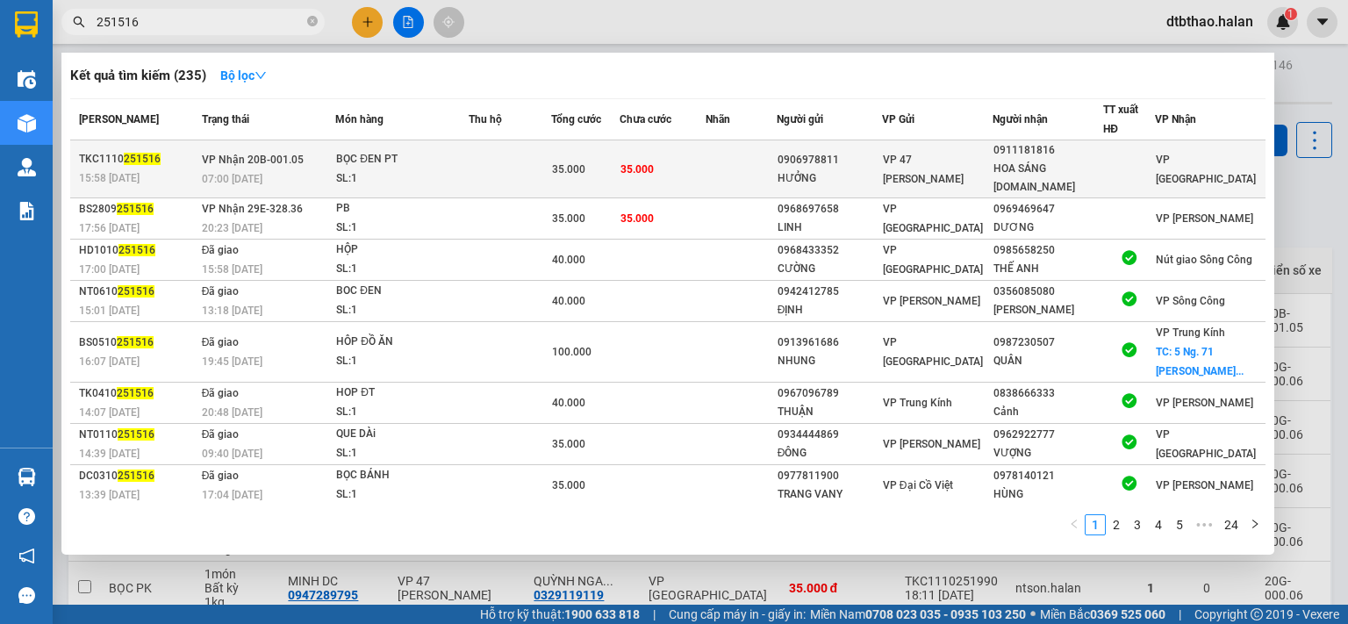
type input "251516"
click at [1071, 150] on div "0911181816" at bounding box center [1047, 150] width 109 height 18
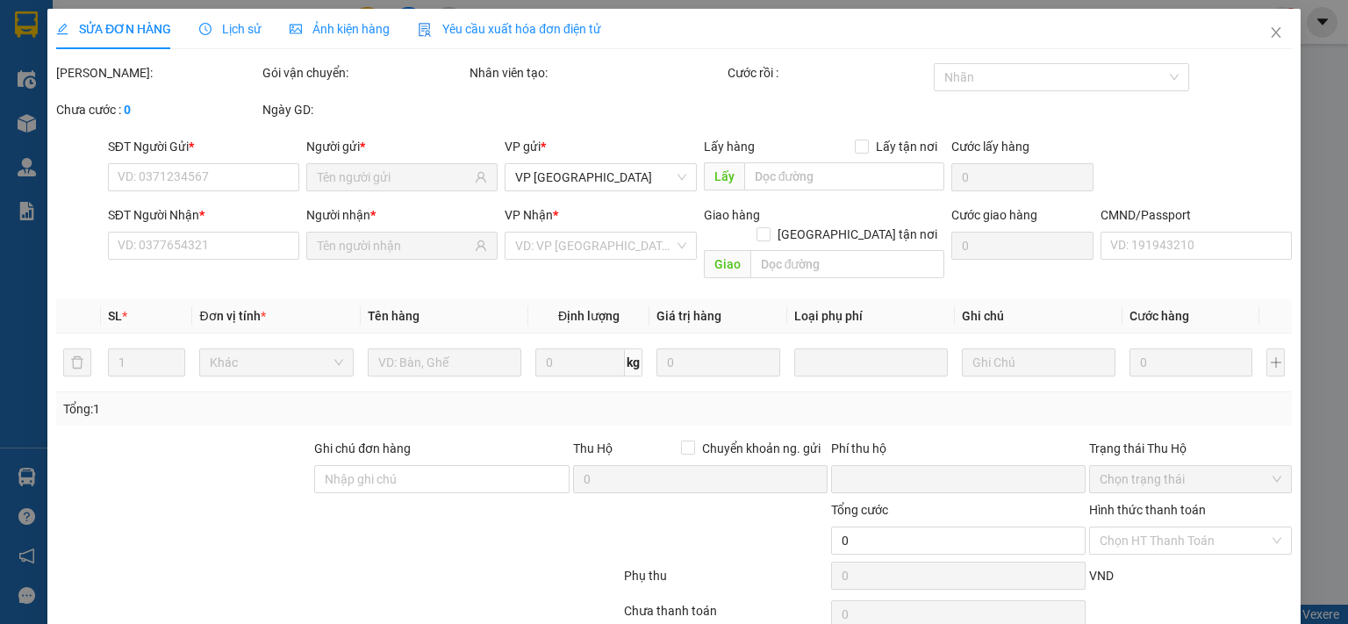
type input "0906978811"
type input "HƯỞNG"
type input "0911181816"
type input "[PERSON_NAME] [DOMAIN_NAME]"
type input "0"
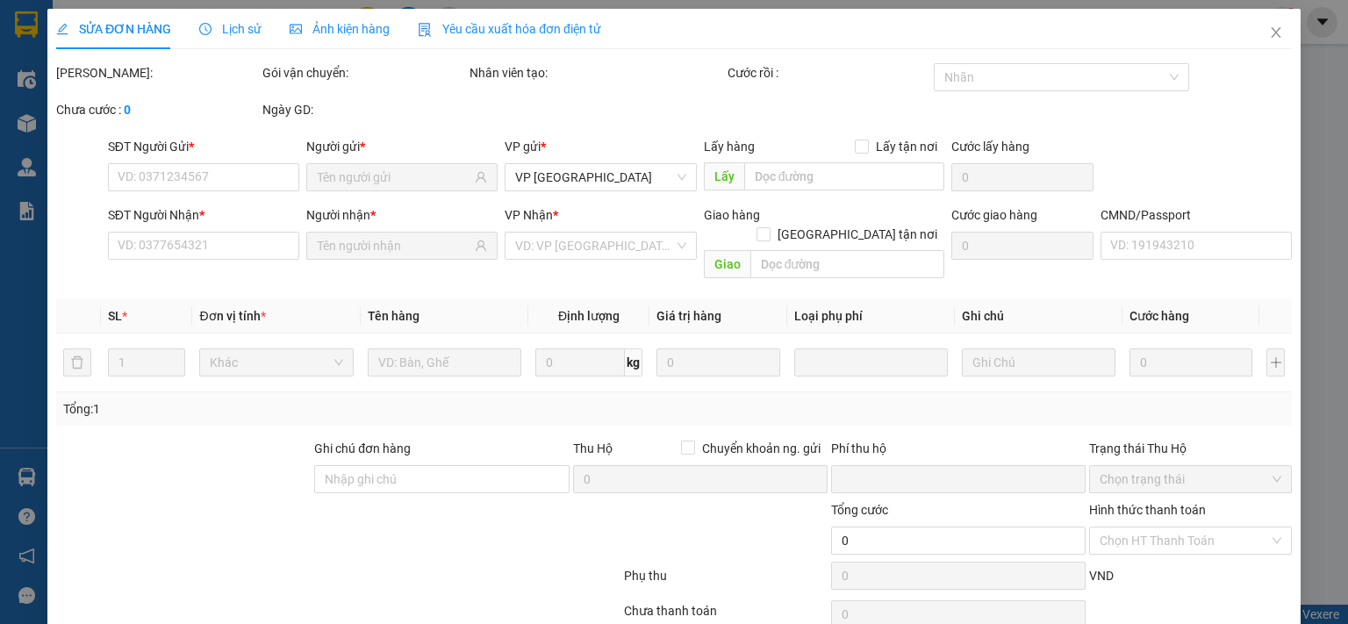
type input "35.000"
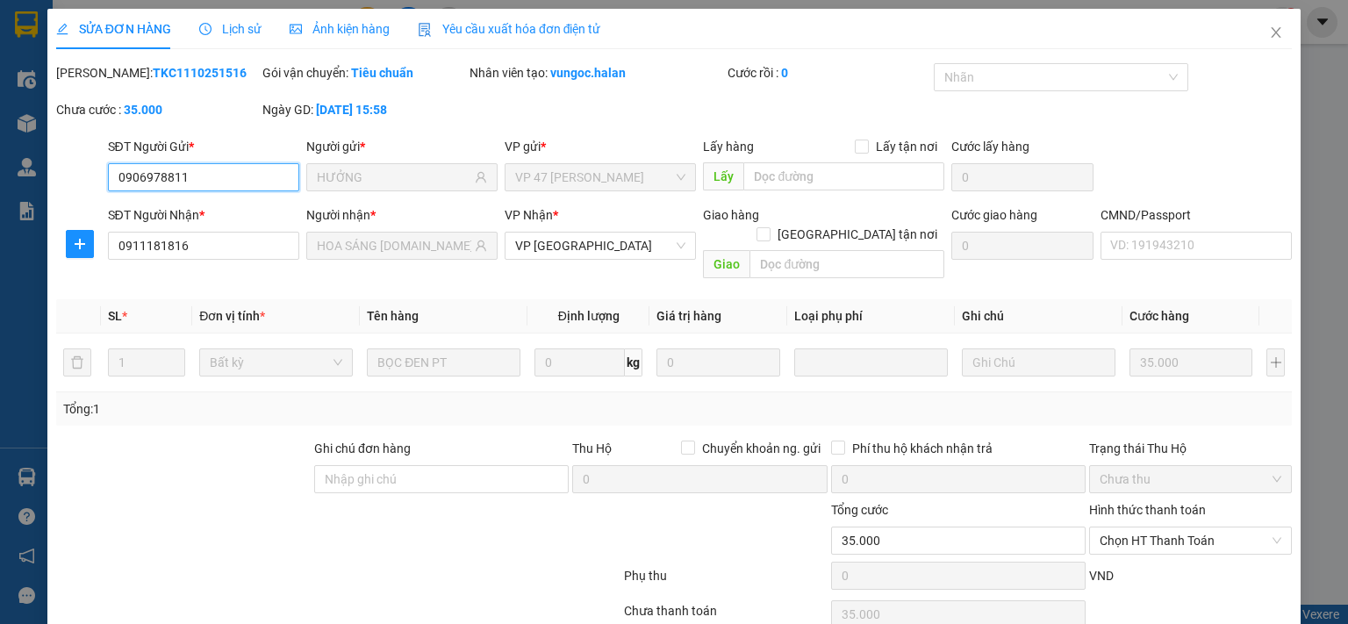
scroll to position [62, 0]
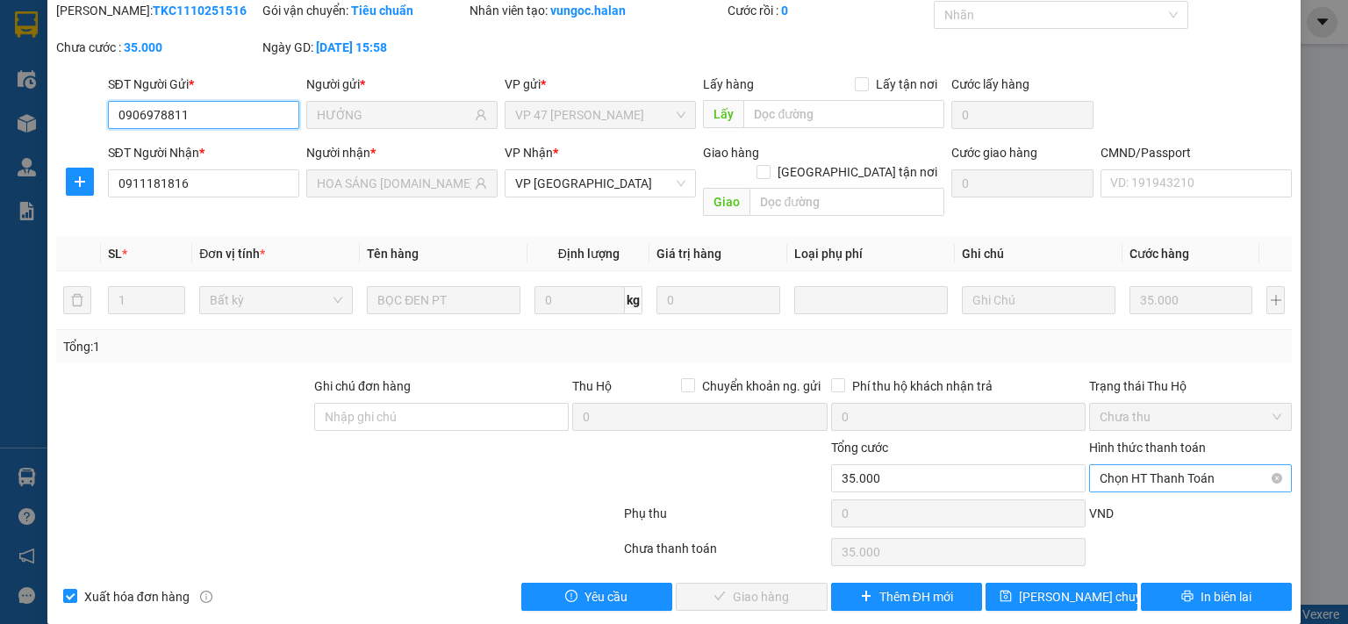
click at [1148, 465] on span "Chọn HT Thanh Toán" at bounding box center [1190, 478] width 182 height 26
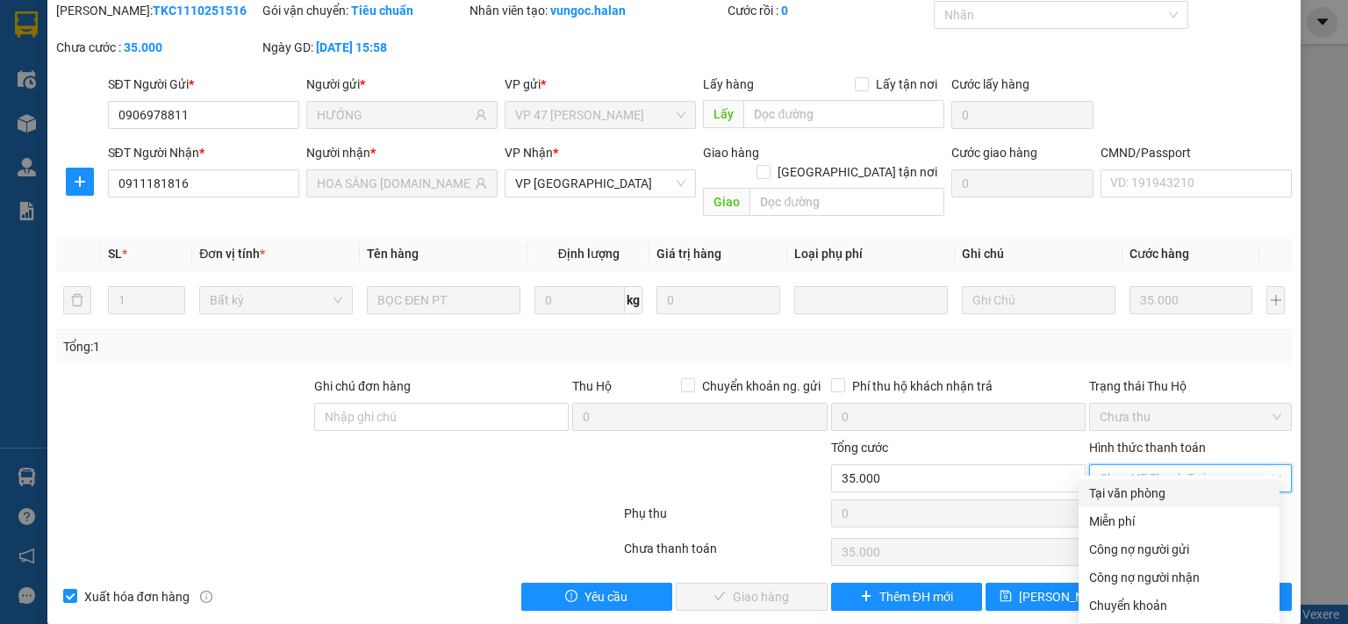
click at [1135, 494] on div "Tại văn phòng" at bounding box center [1179, 492] width 180 height 19
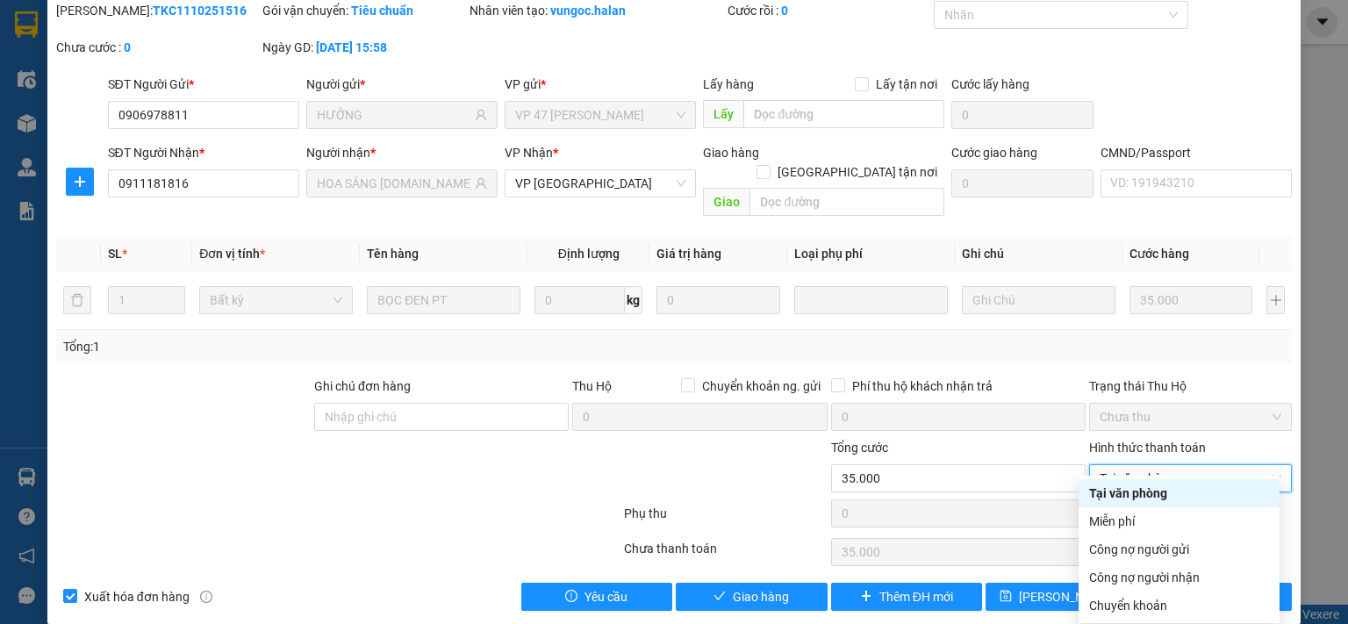
type input "0"
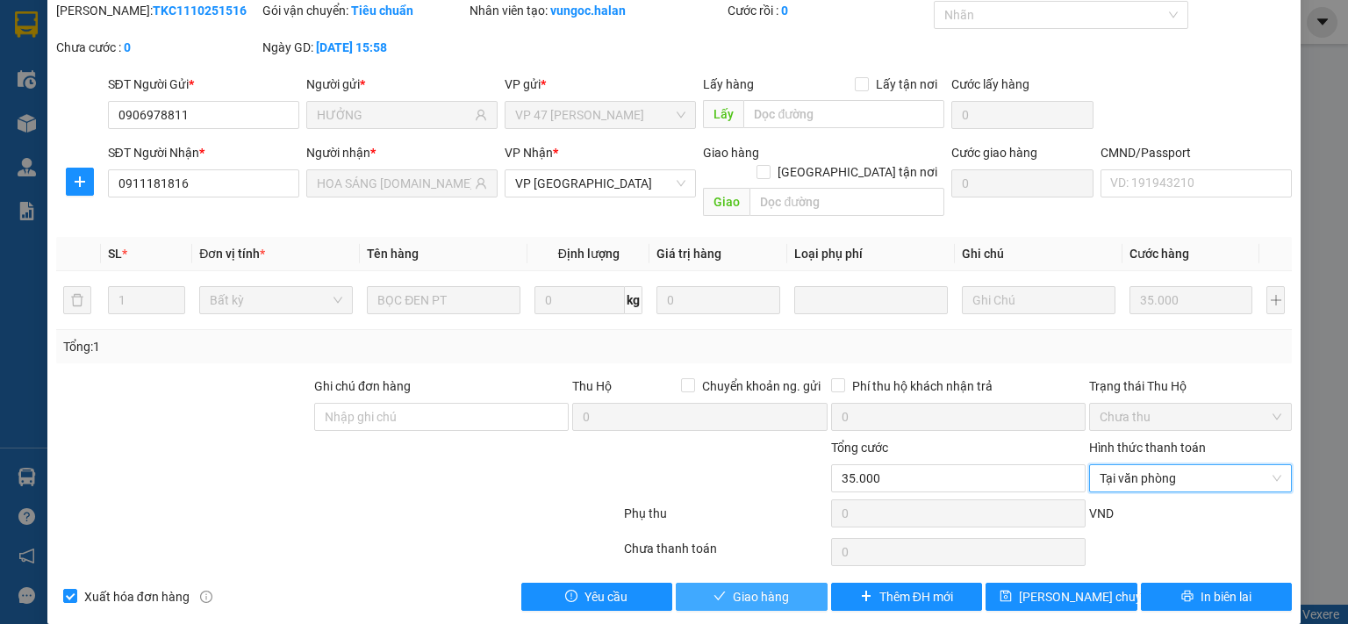
click at [783, 584] on button "Giao hàng" at bounding box center [752, 597] width 152 height 28
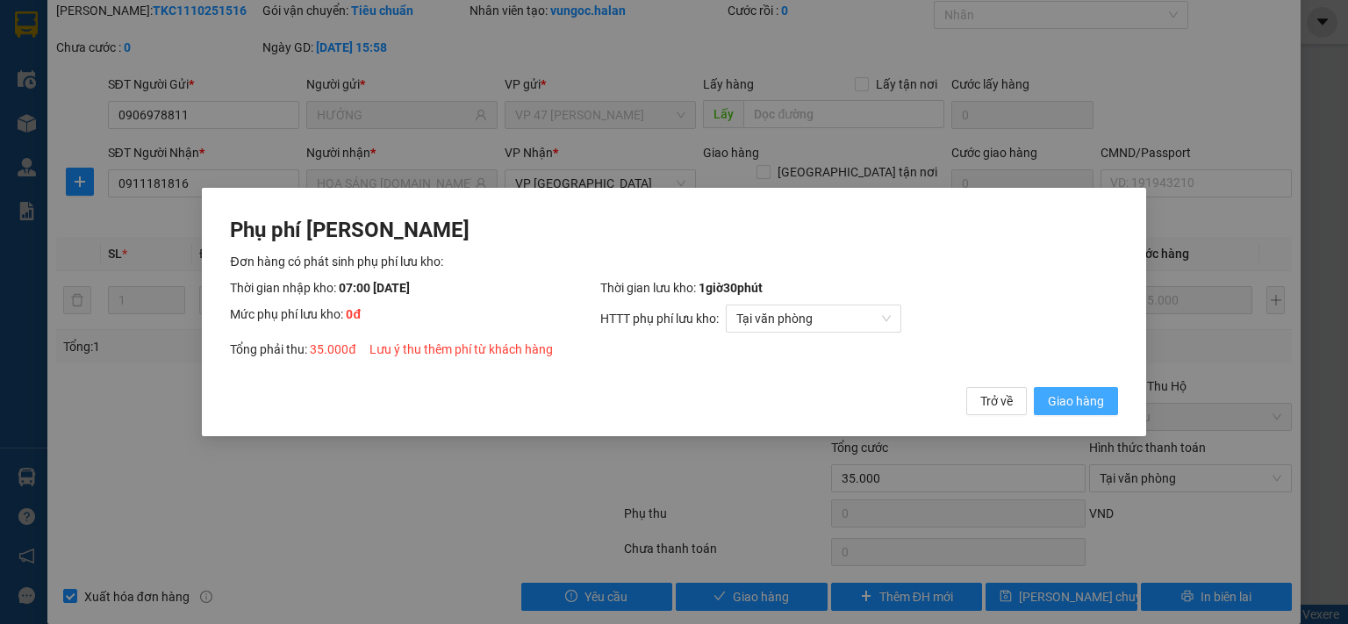
click at [1062, 399] on span "Giao hàng" at bounding box center [1076, 400] width 56 height 19
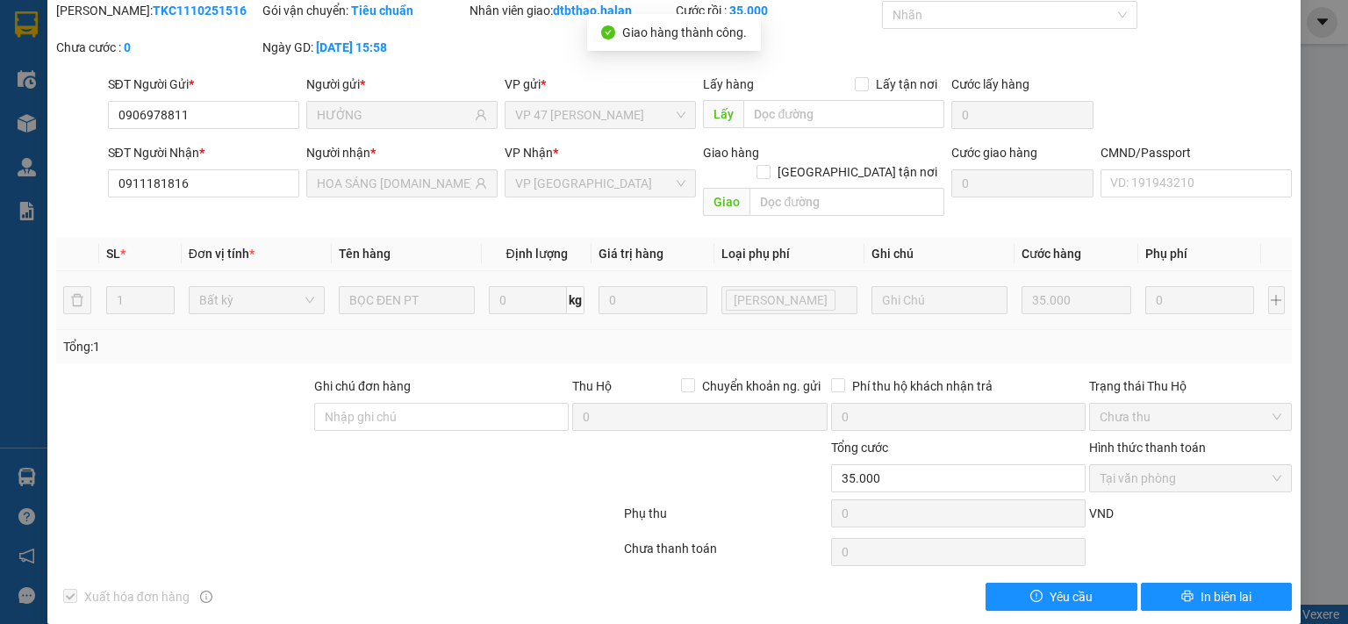
scroll to position [0, 0]
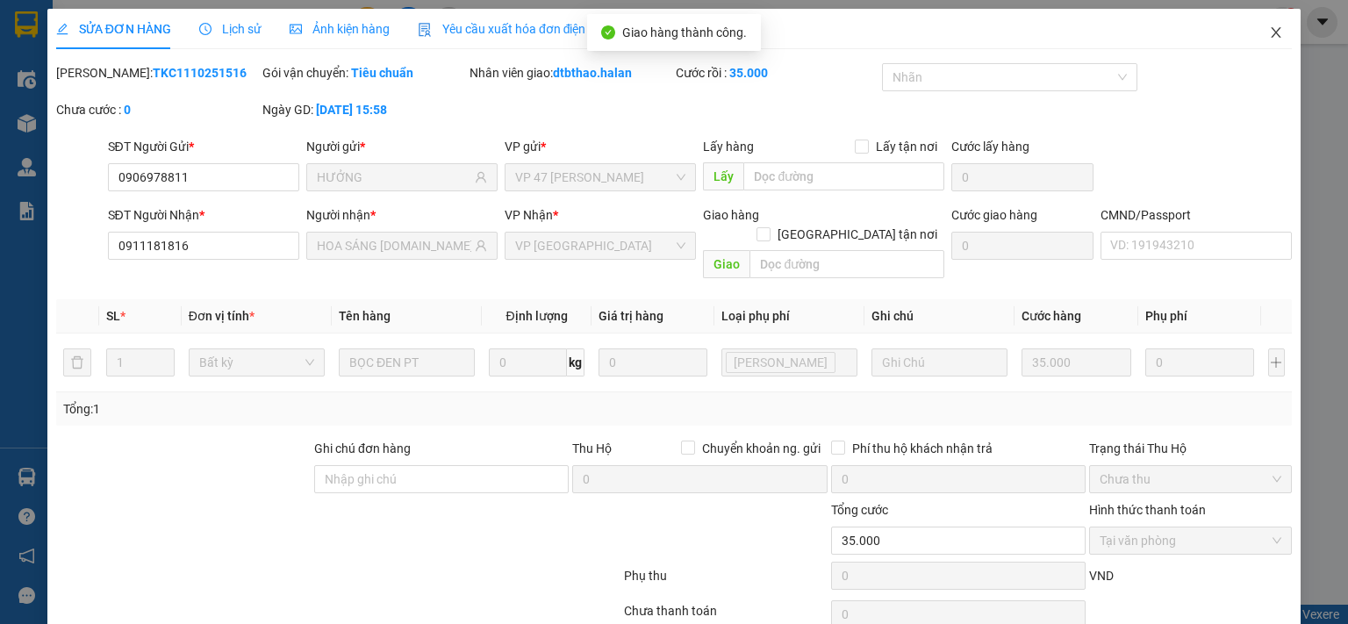
click at [1269, 37] on icon "close" at bounding box center [1276, 32] width 14 height 14
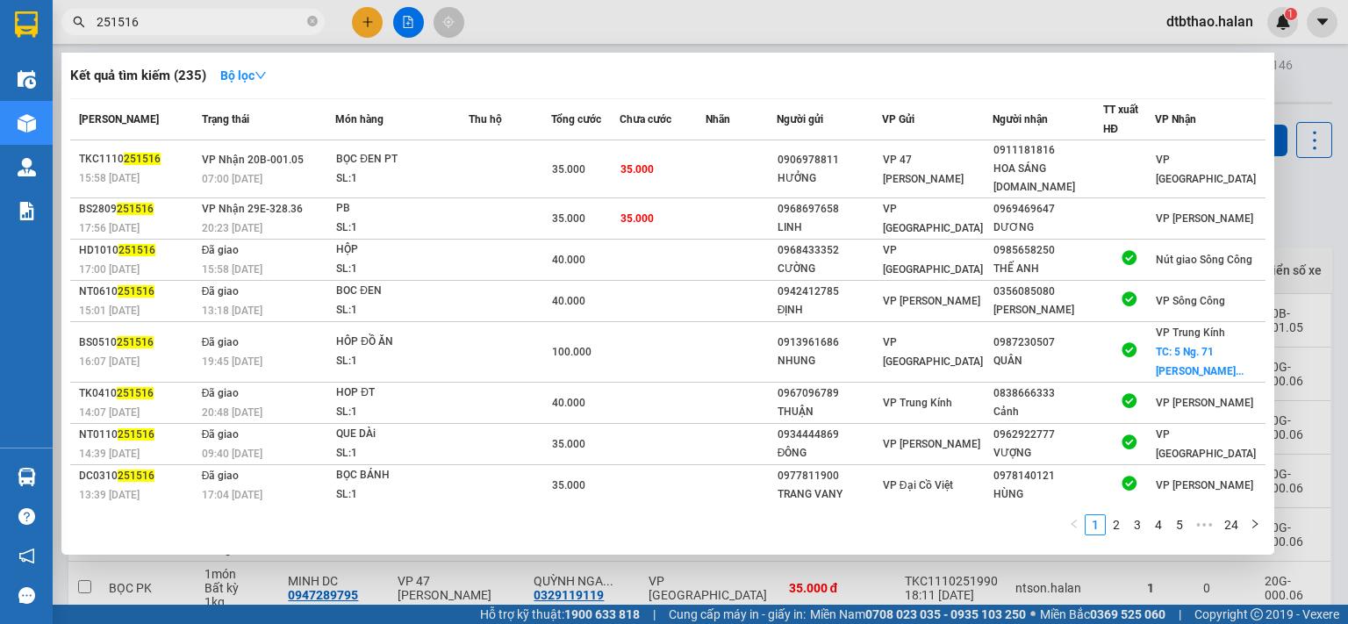
drag, startPoint x: 109, startPoint y: 19, endPoint x: 197, endPoint y: 20, distance: 88.6
click at [197, 20] on input "251516" at bounding box center [200, 21] width 207 height 19
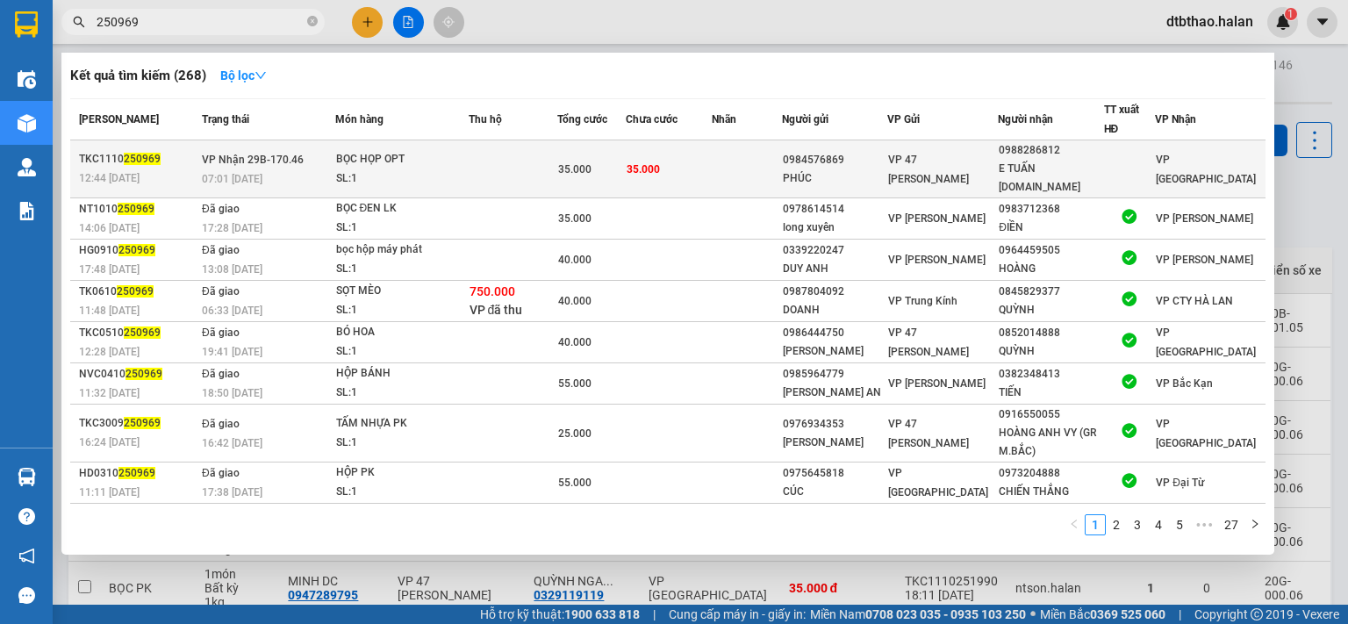
type input "250969"
click at [1049, 161] on div "E [PERSON_NAME] [DOMAIN_NAME]" at bounding box center [1051, 178] width 104 height 37
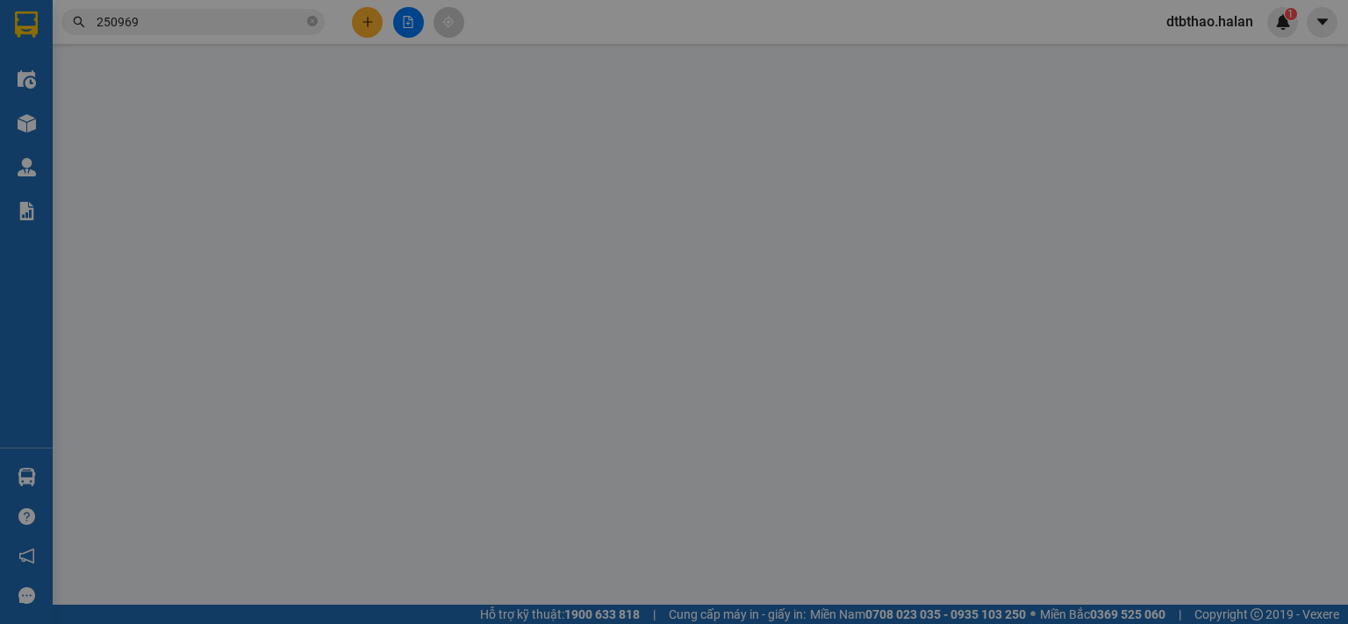
type input "0984576869"
type input "PHÚC"
type input "0988286812"
type input "E [PERSON_NAME] [DOMAIN_NAME]"
type input "0"
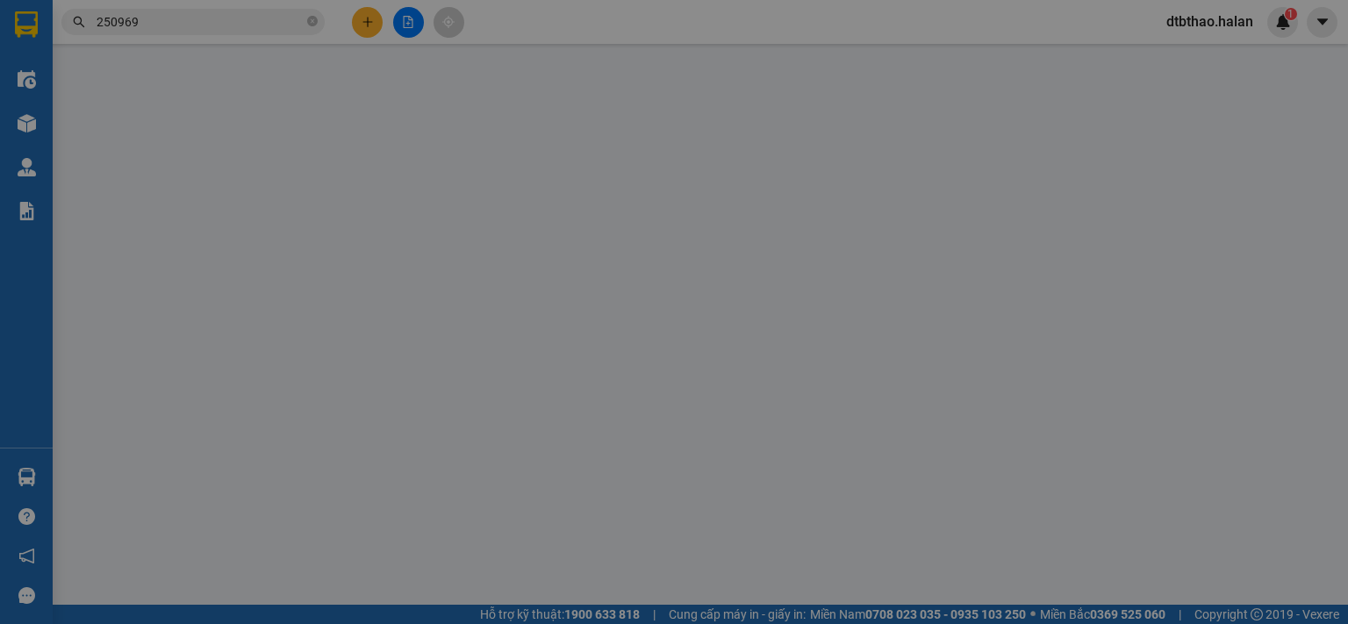
type input "35.000"
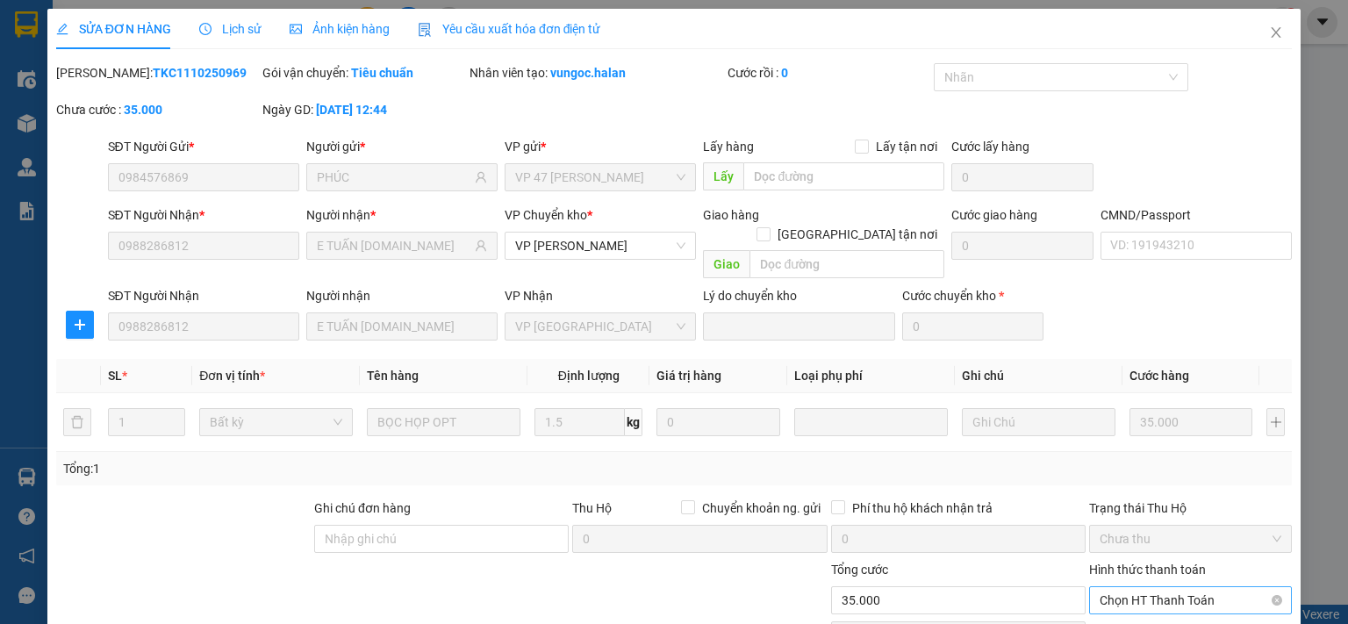
scroll to position [122, 0]
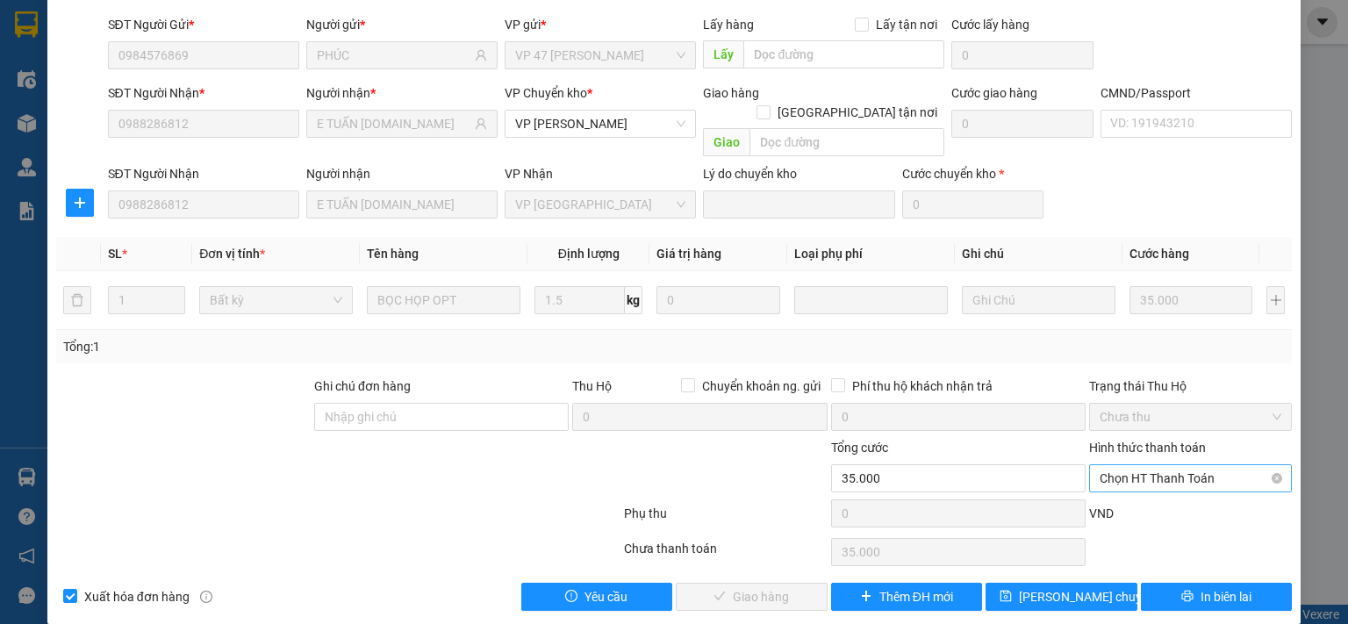
click at [1132, 465] on span "Chọn HT Thanh Toán" at bounding box center [1190, 478] width 182 height 26
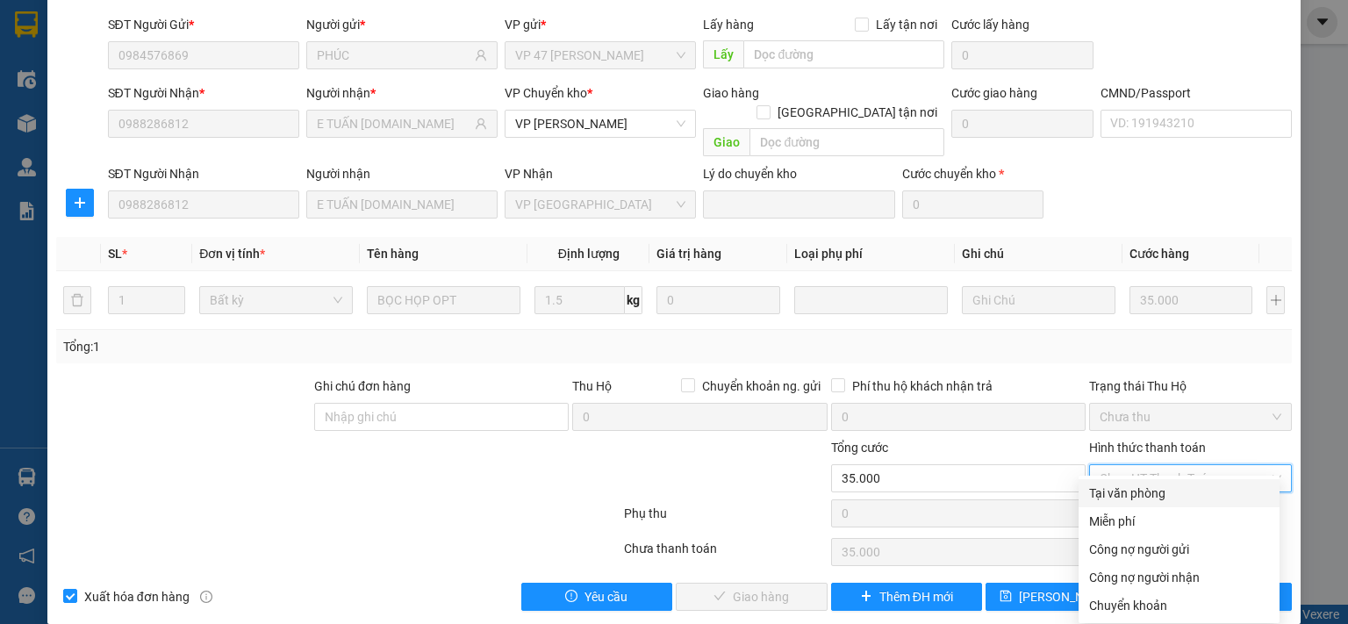
drag, startPoint x: 1123, startPoint y: 493, endPoint x: 1074, endPoint y: 515, distance: 53.8
click at [1122, 492] on div "Tại văn phòng" at bounding box center [1179, 492] width 180 height 19
type input "0"
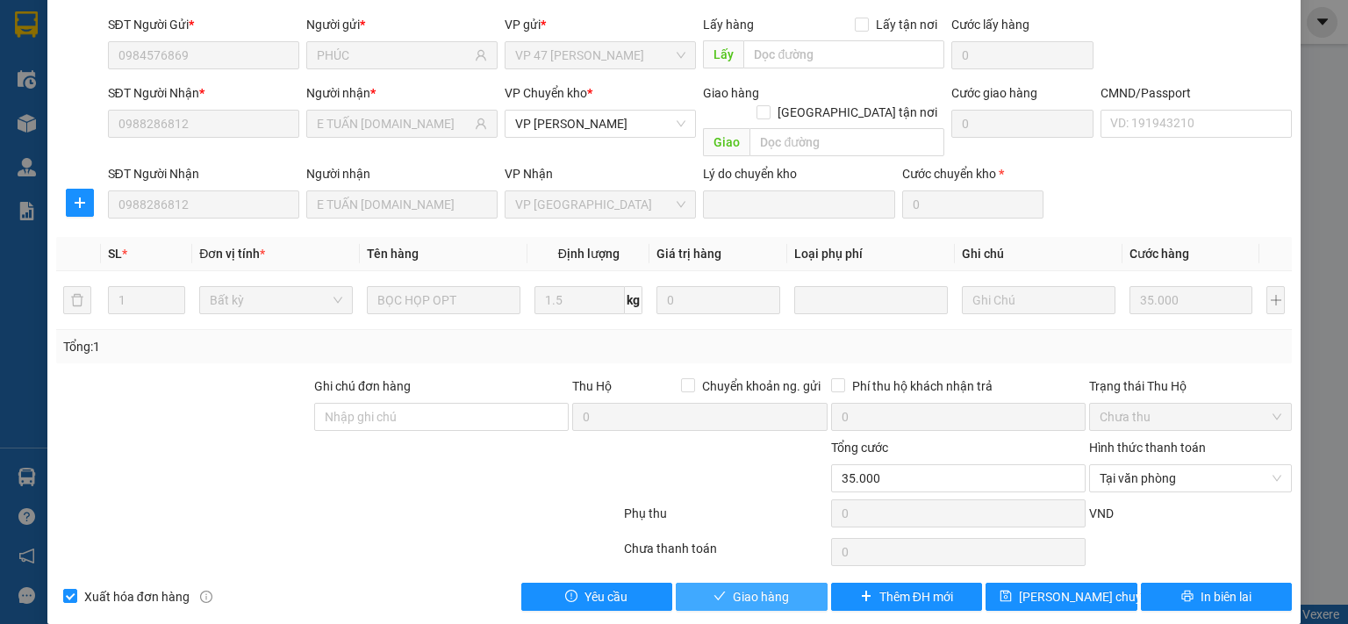
click at [795, 583] on button "Giao hàng" at bounding box center [752, 597] width 152 height 28
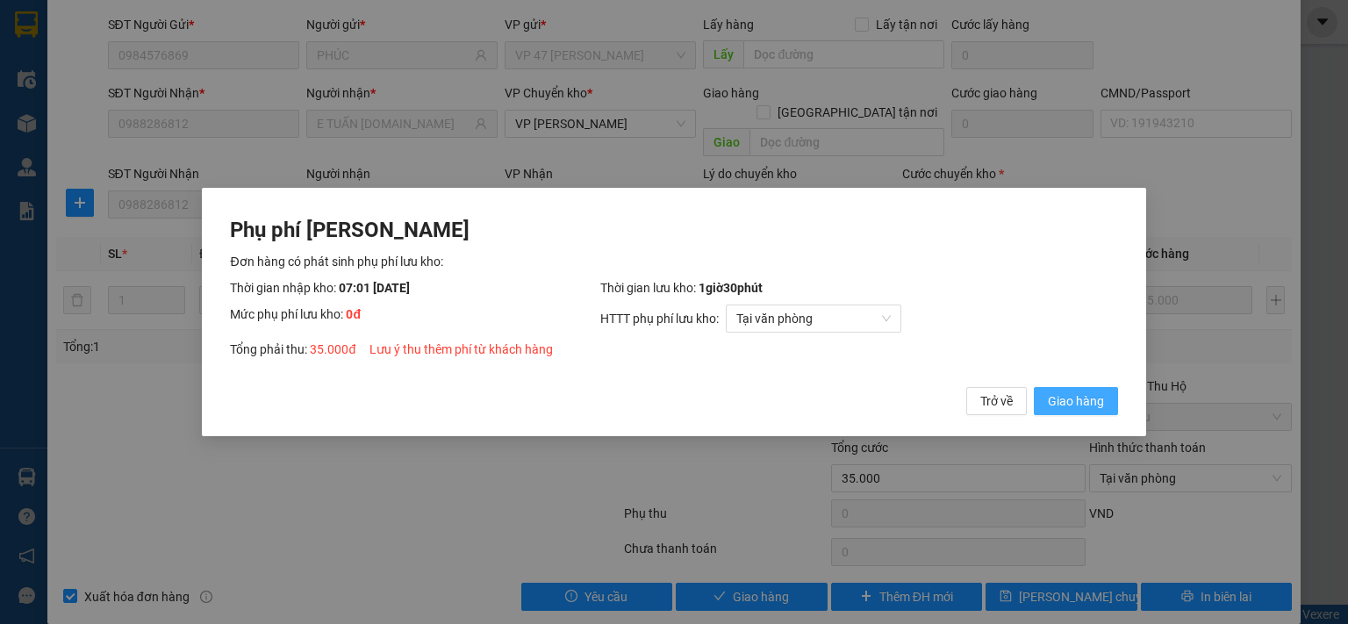
click at [1049, 395] on span "Giao hàng" at bounding box center [1076, 400] width 56 height 19
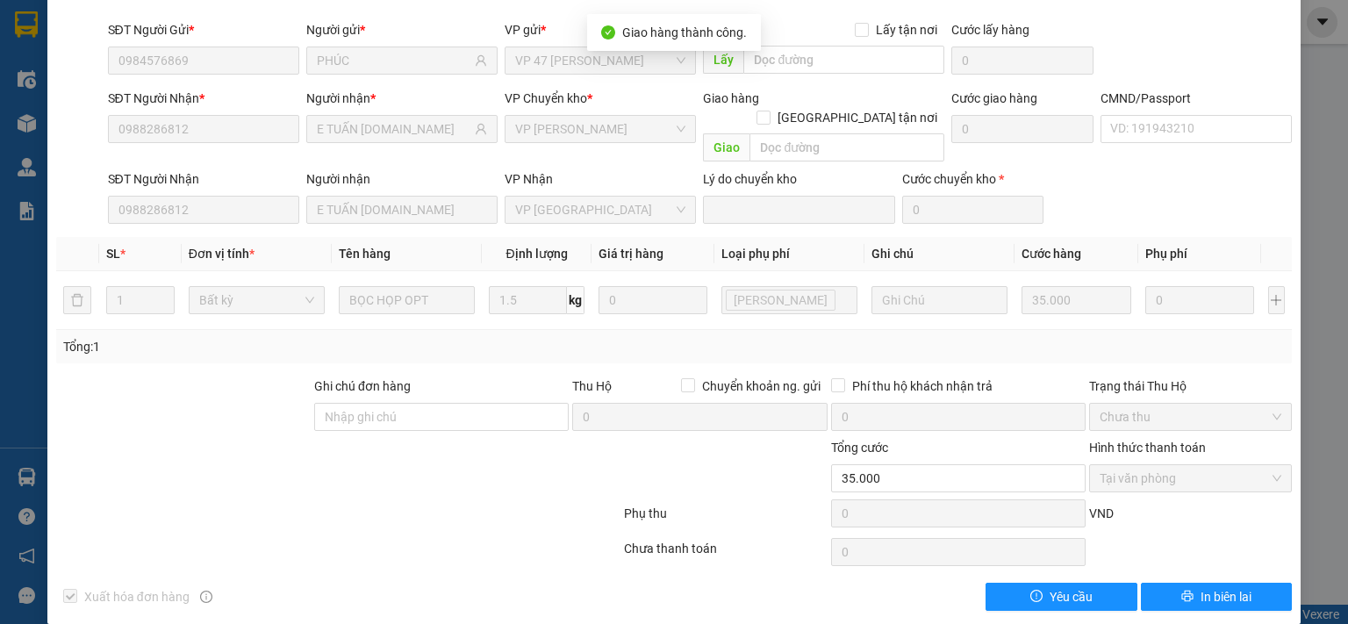
scroll to position [0, 0]
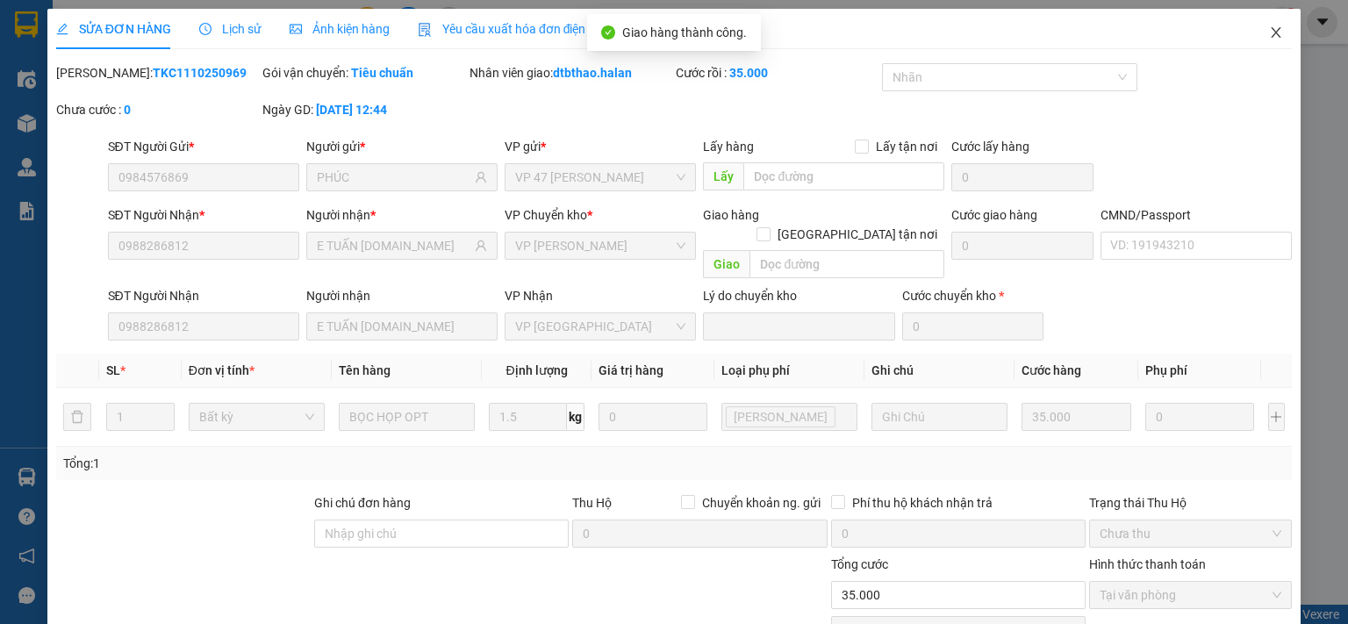
click at [1269, 34] on icon "close" at bounding box center [1276, 32] width 14 height 14
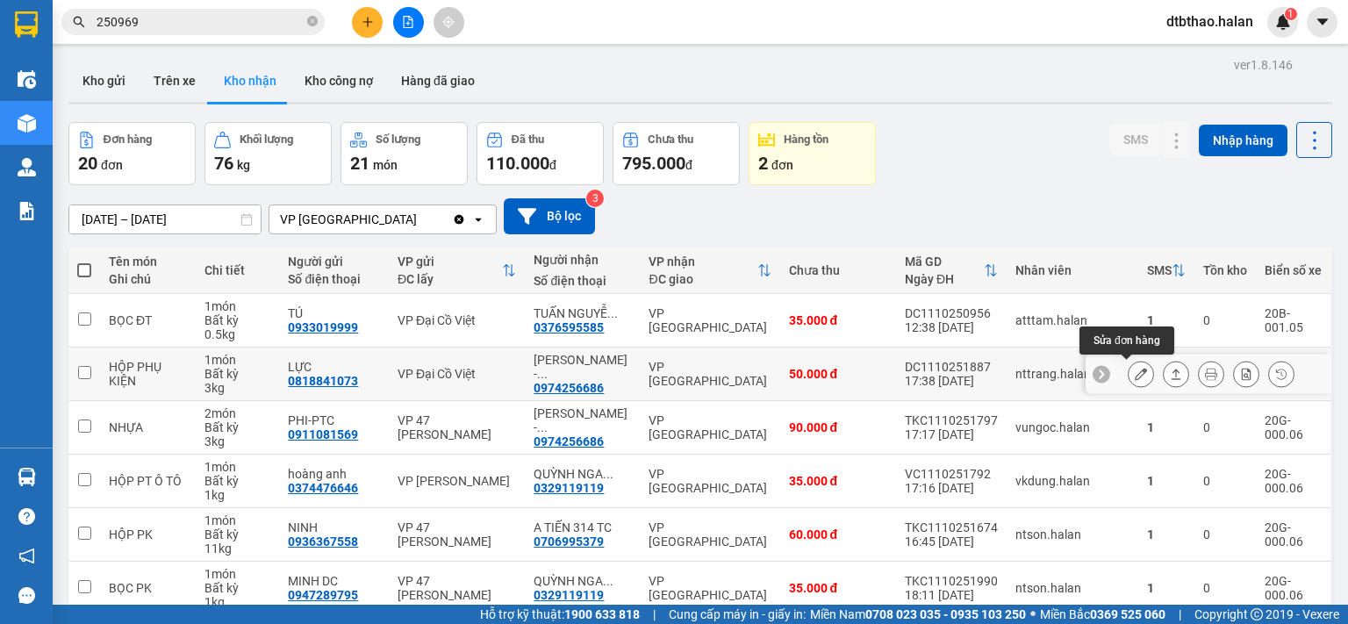
click at [1128, 377] on button at bounding box center [1140, 374] width 25 height 31
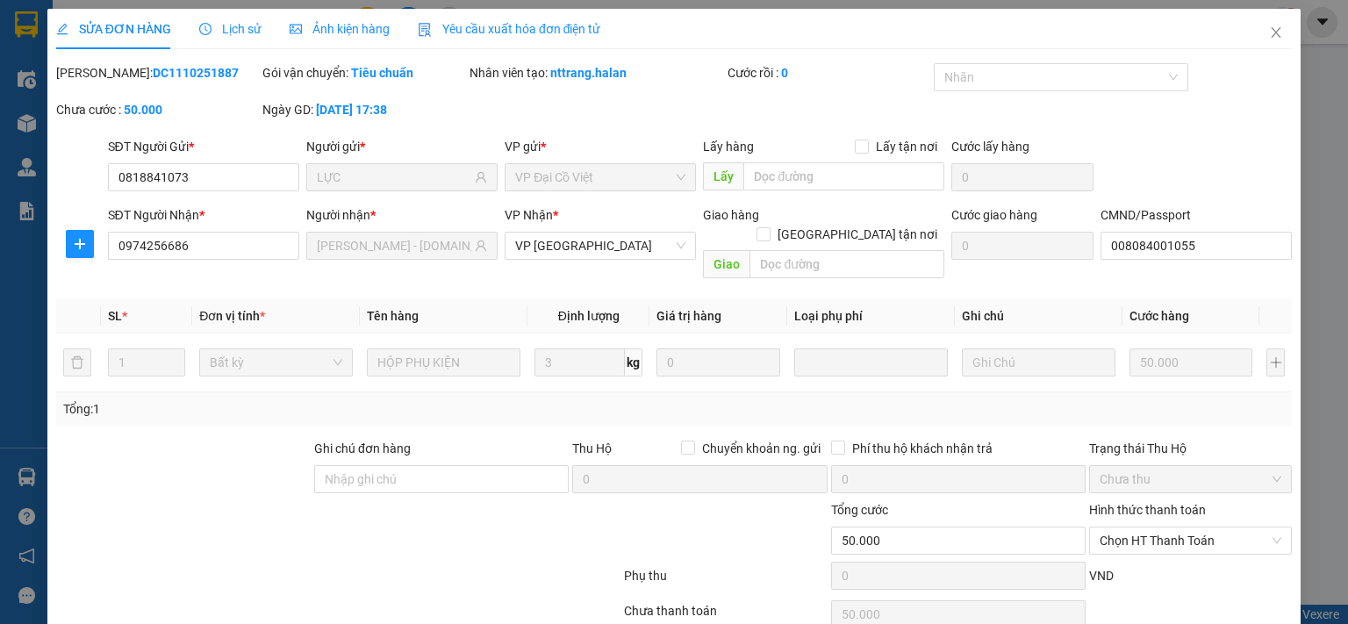
type input "0818841073"
type input "LỰC"
type input "0974256686"
type input "[PERSON_NAME] - [DOMAIN_NAME]"
type input "008084001055"
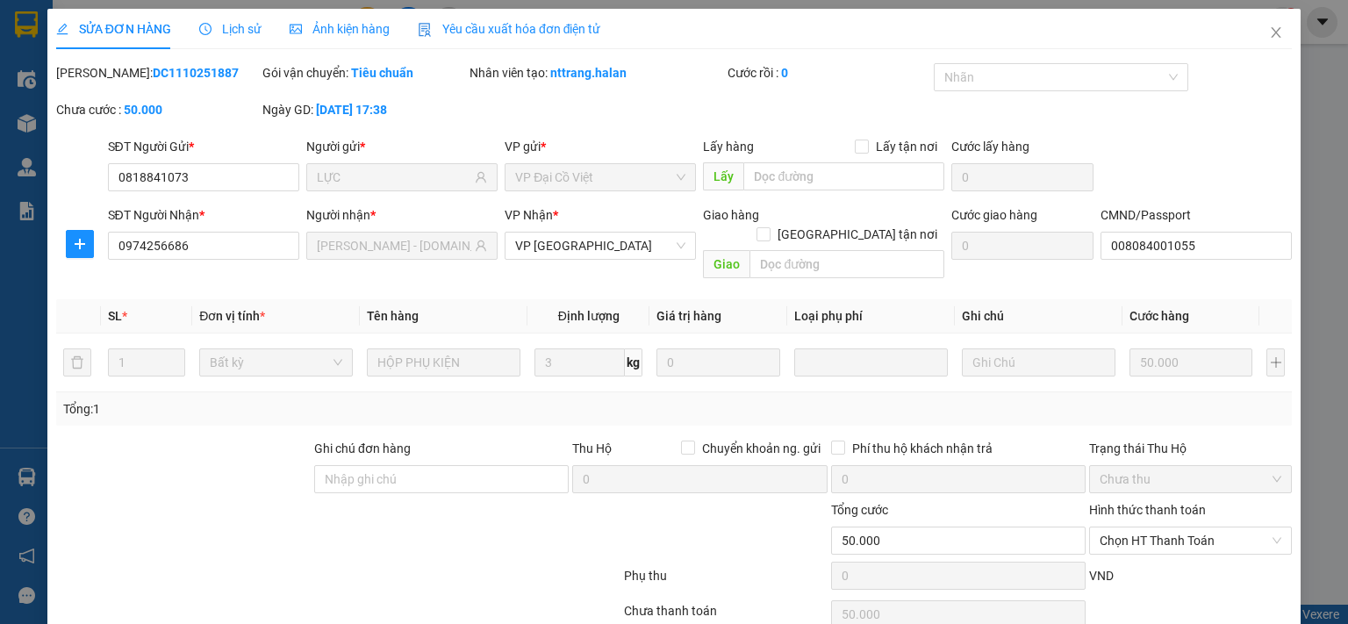
type input "0"
type input "50.000"
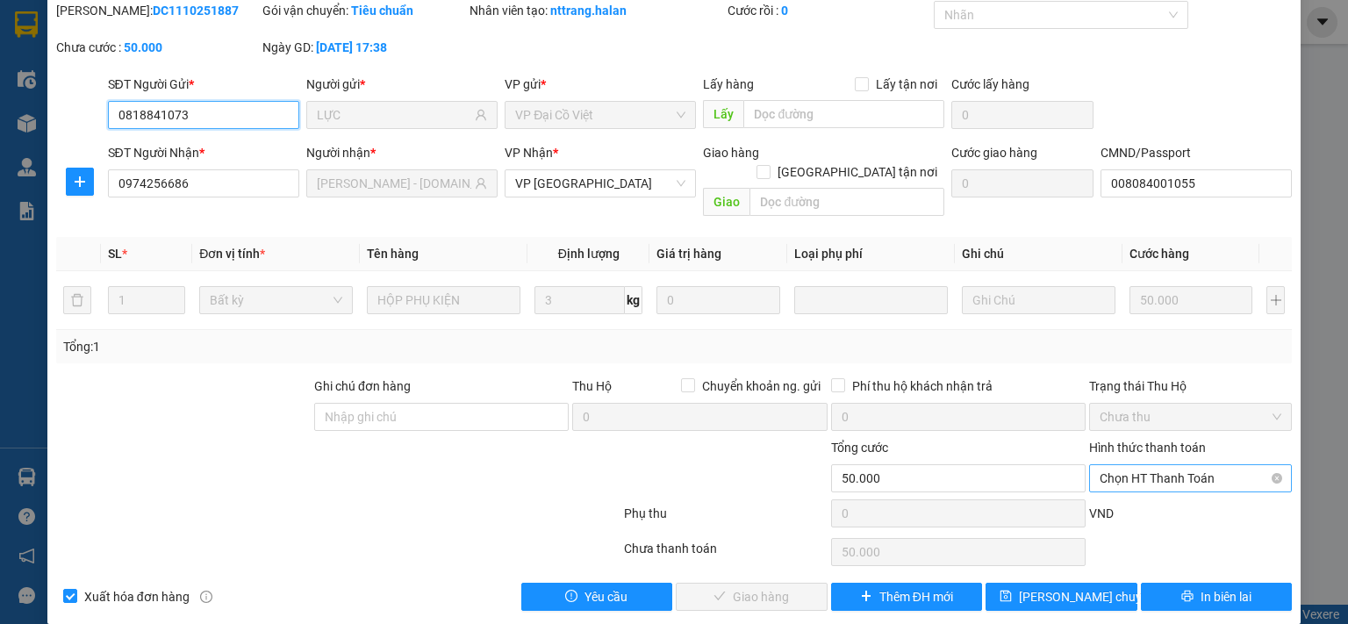
click at [1149, 465] on span "Chọn HT Thanh Toán" at bounding box center [1190, 478] width 182 height 26
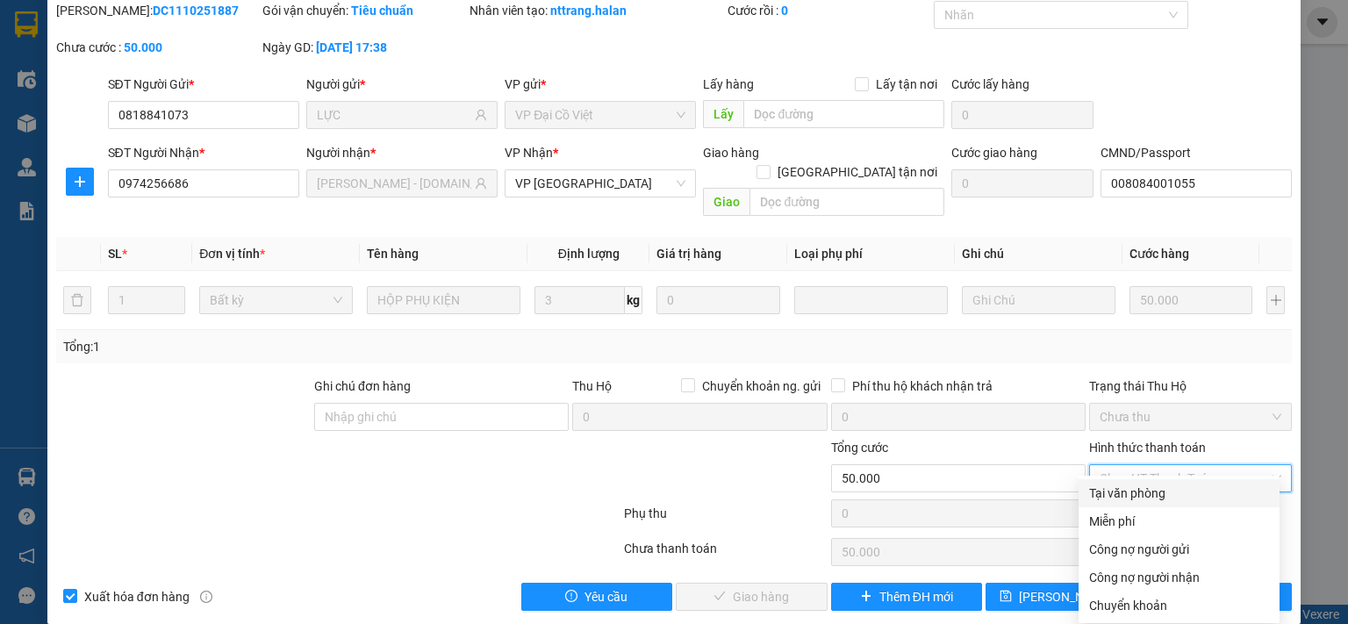
click at [1141, 491] on div "Tại văn phòng" at bounding box center [1179, 492] width 180 height 19
type input "0"
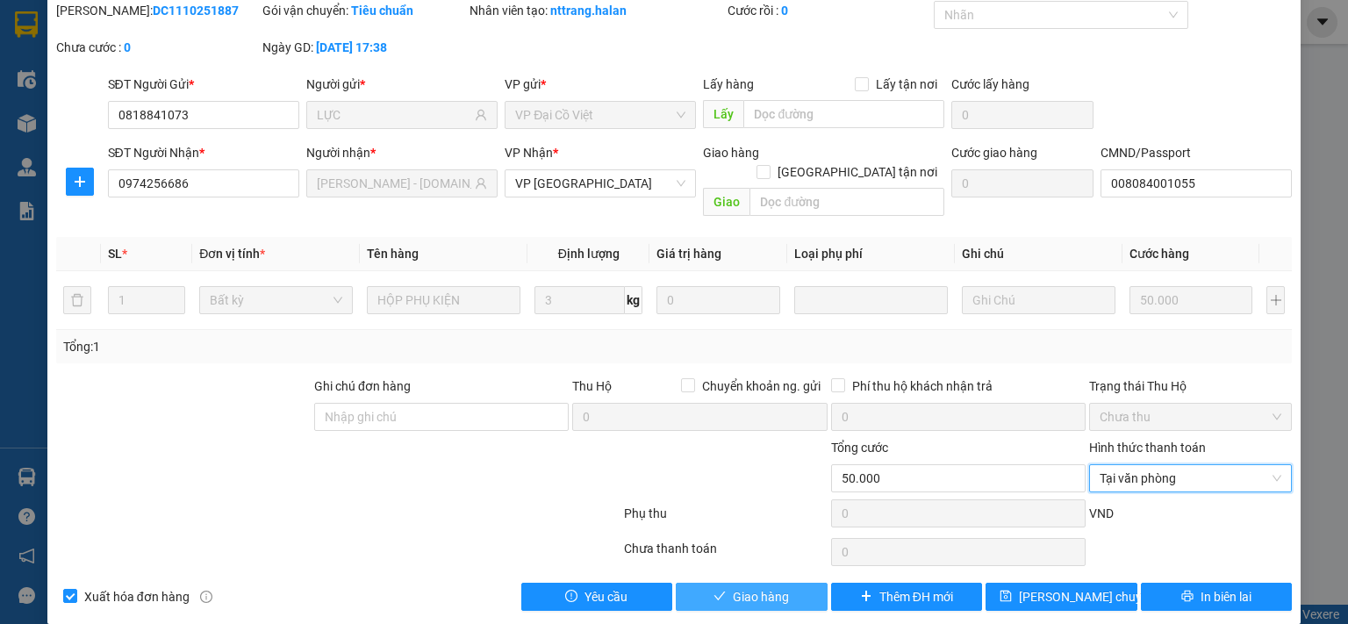
click at [762, 587] on span "Giao hàng" at bounding box center [761, 596] width 56 height 19
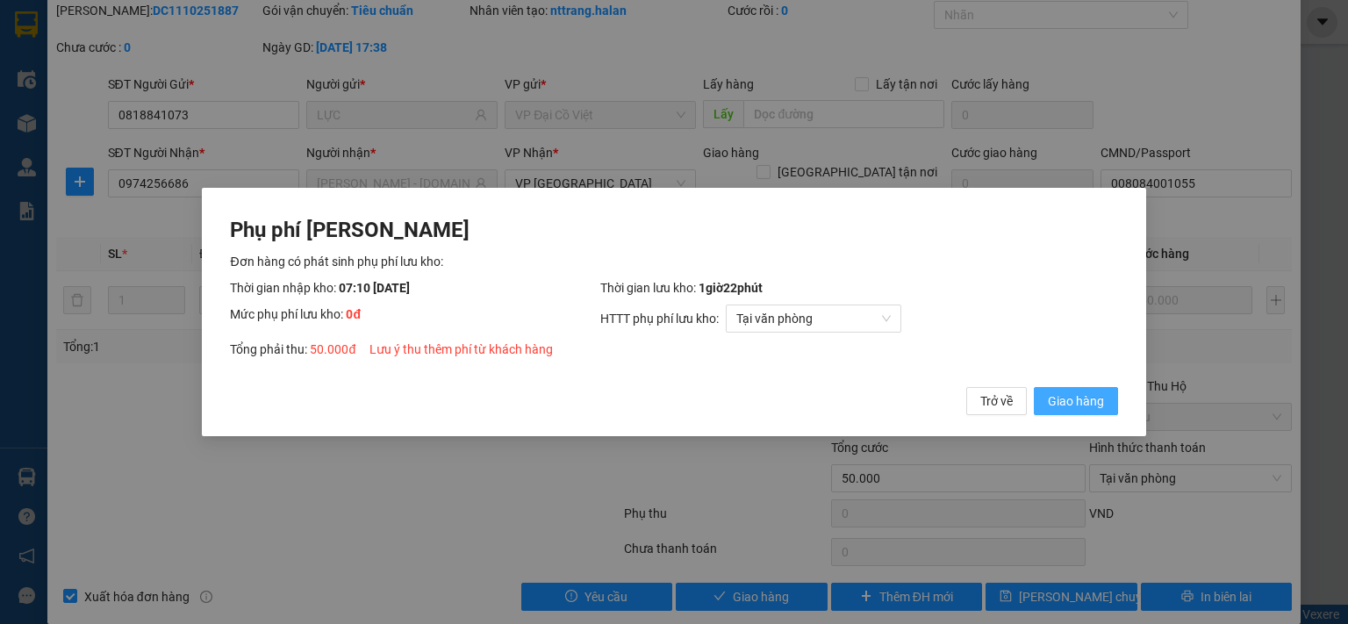
click at [1091, 392] on span "Giao hàng" at bounding box center [1076, 400] width 56 height 19
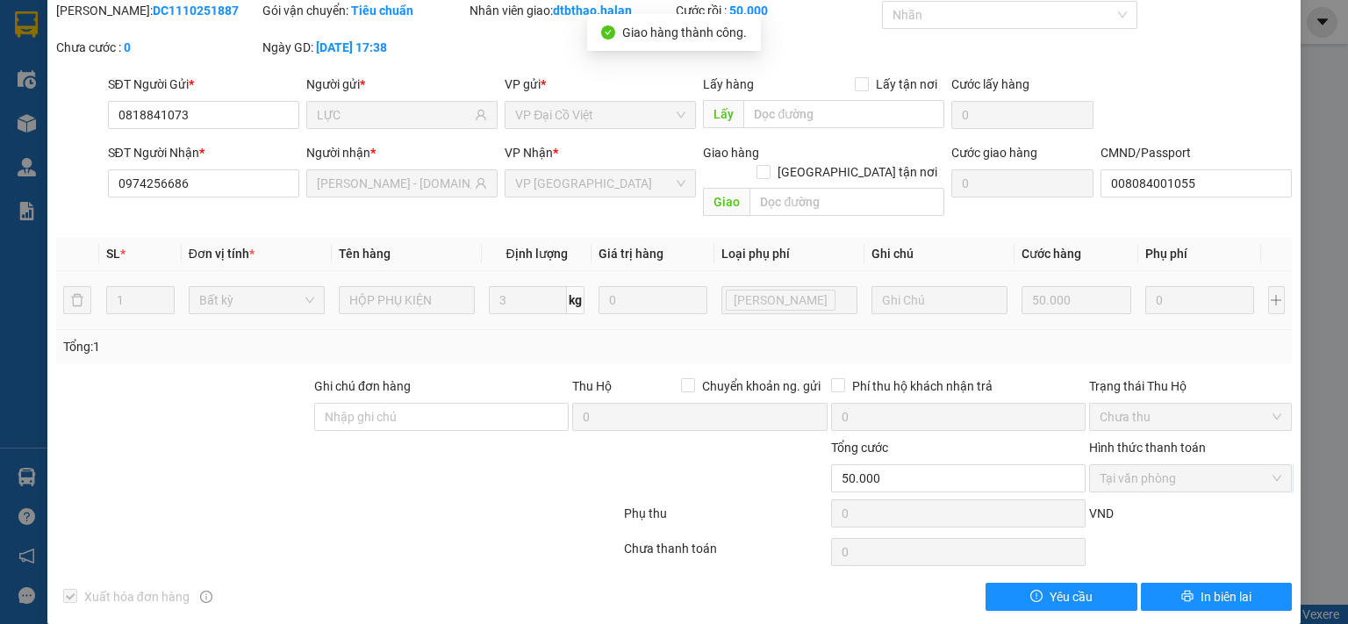
scroll to position [0, 0]
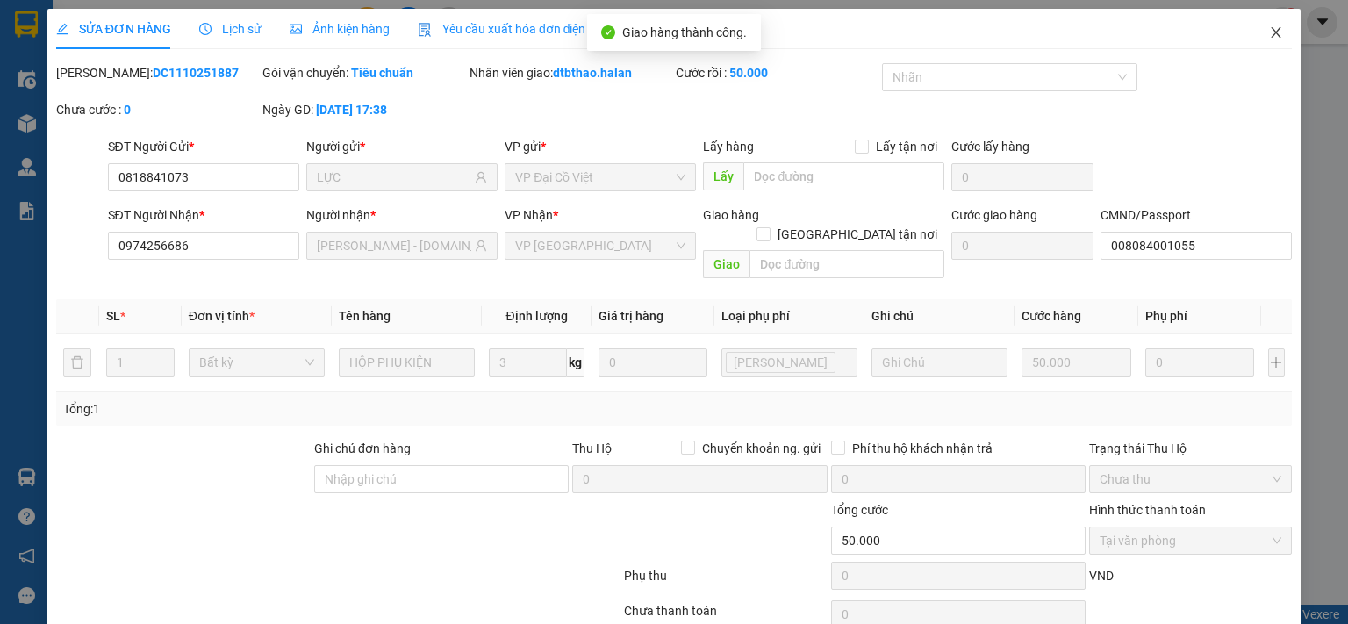
click at [1269, 28] on icon "close" at bounding box center [1276, 32] width 14 height 14
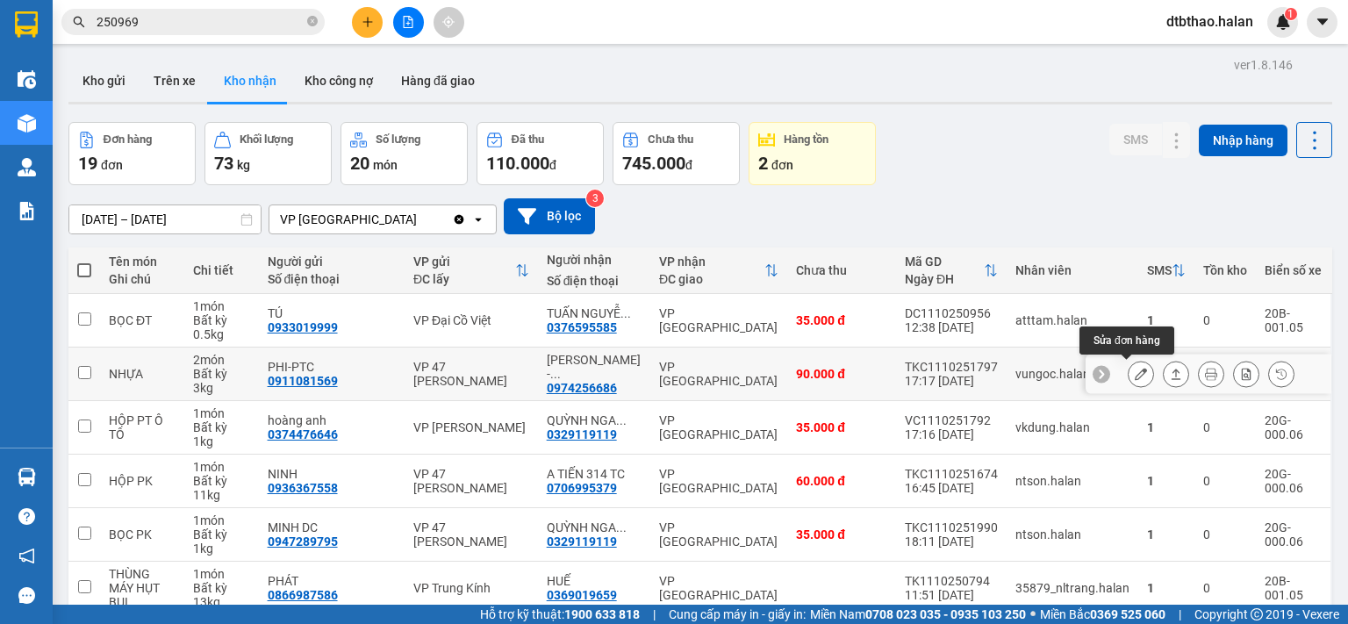
click at [1135, 377] on icon at bounding box center [1141, 374] width 12 height 12
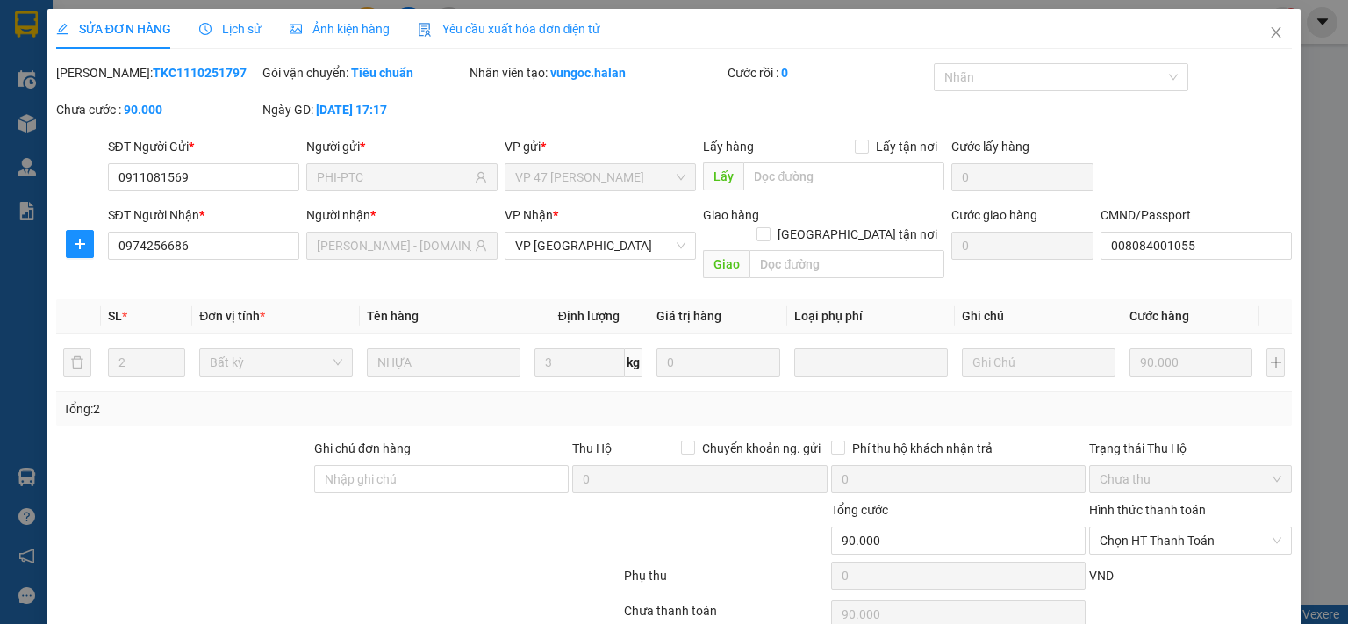
type input "0911081569"
type input "PHI-PTC"
type input "0974256686"
type input "[PERSON_NAME] - [DOMAIN_NAME]"
type input "008084001055"
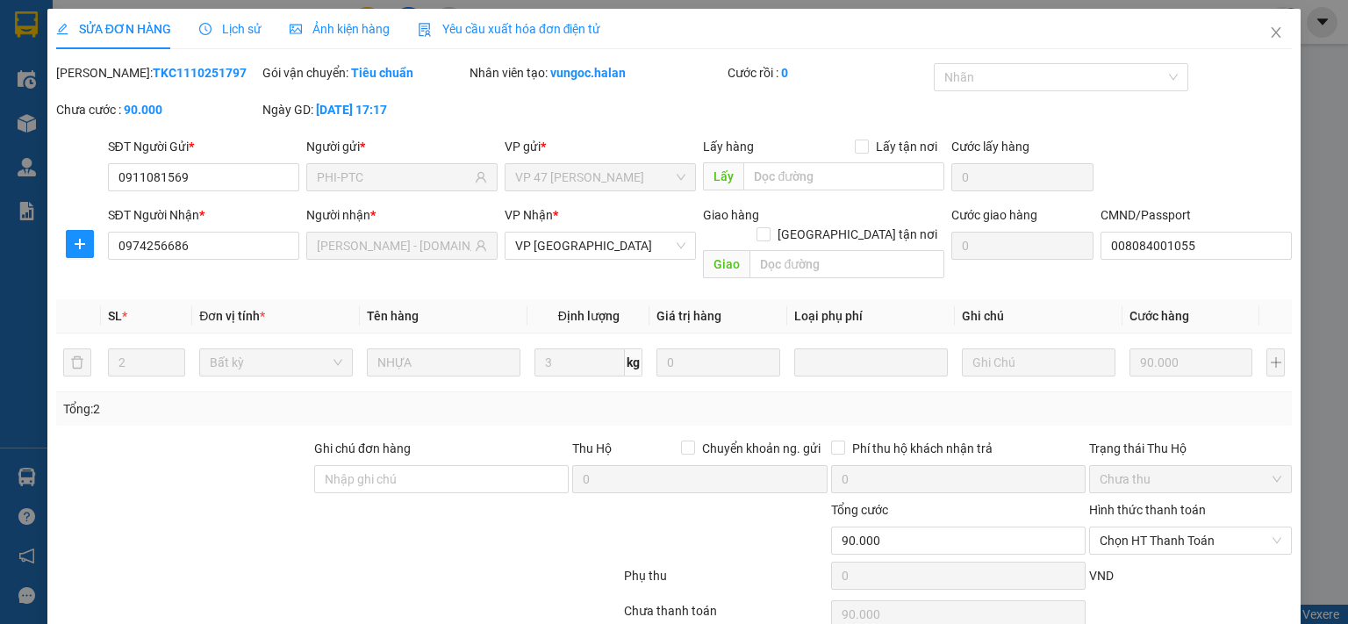
type input "0"
type input "90.000"
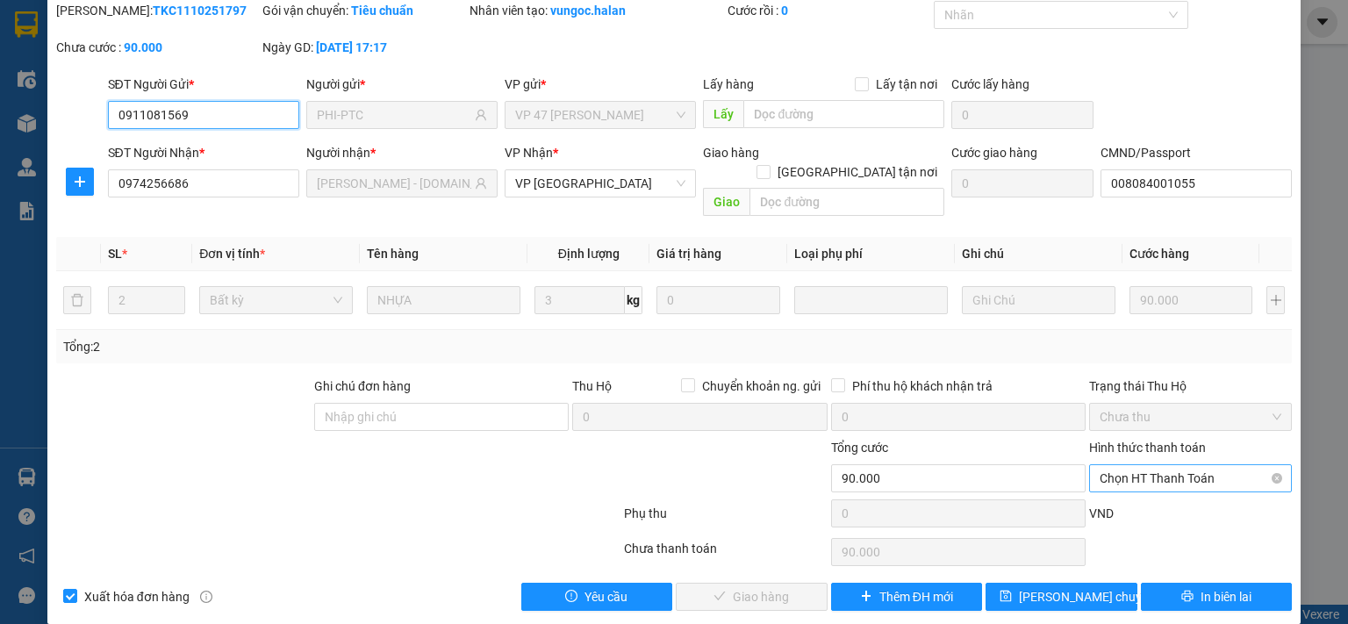
click at [1162, 465] on span "Chọn HT Thanh Toán" at bounding box center [1190, 478] width 182 height 26
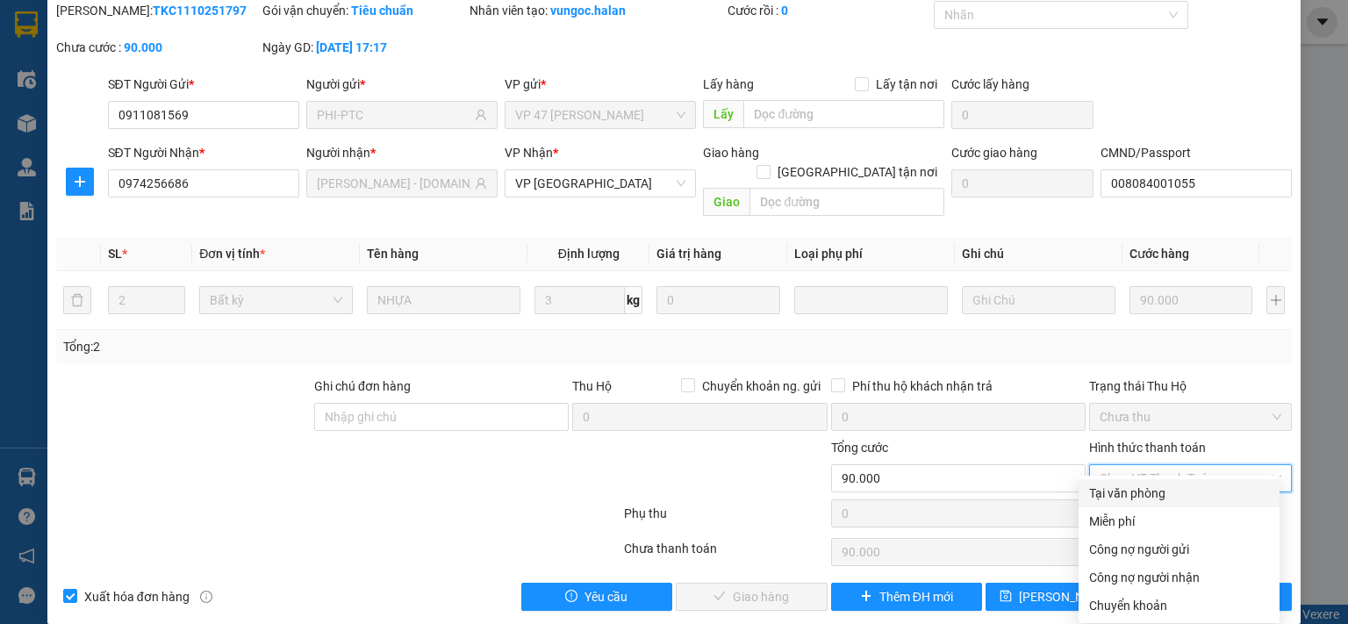
click at [1151, 490] on div "Tại văn phòng" at bounding box center [1179, 492] width 180 height 19
type input "0"
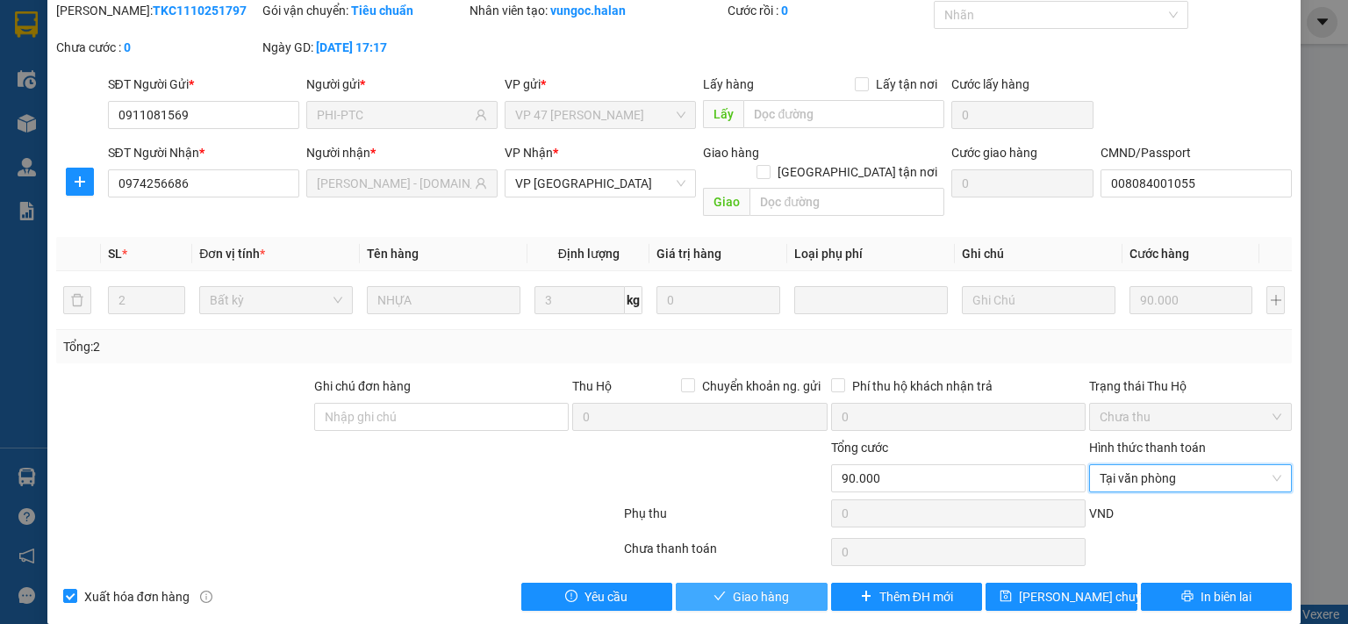
click at [736, 585] on button "Giao hàng" at bounding box center [752, 597] width 152 height 28
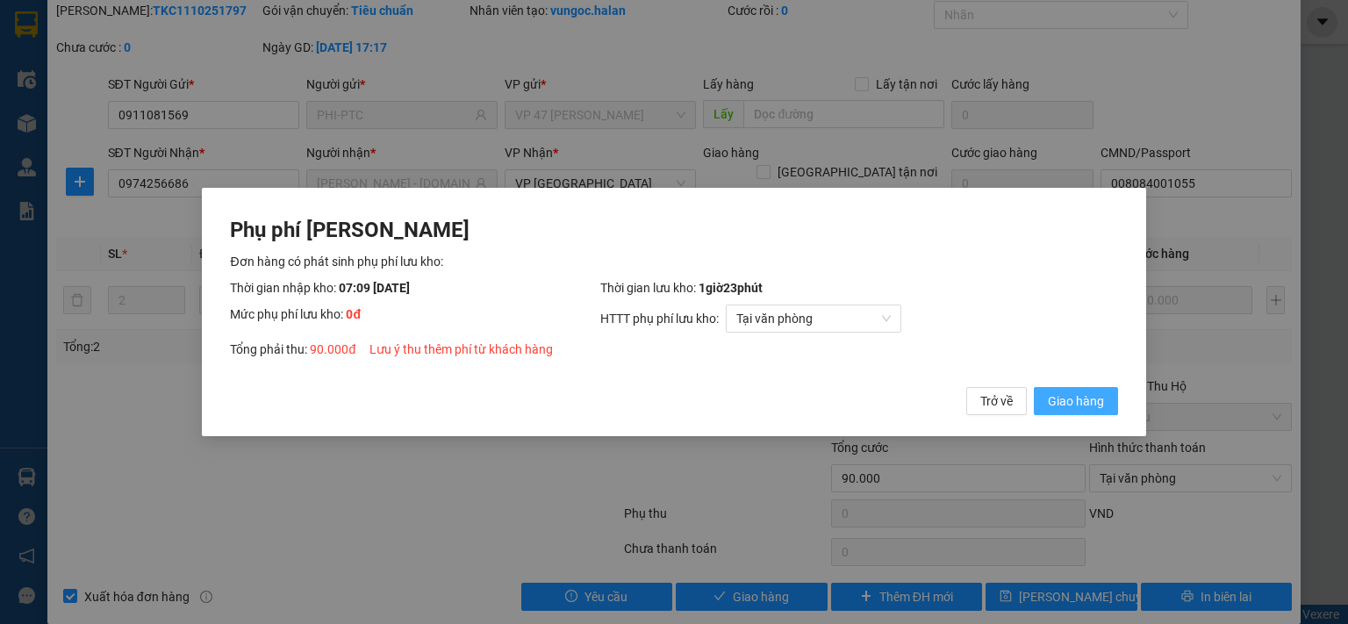
click at [1062, 399] on span "Giao hàng" at bounding box center [1076, 400] width 56 height 19
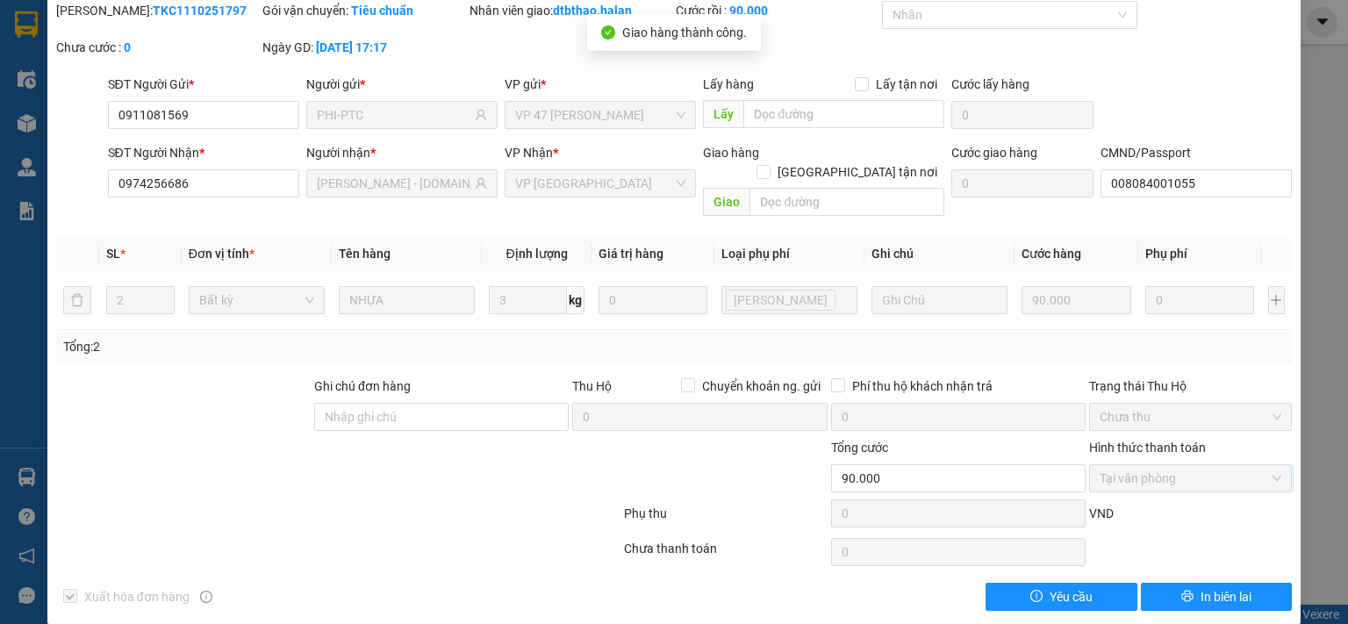
scroll to position [0, 0]
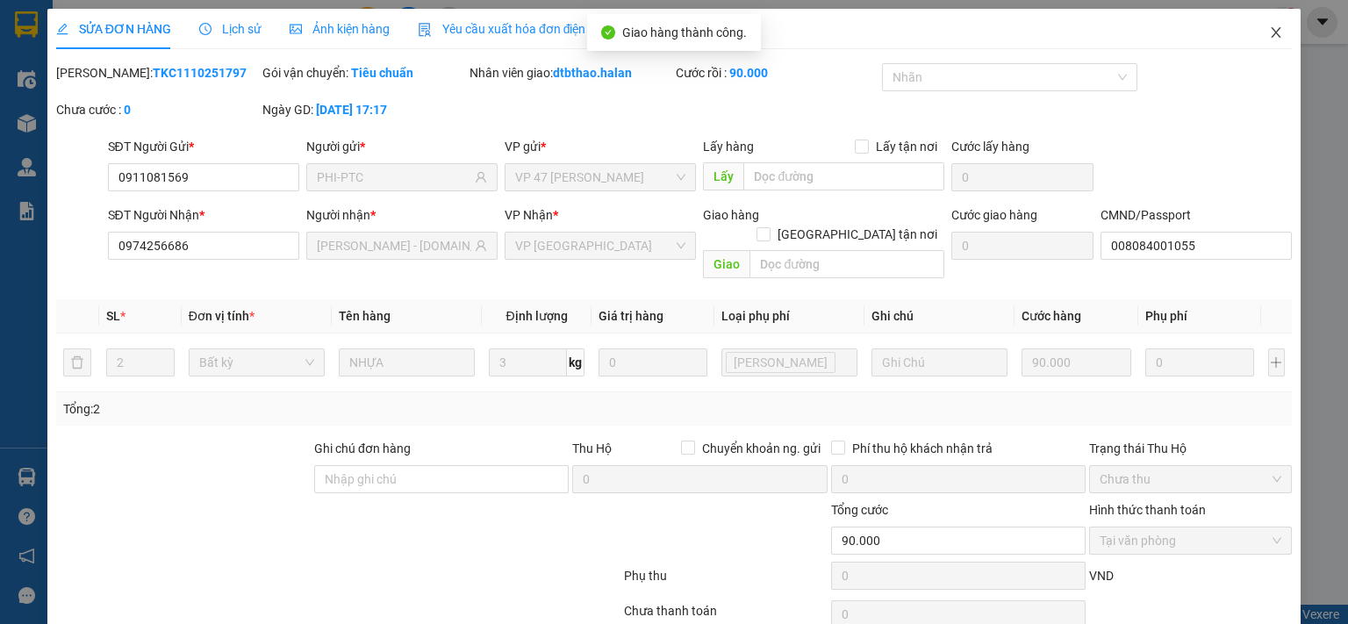
click at [1269, 36] on icon "close" at bounding box center [1276, 32] width 14 height 14
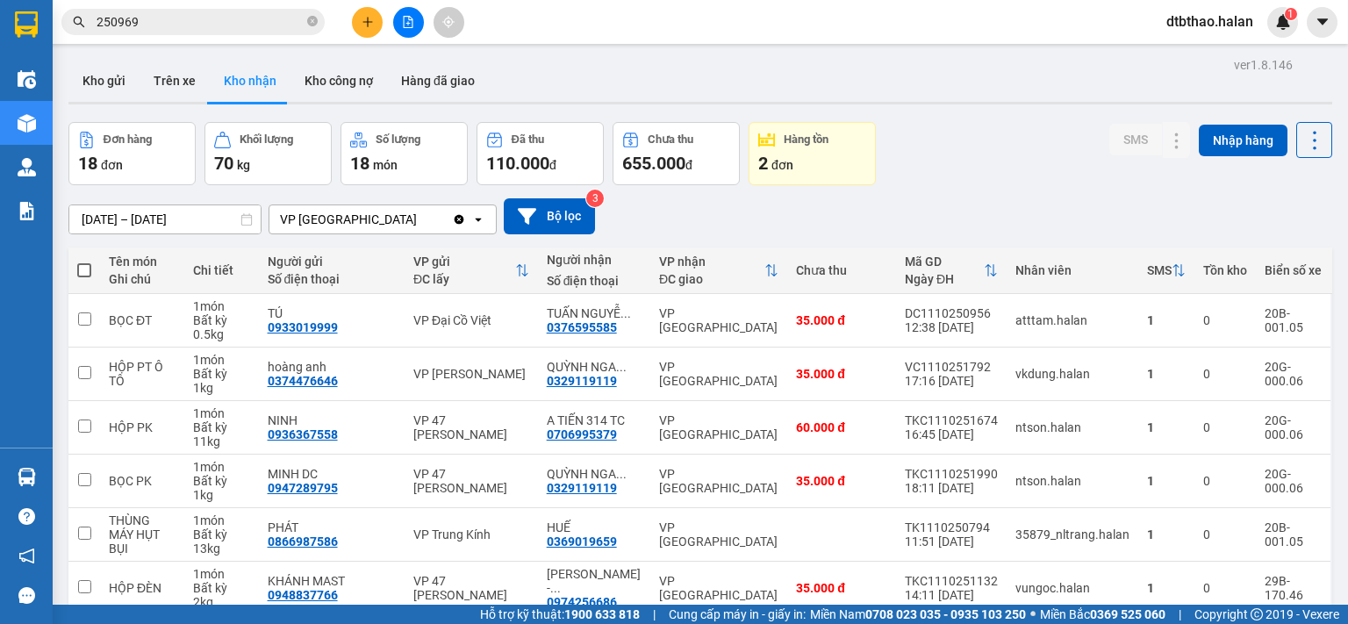
scroll to position [293, 0]
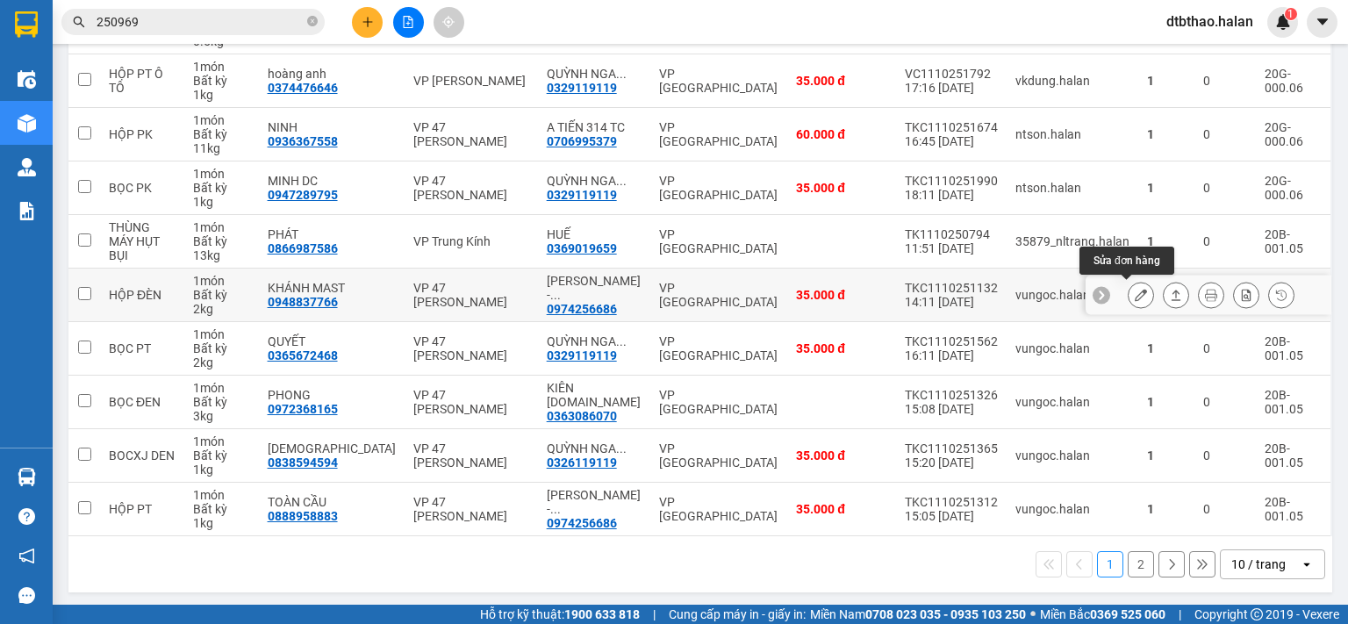
click at [1128, 286] on button at bounding box center [1140, 295] width 25 height 31
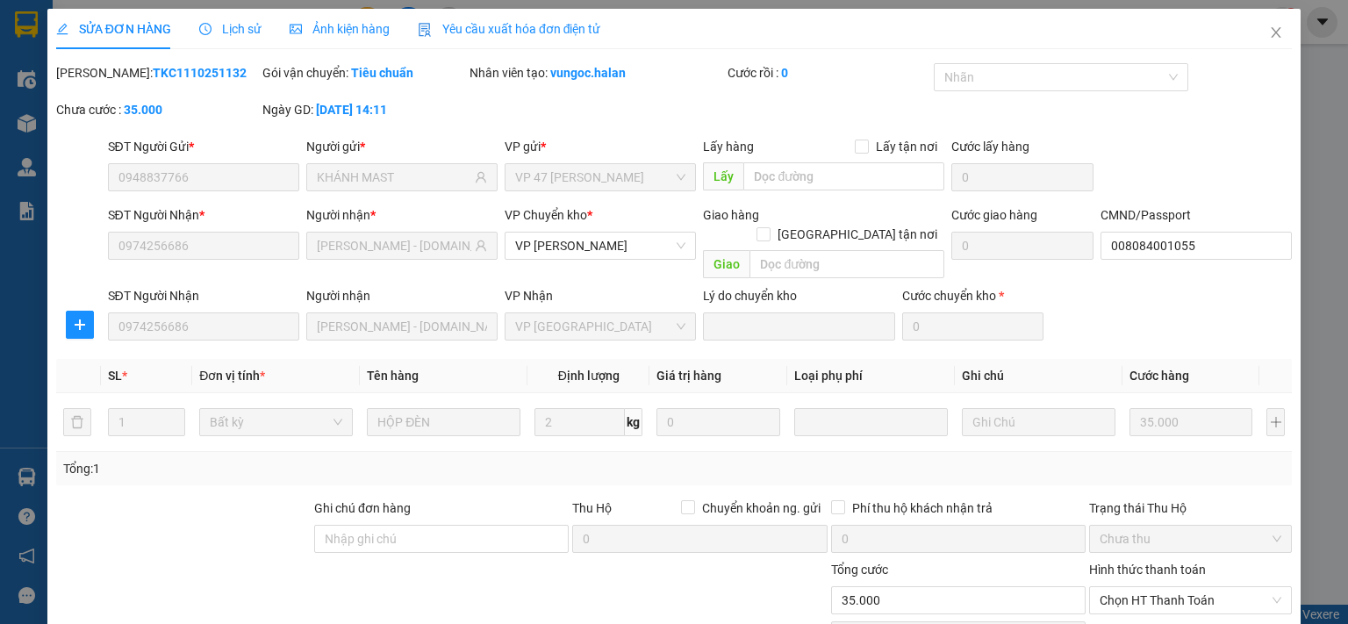
type input "0948837766"
type input "KHÁNH MAST"
type input "0974256686"
type input "[PERSON_NAME] - [DOMAIN_NAME]"
type input "008084001055"
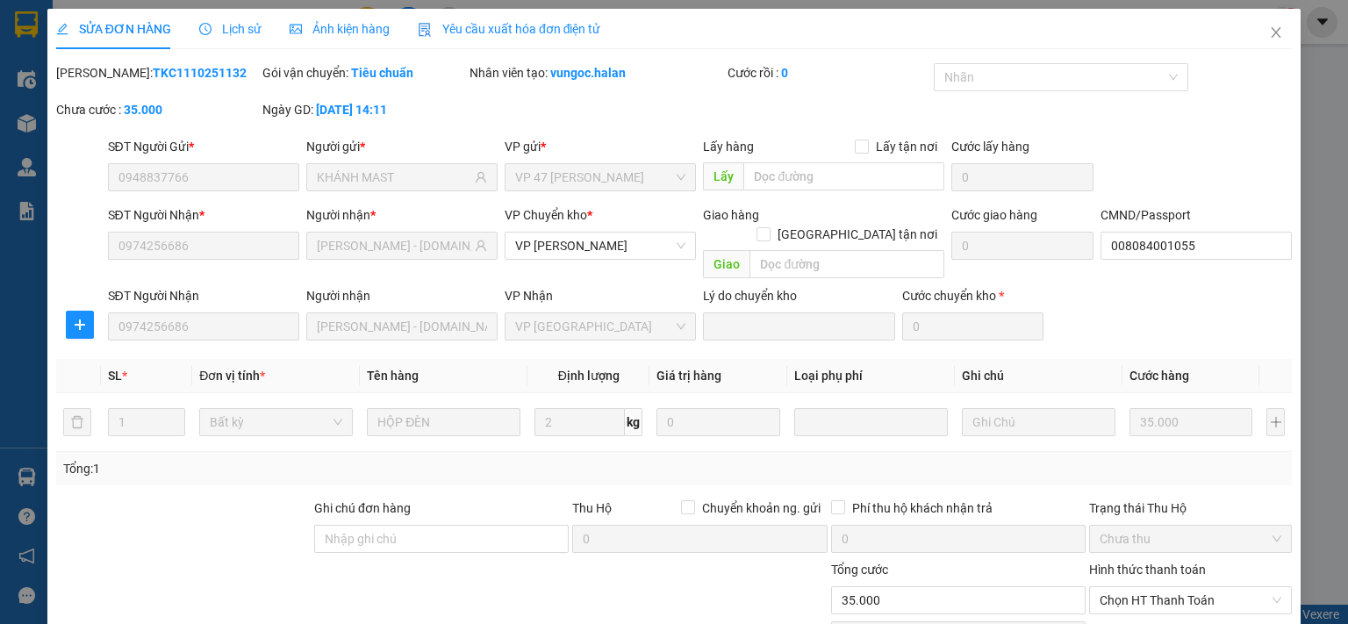
type input "0"
type input "35.000"
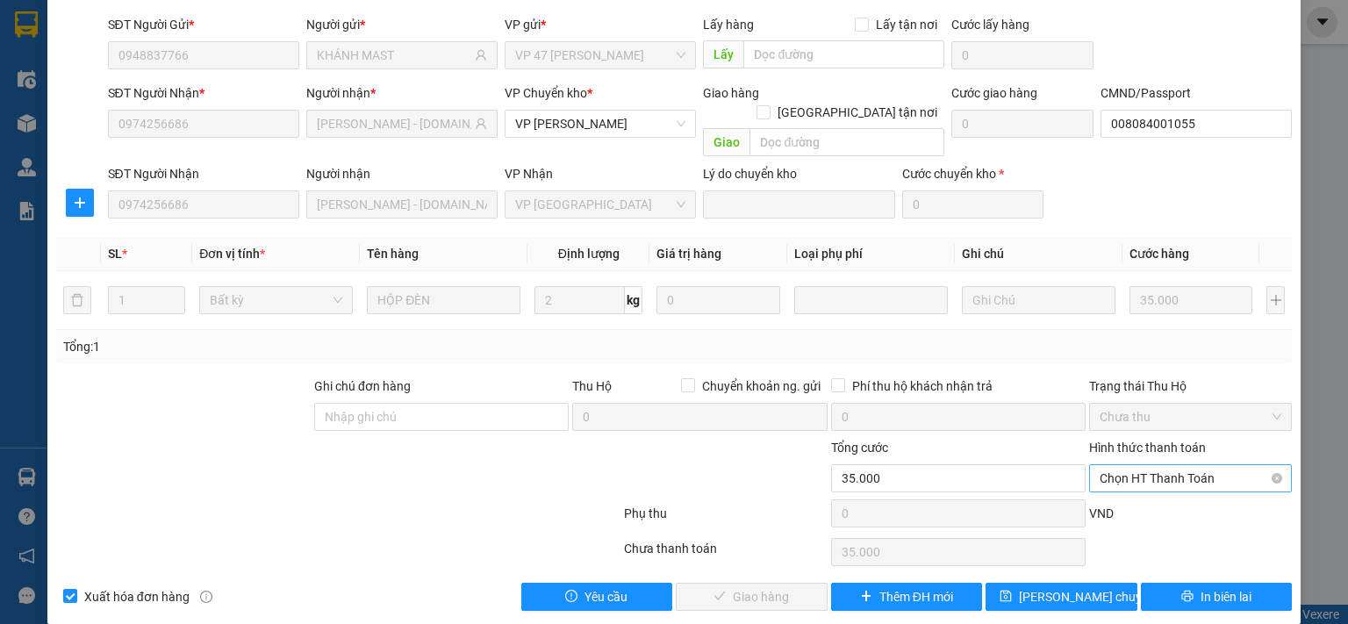
click at [1136, 465] on span "Chọn HT Thanh Toán" at bounding box center [1190, 478] width 182 height 26
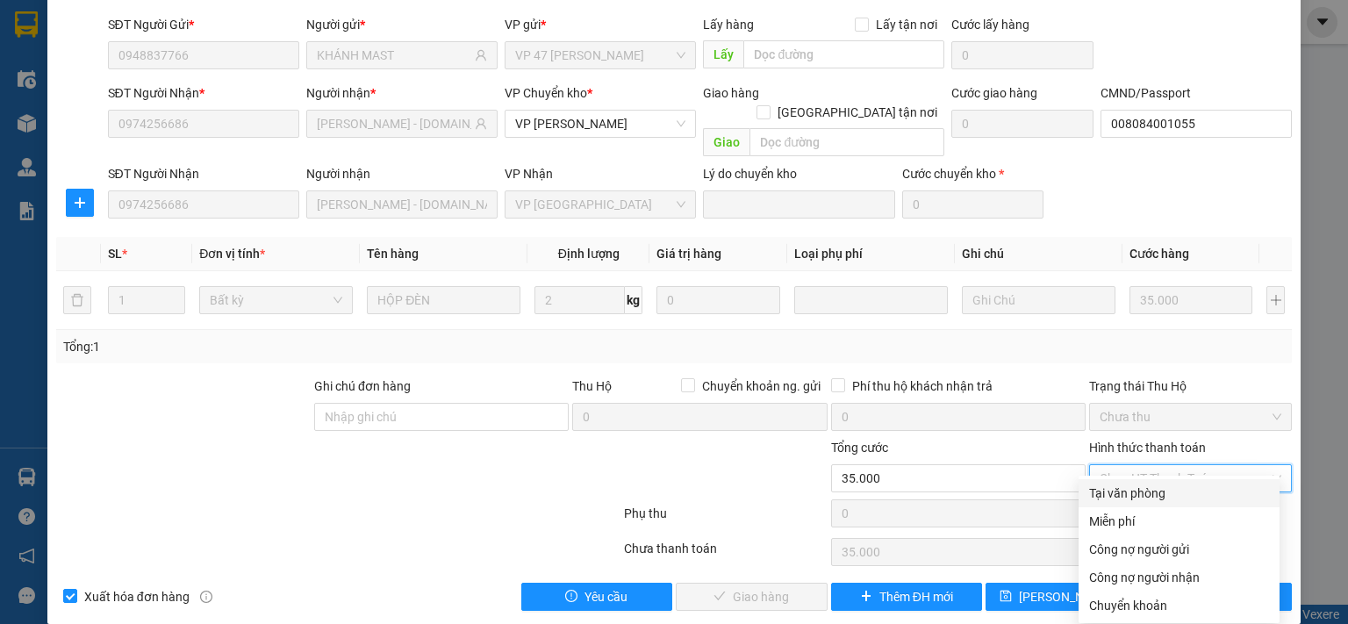
drag, startPoint x: 1131, startPoint y: 501, endPoint x: 990, endPoint y: 528, distance: 143.9
click at [1130, 501] on div "Tại văn phòng" at bounding box center [1179, 492] width 180 height 19
type input "0"
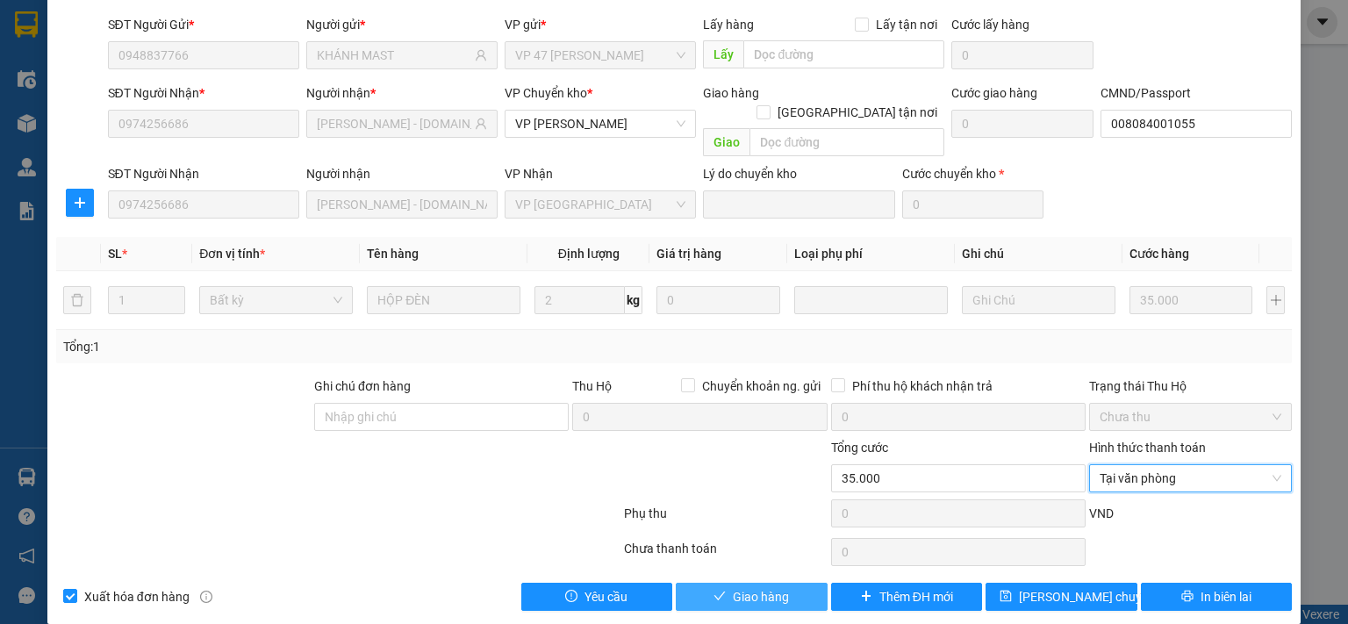
click at [804, 583] on button "Giao hàng" at bounding box center [752, 597] width 152 height 28
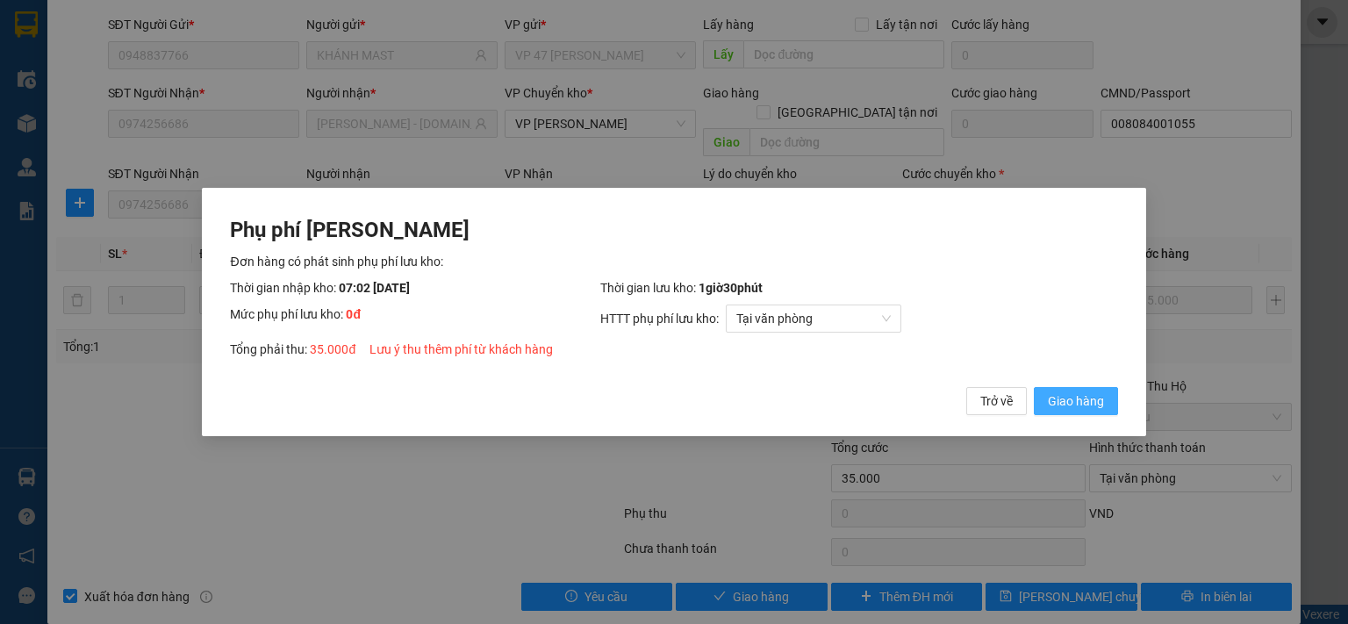
click at [1091, 403] on span "Giao hàng" at bounding box center [1076, 400] width 56 height 19
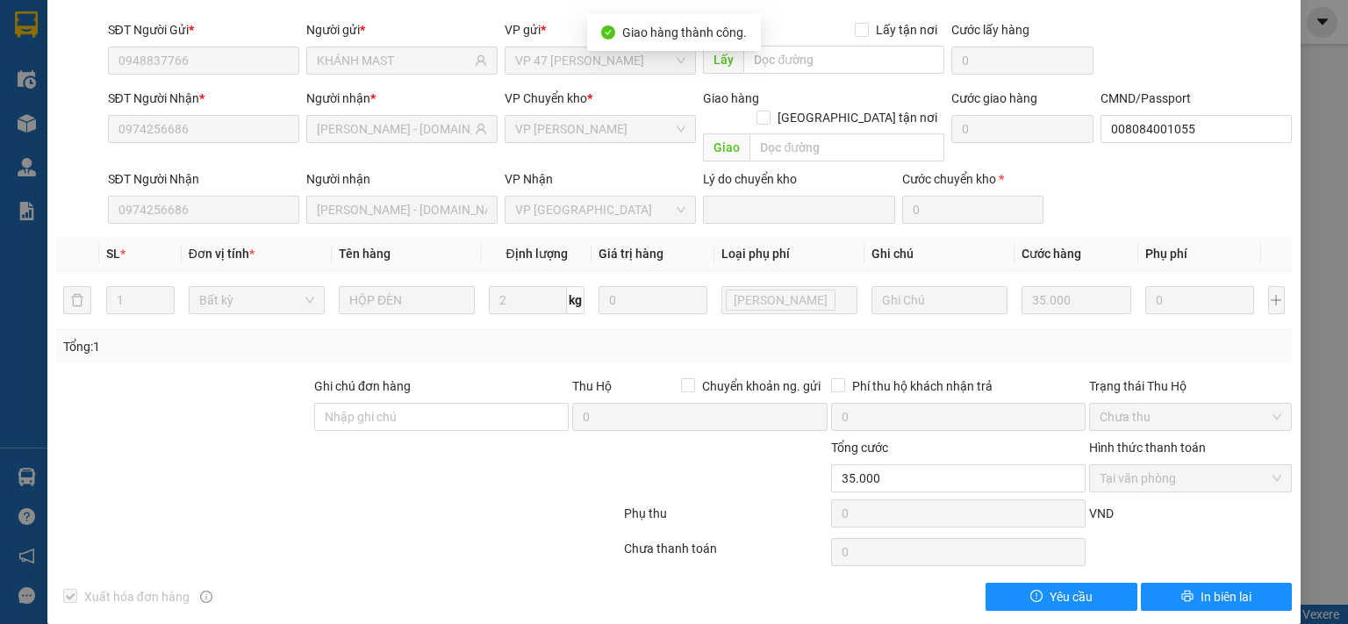
scroll to position [0, 0]
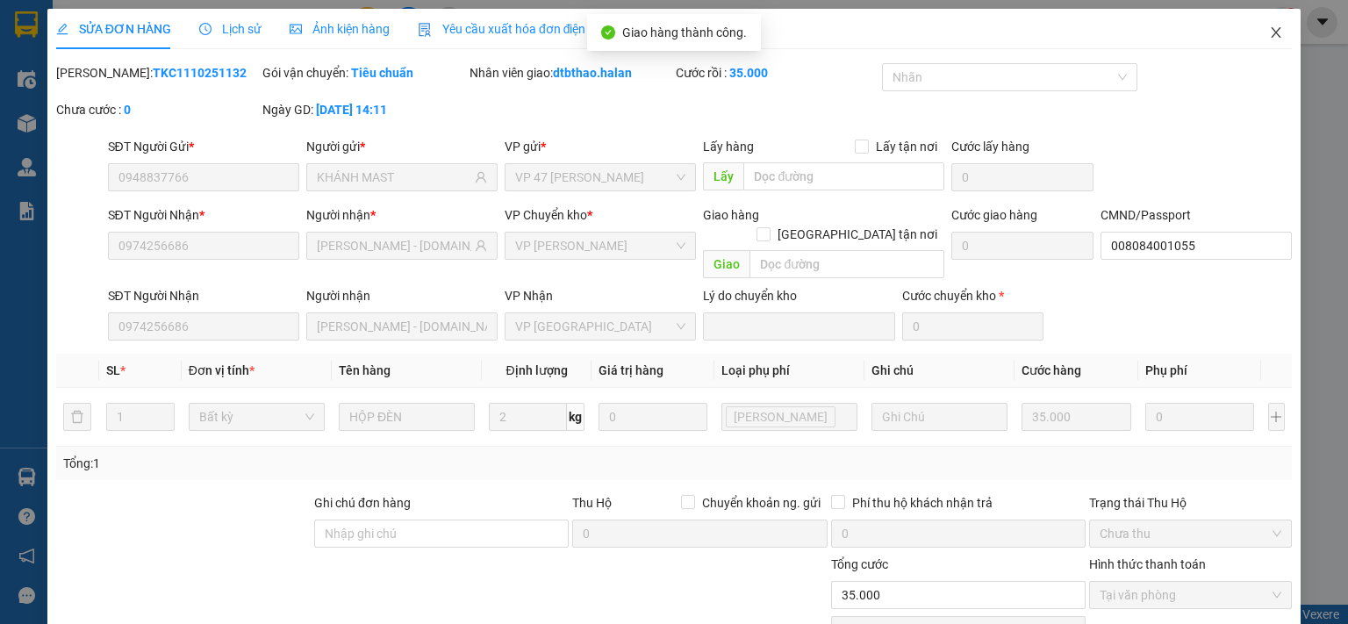
click at [1269, 28] on icon "close" at bounding box center [1276, 32] width 14 height 14
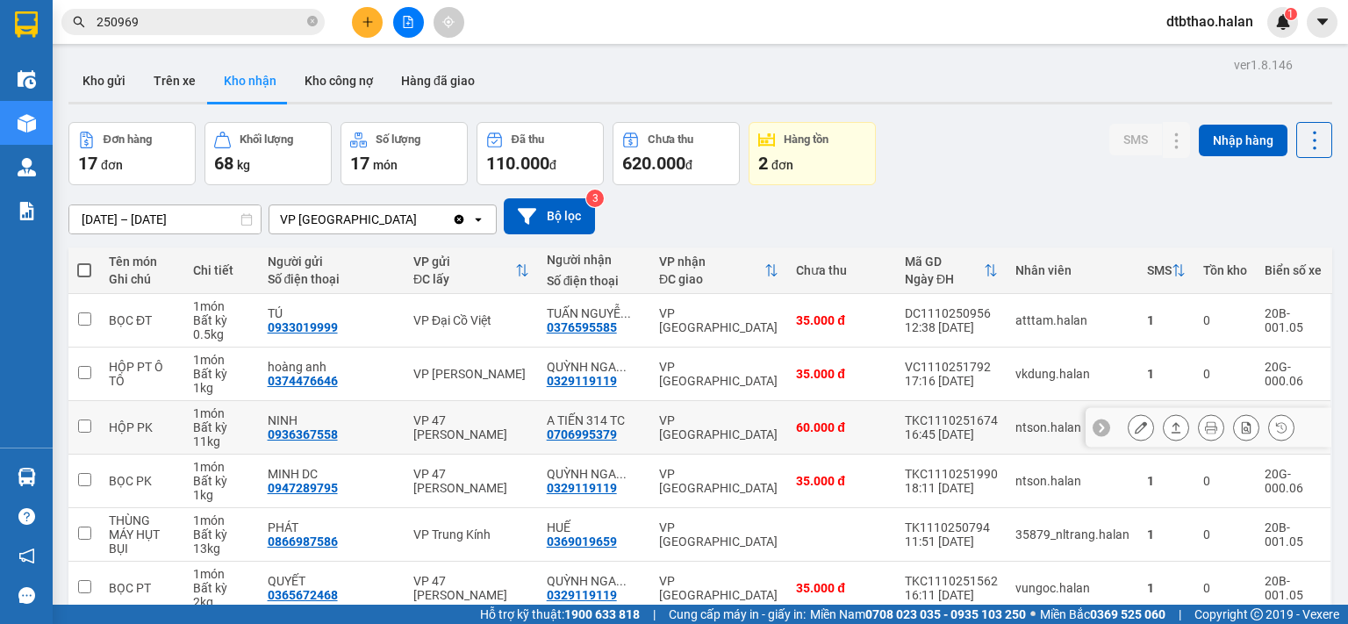
scroll to position [293, 0]
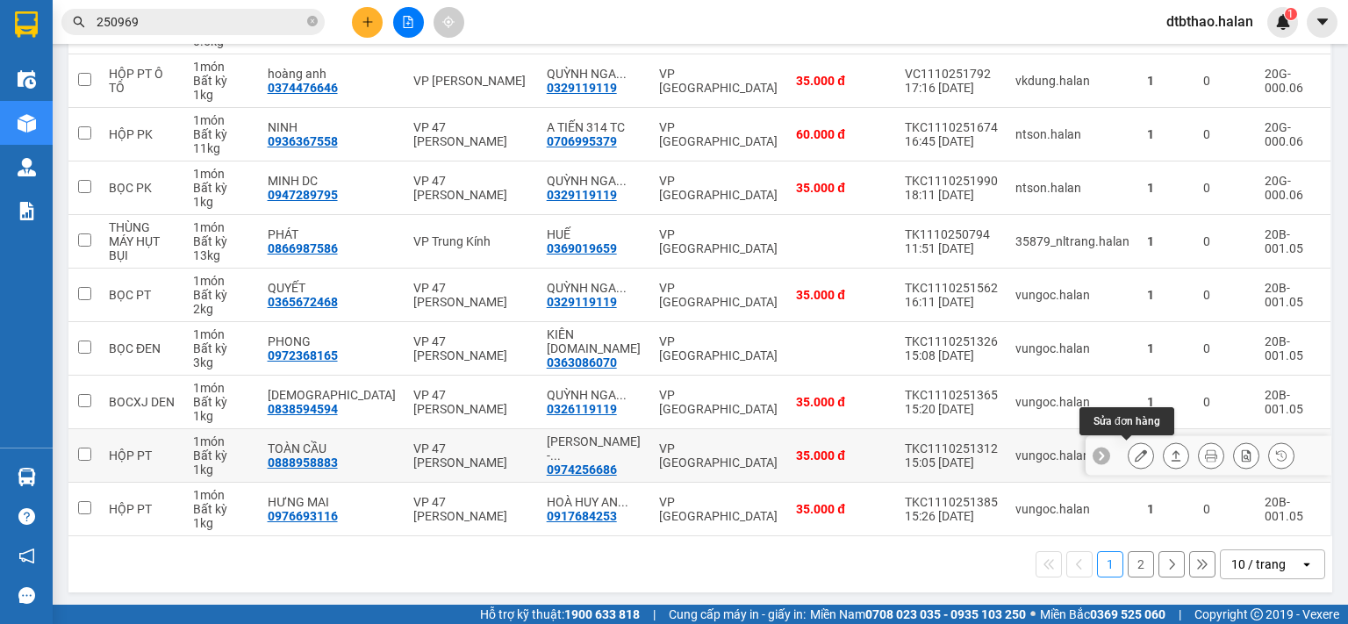
click at [1135, 455] on icon at bounding box center [1141, 455] width 12 height 12
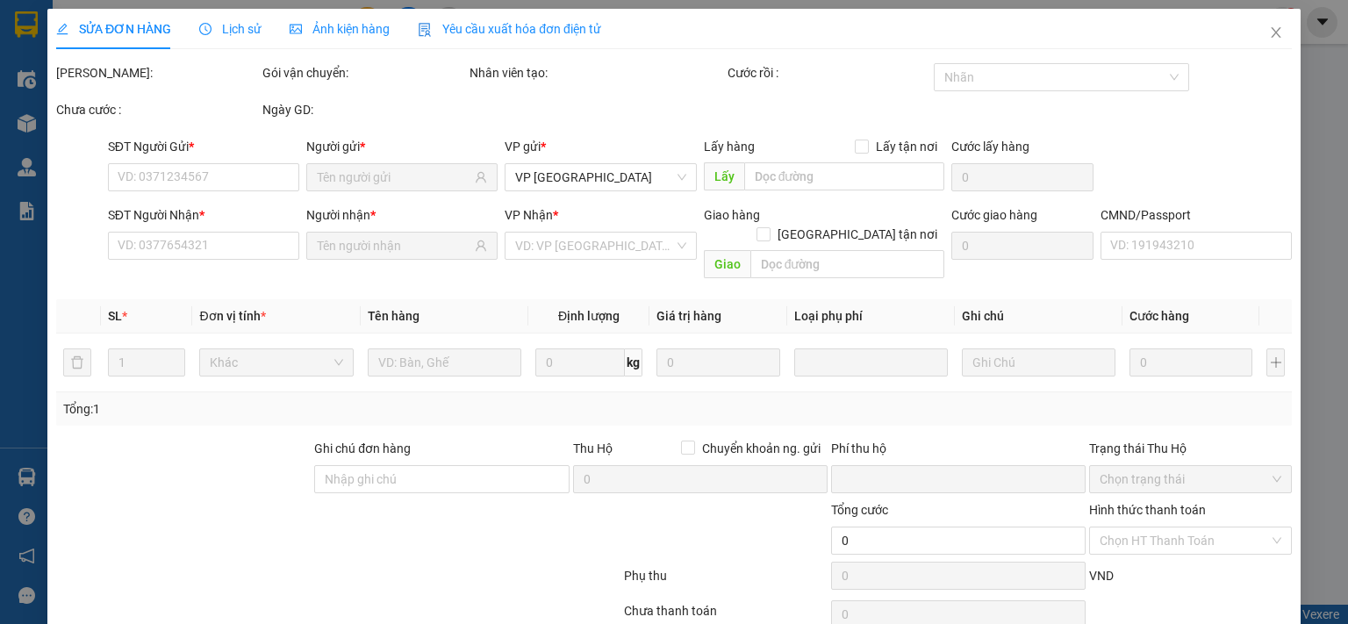
type input "0888958883"
type input "TOÀN CẦU"
type input "0974256686"
type input "[PERSON_NAME] - [DOMAIN_NAME]"
type input "008084001055"
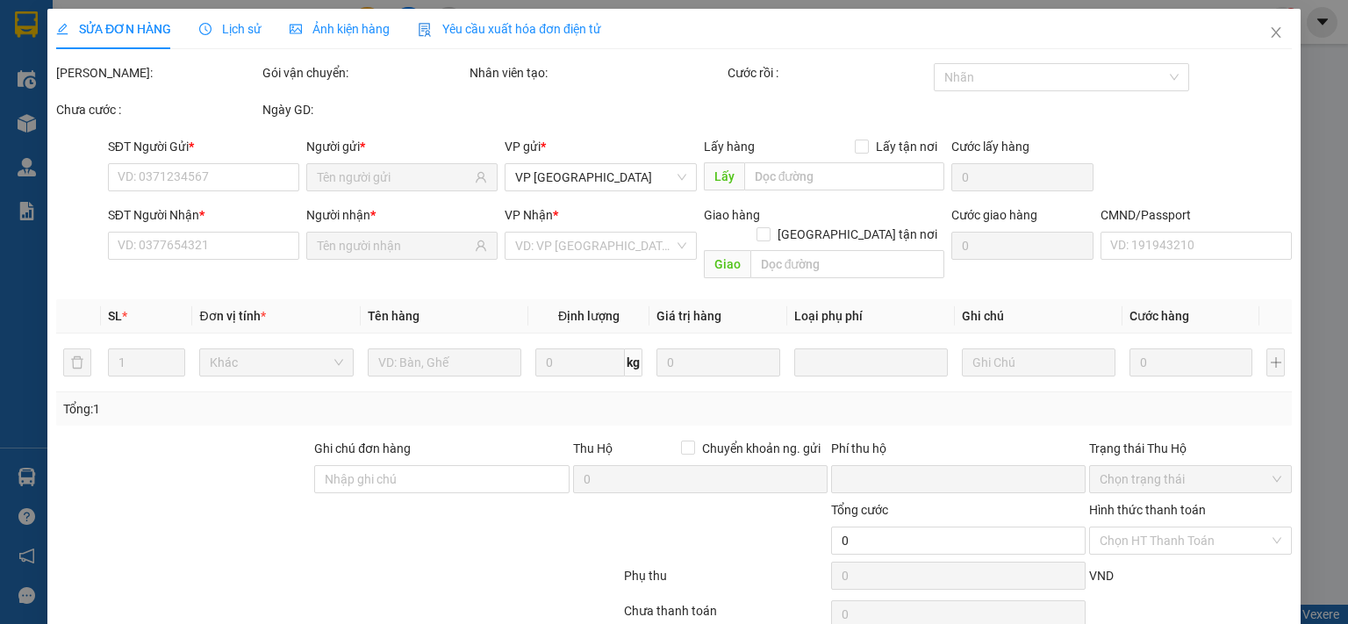
type input "0"
type input "35.000"
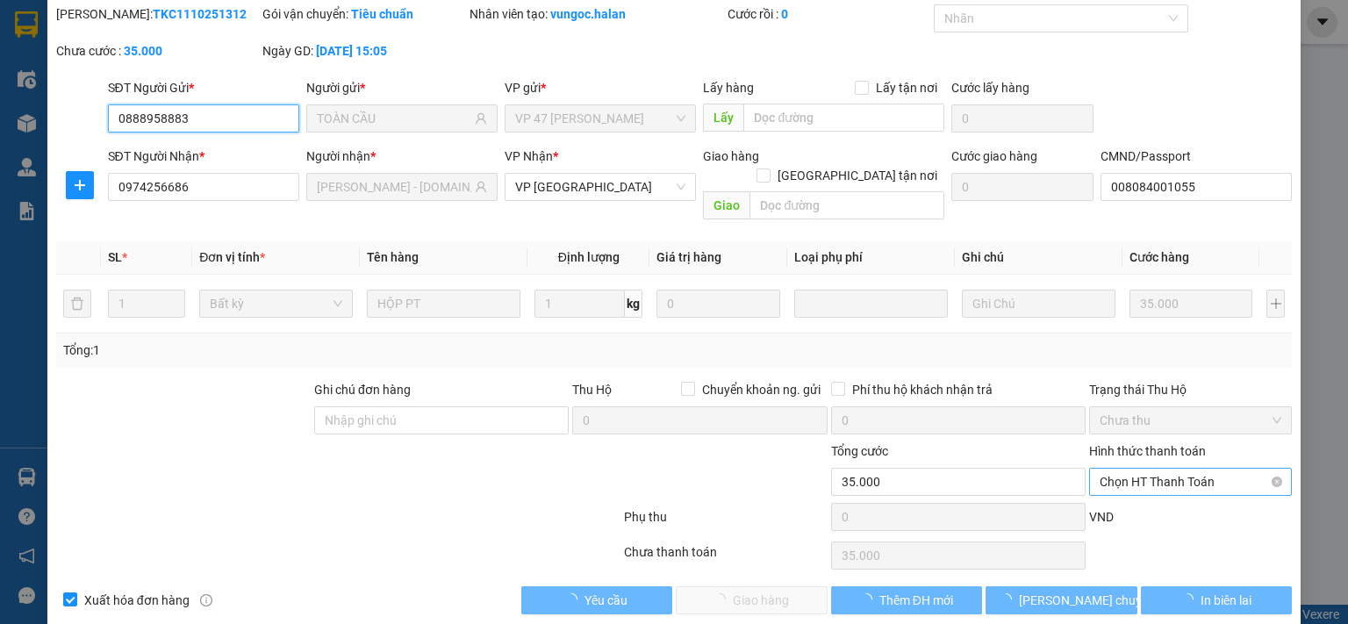
scroll to position [62, 0]
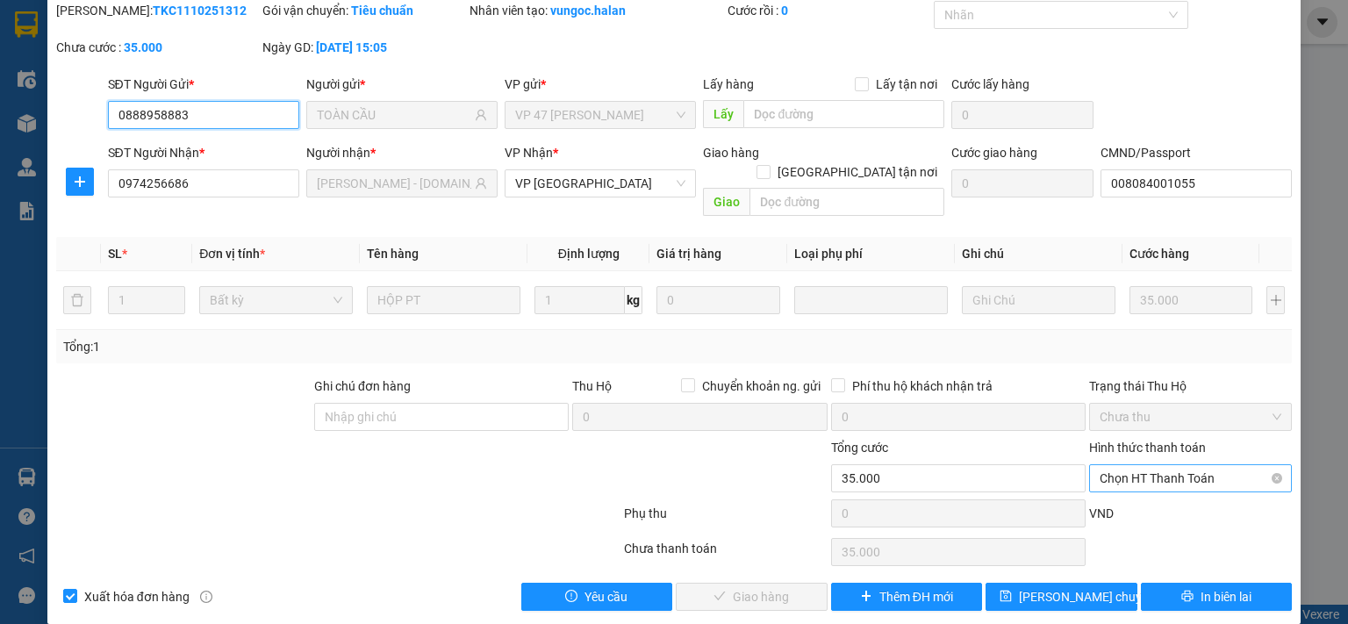
click at [1133, 465] on span "Chọn HT Thanh Toán" at bounding box center [1190, 478] width 182 height 26
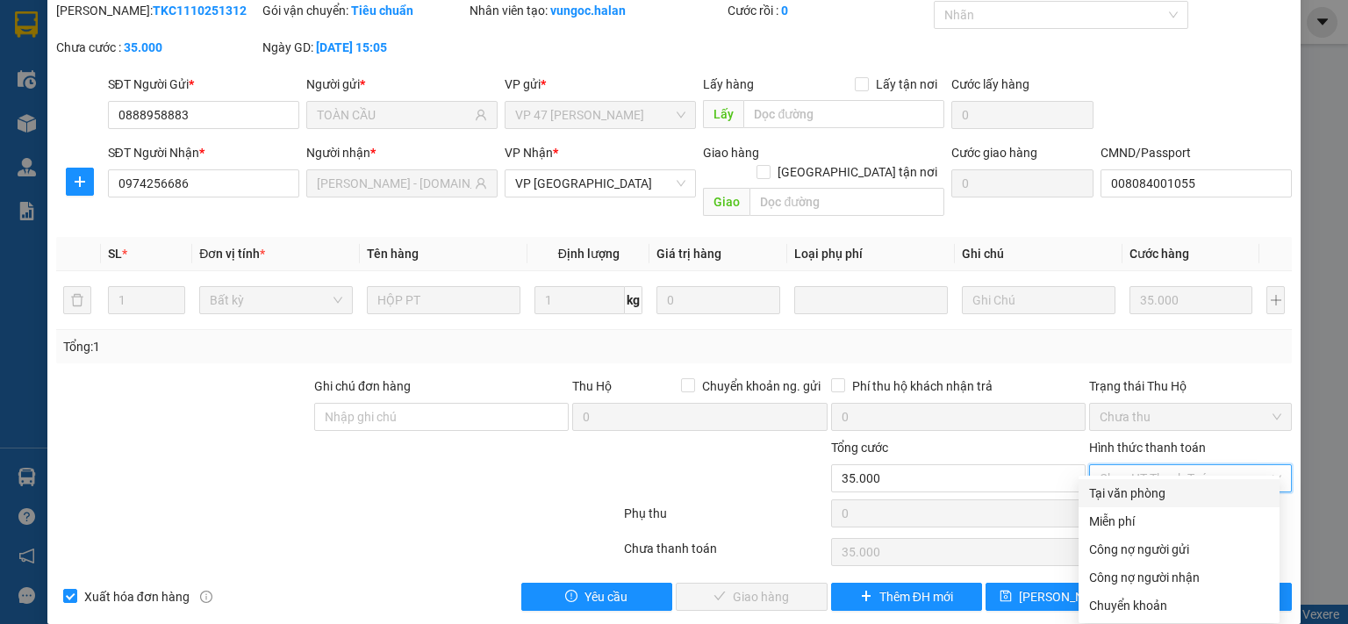
click at [1135, 491] on div "Tại văn phòng" at bounding box center [1179, 492] width 180 height 19
type input "0"
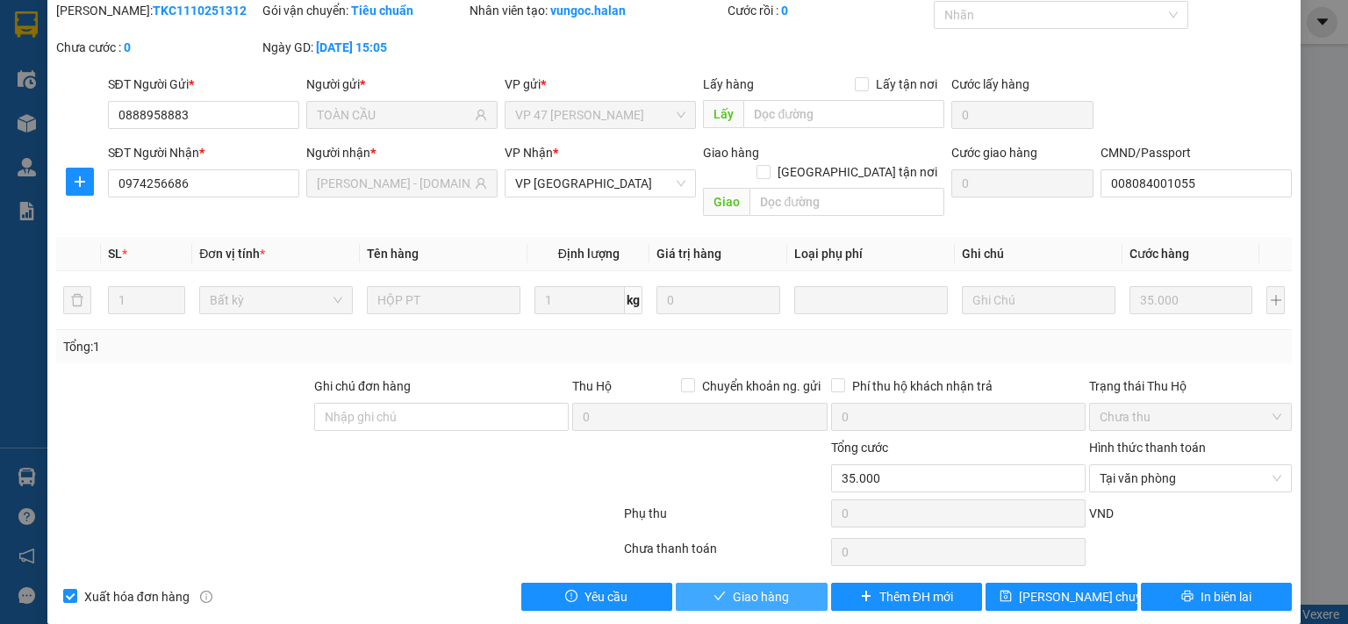
click at [762, 587] on span "Giao hàng" at bounding box center [761, 596] width 56 height 19
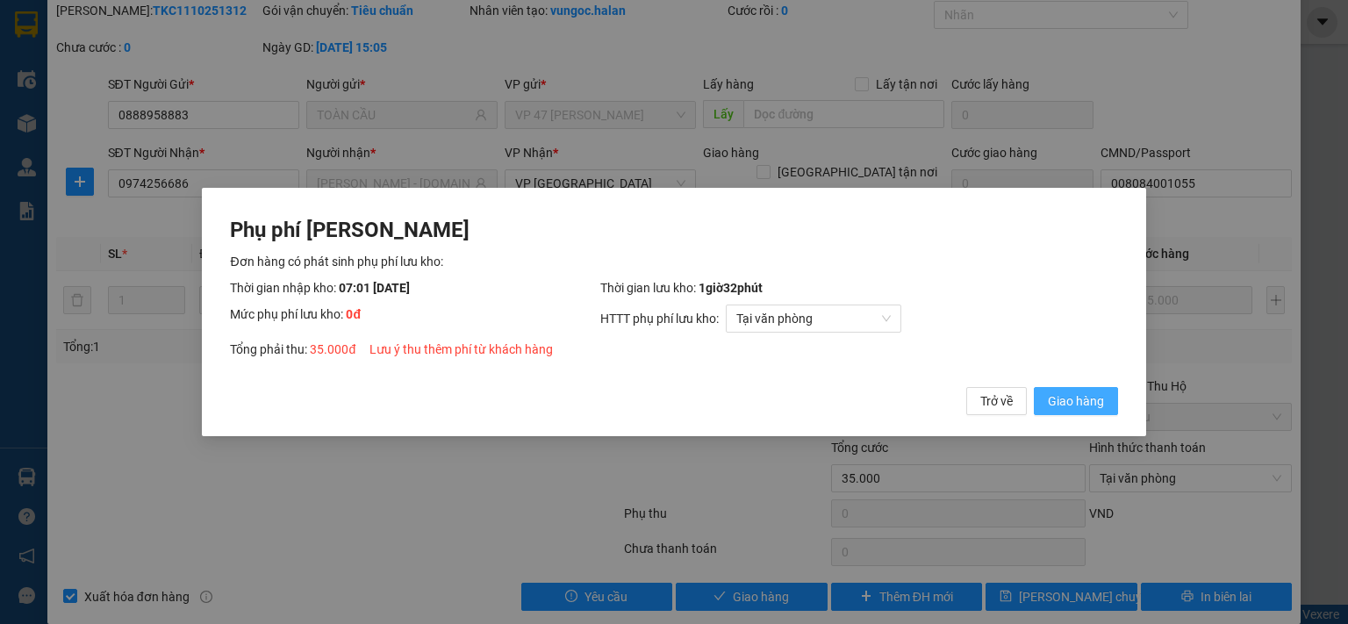
click at [1094, 405] on span "Giao hàng" at bounding box center [1076, 400] width 56 height 19
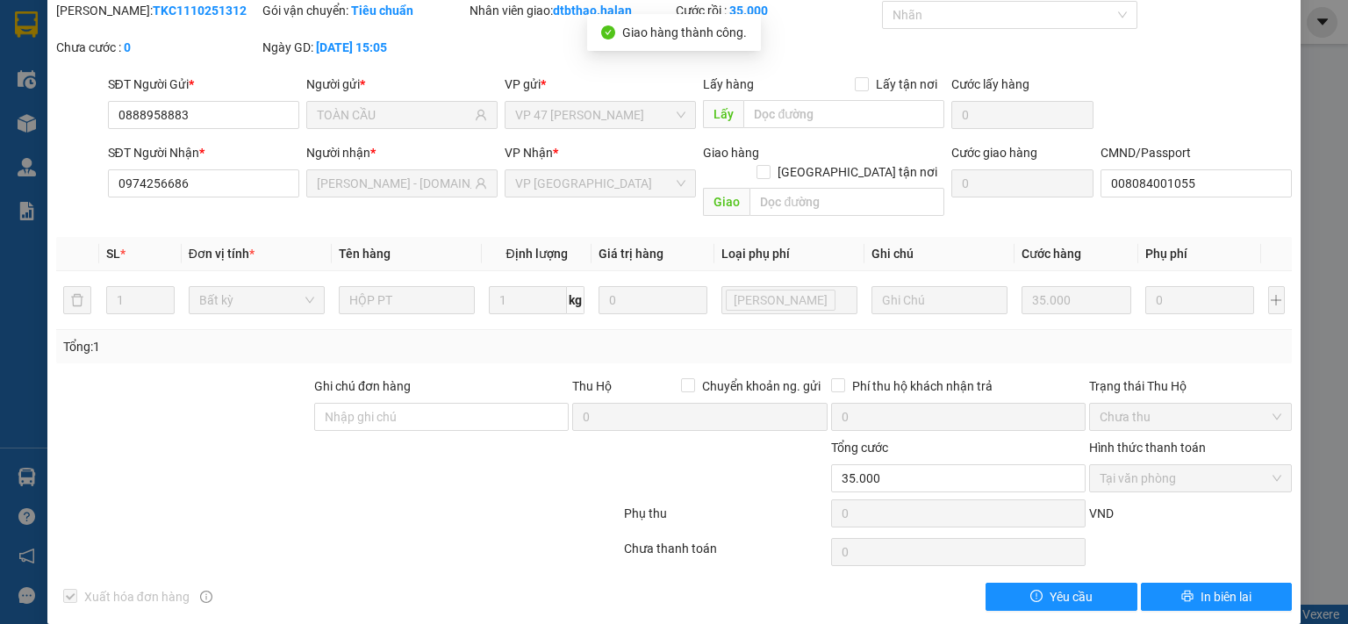
scroll to position [0, 0]
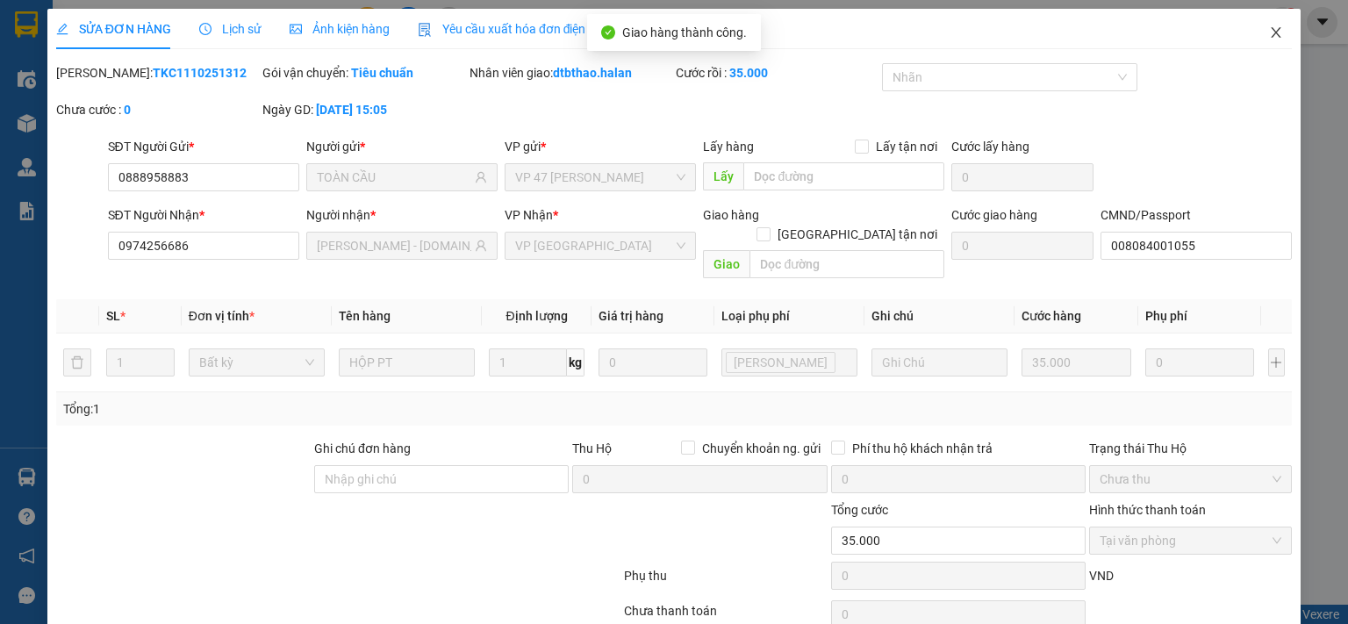
click at [1269, 33] on icon "close" at bounding box center [1276, 32] width 14 height 14
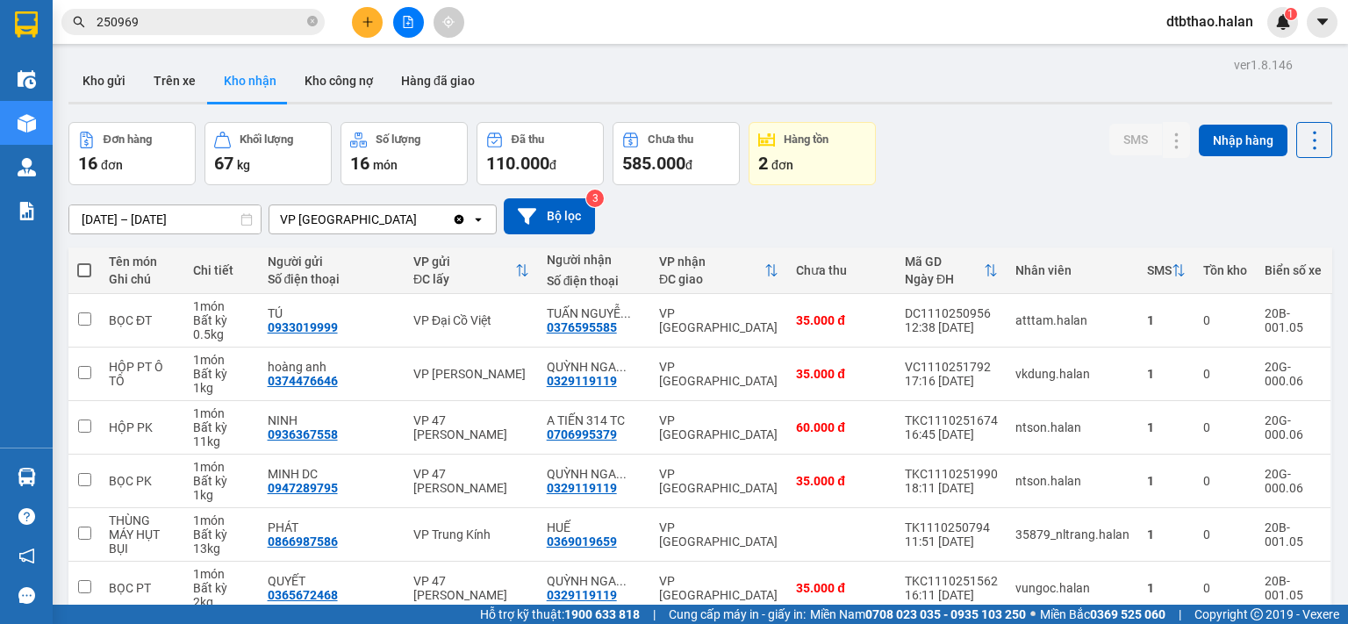
scroll to position [293, 0]
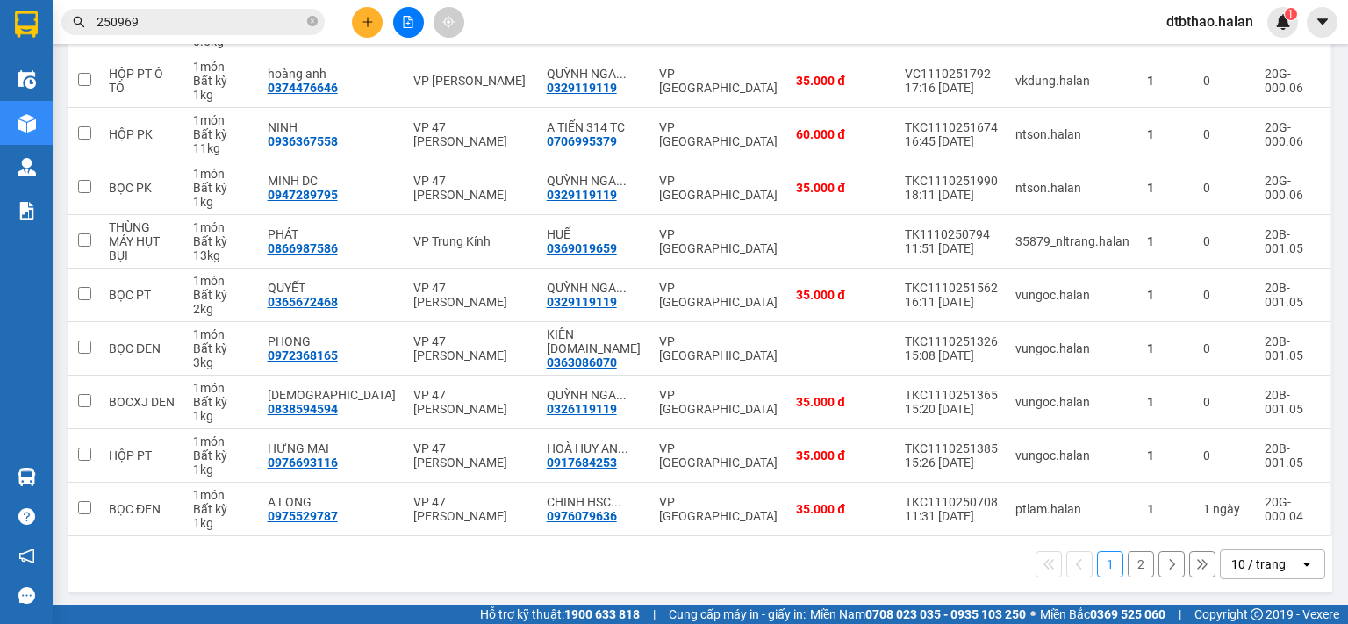
click at [1127, 562] on button "2" at bounding box center [1140, 564] width 26 height 26
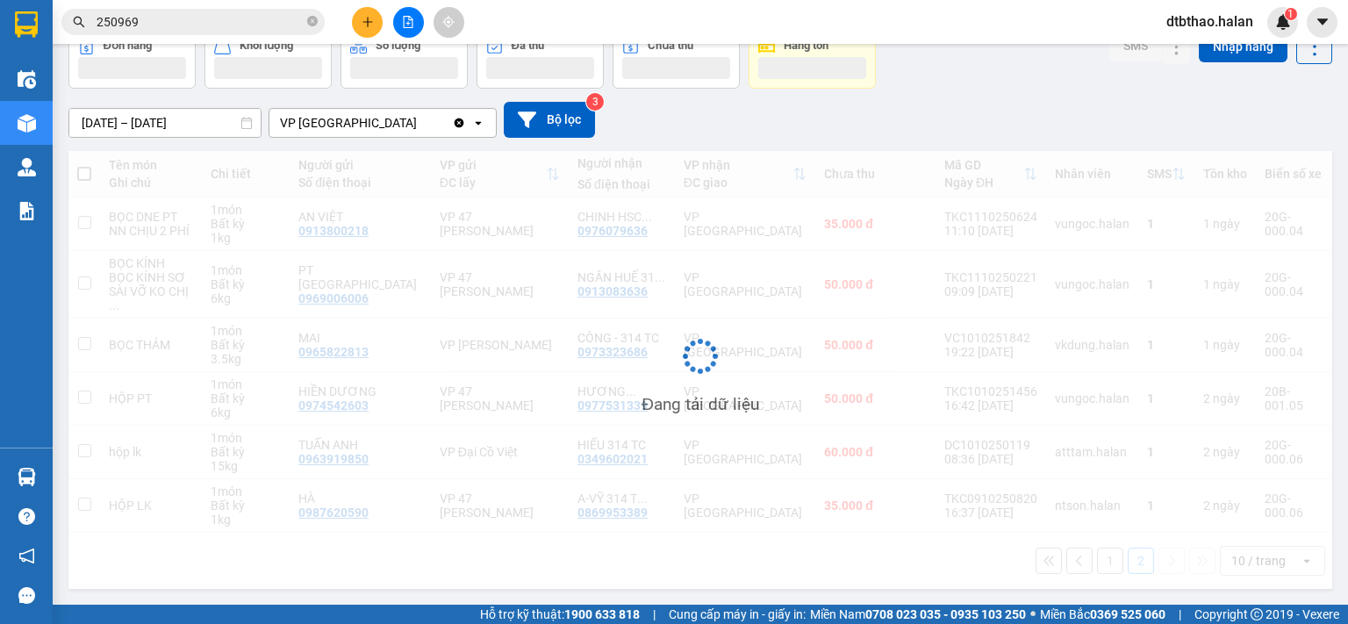
scroll to position [81, 0]
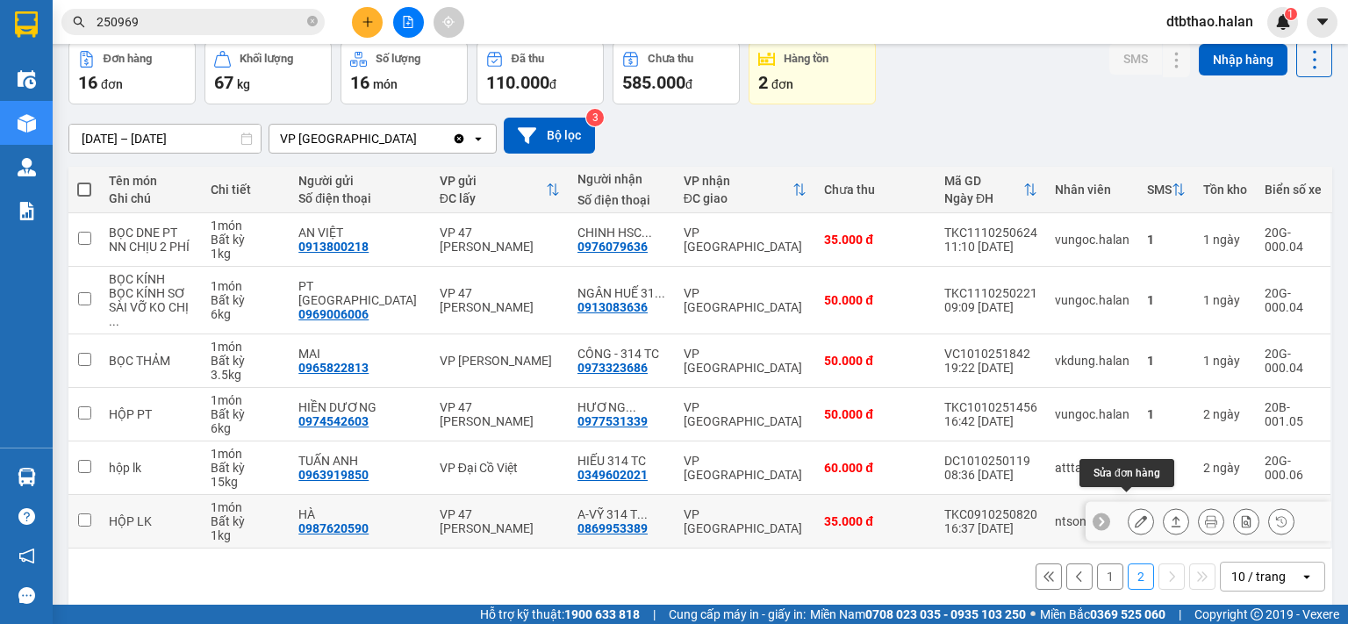
click at [1135, 515] on icon at bounding box center [1141, 521] width 12 height 12
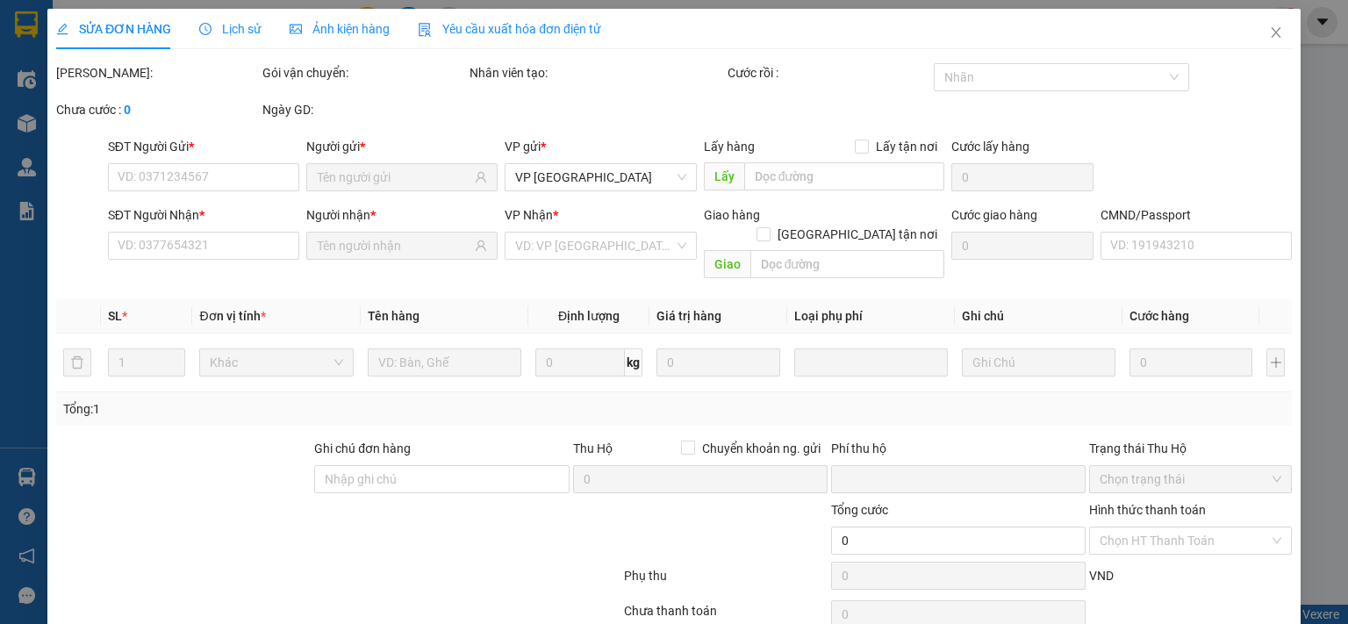
type input "0987620590"
type input "HÀ"
type input "0869953389"
type input "A-VỸ 314 T-CHINH"
type input "0"
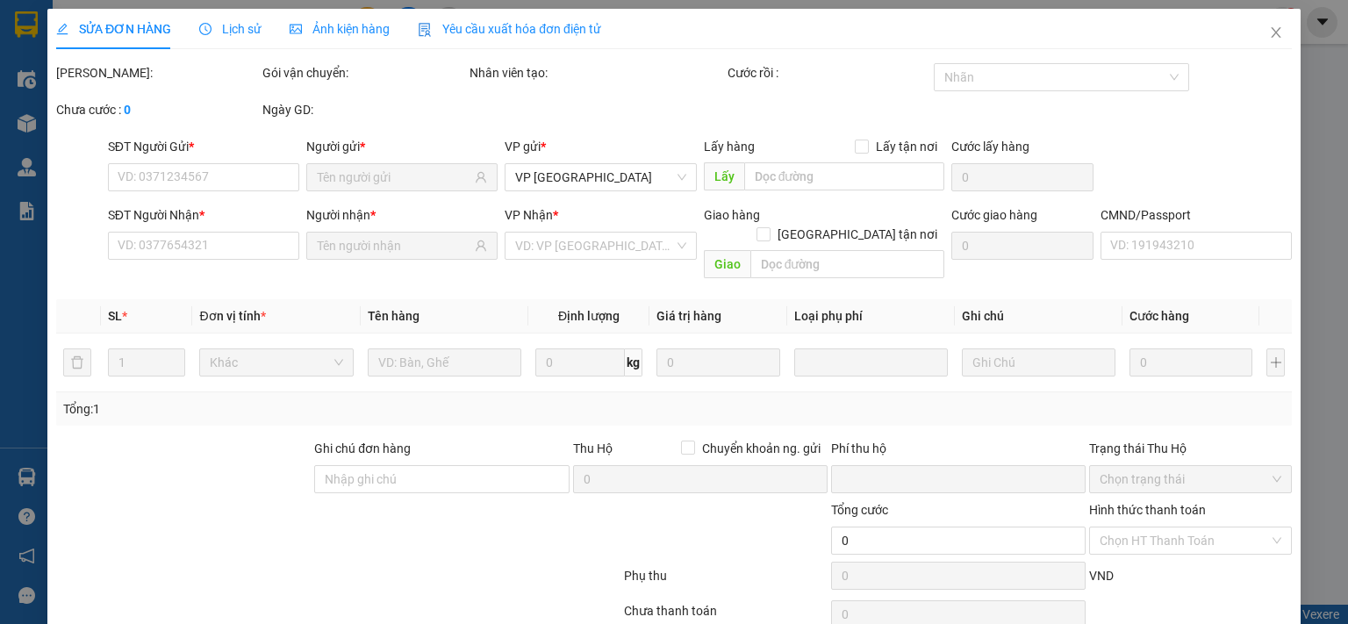
type input "35.000"
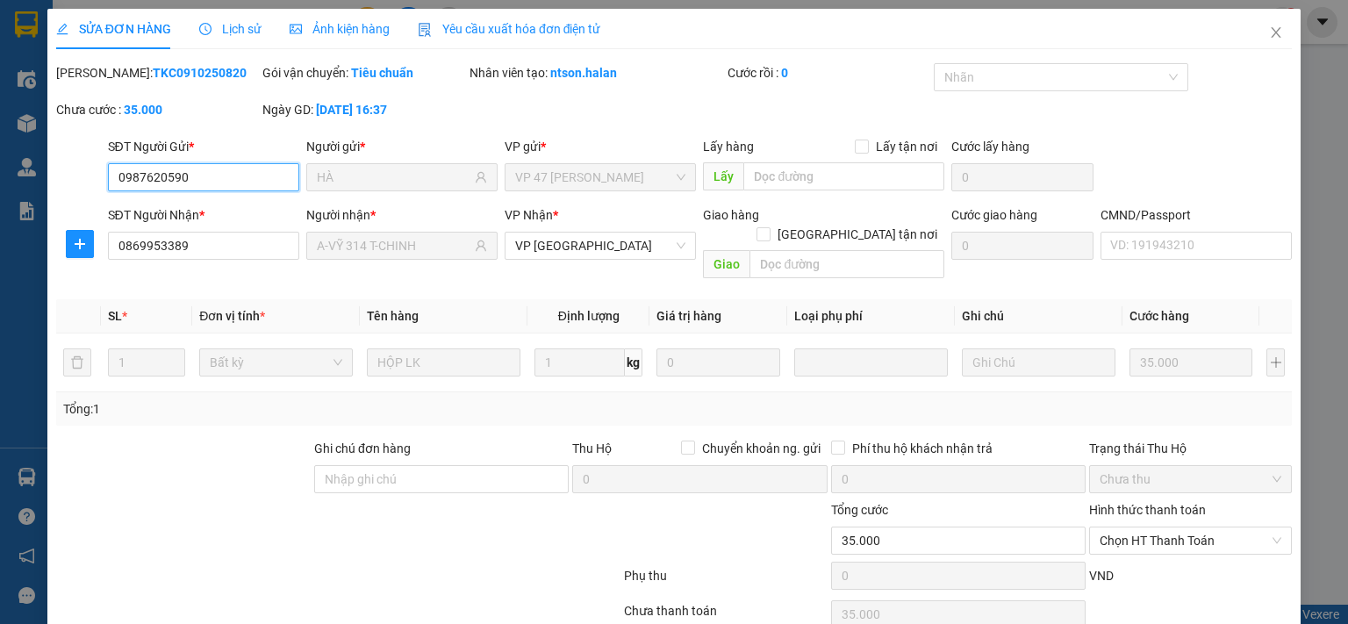
scroll to position [62, 0]
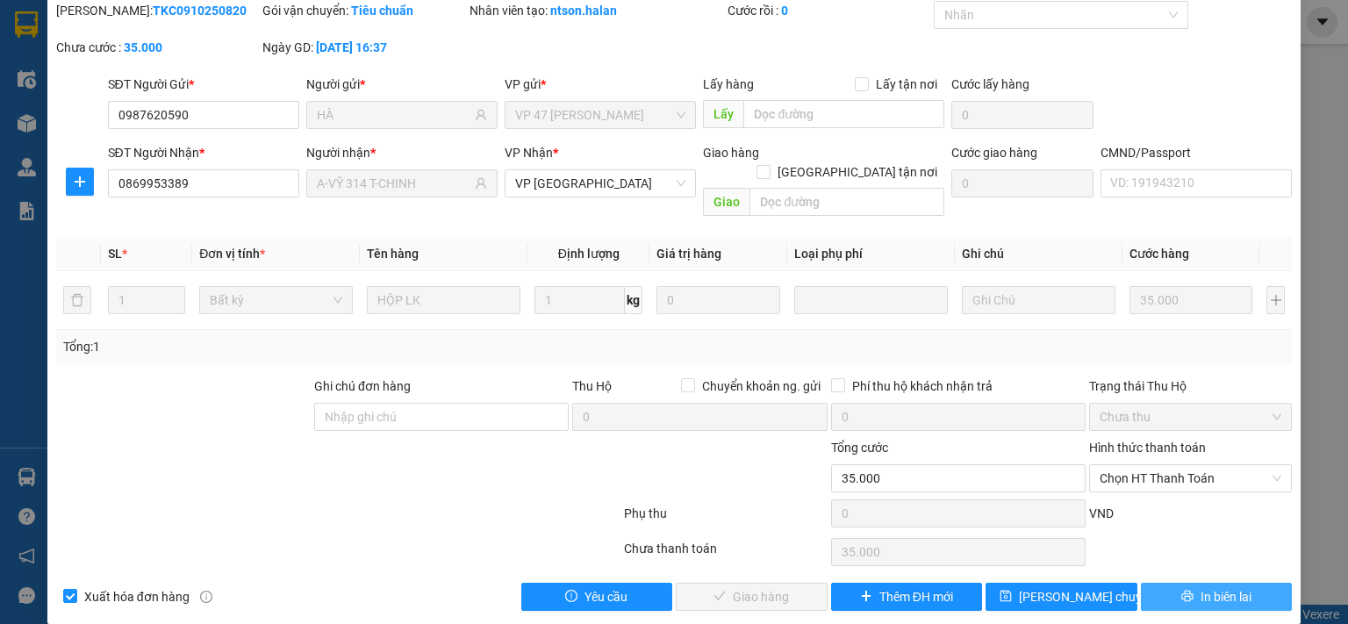
click at [1183, 583] on button "In biên lai" at bounding box center [1217, 597] width 152 height 28
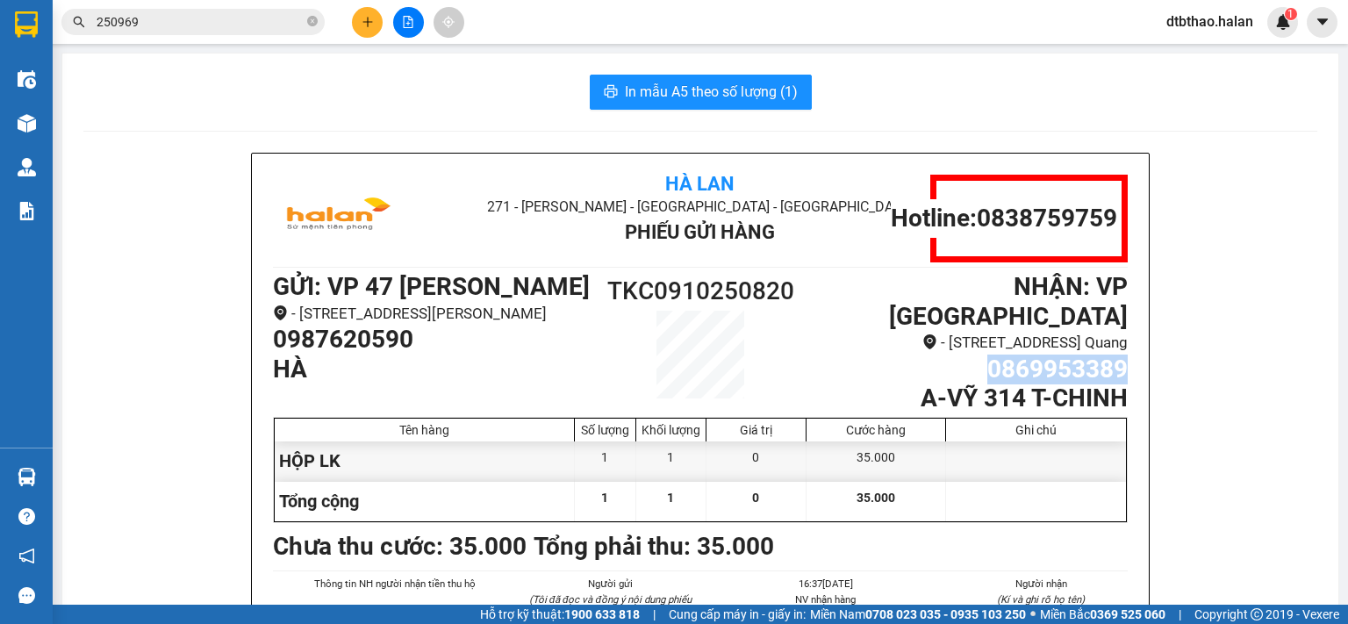
drag, startPoint x: 977, startPoint y: 364, endPoint x: 1131, endPoint y: 360, distance: 154.5
click at [1131, 360] on div "Hà Lan 271 - Dương Tự Minh - Phường Tân Long - Thái Nguyên Phiếu Gửi Hàng Hotli…" at bounding box center [700, 455] width 897 height 602
copy h1 "0869953389"
click at [648, 503] on div "1" at bounding box center [671, 501] width 70 height 39
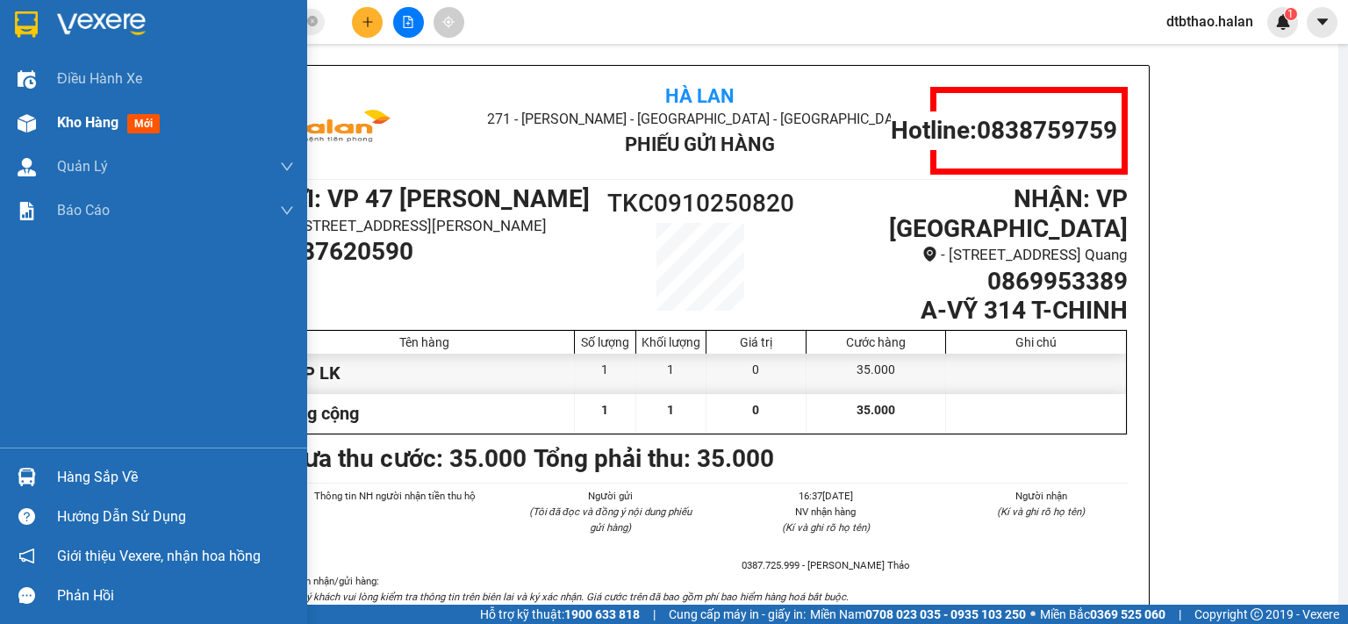
click at [80, 125] on span "Kho hàng" at bounding box center [87, 122] width 61 height 17
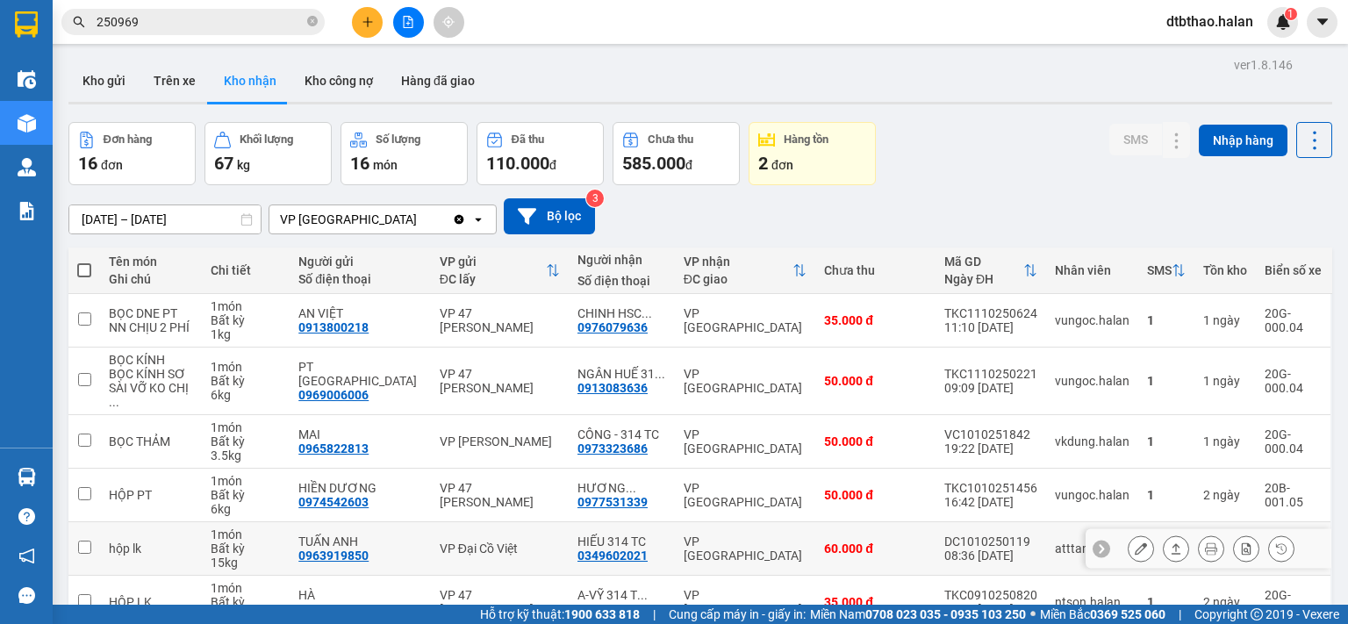
scroll to position [81, 0]
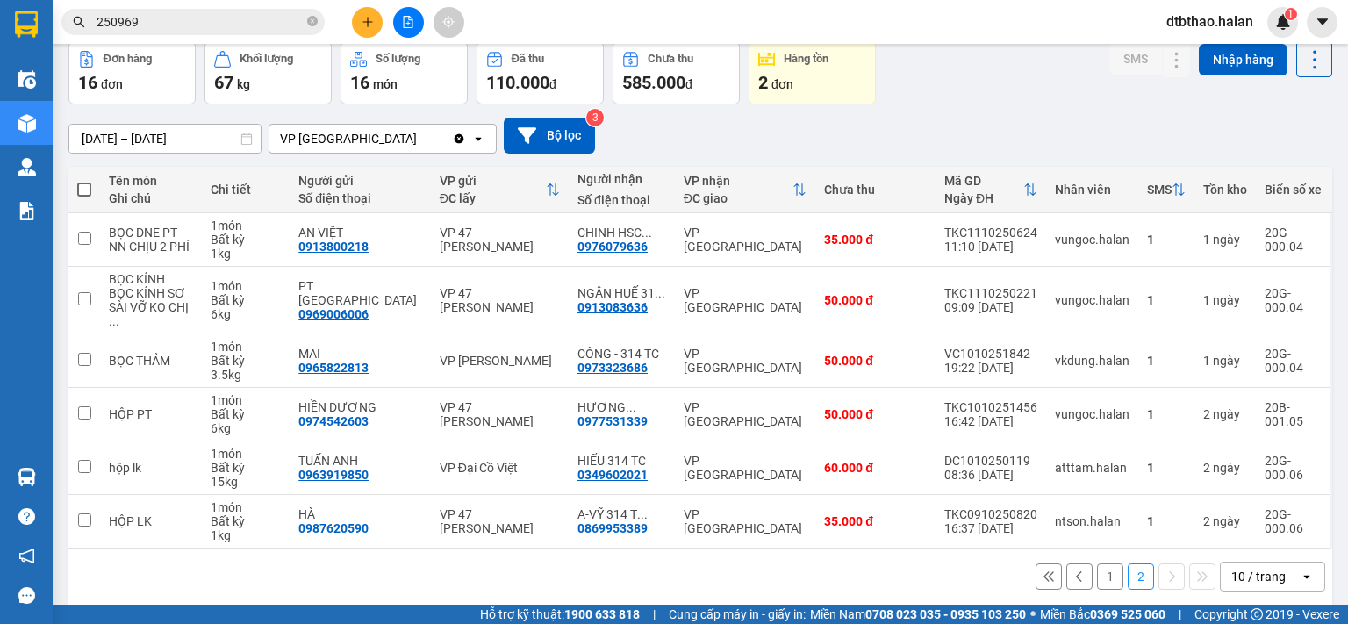
click at [1097, 563] on button "1" at bounding box center [1110, 576] width 26 height 26
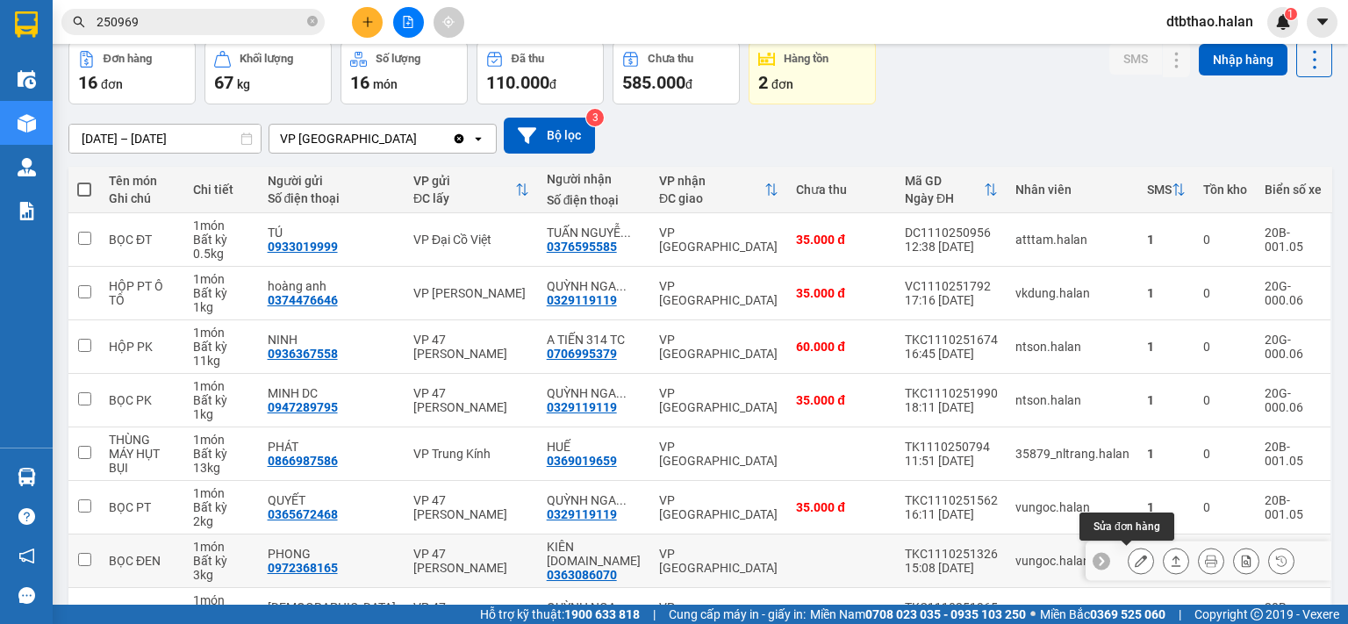
click at [1135, 561] on icon at bounding box center [1141, 561] width 12 height 12
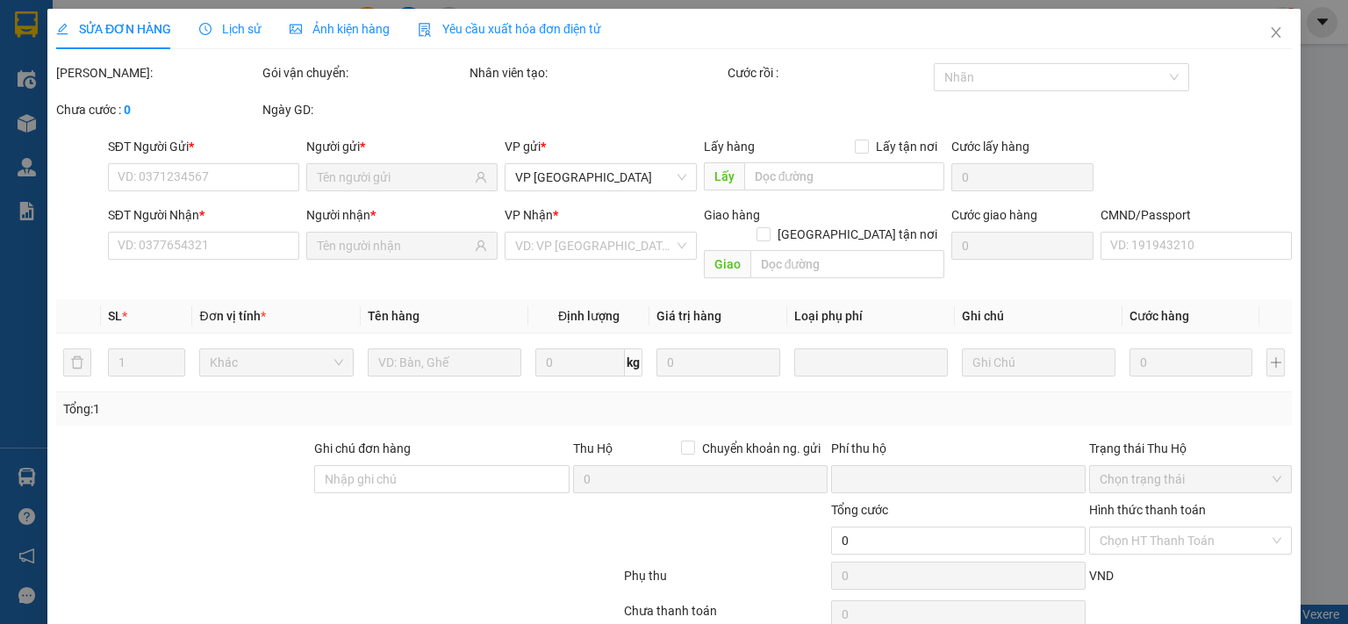
type input "0972368165"
type input "PHONG"
type input "0363086070"
type input "KIÊN 314.TC"
type input "0"
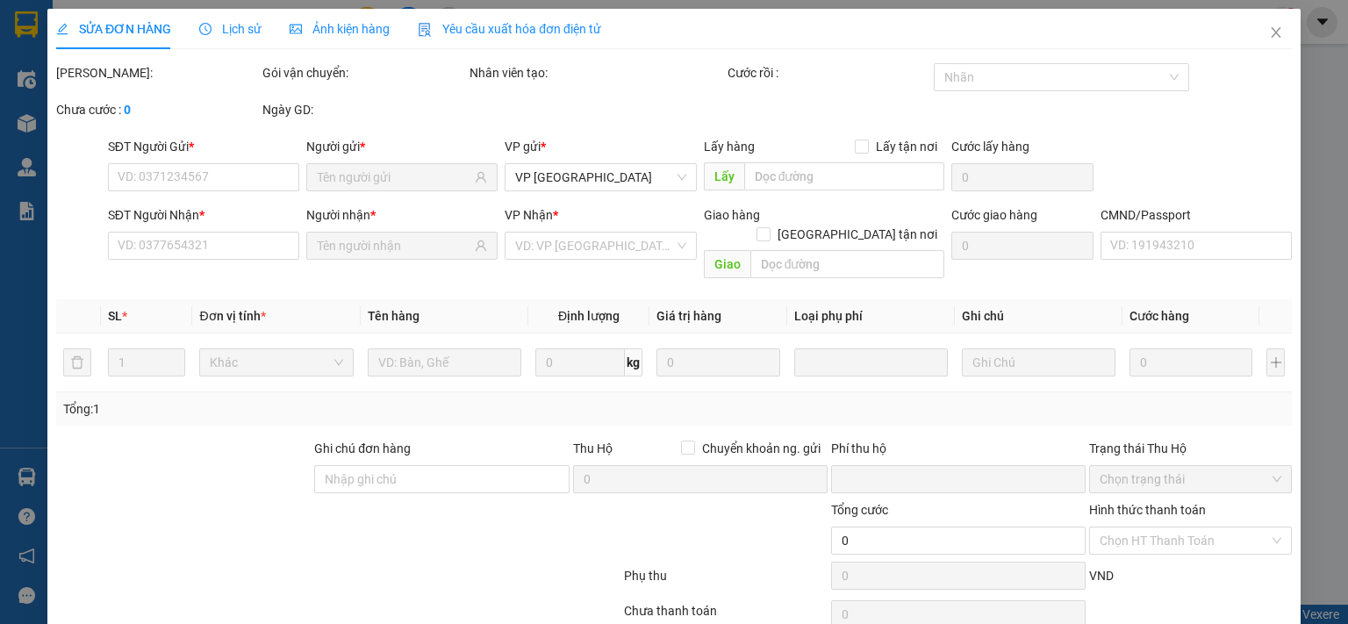
type input "50.000"
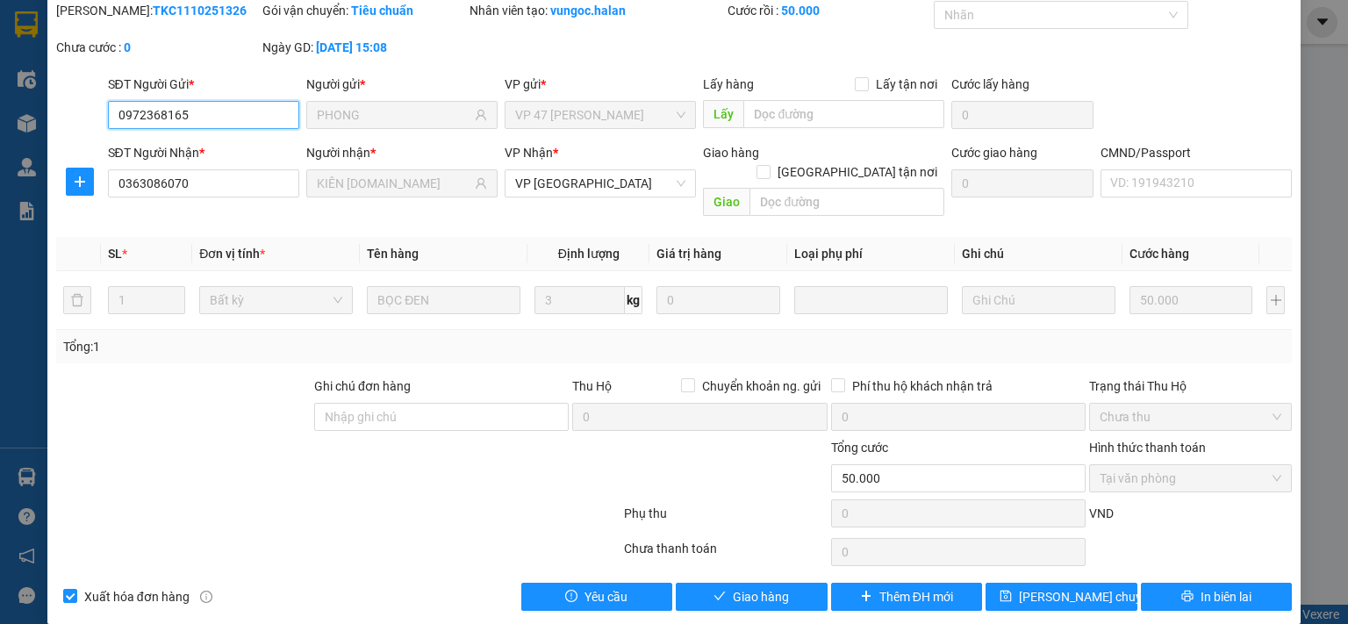
scroll to position [62, 0]
click at [751, 587] on span "Giao hàng" at bounding box center [761, 596] width 56 height 19
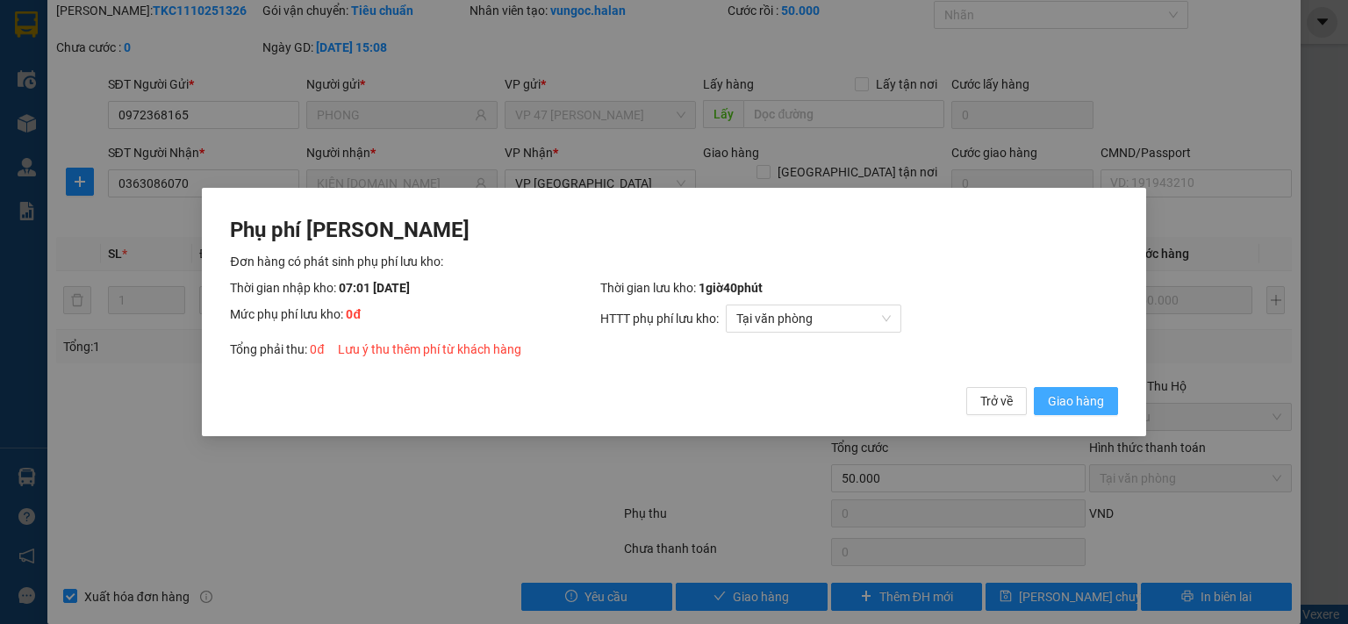
click at [1087, 395] on span "Giao hàng" at bounding box center [1076, 400] width 56 height 19
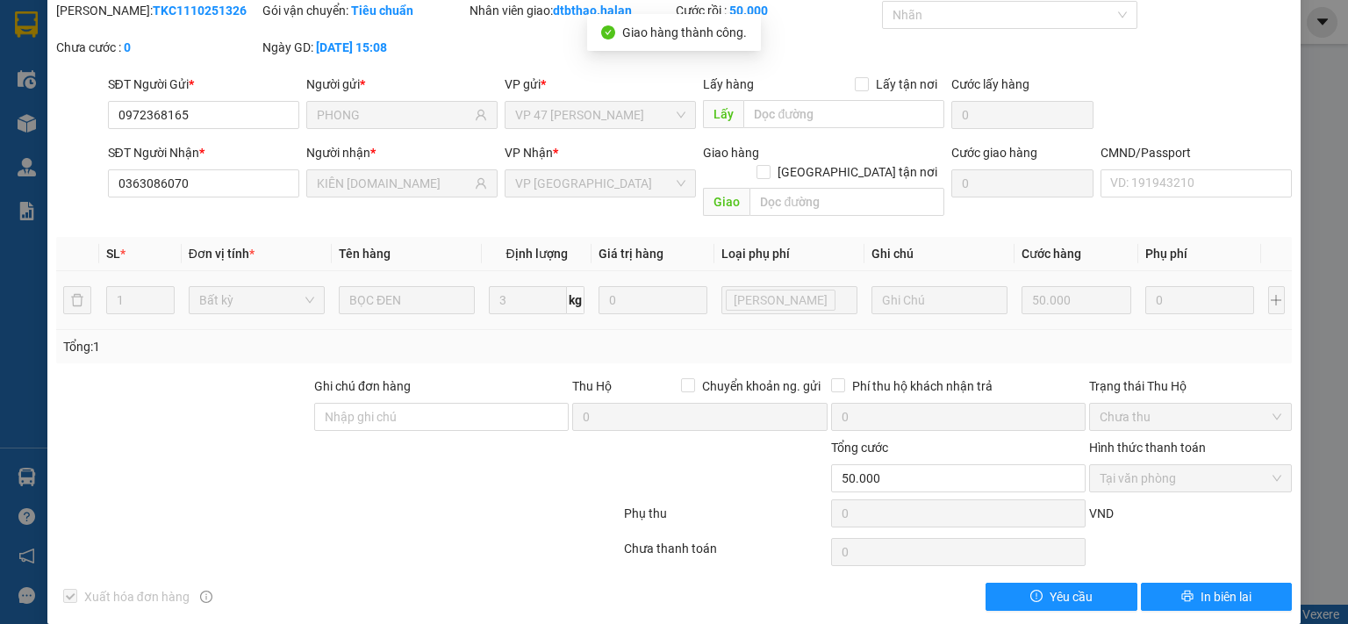
scroll to position [0, 0]
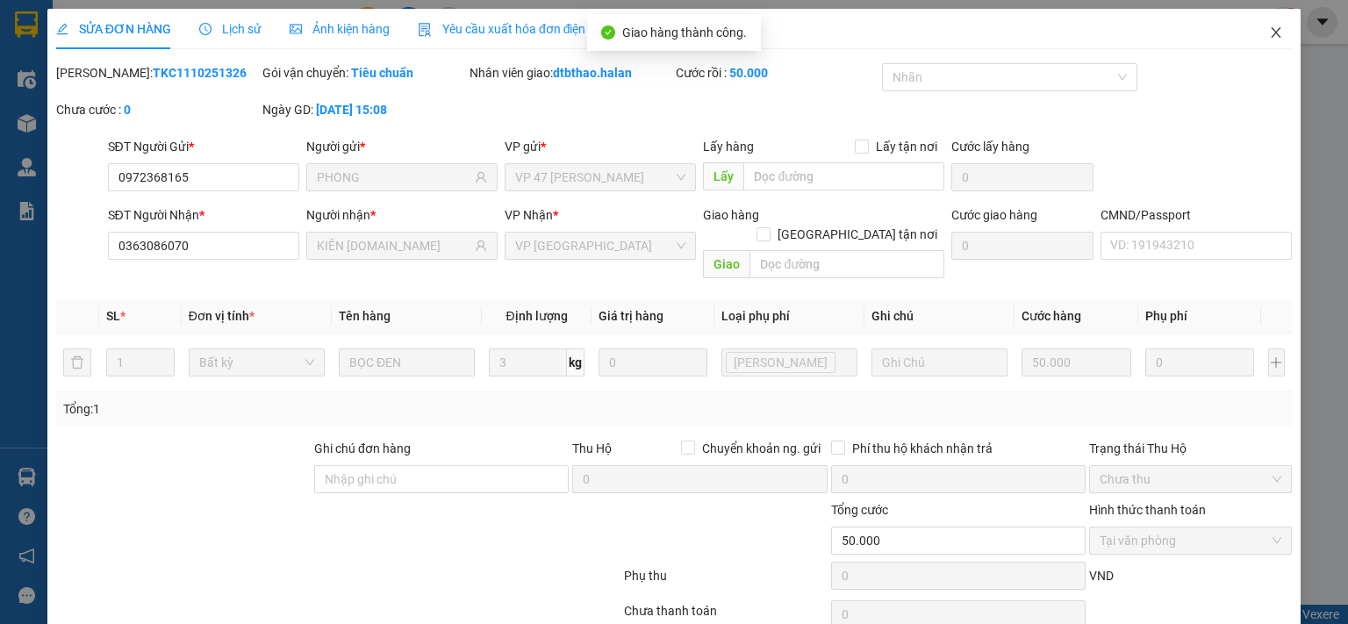
click at [1266, 41] on span "Close" at bounding box center [1275, 33] width 49 height 49
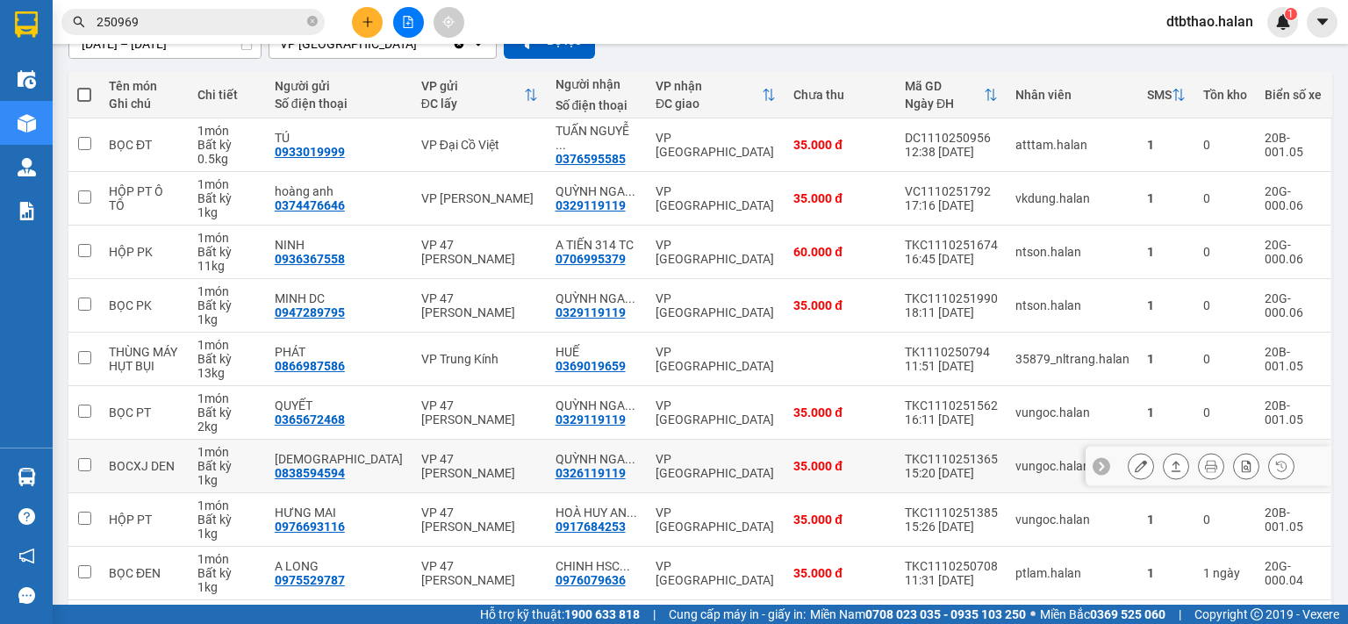
scroll to position [293, 0]
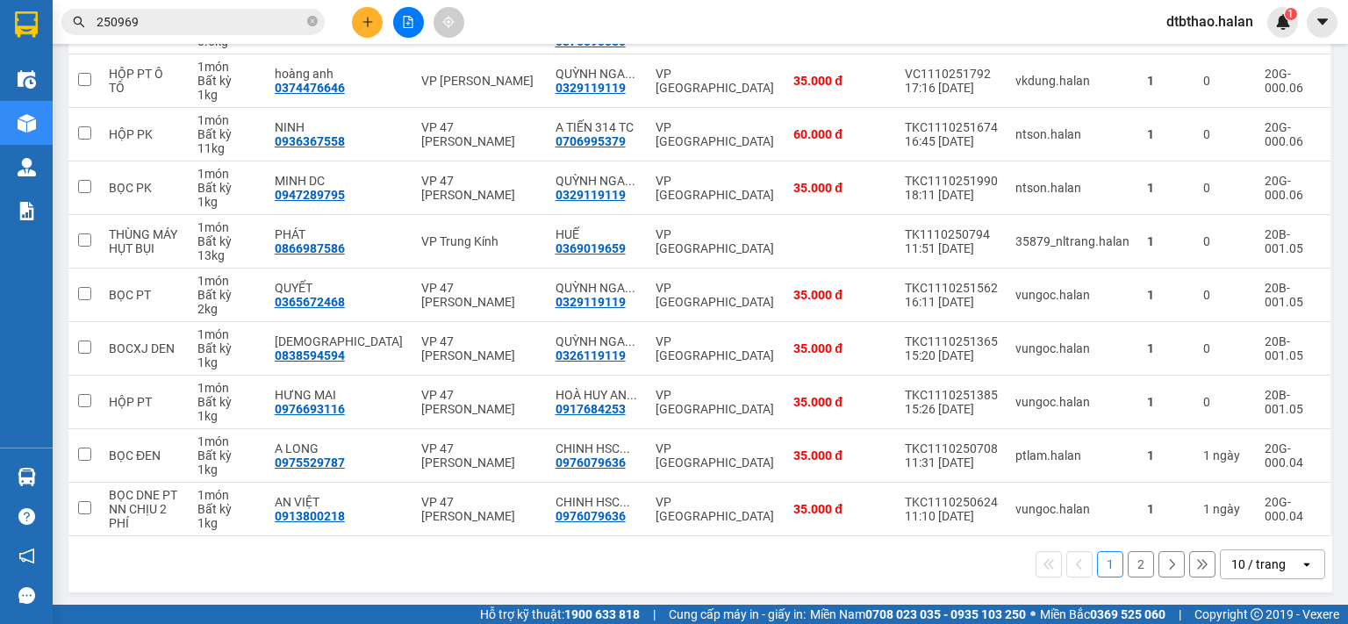
click at [1127, 562] on button "2" at bounding box center [1140, 564] width 26 height 26
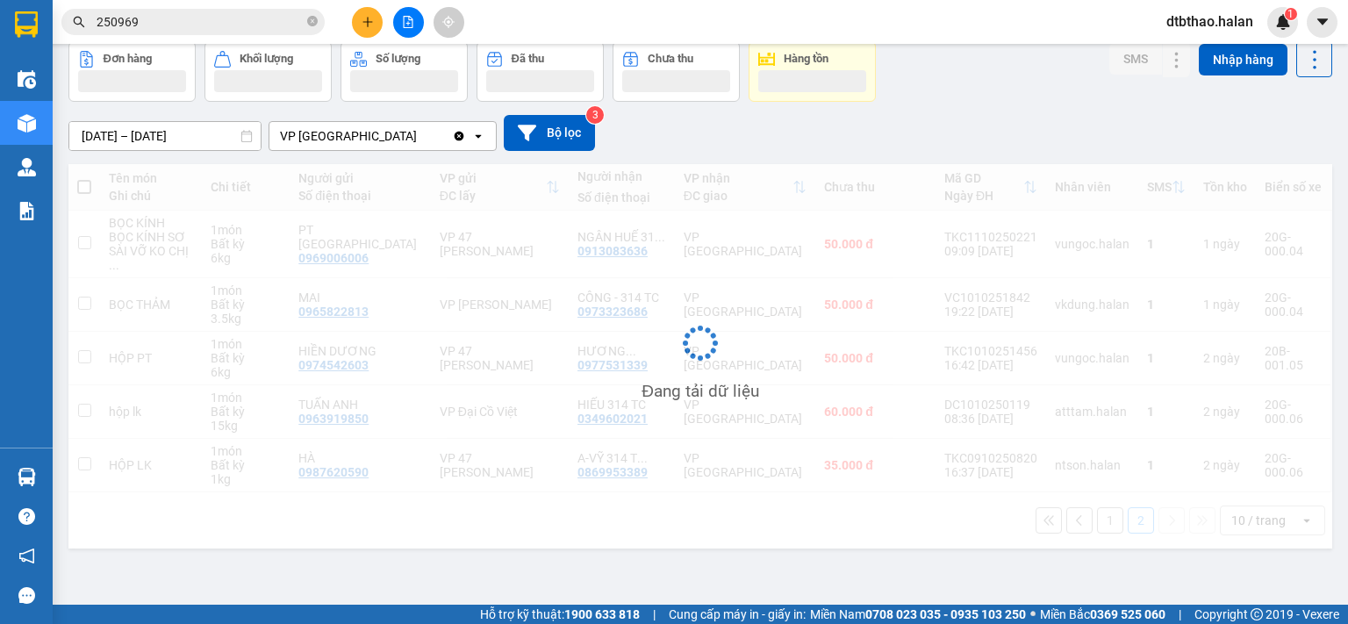
scroll to position [81, 0]
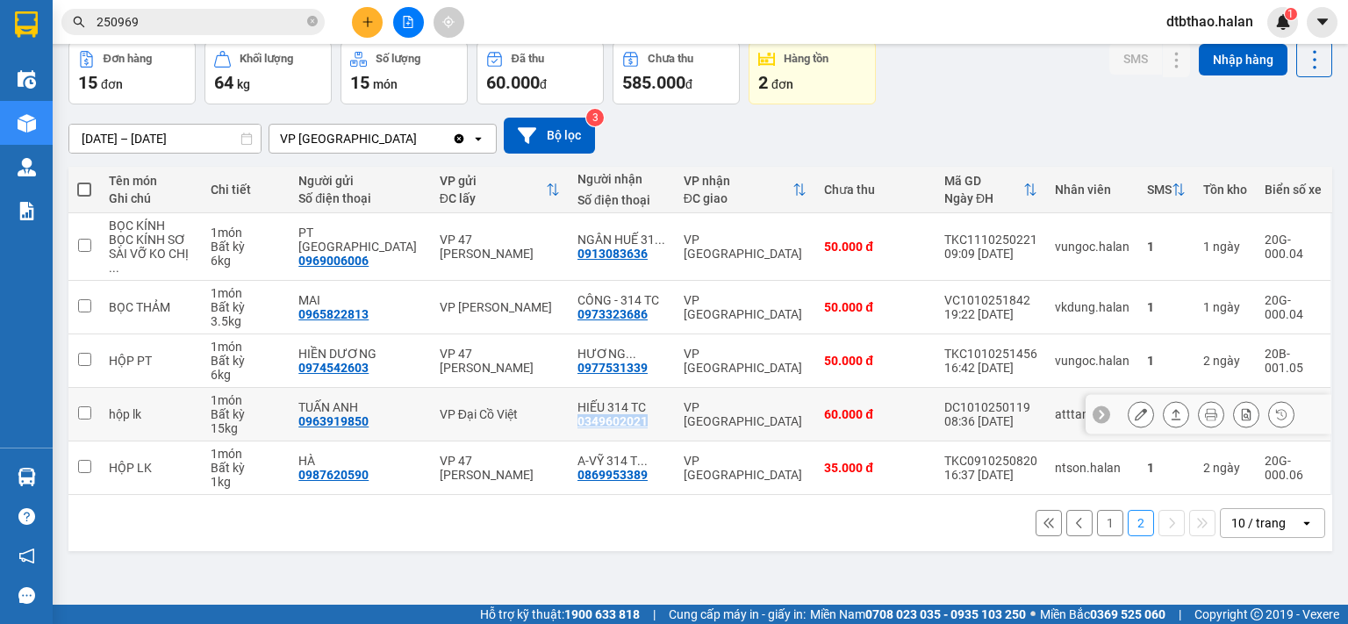
drag, startPoint x: 566, startPoint y: 407, endPoint x: 646, endPoint y: 407, distance: 79.8
click at [646, 407] on div "HIẾU 314 TC 0349602021" at bounding box center [621, 414] width 89 height 28
checkbox input "true"
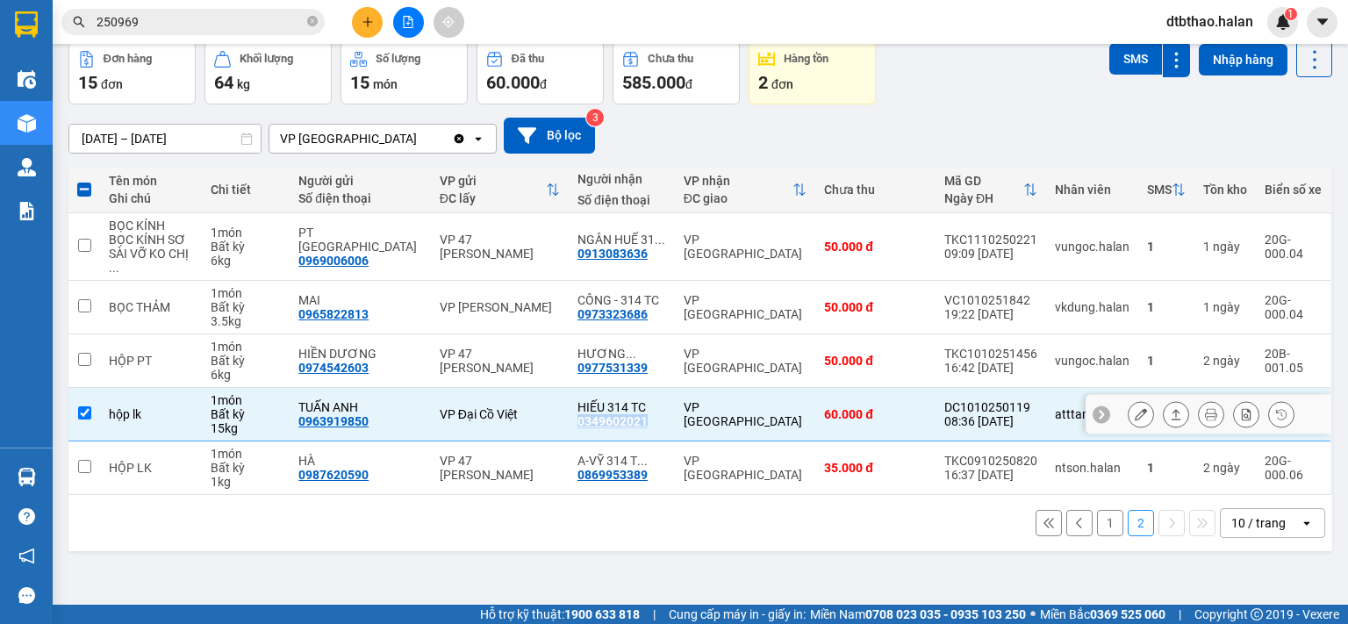
copy div "0349602021"
click at [1135, 408] on icon at bounding box center [1141, 414] width 12 height 12
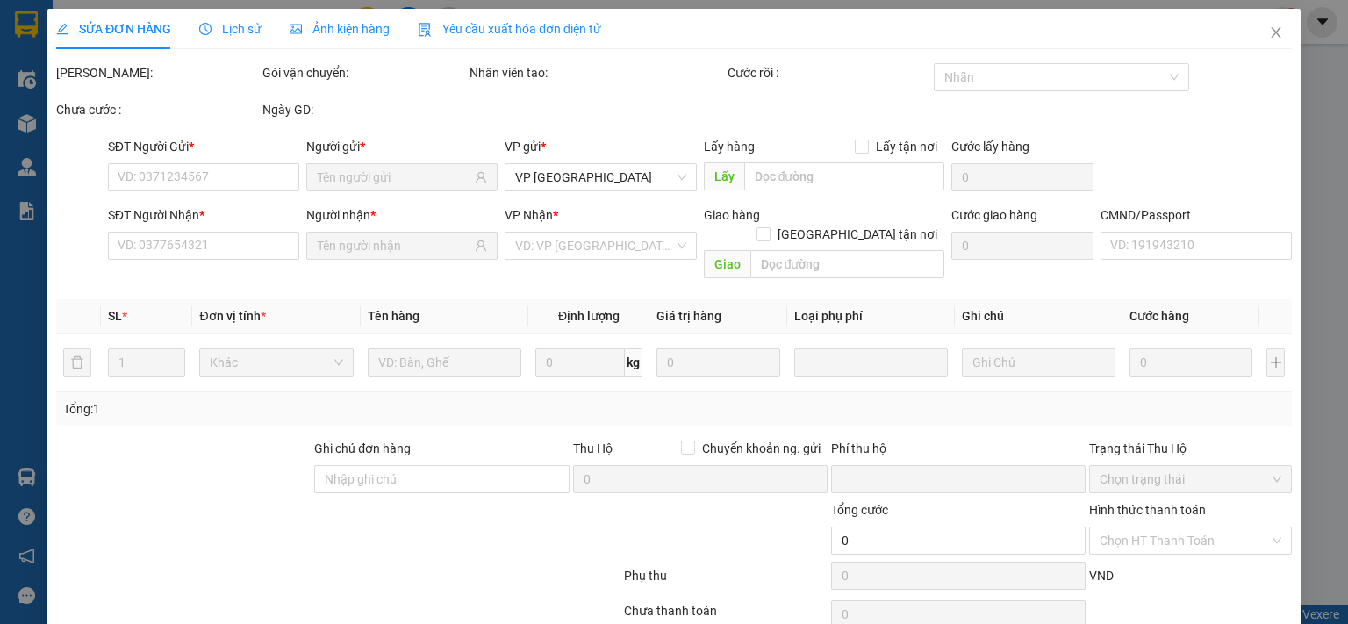
type input "0963919850"
type input "TUẤN ANH"
type input "0349602021"
type input "HIẾU 314 TC"
type input "0"
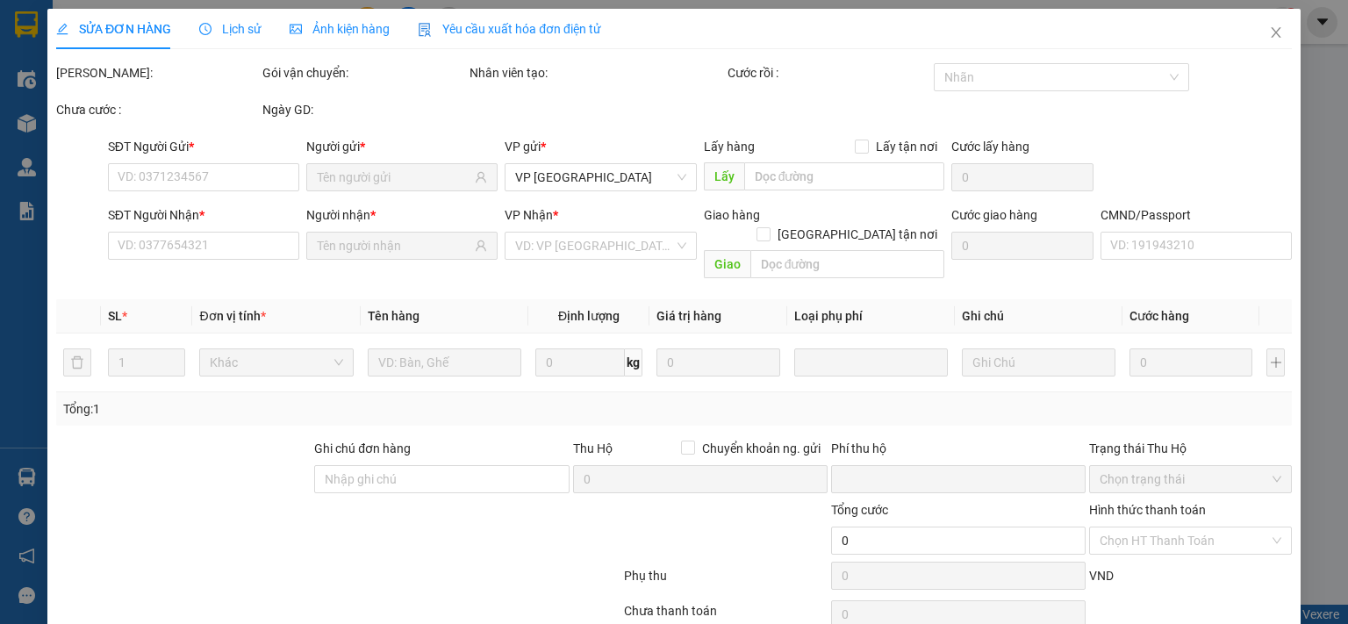
type input "60.000"
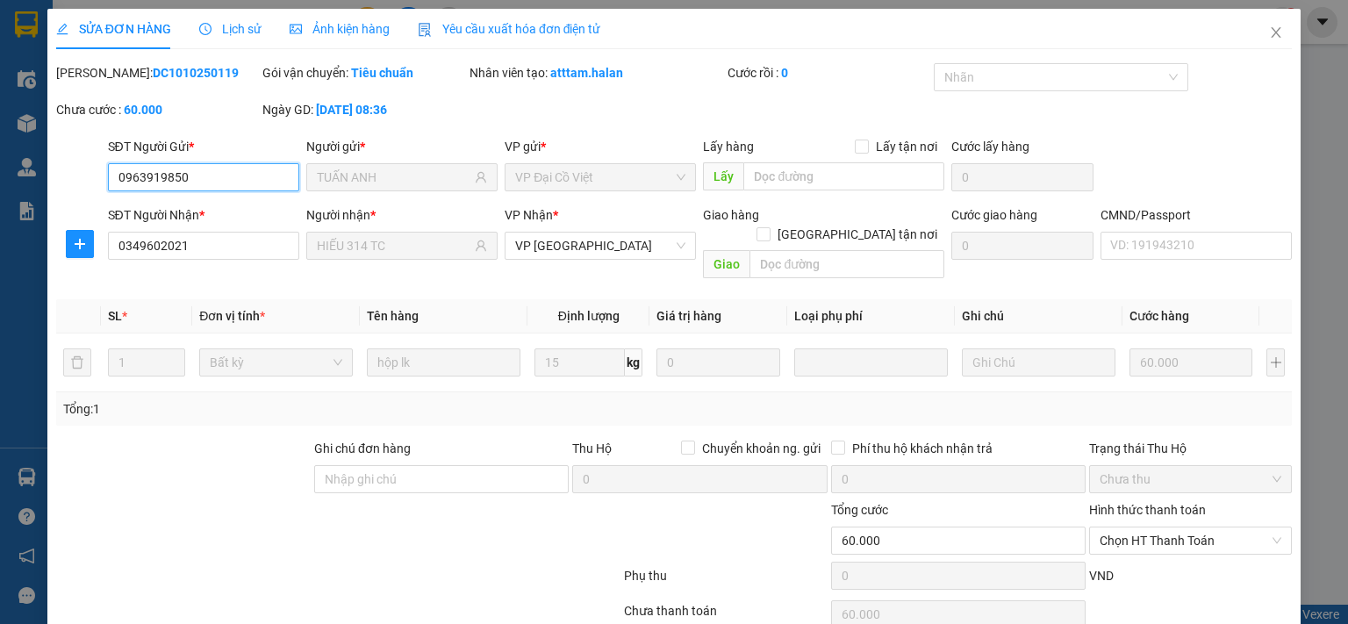
scroll to position [62, 0]
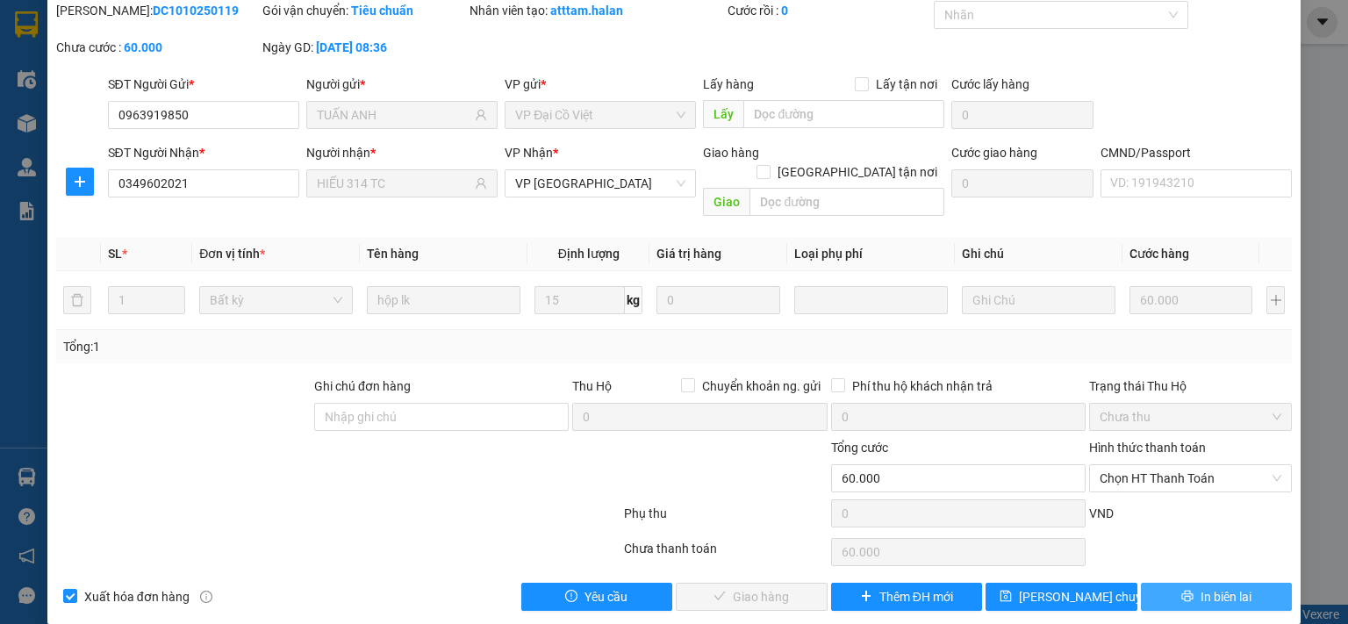
click at [1181, 590] on icon "printer" at bounding box center [1187, 596] width 12 height 12
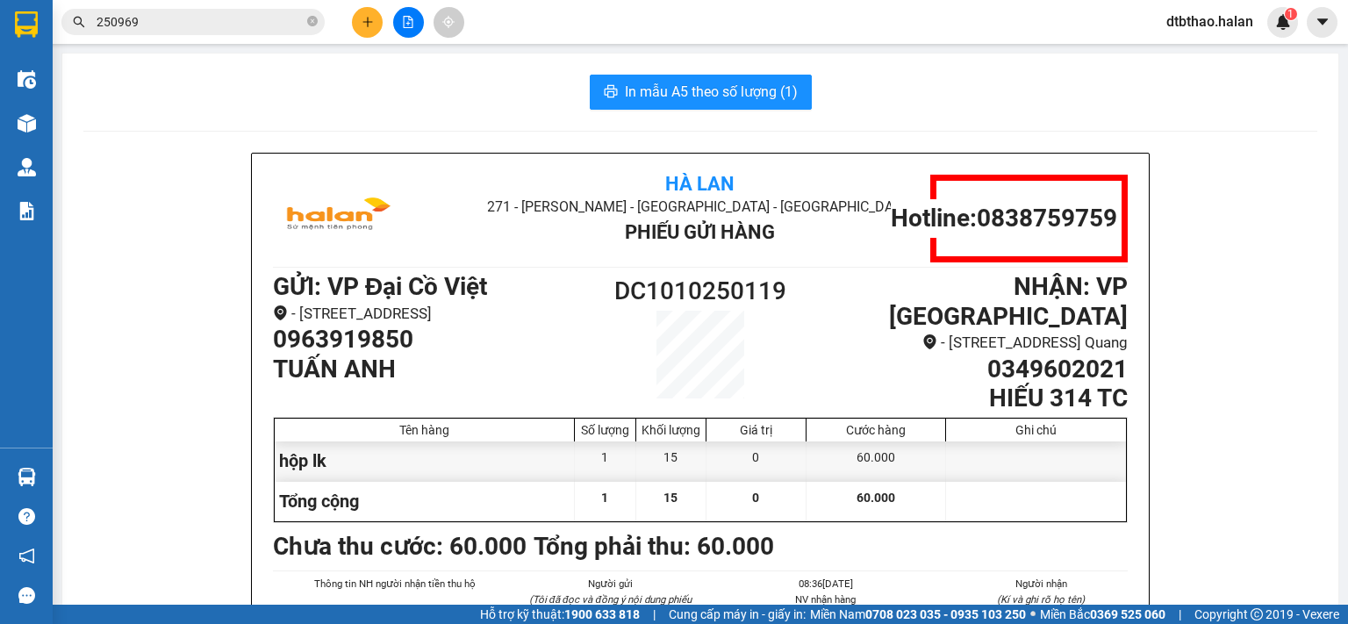
scroll to position [88, 0]
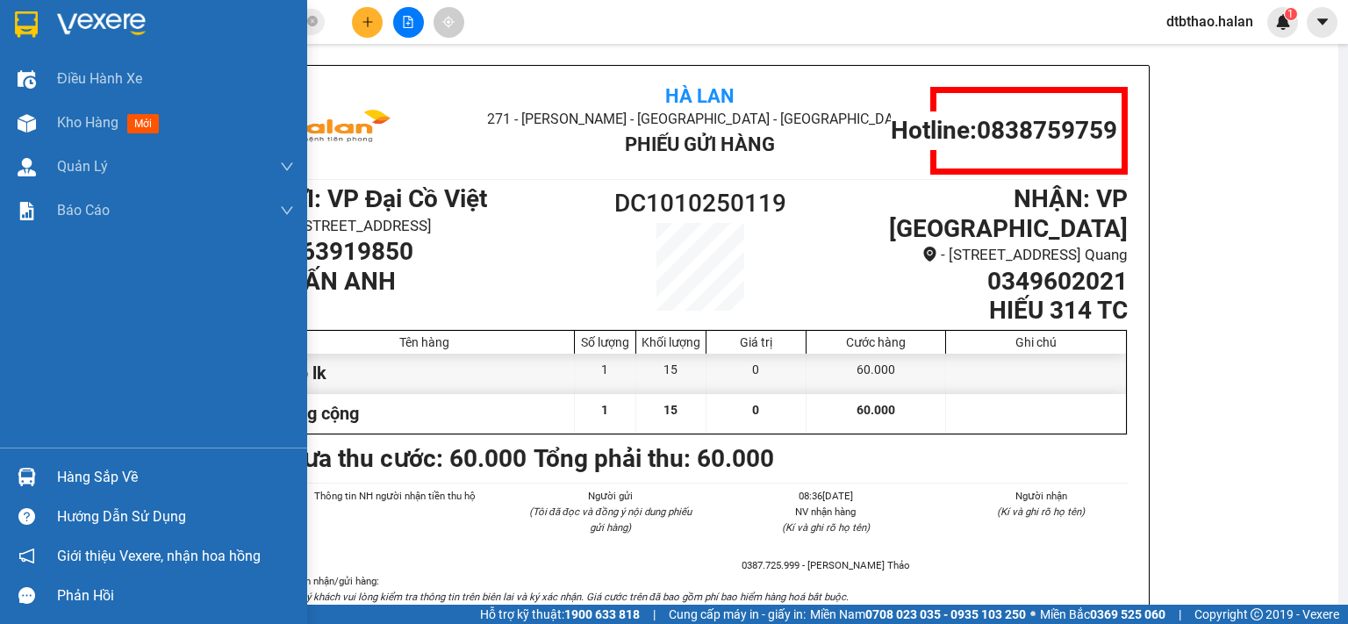
click at [60, 480] on div "Hàng sắp về" at bounding box center [175, 477] width 237 height 26
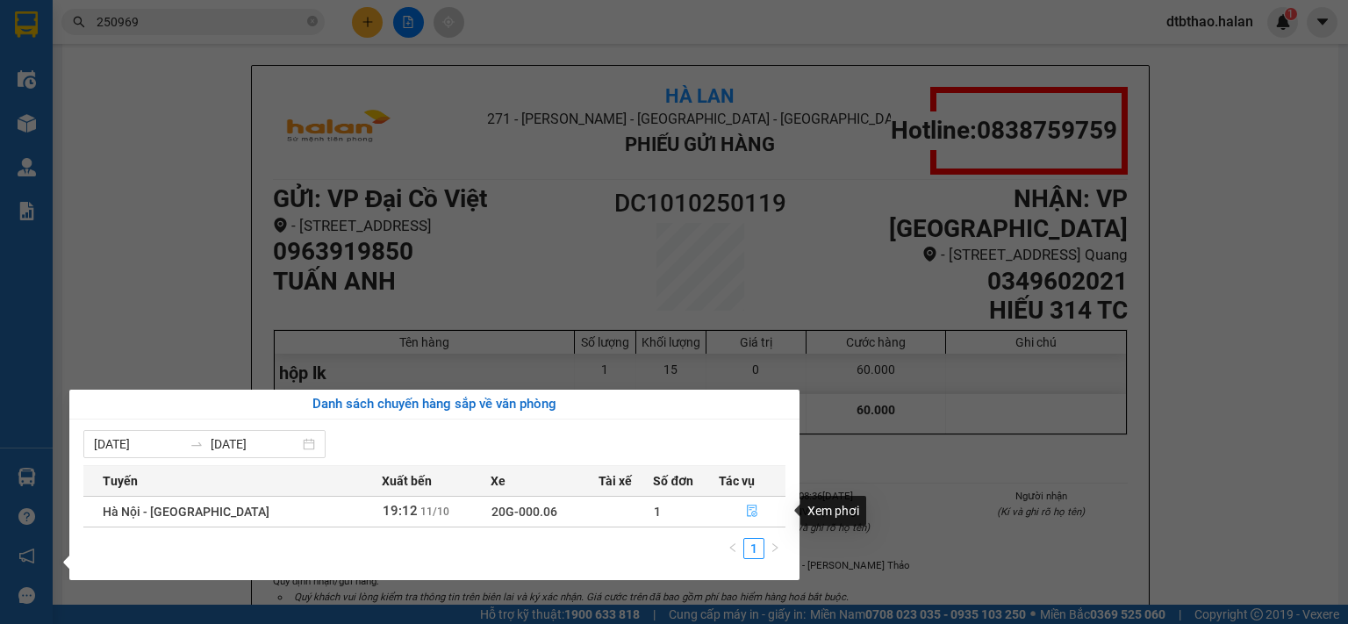
click at [753, 518] on span "file-done" at bounding box center [752, 512] width 12 height 14
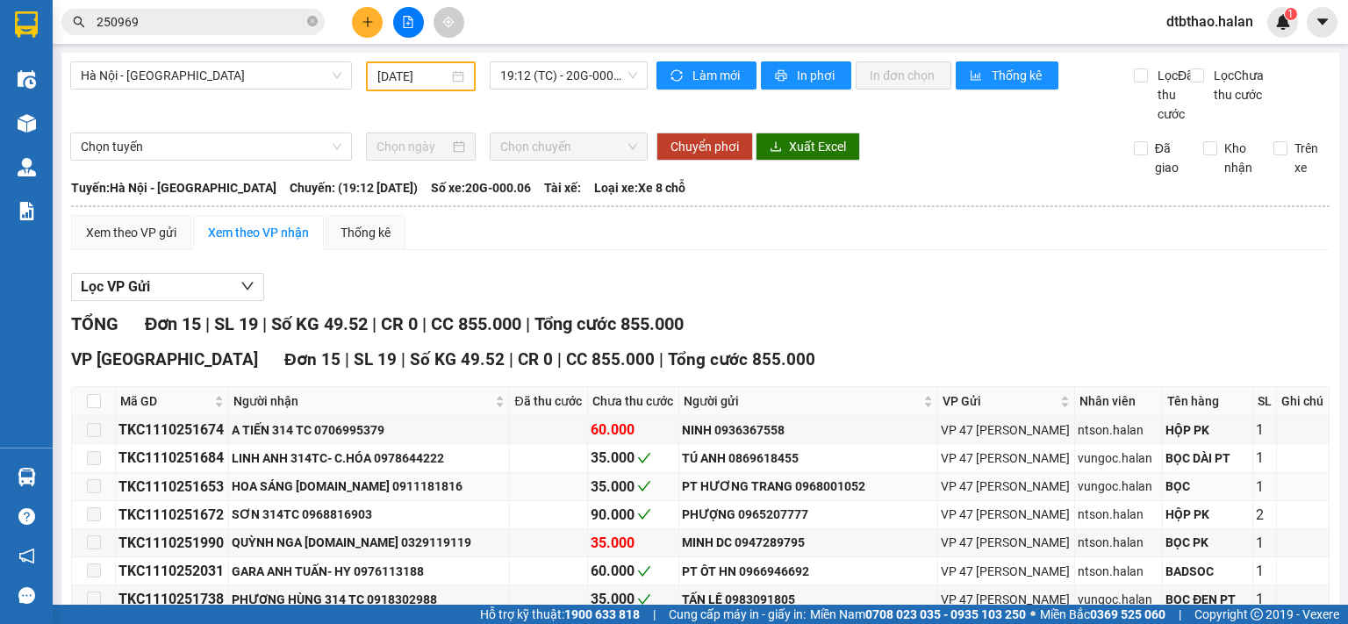
scroll to position [340, 0]
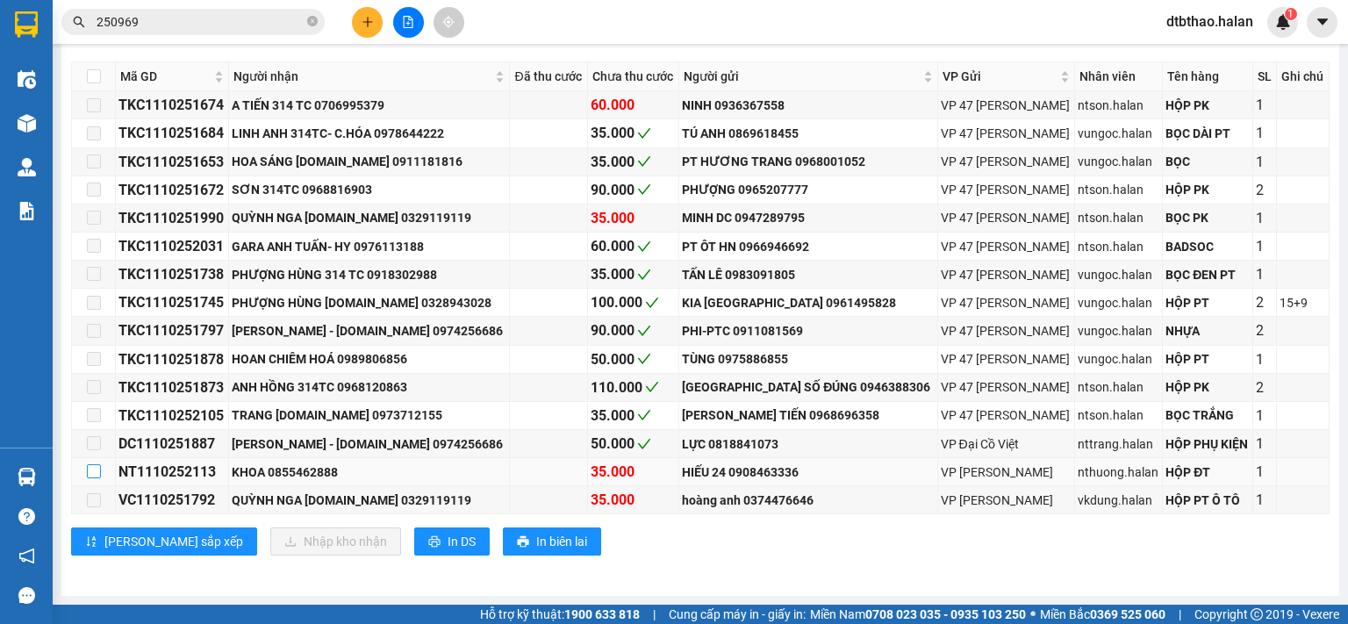
click at [92, 471] on input "checkbox" at bounding box center [94, 471] width 14 height 14
checkbox input "true"
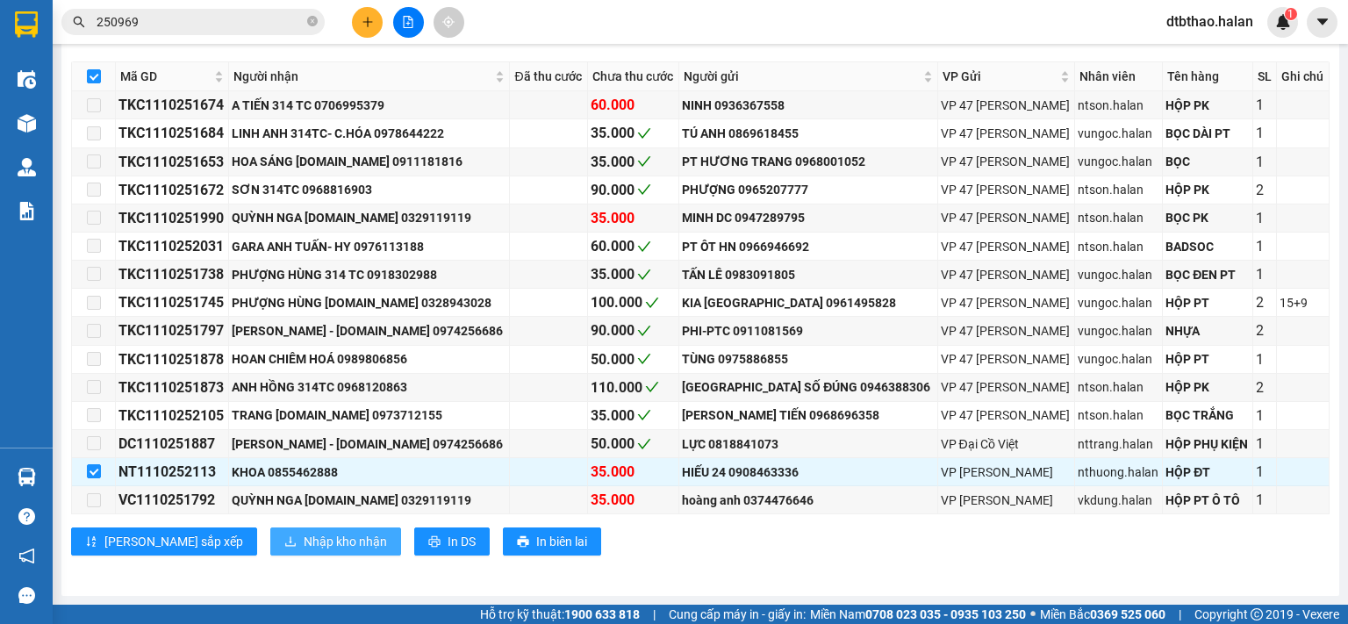
click at [304, 540] on span "Nhập kho nhận" at bounding box center [345, 541] width 83 height 19
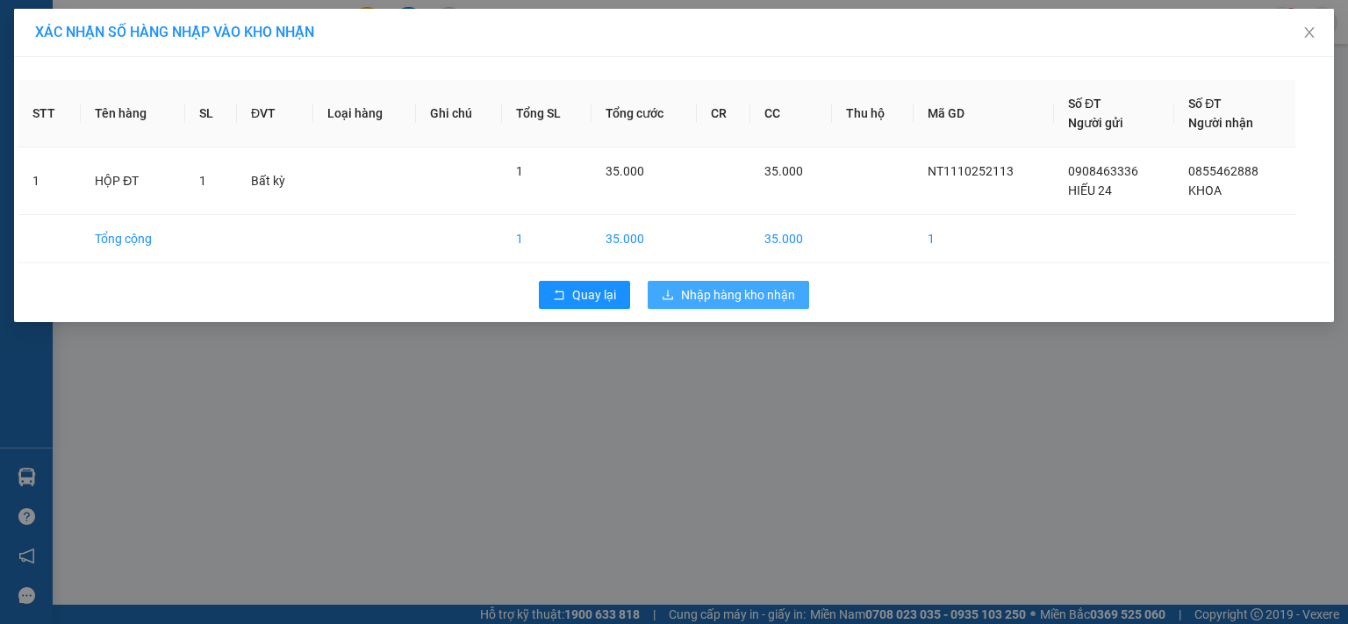
click at [741, 297] on span "Nhập hàng kho nhận" at bounding box center [738, 294] width 114 height 19
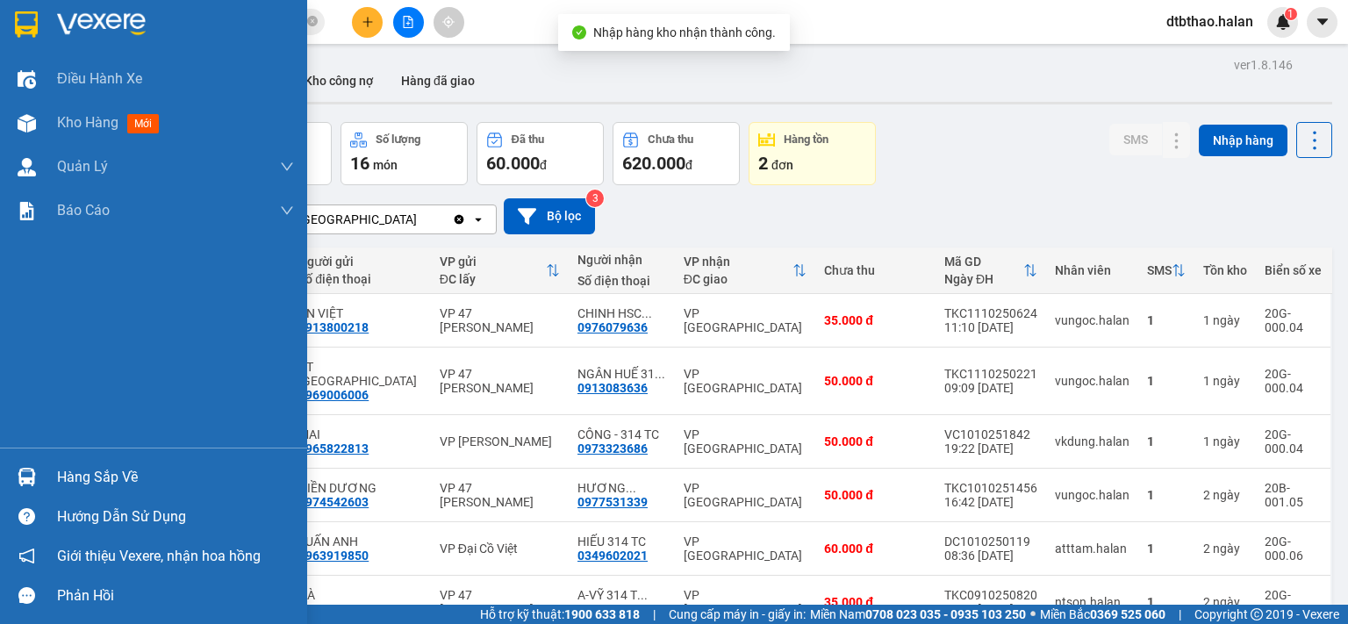
click at [103, 481] on div "Hàng sắp về" at bounding box center [175, 477] width 237 height 26
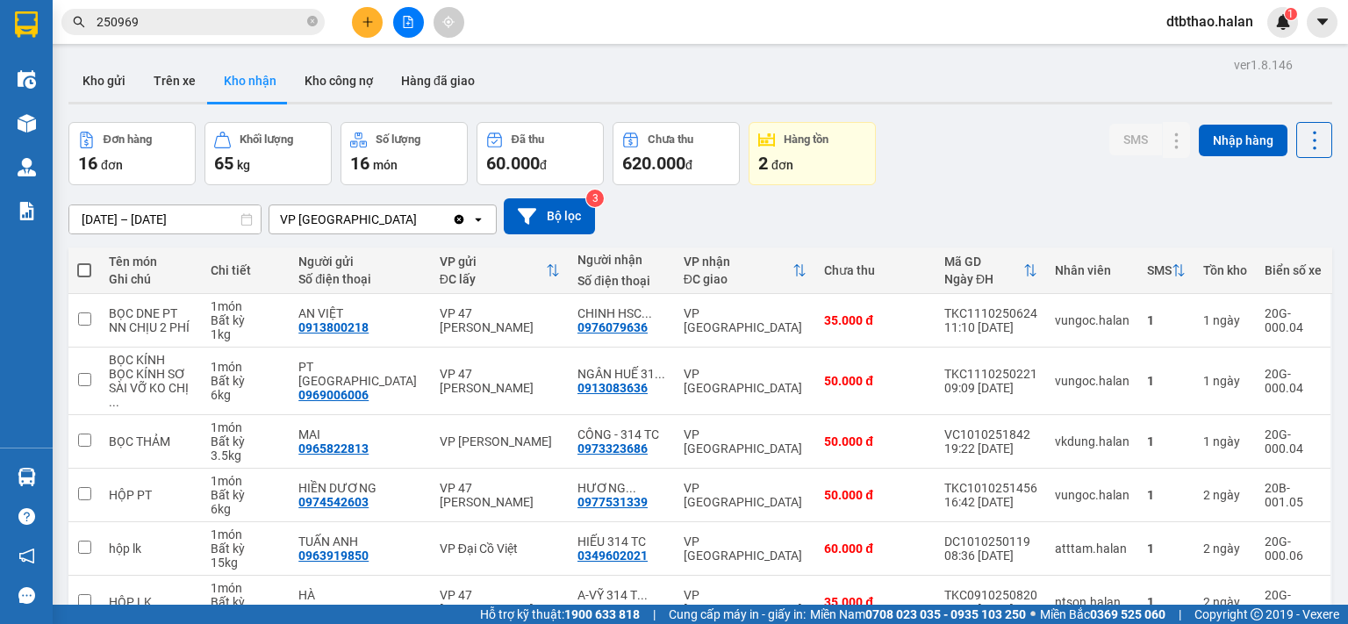
click at [928, 193] on section "Kết quả tìm kiếm ( 268 ) Bộ lọc Mã ĐH Trạng thái Món hàng Thu hộ Tổng cước Chưa…" at bounding box center [674, 312] width 1348 height 624
click at [94, 80] on button "Kho gửi" at bounding box center [103, 81] width 71 height 42
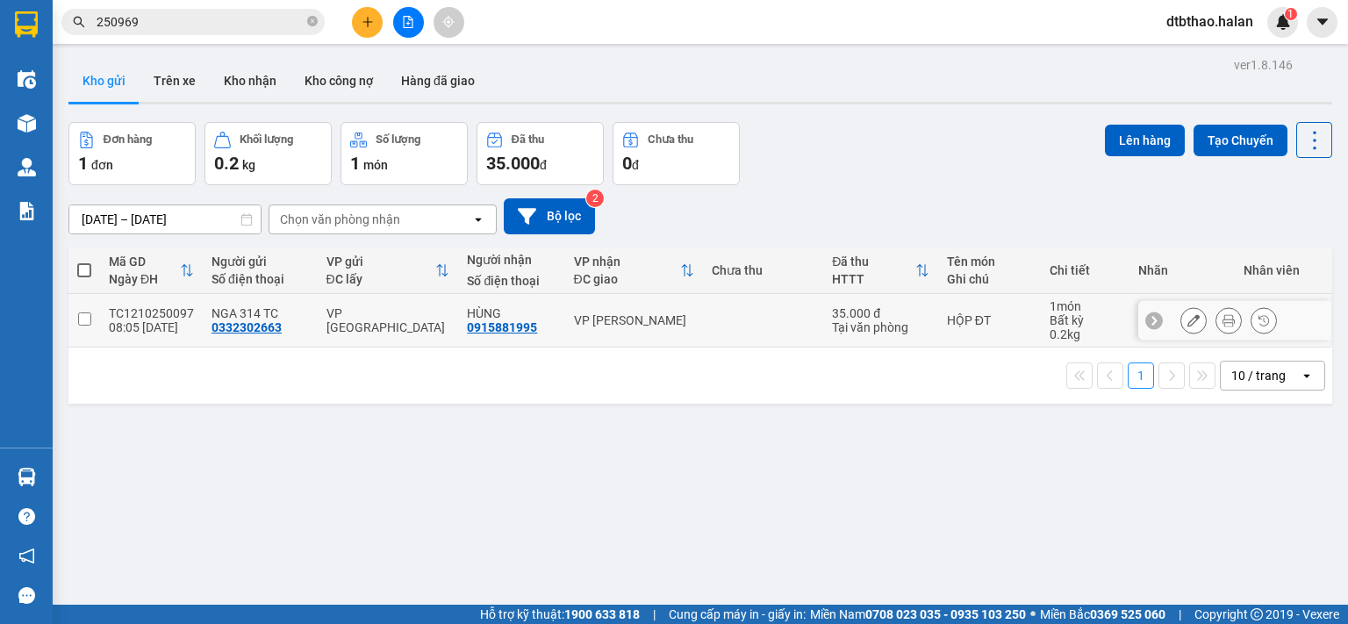
click at [84, 322] on input "checkbox" at bounding box center [84, 318] width 13 height 13
checkbox input "true"
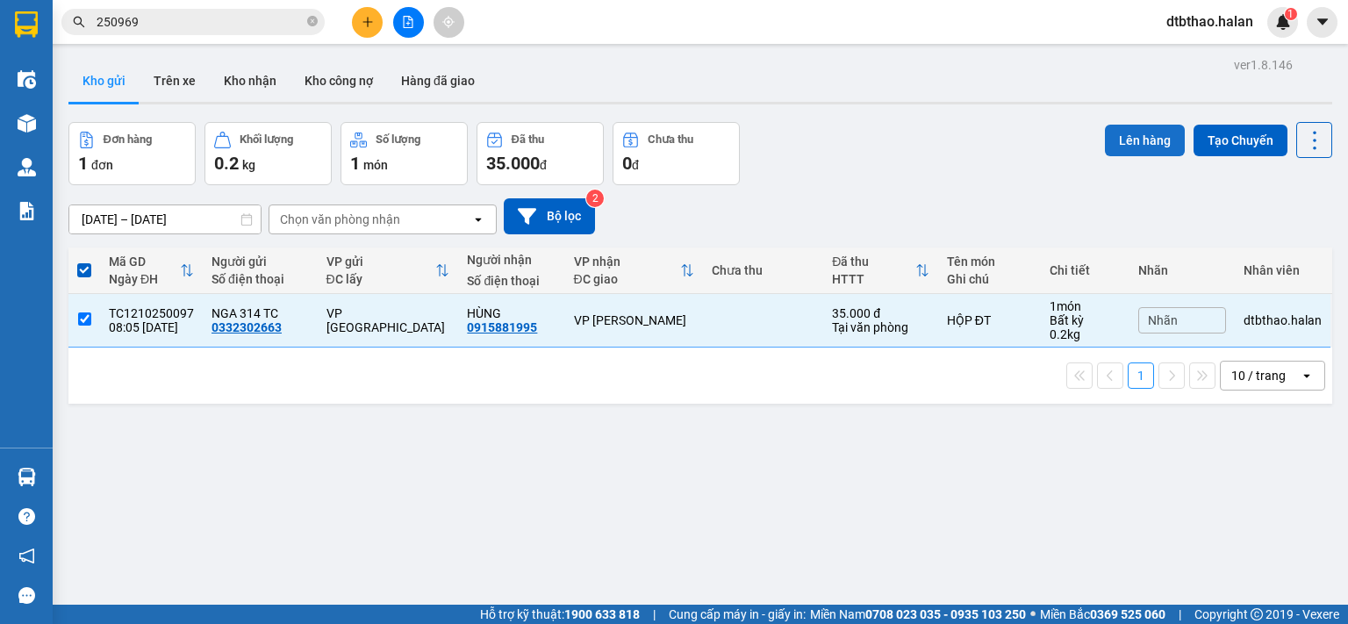
click at [1137, 135] on button "Lên hàng" at bounding box center [1145, 141] width 80 height 32
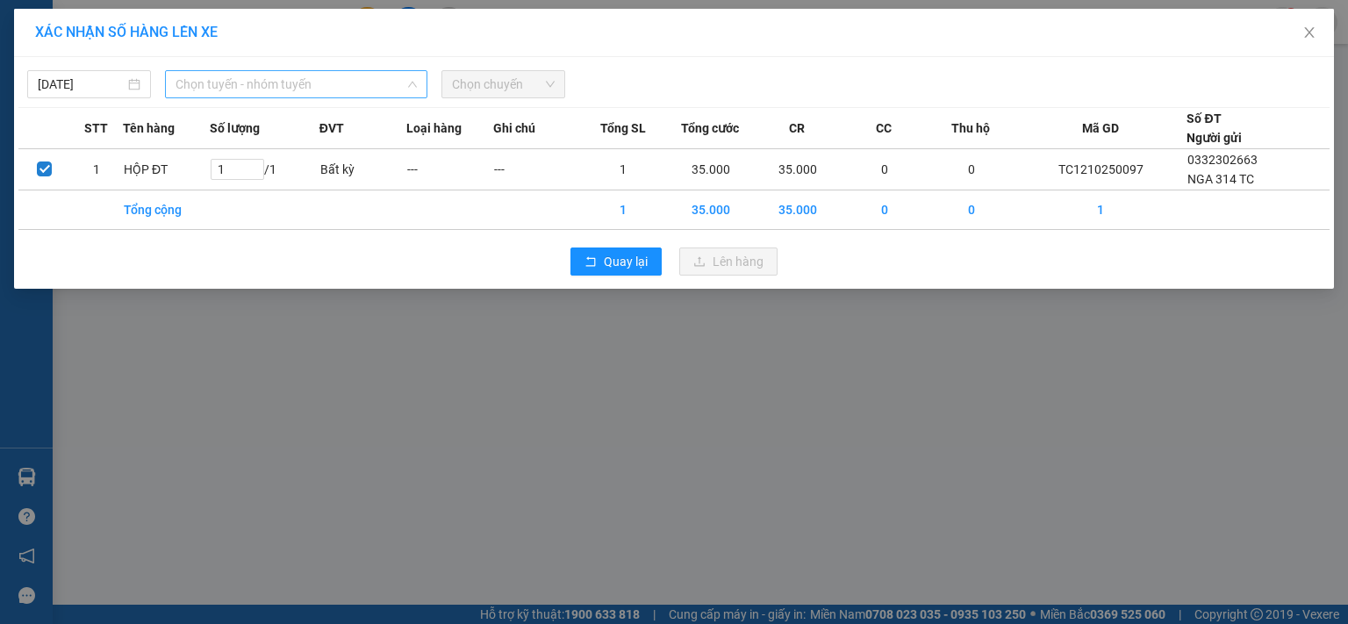
click at [276, 82] on span "Chọn tuyến - nhóm tuyến" at bounding box center [295, 84] width 241 height 26
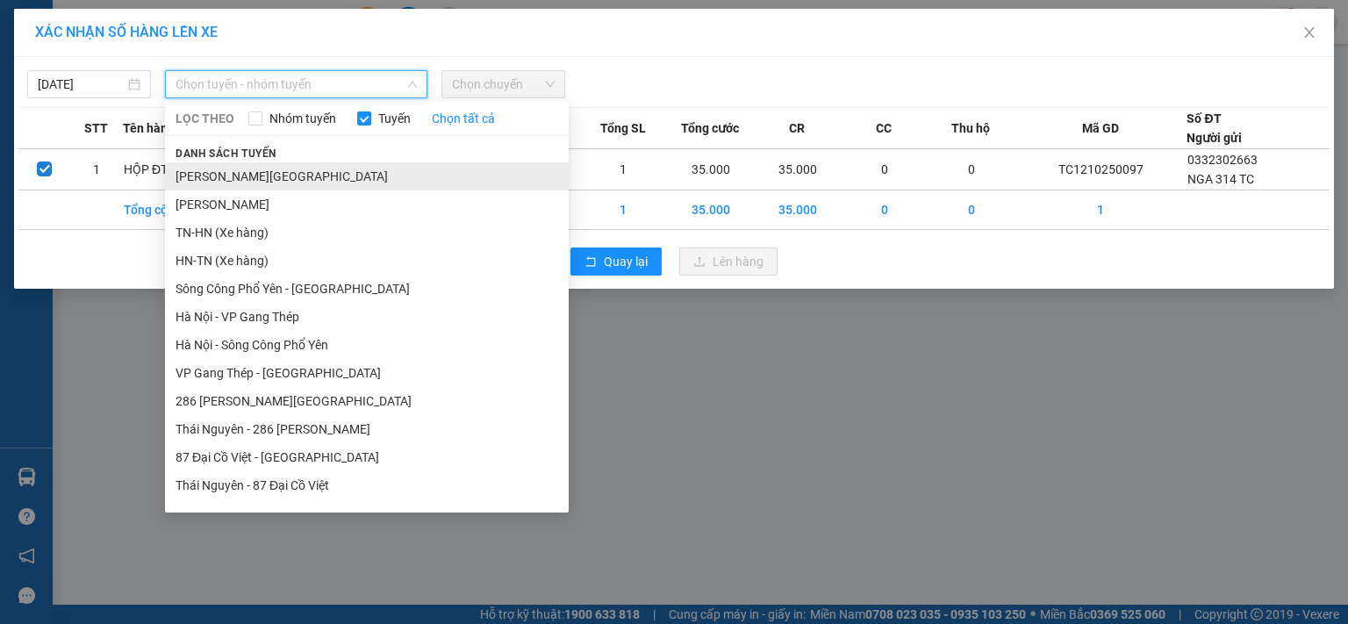
click at [275, 176] on li "[PERSON_NAME] [PERSON_NAME] - [GEOGRAPHIC_DATA][PERSON_NAME]" at bounding box center [367, 176] width 404 height 28
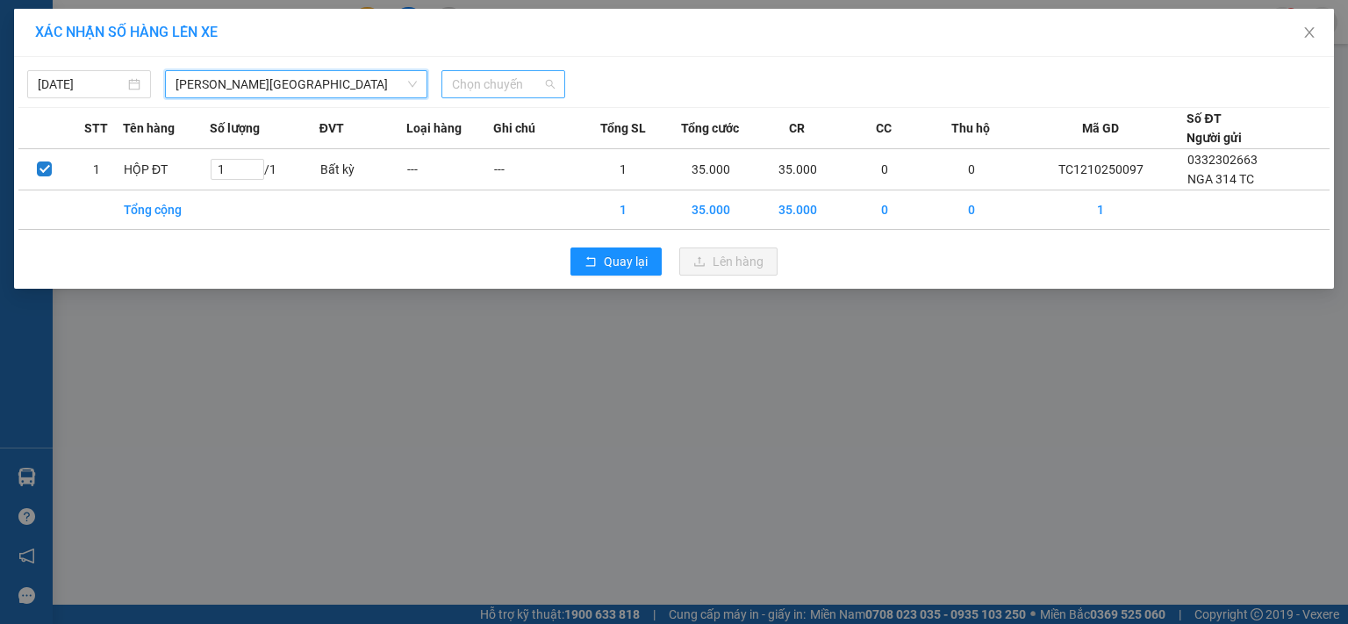
click at [516, 79] on span "Chọn chuyến" at bounding box center [503, 84] width 103 height 26
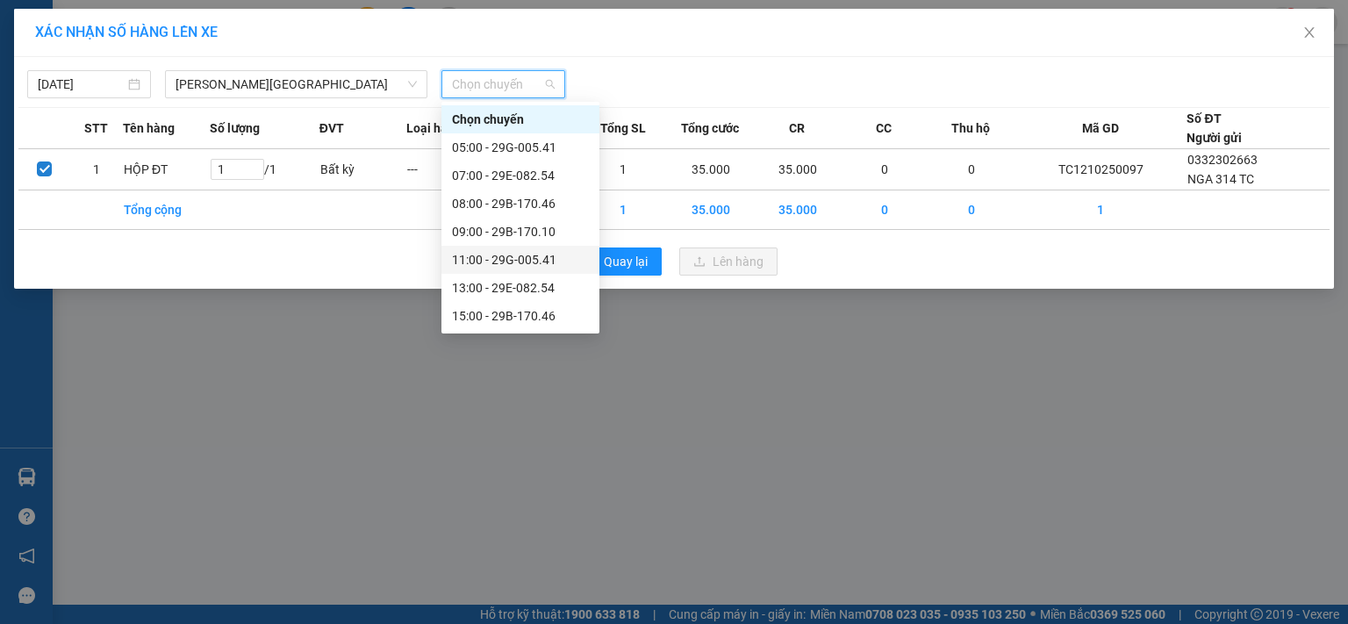
click at [524, 266] on div "11:00 - 29G-005.41" at bounding box center [520, 259] width 137 height 19
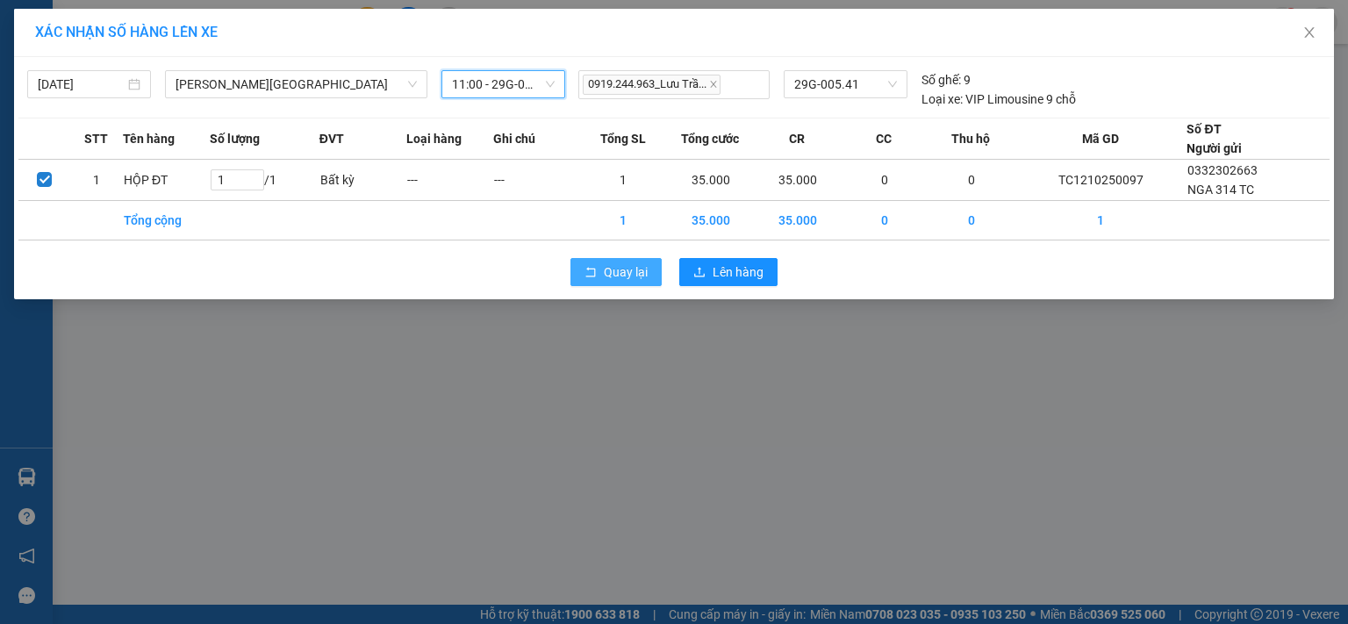
click at [633, 280] on span "Quay lại" at bounding box center [626, 271] width 44 height 19
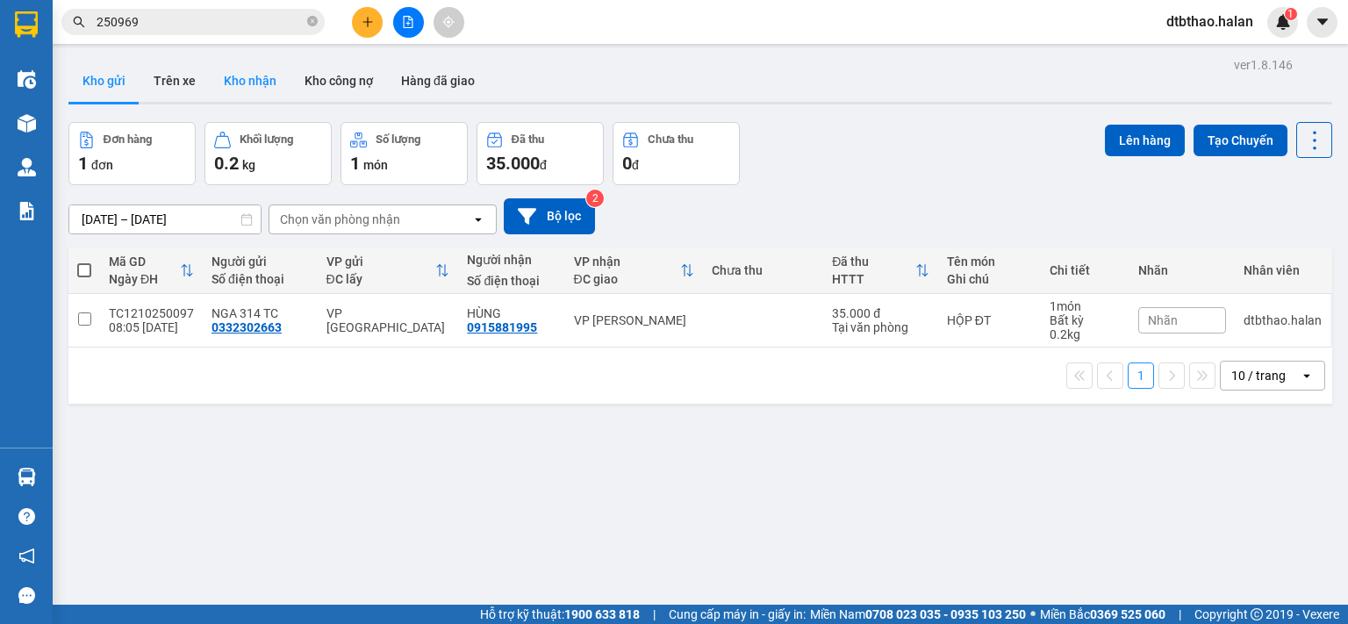
click at [249, 76] on button "Kho nhận" at bounding box center [250, 81] width 81 height 42
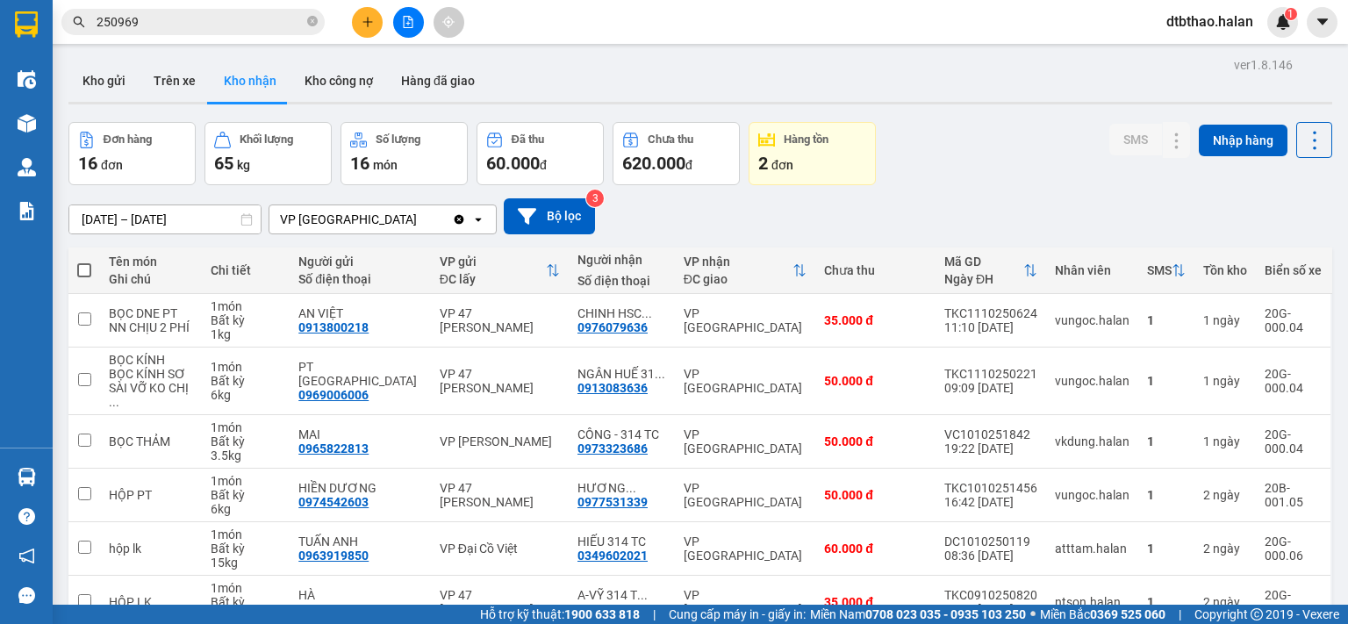
drag, startPoint x: 102, startPoint y: 86, endPoint x: 113, endPoint y: 120, distance: 36.1
click at [102, 85] on button "Kho gửi" at bounding box center [103, 81] width 71 height 42
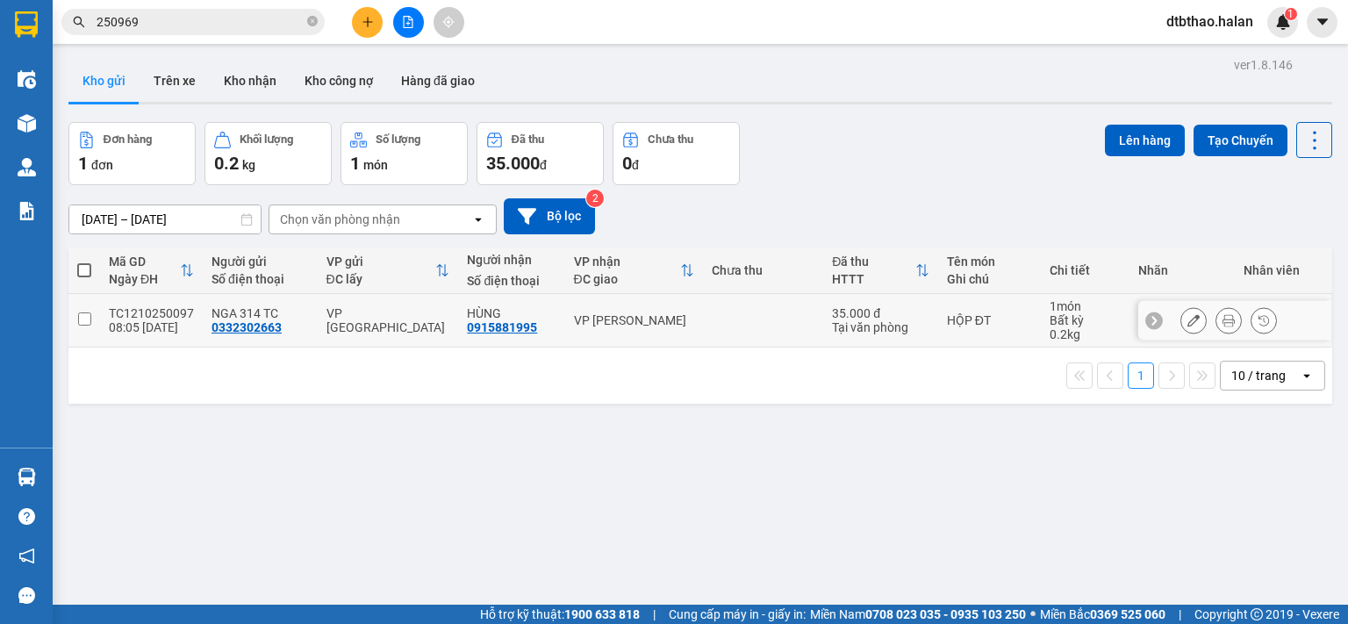
click at [81, 312] on input "checkbox" at bounding box center [84, 318] width 13 height 13
checkbox input "true"
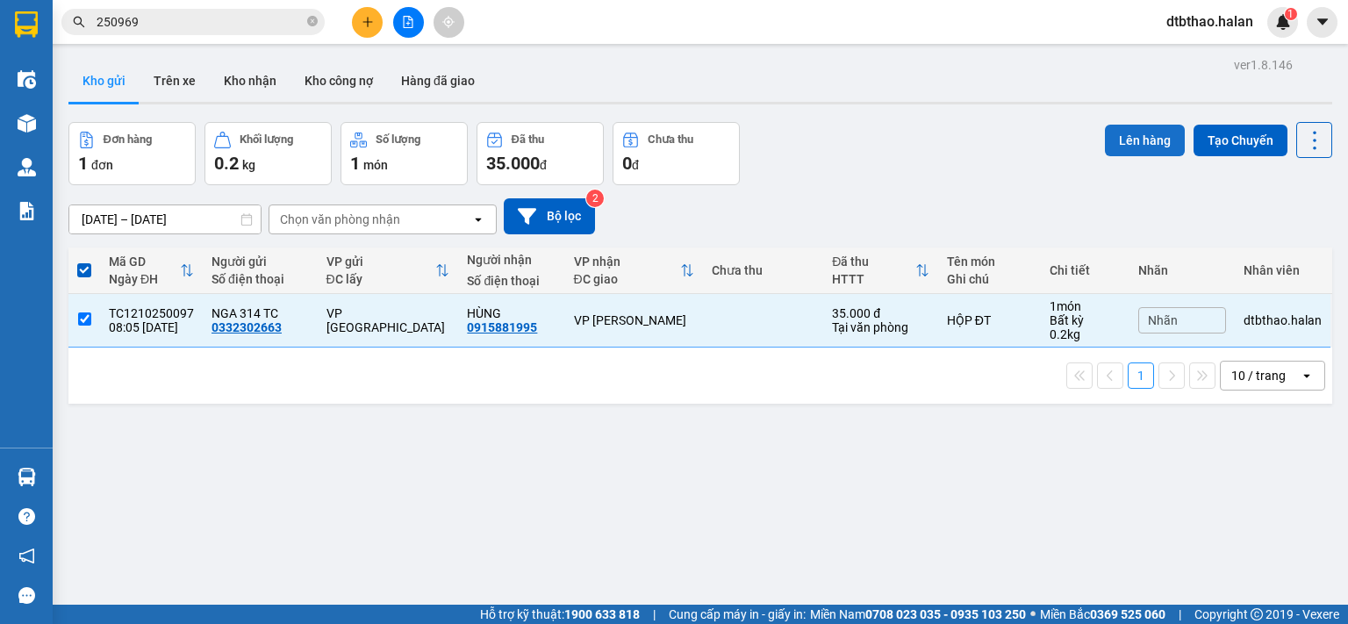
click at [1145, 140] on button "Lên hàng" at bounding box center [1145, 141] width 80 height 32
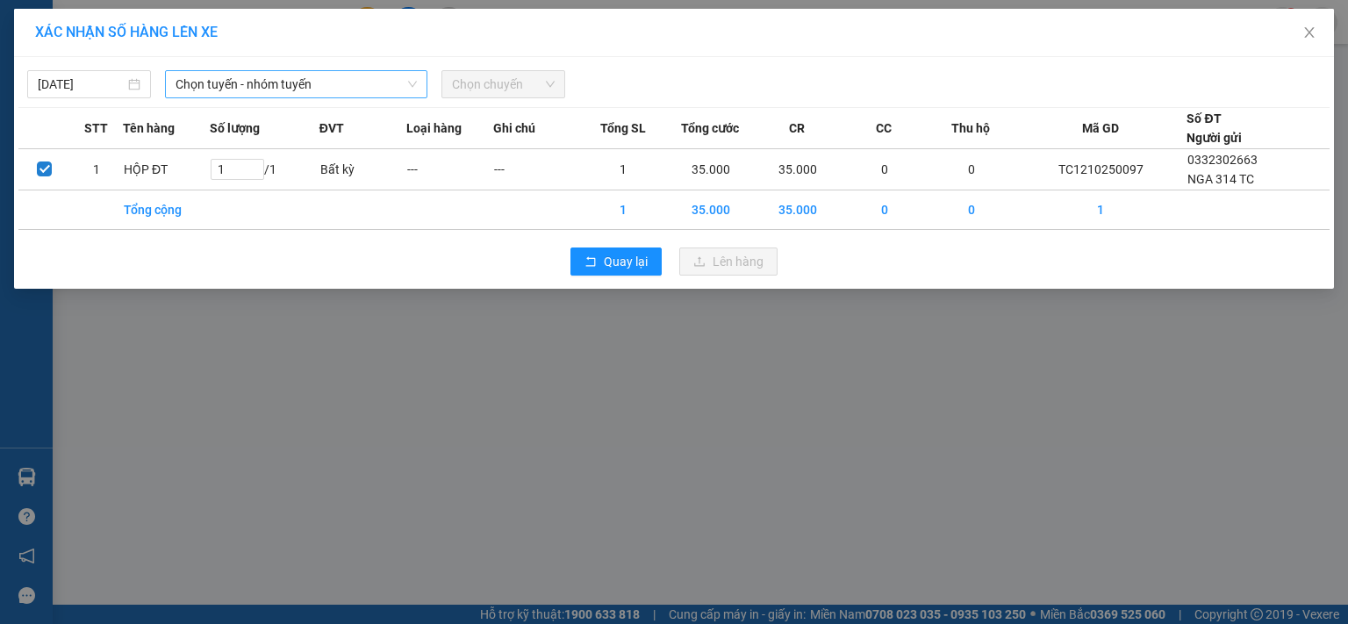
click at [340, 84] on span "Chọn tuyến - nhóm tuyến" at bounding box center [295, 84] width 241 height 26
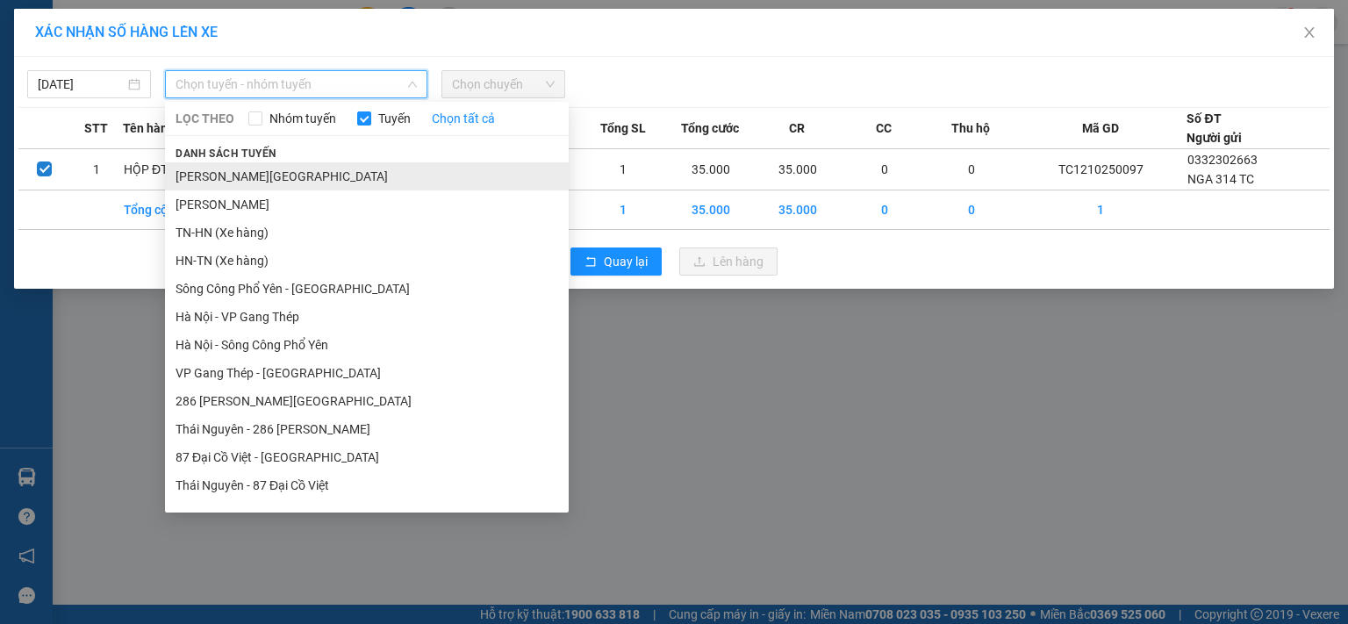
click at [319, 173] on li "[PERSON_NAME] [PERSON_NAME] - [GEOGRAPHIC_DATA][PERSON_NAME]" at bounding box center [367, 176] width 404 height 28
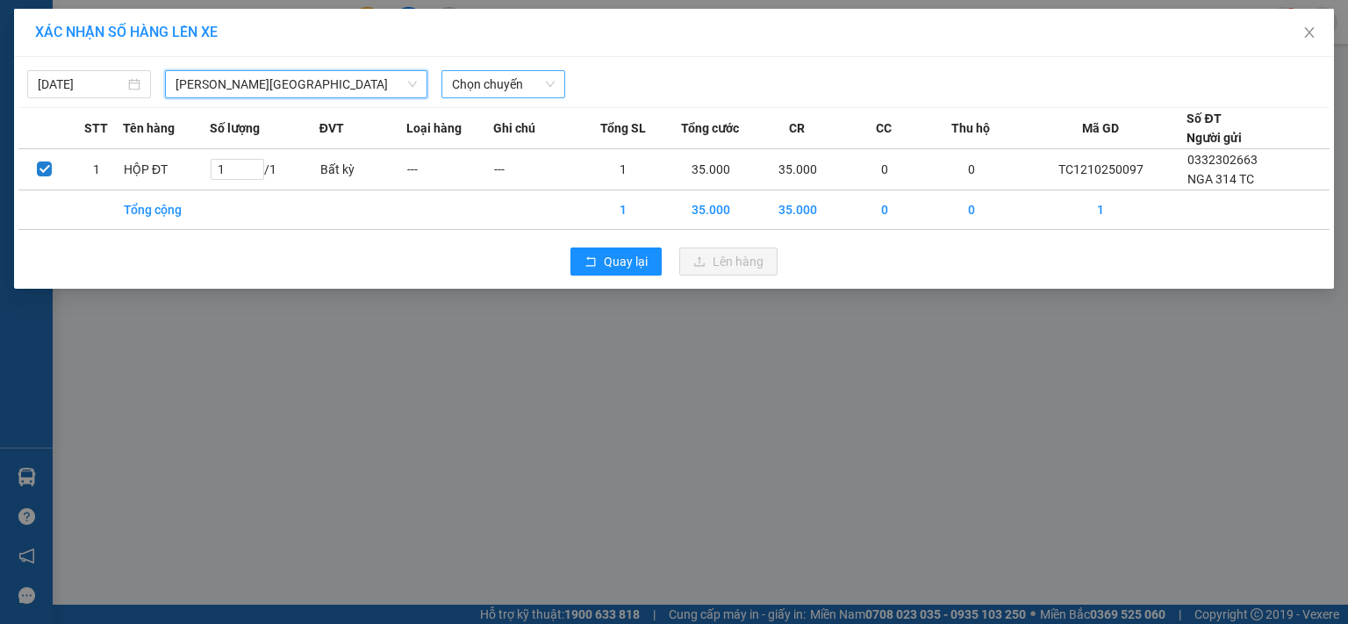
click at [516, 79] on span "Chọn chuyến" at bounding box center [503, 84] width 103 height 26
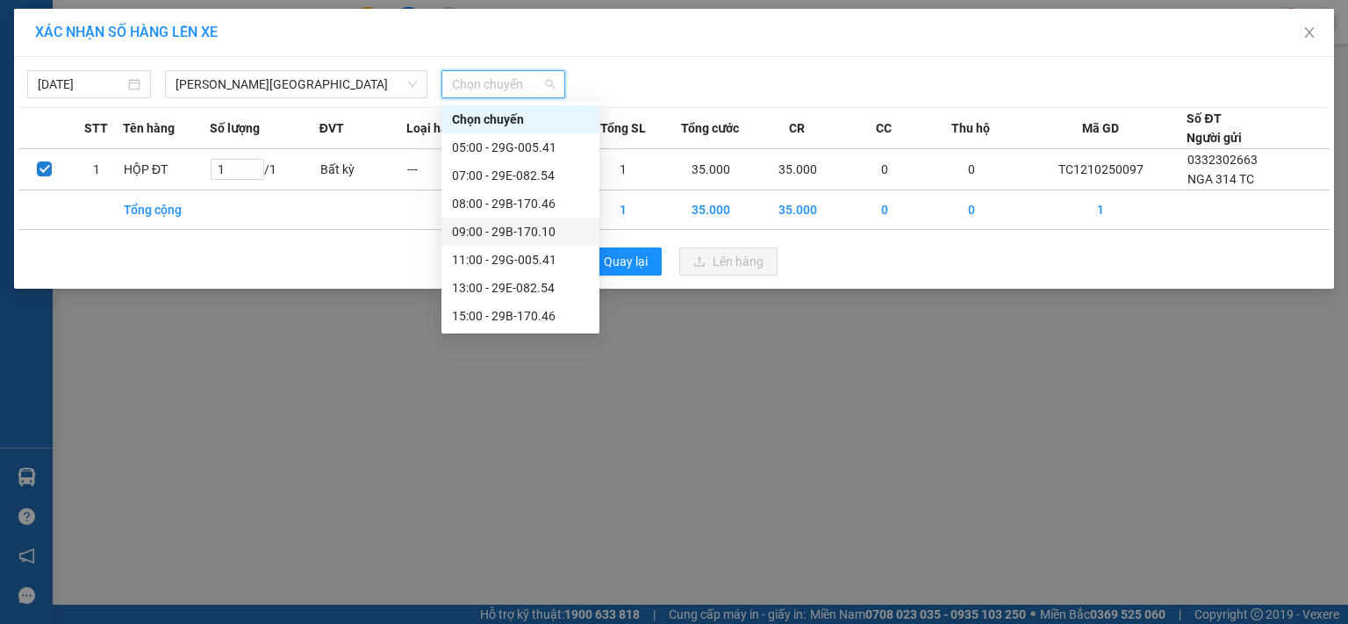
click at [536, 232] on div "09:00 - 29B-170.10" at bounding box center [520, 231] width 137 height 19
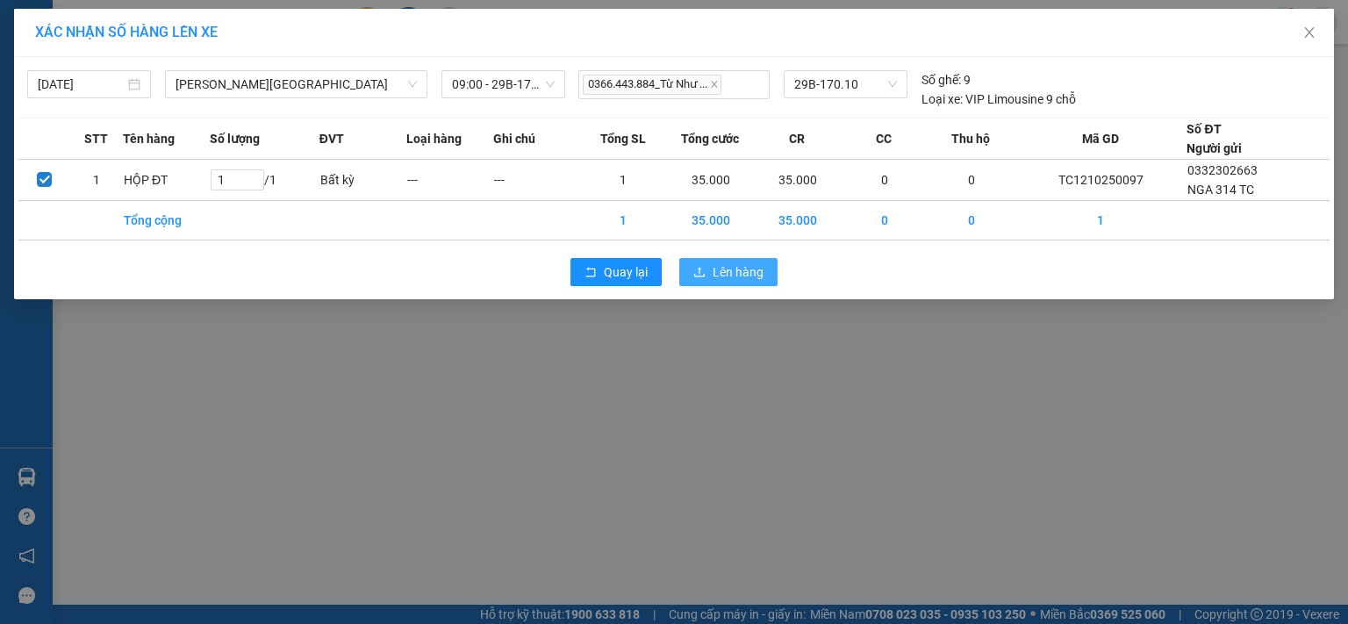
click at [711, 270] on button "Lên hàng" at bounding box center [728, 272] width 98 height 28
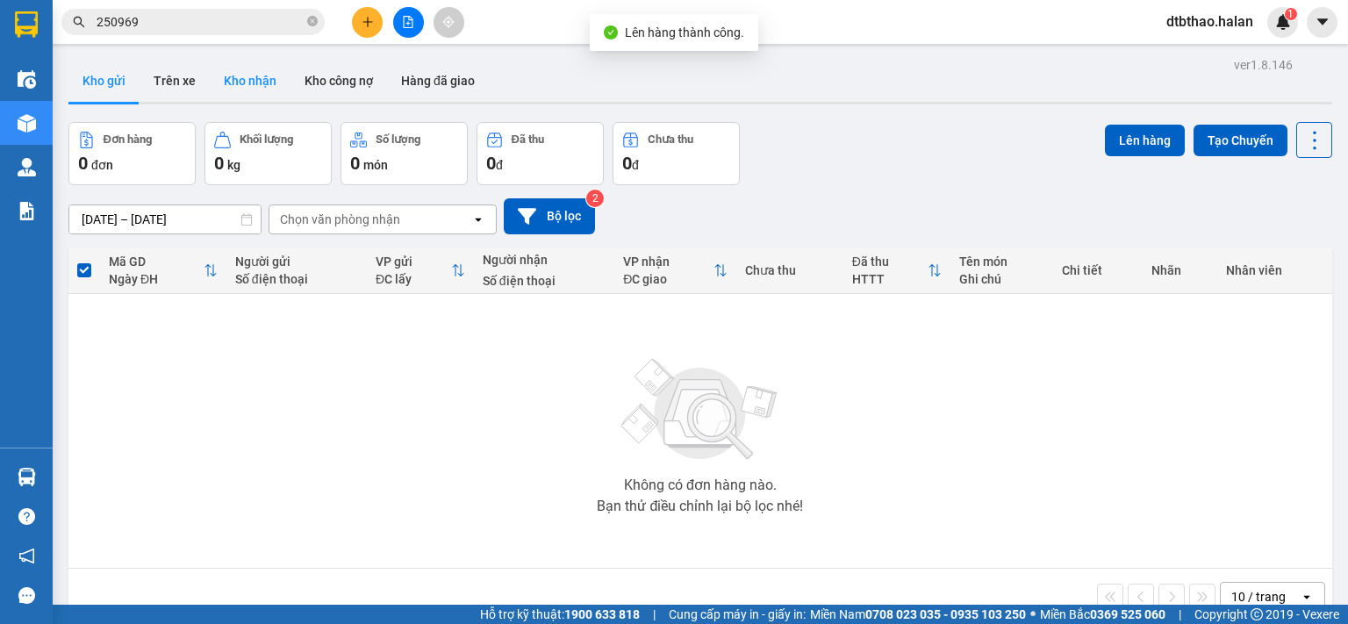
click at [251, 84] on button "Kho nhận" at bounding box center [250, 81] width 81 height 42
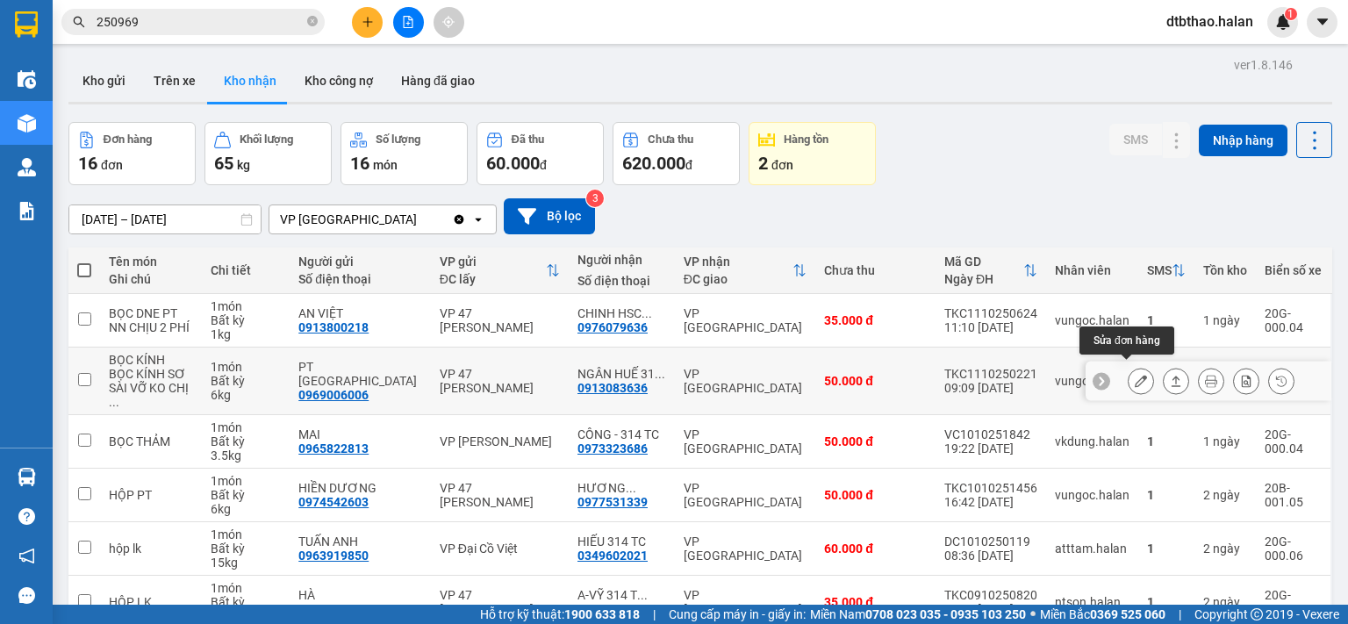
click at [1135, 375] on icon at bounding box center [1141, 381] width 12 height 12
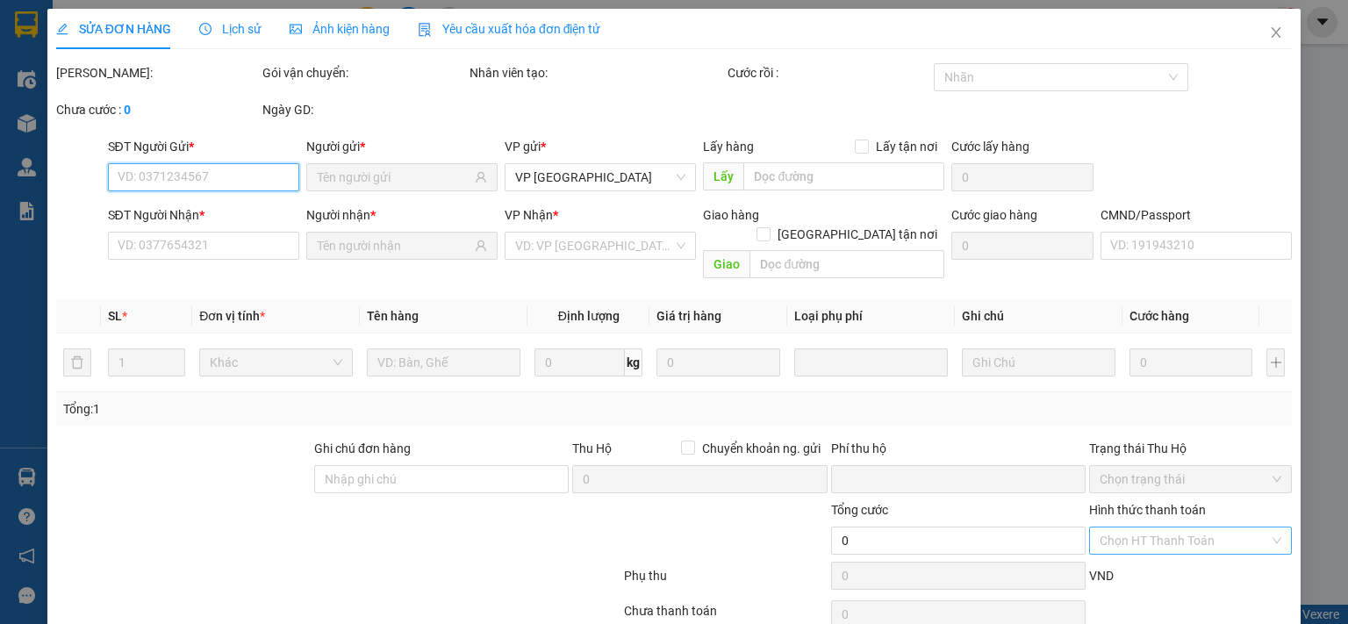
type input "0969006006"
type input "PT BẮC VIỆT"
type input "0913083636"
type input "NGÂN HUẾ 314 TC"
type input "0"
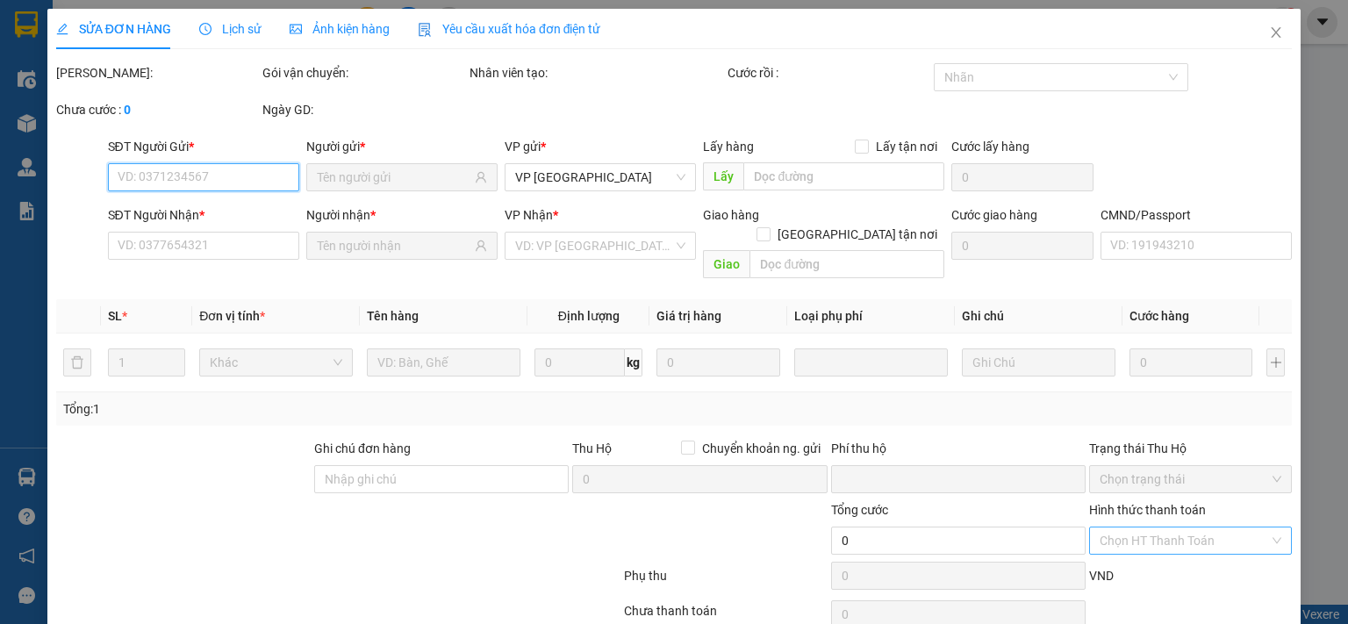
type input "50.000"
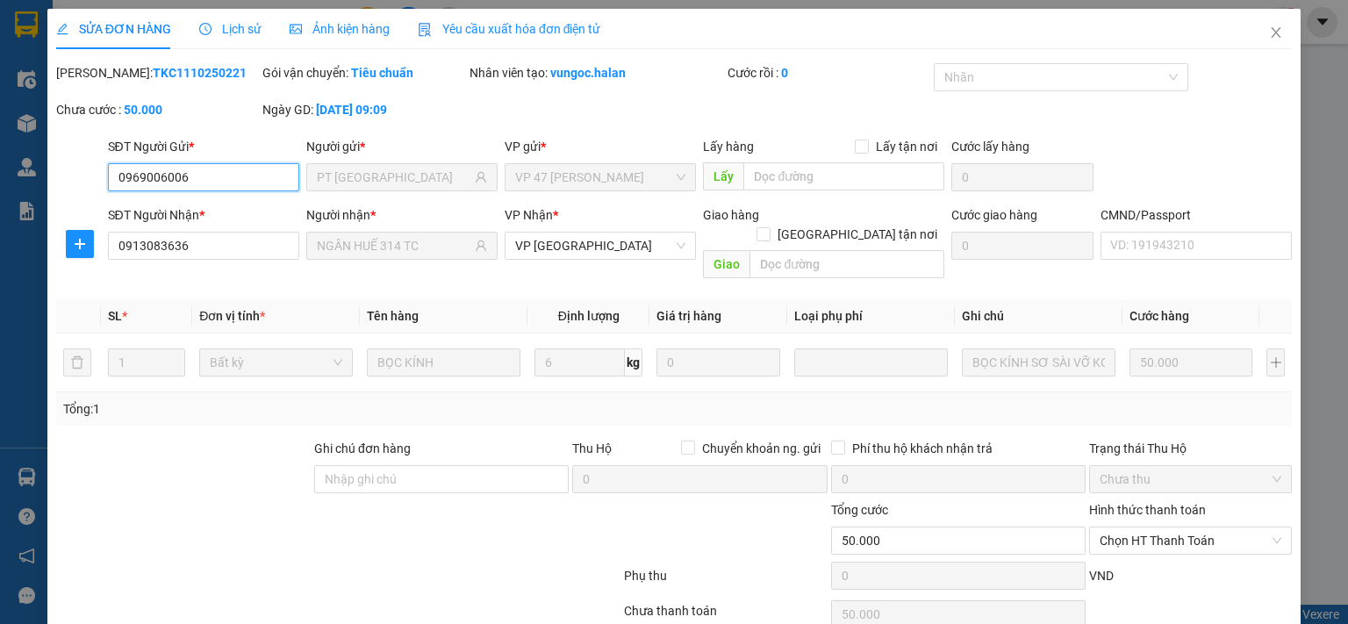
scroll to position [62, 0]
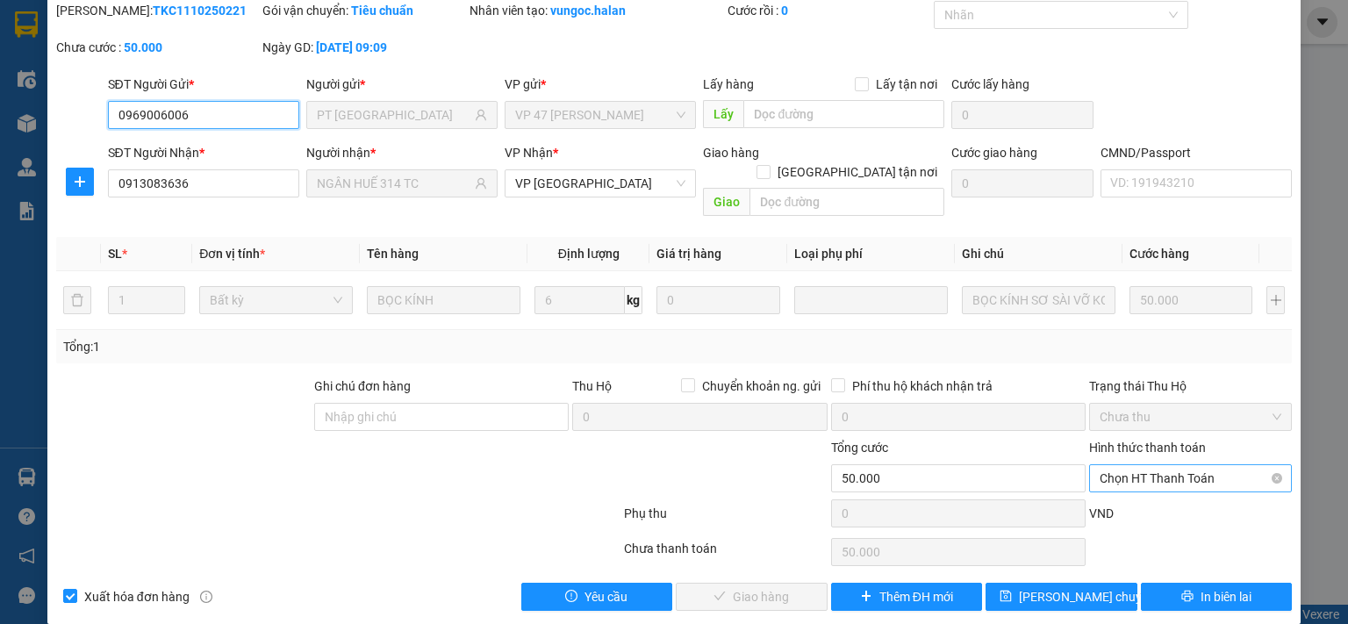
click at [1128, 465] on span "Chọn HT Thanh Toán" at bounding box center [1190, 478] width 182 height 26
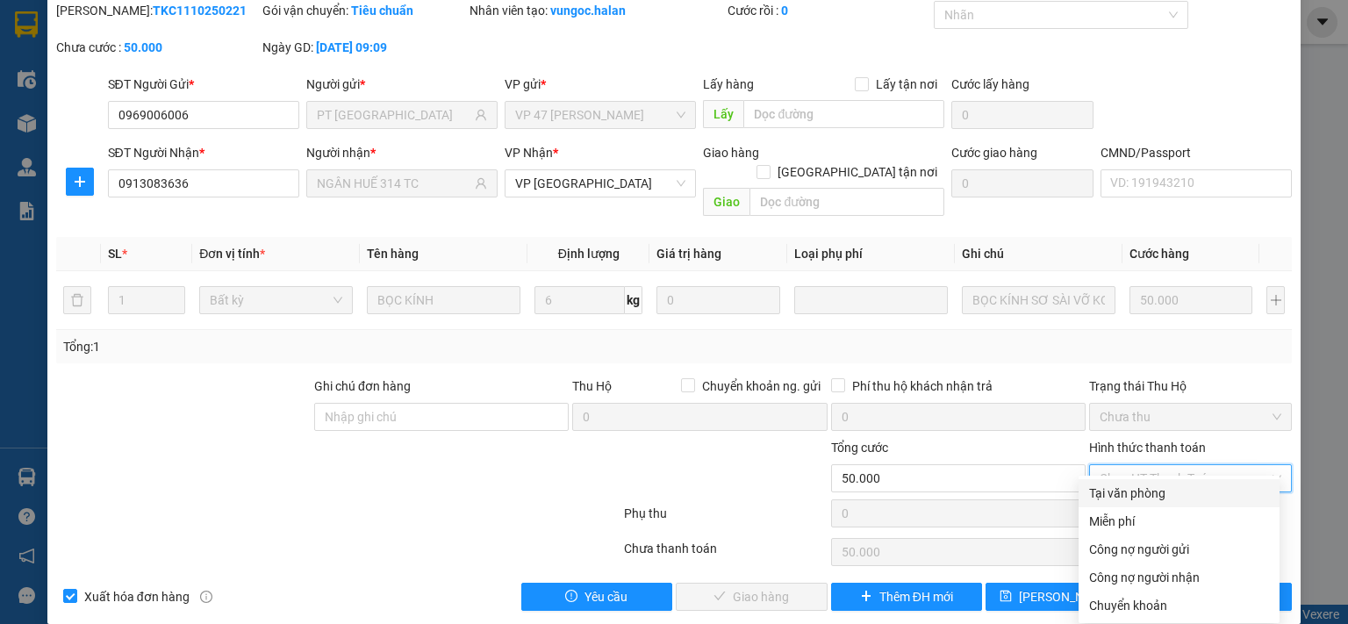
click at [1137, 490] on div "Tại văn phòng" at bounding box center [1179, 492] width 180 height 19
type input "0"
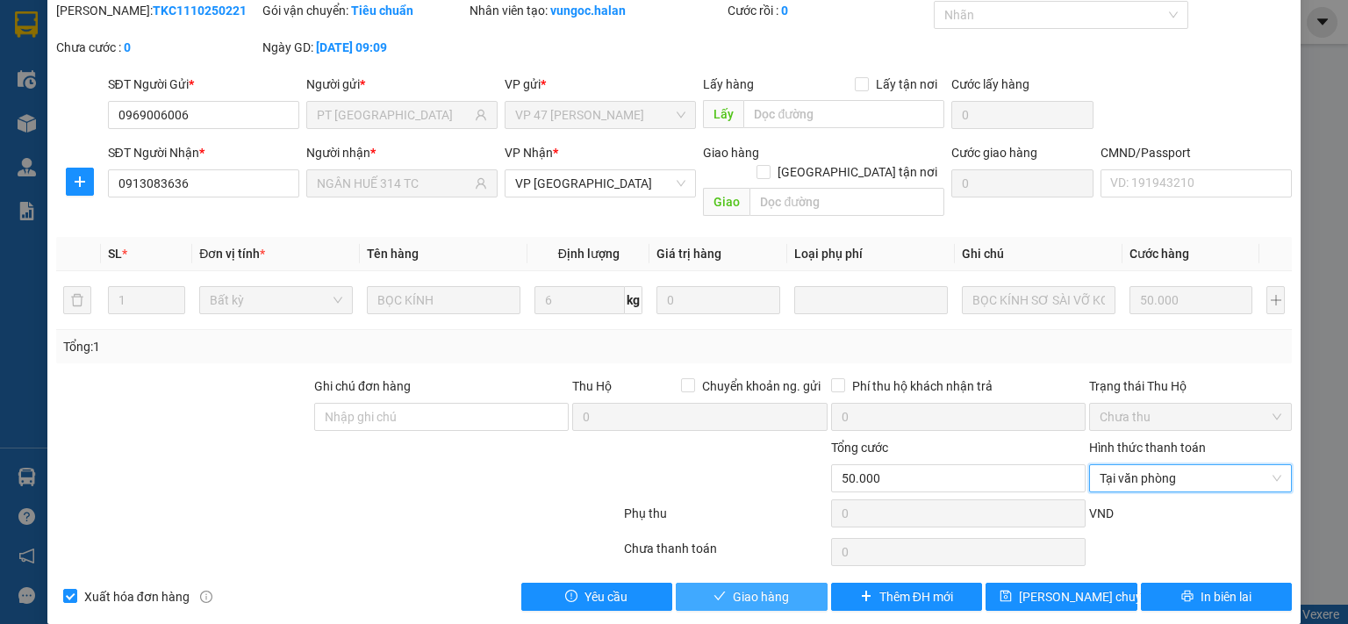
click at [798, 583] on button "Giao hàng" at bounding box center [752, 597] width 152 height 28
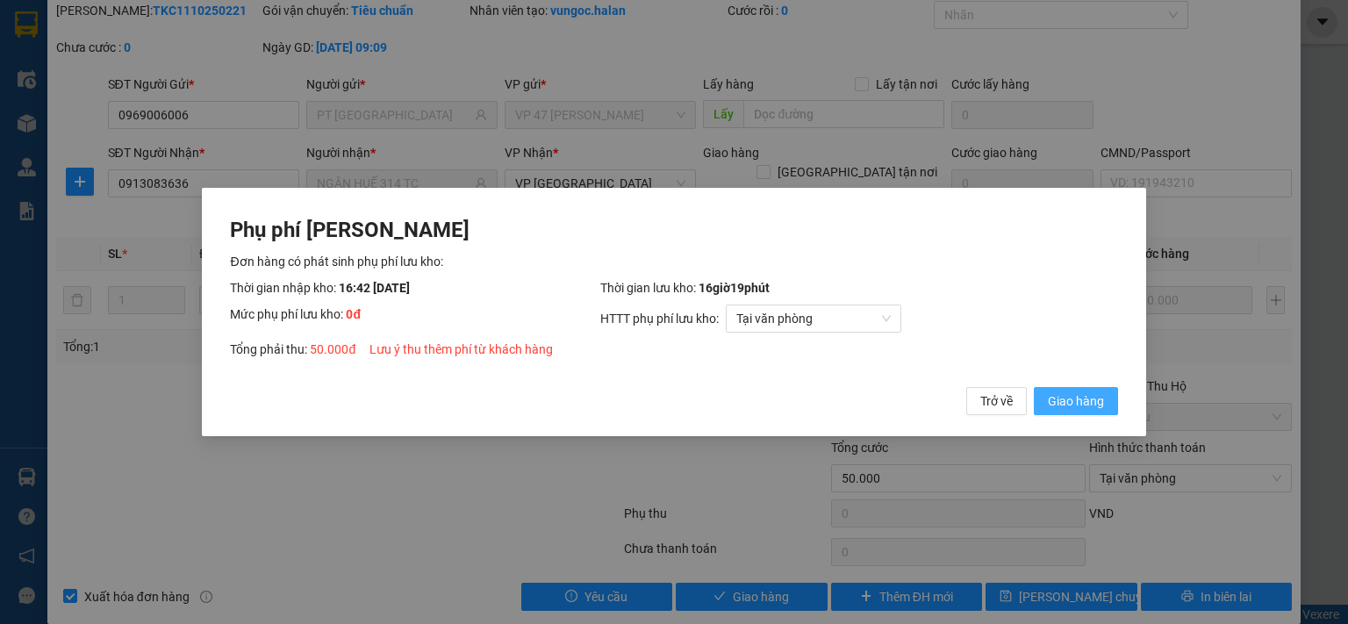
click at [1082, 392] on span "Giao hàng" at bounding box center [1076, 400] width 56 height 19
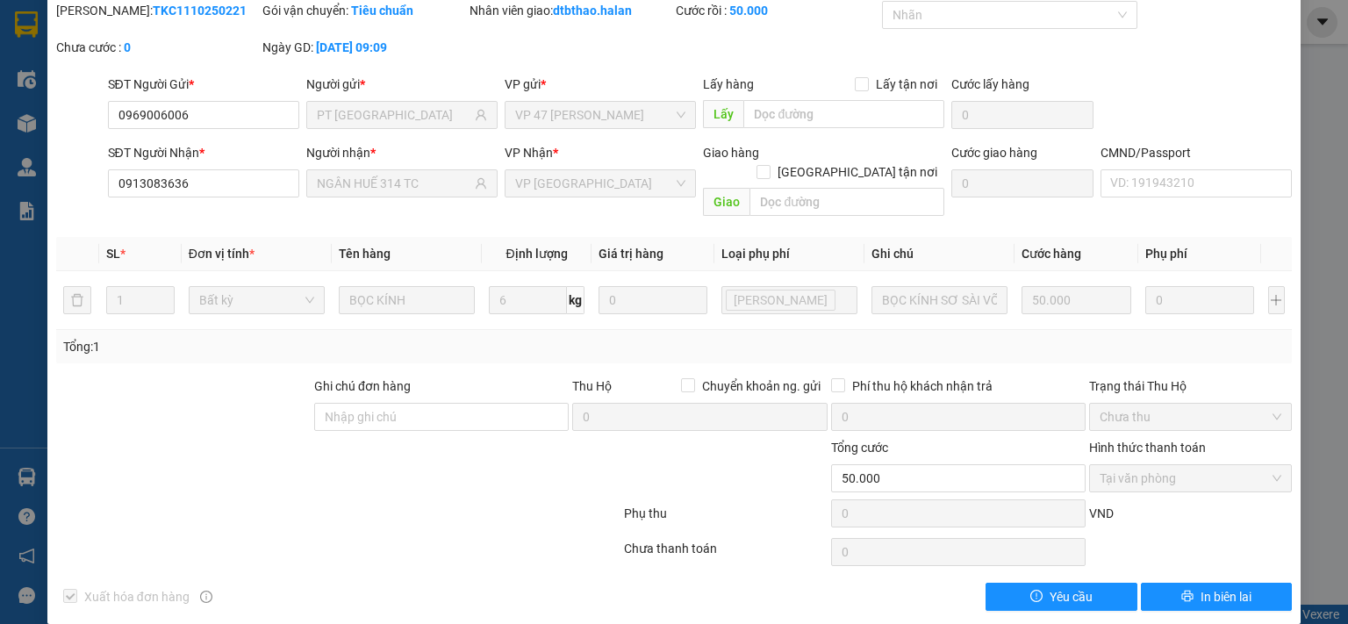
scroll to position [0, 0]
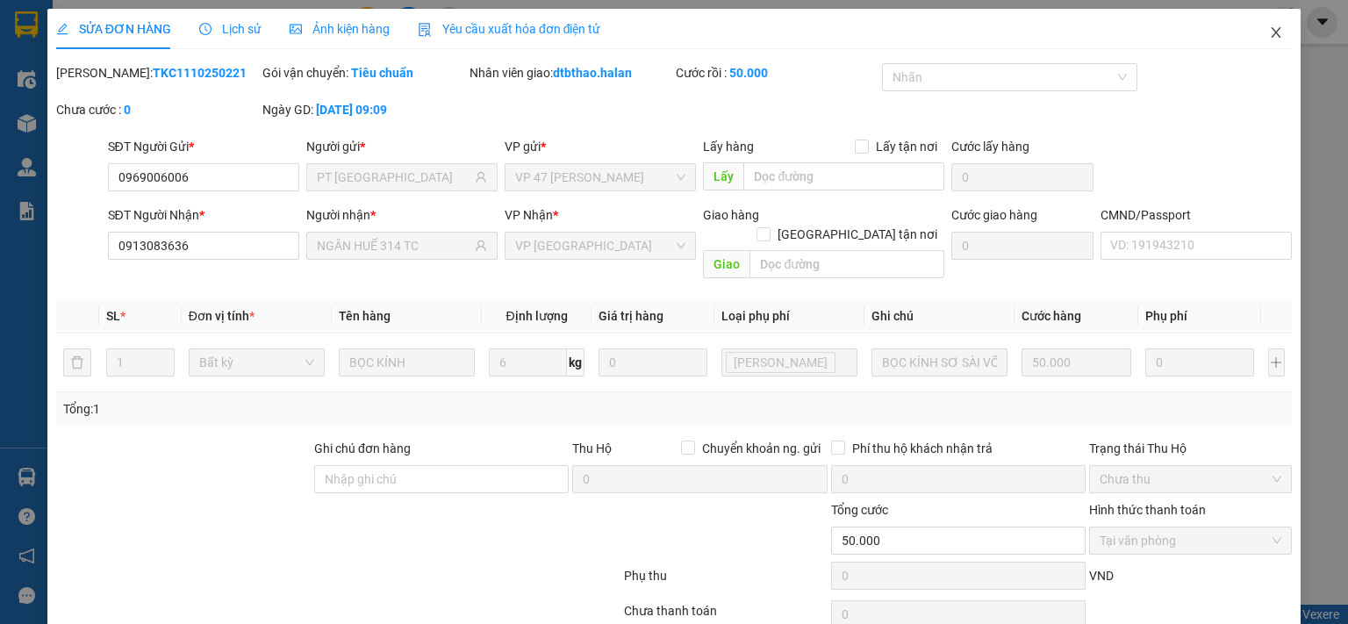
click at [1269, 33] on icon "close" at bounding box center [1276, 32] width 14 height 14
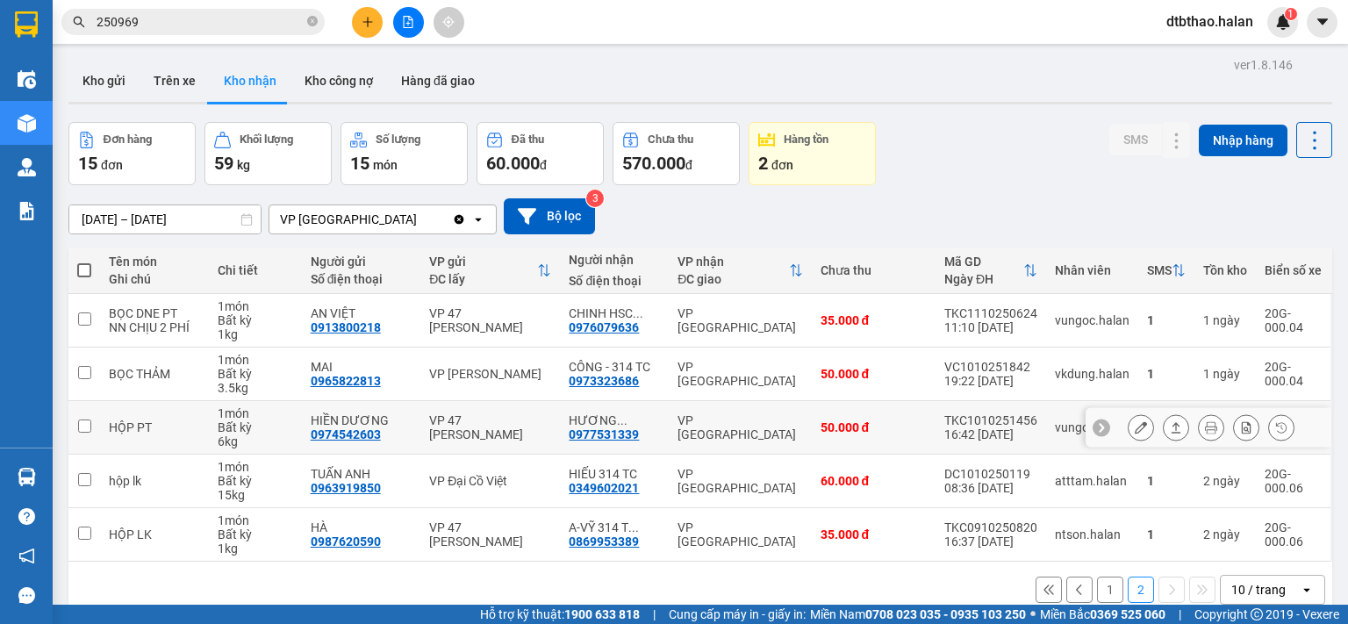
click at [1135, 423] on icon at bounding box center [1141, 427] width 12 height 12
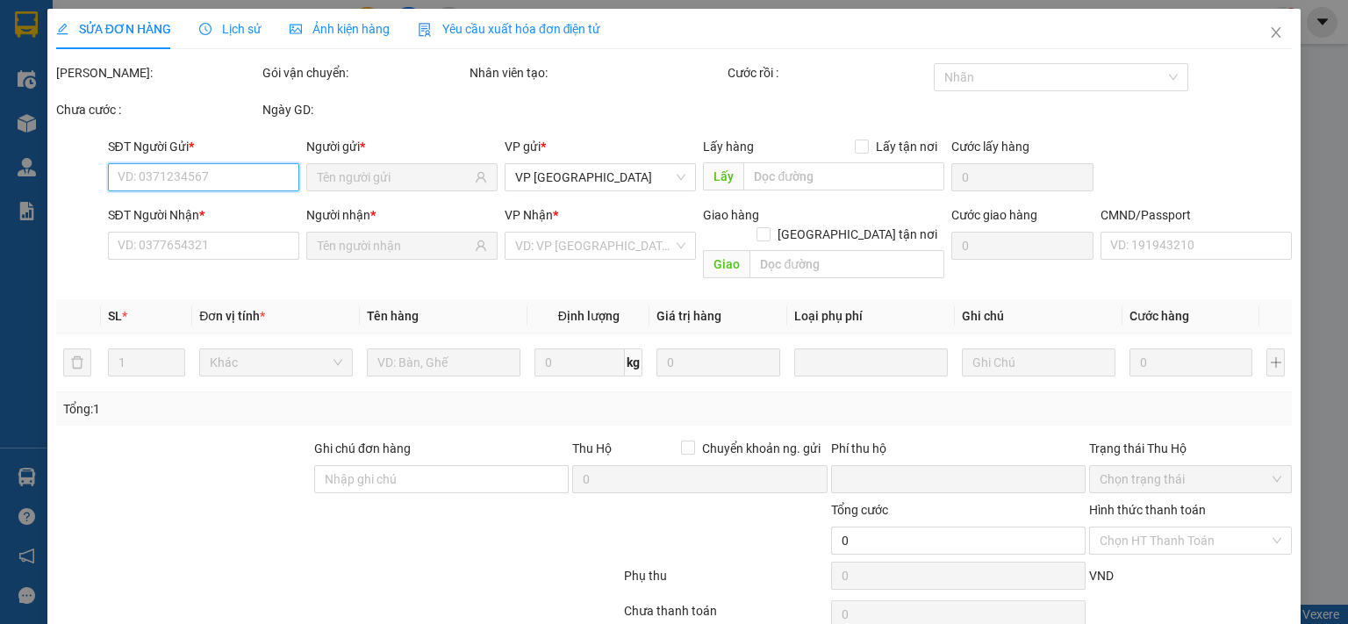
scroll to position [62, 0]
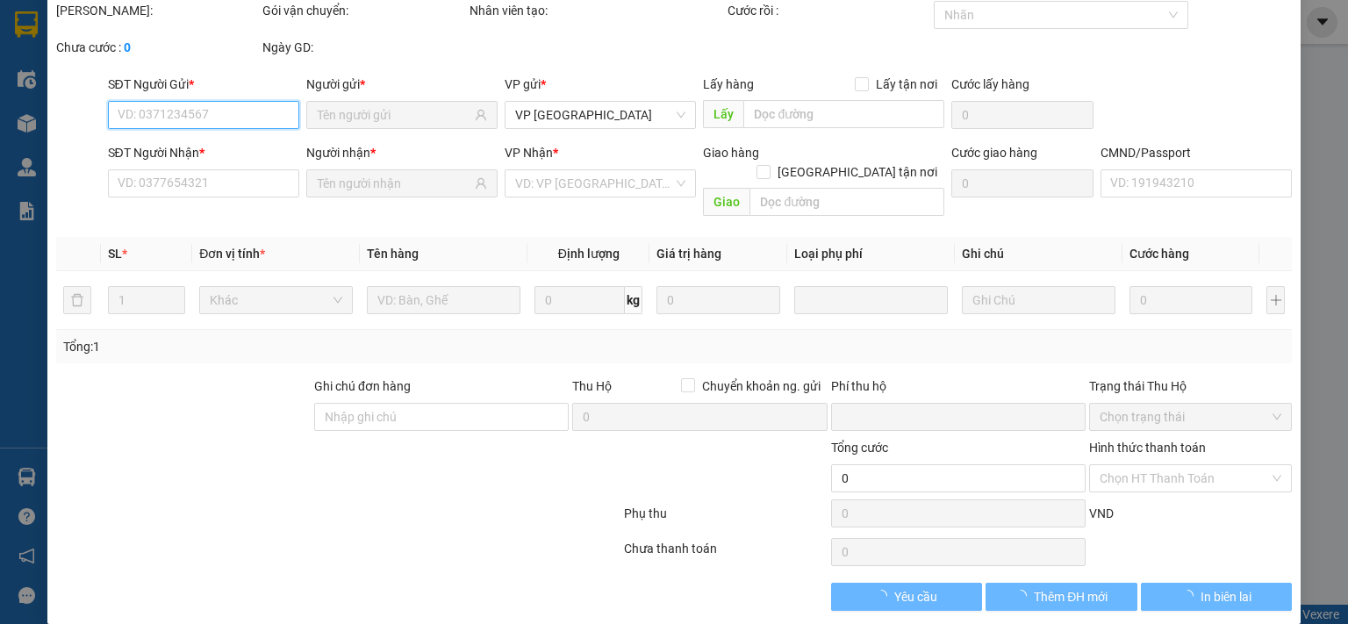
type input "0974542603"
type input "HIỀN DƯƠNG"
type input "0977531339"
type input "HƯƠNG CƯỜNG 314.TC"
type input "0"
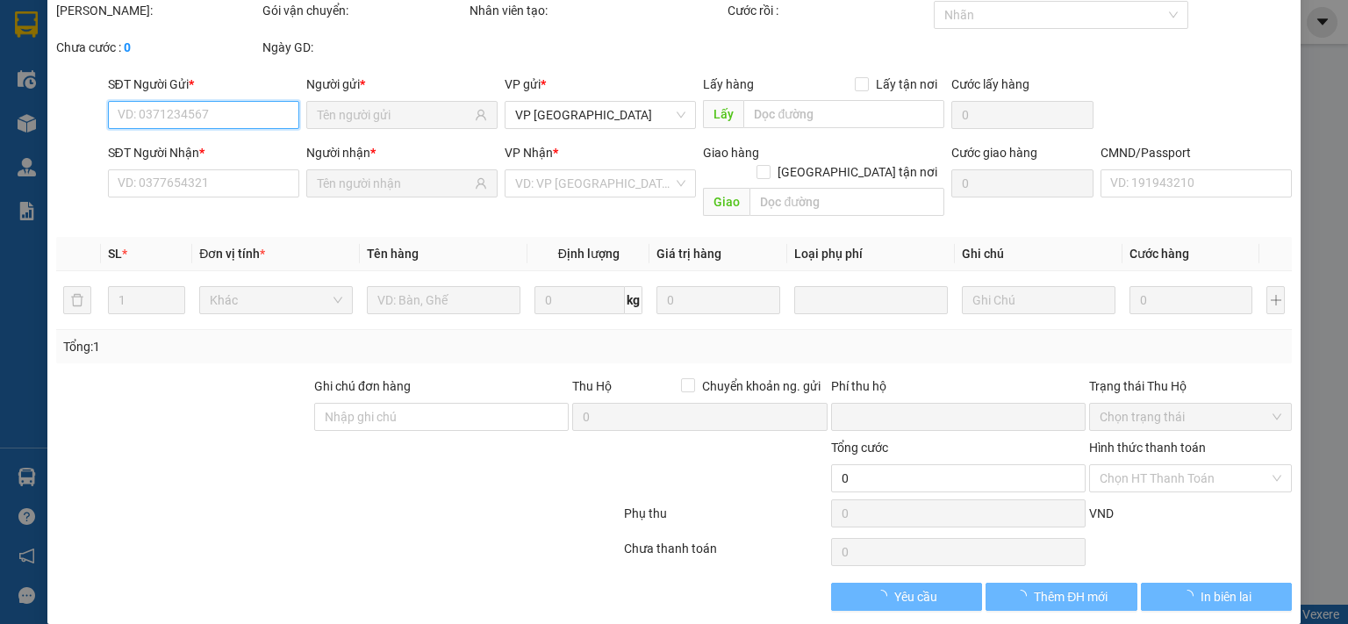
type input "50.000"
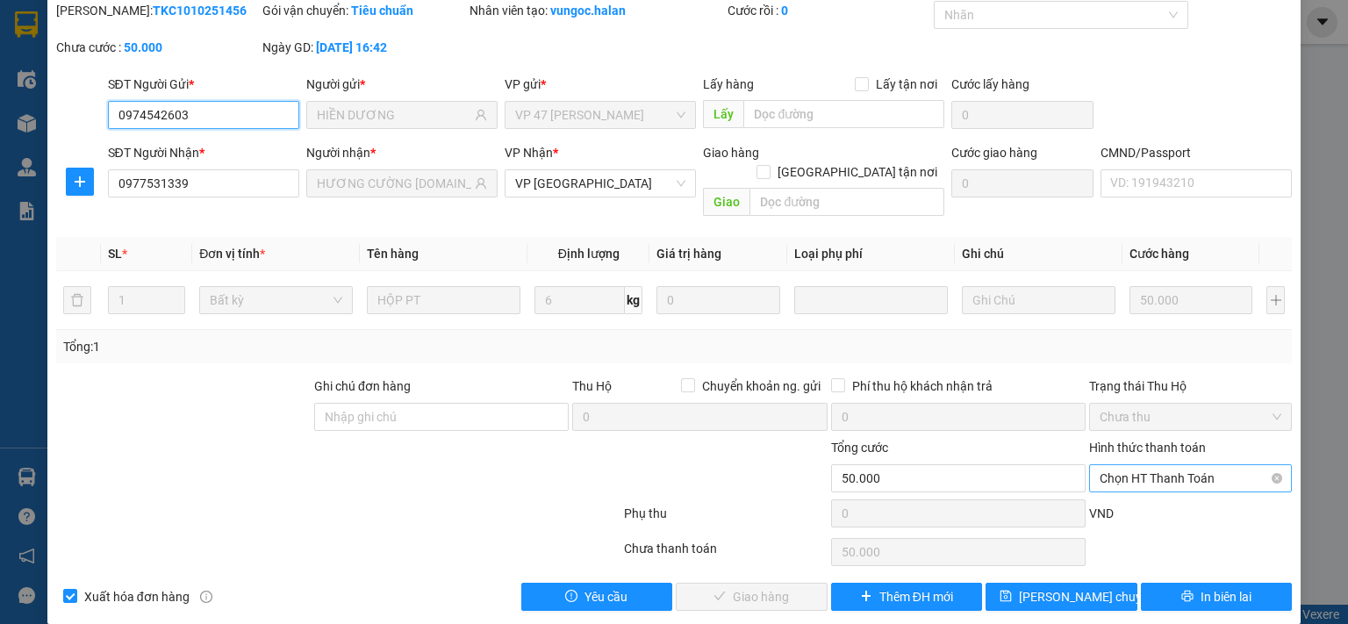
click at [1159, 465] on span "Chọn HT Thanh Toán" at bounding box center [1190, 478] width 182 height 26
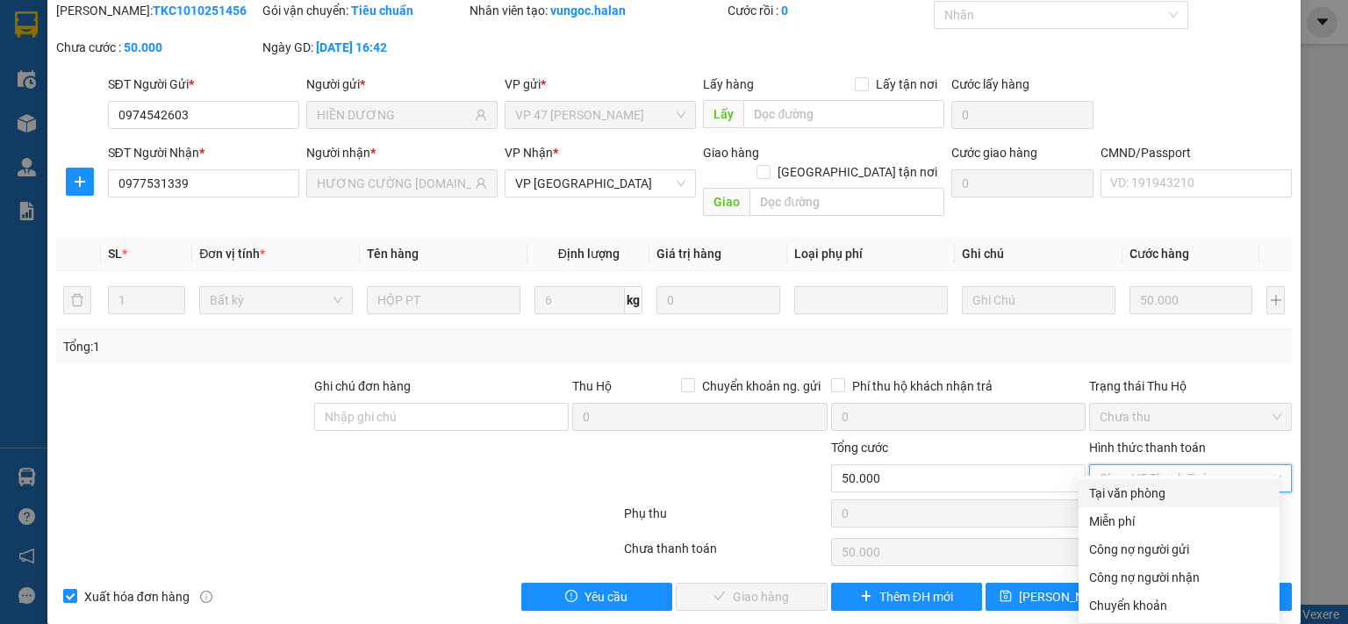
click at [1142, 490] on div "Tại văn phòng" at bounding box center [1179, 492] width 180 height 19
type input "0"
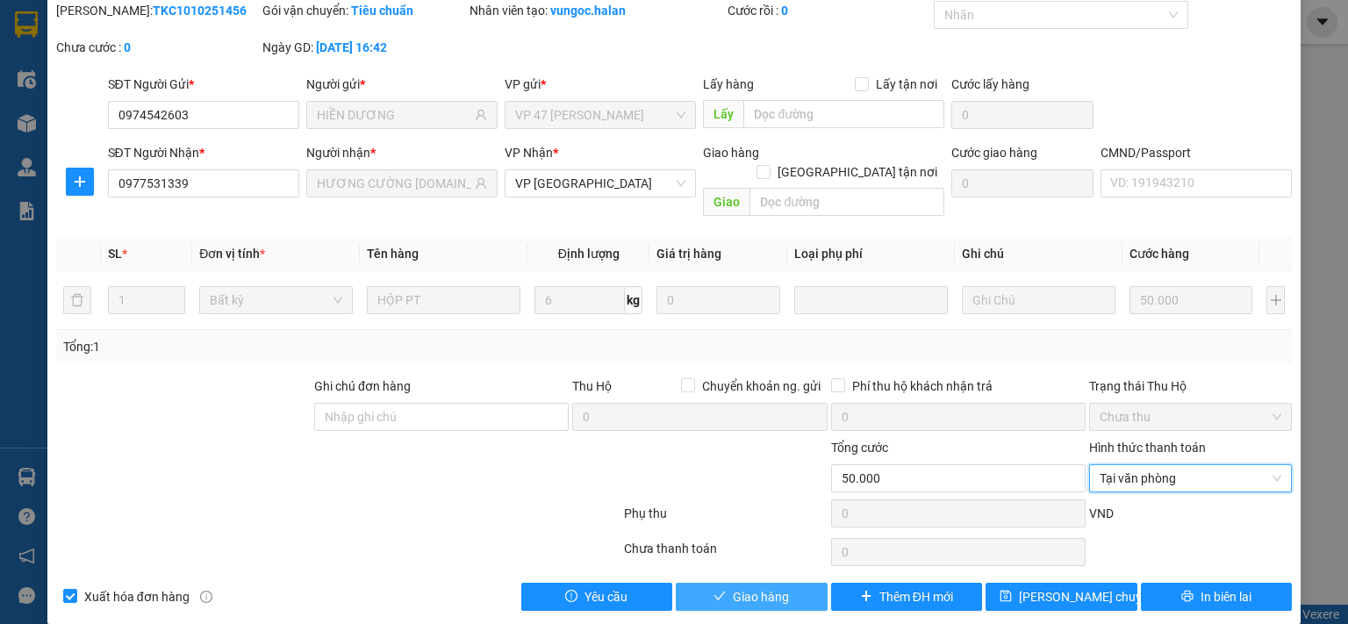
click at [765, 587] on span "Giao hàng" at bounding box center [761, 596] width 56 height 19
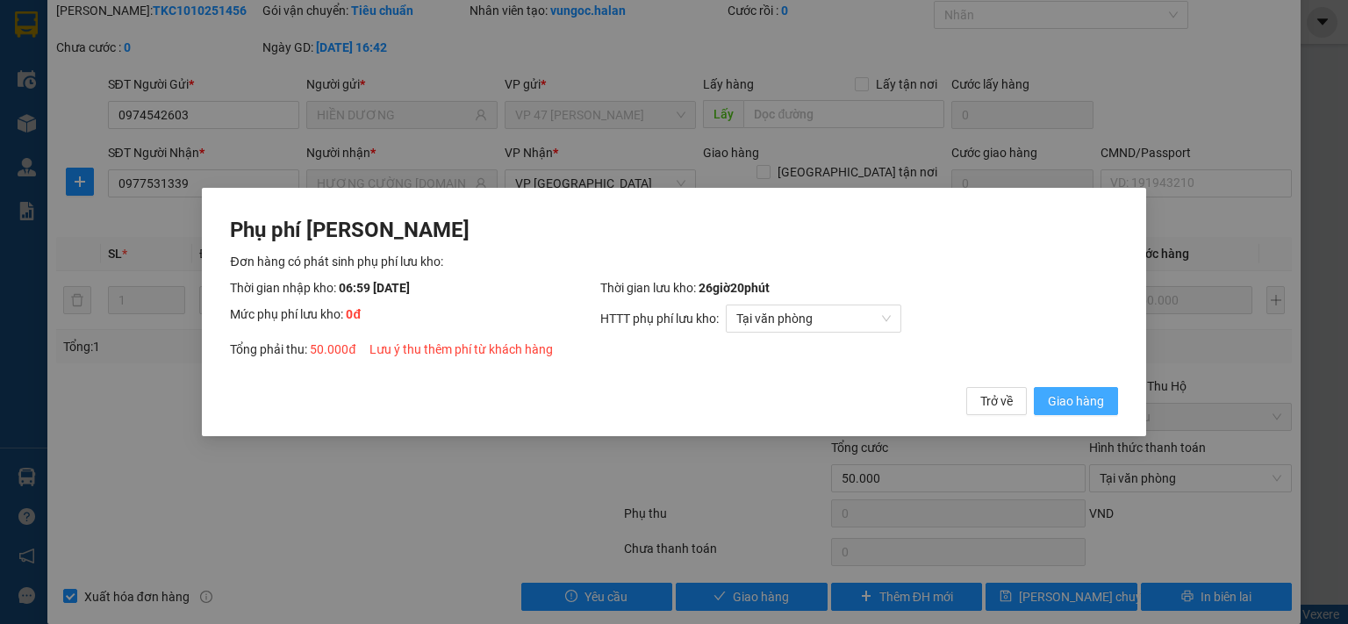
click at [1060, 403] on span "Giao hàng" at bounding box center [1076, 400] width 56 height 19
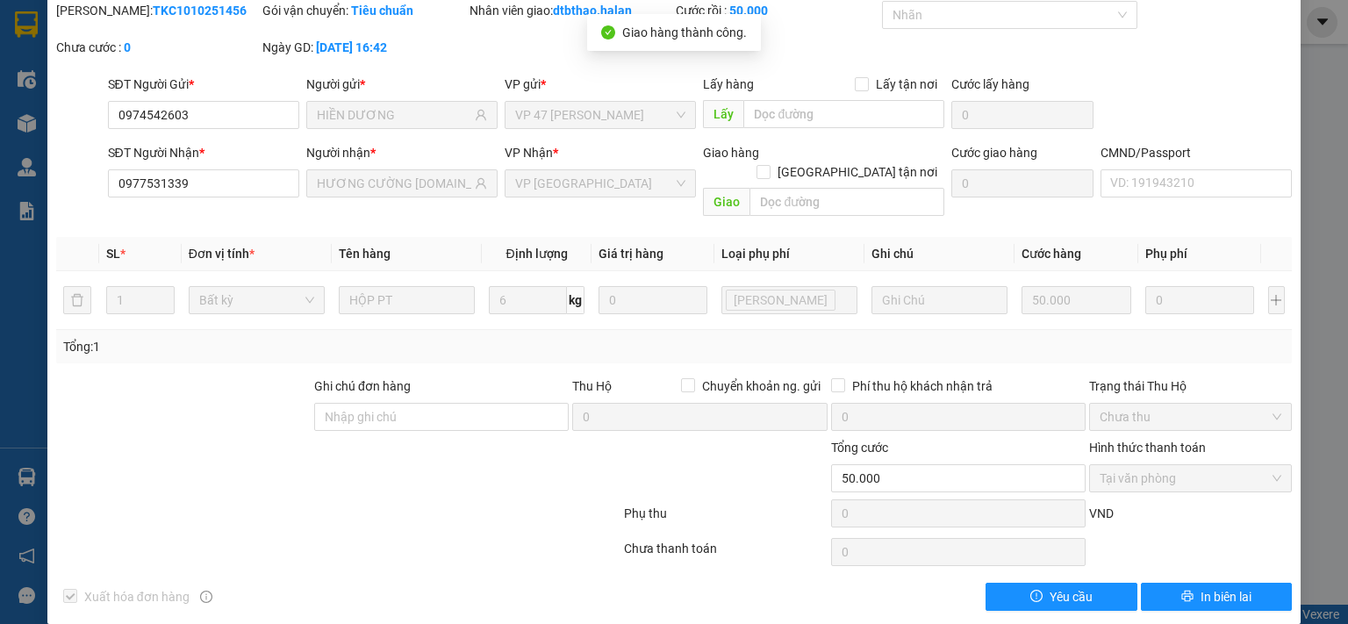
scroll to position [0, 0]
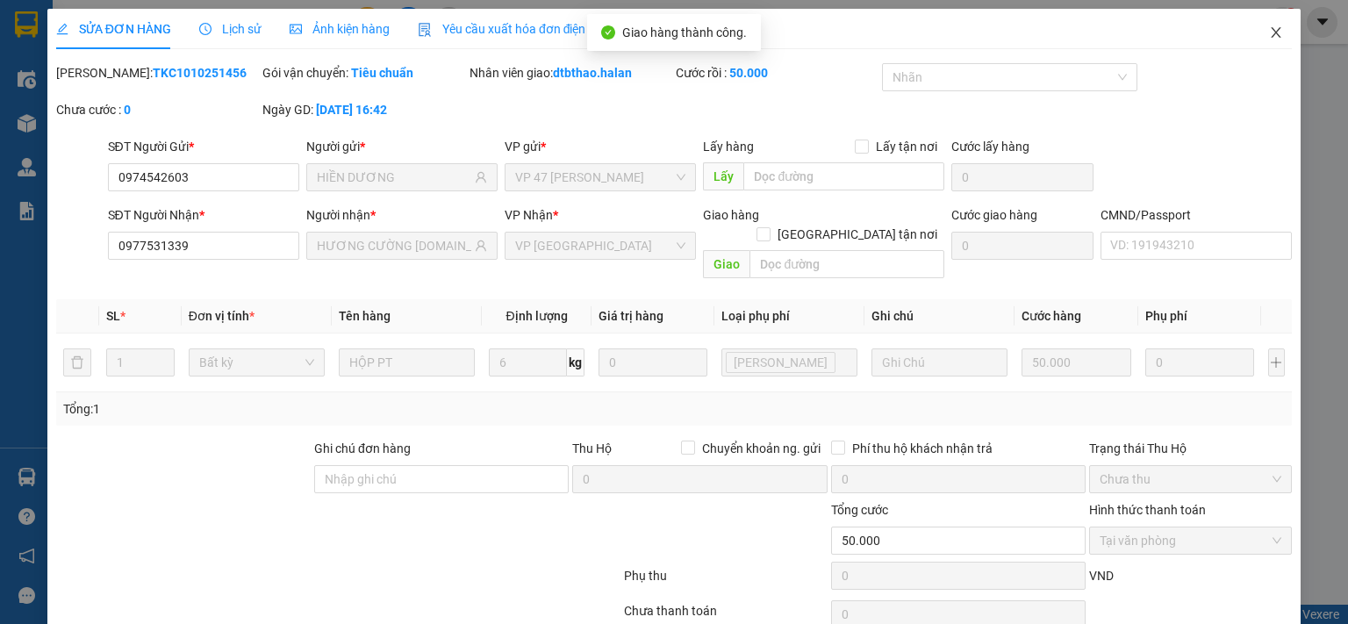
click at [1269, 31] on icon "close" at bounding box center [1276, 32] width 14 height 14
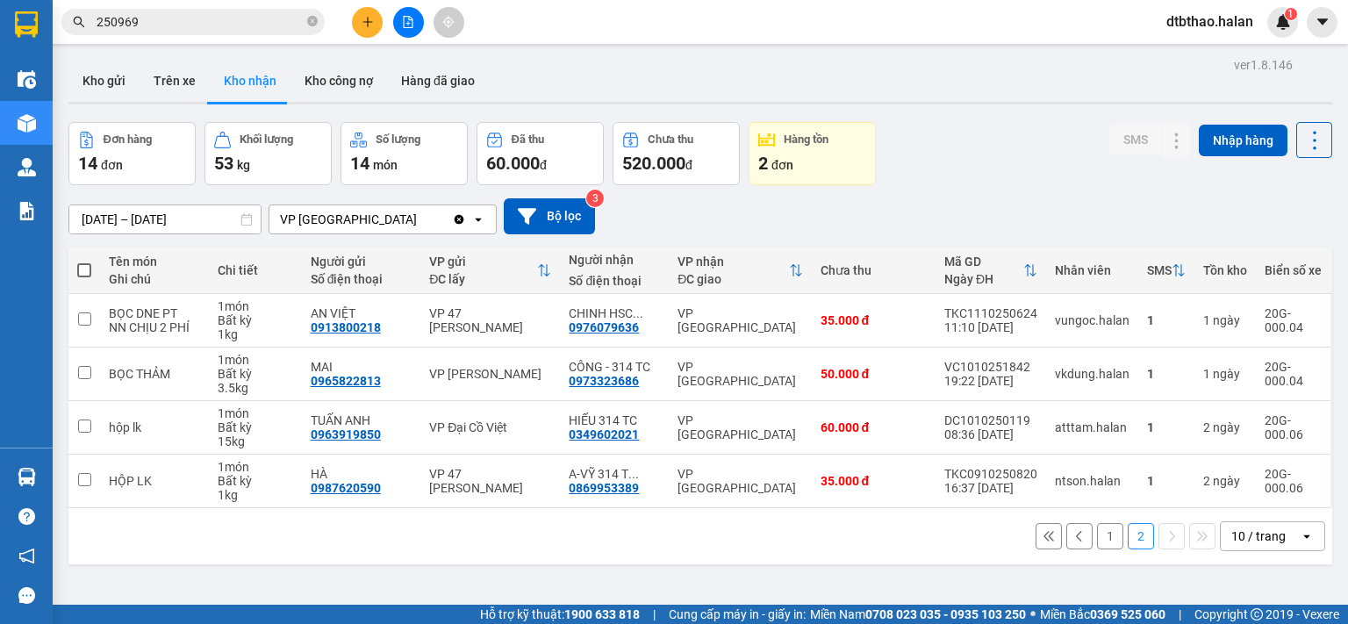
click at [1097, 539] on button "1" at bounding box center [1110, 536] width 26 height 26
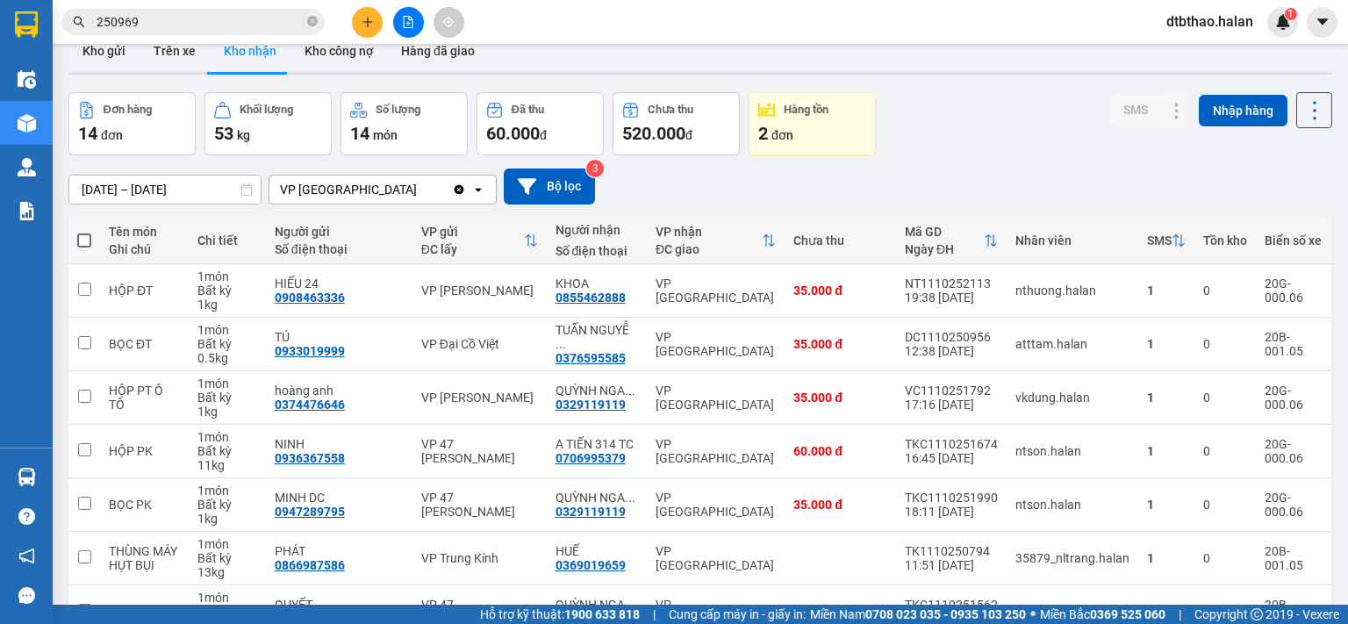
scroll to position [293, 0]
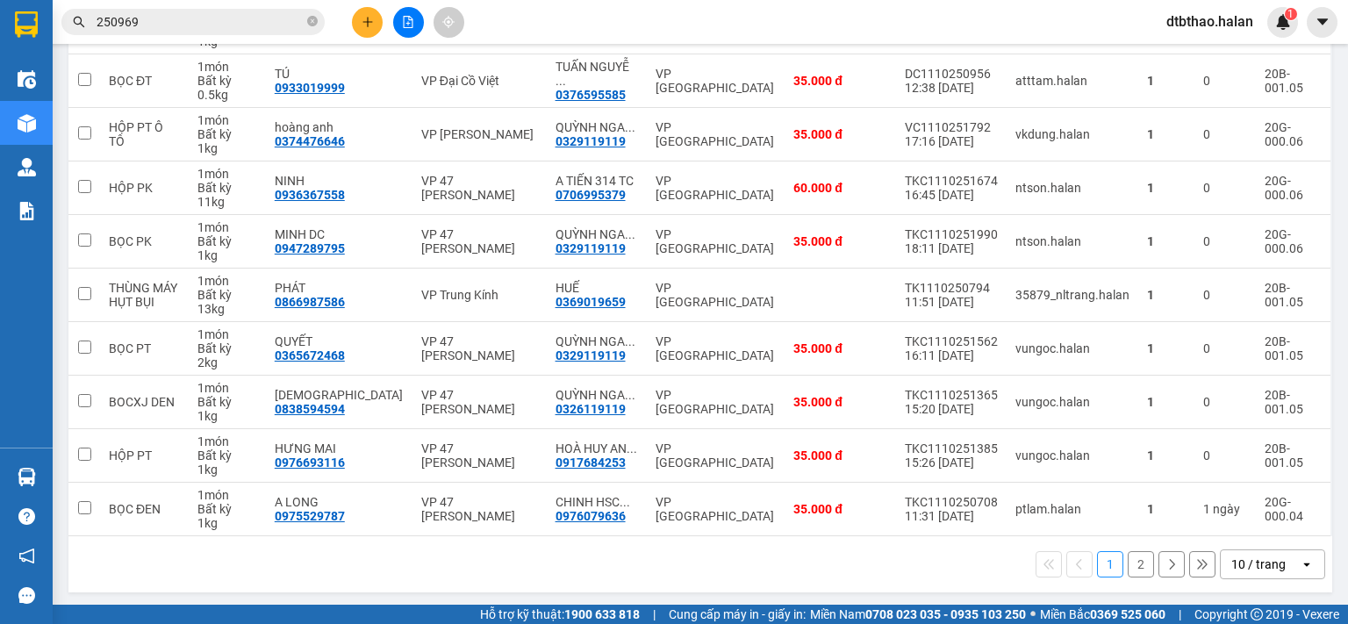
click at [1127, 564] on button "2" at bounding box center [1140, 564] width 26 height 26
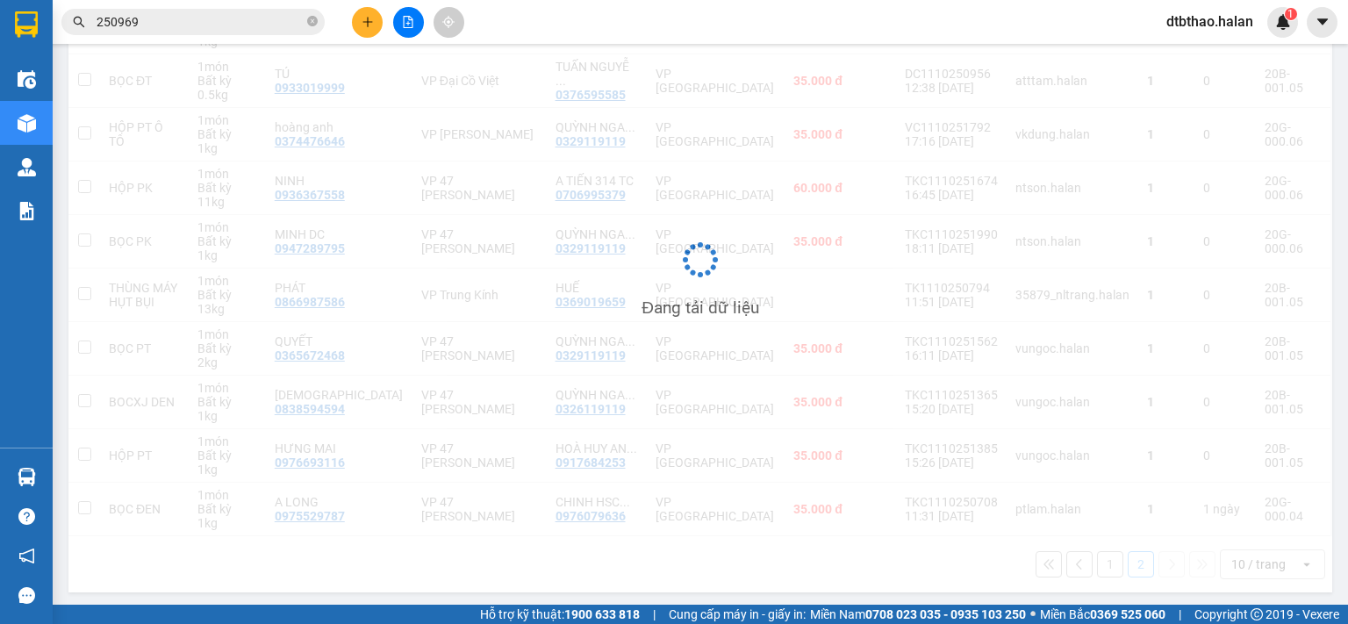
scroll to position [81, 0]
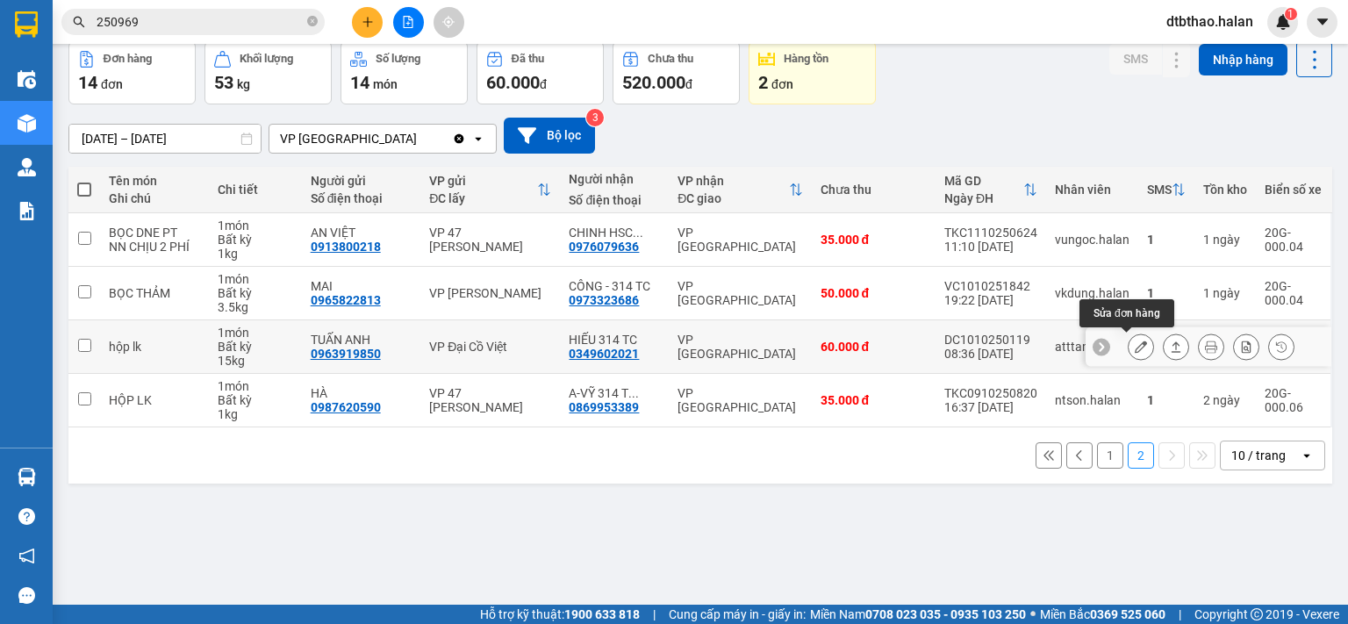
click at [1135, 351] on icon at bounding box center [1141, 346] width 12 height 12
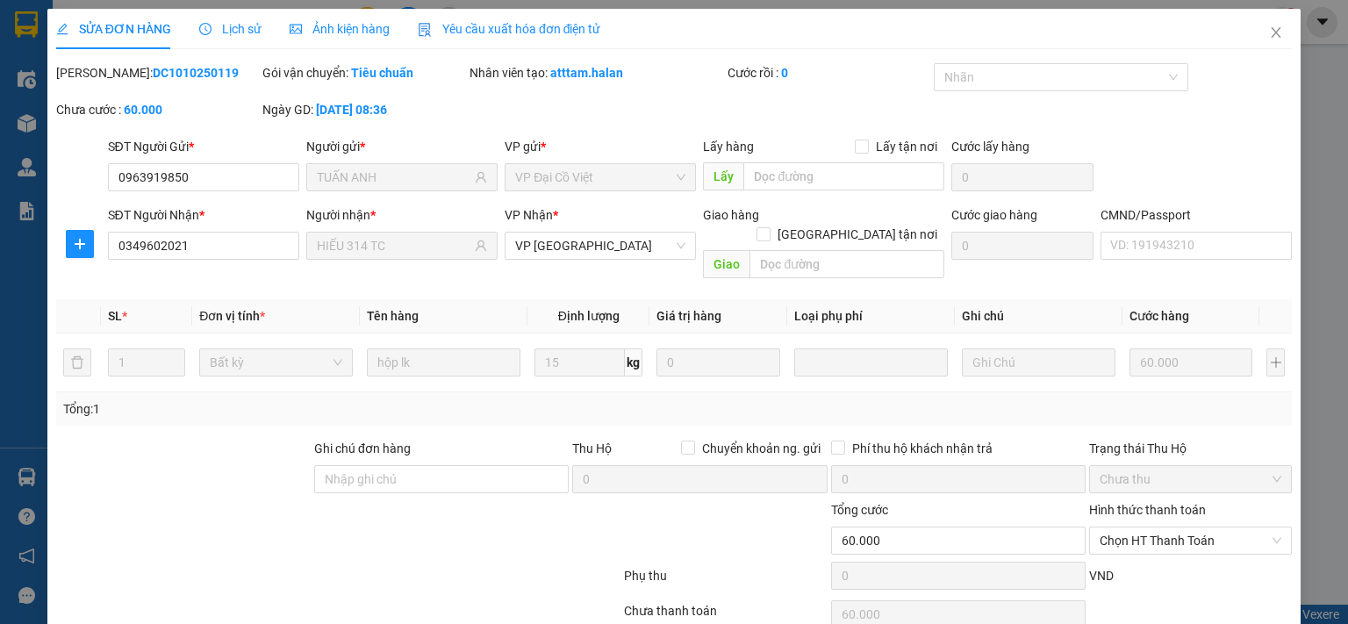
type input "0963919850"
type input "TUẤN ANH"
type input "0349602021"
type input "HIẾU 314 TC"
type input "0"
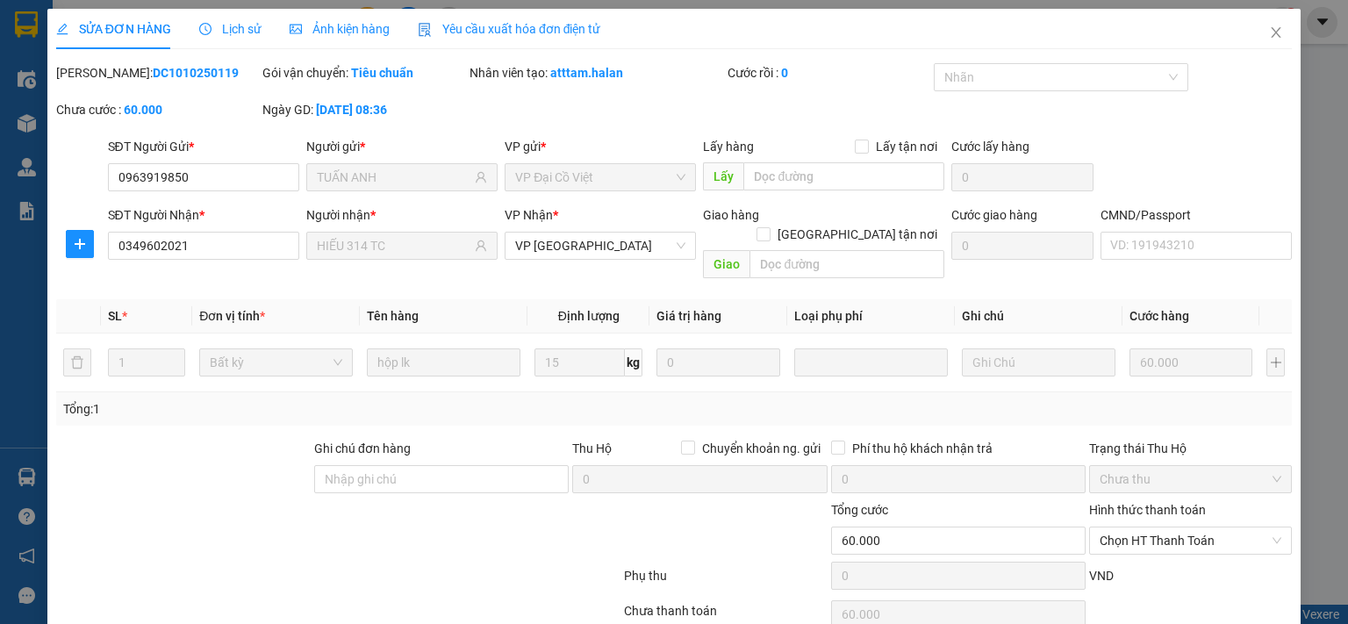
type input "60.000"
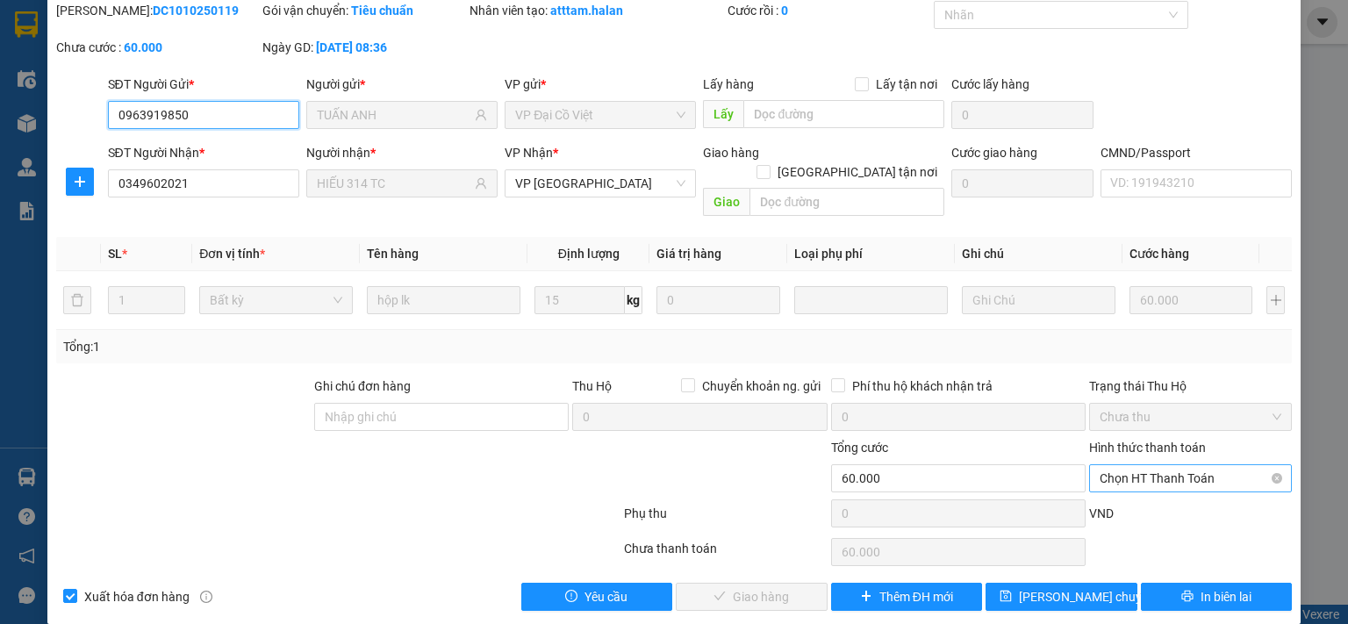
click at [1141, 465] on span "Chọn HT Thanh Toán" at bounding box center [1190, 478] width 182 height 26
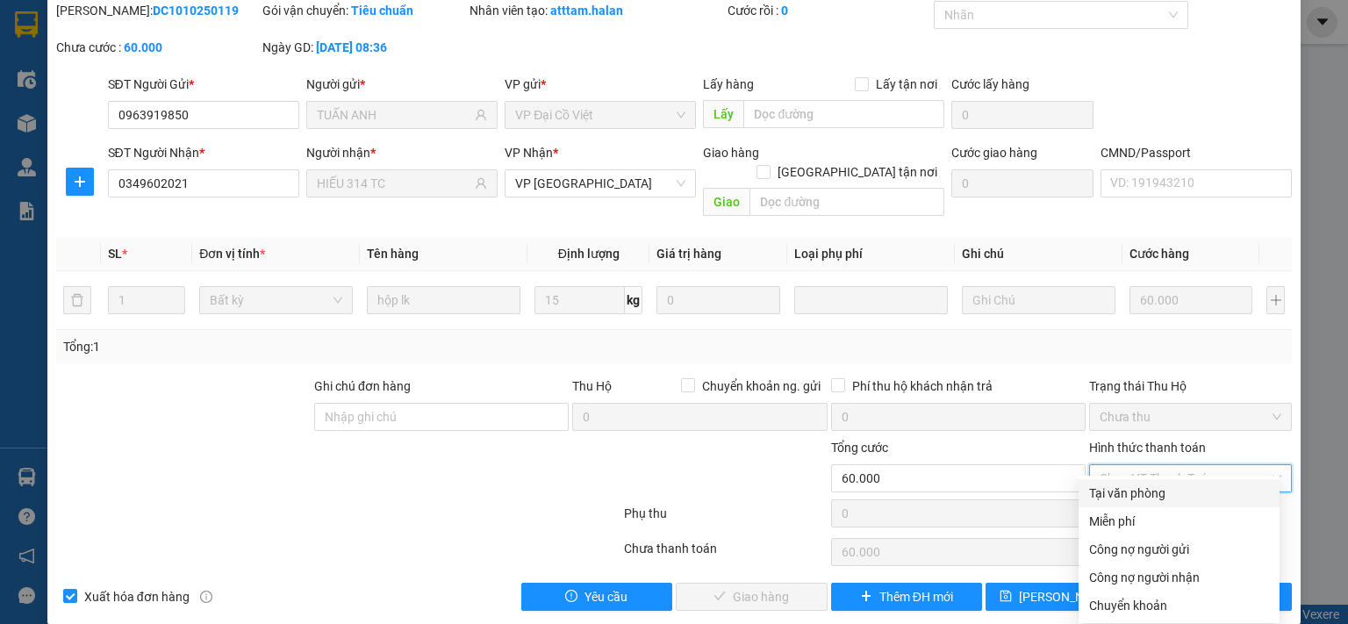
drag, startPoint x: 1136, startPoint y: 498, endPoint x: 1125, endPoint y: 499, distance: 11.5
click at [1135, 498] on div "Tại văn phòng" at bounding box center [1179, 492] width 180 height 19
type input "0"
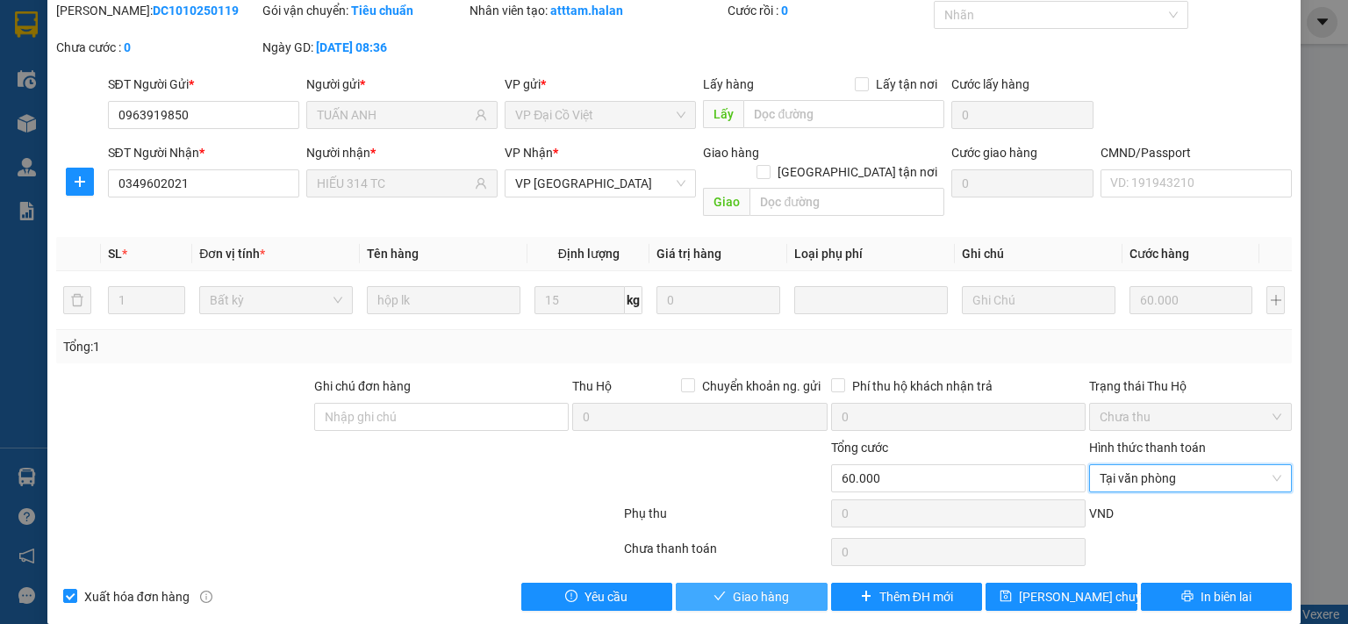
click at [793, 583] on button "Giao hàng" at bounding box center [752, 597] width 152 height 28
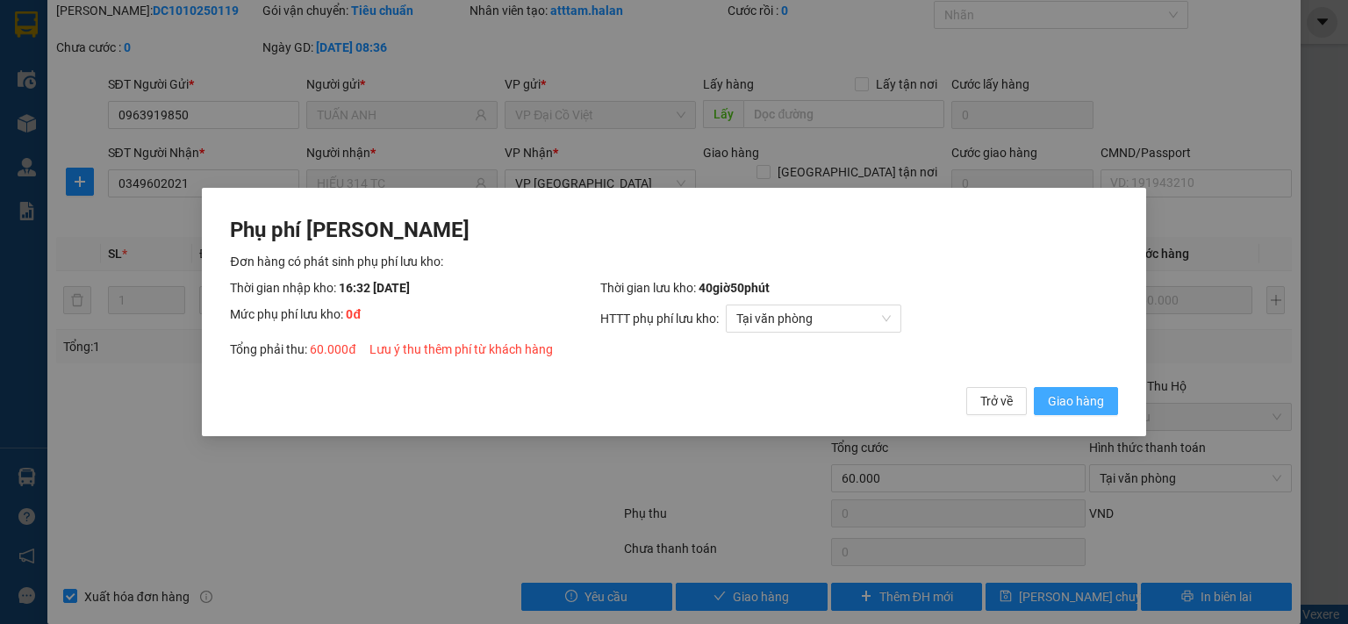
click at [1083, 404] on span "Giao hàng" at bounding box center [1076, 400] width 56 height 19
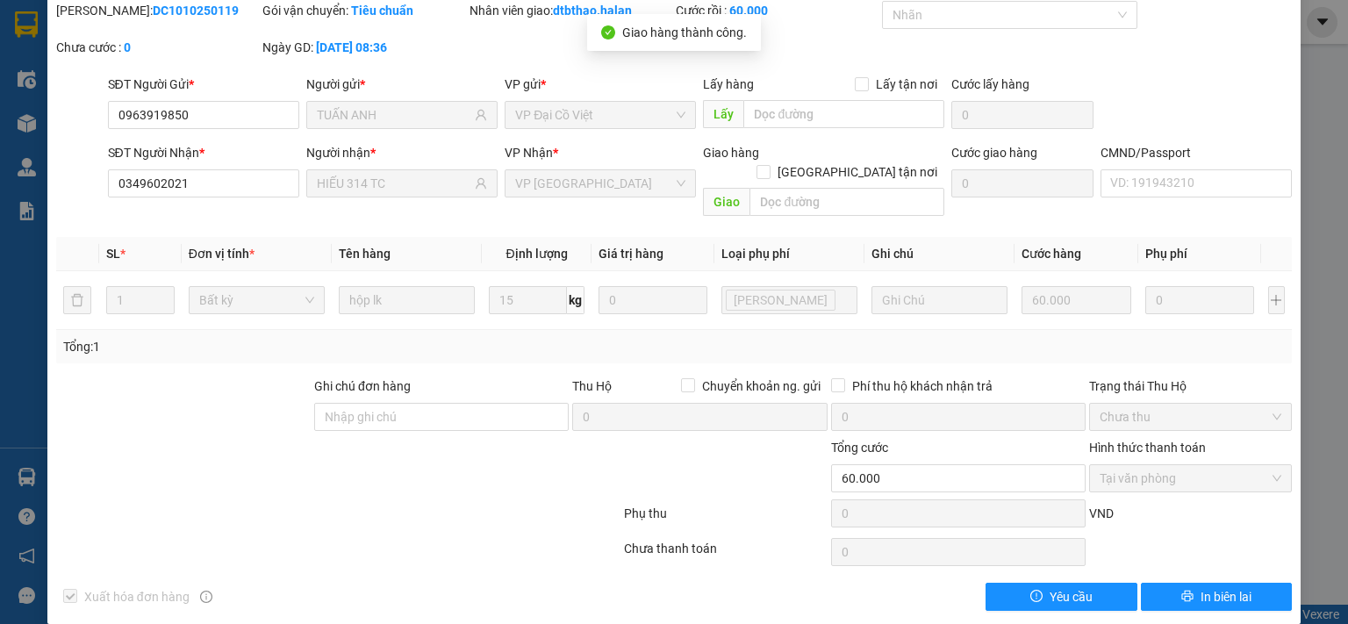
scroll to position [0, 0]
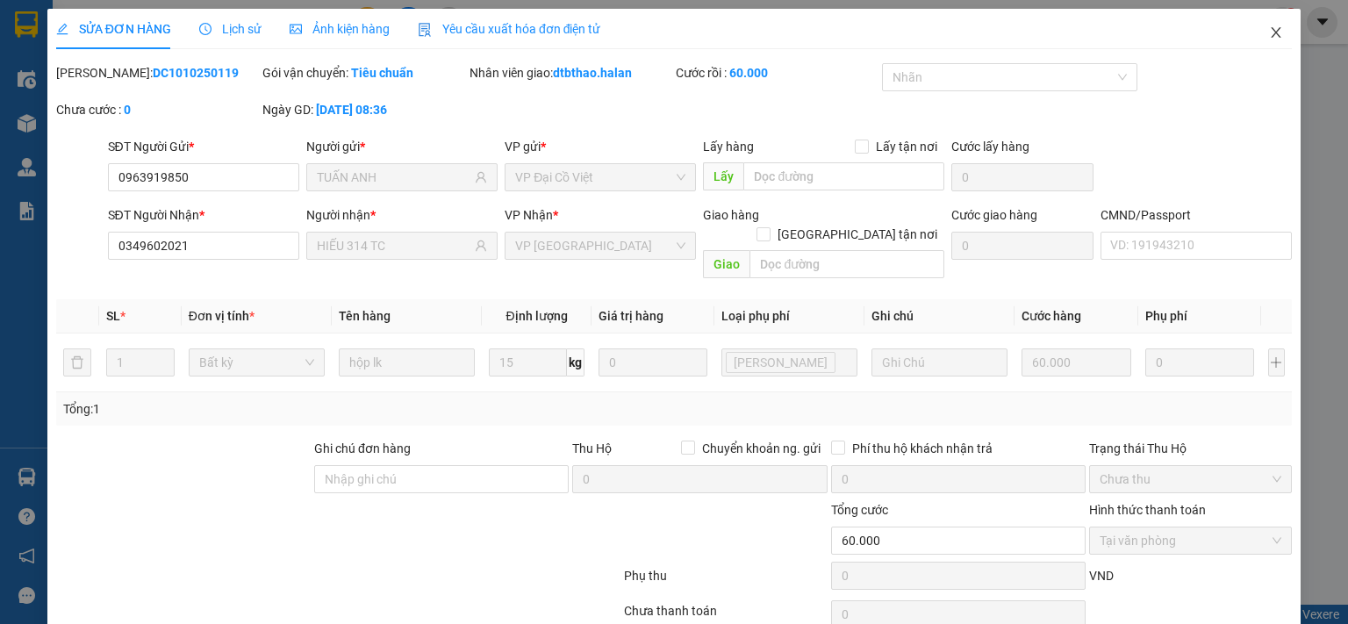
click at [1269, 31] on icon "close" at bounding box center [1276, 32] width 14 height 14
